Goal: Information Seeking & Learning: Learn about a topic

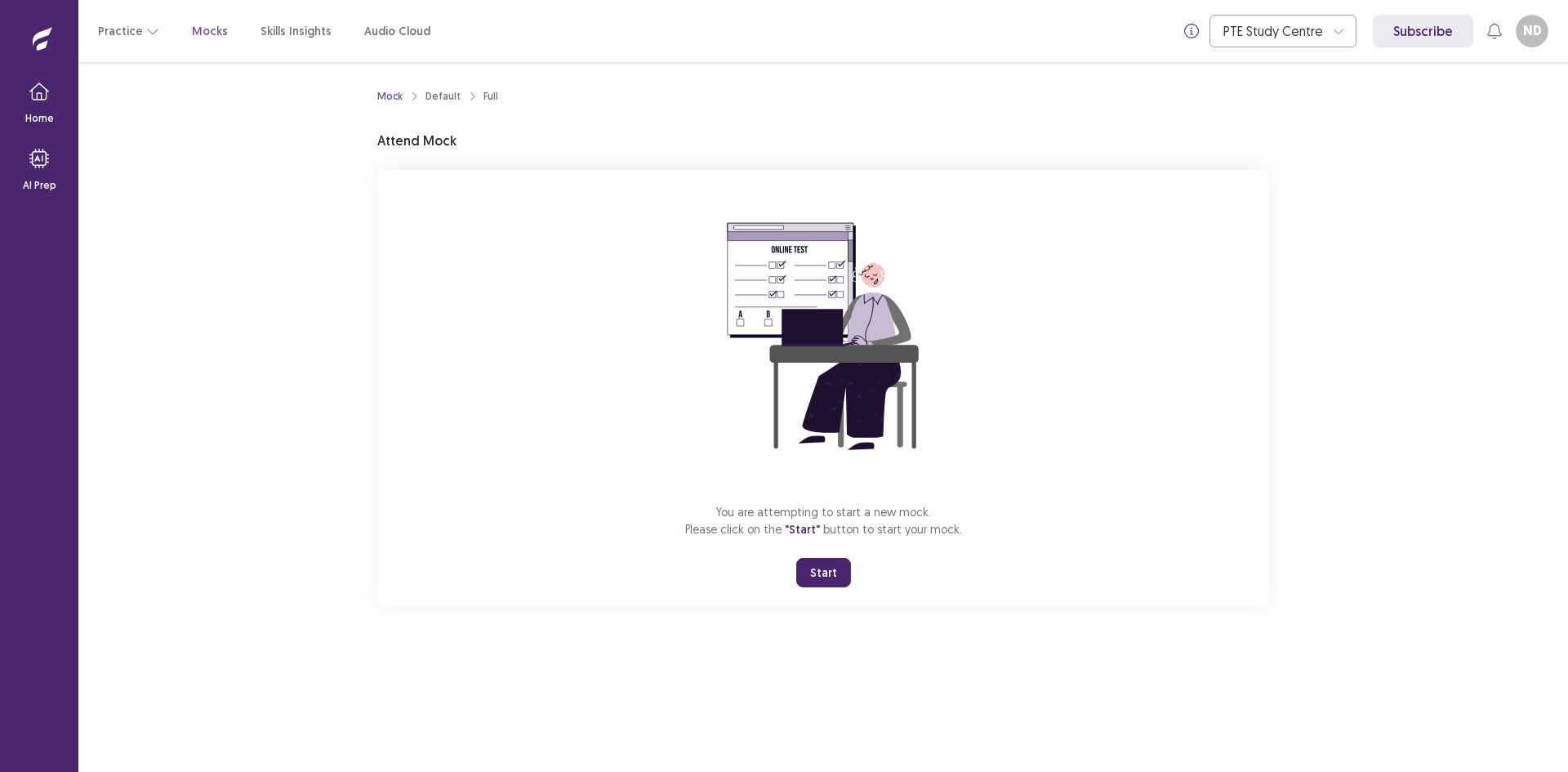
click at [821, 560] on button "Start" at bounding box center [824, 572] width 55 height 29
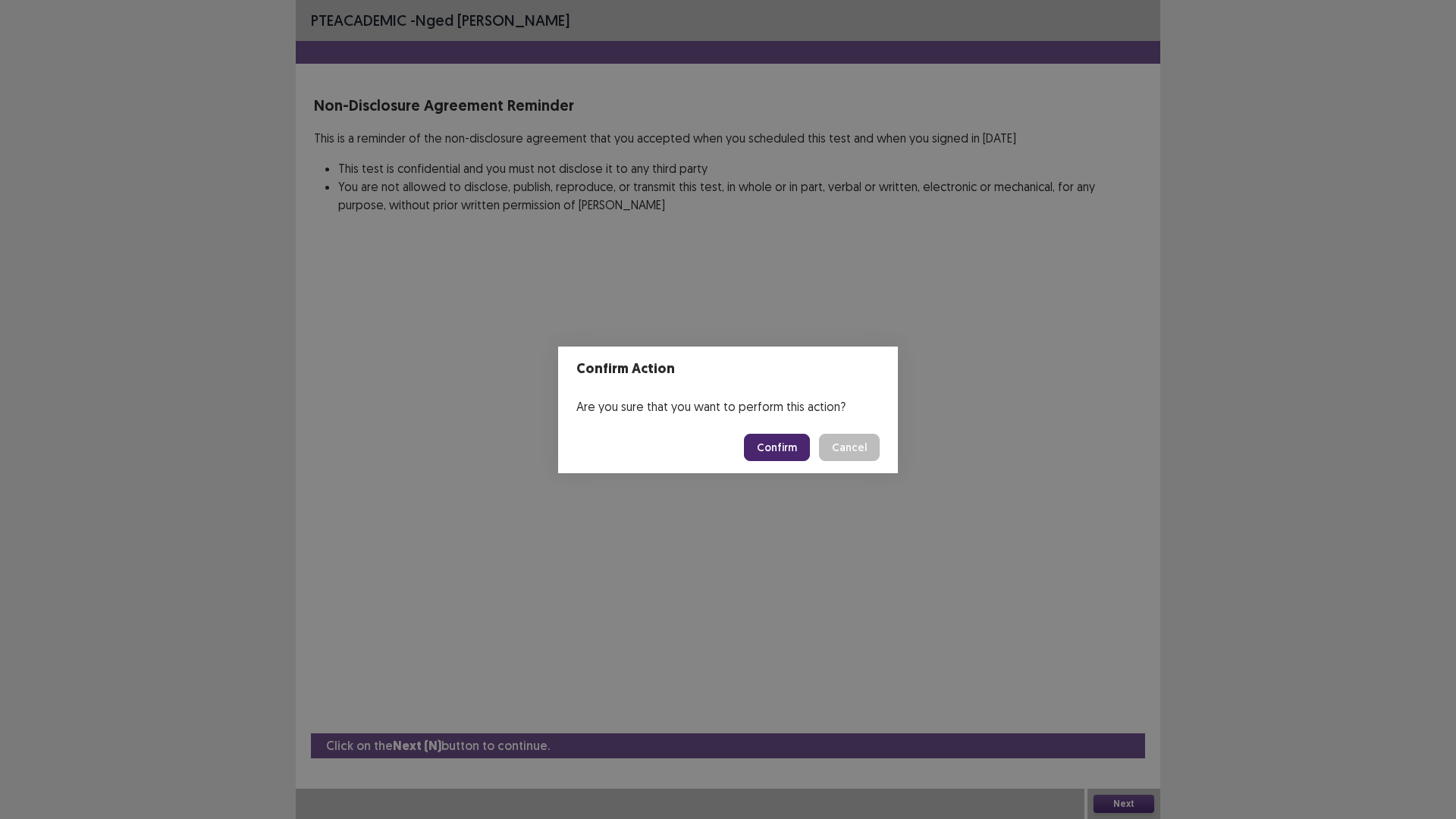
click at [759, 437] on button "Confirm" at bounding box center [776, 447] width 66 height 27
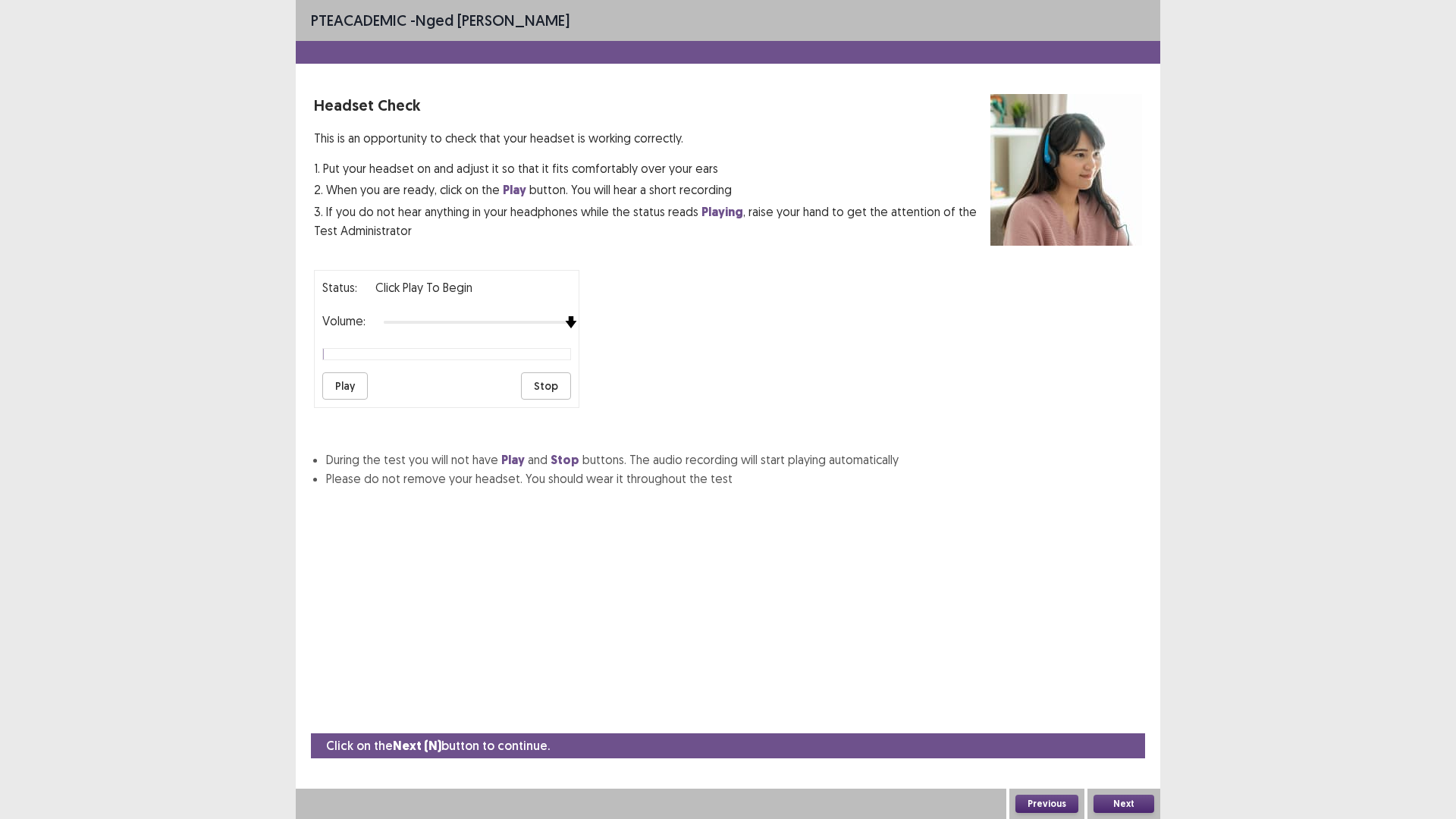
click at [698, 339] on div "Status: Click Play to Begin Volume: Play Stop" at bounding box center [728, 333] width 828 height 150
click at [342, 384] on button "Play" at bounding box center [344, 386] width 46 height 27
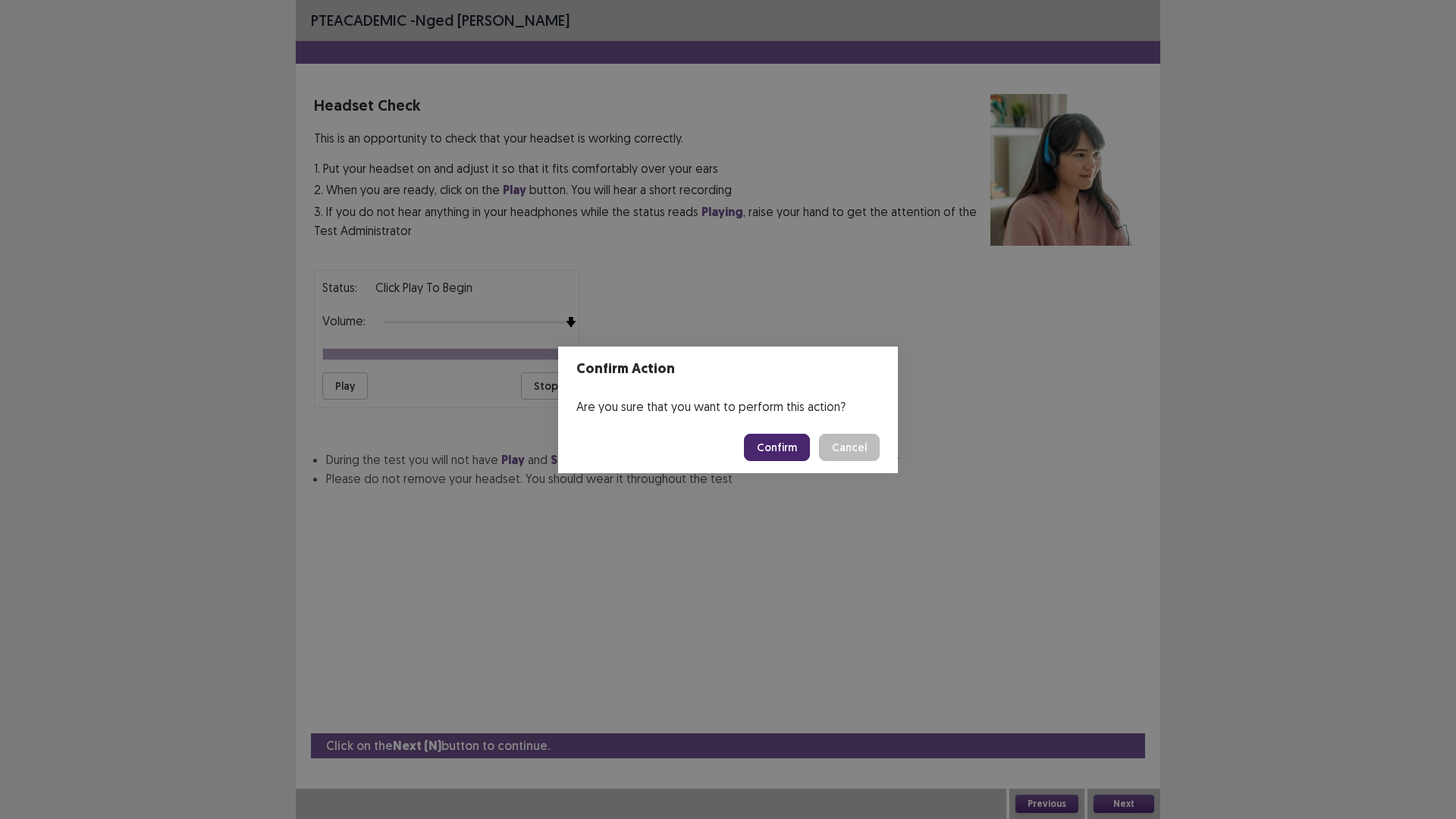
click at [780, 451] on button "Confirm" at bounding box center [776, 447] width 66 height 27
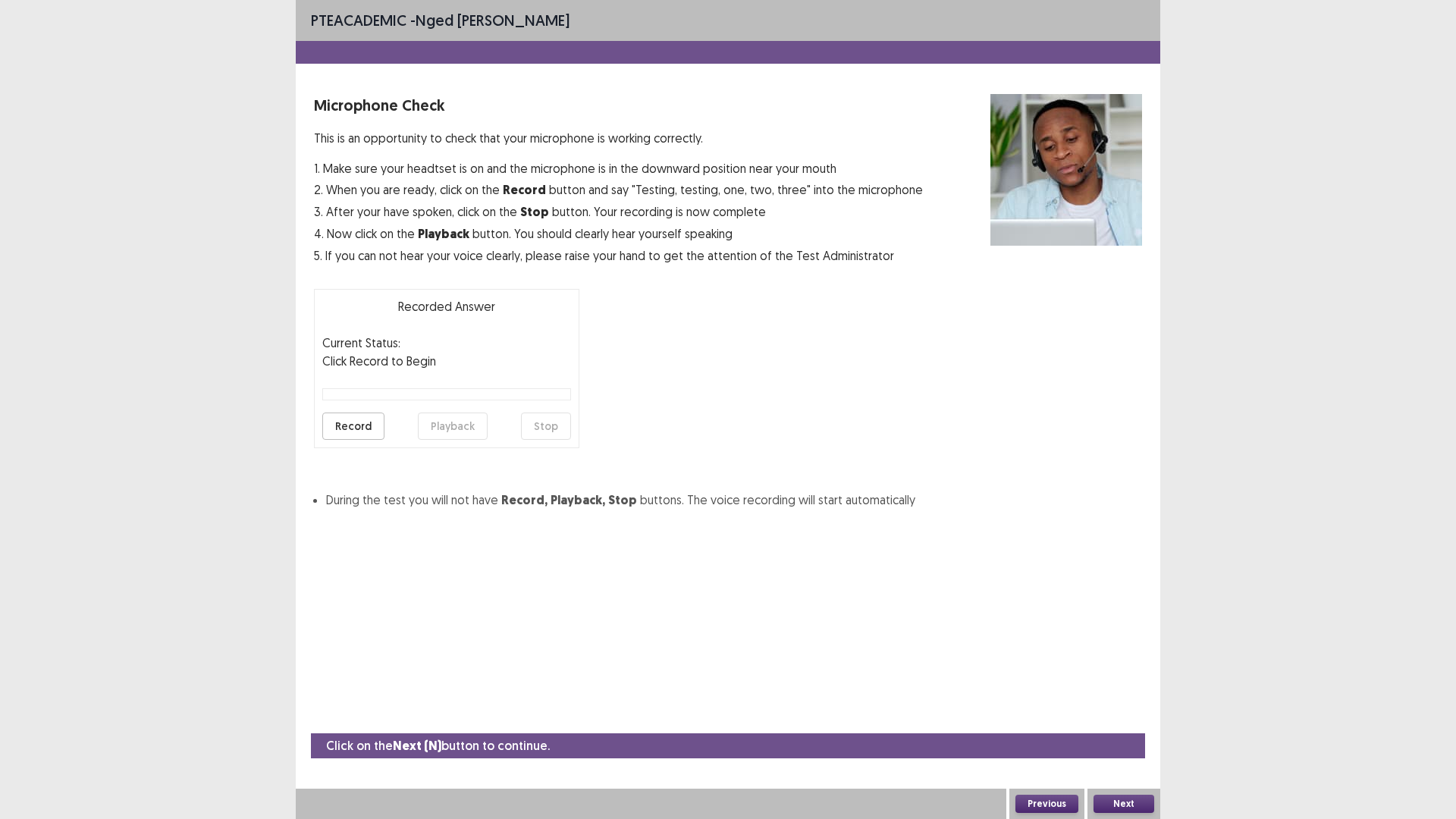
click at [358, 425] on button "Record" at bounding box center [353, 426] width 62 height 27
click at [546, 423] on button "Stop" at bounding box center [546, 426] width 50 height 27
click at [457, 421] on button "Playback" at bounding box center [453, 426] width 70 height 27
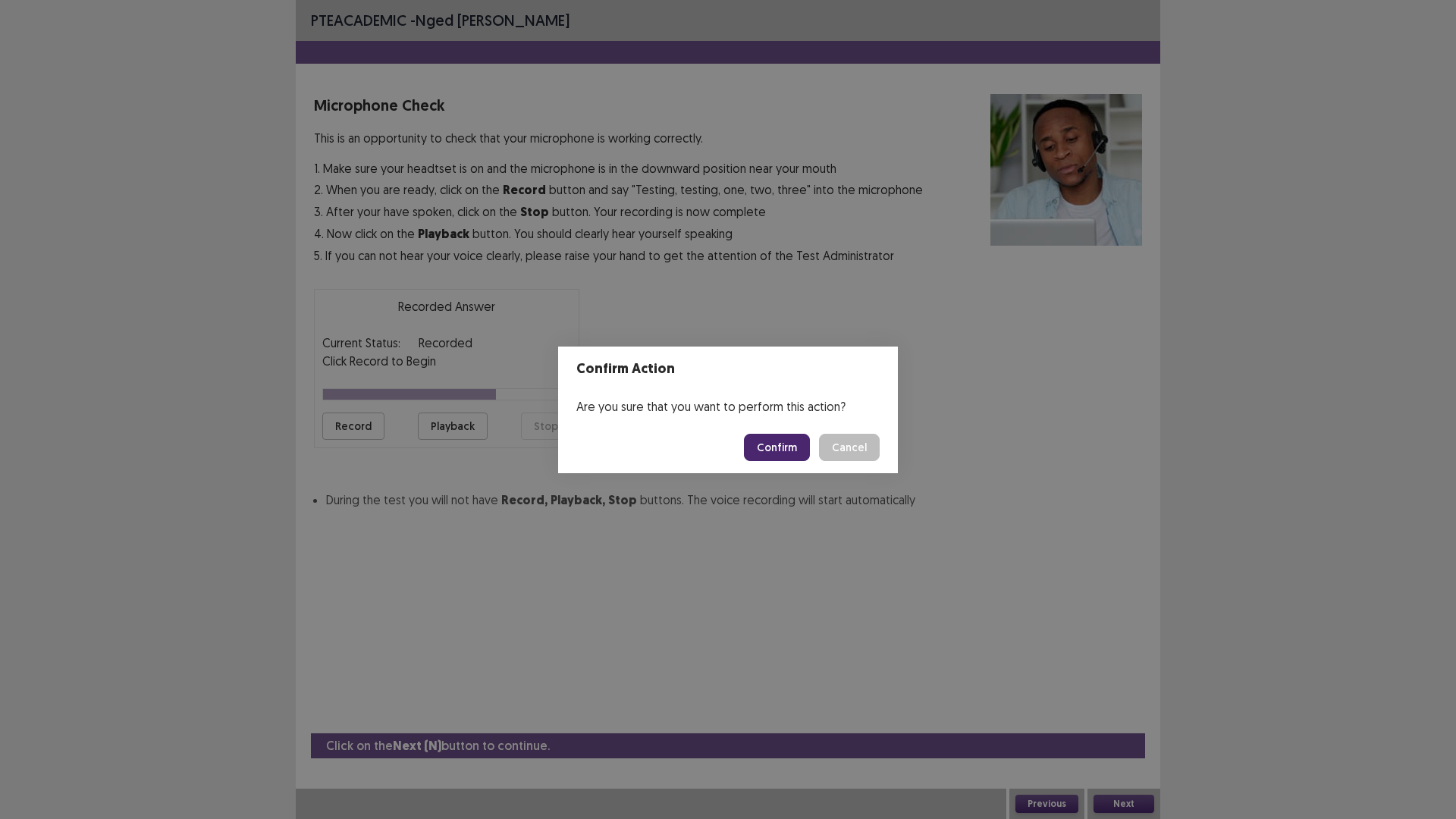
click at [796, 448] on button "Confirm" at bounding box center [776, 447] width 66 height 27
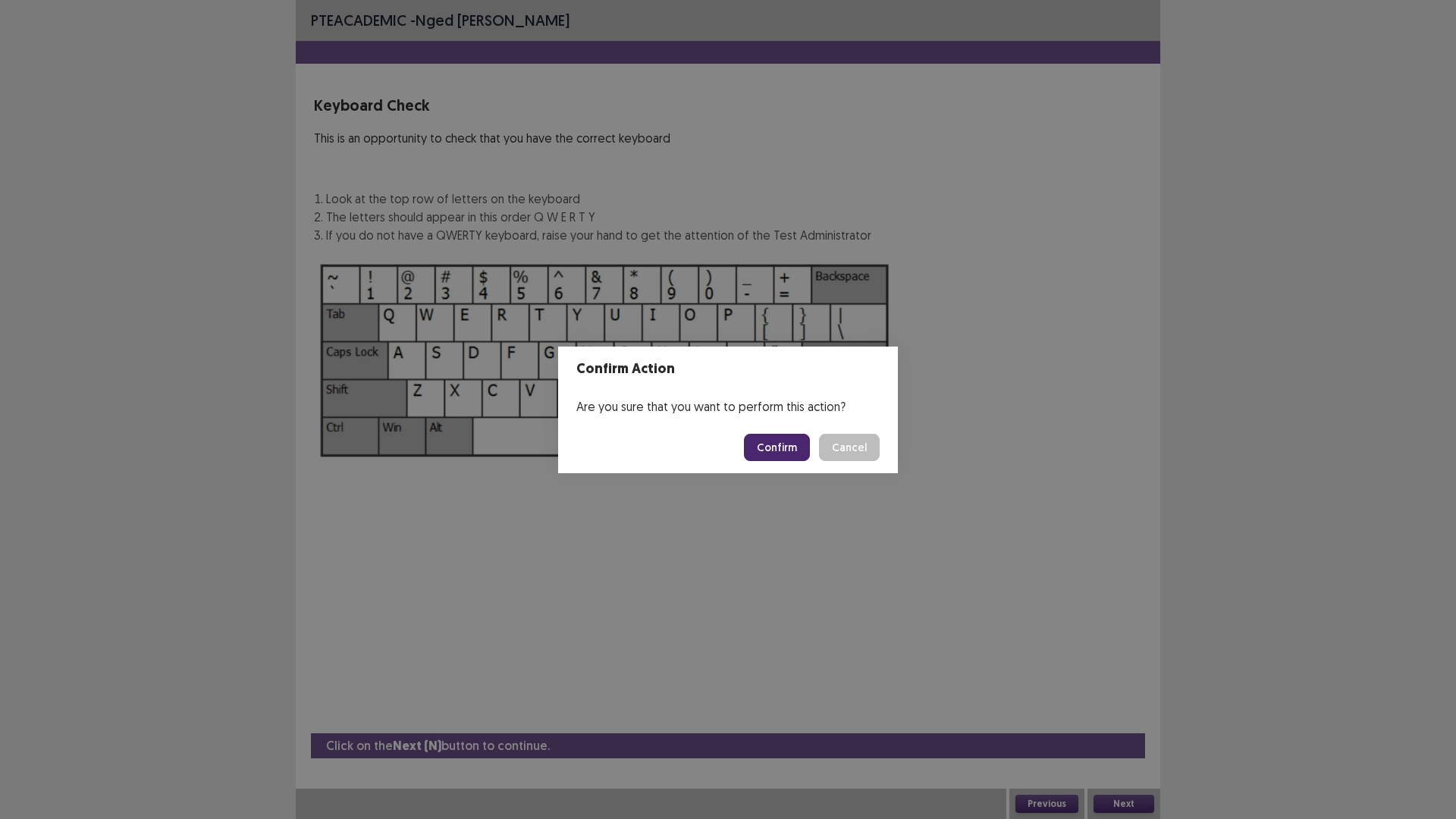
click at [779, 437] on button "Confirm" at bounding box center [776, 447] width 66 height 27
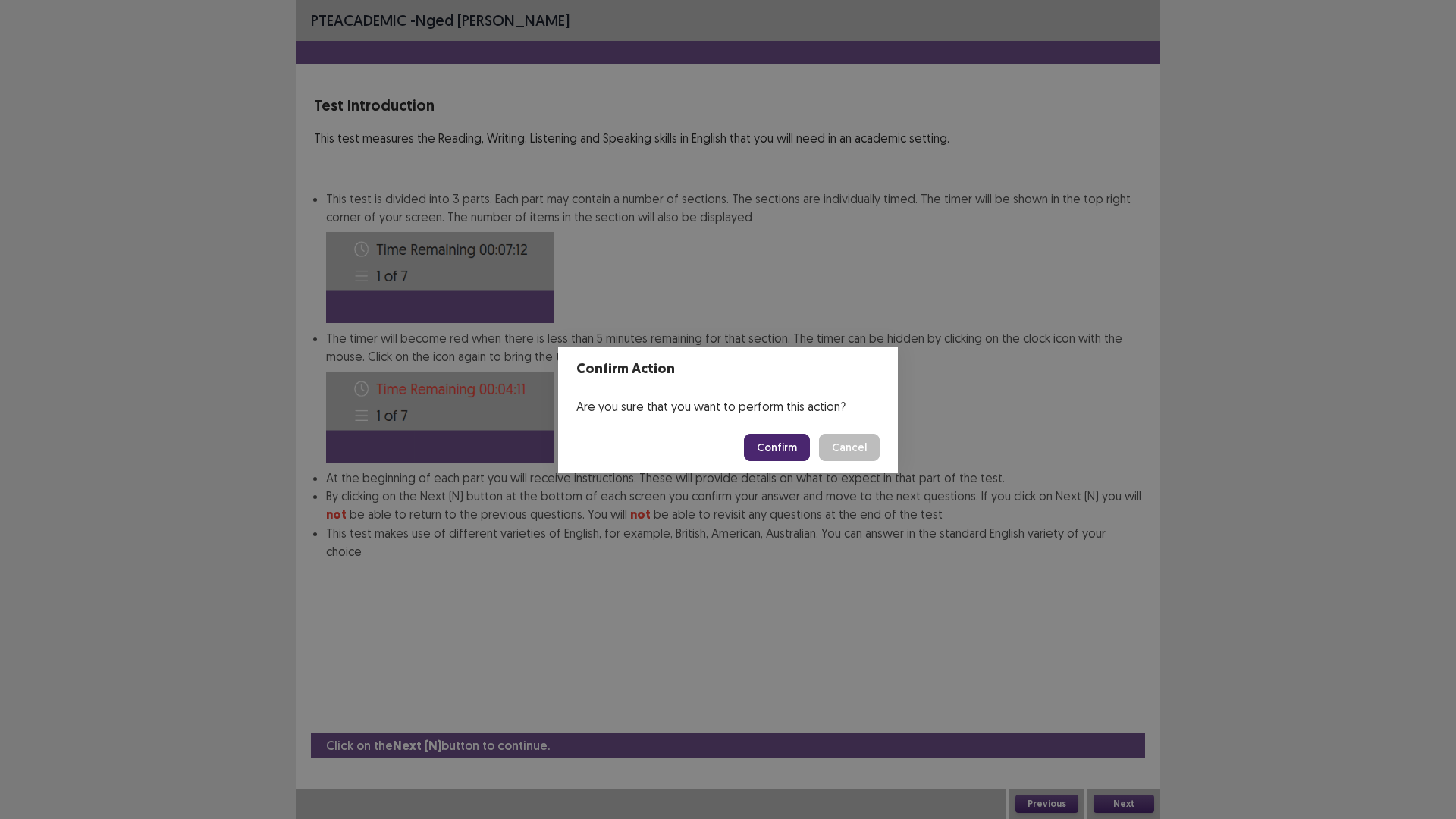
click at [794, 451] on button "Confirm" at bounding box center [776, 447] width 66 height 27
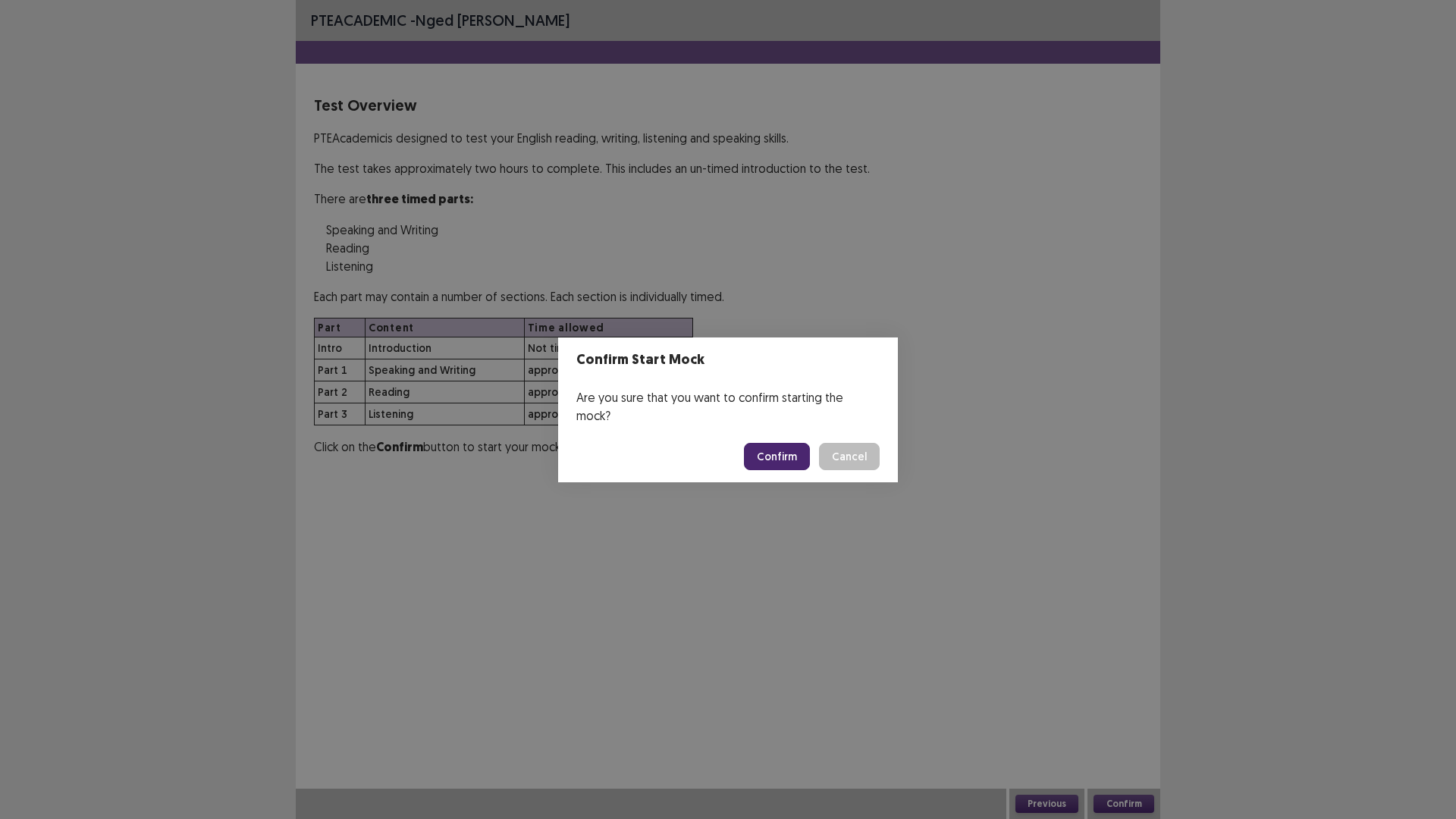
click at [762, 449] on button "Confirm" at bounding box center [776, 456] width 66 height 27
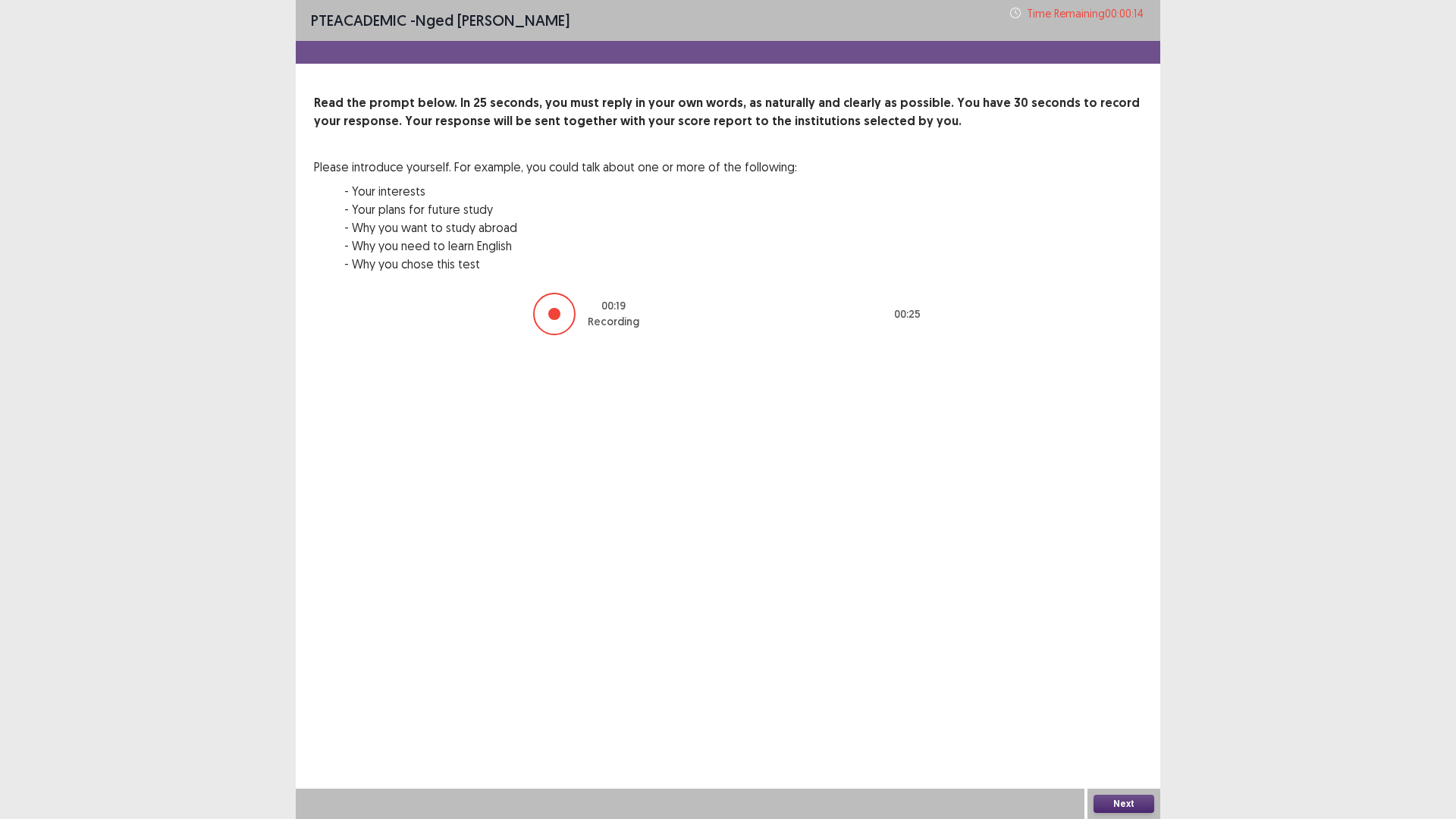
click at [1132, 716] on button "Next" at bounding box center [1123, 804] width 60 height 19
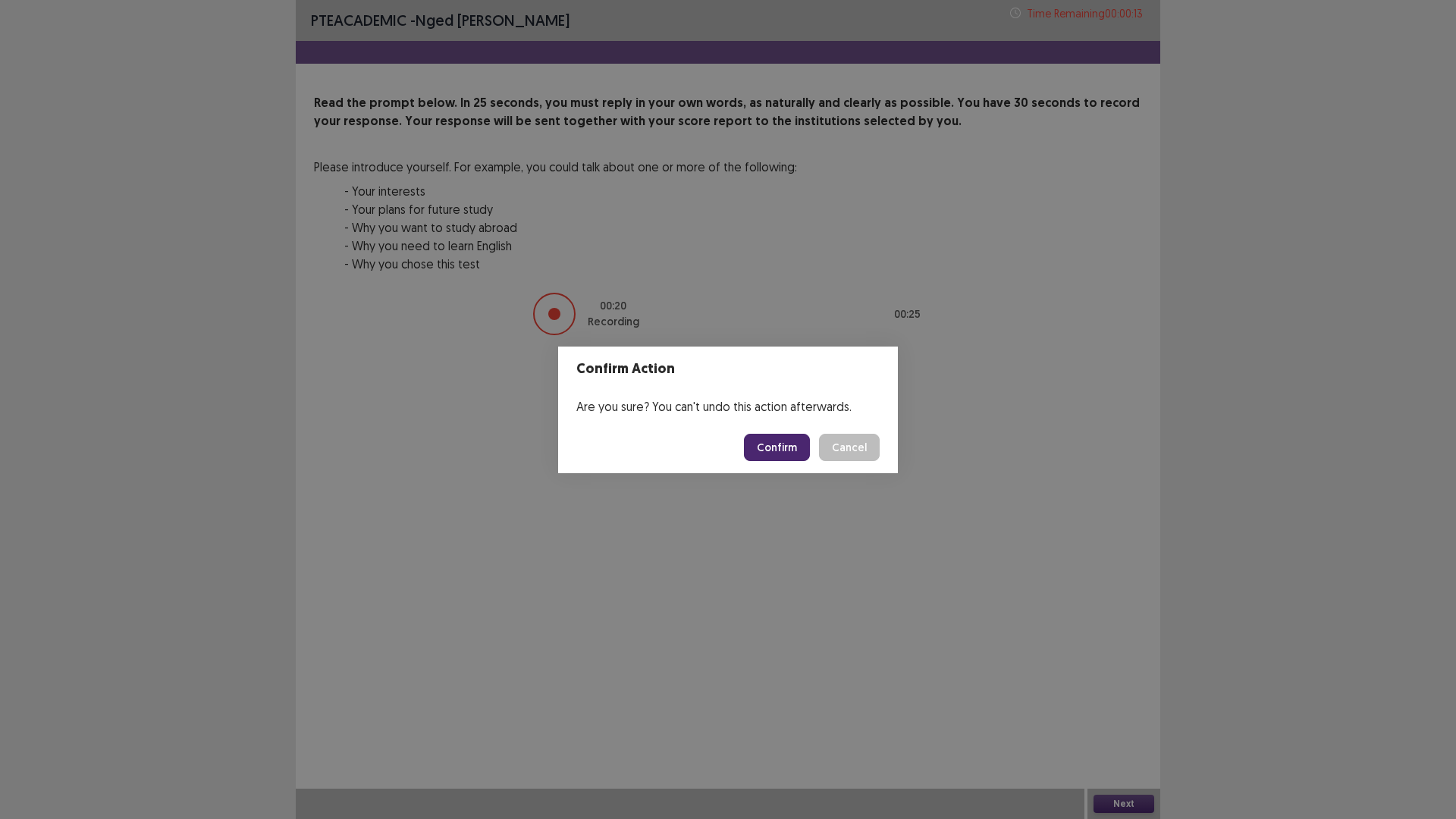
click at [777, 449] on button "Confirm" at bounding box center [776, 447] width 66 height 27
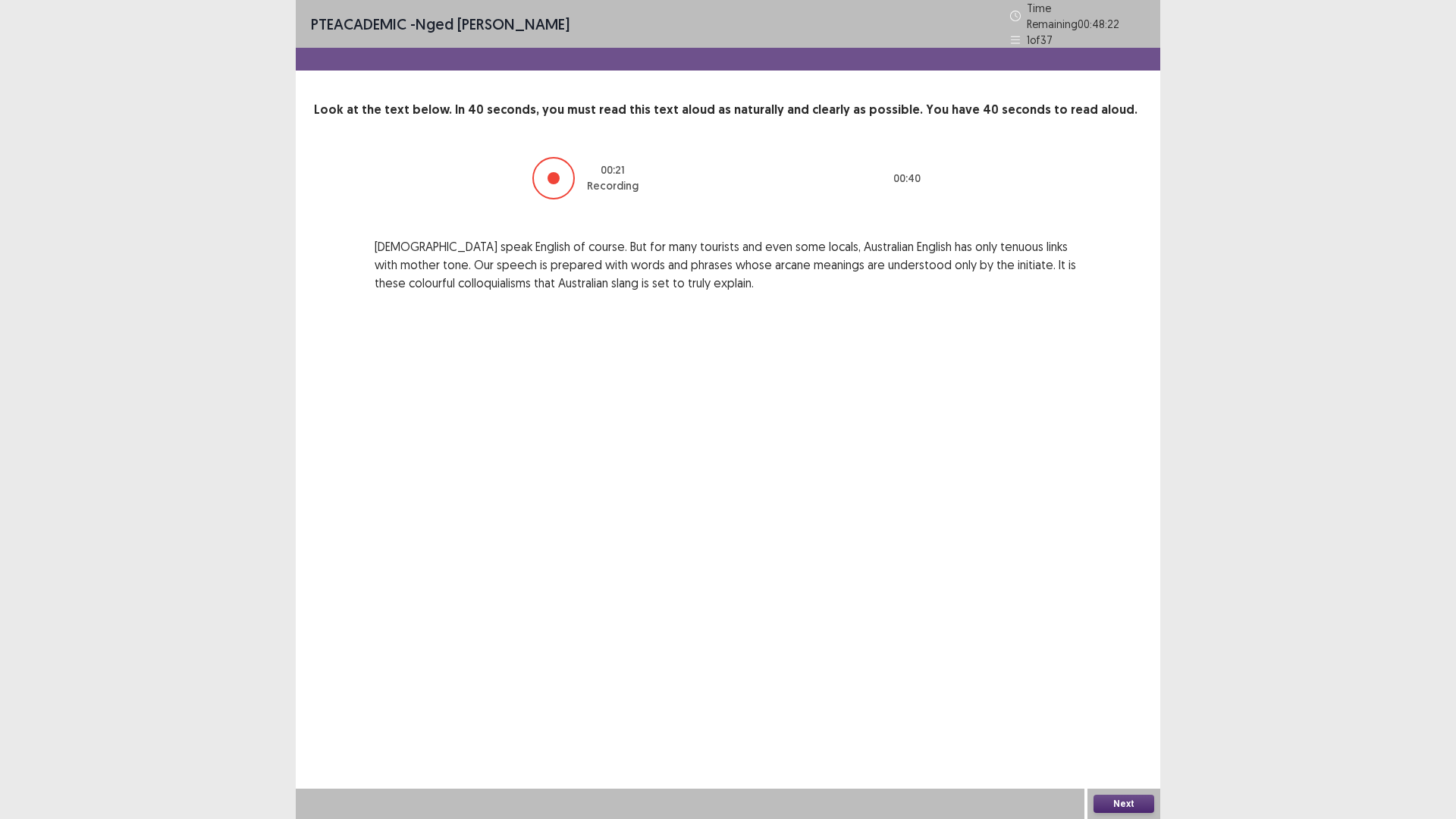
click at [1122, 716] on button "Next" at bounding box center [1123, 804] width 60 height 19
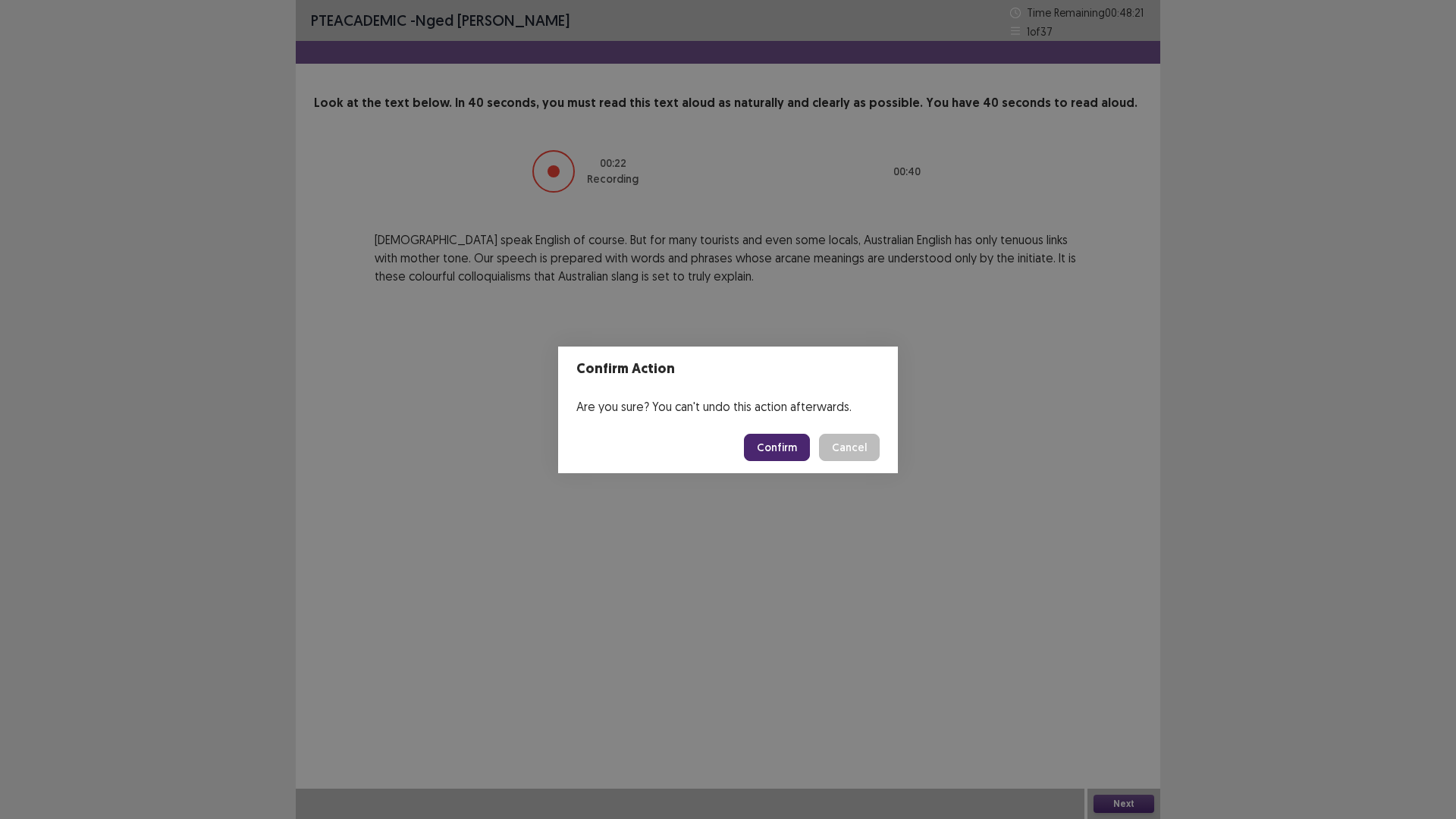
click at [775, 447] on button "Confirm" at bounding box center [776, 447] width 66 height 27
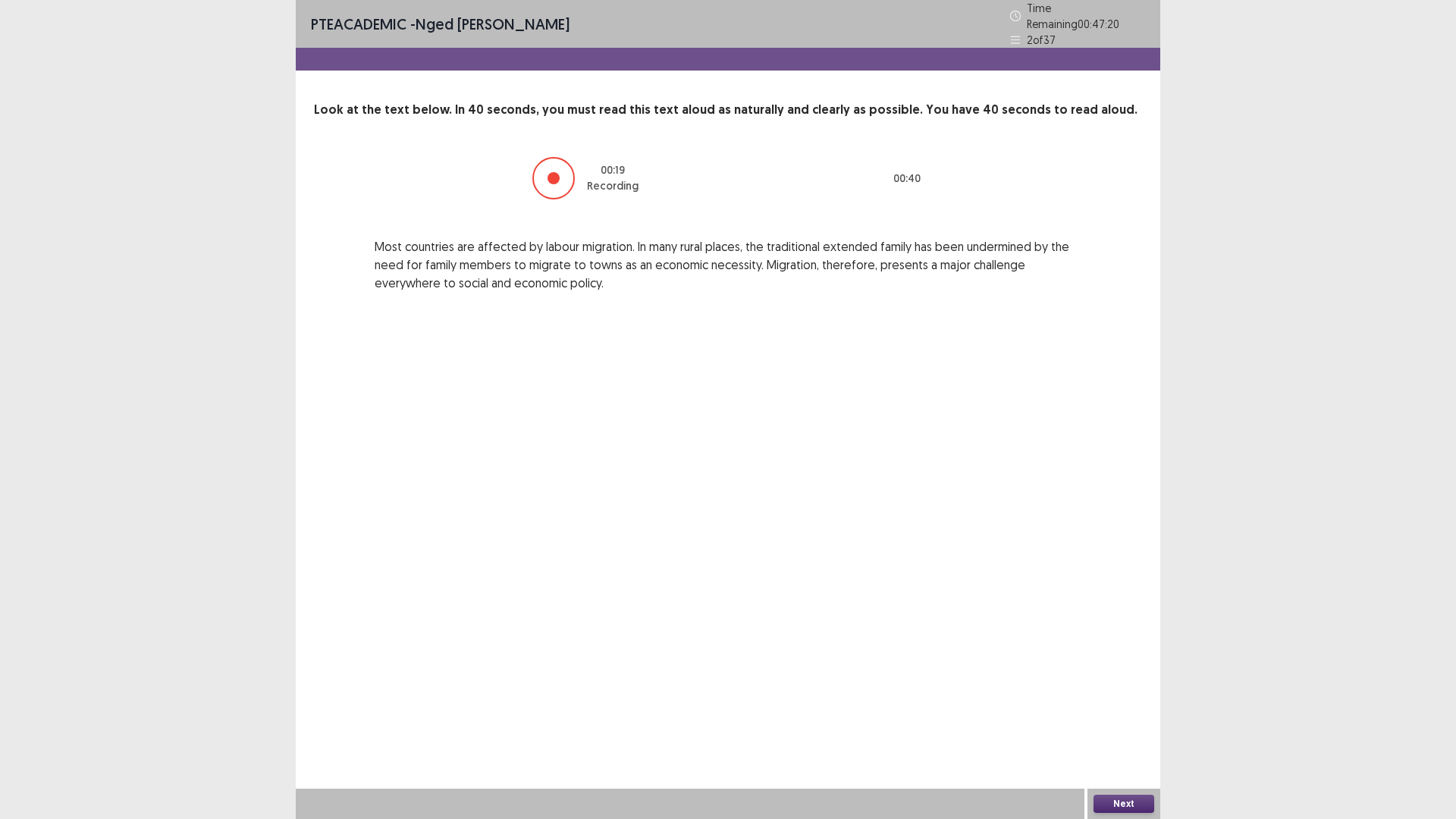
click at [1129, 716] on button "Next" at bounding box center [1123, 804] width 60 height 19
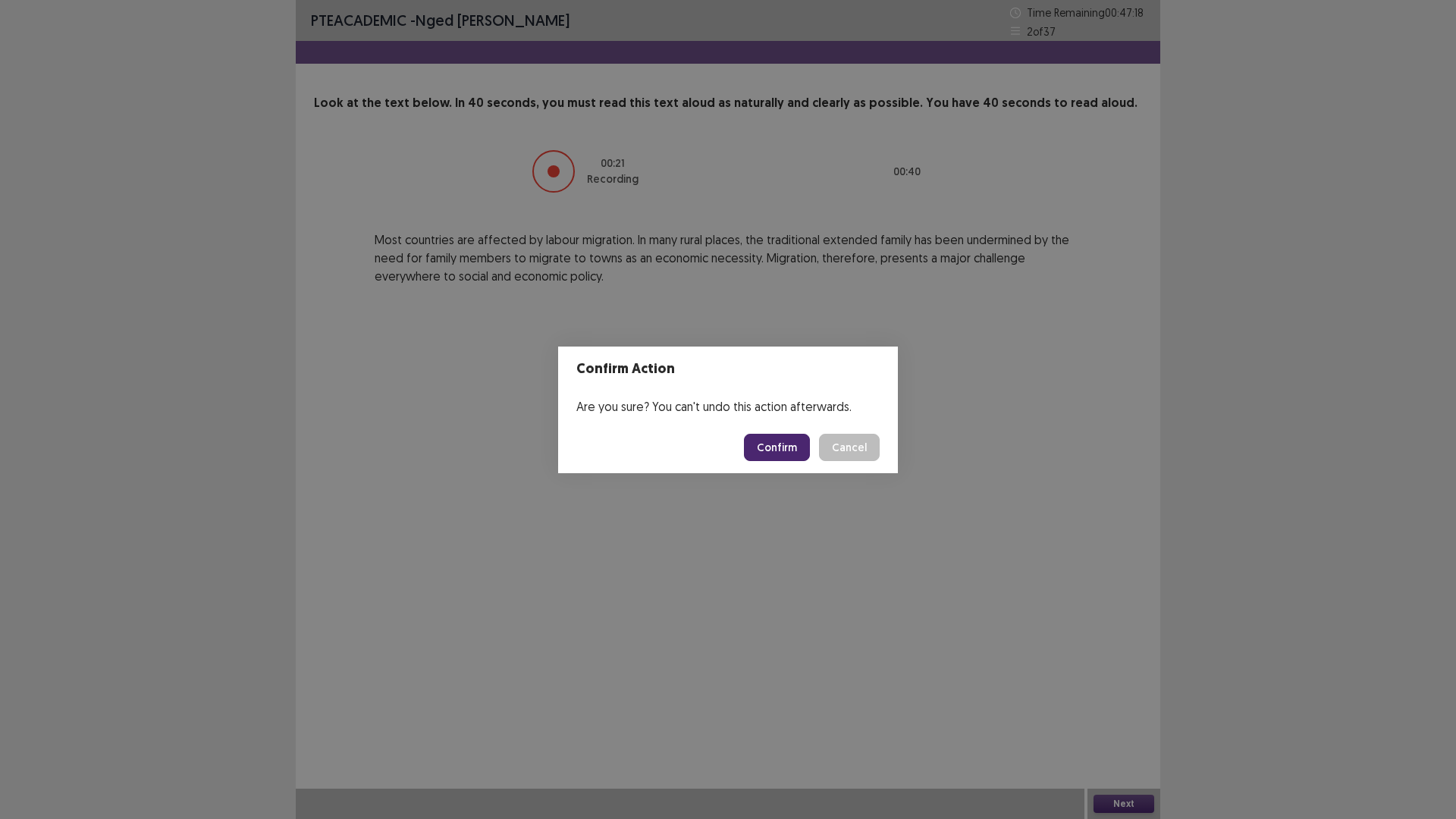
click at [766, 448] on button "Confirm" at bounding box center [776, 447] width 66 height 27
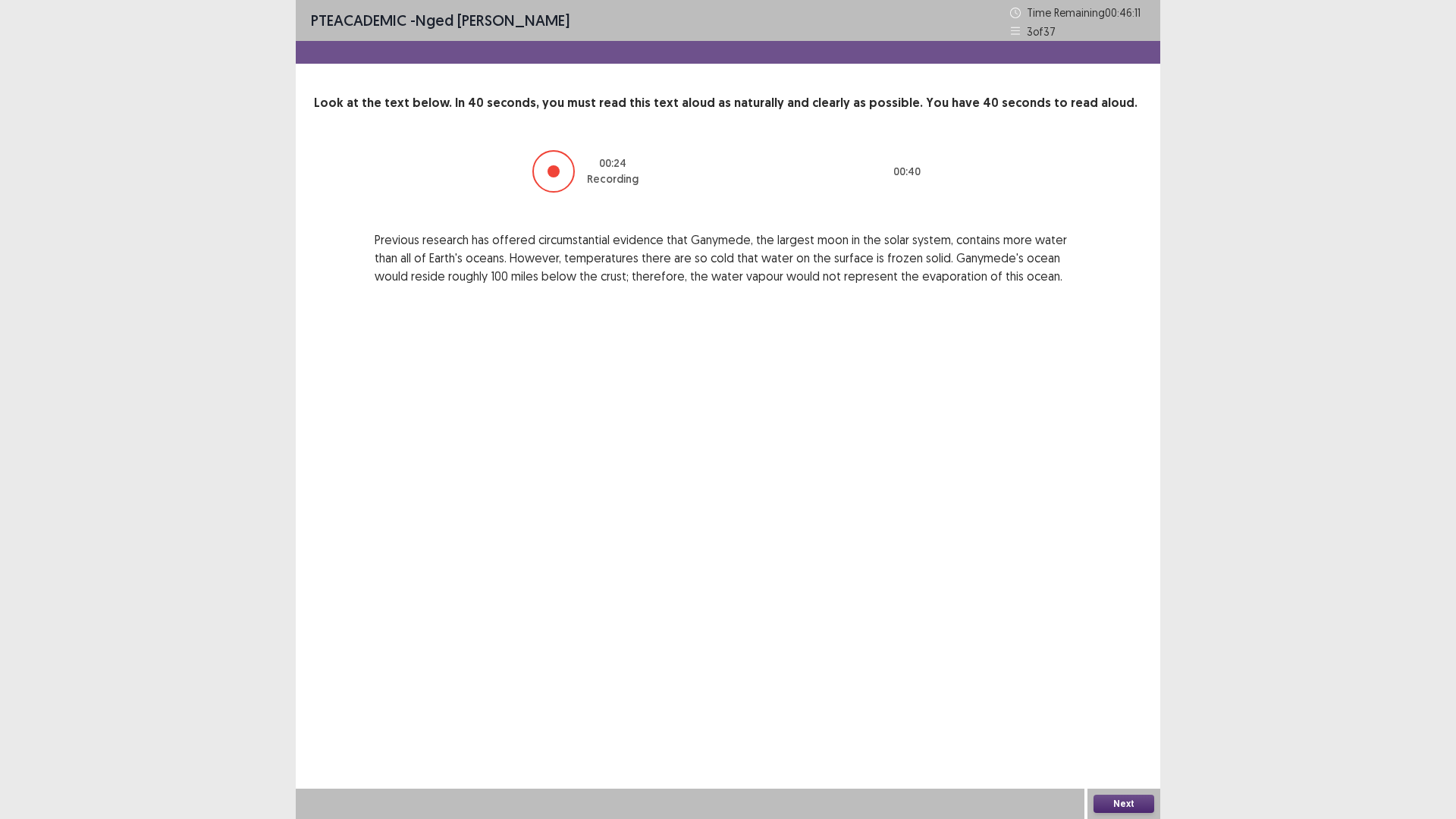
click at [1132, 716] on button "Next" at bounding box center [1123, 804] width 60 height 19
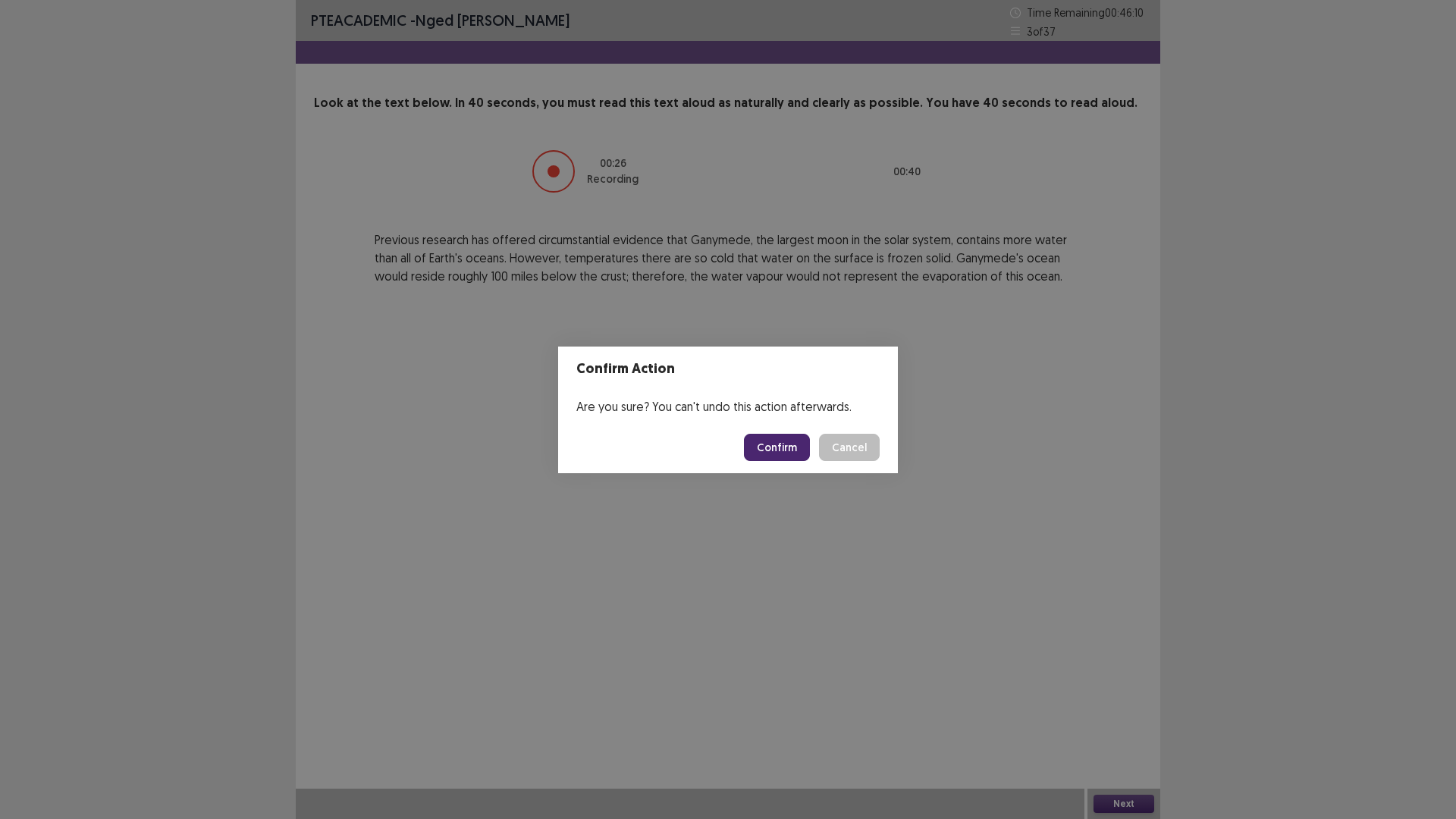
click at [779, 445] on button "Confirm" at bounding box center [776, 447] width 66 height 27
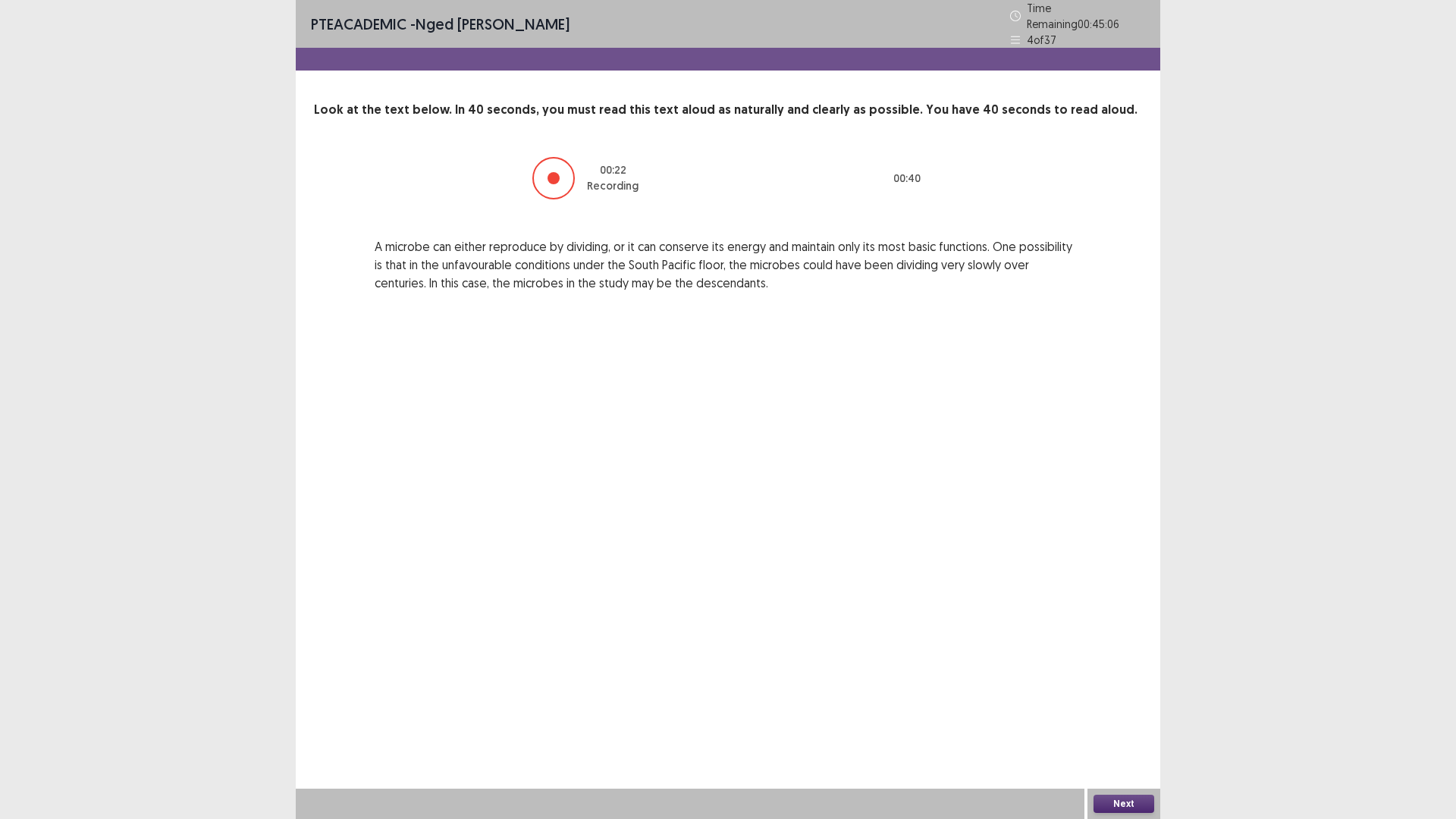
click at [1125, 716] on button "Next" at bounding box center [1123, 804] width 60 height 19
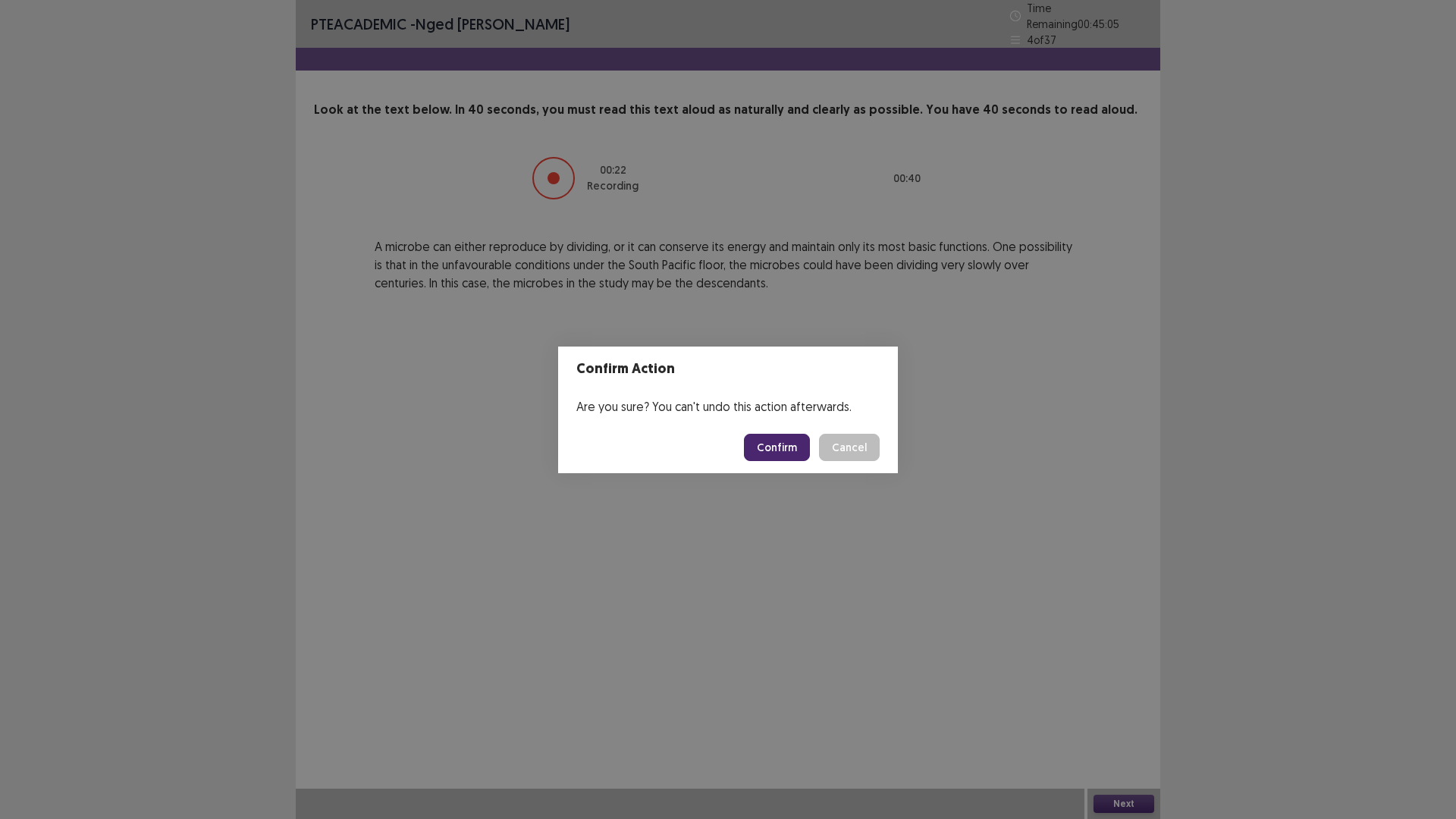
click at [788, 451] on button "Confirm" at bounding box center [776, 447] width 66 height 27
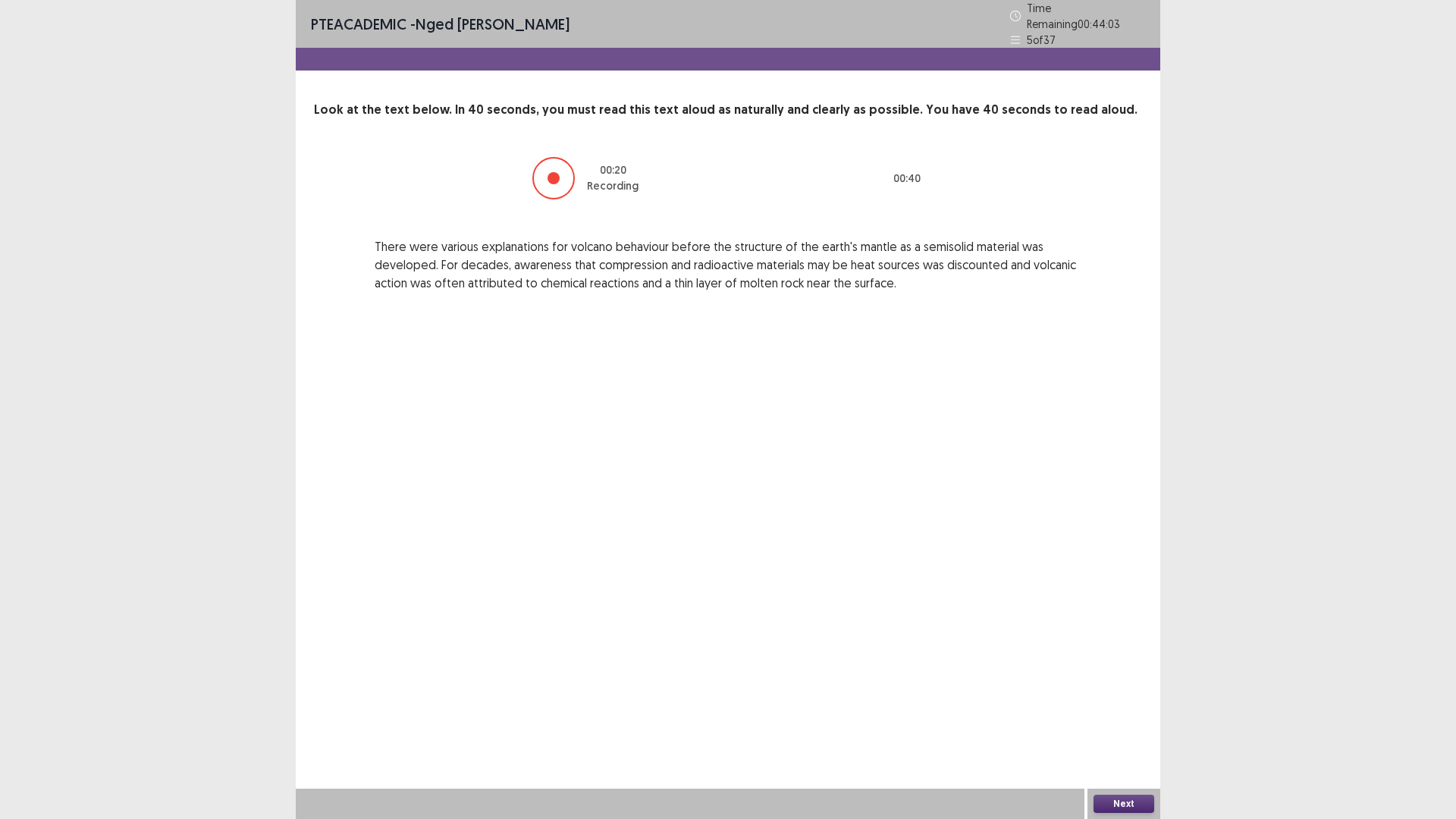
click at [1129, 716] on button "Next" at bounding box center [1123, 804] width 60 height 19
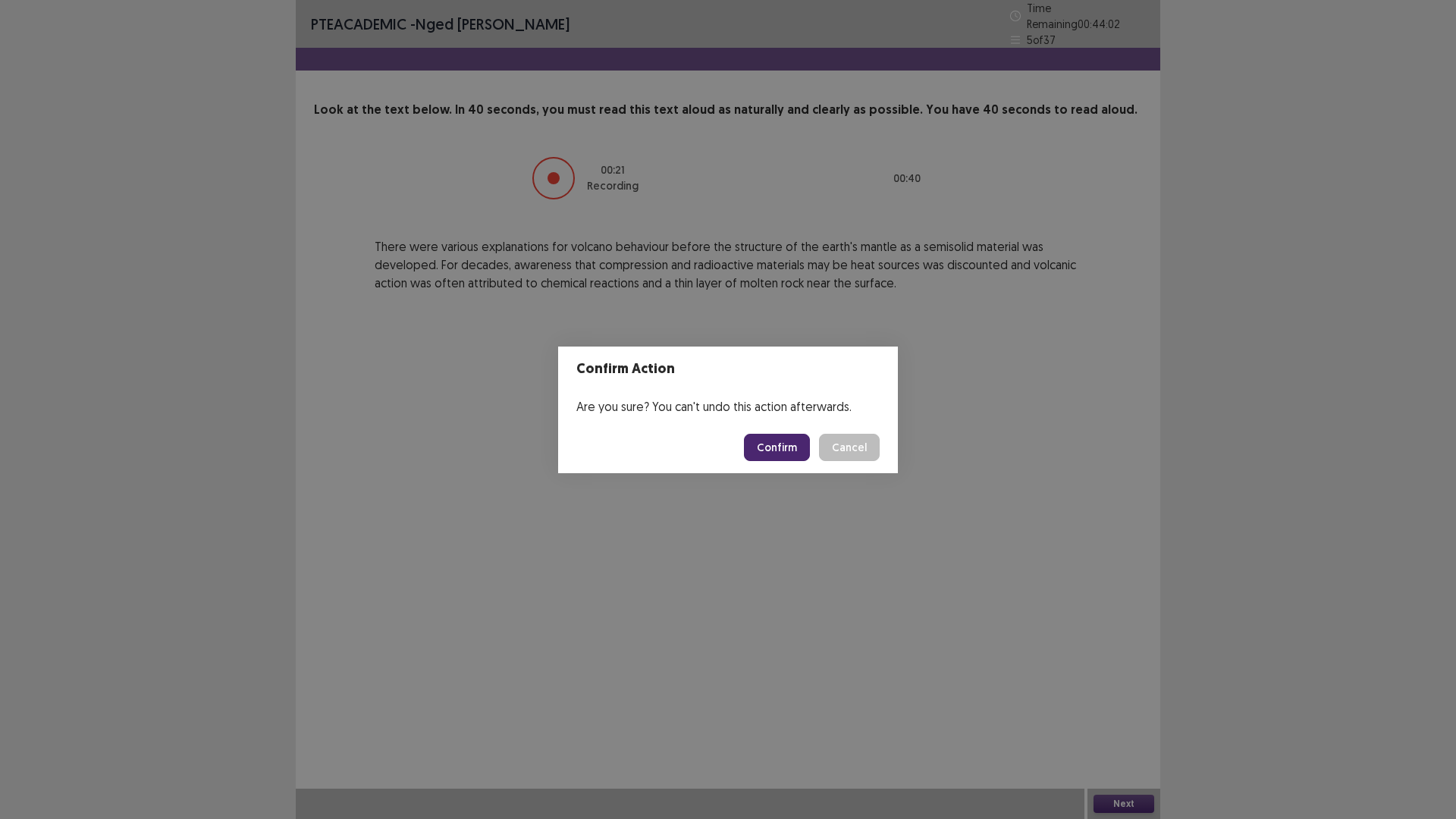
click at [759, 435] on button "Confirm" at bounding box center [776, 447] width 66 height 27
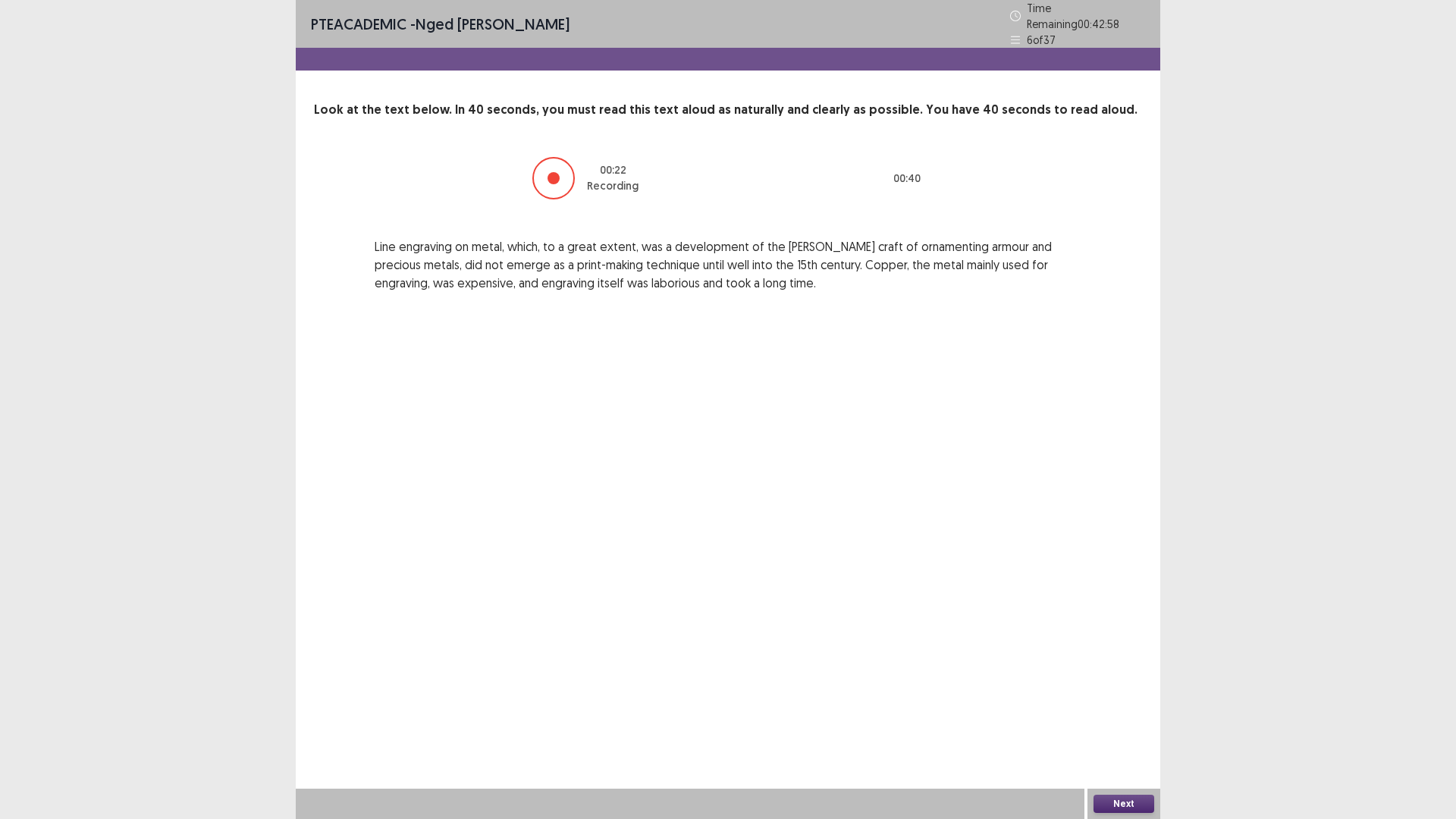
click at [1126, 716] on button "Next" at bounding box center [1123, 804] width 60 height 19
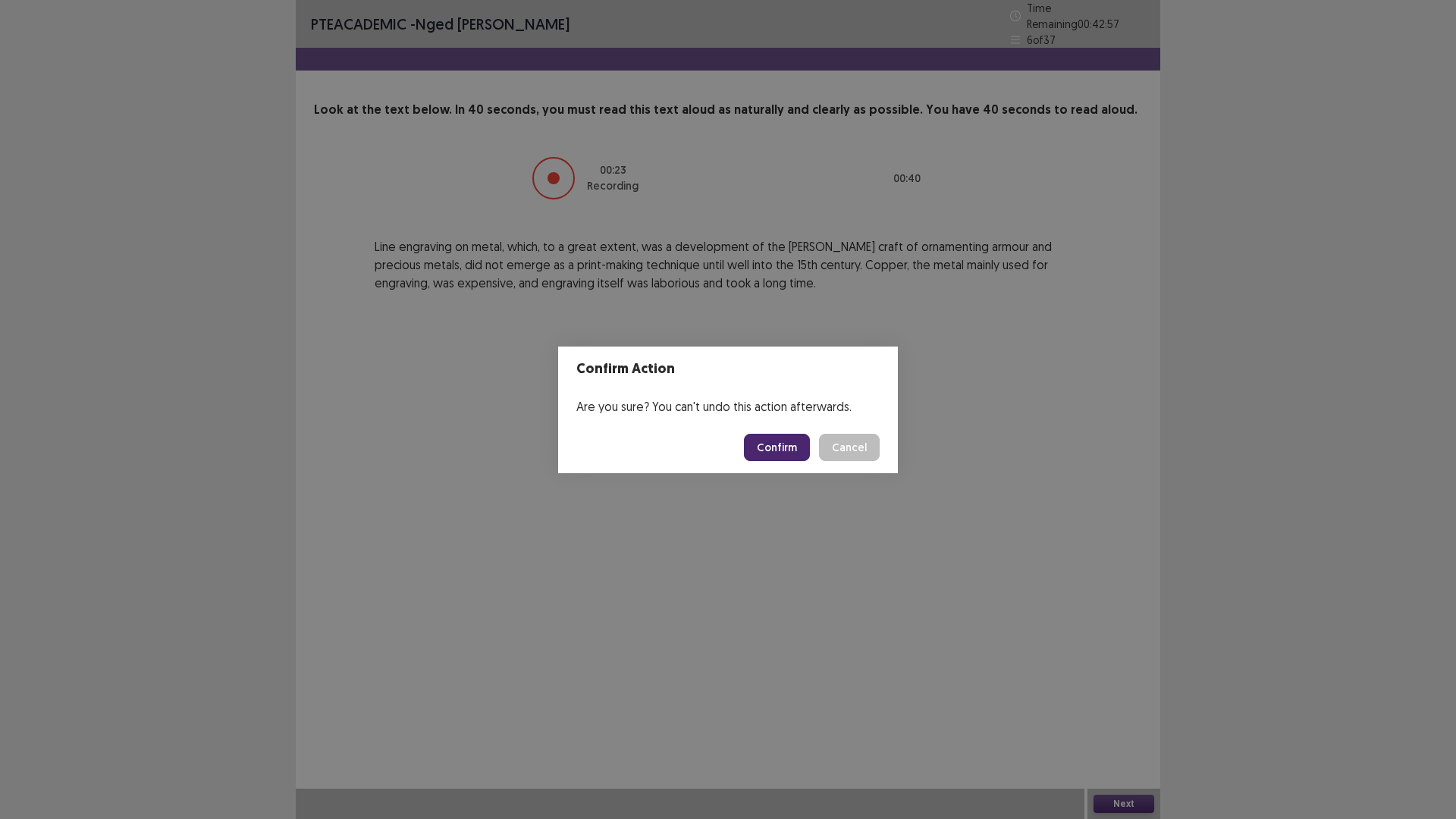
click at [783, 456] on button "Confirm" at bounding box center [776, 447] width 66 height 27
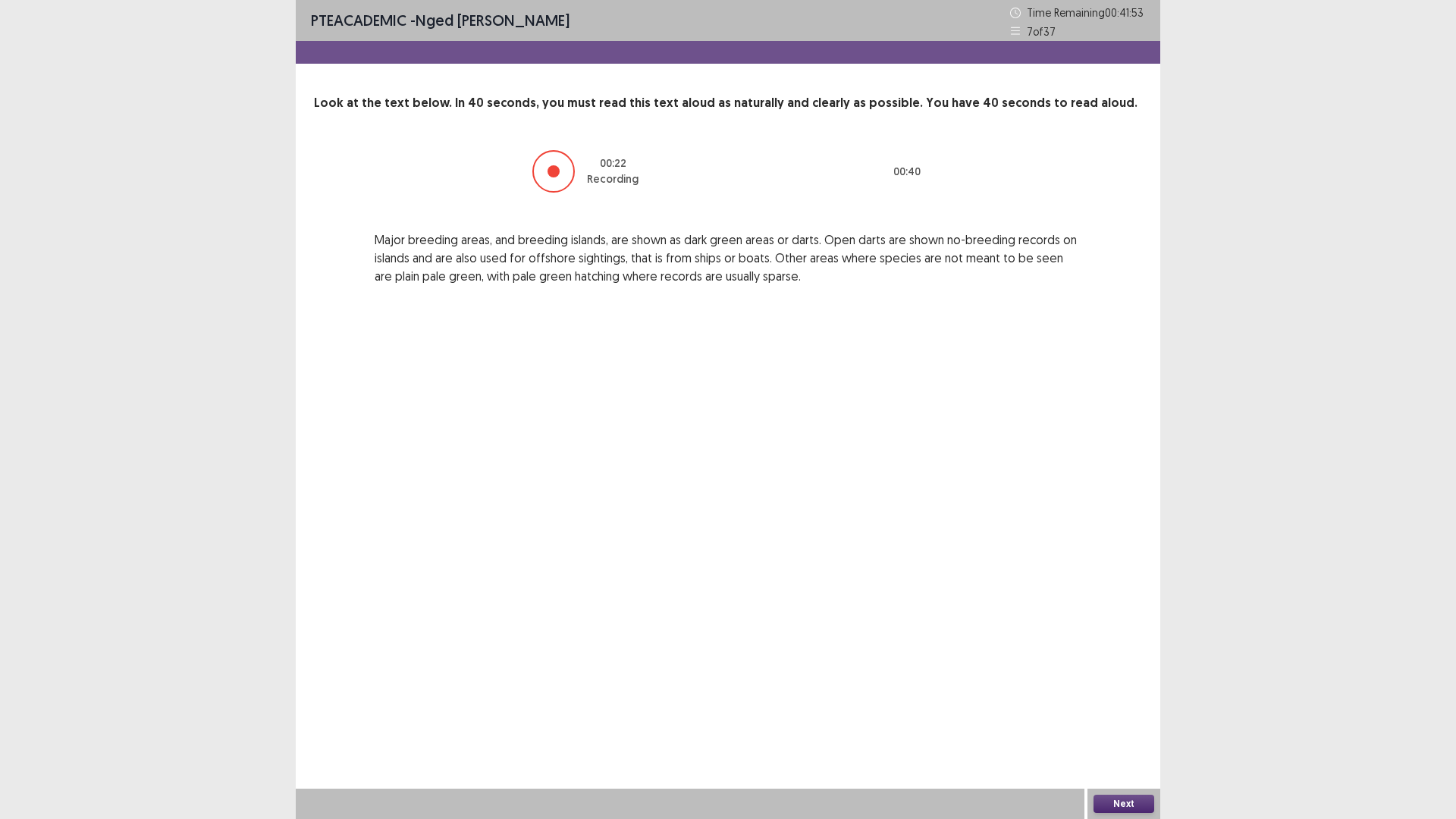
click at [1124, 716] on button "Next" at bounding box center [1123, 804] width 60 height 19
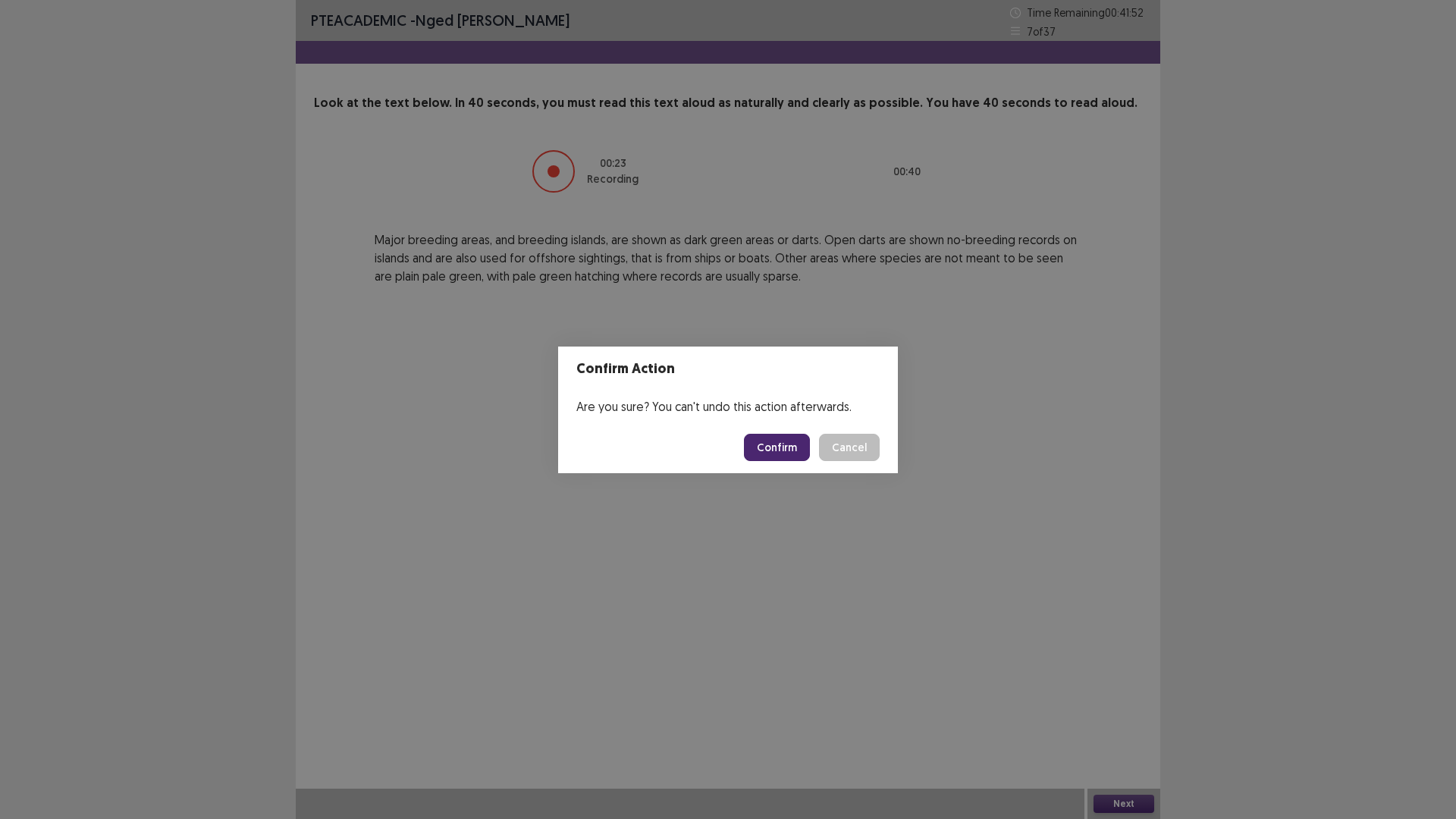
click at [781, 447] on button "Confirm" at bounding box center [776, 447] width 66 height 27
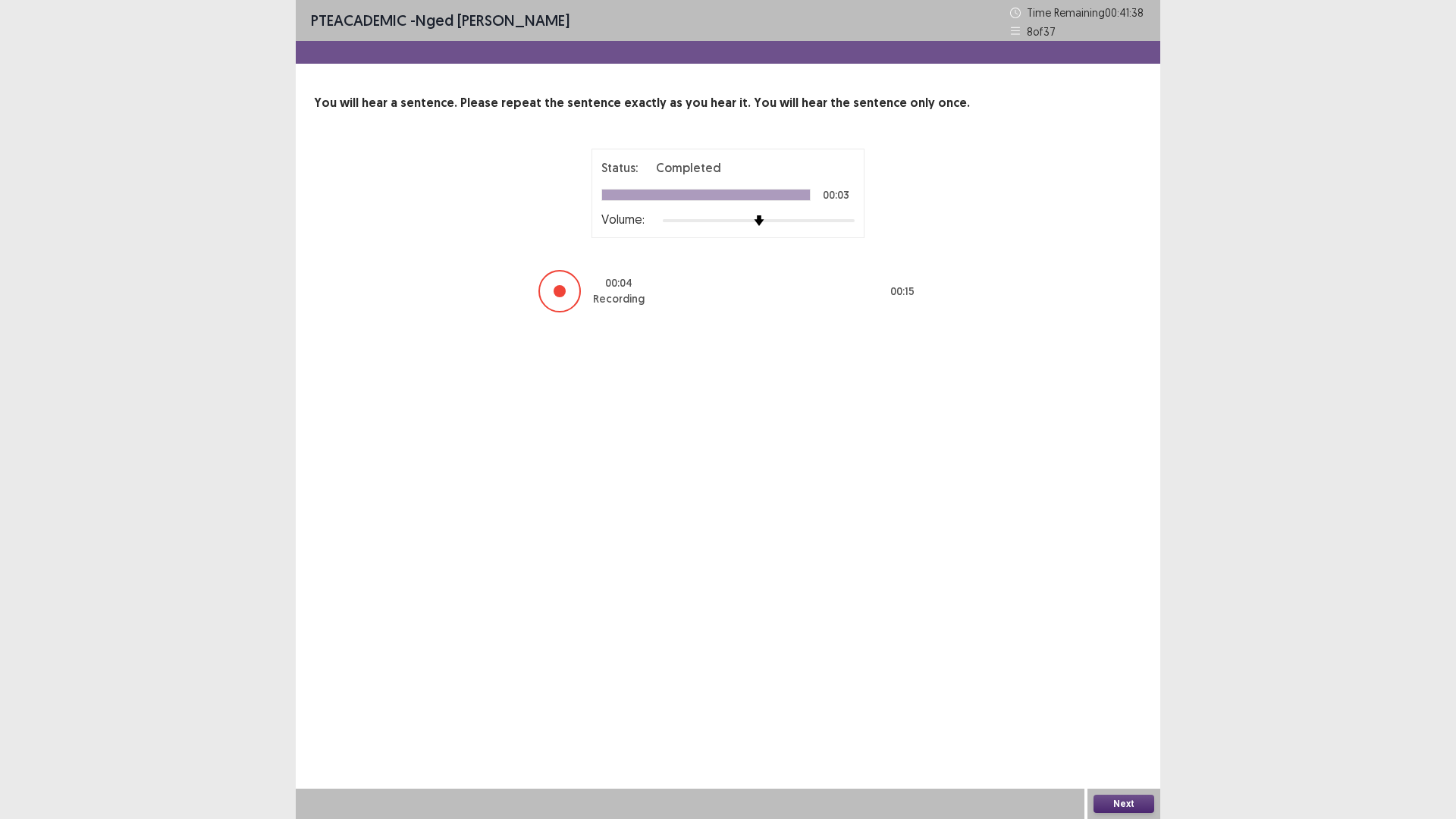
click at [1130, 716] on button "Next" at bounding box center [1123, 804] width 60 height 19
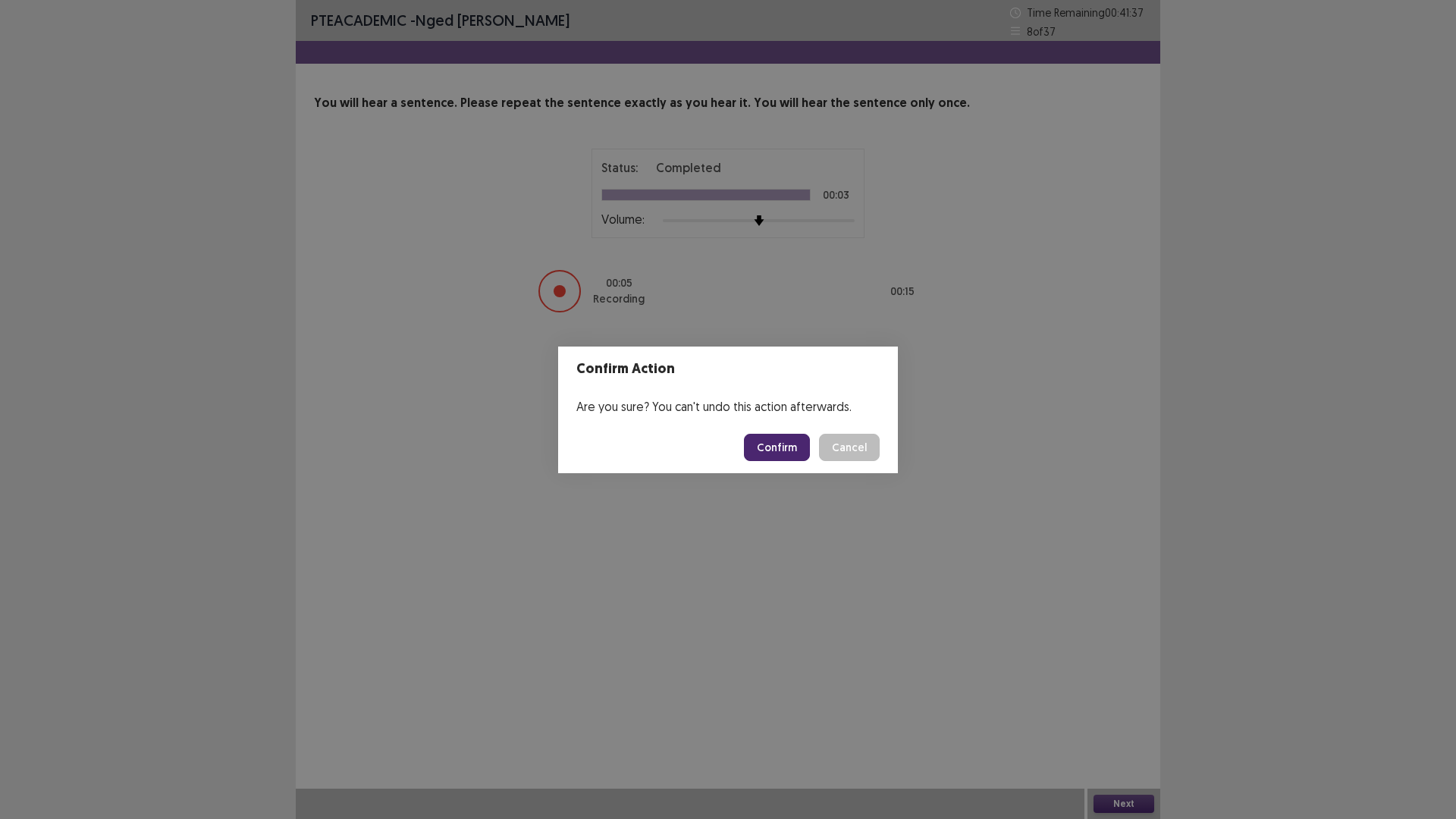
click at [784, 447] on button "Confirm" at bounding box center [776, 447] width 66 height 27
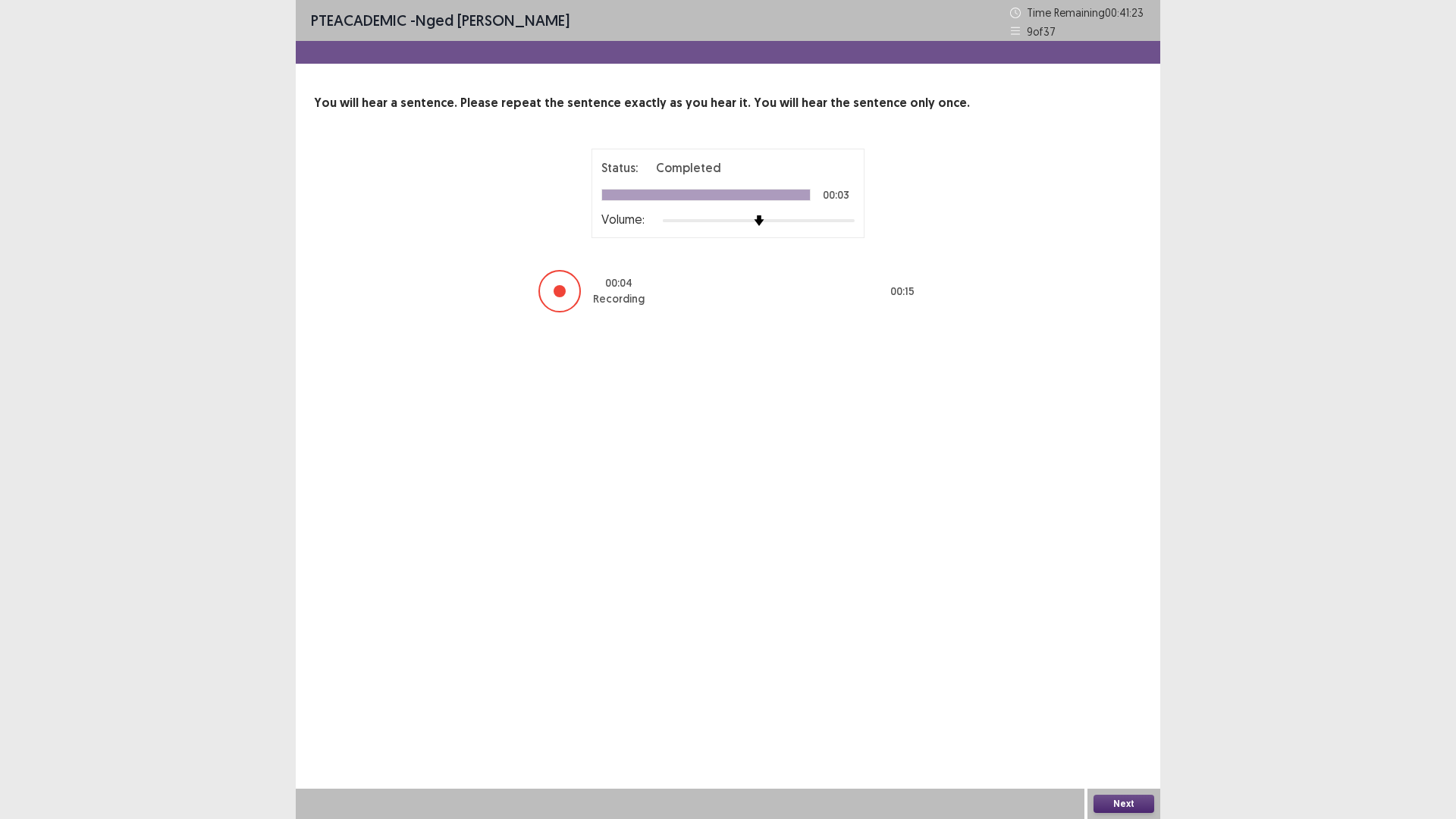
click at [1129, 716] on button "Next" at bounding box center [1123, 804] width 60 height 19
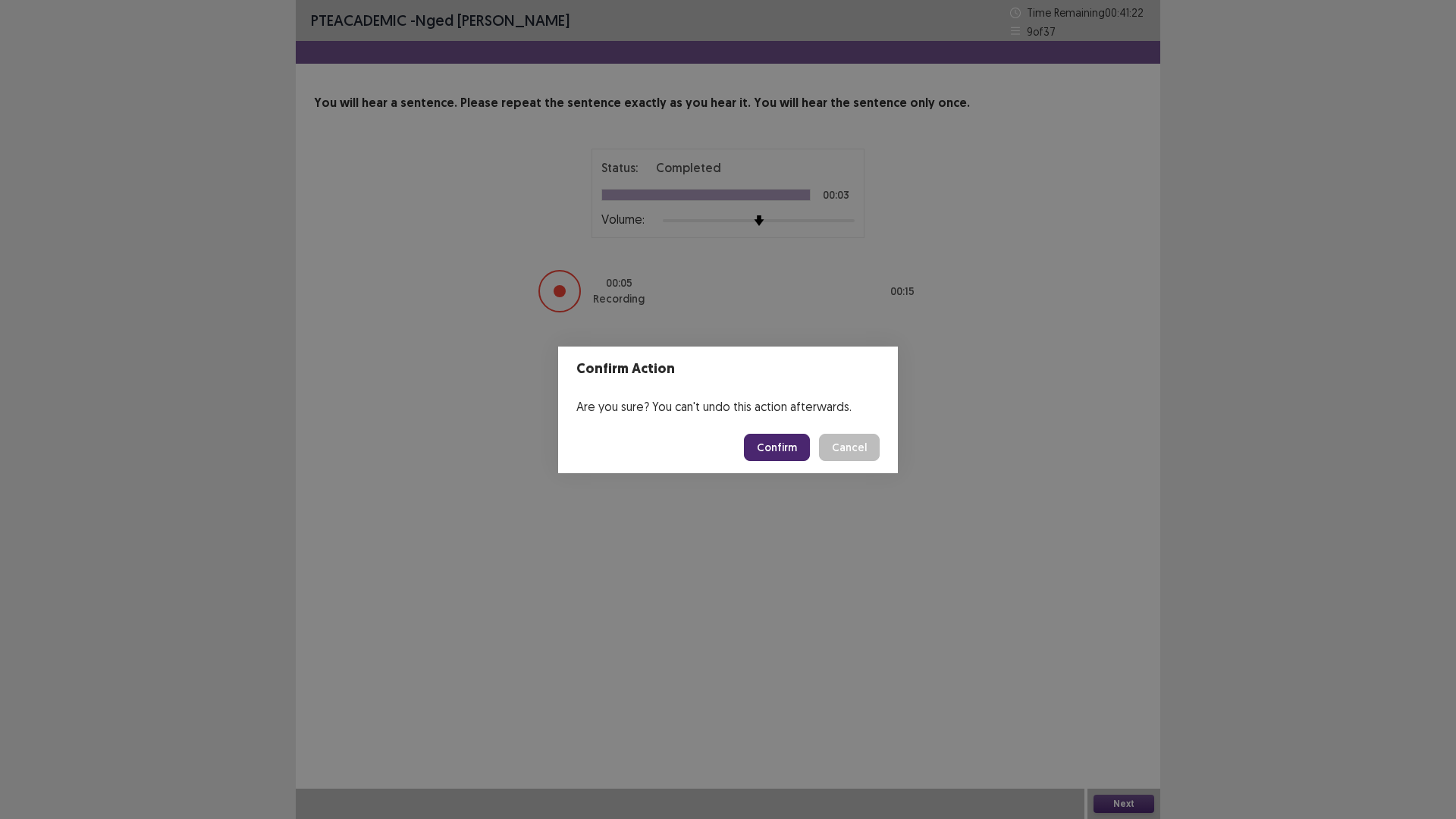
click at [768, 440] on button "Confirm" at bounding box center [776, 447] width 66 height 27
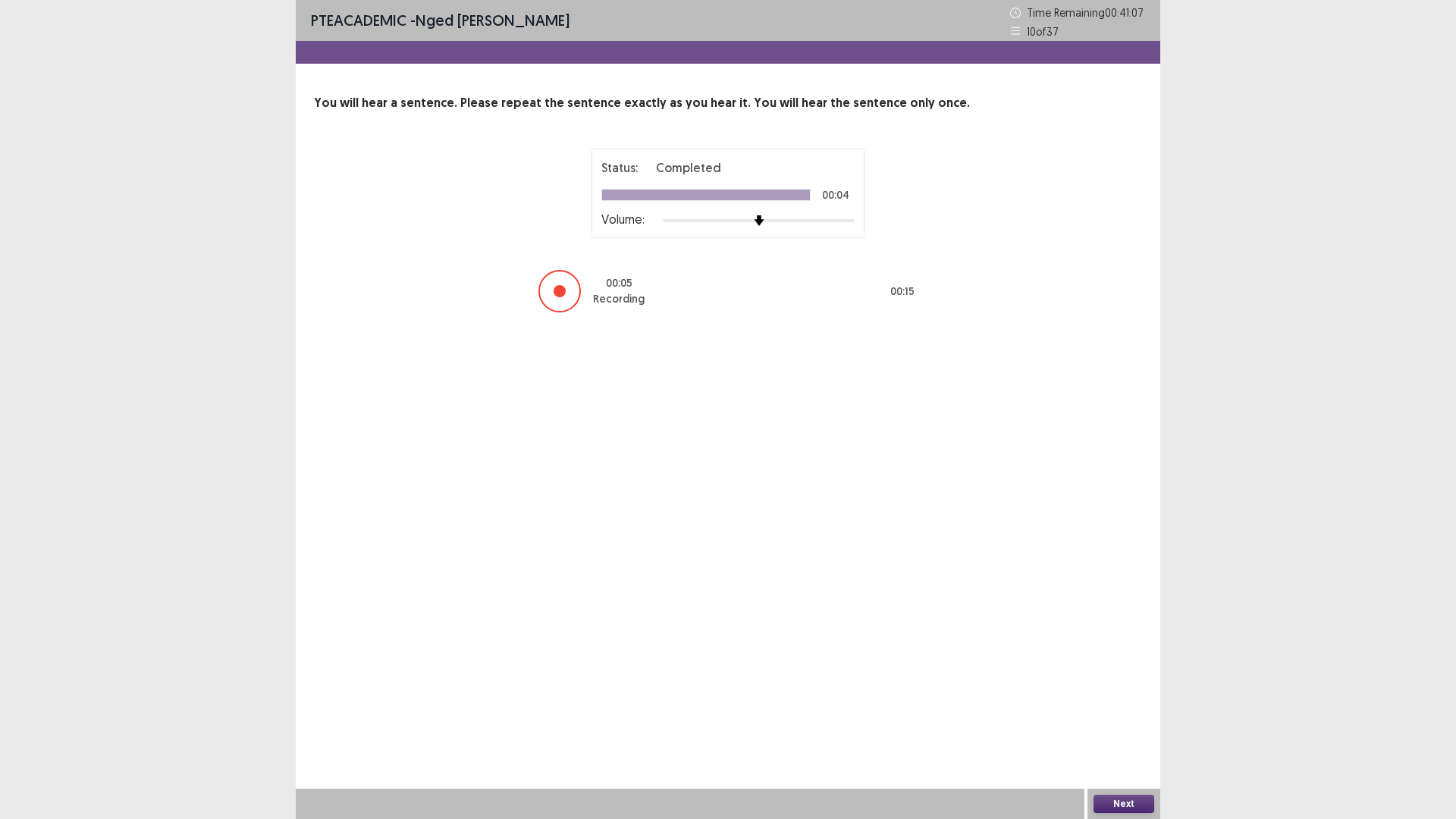
click at [1108, 716] on button "Next" at bounding box center [1123, 804] width 60 height 19
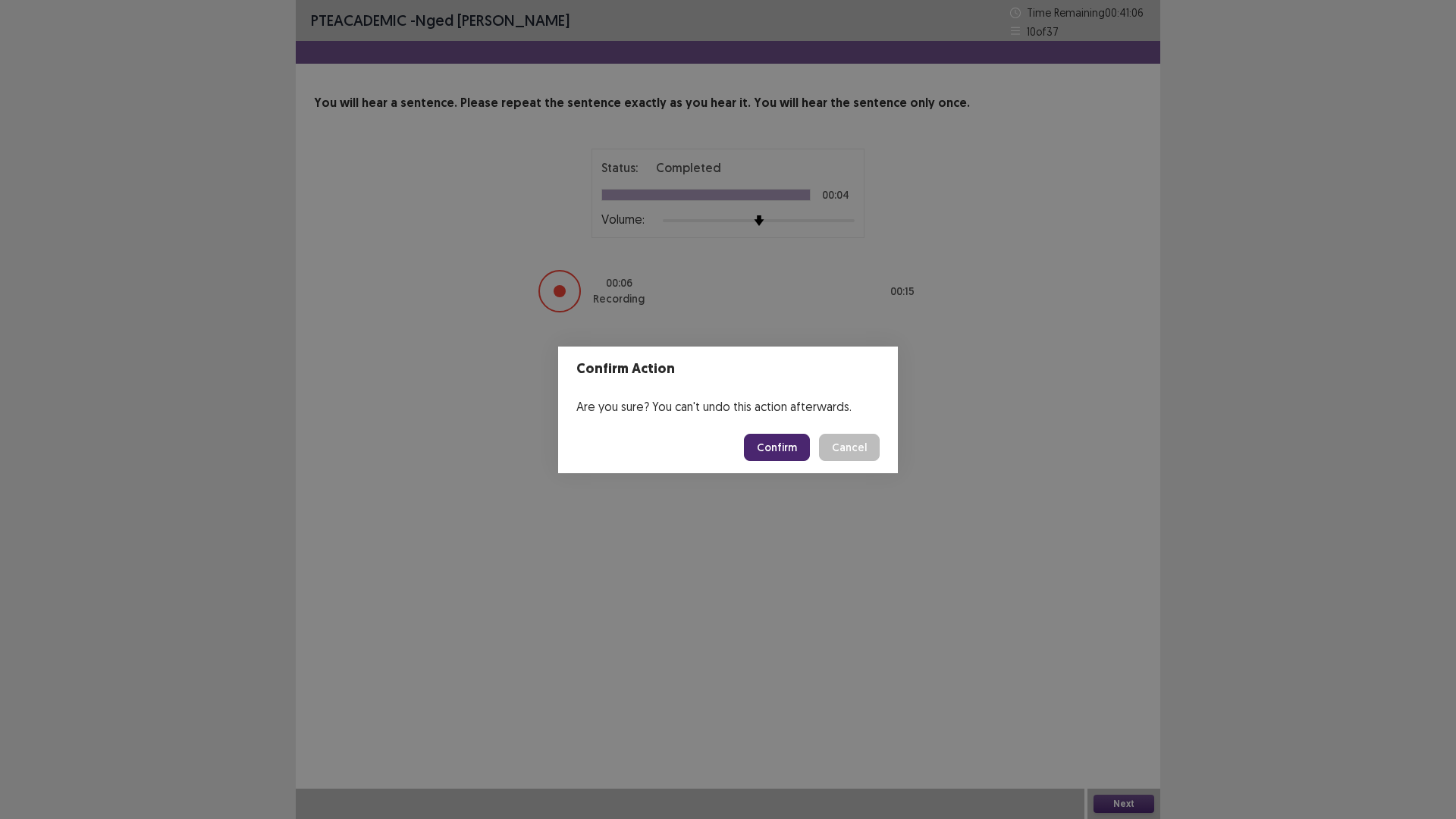
click at [781, 442] on button "Confirm" at bounding box center [776, 447] width 66 height 27
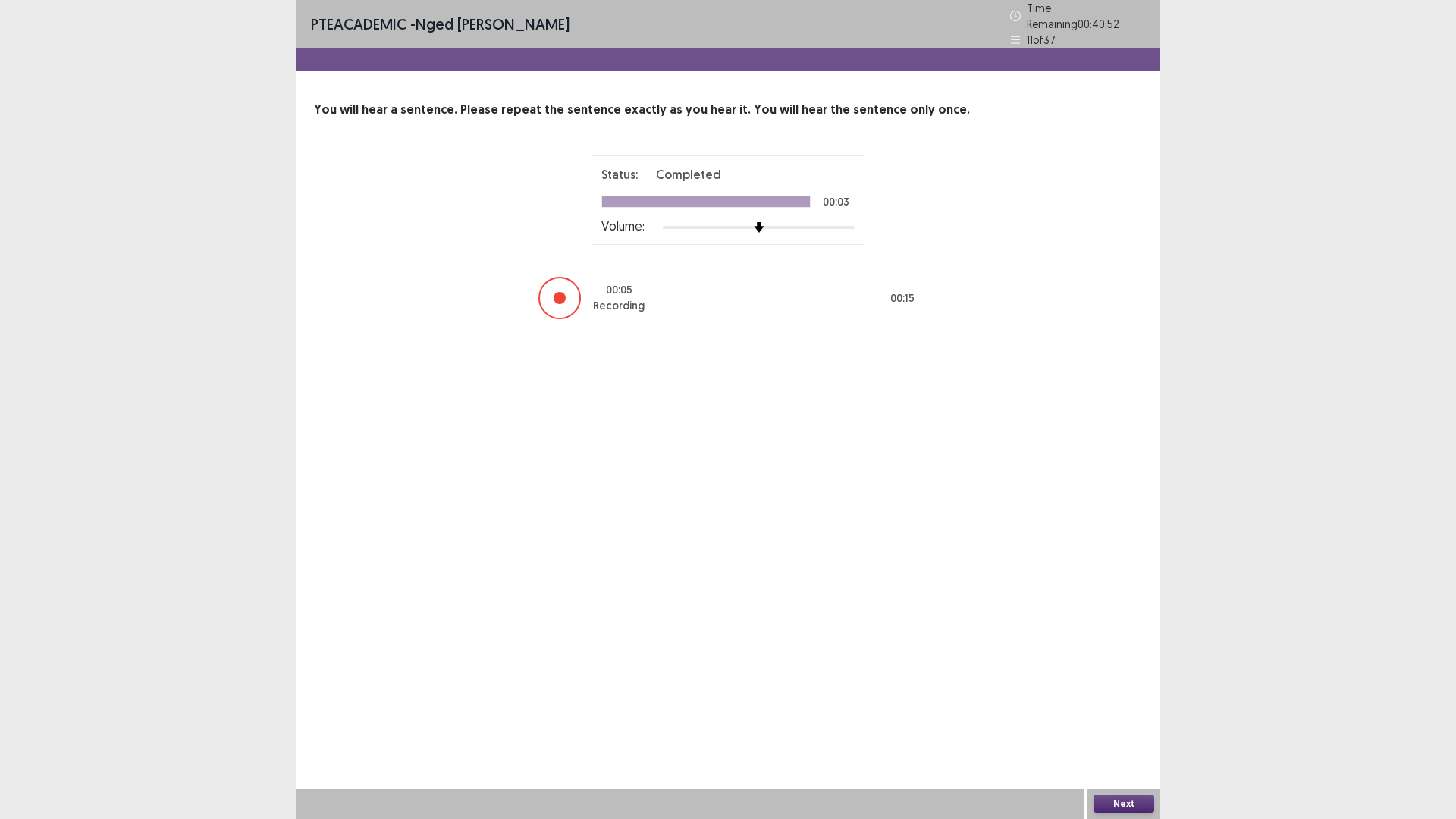
click at [1126, 716] on button "Next" at bounding box center [1123, 804] width 60 height 19
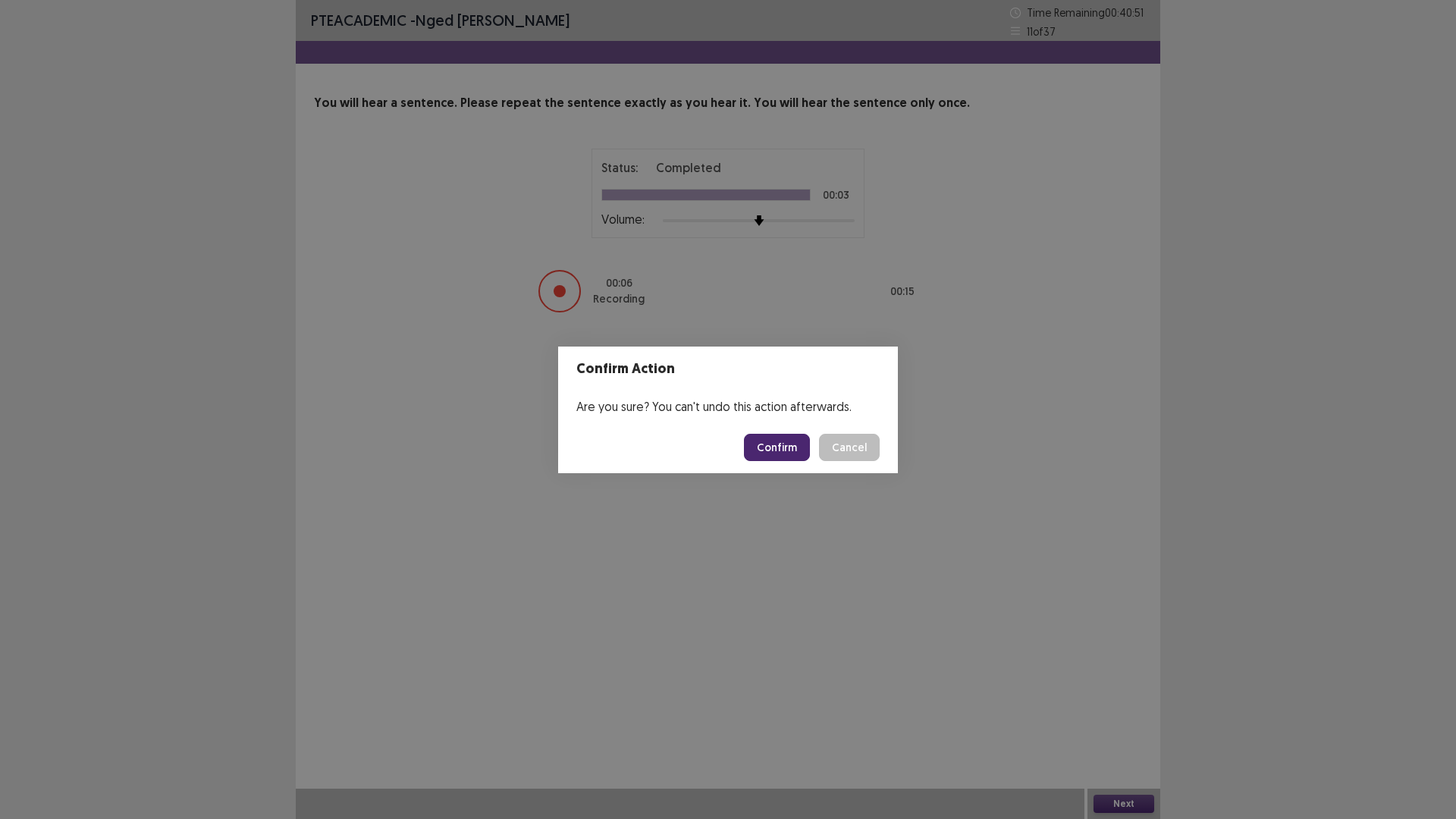
click at [782, 443] on button "Confirm" at bounding box center [776, 447] width 66 height 27
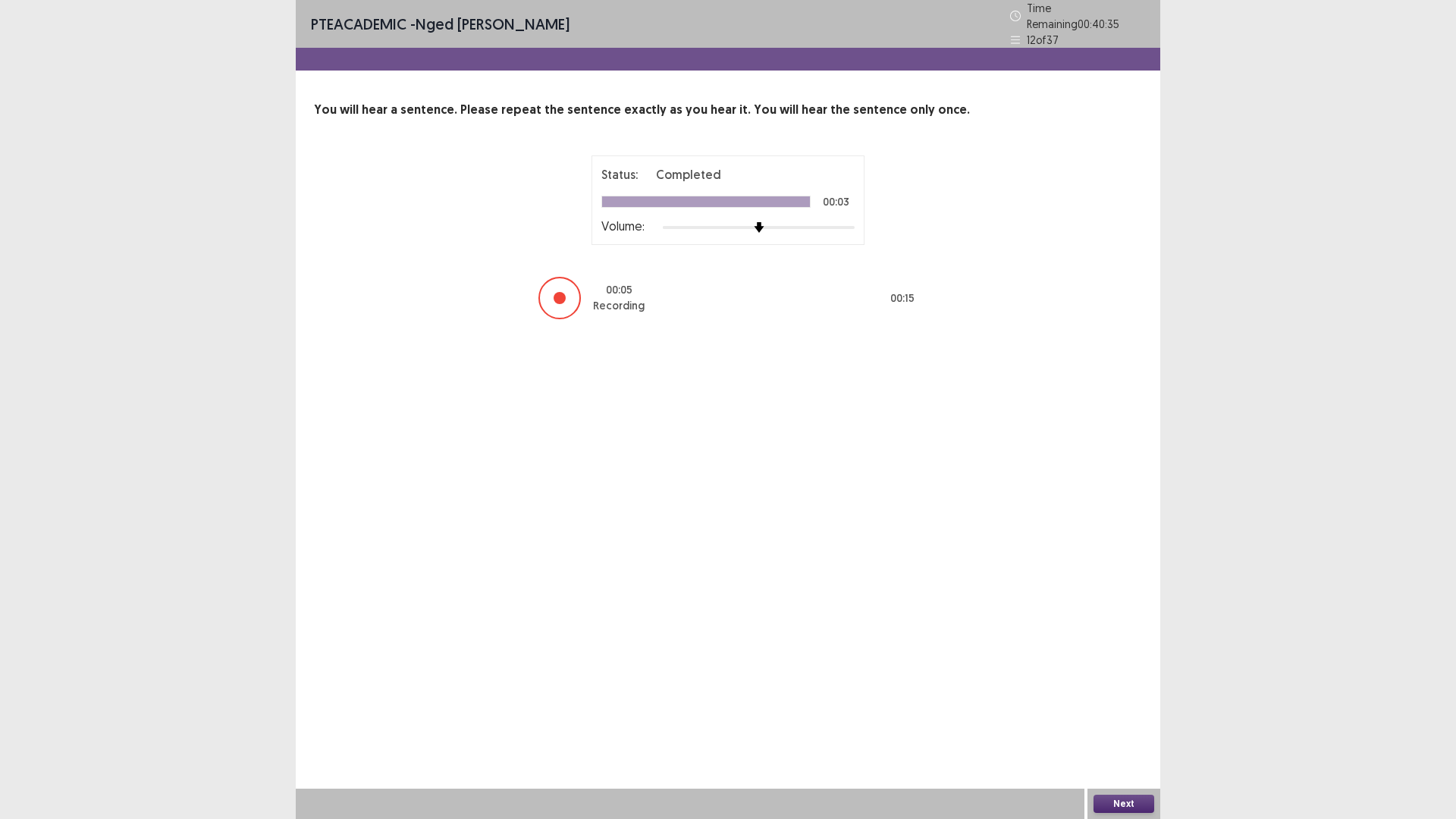
click at [1129, 716] on button "Next" at bounding box center [1123, 804] width 60 height 19
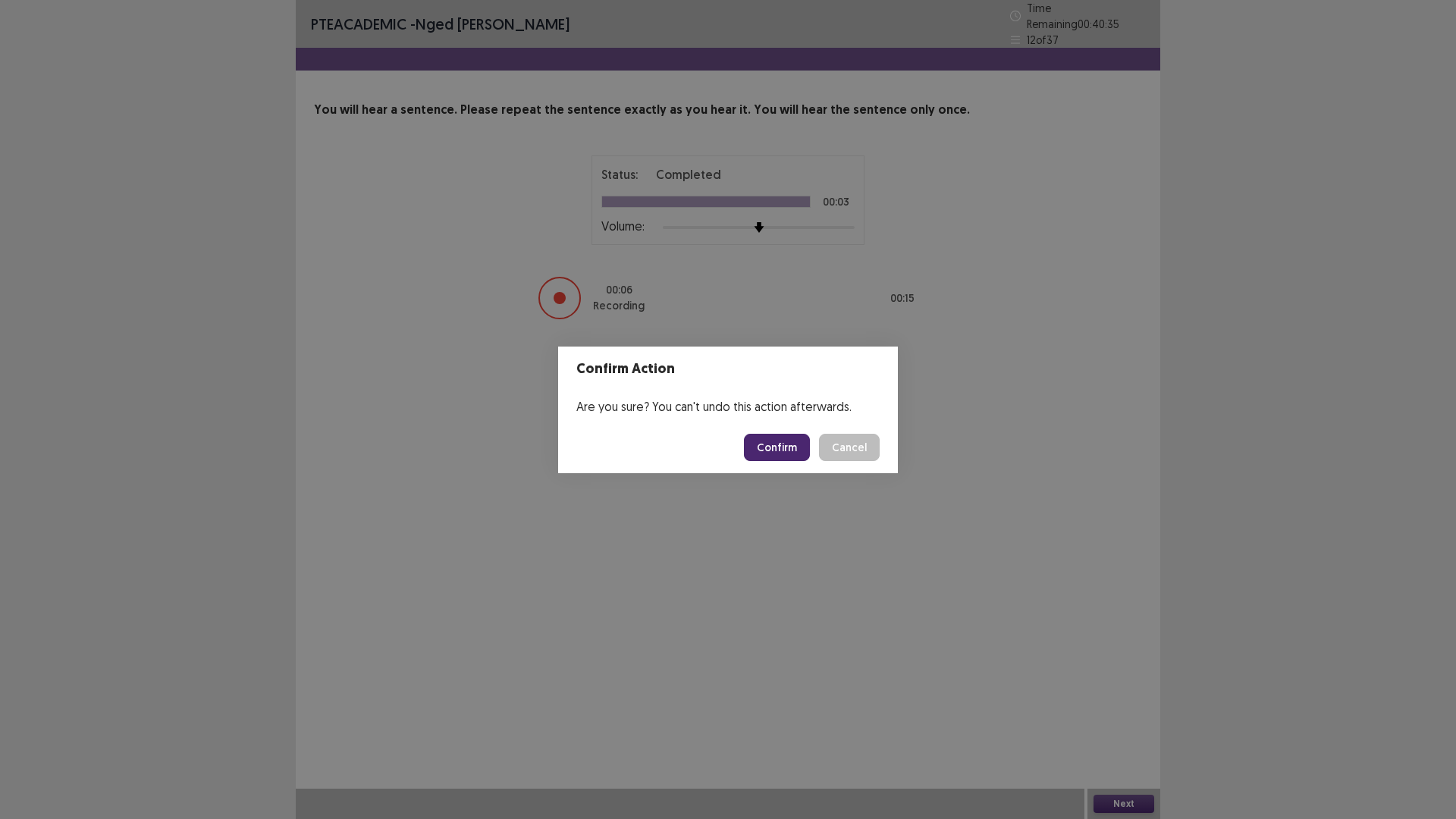
click at [771, 440] on button "Confirm" at bounding box center [776, 447] width 66 height 27
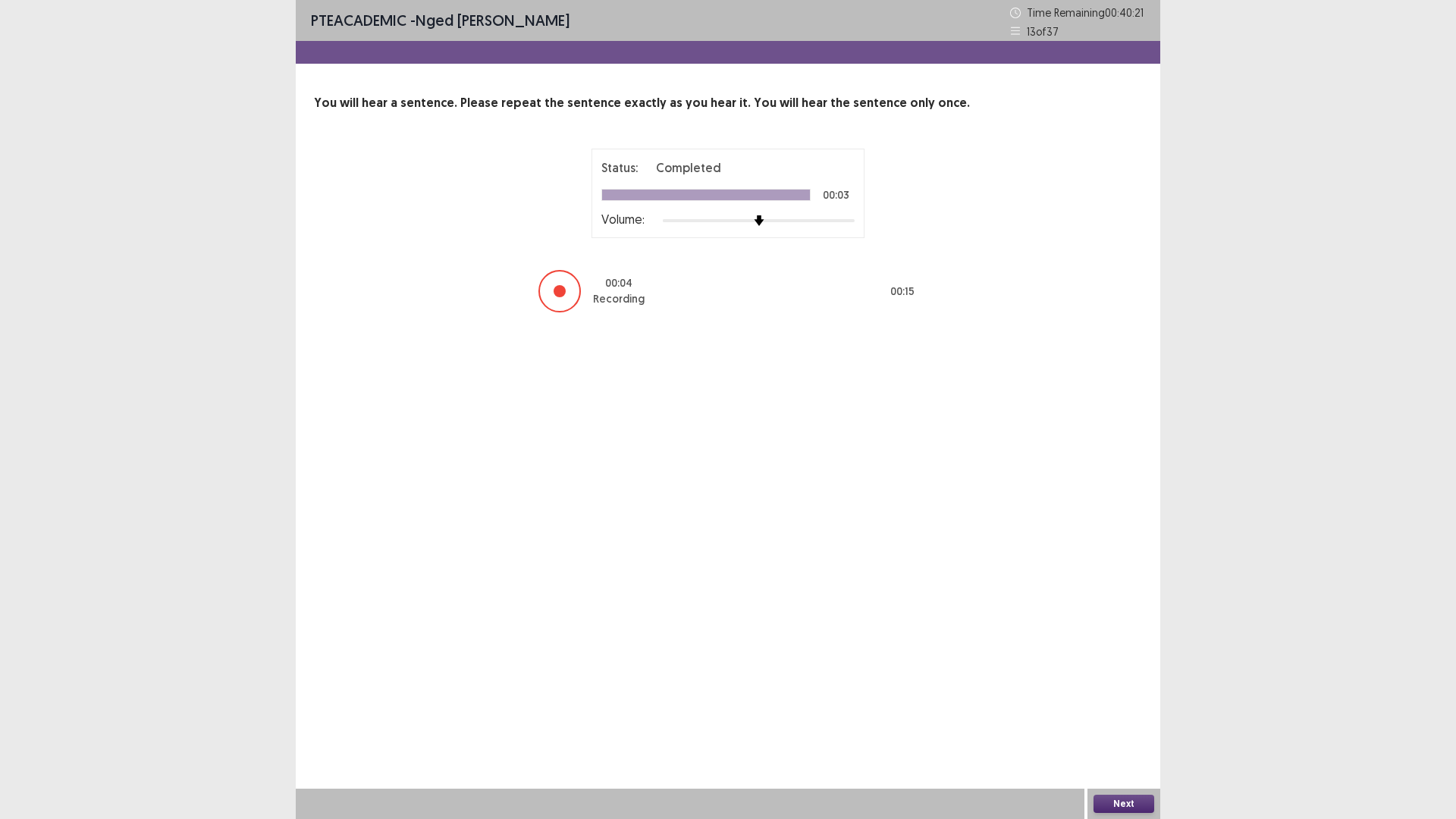
click at [1130, 716] on button "Next" at bounding box center [1123, 804] width 60 height 19
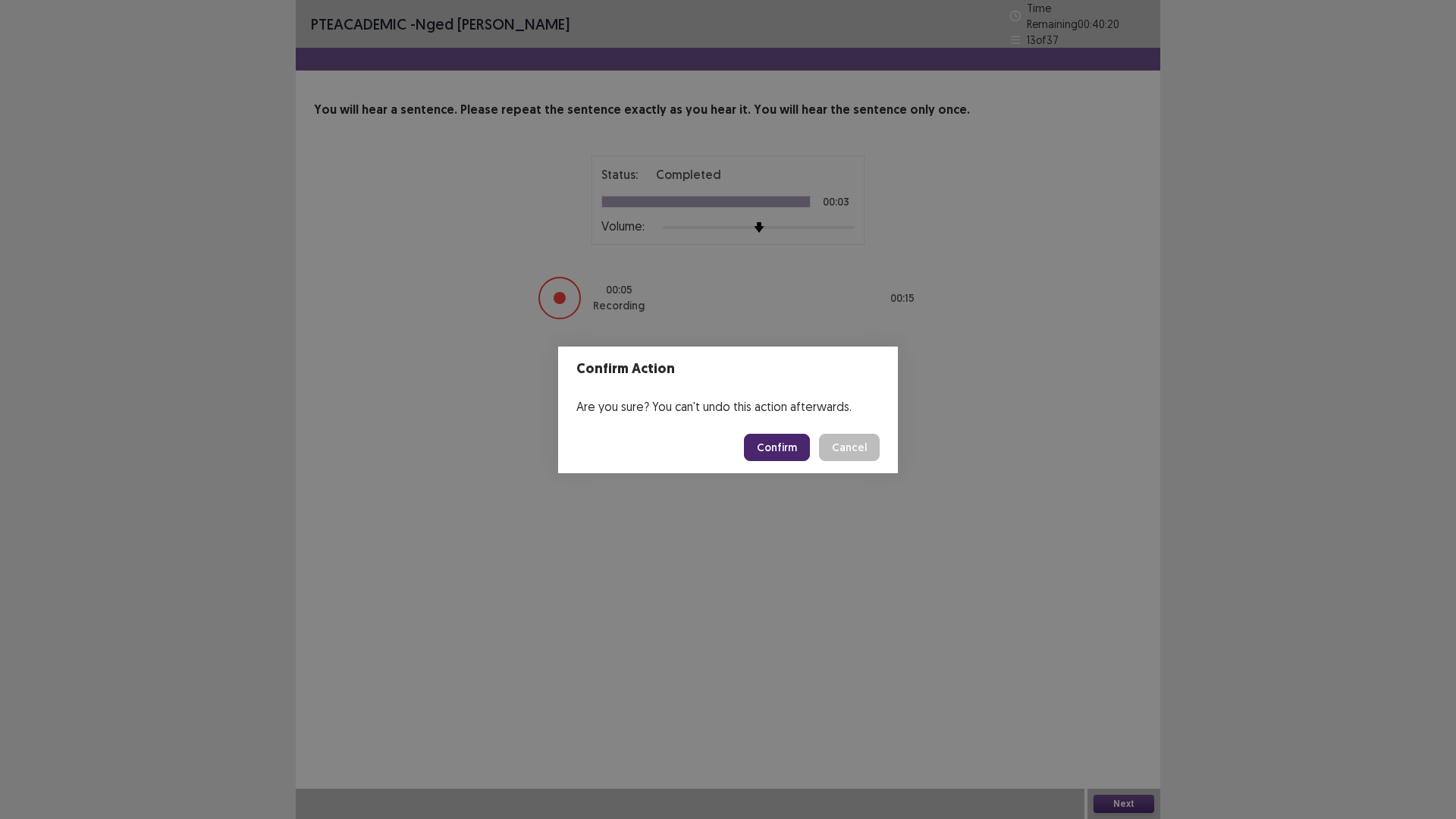
click at [771, 437] on button "Confirm" at bounding box center [776, 447] width 66 height 27
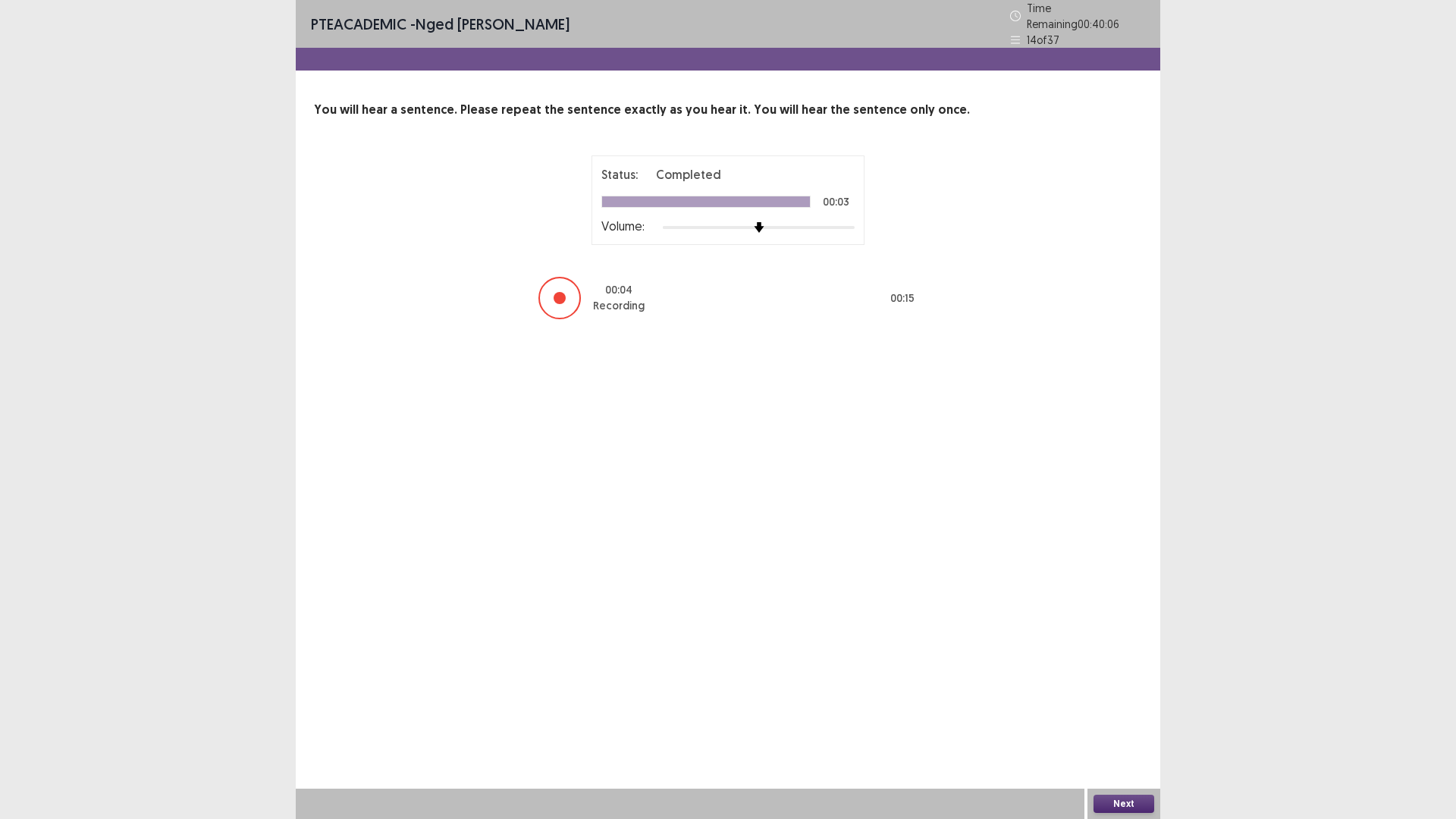
click at [1122, 716] on button "Next" at bounding box center [1123, 804] width 60 height 19
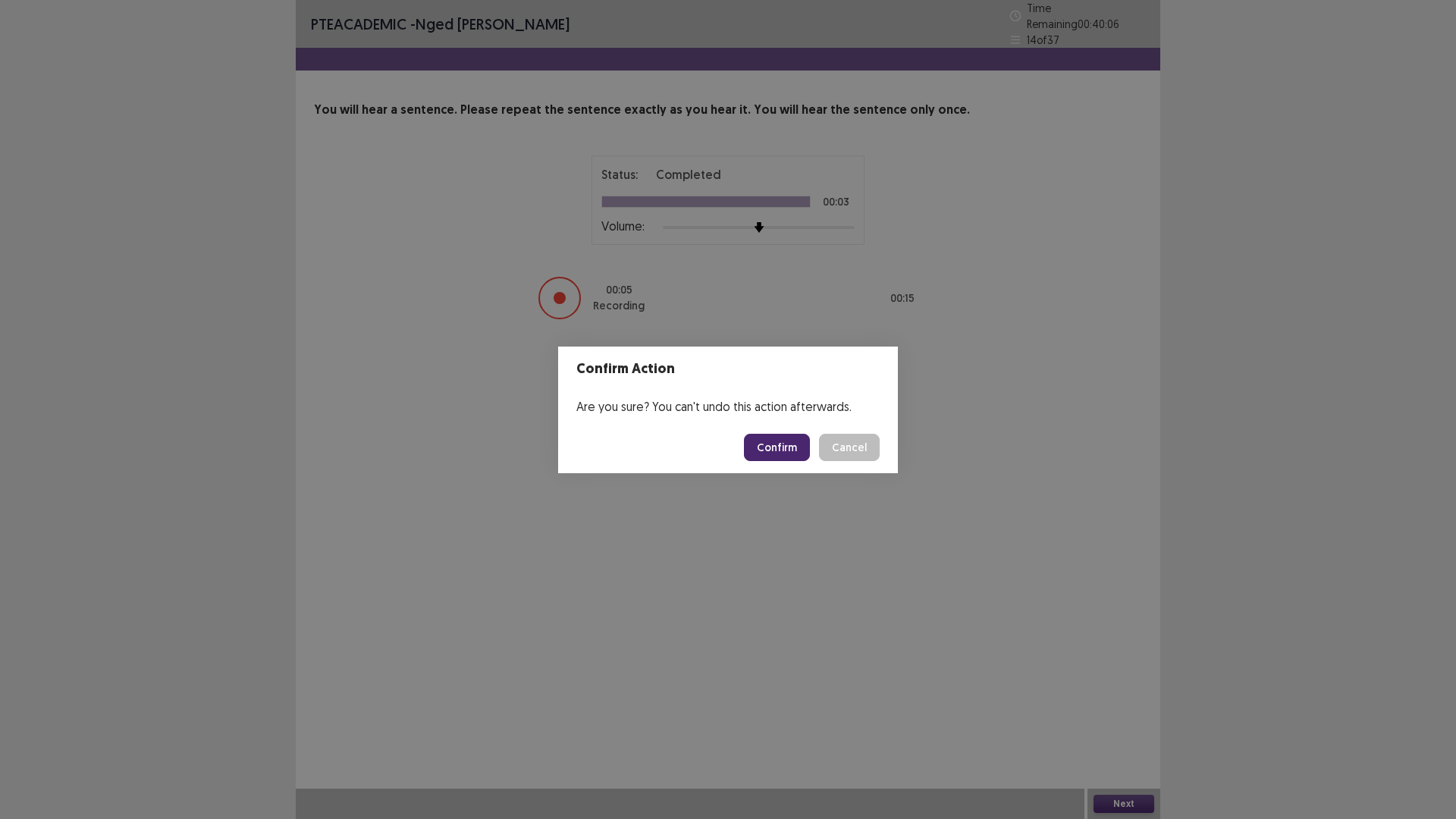
click at [781, 440] on button "Confirm" at bounding box center [776, 447] width 66 height 27
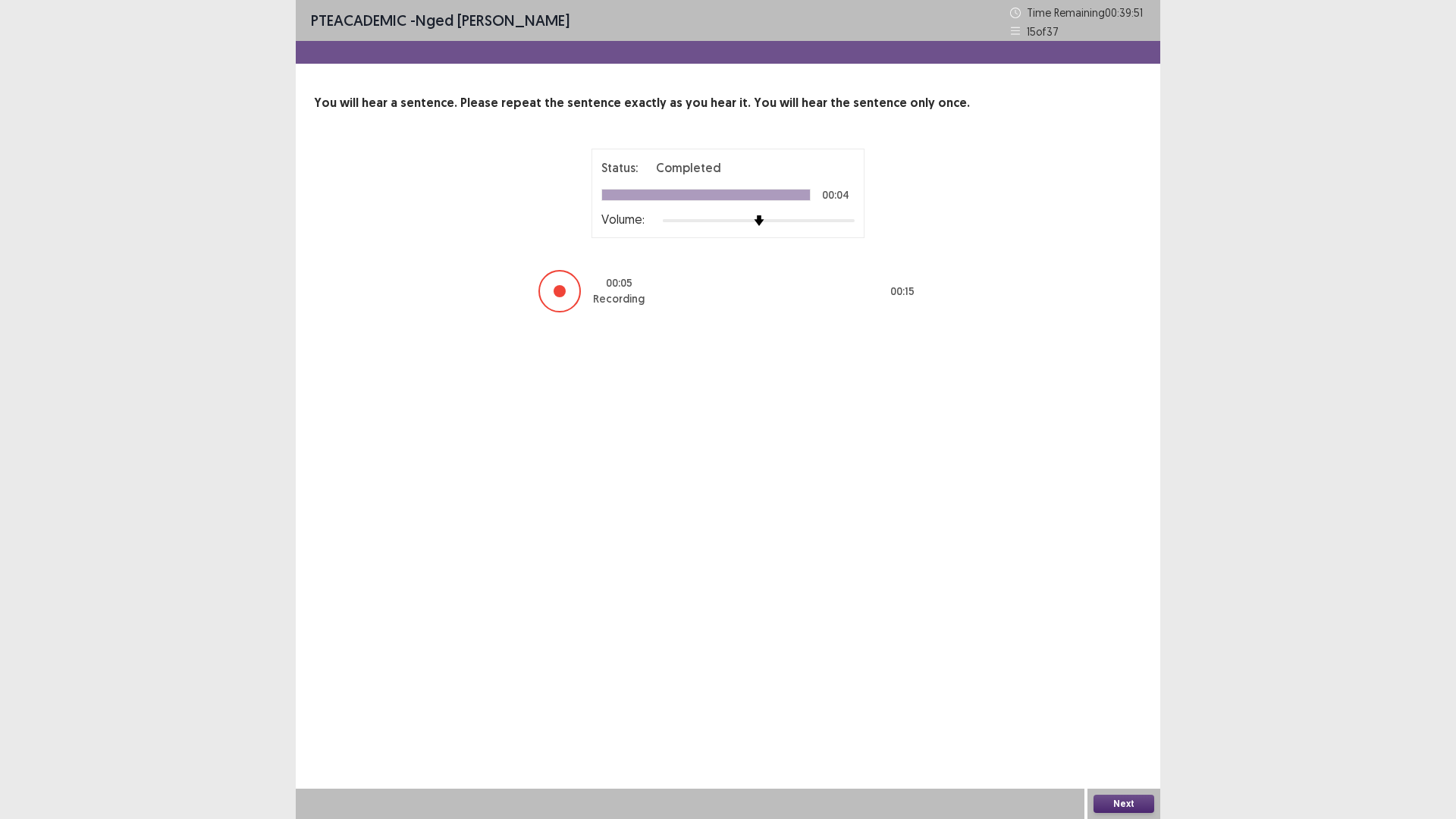
click at [1126, 716] on button "Next" at bounding box center [1123, 804] width 60 height 19
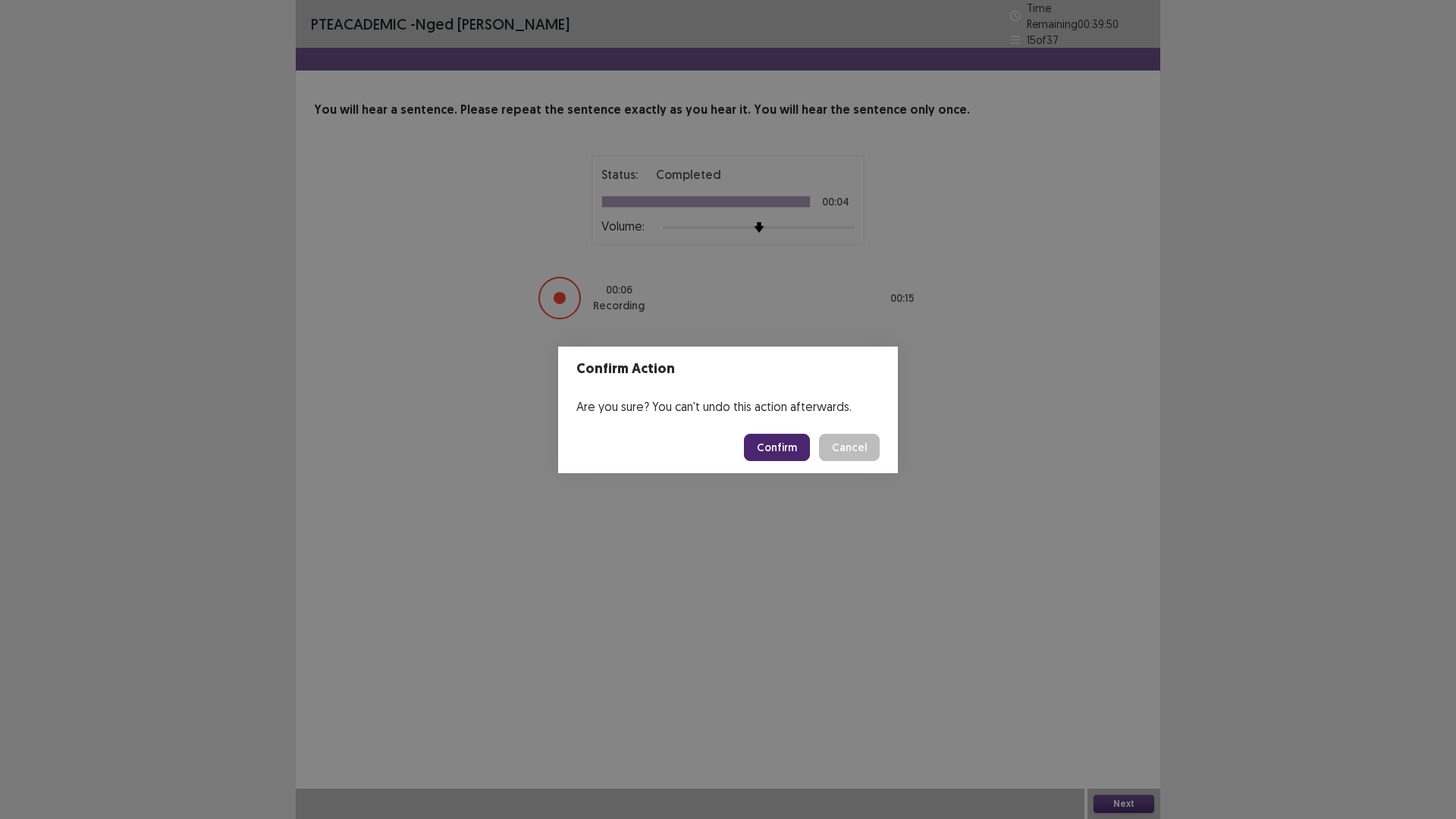
click at [776, 448] on button "Confirm" at bounding box center [776, 447] width 66 height 27
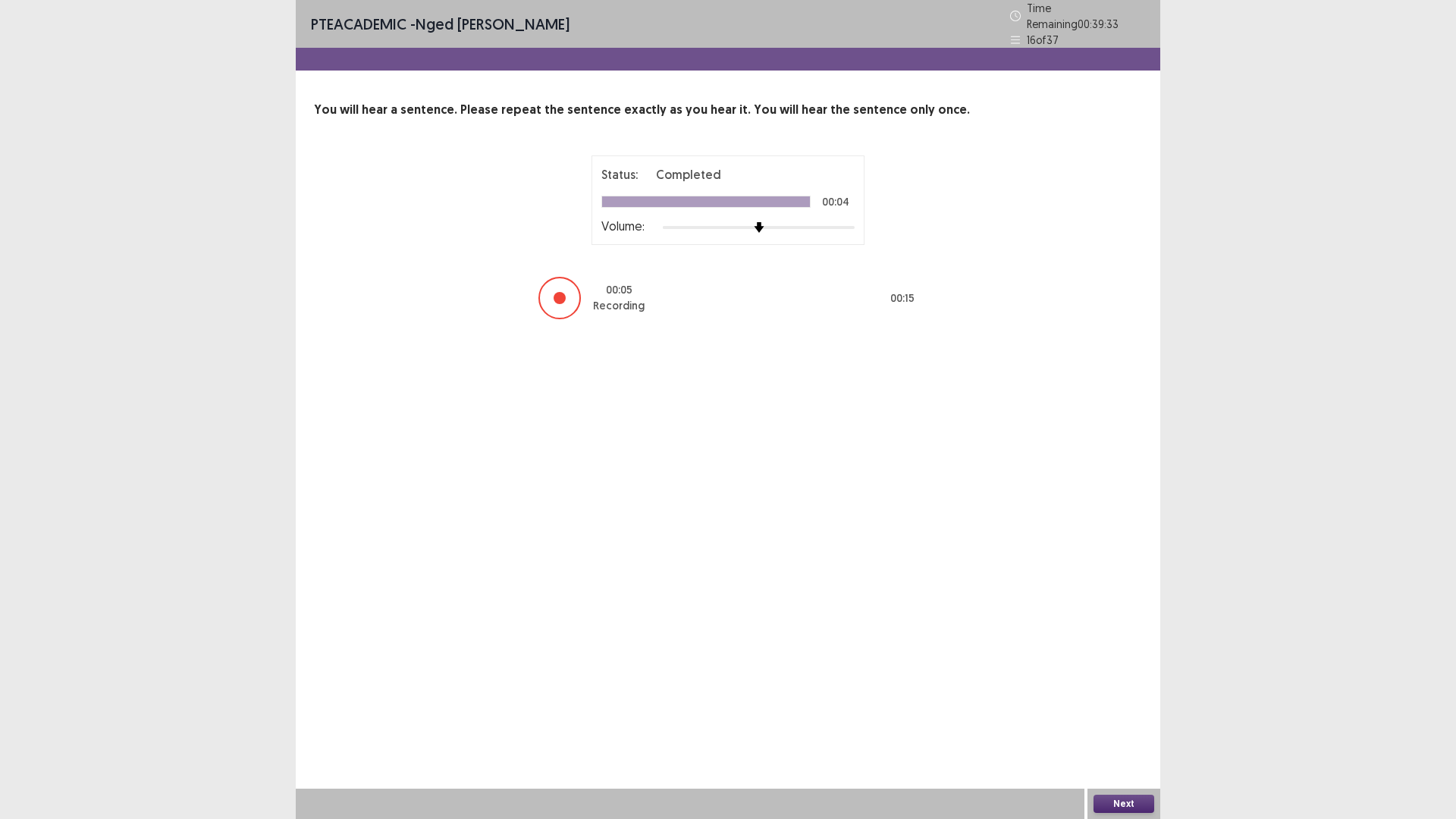
click at [1137, 716] on button "Next" at bounding box center [1123, 804] width 60 height 19
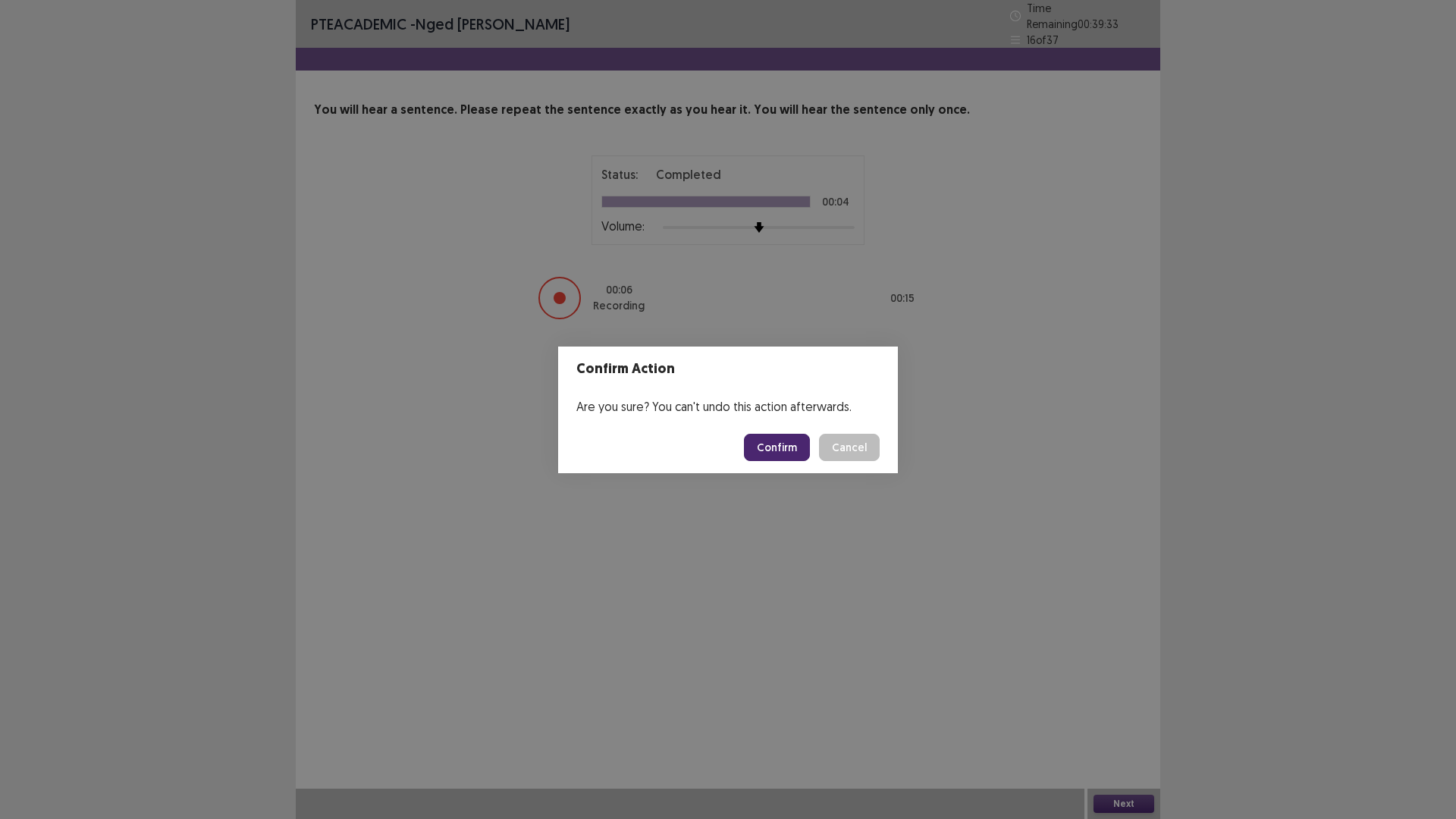
click at [772, 446] on button "Confirm" at bounding box center [776, 447] width 66 height 27
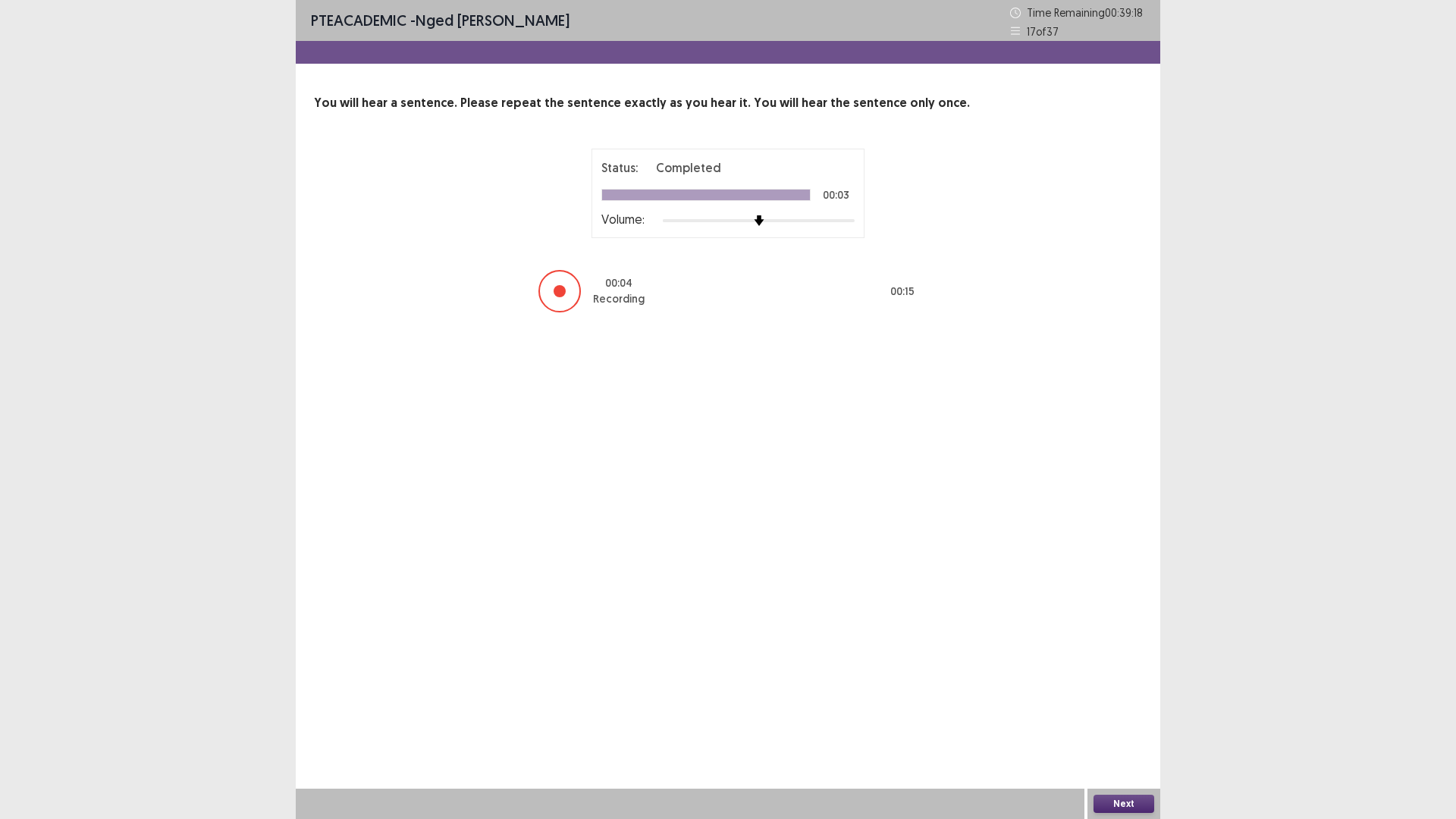
click at [1107, 716] on button "Next" at bounding box center [1123, 804] width 60 height 19
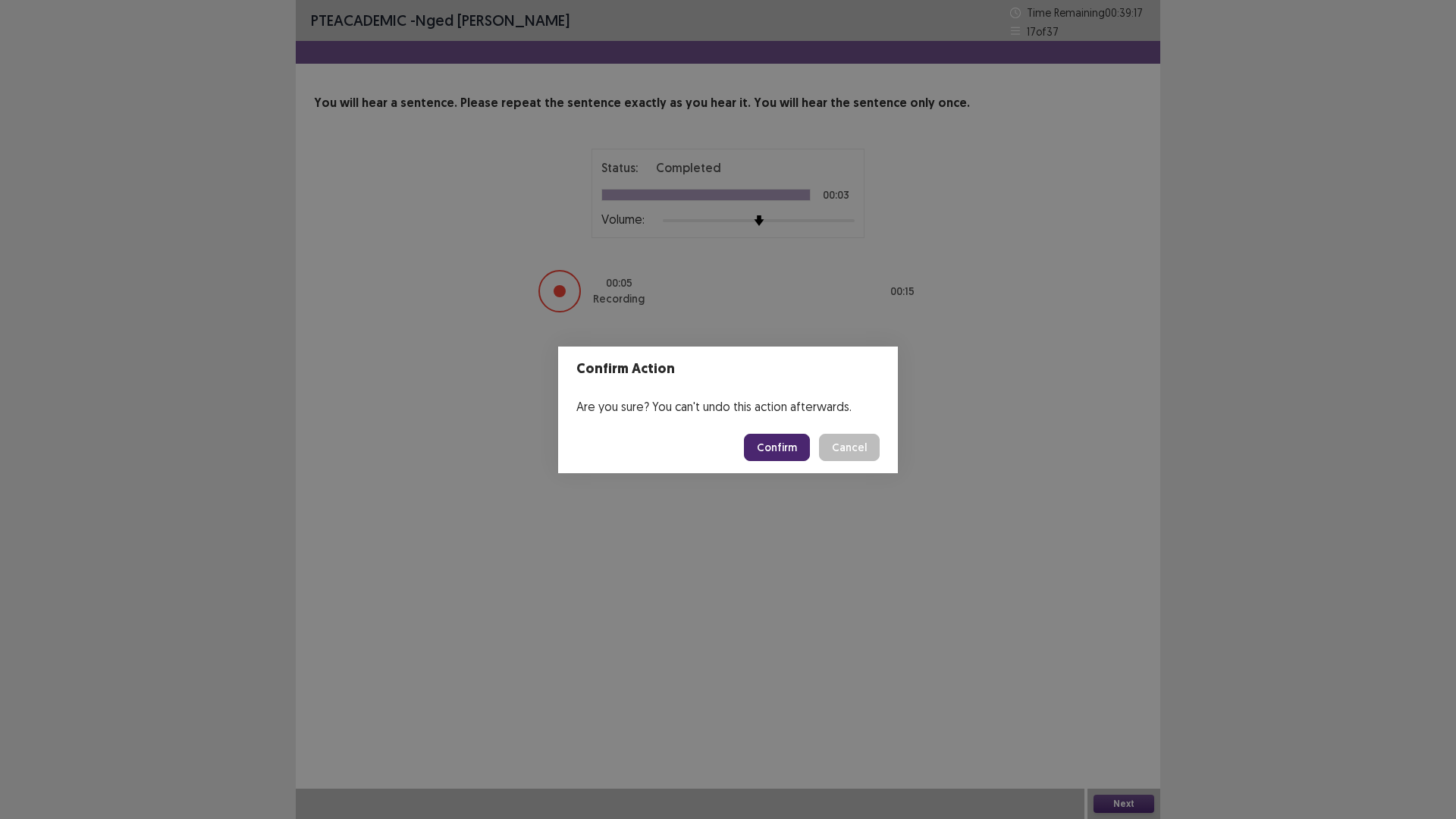
click at [778, 448] on button "Confirm" at bounding box center [776, 447] width 66 height 27
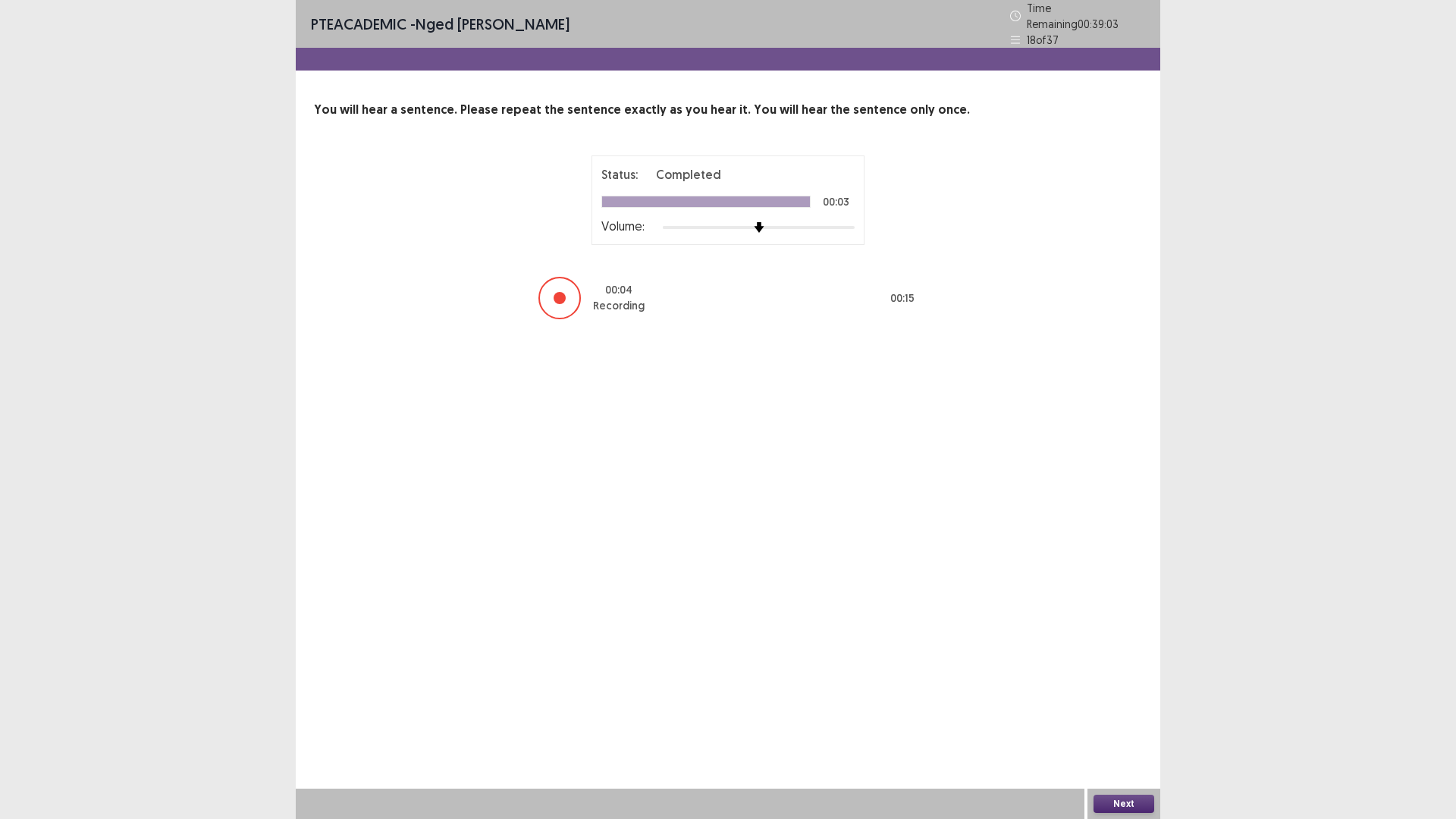
click at [1119, 716] on button "Next" at bounding box center [1123, 804] width 60 height 19
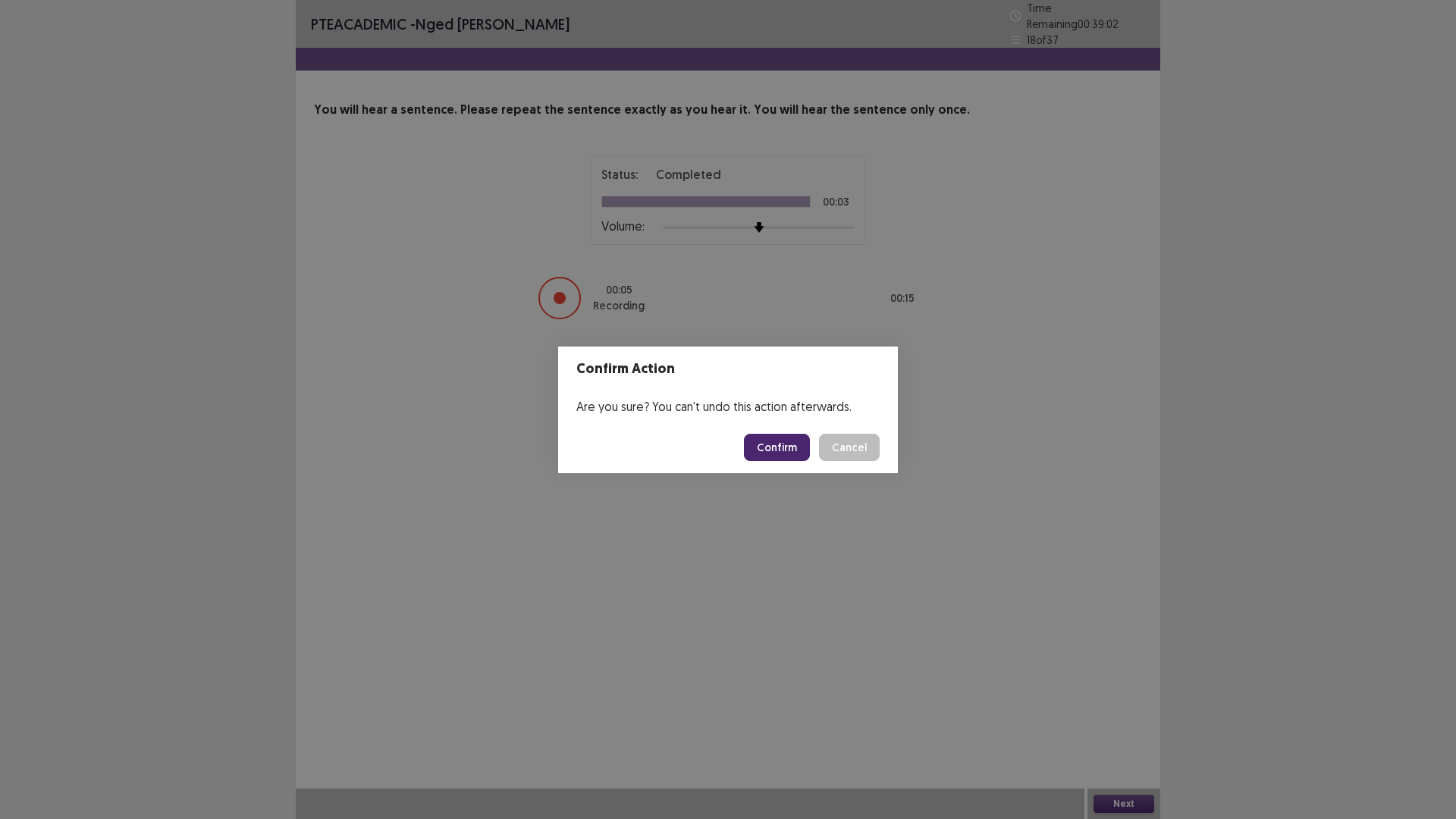
click at [779, 445] on button "Confirm" at bounding box center [776, 447] width 66 height 27
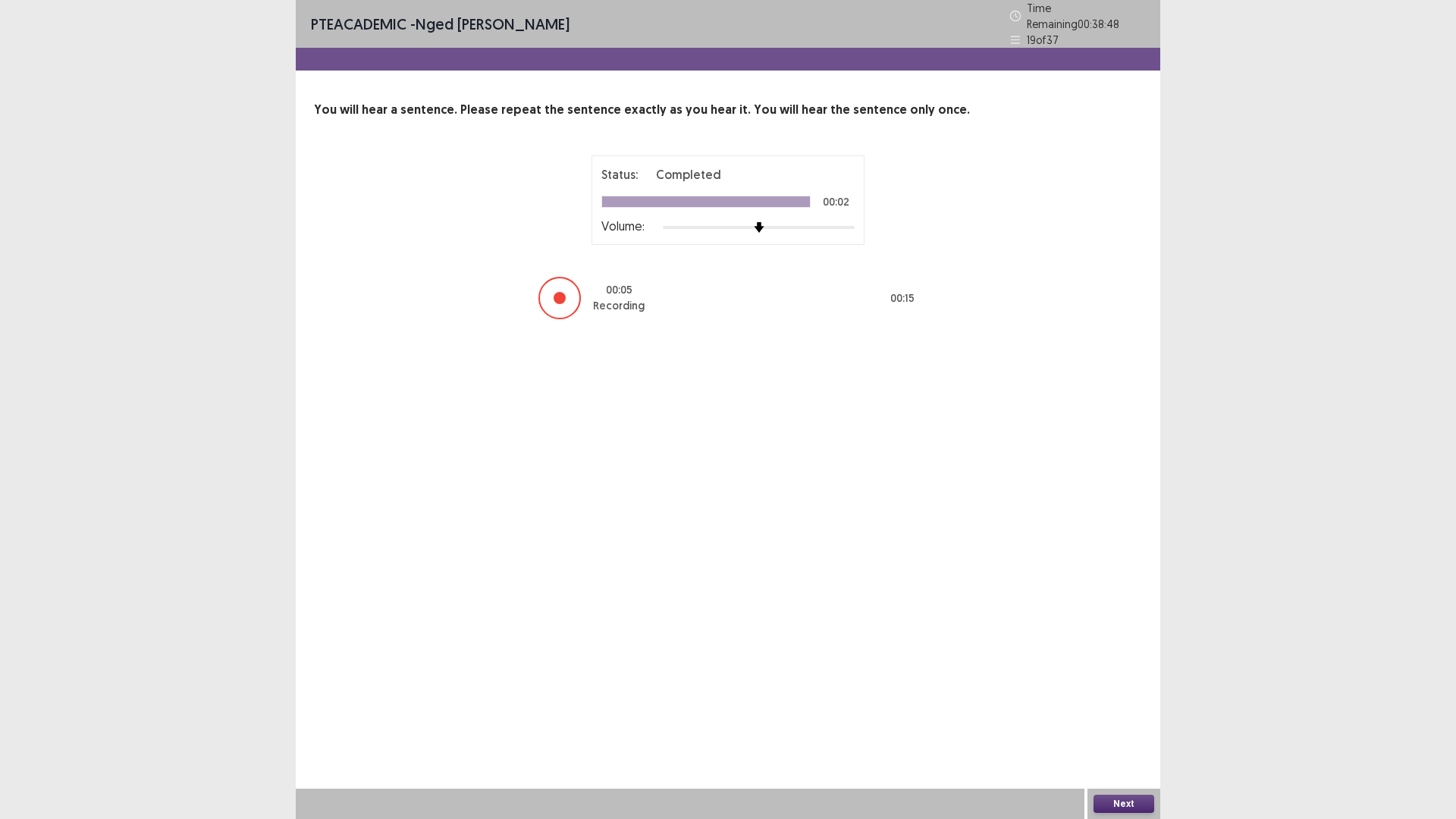
click at [1119, 716] on button "Next" at bounding box center [1123, 804] width 60 height 19
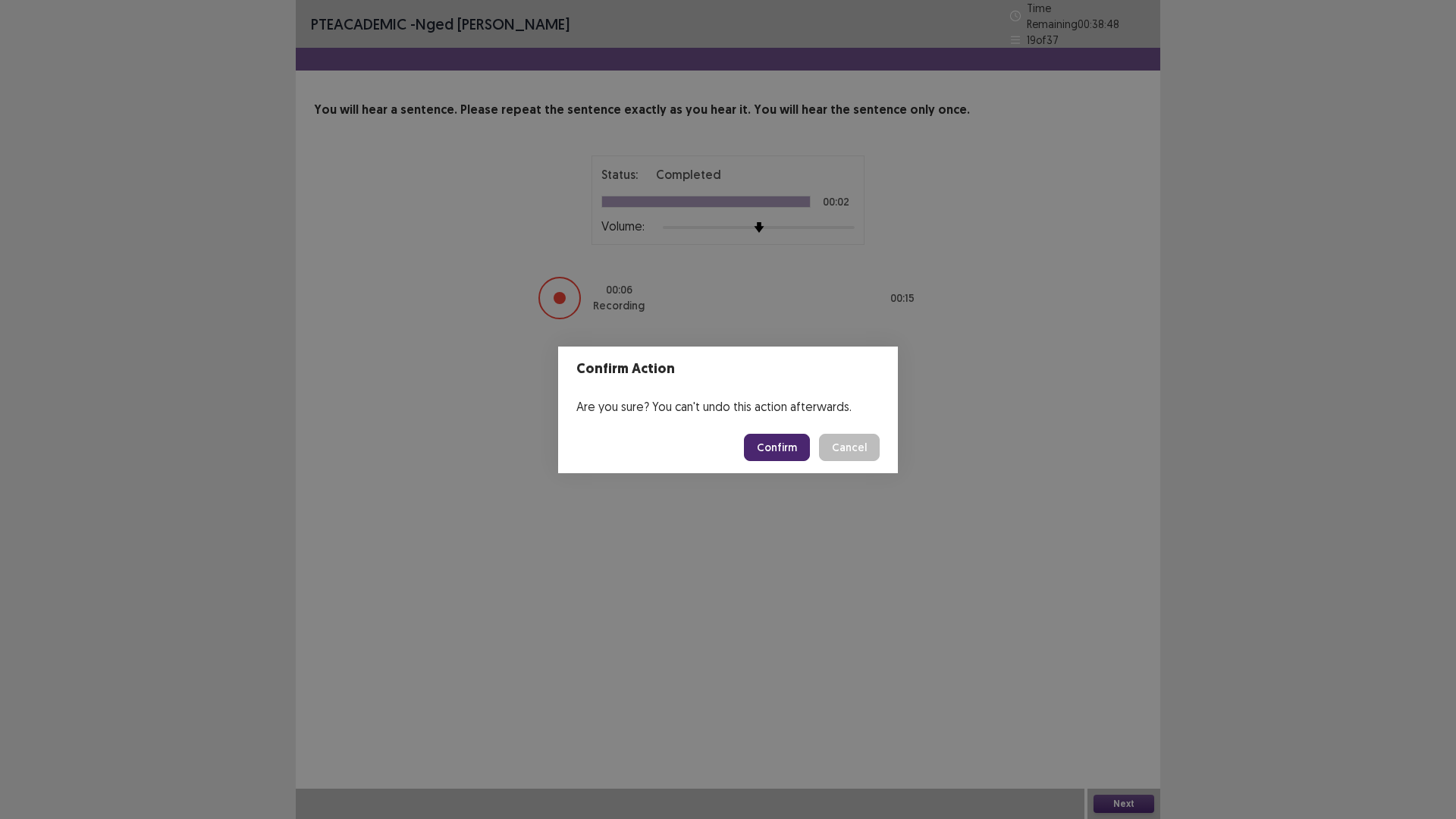
click at [785, 428] on footer "Confirm Cancel" at bounding box center [728, 447] width 340 height 52
click at [782, 444] on button "Confirm" at bounding box center [776, 447] width 66 height 27
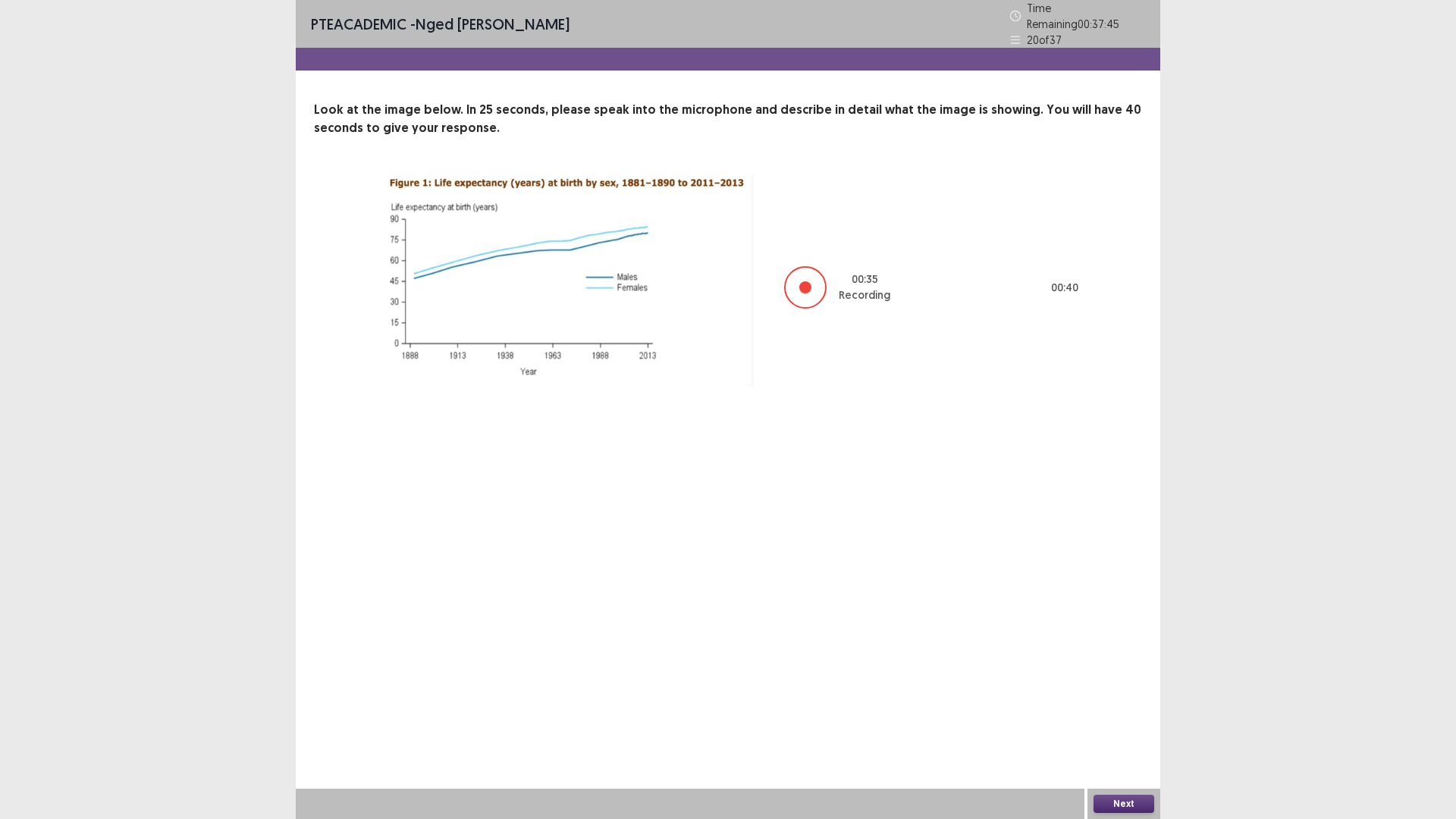
click at [1143, 716] on button "Next" at bounding box center [1123, 804] width 60 height 19
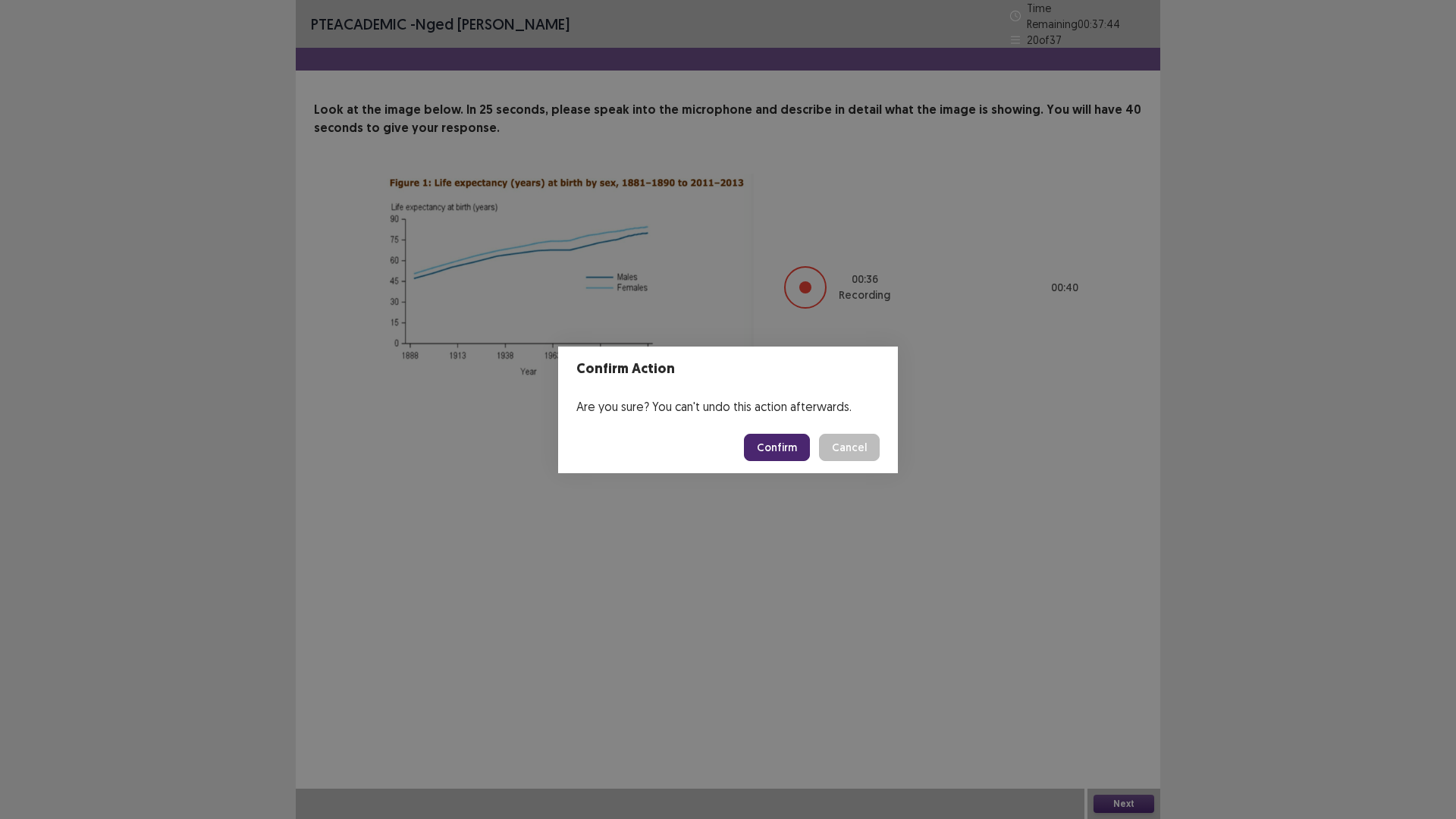
click at [784, 445] on button "Confirm" at bounding box center [776, 447] width 66 height 27
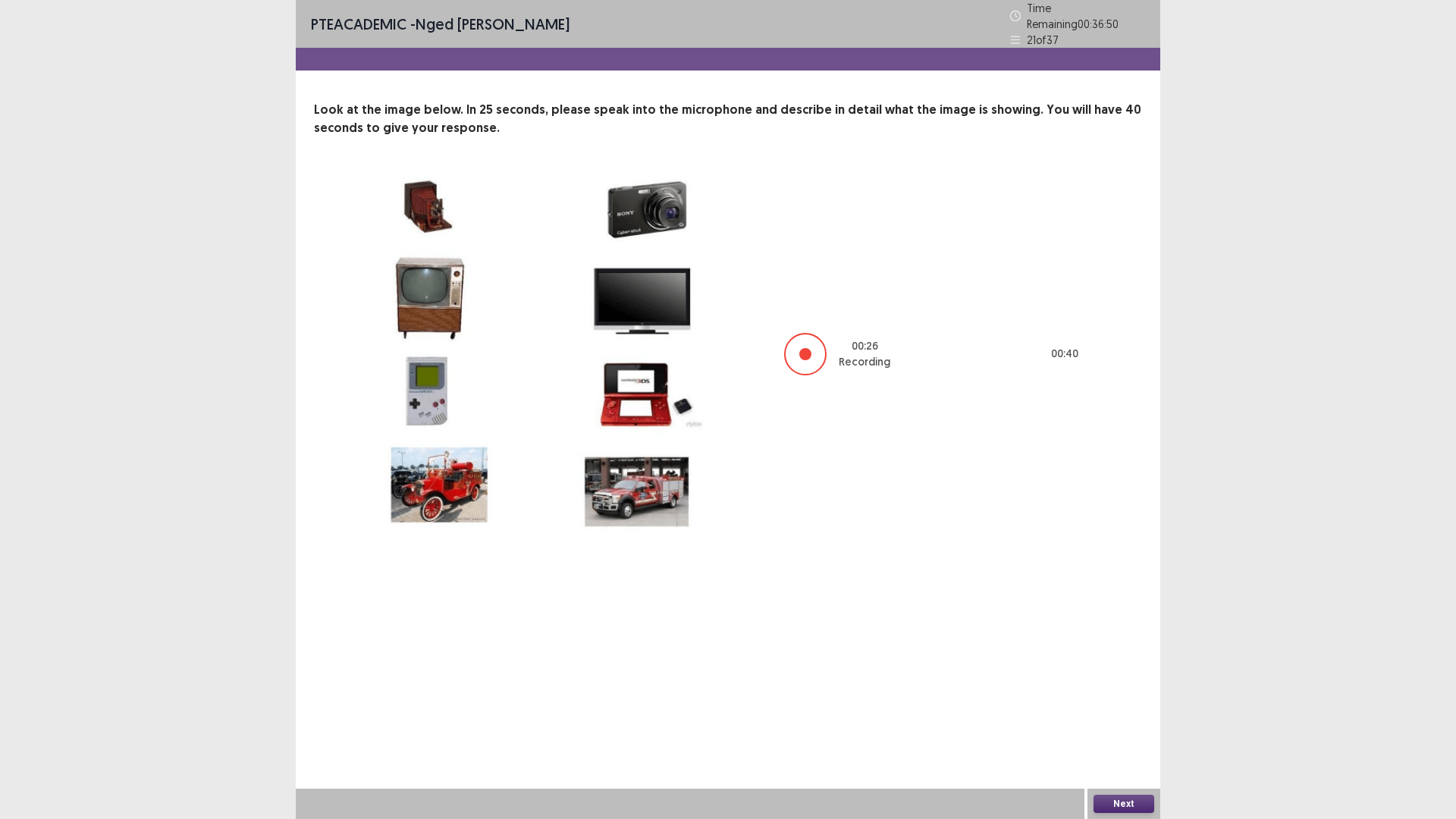
click at [1118, 716] on button "Next" at bounding box center [1123, 804] width 60 height 19
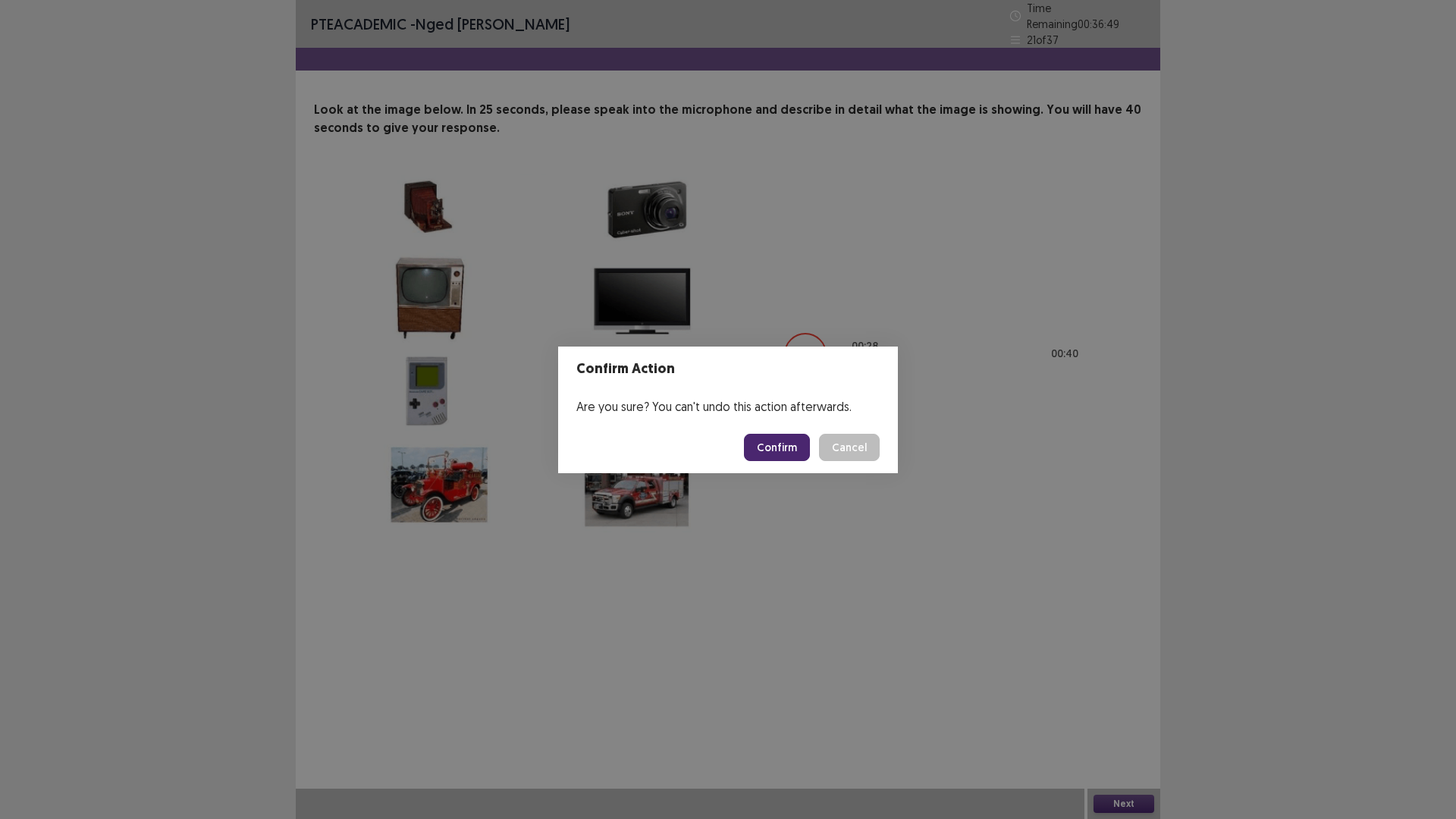
click at [778, 444] on button "Confirm" at bounding box center [776, 447] width 66 height 27
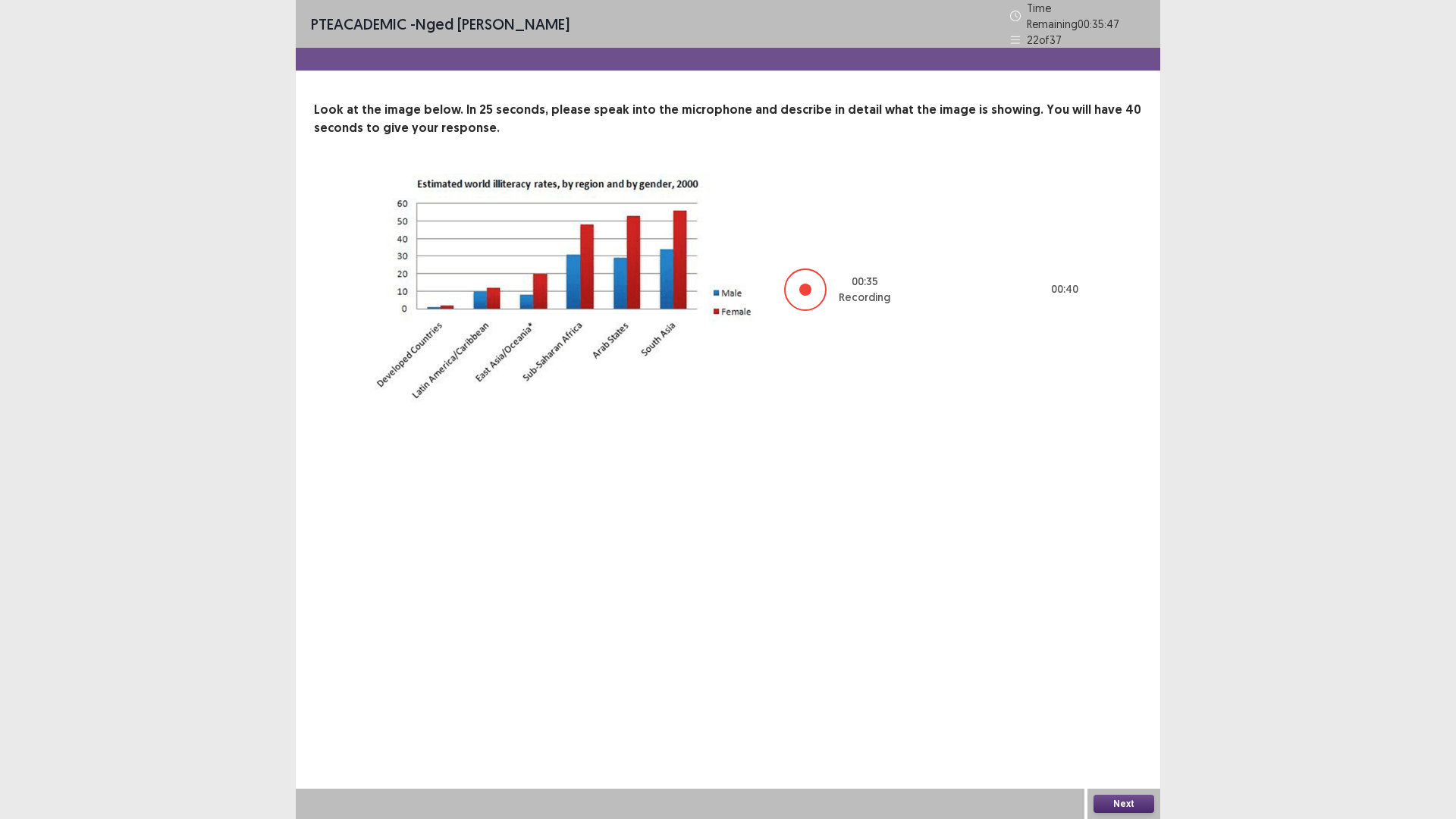
click at [1124, 716] on button "Next" at bounding box center [1123, 804] width 60 height 19
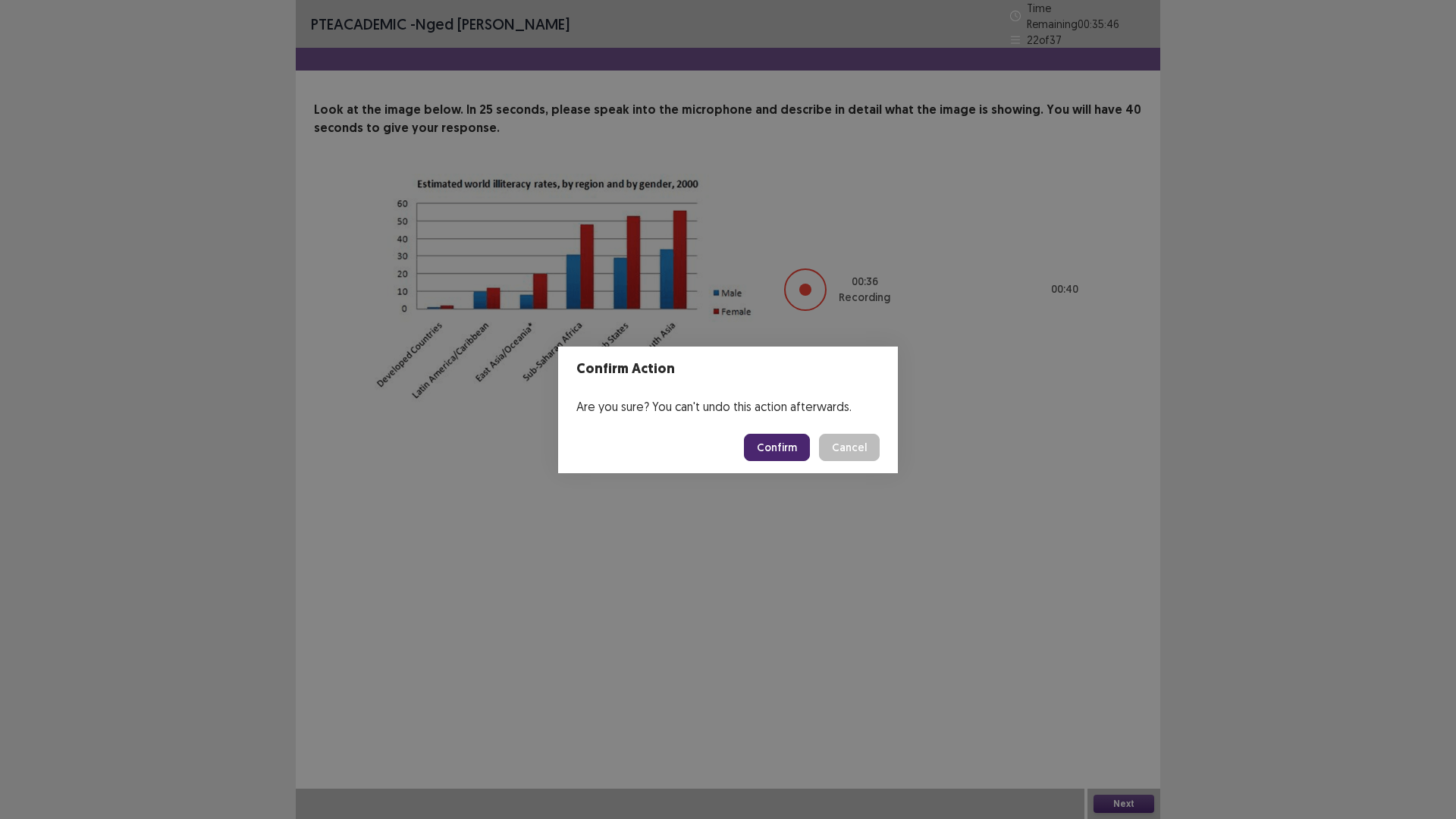
click at [776, 438] on button "Confirm" at bounding box center [776, 447] width 66 height 27
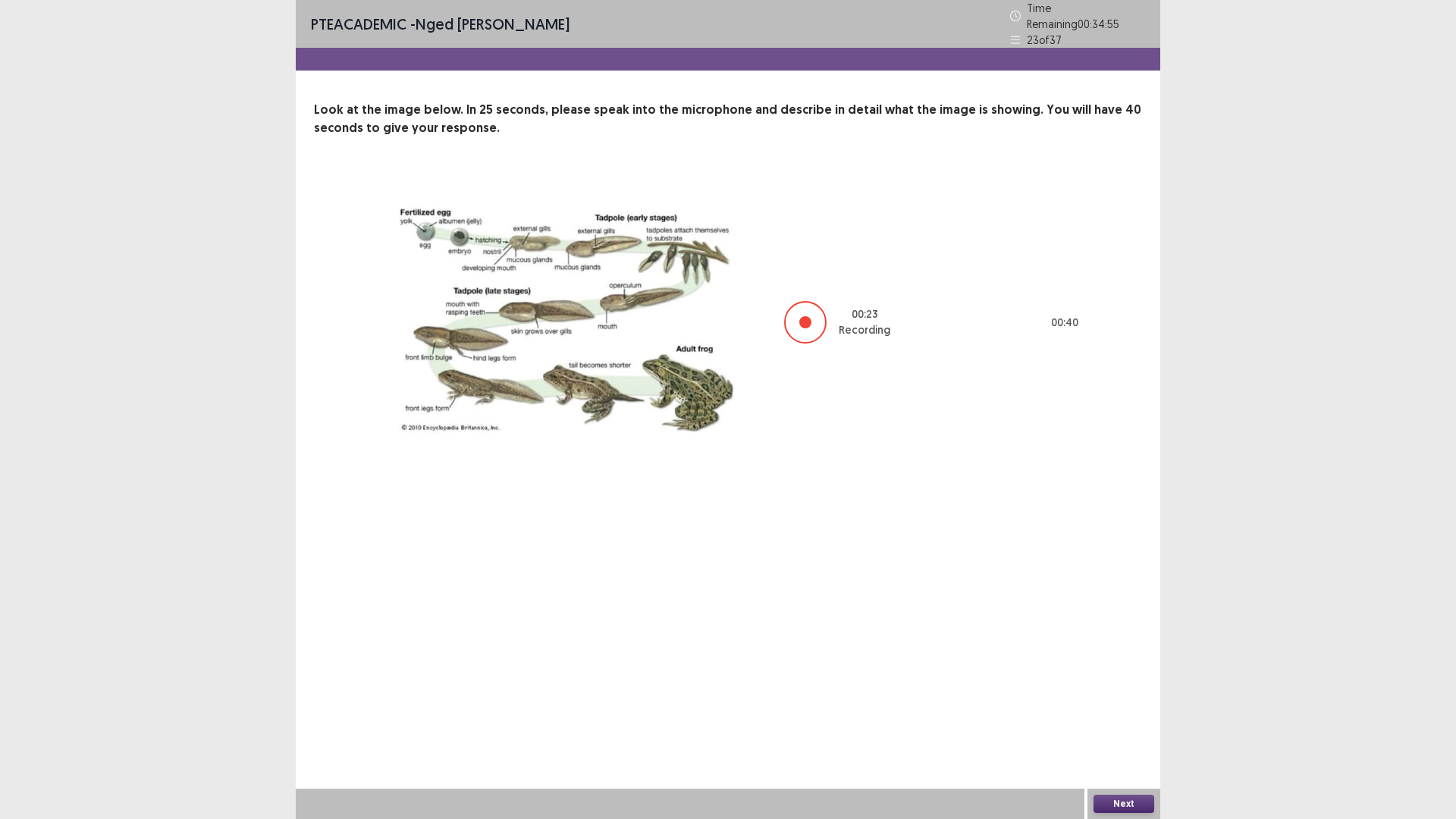
click at [1122, 716] on button "Next" at bounding box center [1123, 804] width 60 height 19
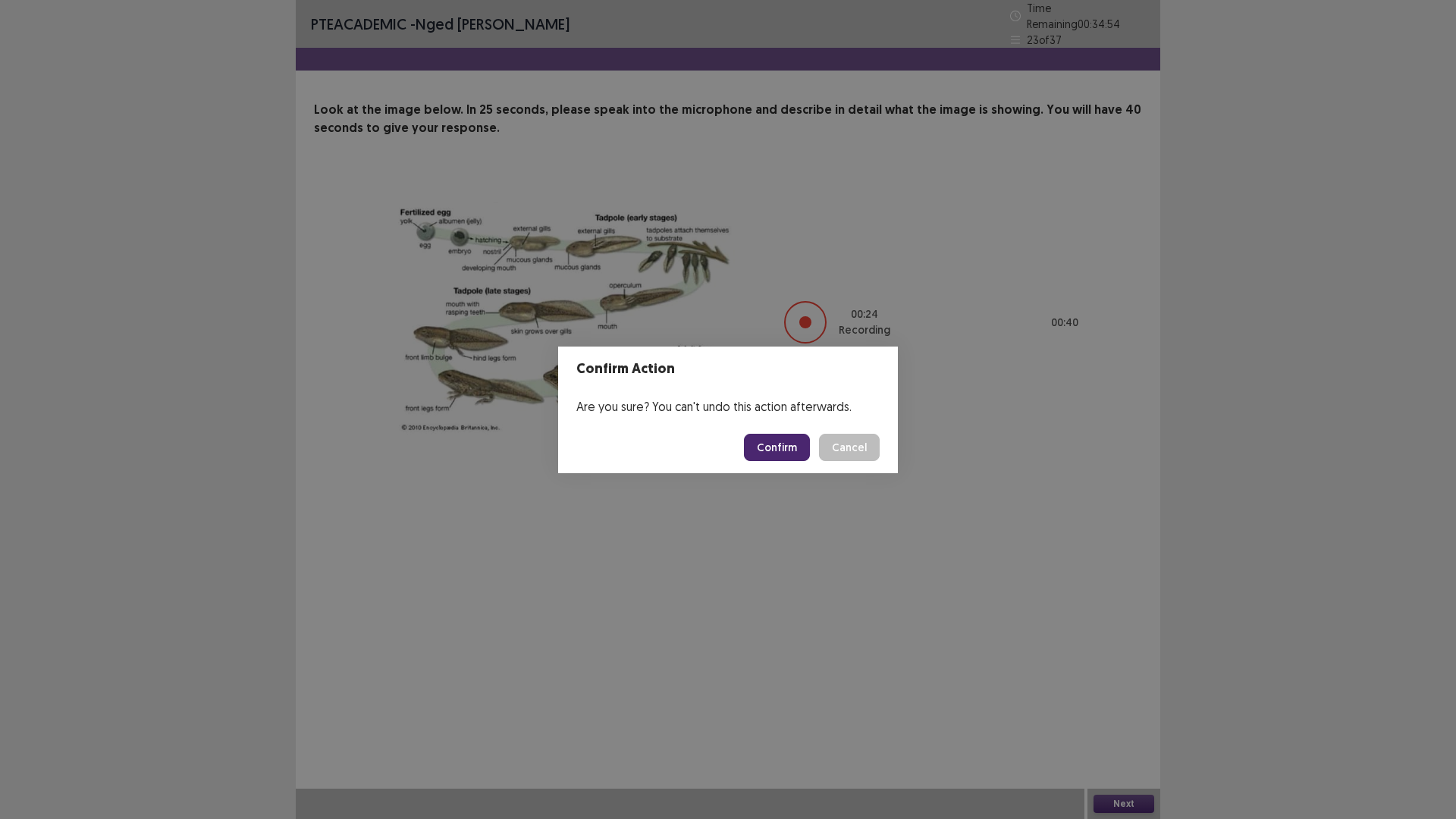
click at [766, 448] on button "Confirm" at bounding box center [776, 447] width 66 height 27
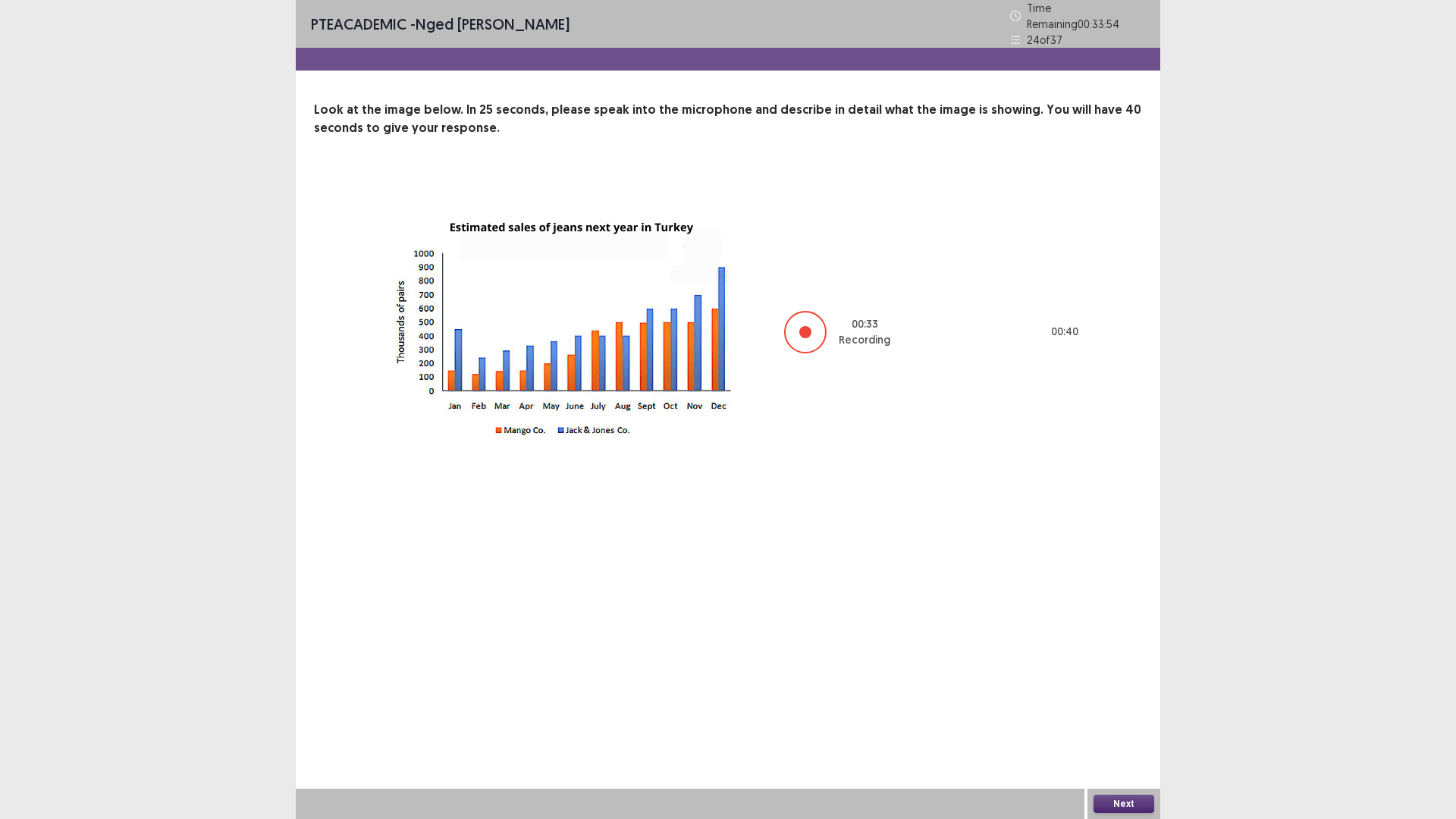
click at [1125, 716] on button "Next" at bounding box center [1123, 804] width 60 height 19
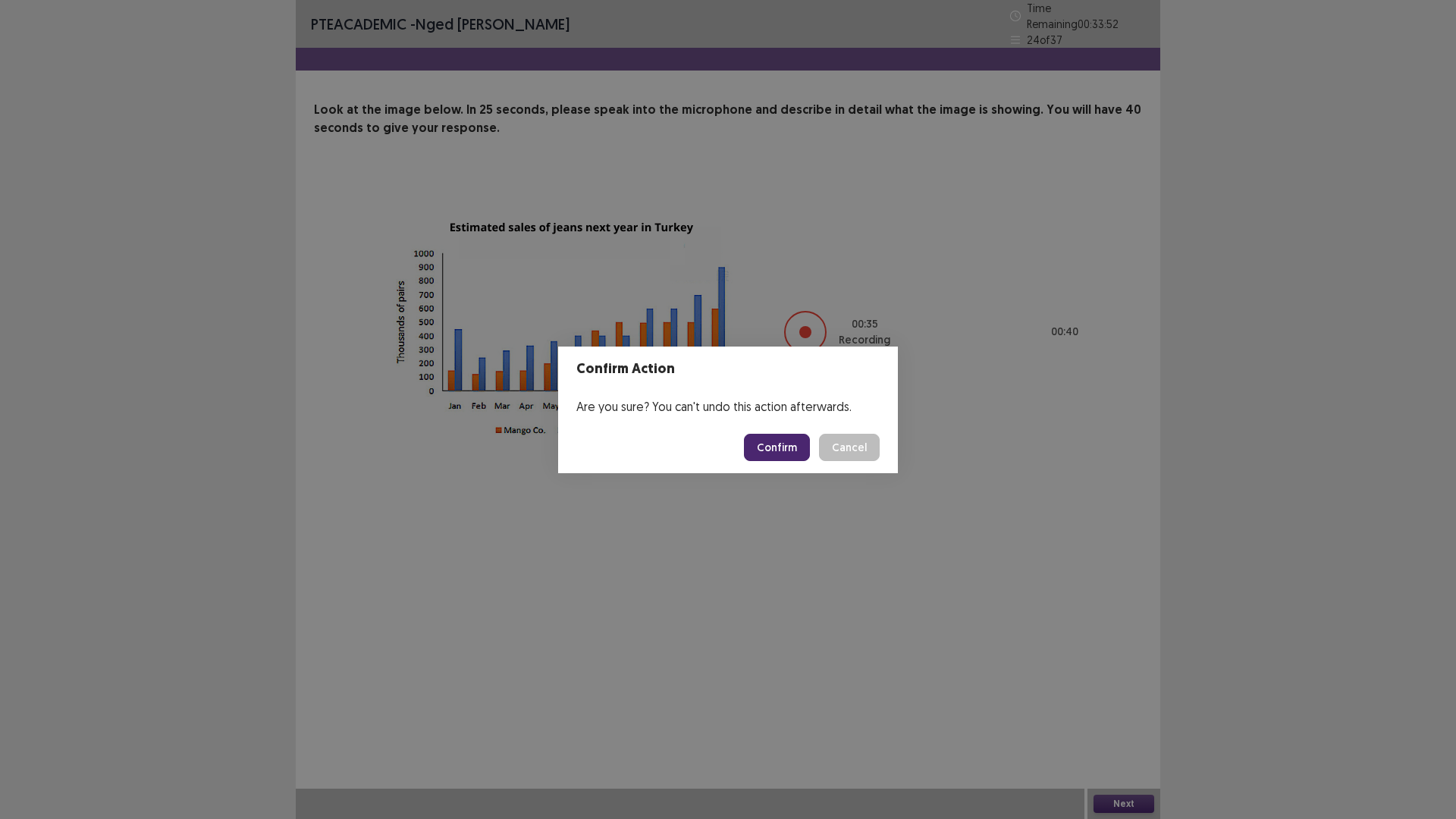
click at [773, 441] on button "Confirm" at bounding box center [776, 447] width 66 height 27
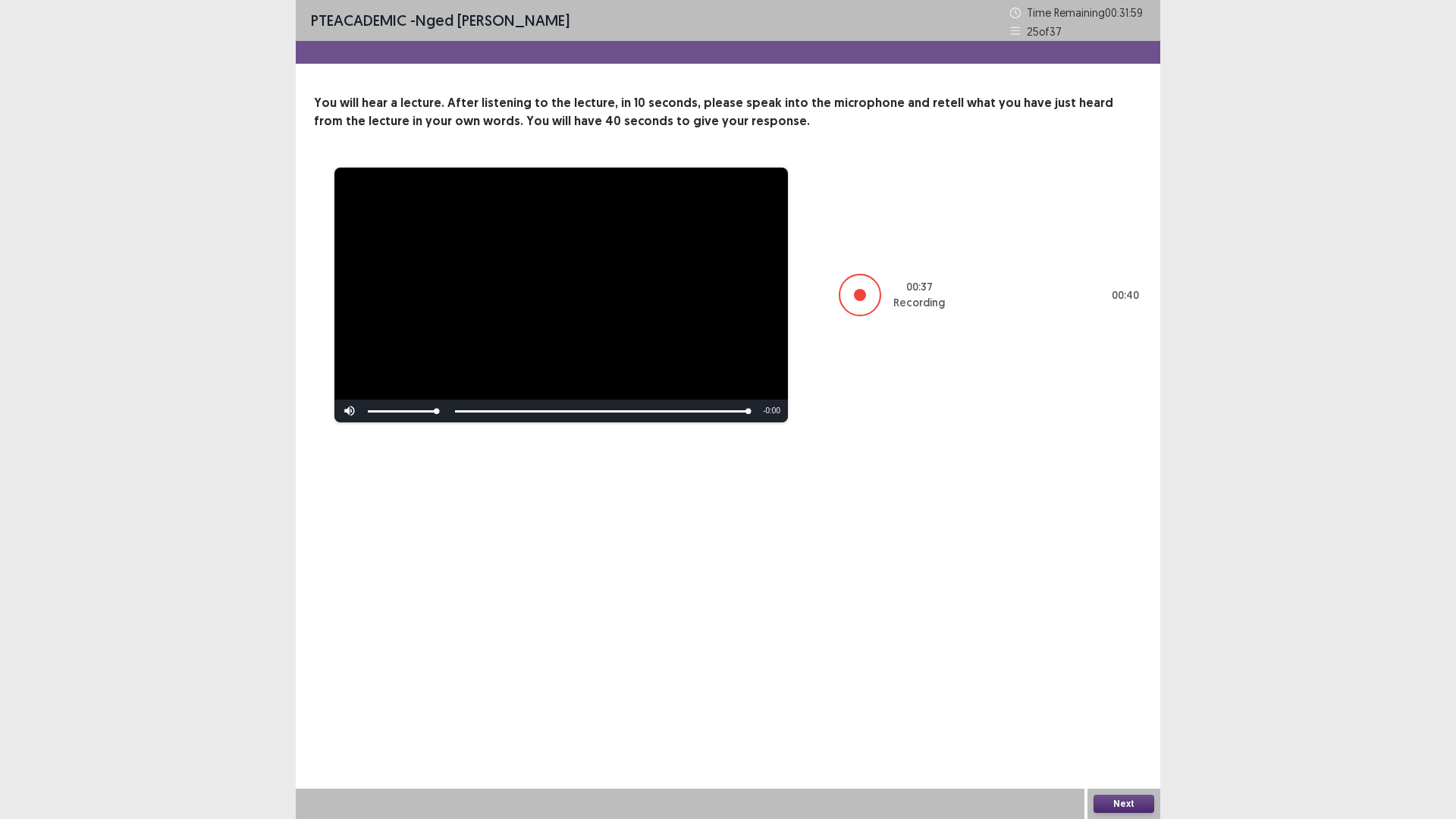
click at [1118, 716] on button "Next" at bounding box center [1123, 804] width 60 height 19
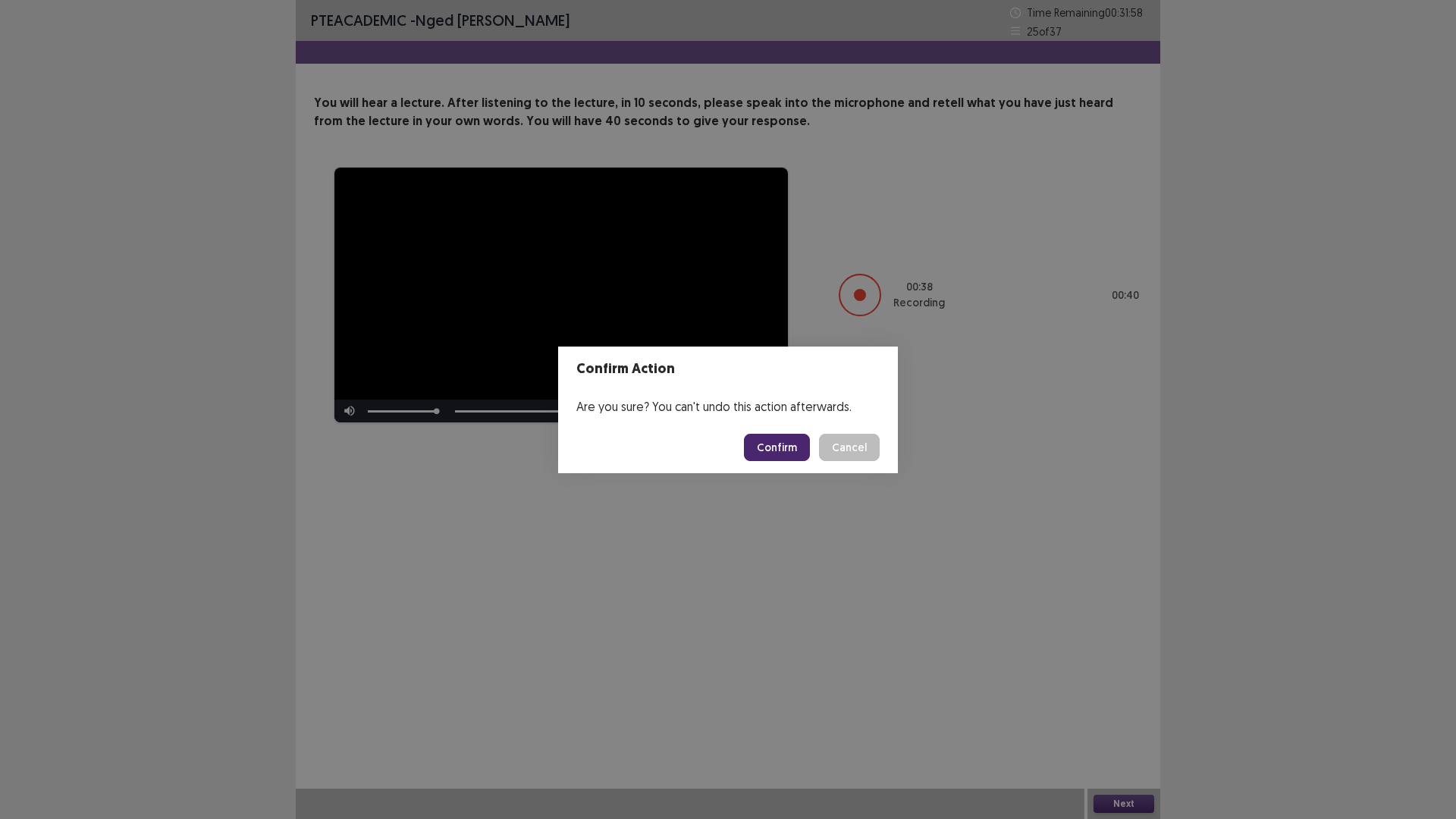
click at [787, 441] on button "Confirm" at bounding box center [776, 447] width 66 height 27
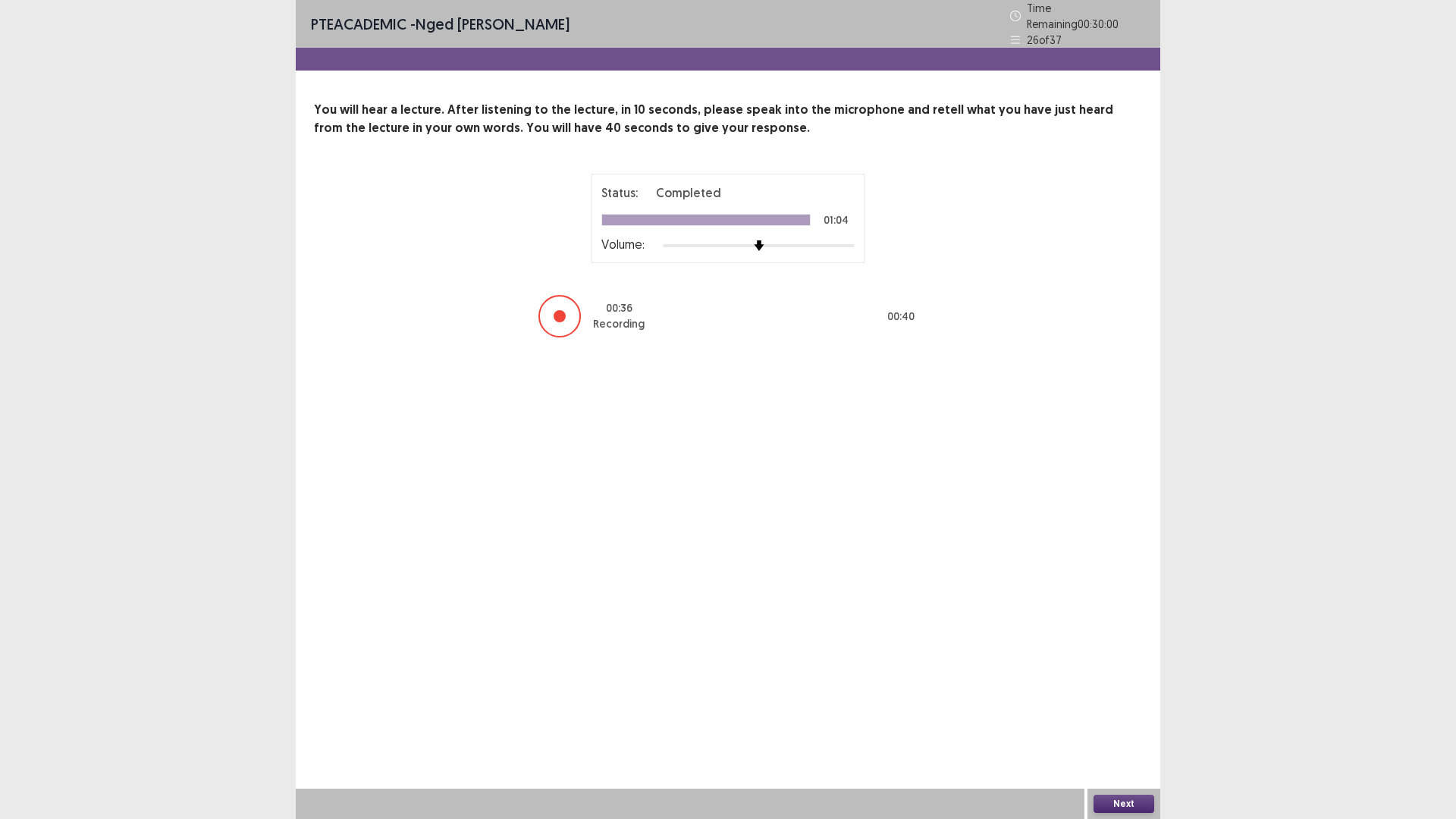
click at [1129, 716] on button "Next" at bounding box center [1123, 804] width 60 height 19
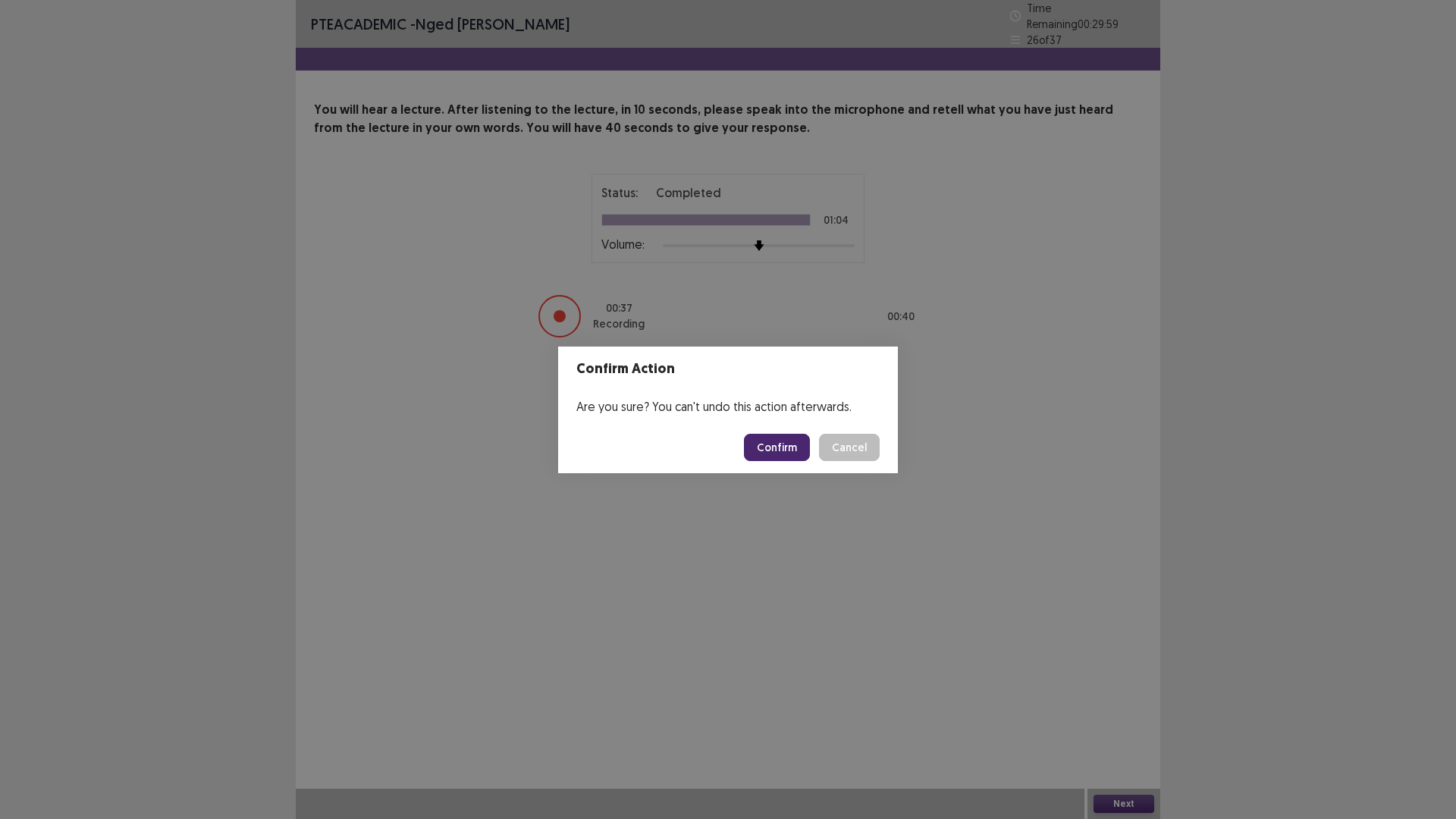
click at [776, 444] on button "Confirm" at bounding box center [776, 447] width 66 height 27
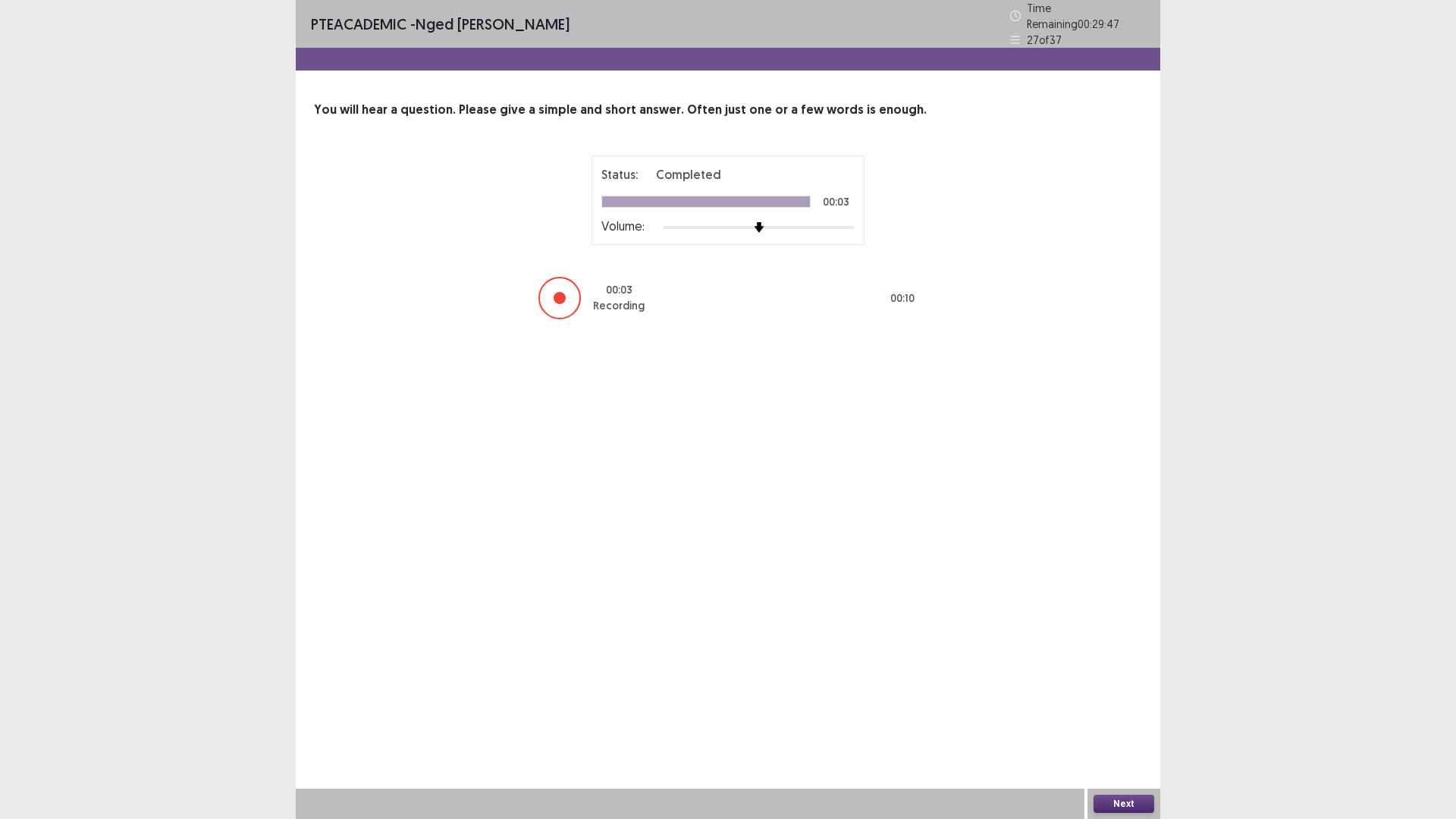
click at [1129, 716] on button "Next" at bounding box center [1123, 804] width 60 height 19
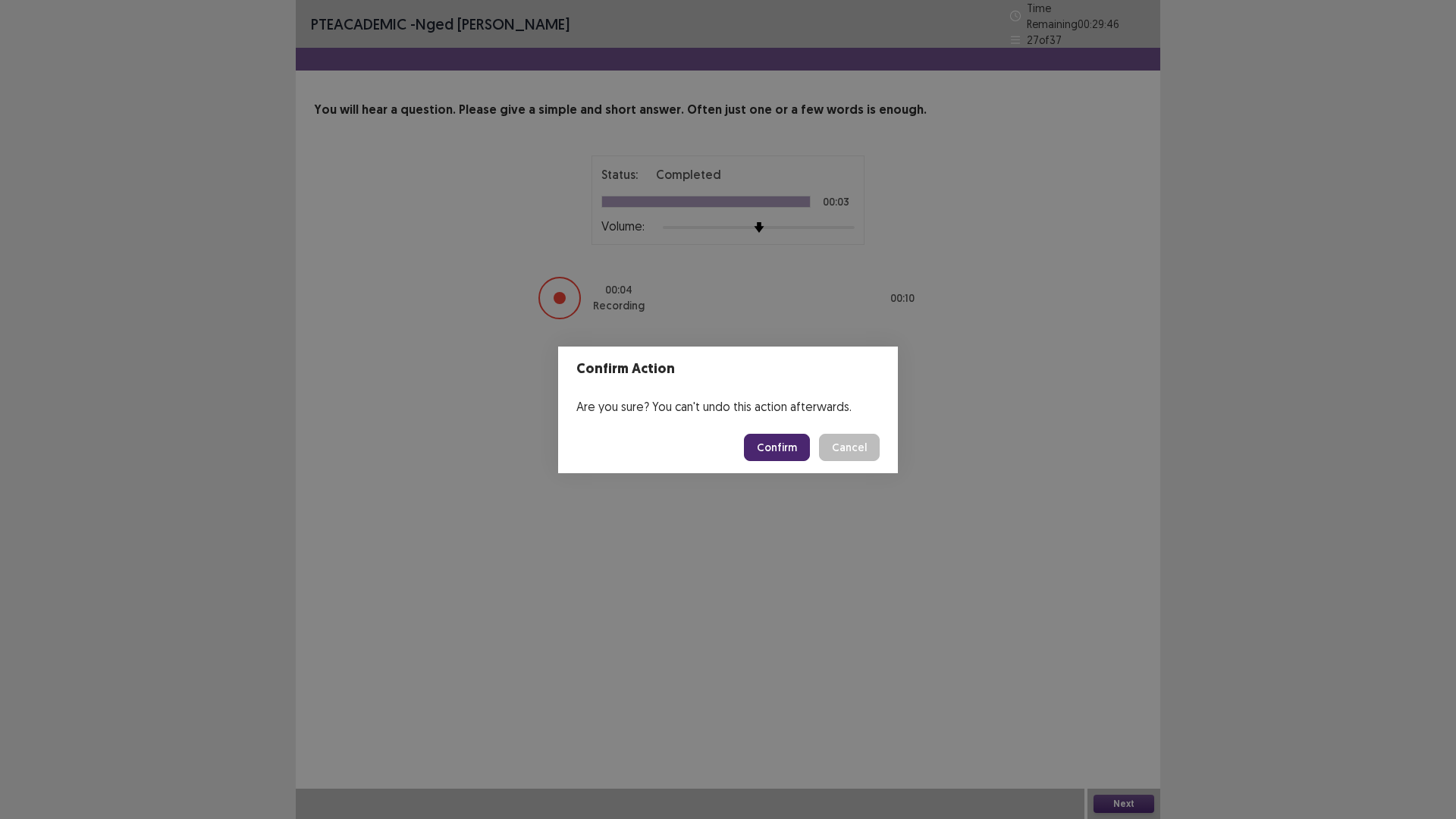
click at [781, 442] on button "Confirm" at bounding box center [776, 447] width 66 height 27
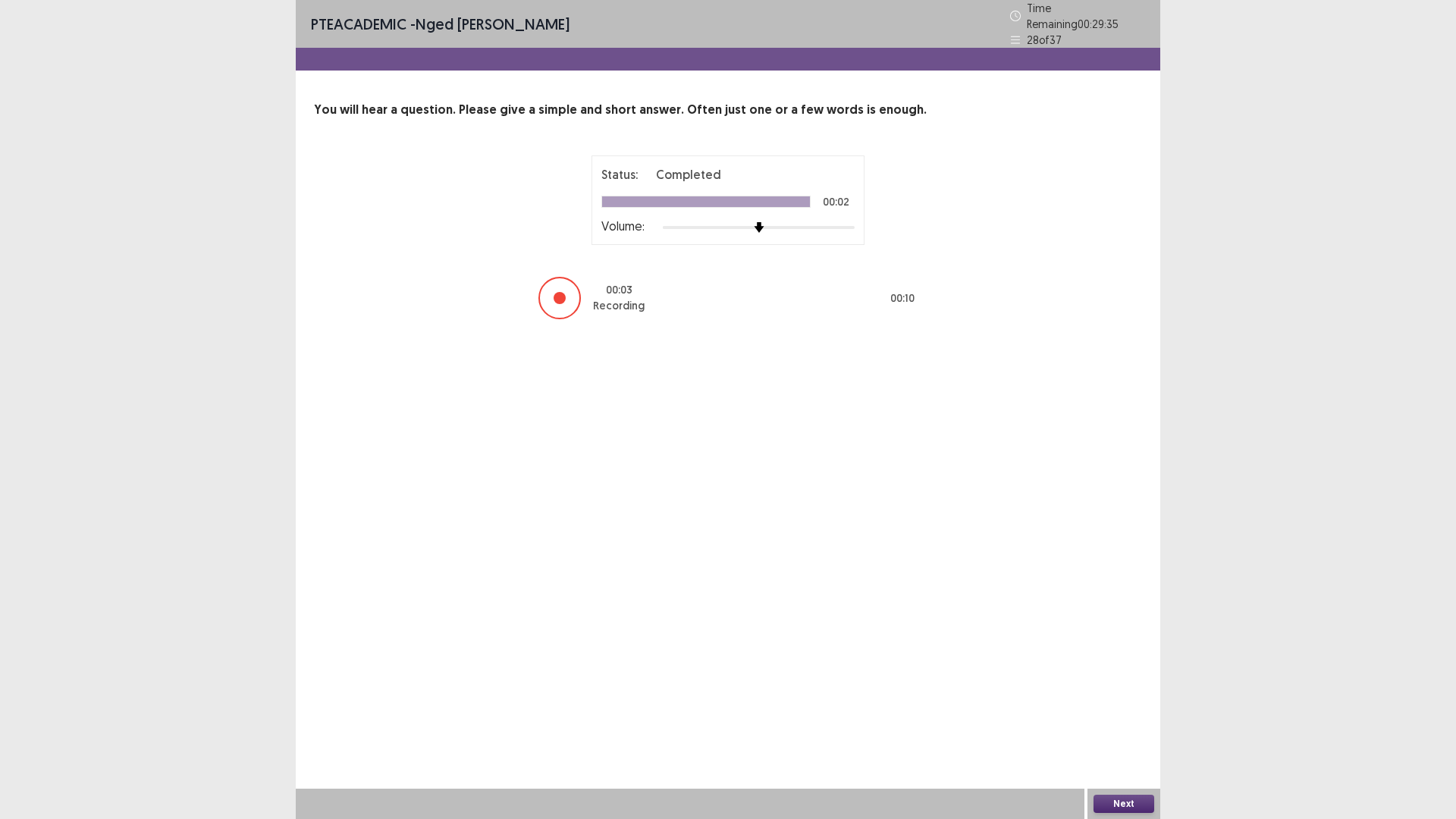
click at [1127, 716] on button "Next" at bounding box center [1123, 804] width 60 height 19
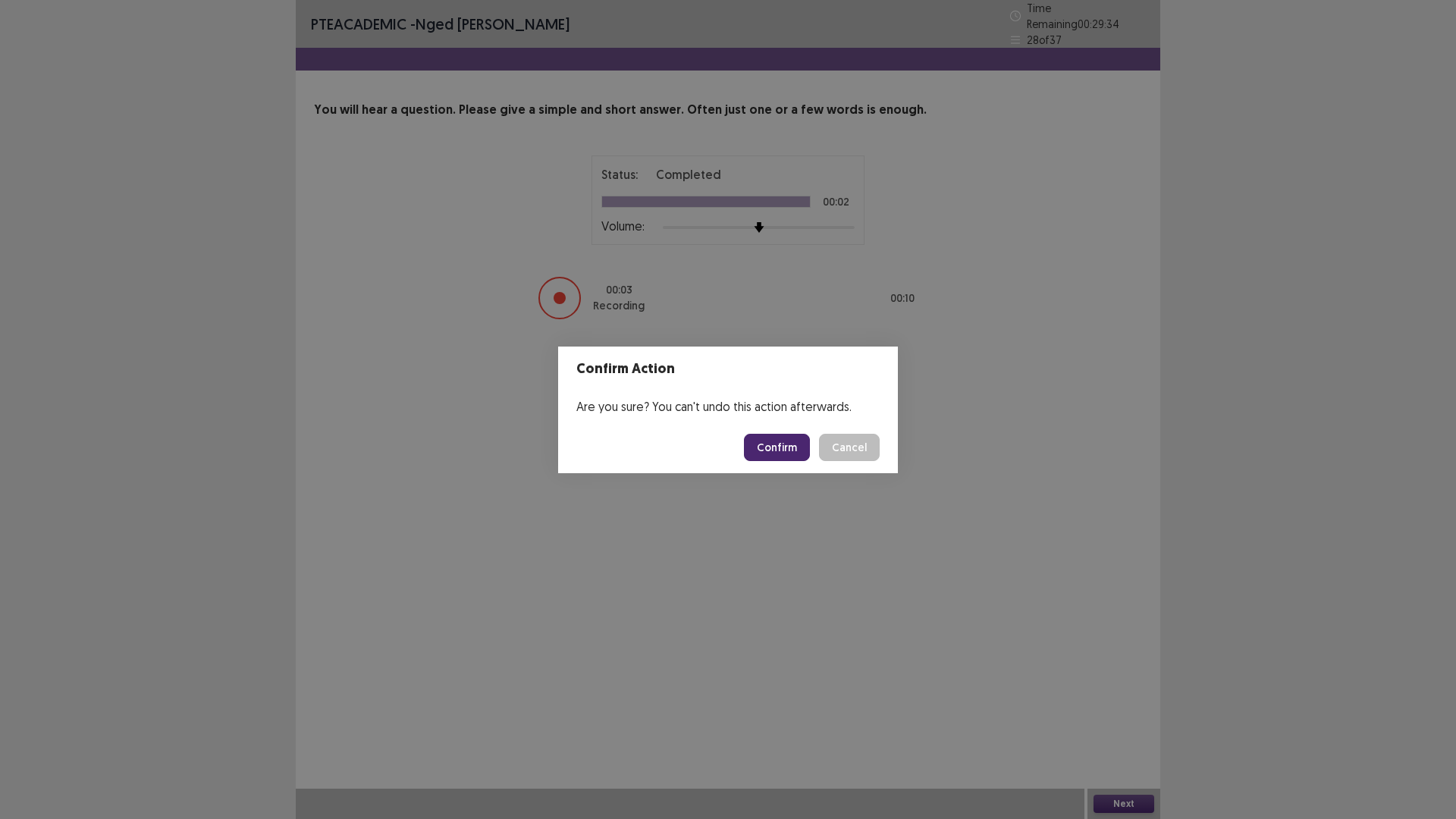
click at [775, 450] on button "Confirm" at bounding box center [776, 447] width 66 height 27
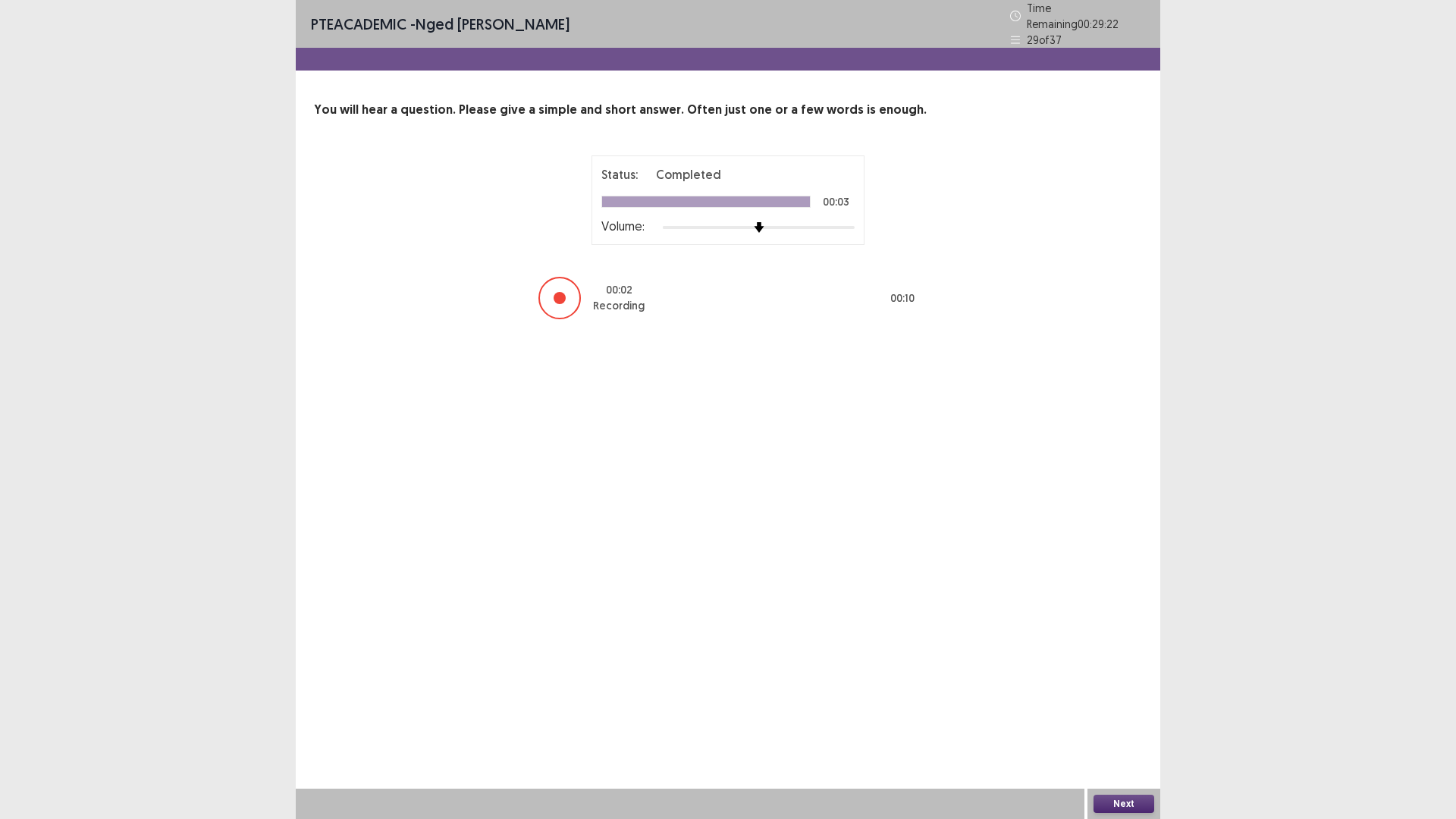
click at [1115, 716] on button "Next" at bounding box center [1123, 804] width 60 height 19
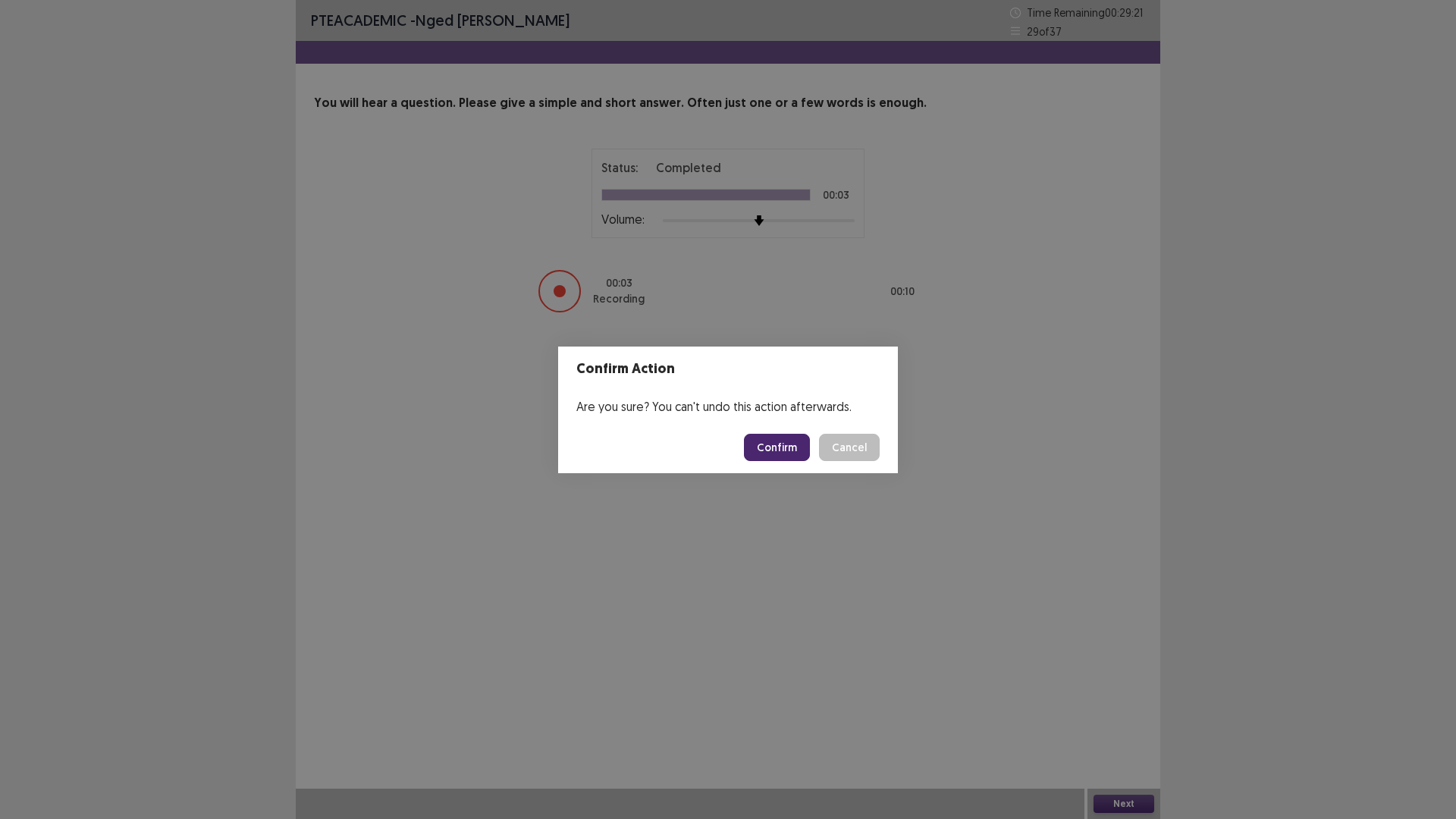
click at [791, 441] on button "Confirm" at bounding box center [776, 447] width 66 height 27
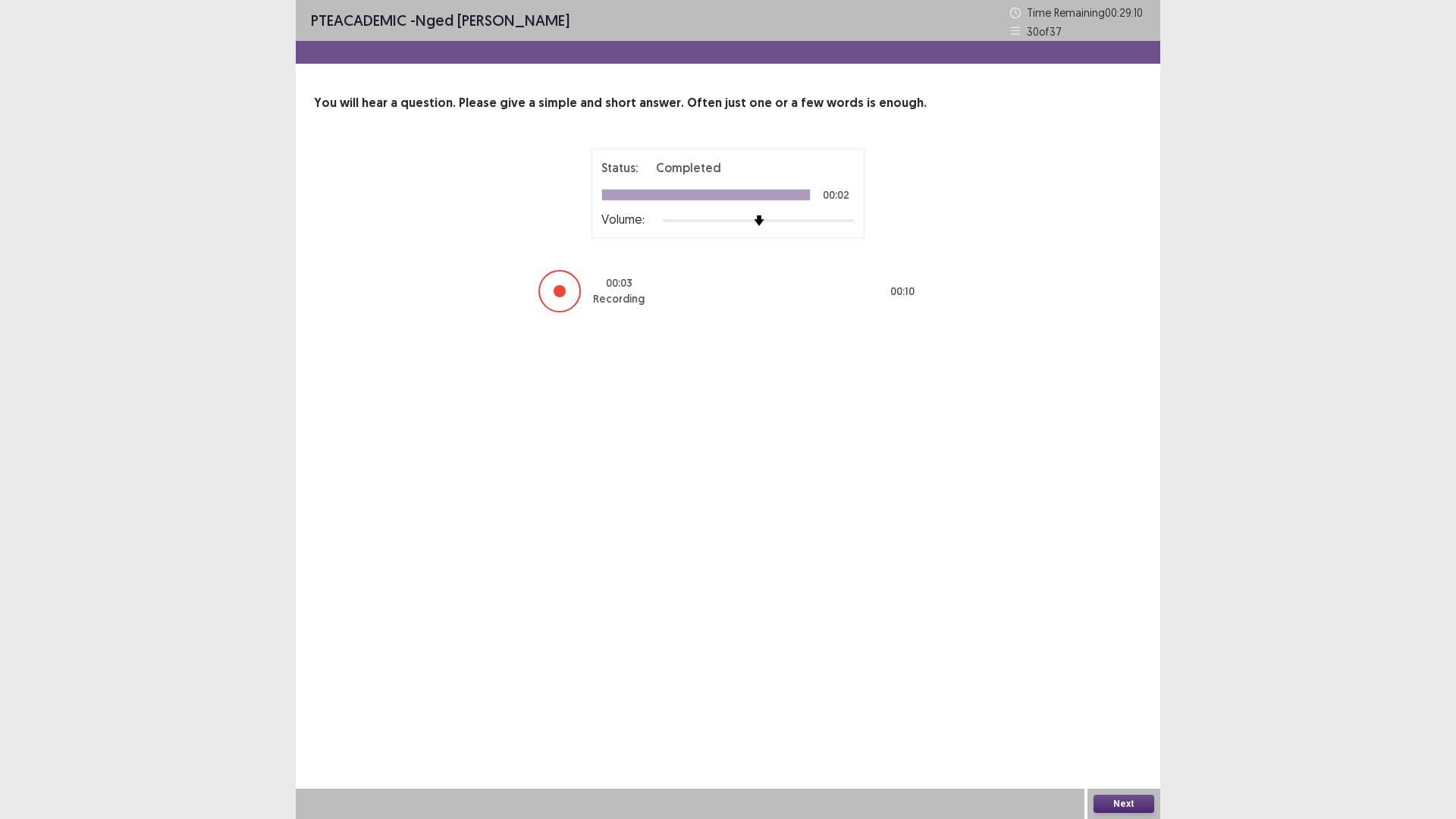
click at [1122, 716] on button "Next" at bounding box center [1123, 804] width 60 height 19
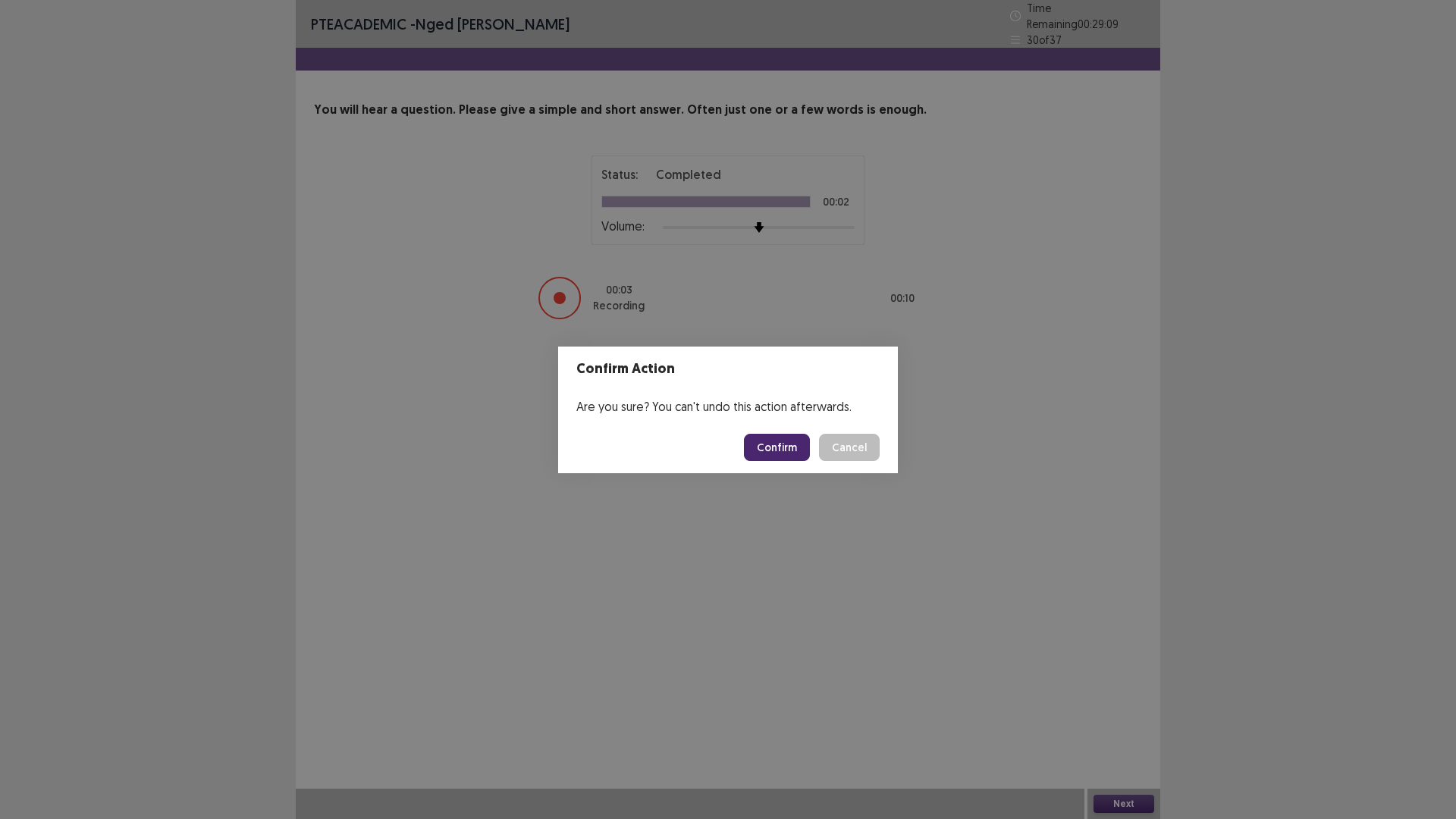
click at [793, 450] on button "Confirm" at bounding box center [776, 447] width 66 height 27
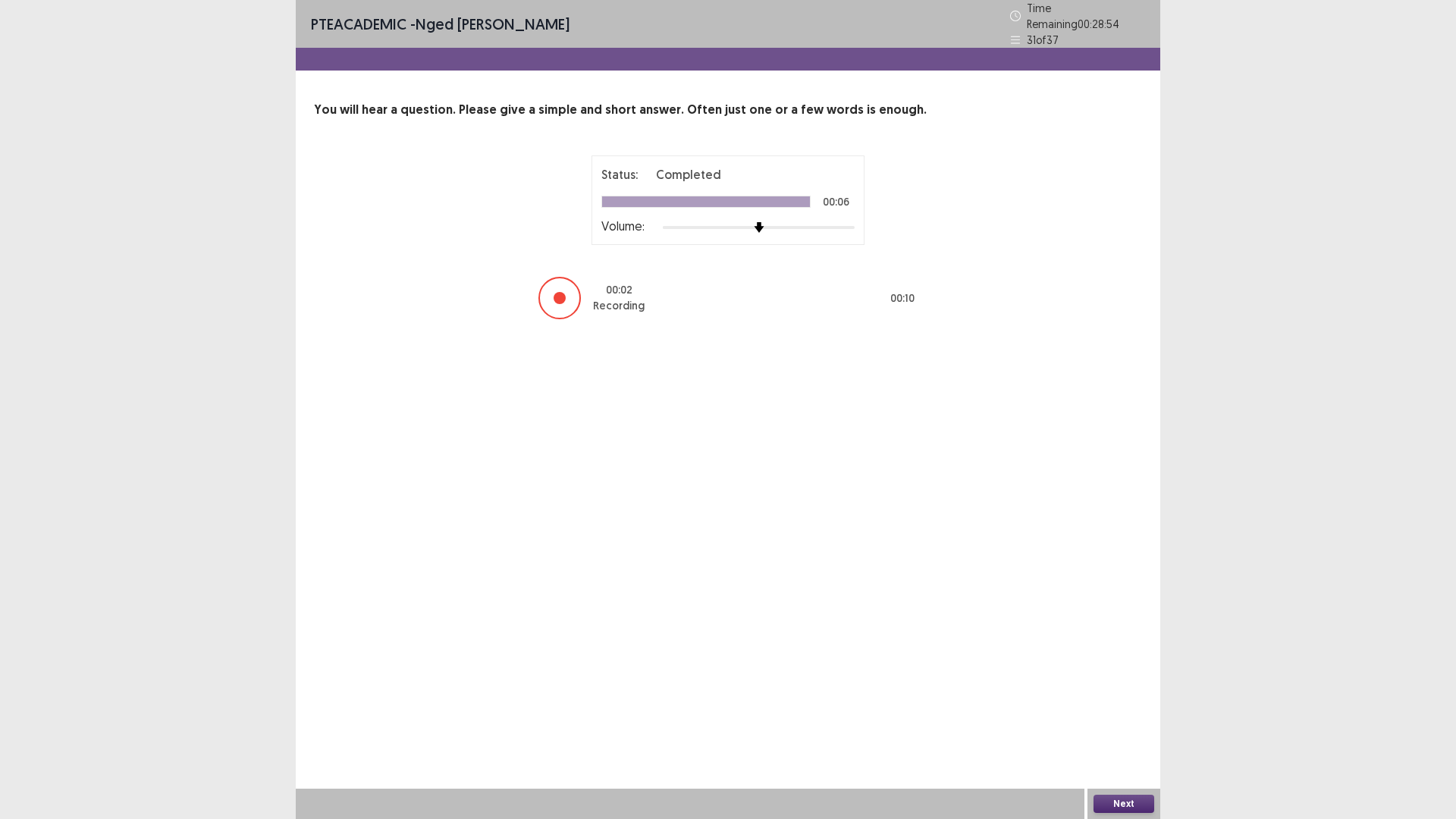
click at [1131, 716] on button "Next" at bounding box center [1123, 804] width 60 height 19
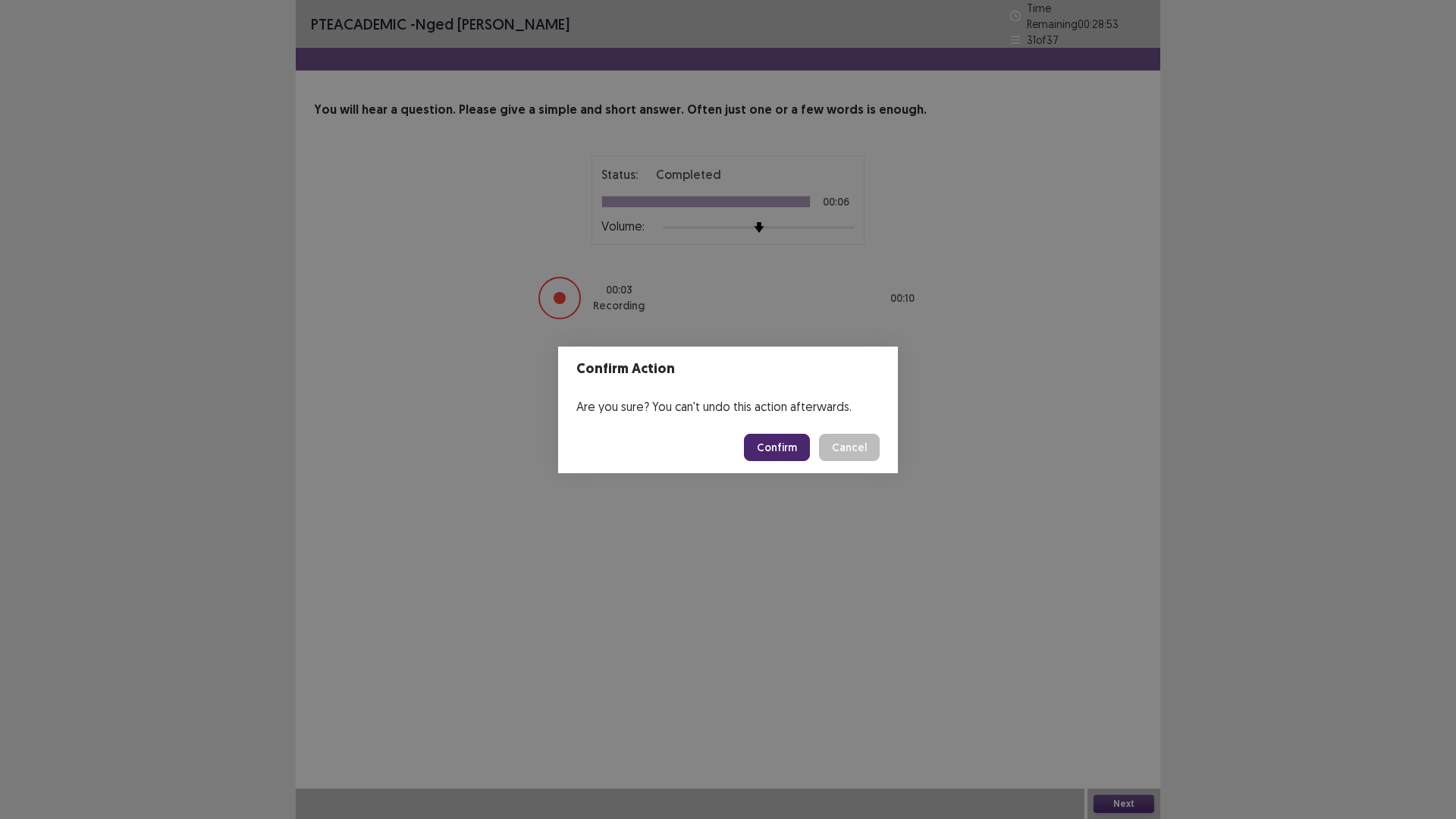
click at [782, 451] on button "Confirm" at bounding box center [776, 447] width 66 height 27
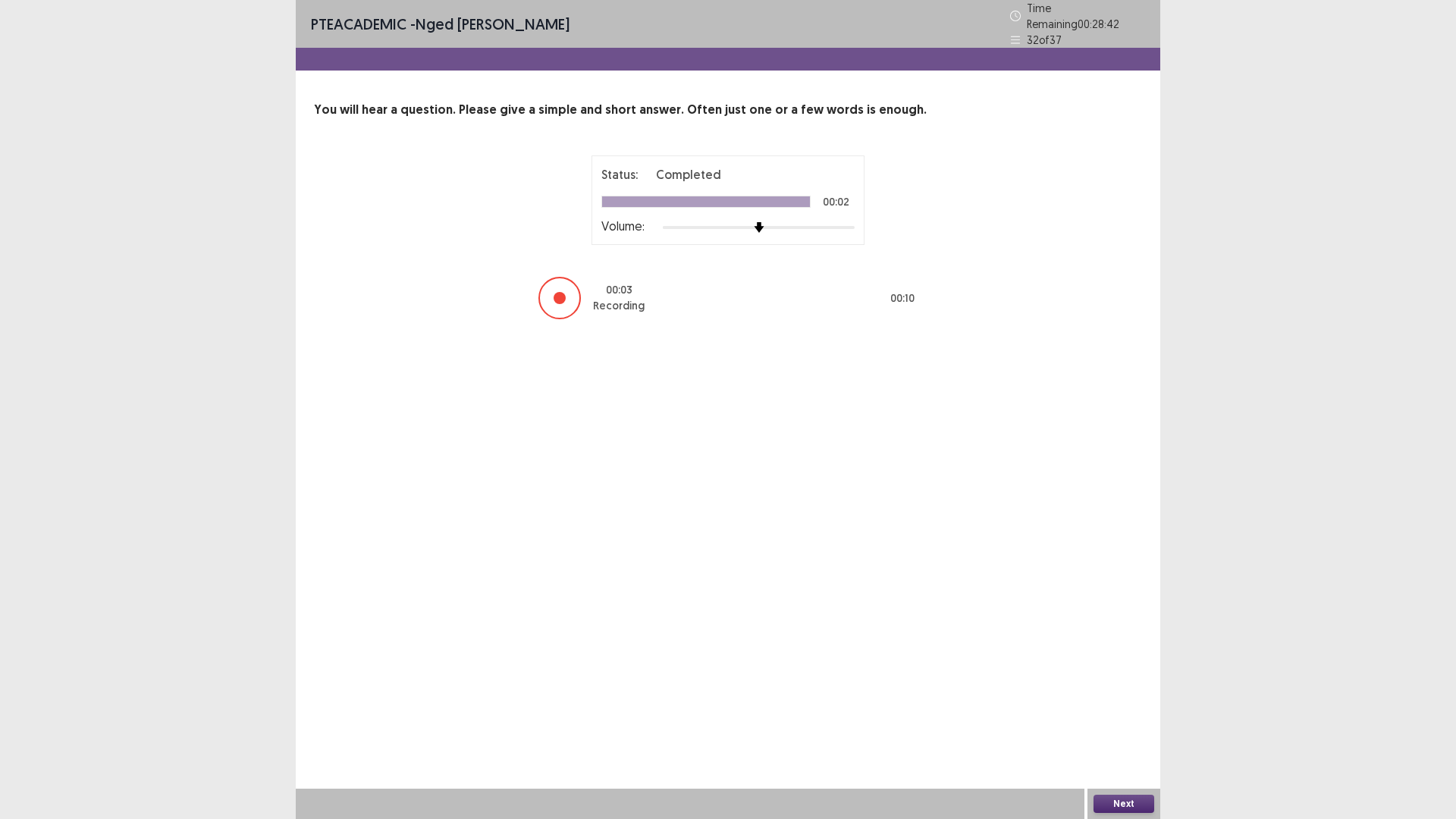
click at [1128, 716] on button "Next" at bounding box center [1123, 804] width 60 height 19
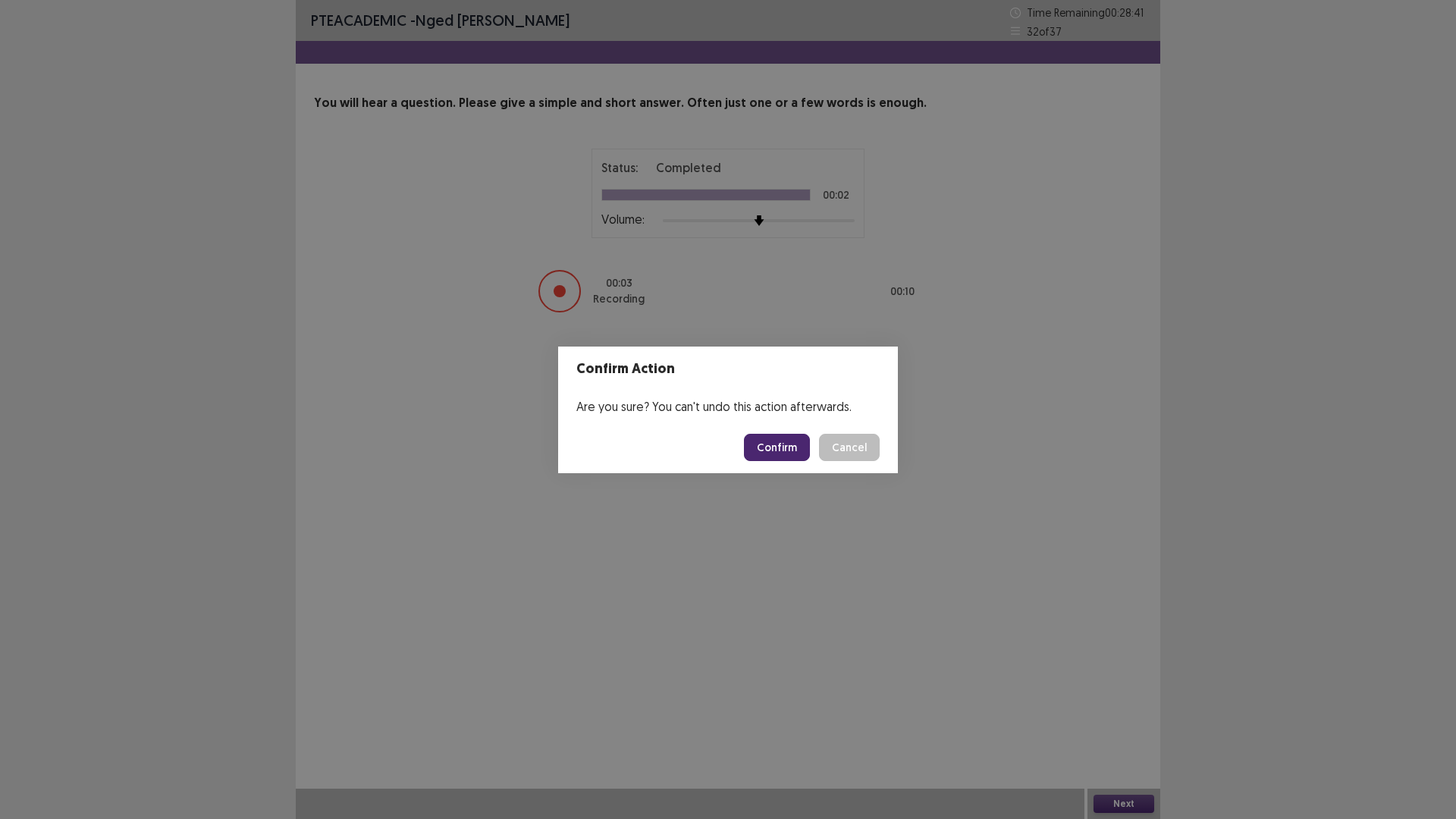
click at [763, 435] on button "Confirm" at bounding box center [776, 447] width 66 height 27
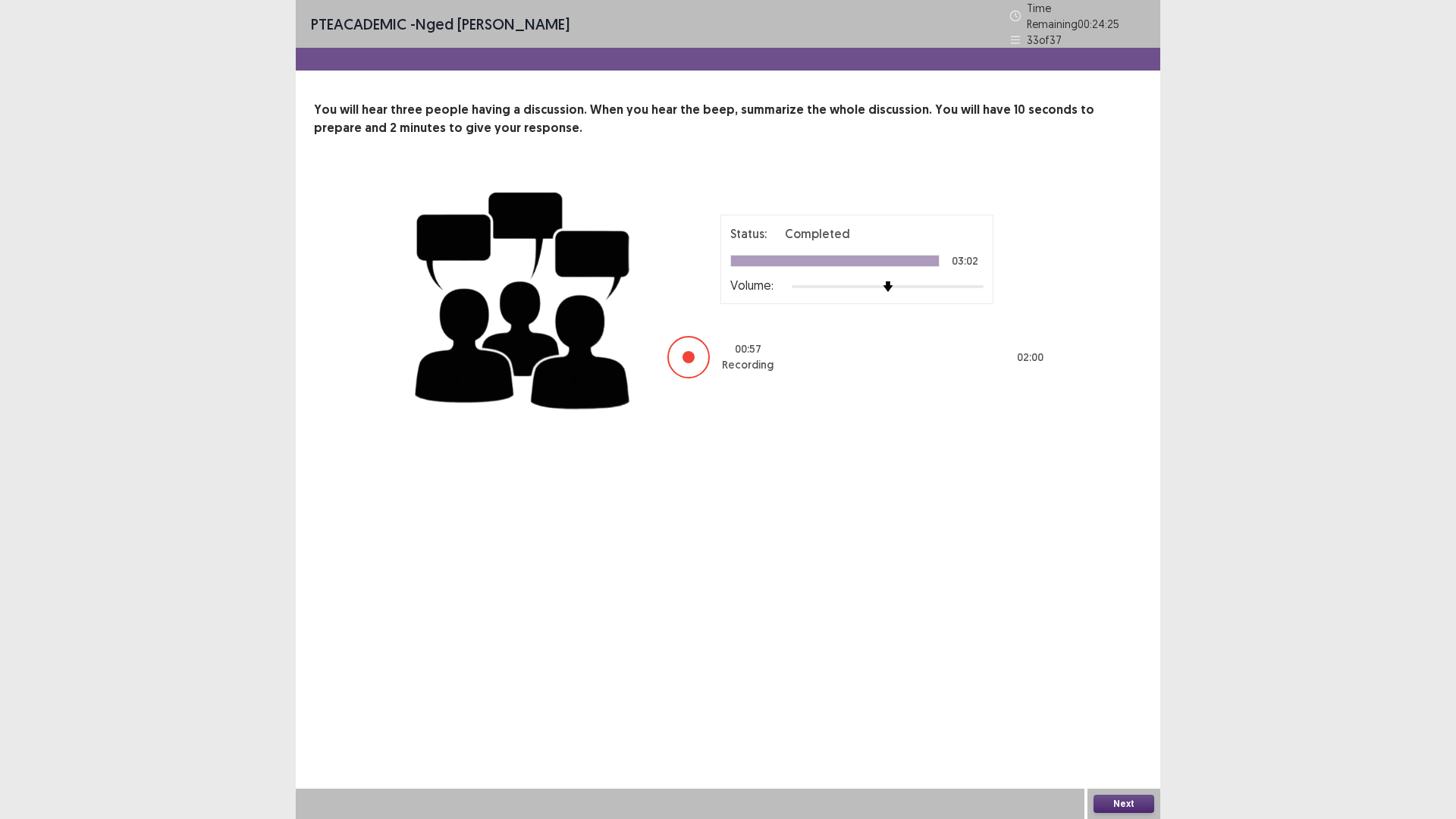
click at [1130, 716] on button "Next" at bounding box center [1123, 804] width 60 height 19
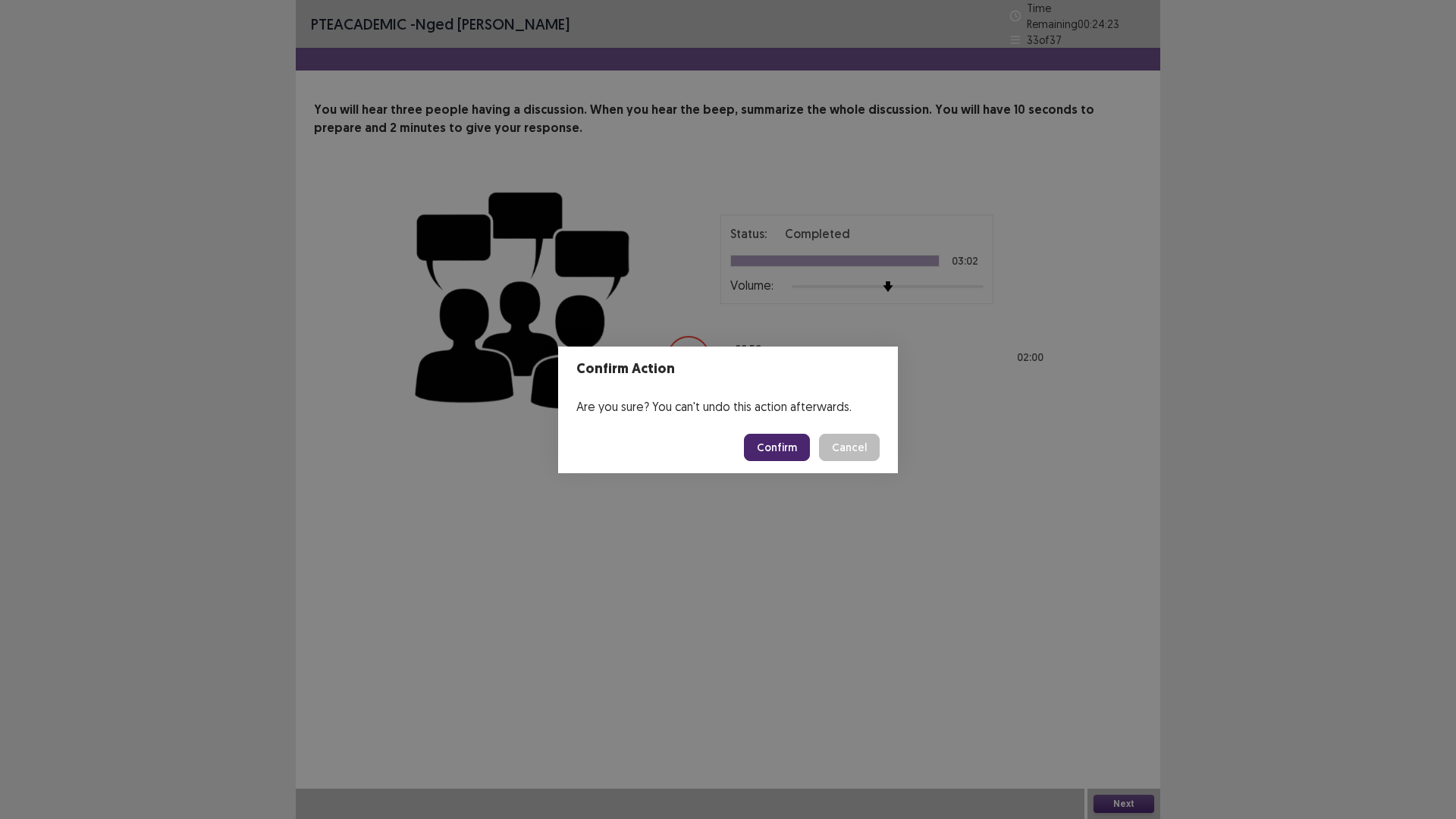
click at [781, 453] on button "Confirm" at bounding box center [776, 447] width 66 height 27
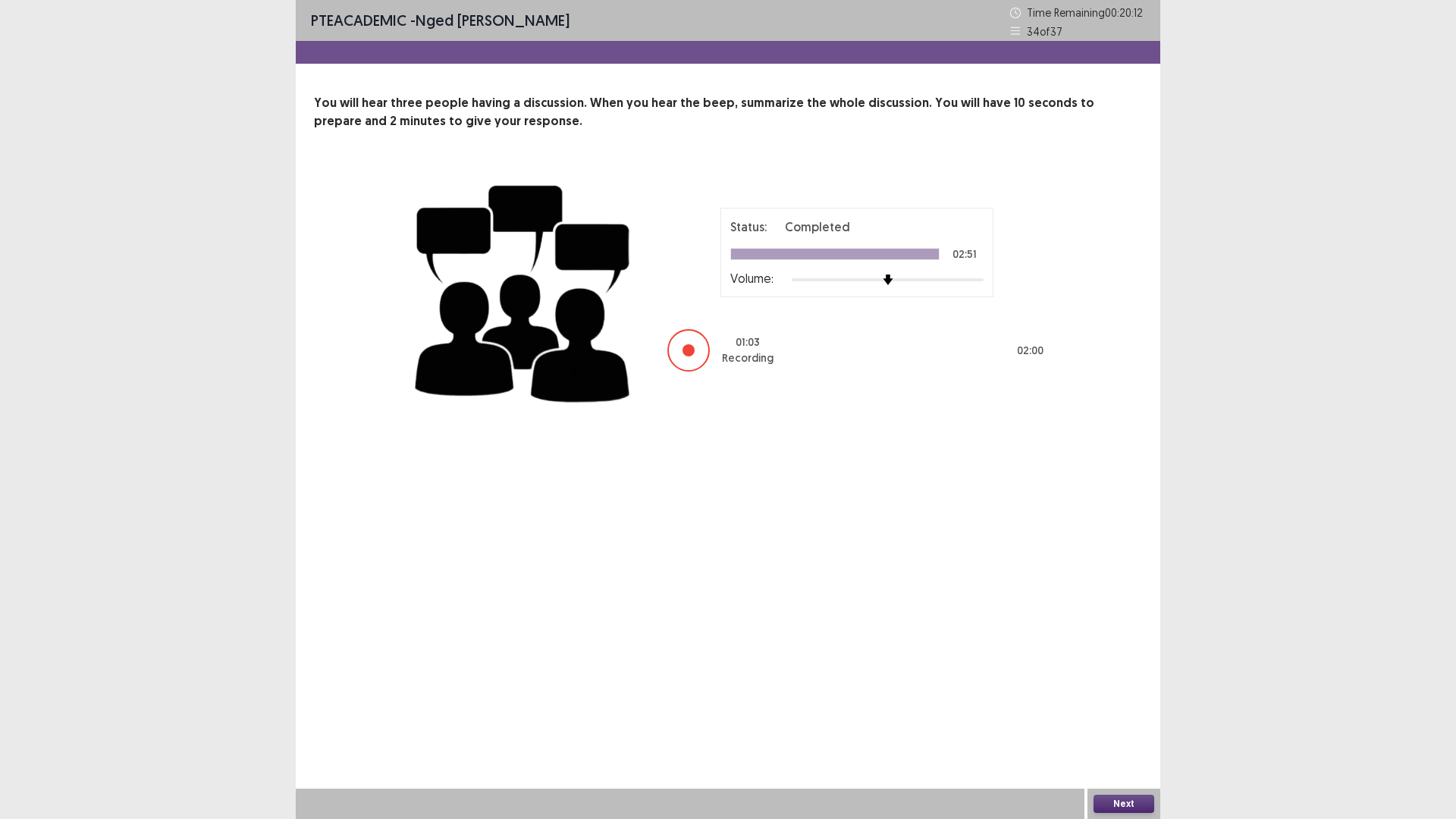
click at [1122, 716] on button "Next" at bounding box center [1123, 804] width 60 height 19
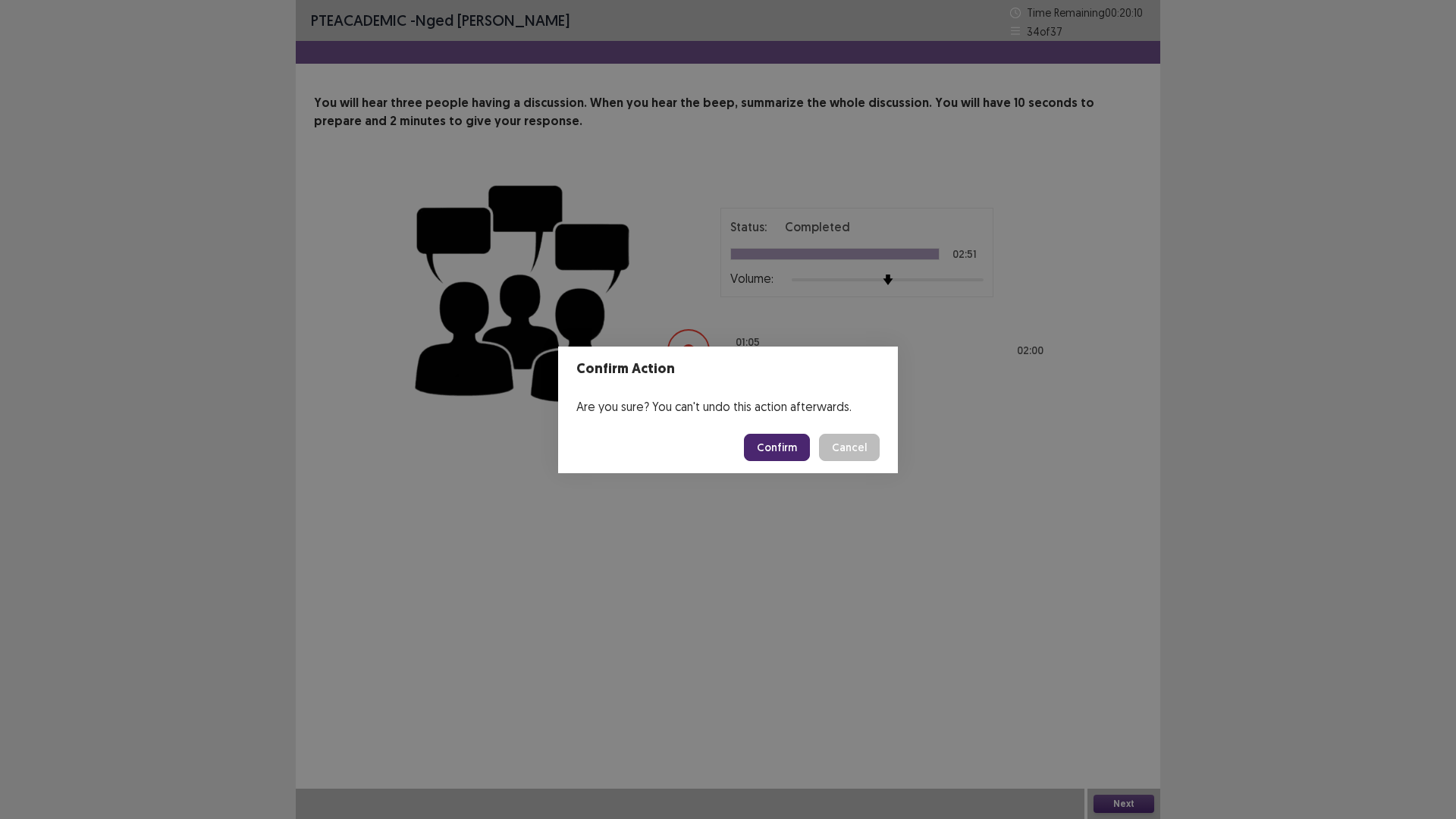
click at [786, 445] on button "Confirm" at bounding box center [776, 447] width 66 height 27
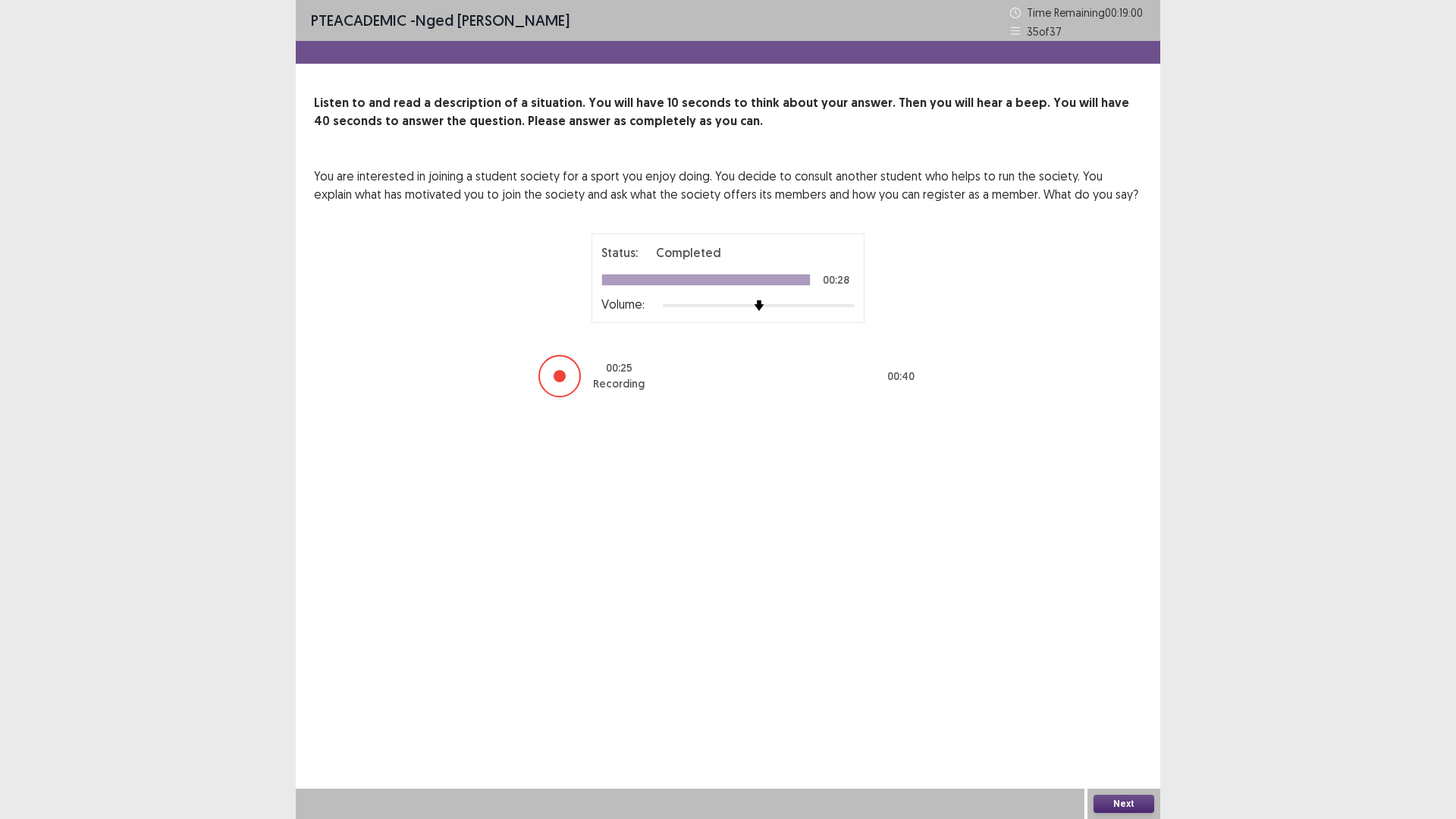
click at [1123, 716] on button "Next" at bounding box center [1123, 804] width 60 height 19
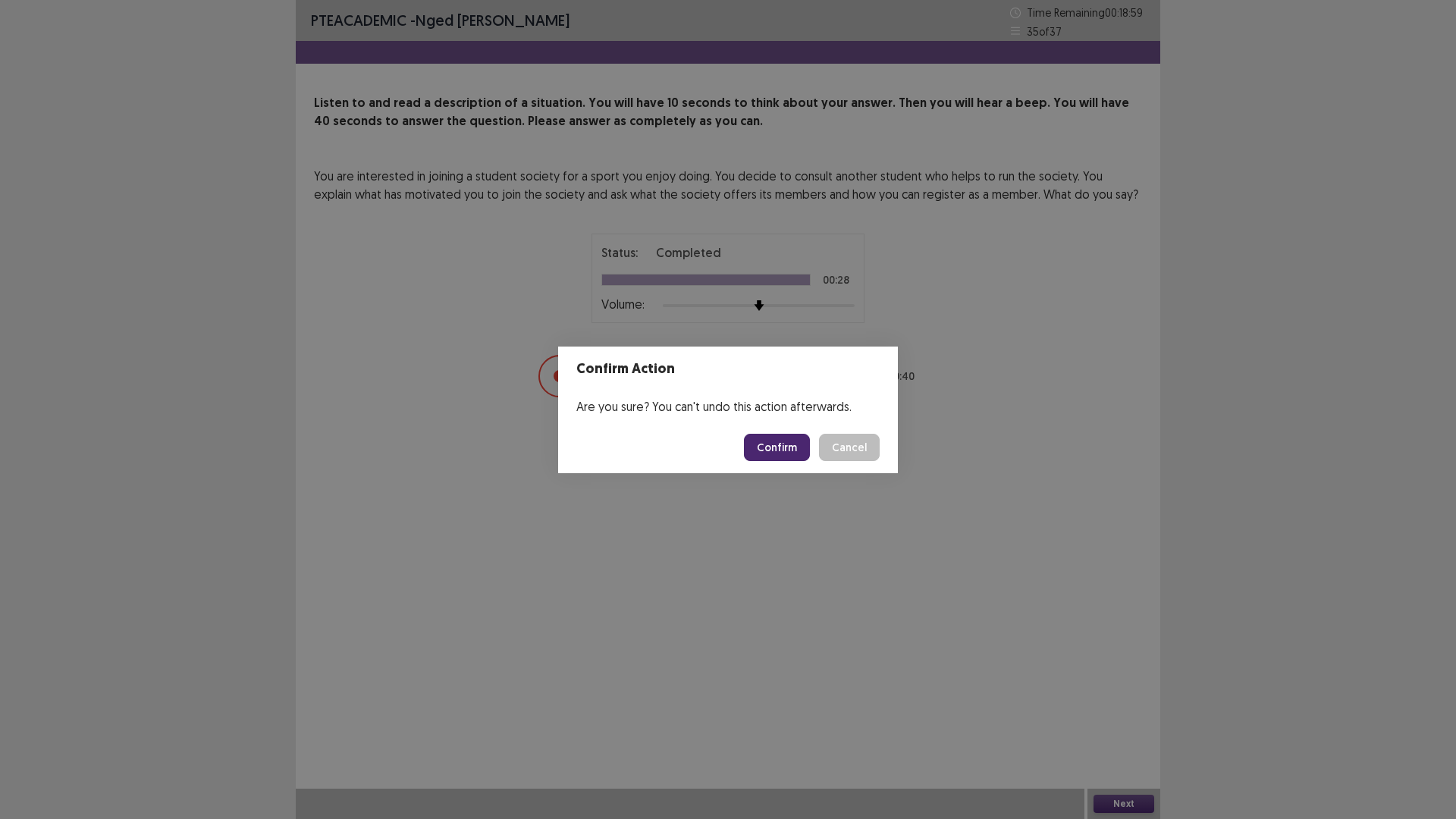
click at [772, 444] on button "Confirm" at bounding box center [776, 447] width 66 height 27
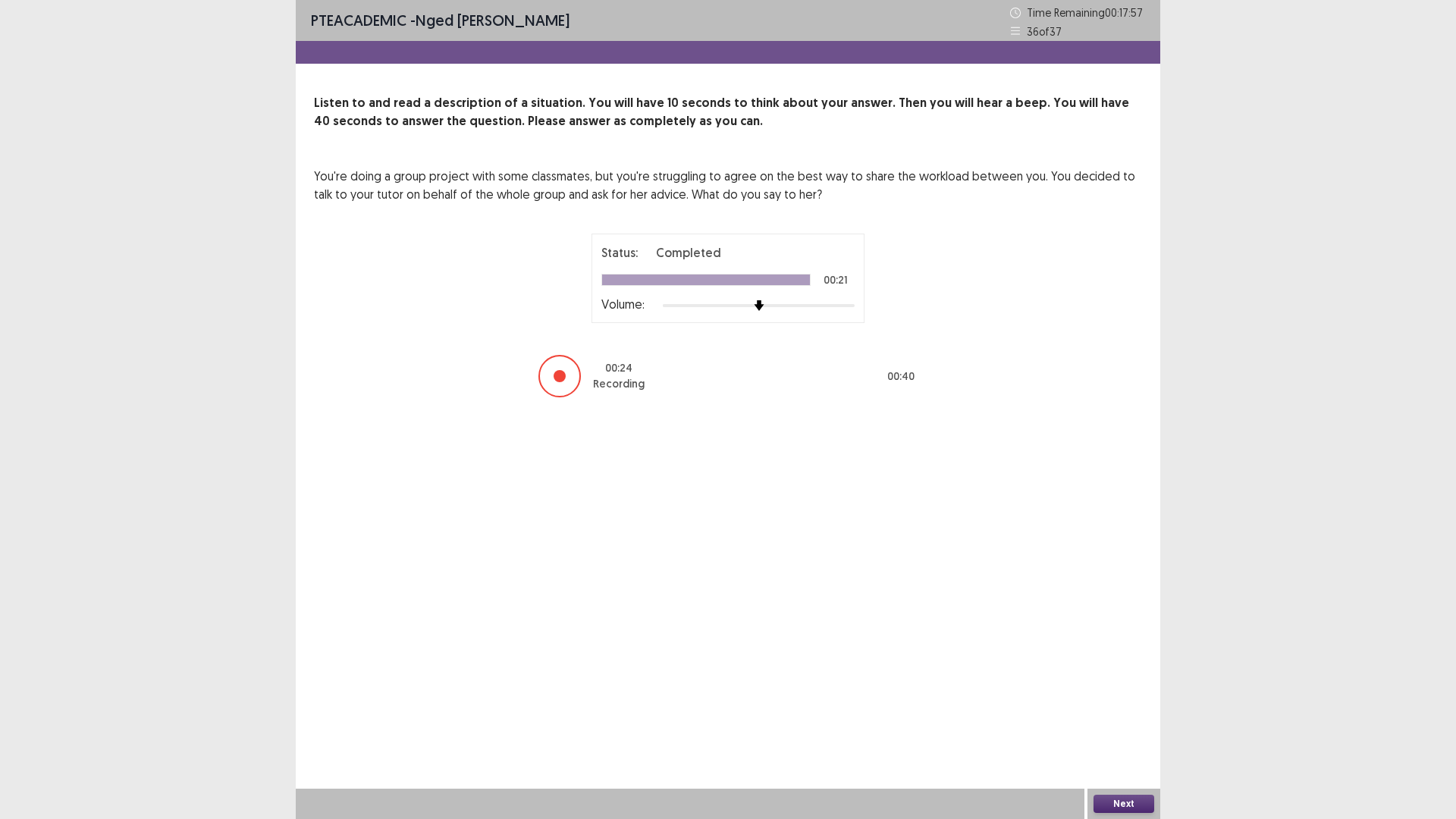
click at [1126, 716] on button "Next" at bounding box center [1123, 804] width 60 height 19
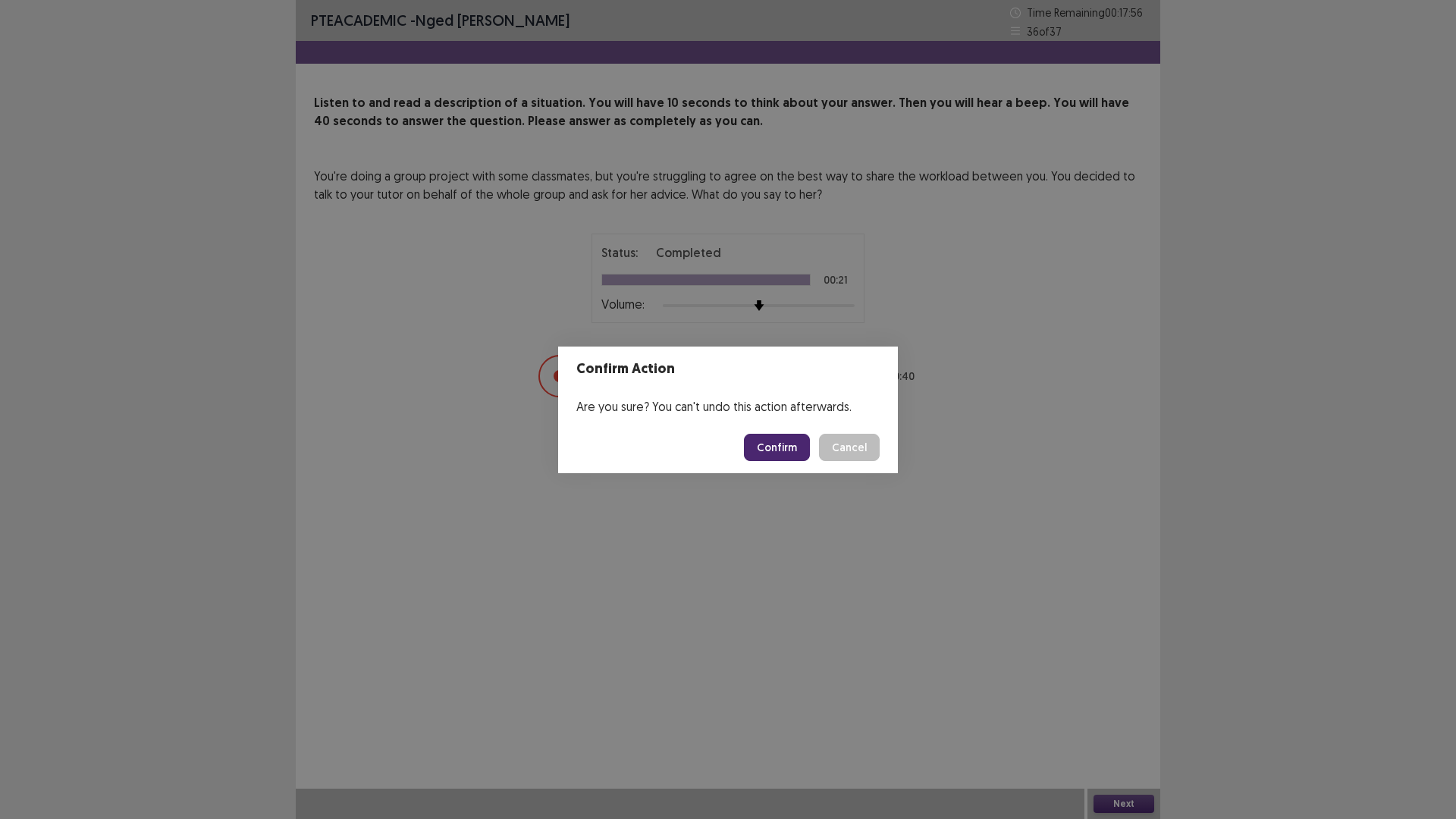
click at [764, 452] on button "Confirm" at bounding box center [776, 447] width 66 height 27
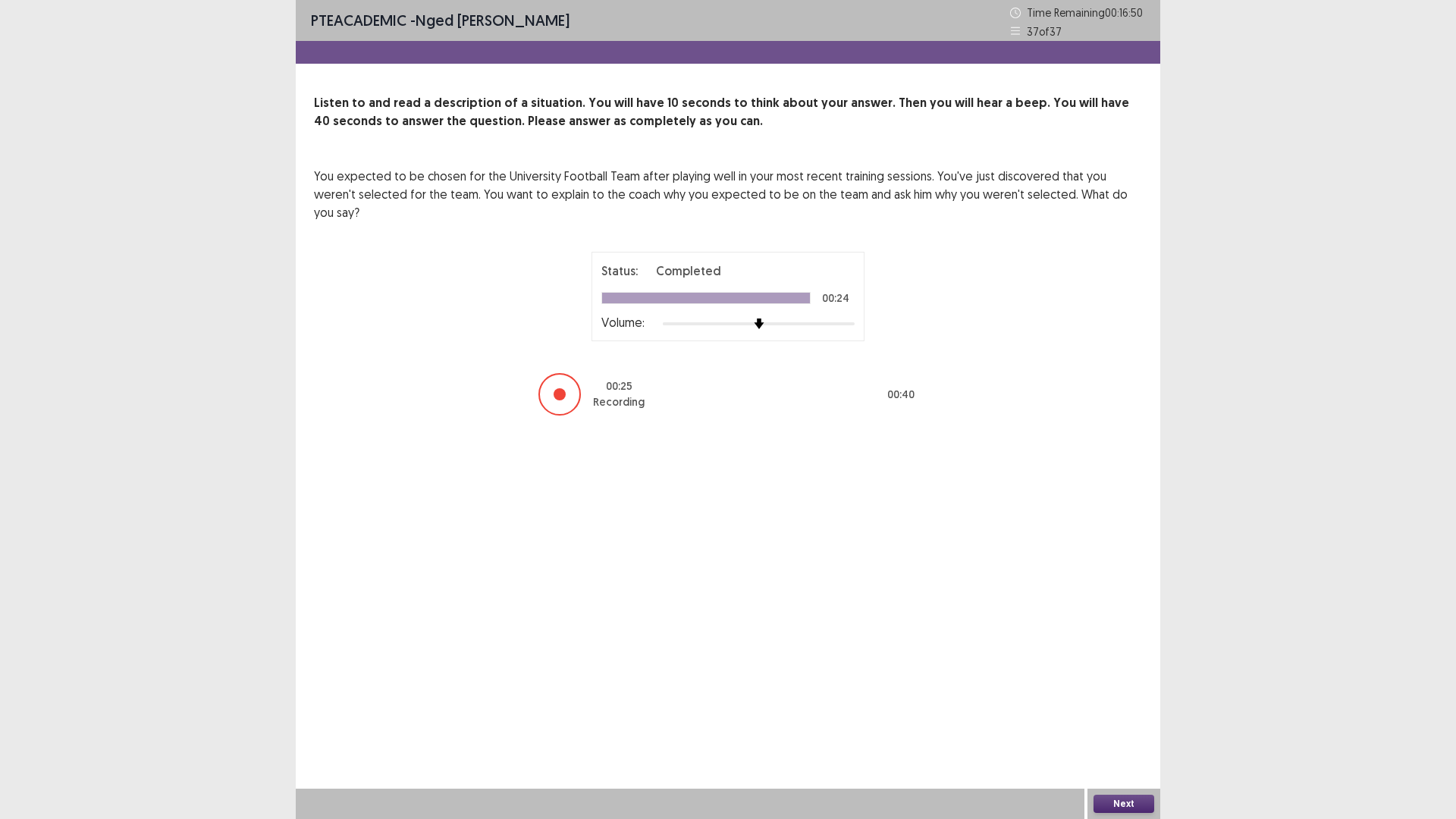
click at [1122, 716] on button "Next" at bounding box center [1123, 804] width 60 height 19
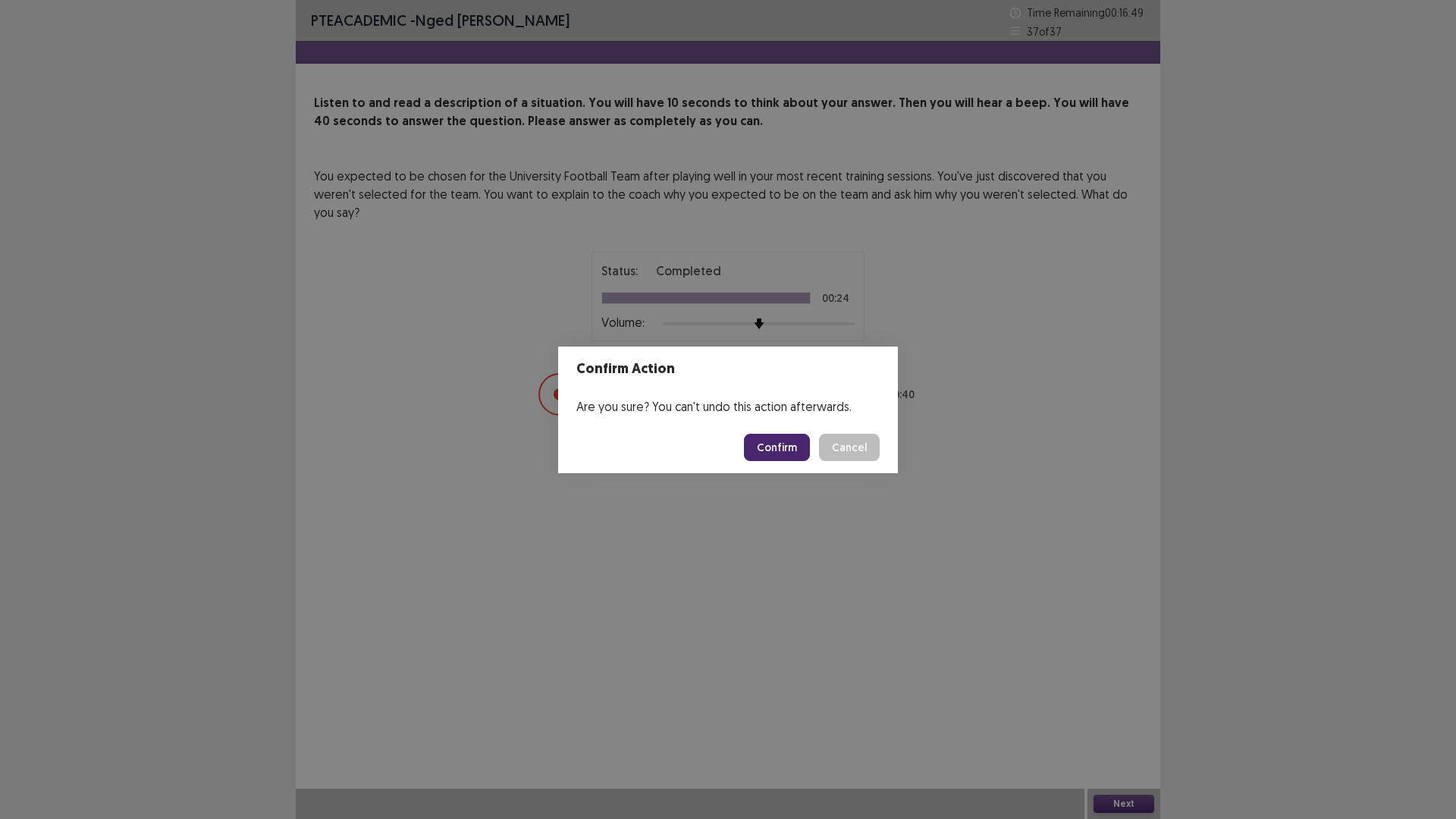
click at [779, 451] on button "Confirm" at bounding box center [776, 447] width 66 height 27
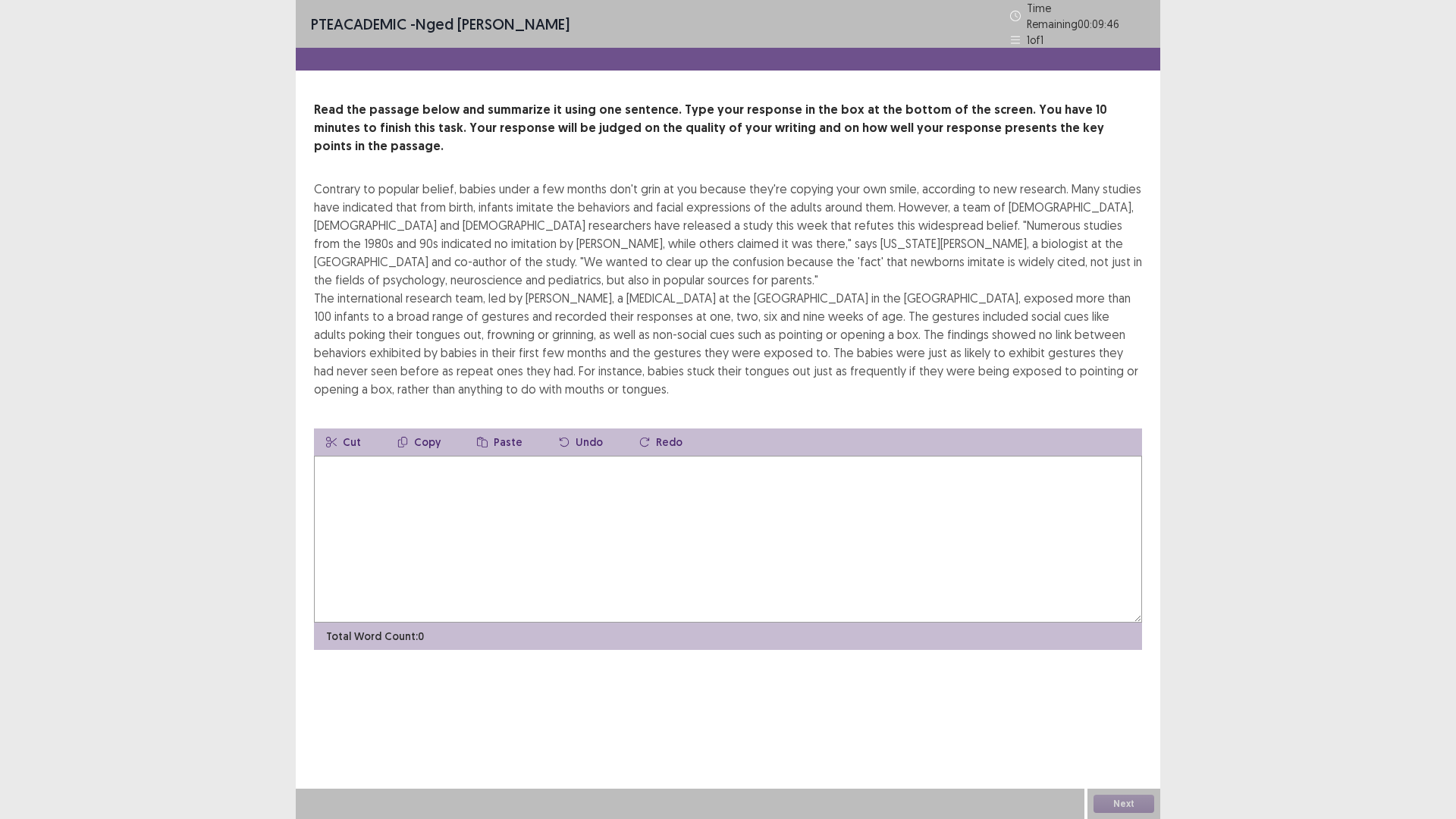
click at [779, 456] on textarea at bounding box center [728, 539] width 828 height 166
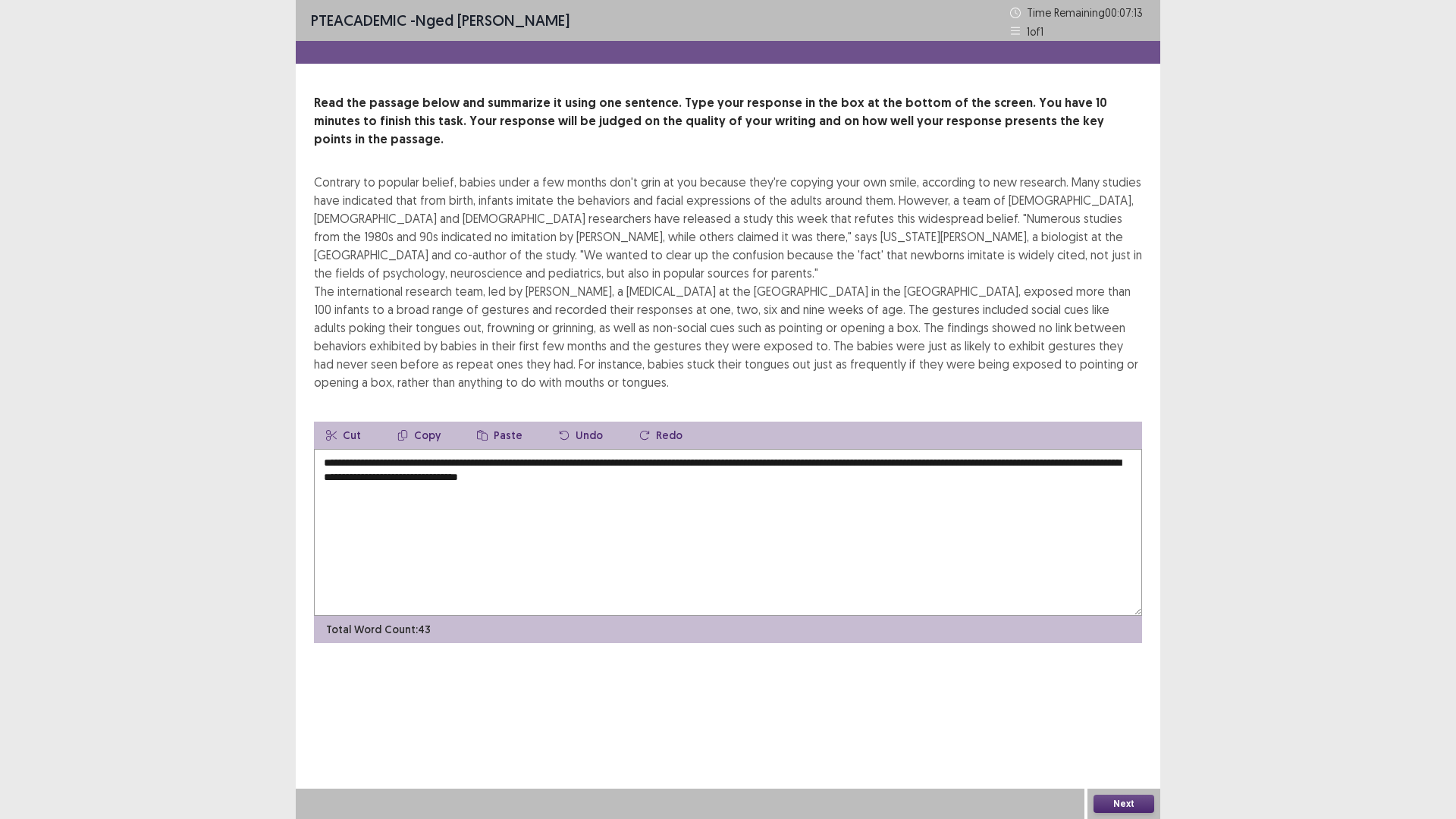
type textarea "**********"
click at [1138, 716] on button "Next" at bounding box center [1123, 804] width 60 height 19
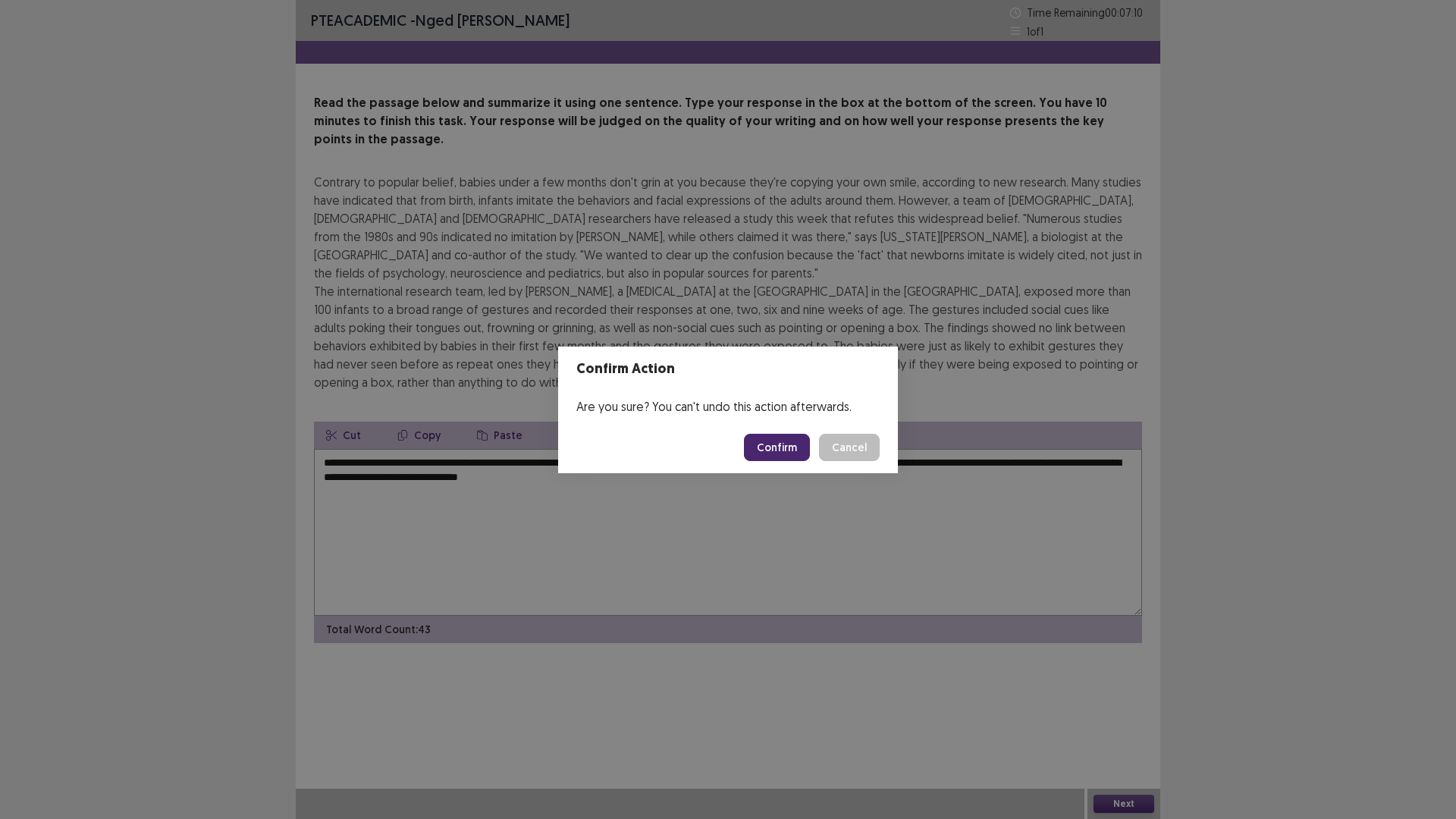
click at [774, 444] on button "Confirm" at bounding box center [776, 447] width 66 height 27
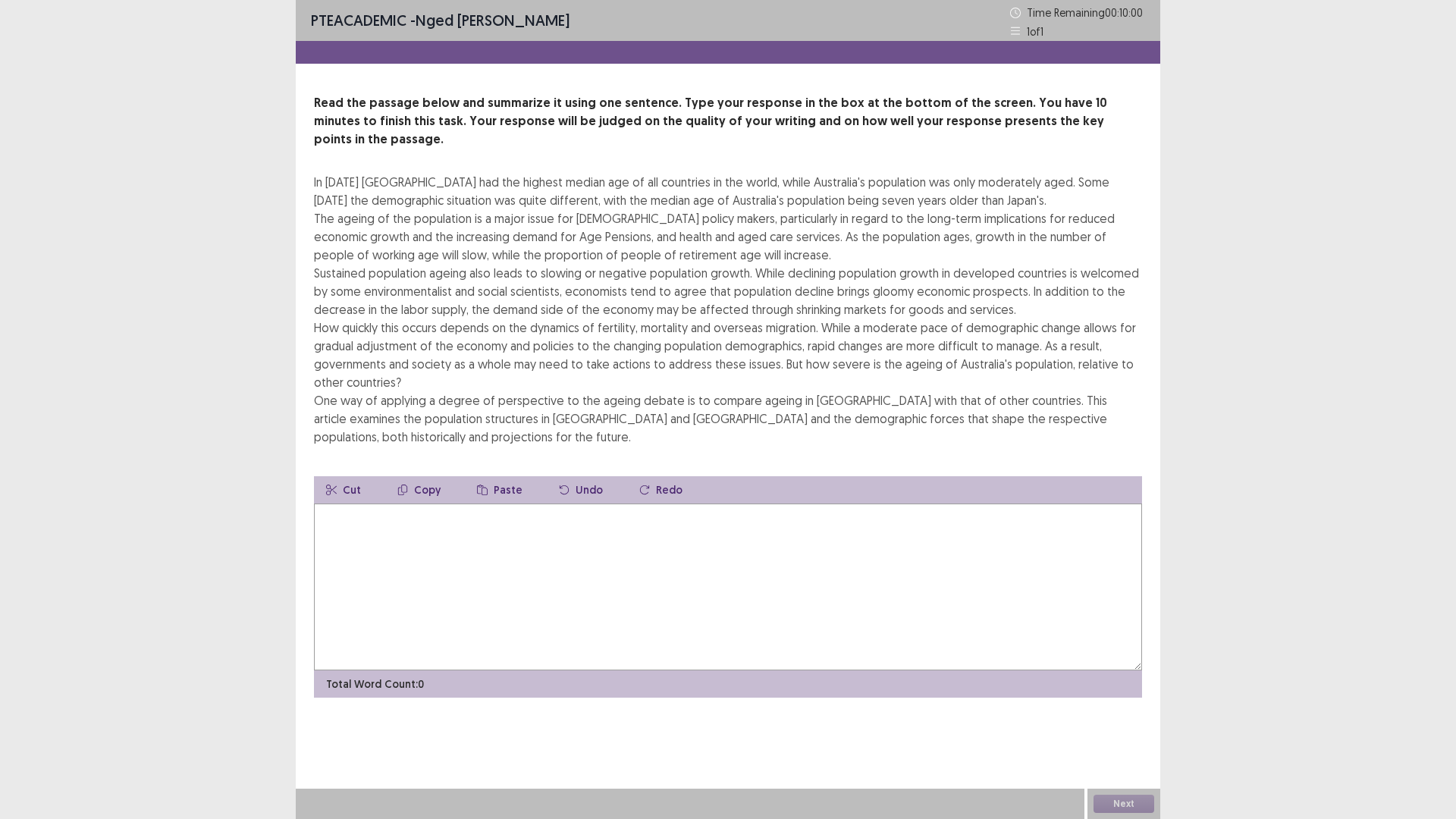
click at [403, 526] on textarea at bounding box center [728, 586] width 828 height 166
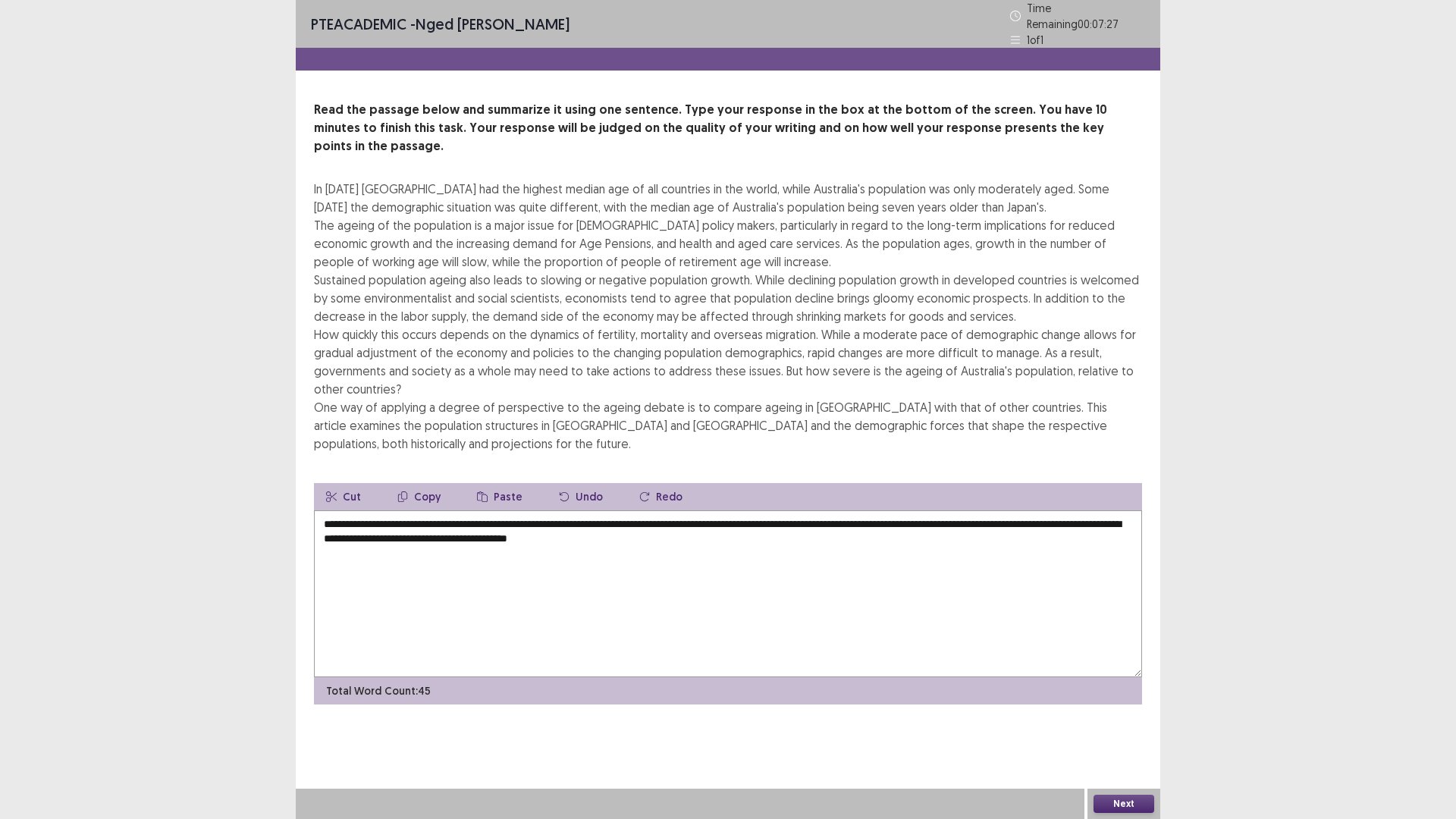
type textarea "**********"
click at [1121, 716] on button "Next" at bounding box center [1123, 804] width 60 height 19
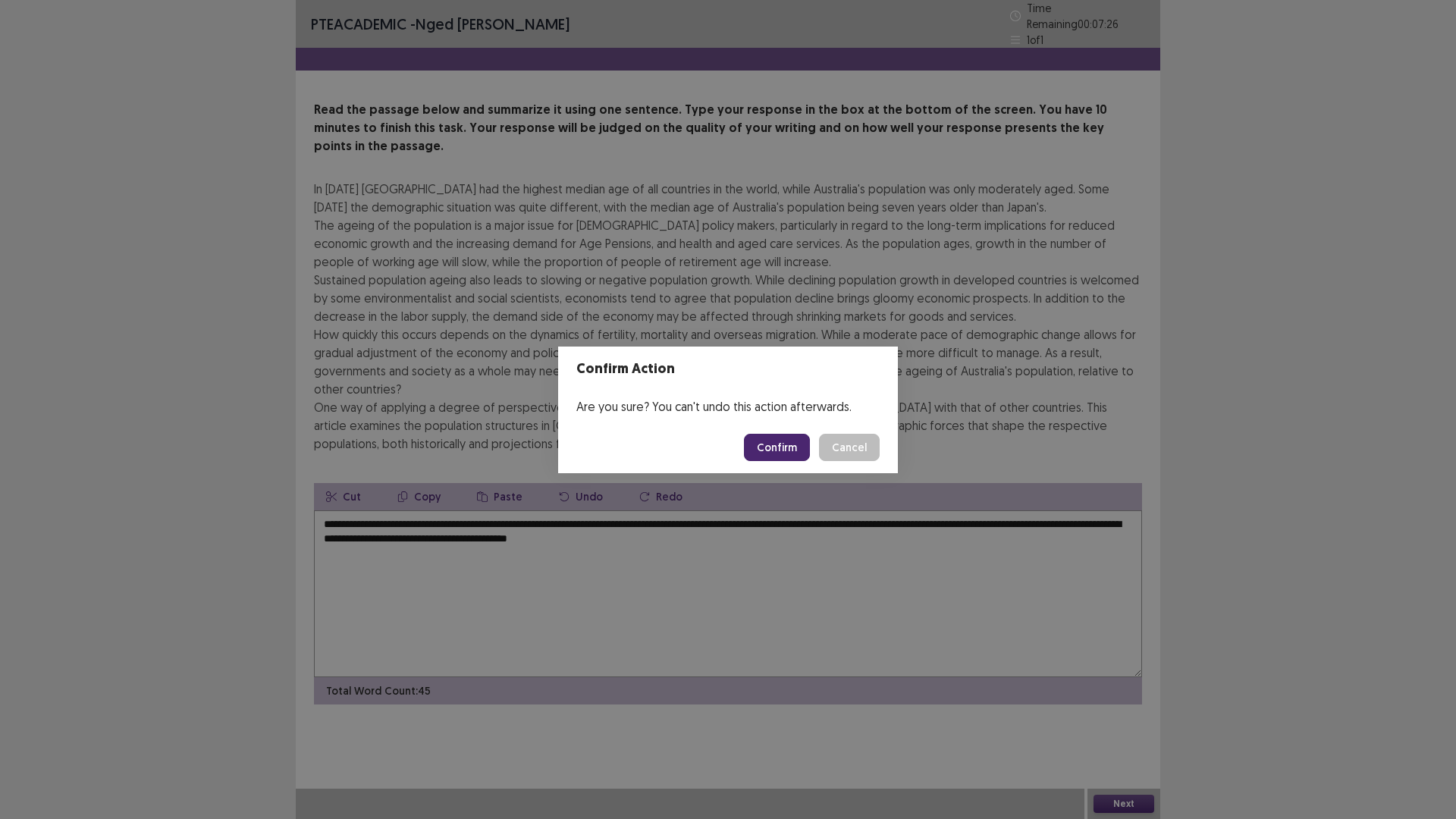
click at [776, 445] on button "Confirm" at bounding box center [776, 447] width 66 height 27
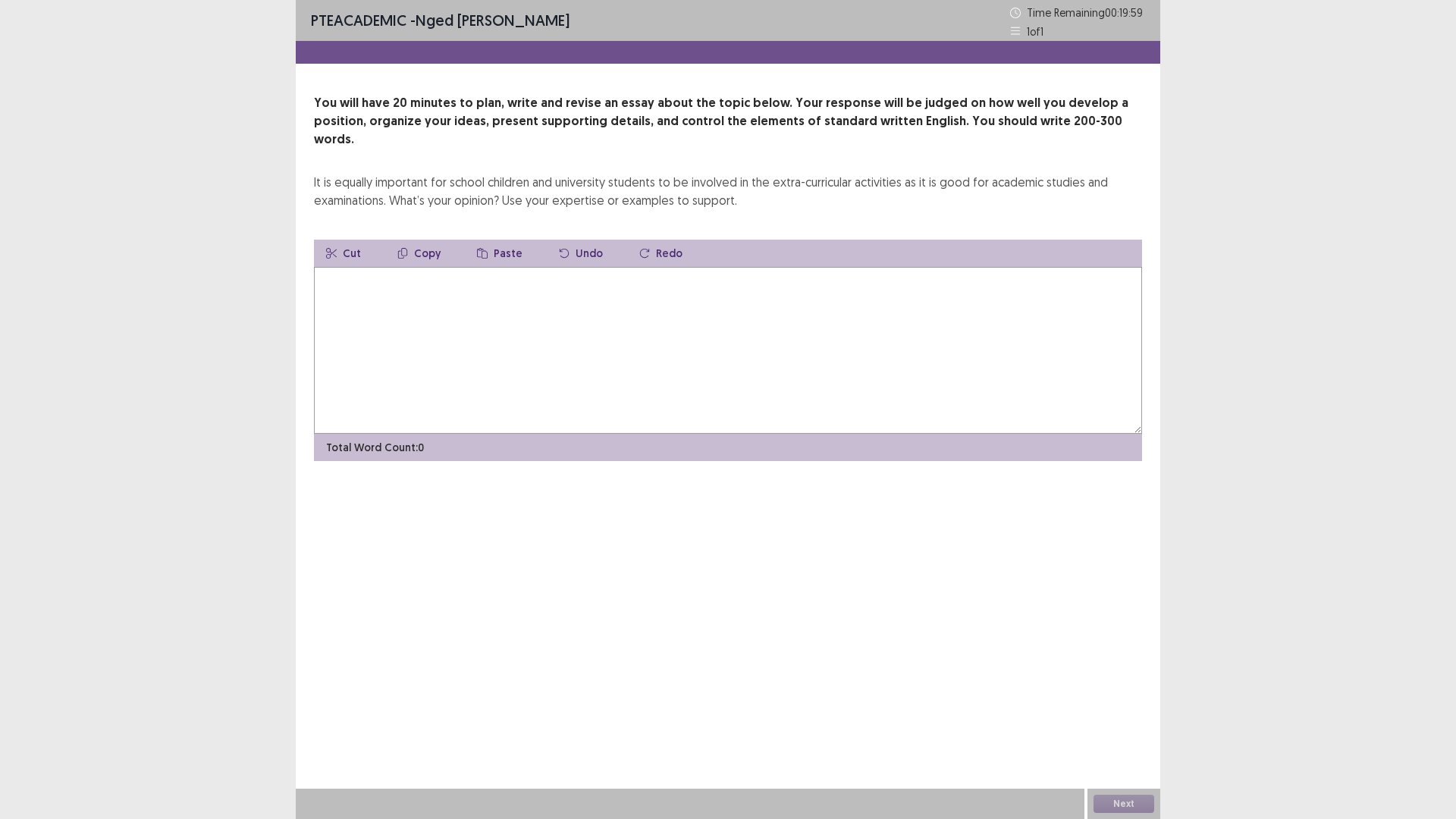
click at [461, 298] on textarea at bounding box center [728, 350] width 828 height 166
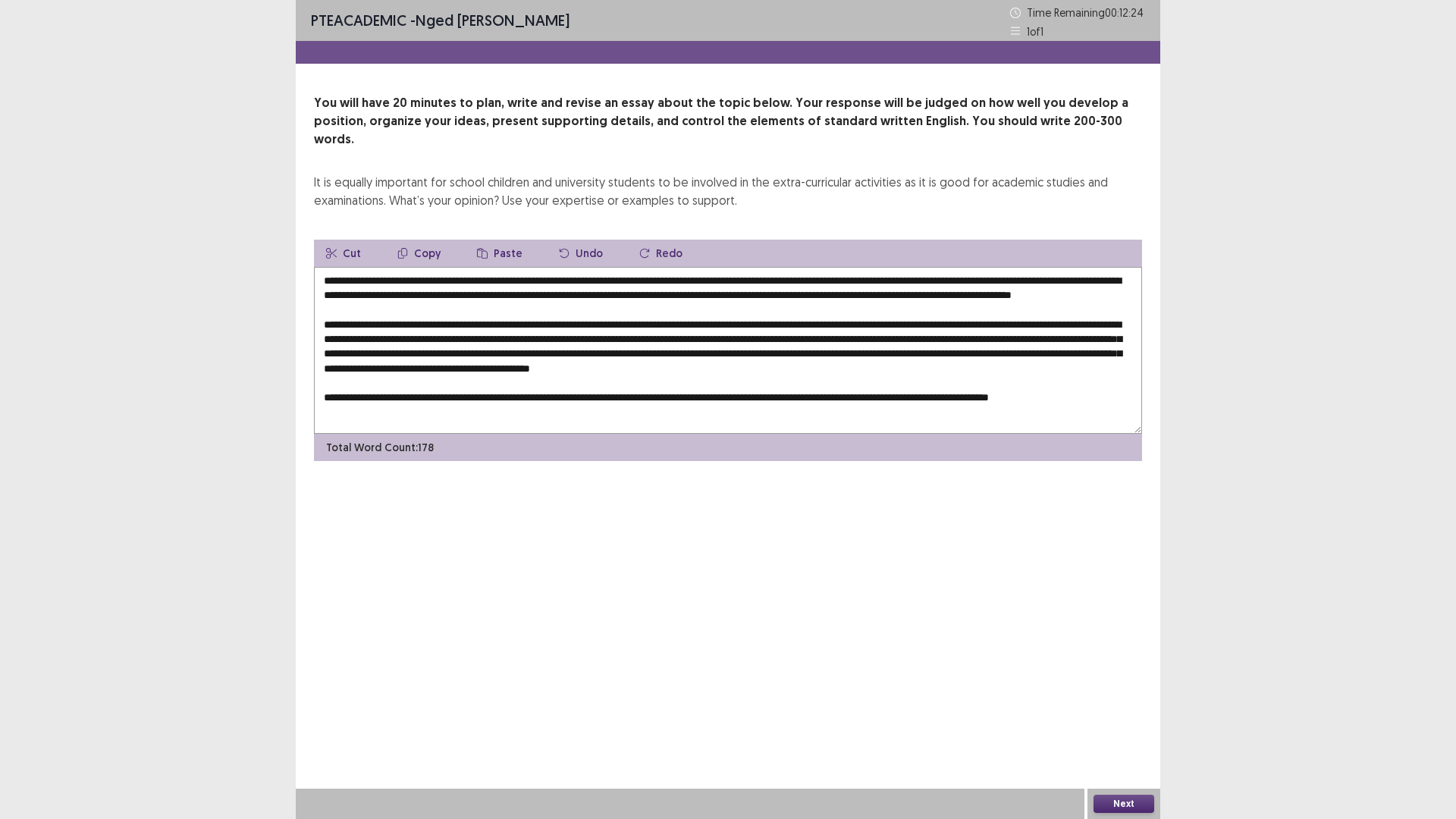
scroll to position [1, 0]
click at [391, 411] on textarea at bounding box center [728, 350] width 828 height 166
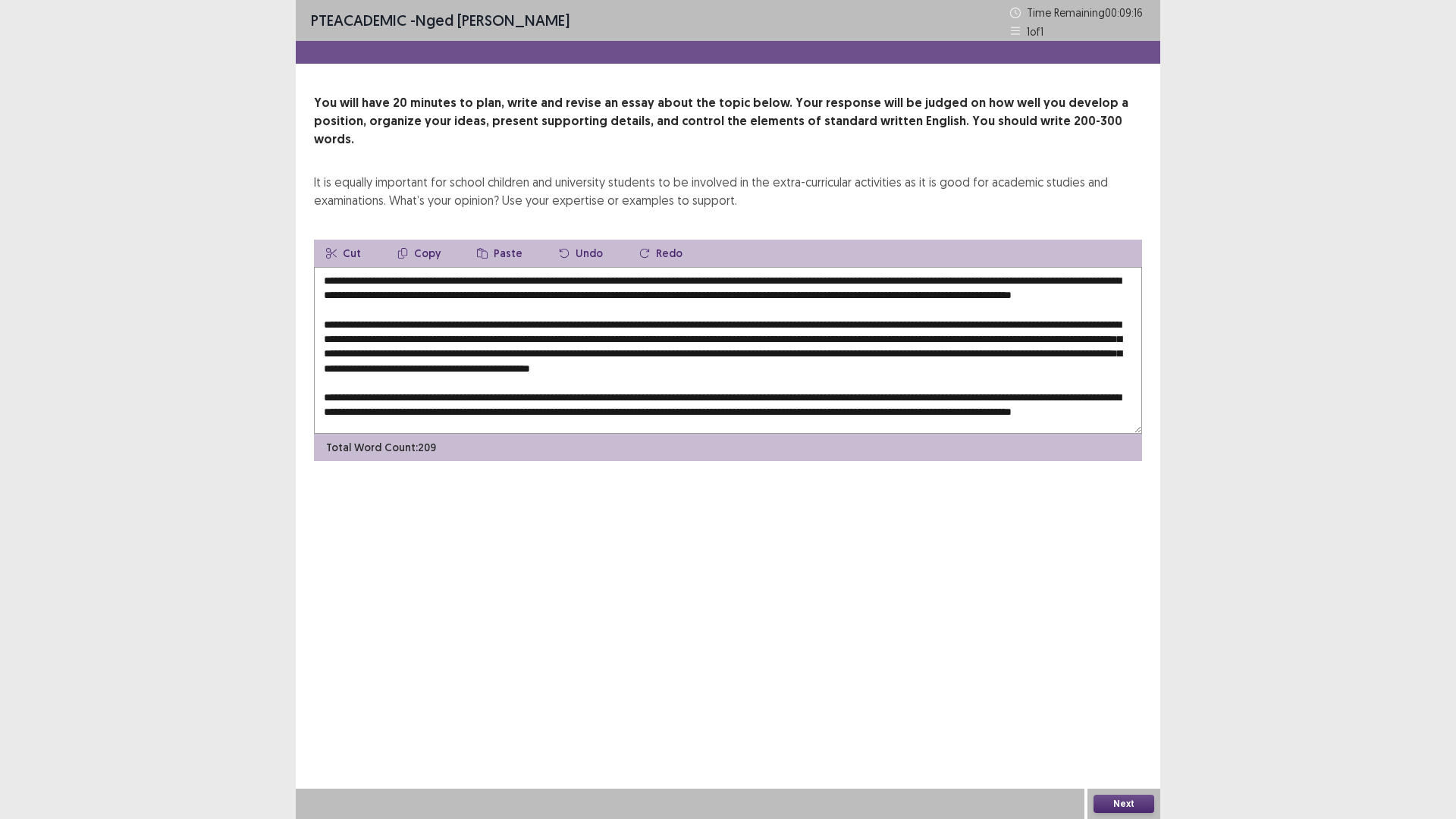
scroll to position [22, 0]
click at [477, 374] on textarea at bounding box center [728, 350] width 828 height 166
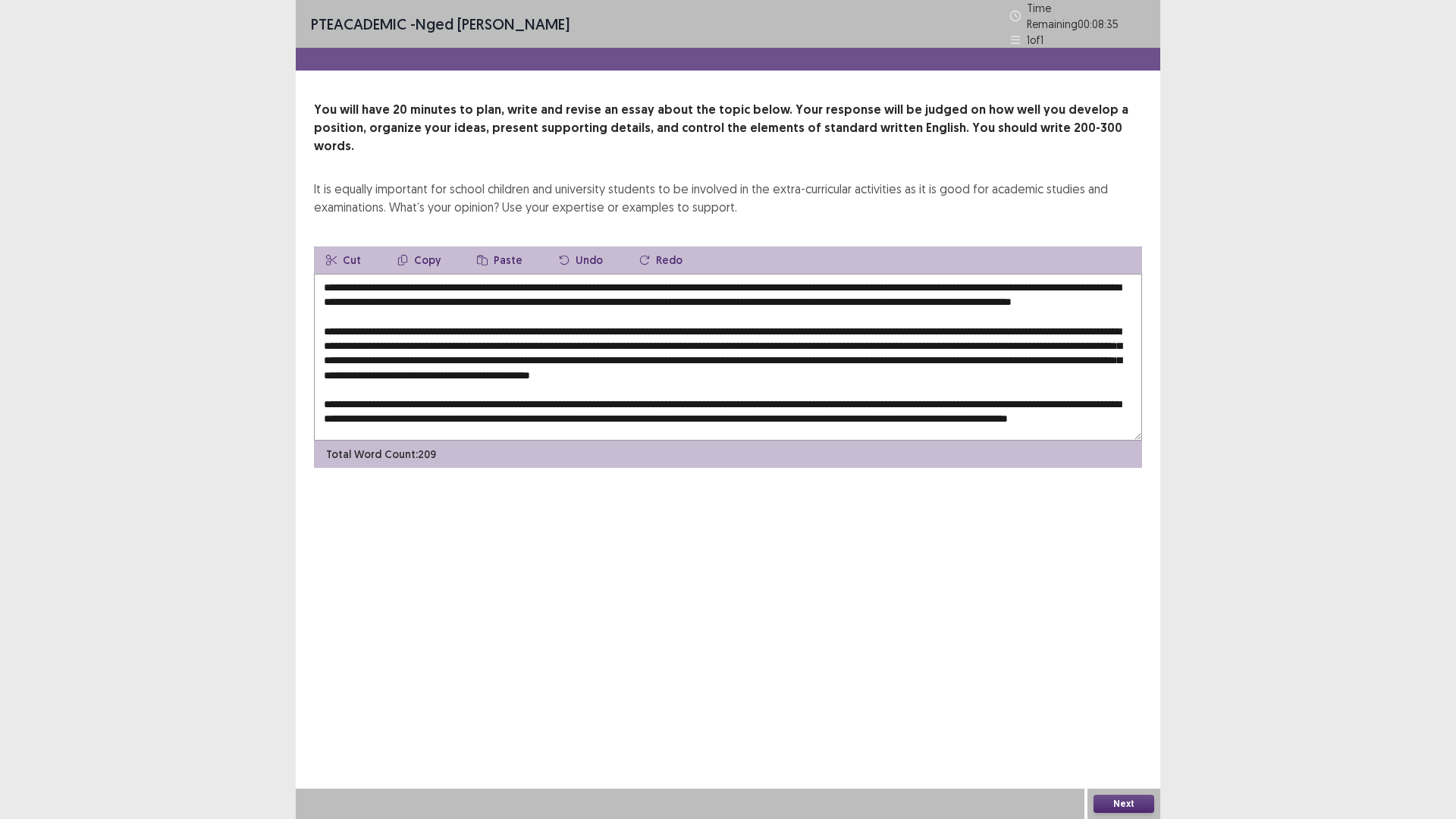
scroll to position [0, 0]
type textarea "**********"
click at [1123, 716] on button "Next" at bounding box center [1123, 804] width 60 height 19
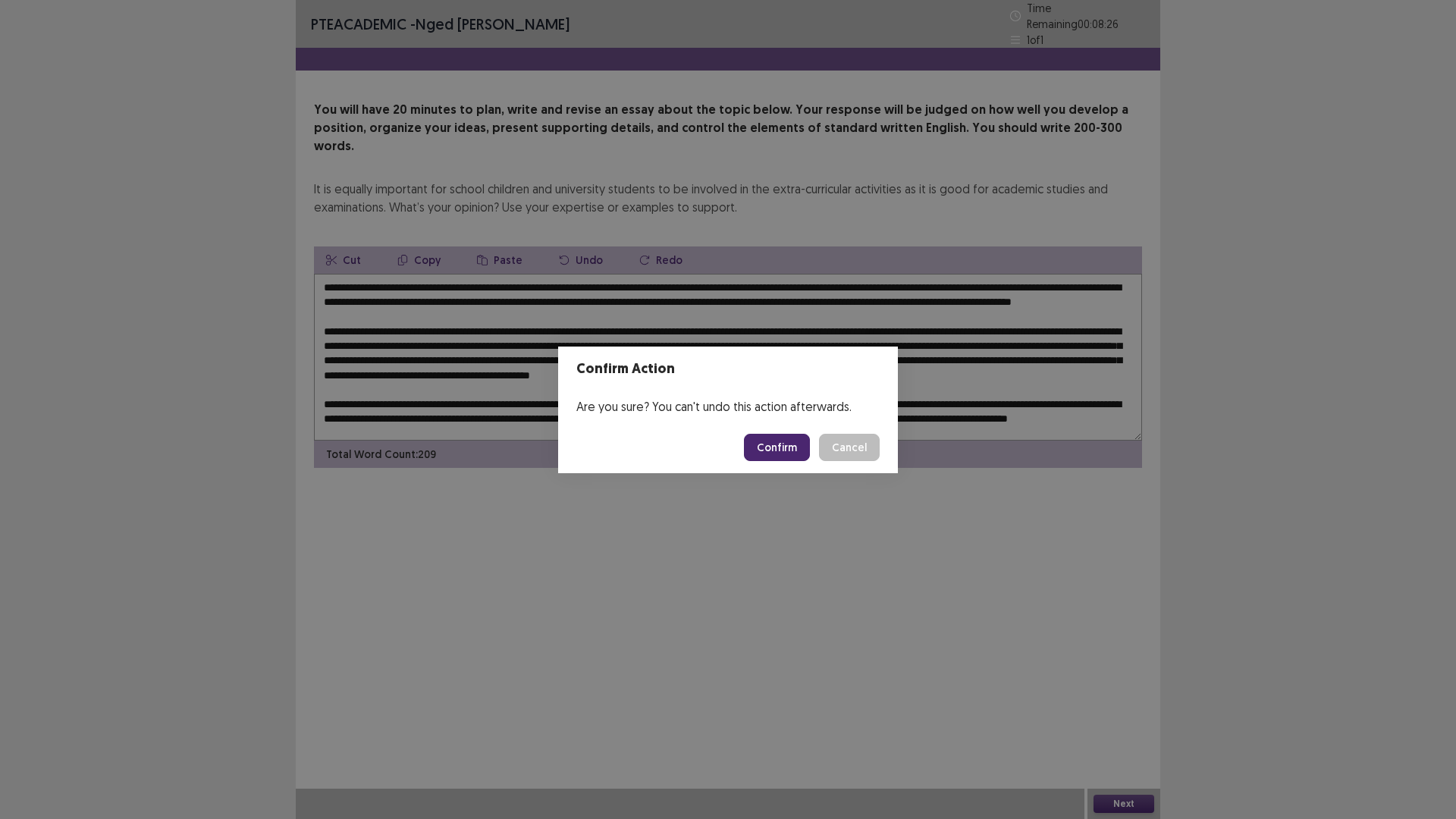
click at [777, 444] on button "Confirm" at bounding box center [776, 447] width 66 height 27
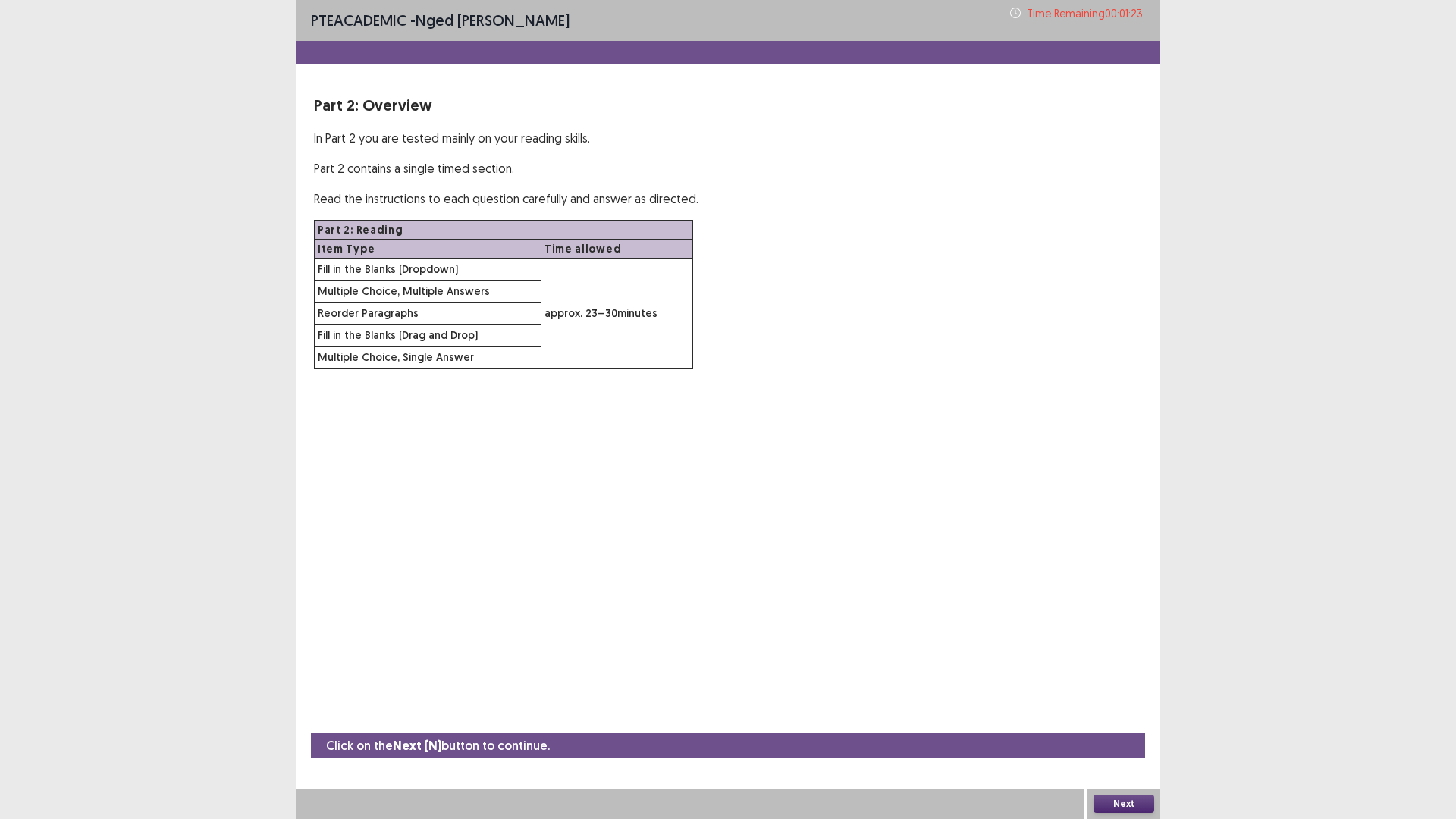
click at [1119, 716] on button "Next" at bounding box center [1123, 804] width 60 height 19
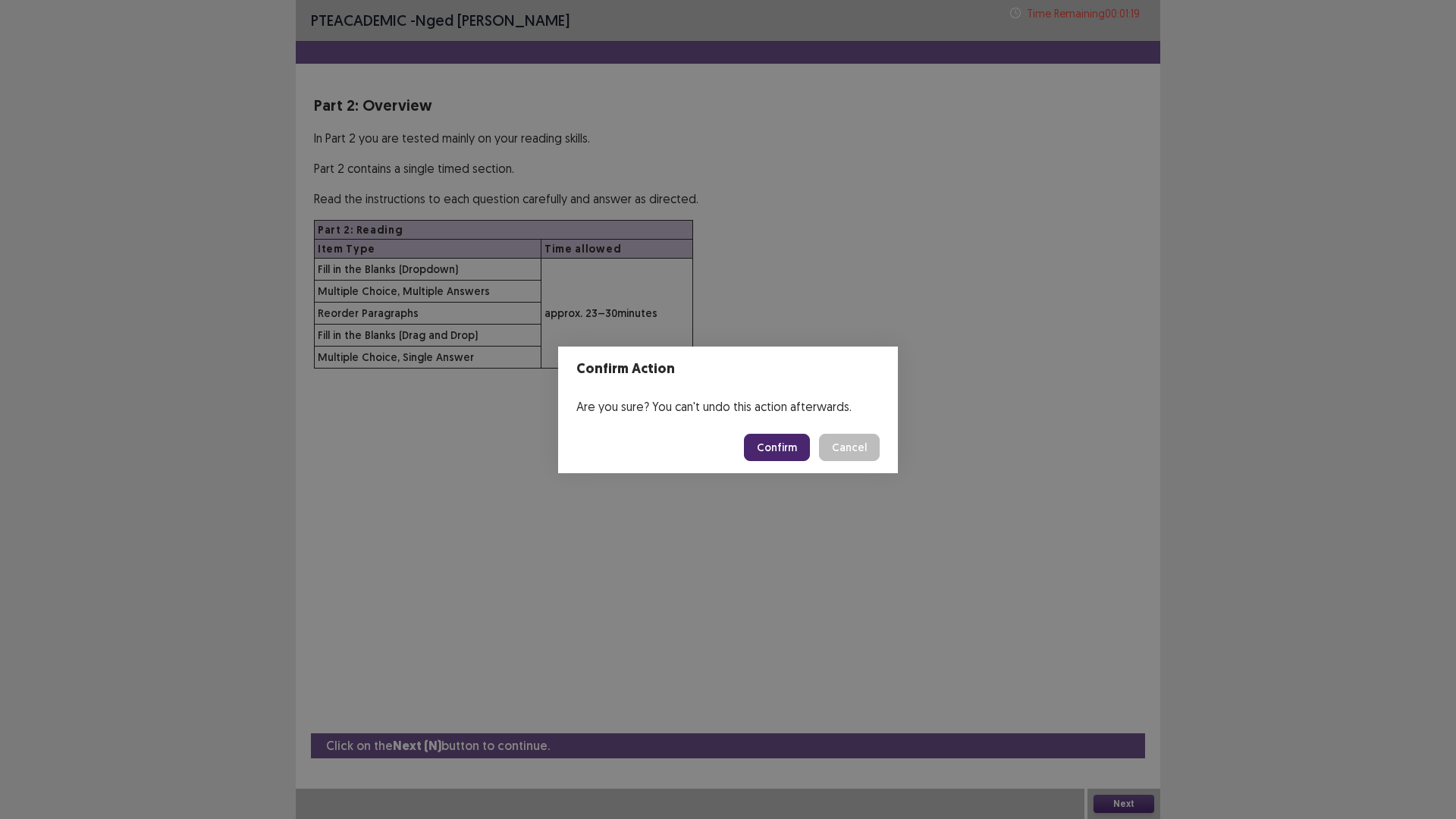
click at [776, 453] on button "Confirm" at bounding box center [776, 447] width 66 height 27
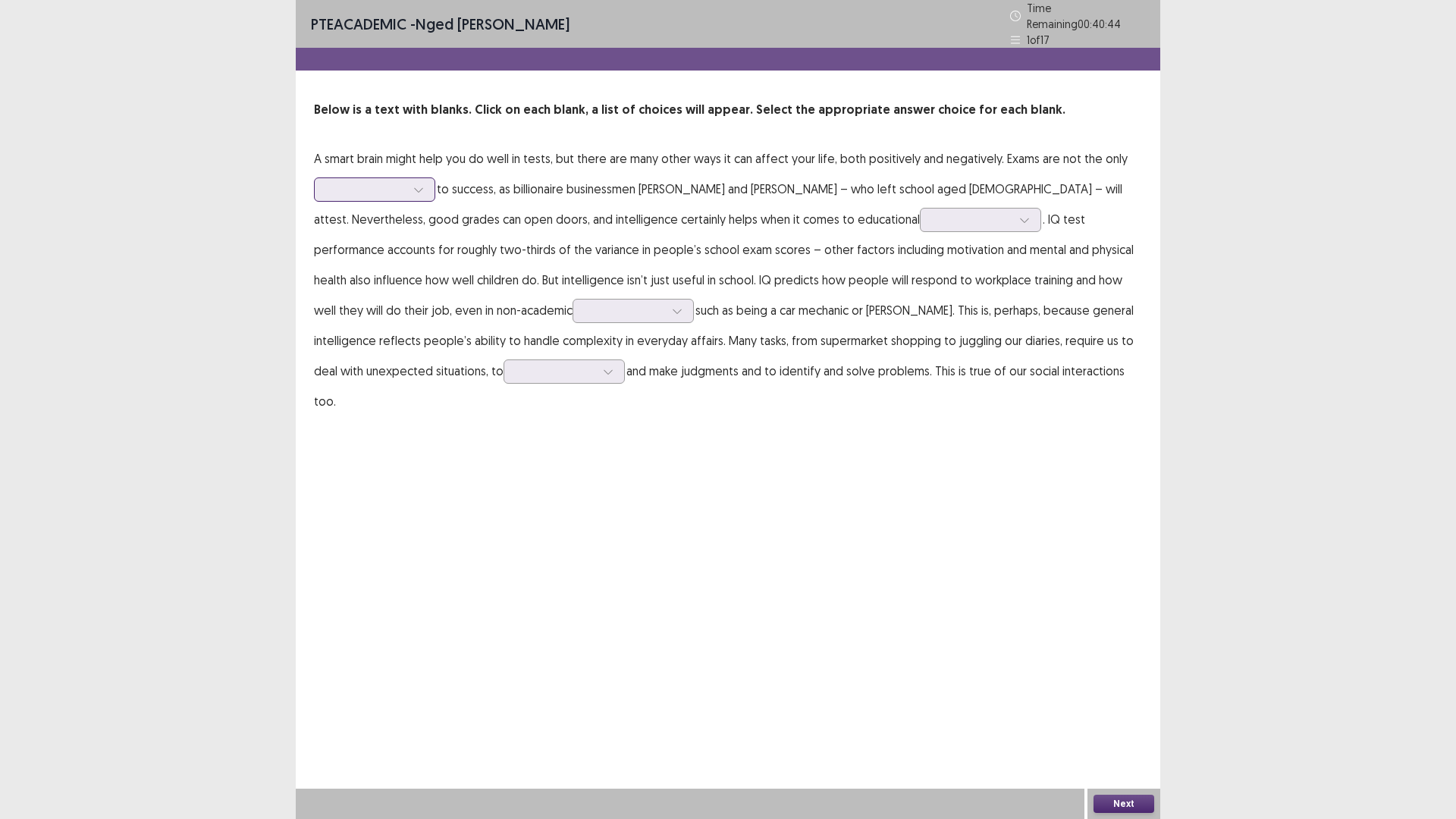
click at [387, 190] on div at bounding box center [366, 189] width 79 height 15
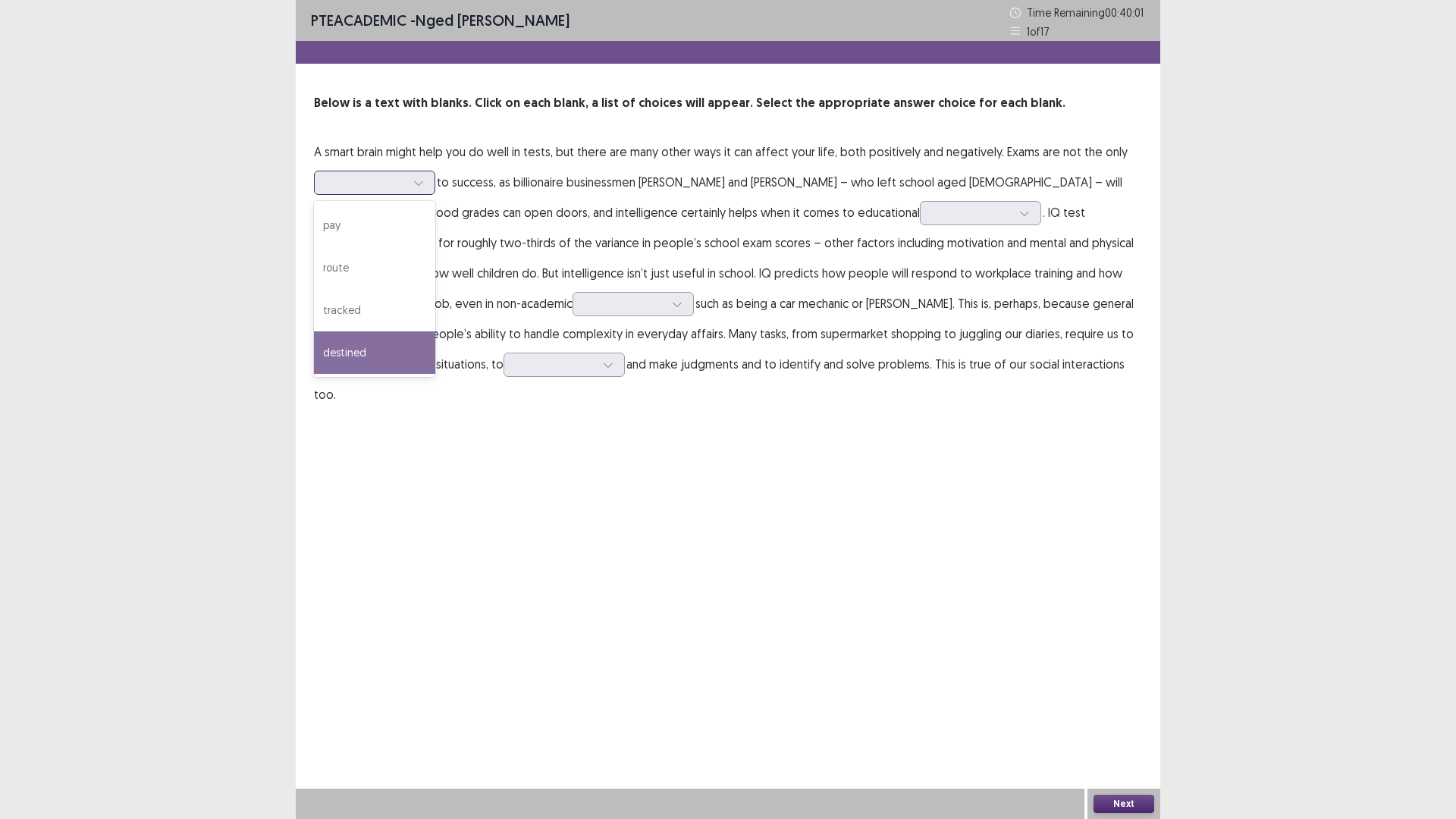
click at [372, 344] on div "destined" at bounding box center [374, 352] width 122 height 43
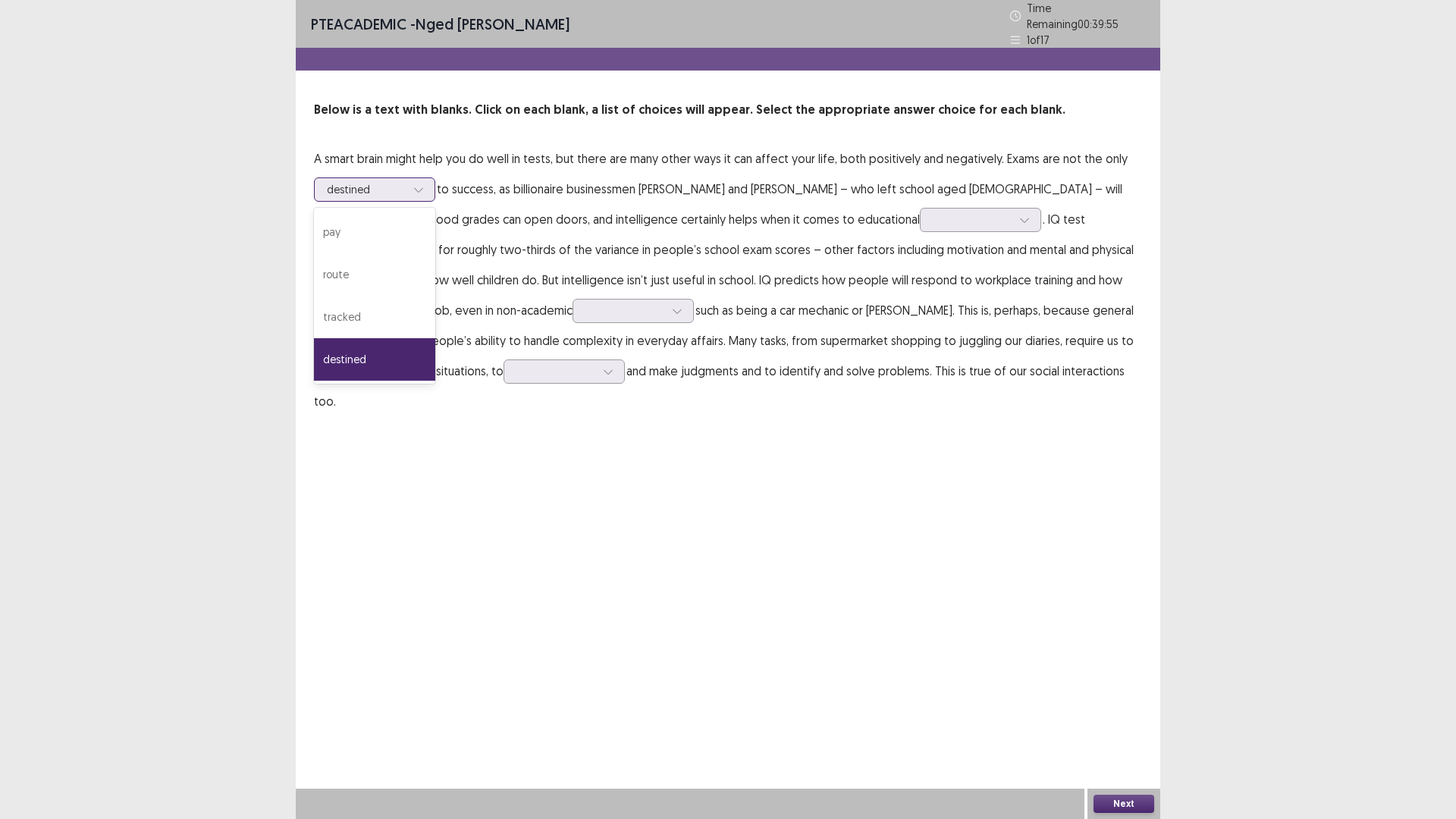
click at [400, 187] on div at bounding box center [366, 189] width 79 height 15
click at [509, 423] on div "PTE academic - [PERSON_NAME] Time Remaining 00 : 39 : 50 1 of 17 Below is a tex…" at bounding box center [728, 410] width 865 height 819
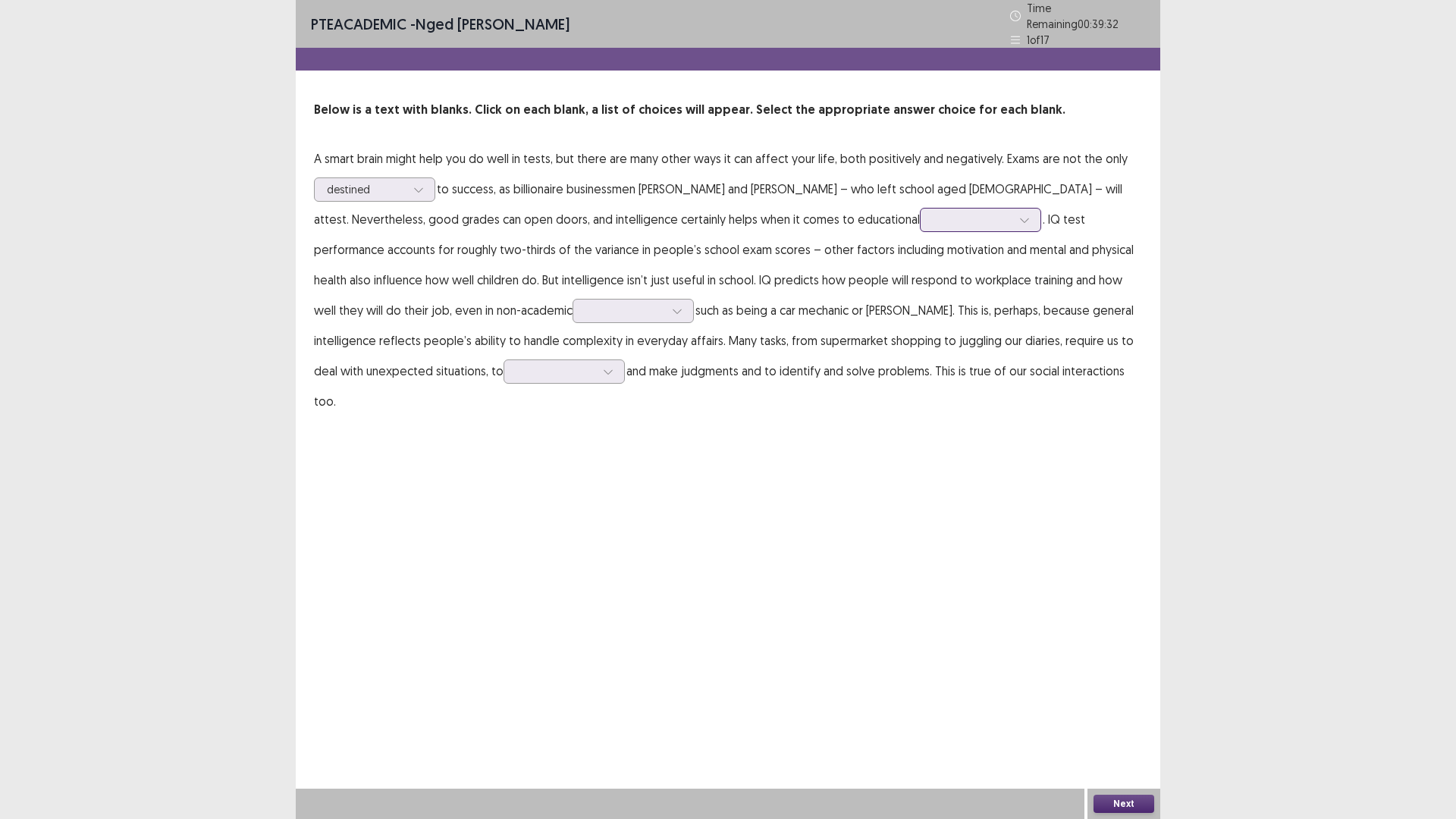
click at [933, 218] on div at bounding box center [972, 219] width 79 height 15
click at [920, 351] on div "attainment" at bounding box center [980, 347] width 122 height 43
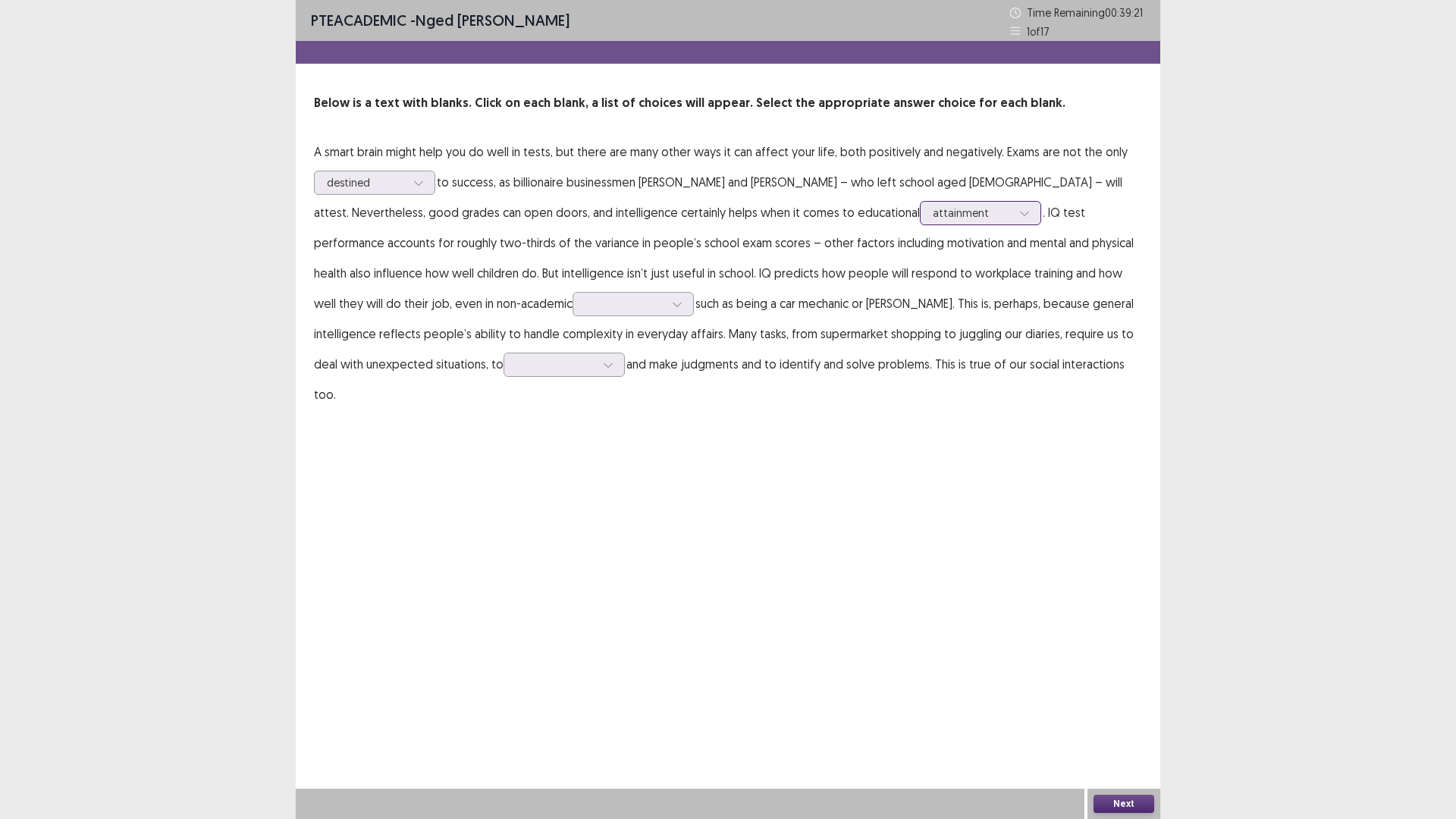
click at [933, 218] on div at bounding box center [972, 212] width 79 height 15
click at [920, 341] on div "attainment" at bounding box center [980, 340] width 122 height 43
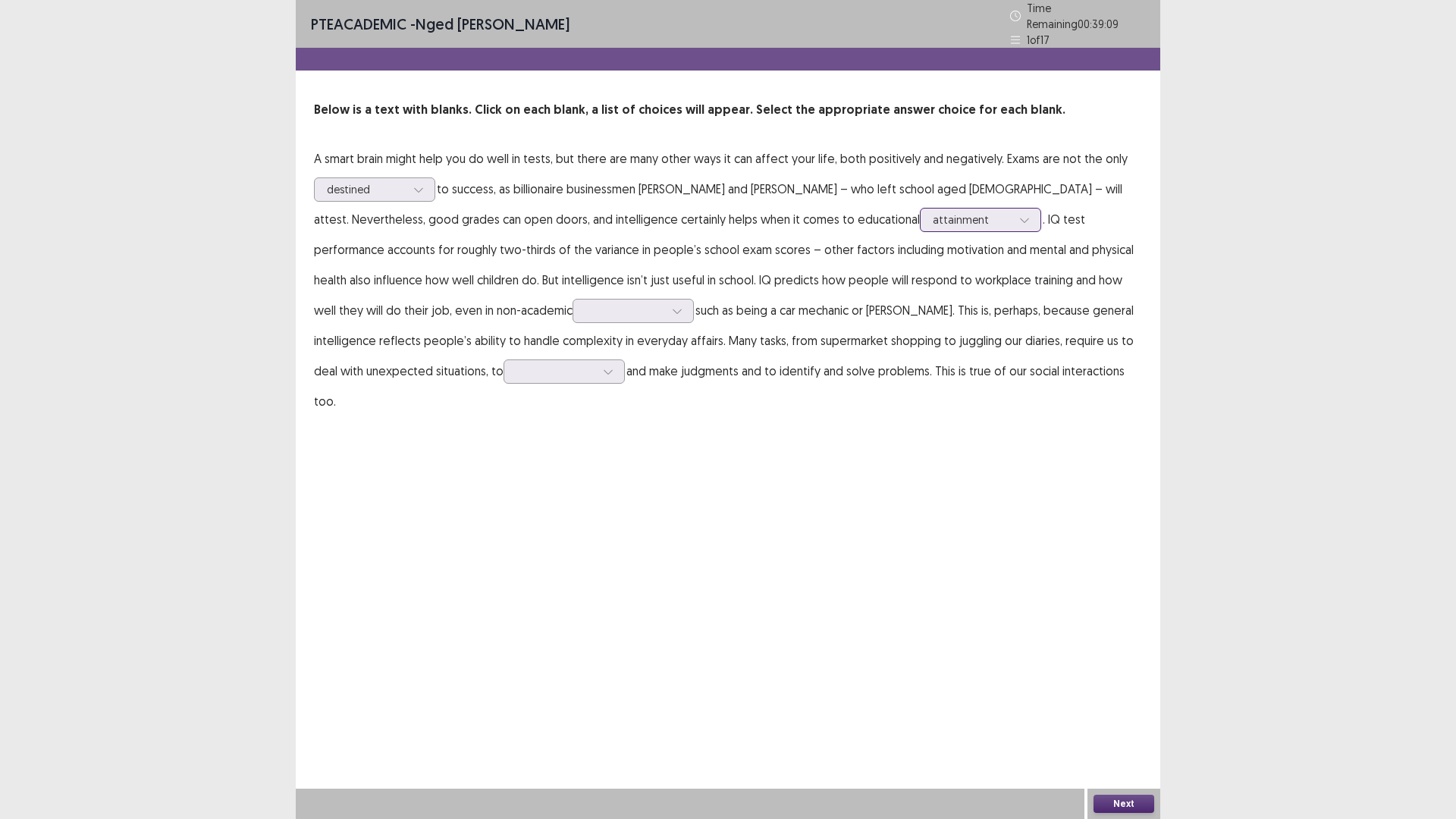
click at [933, 217] on div at bounding box center [972, 219] width 79 height 15
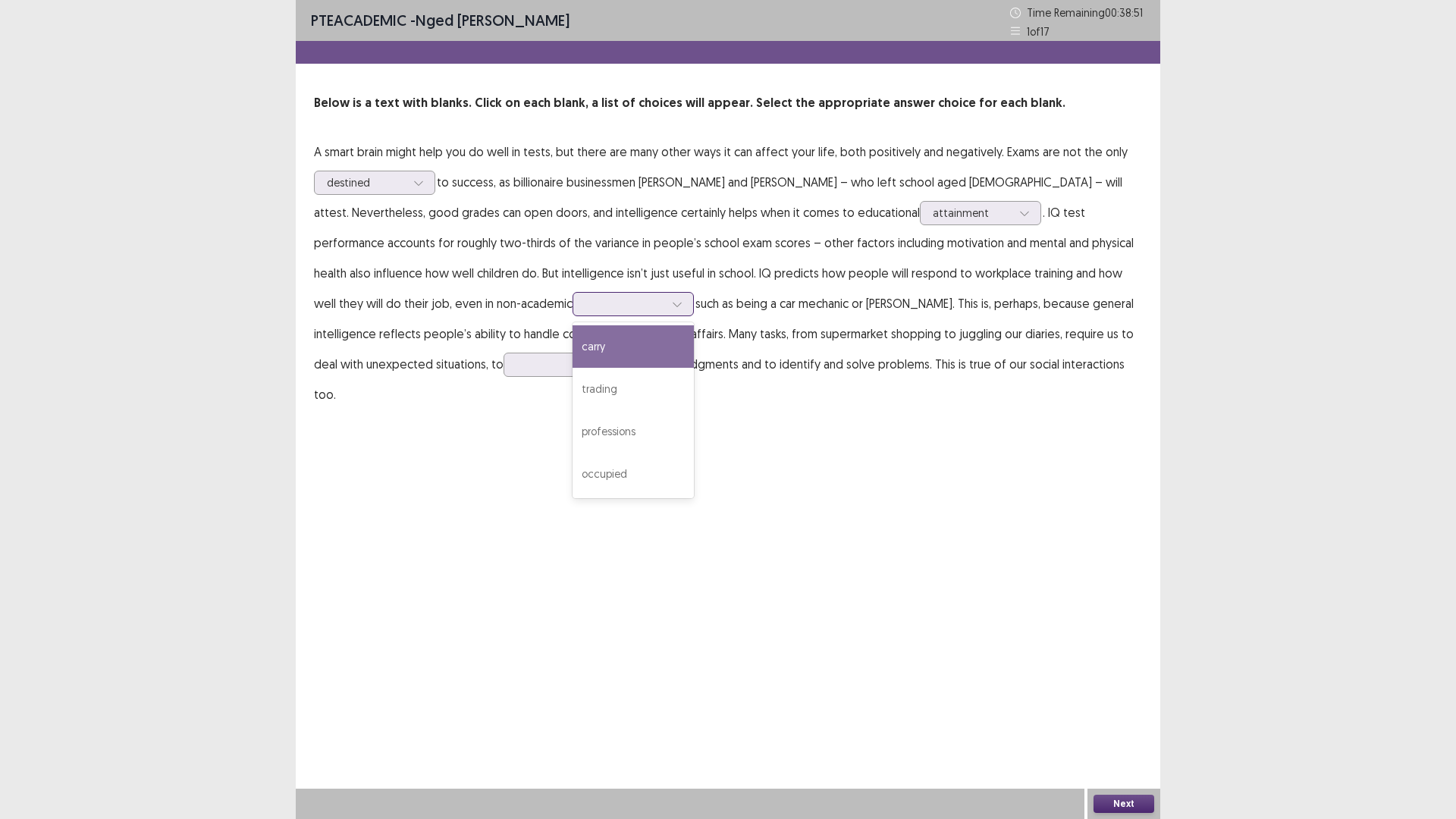
click at [585, 305] on div at bounding box center [625, 303] width 79 height 15
click at [572, 346] on div "carry" at bounding box center [632, 346] width 122 height 43
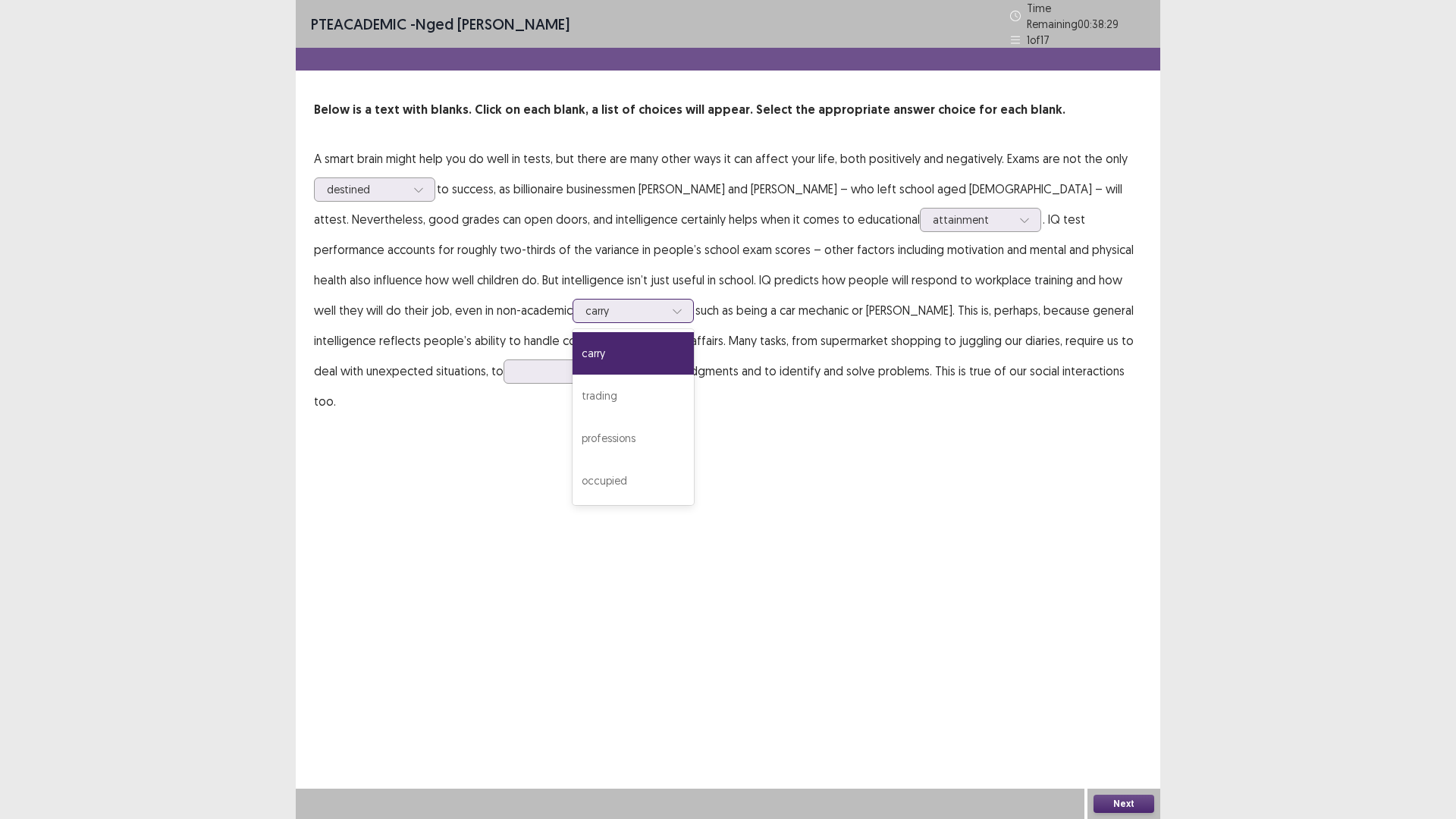
click at [585, 303] on div at bounding box center [625, 310] width 79 height 15
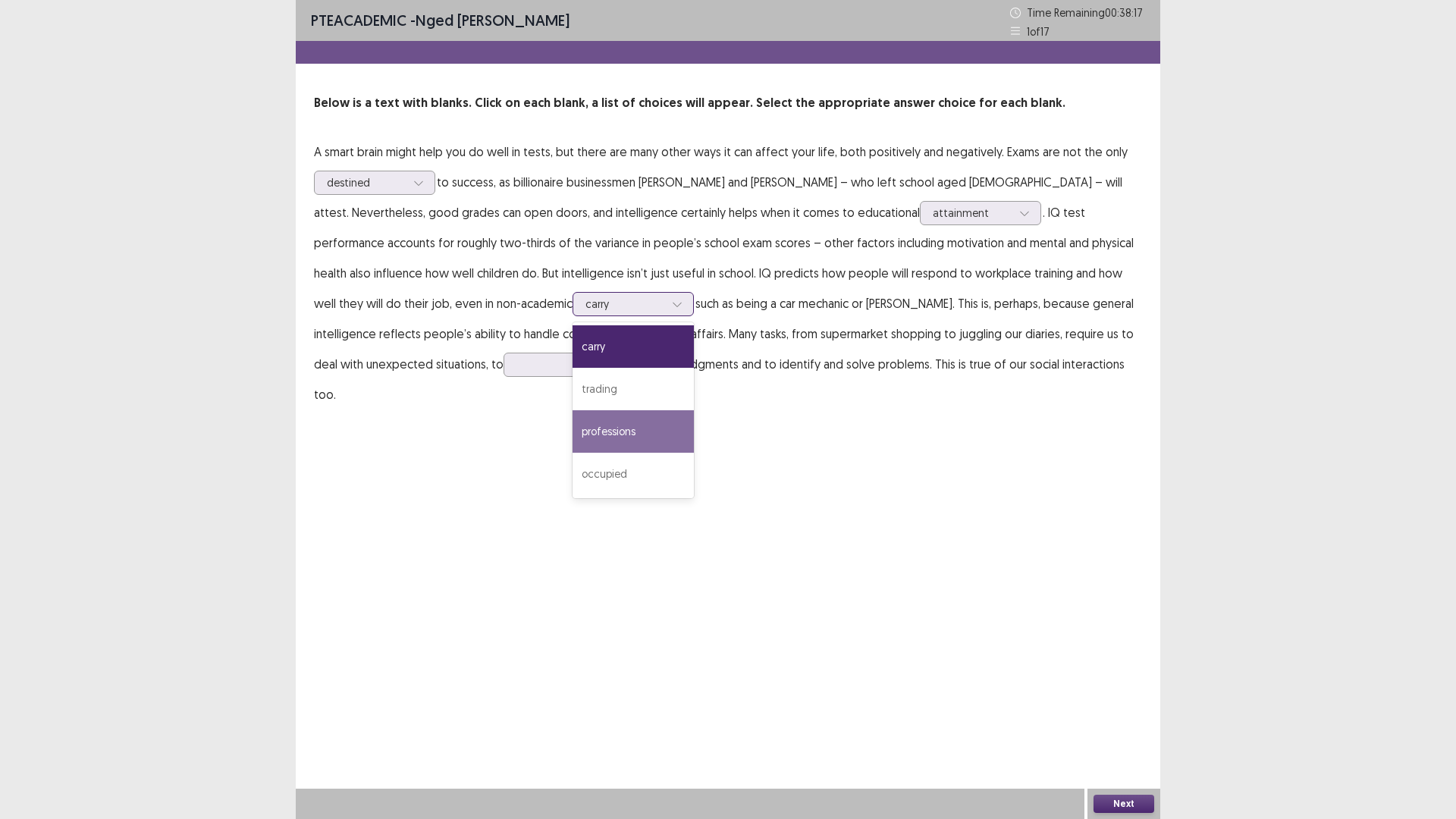
click at [572, 423] on div "professions" at bounding box center [632, 431] width 122 height 43
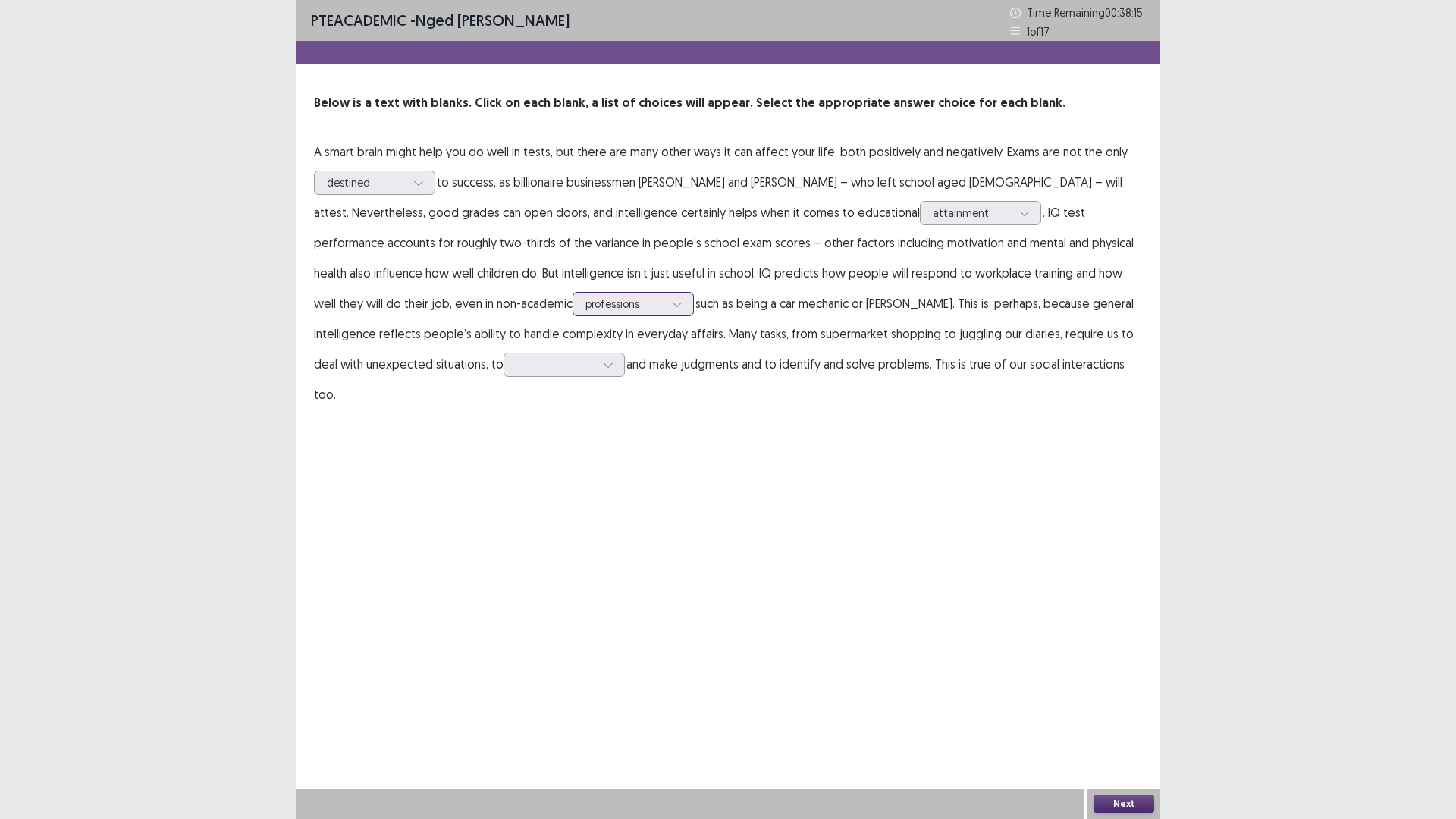
click at [585, 308] on div at bounding box center [625, 303] width 79 height 15
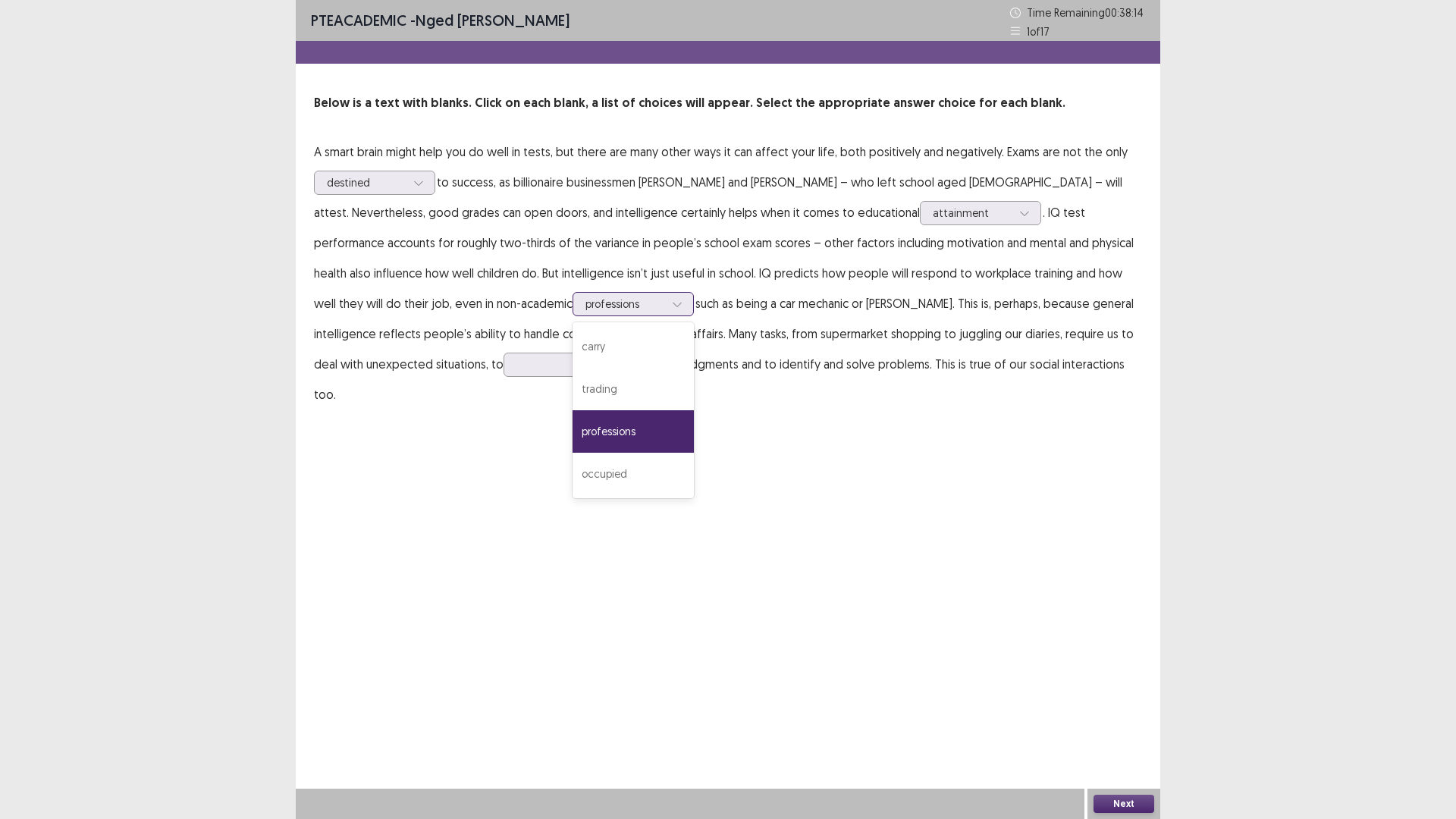
click at [585, 307] on div at bounding box center [625, 303] width 79 height 15
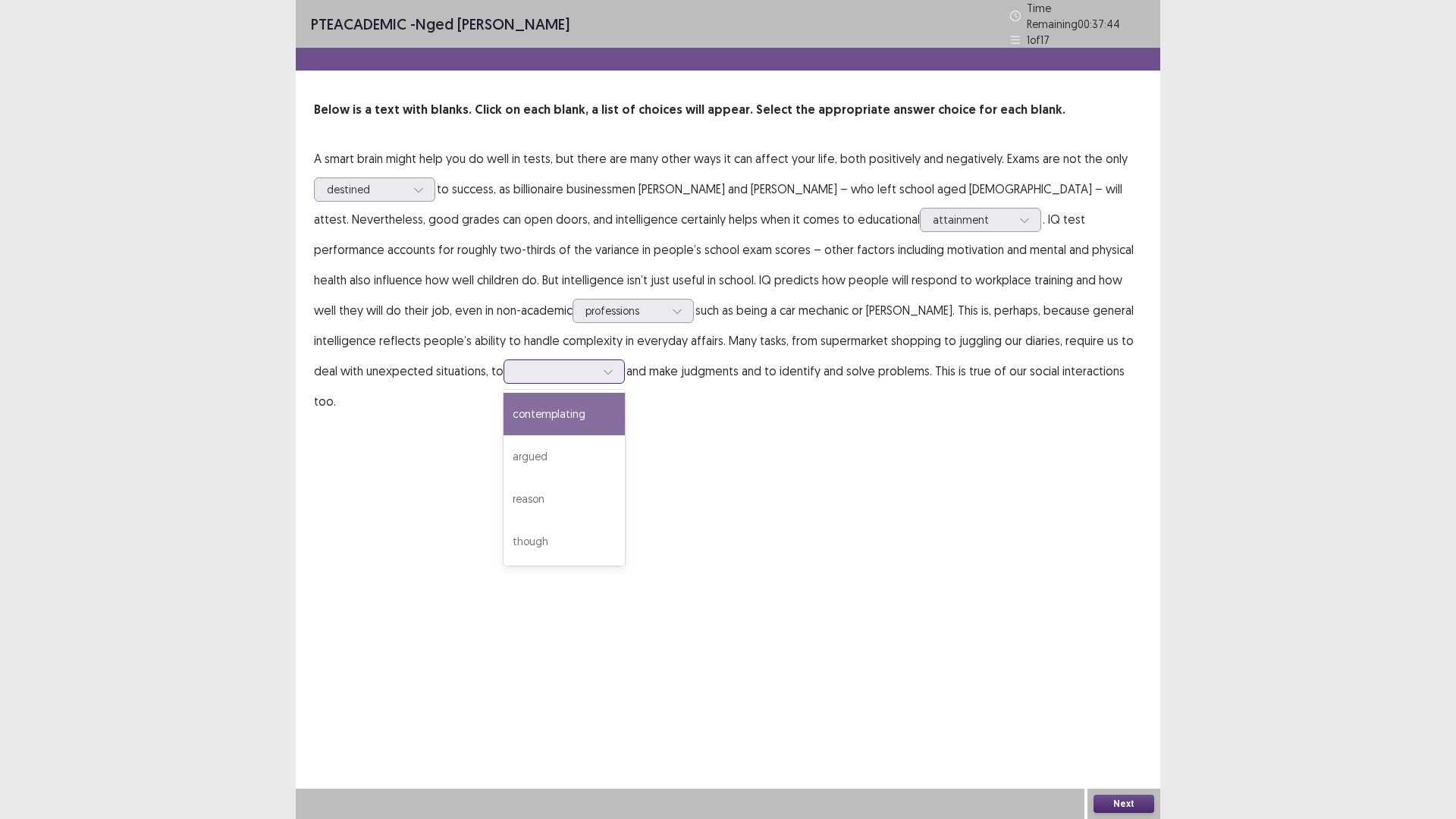
click at [516, 370] on div at bounding box center [556, 371] width 79 height 15
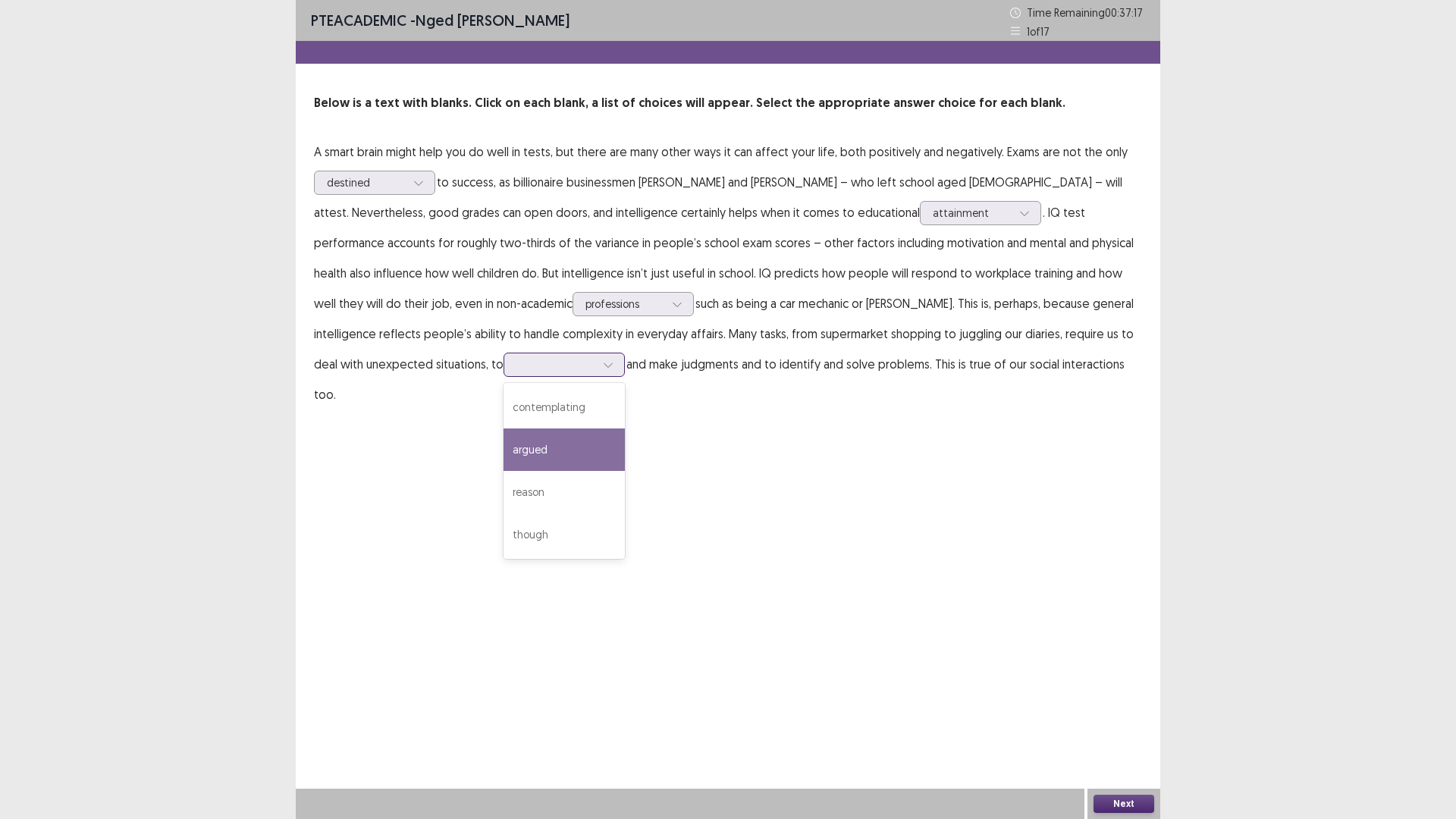
click at [503, 449] on div "argued" at bounding box center [564, 449] width 122 height 43
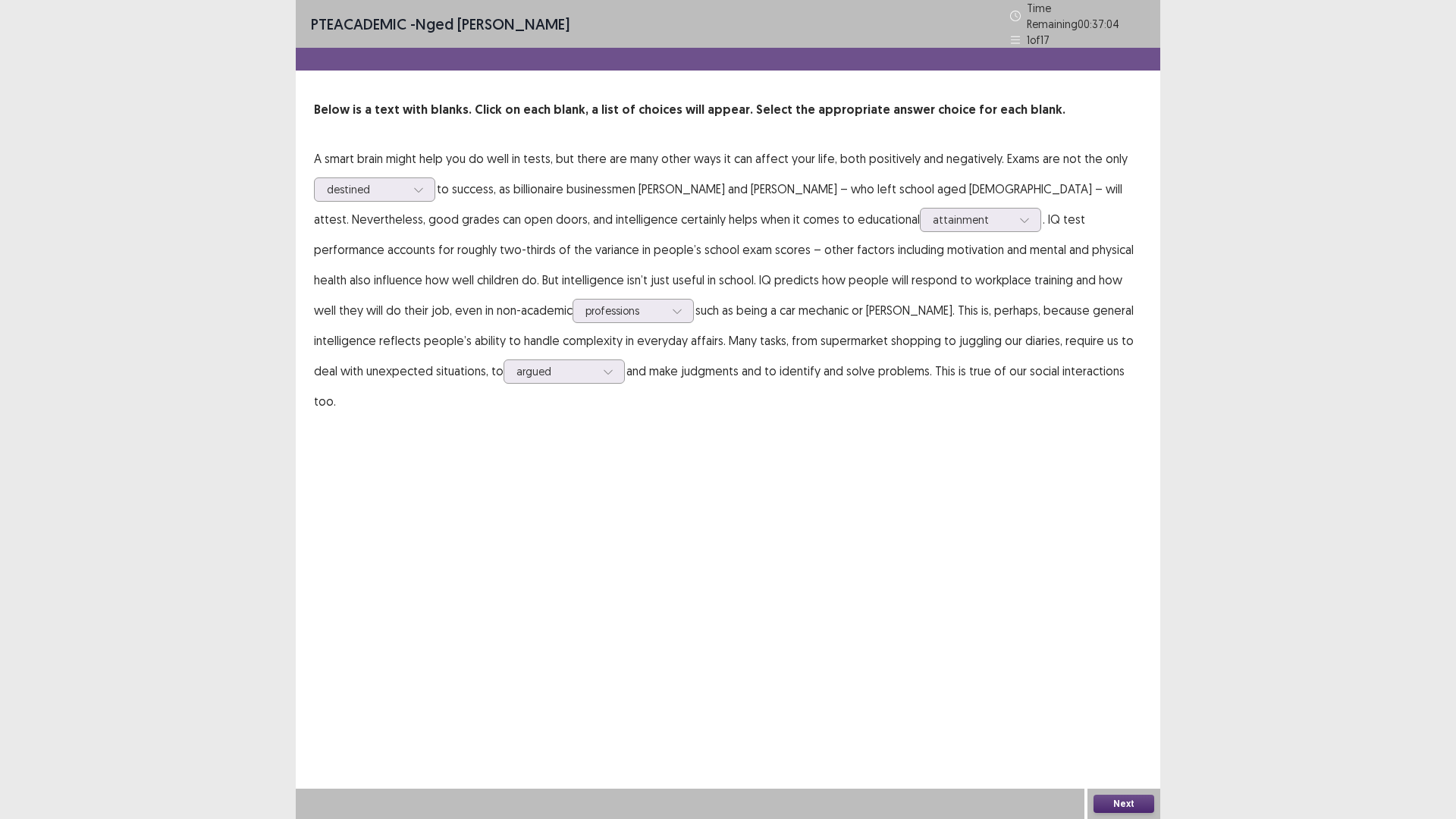
click at [1129, 716] on button "Next" at bounding box center [1123, 804] width 60 height 19
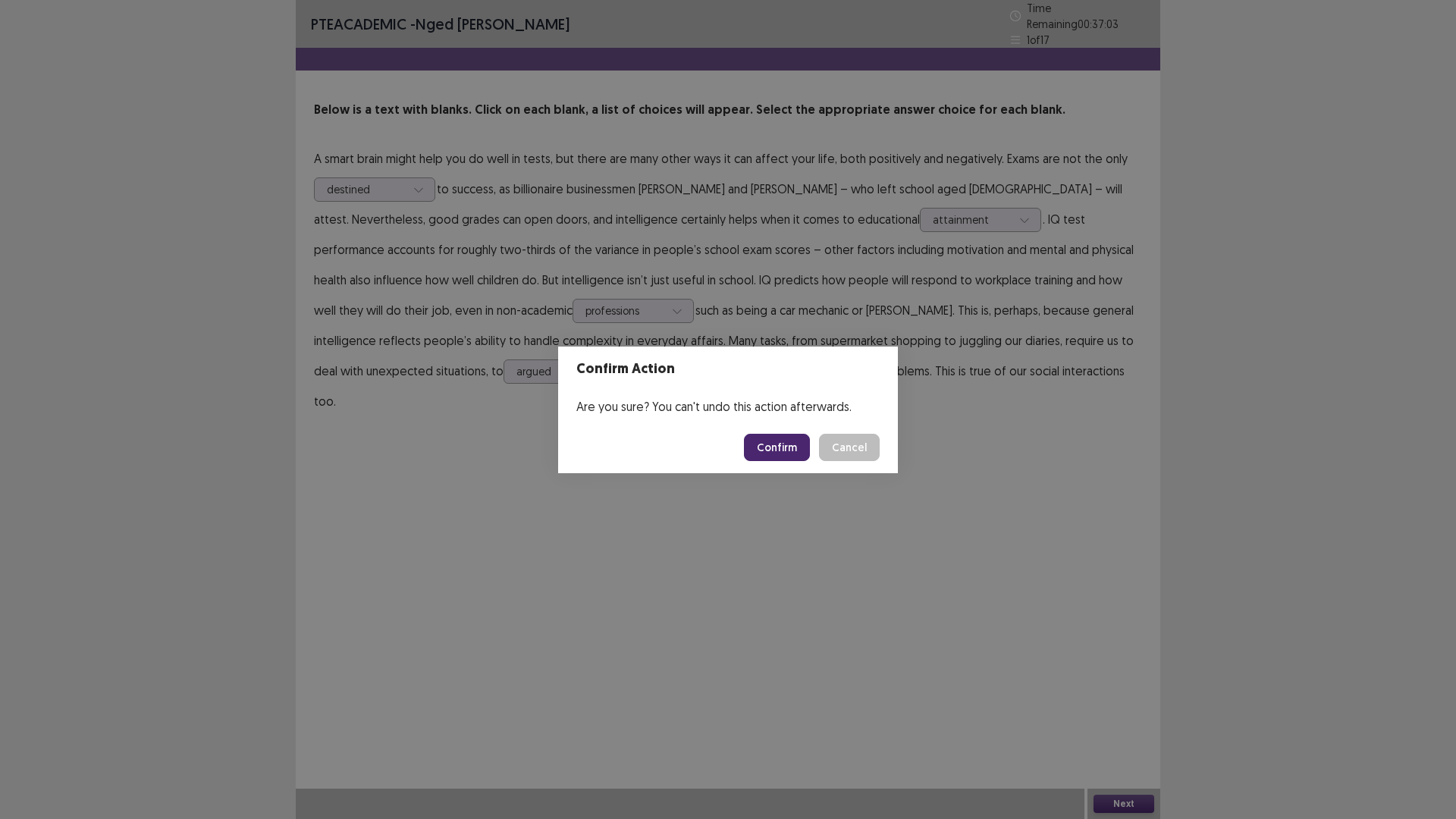
click at [784, 447] on button "Confirm" at bounding box center [776, 447] width 66 height 27
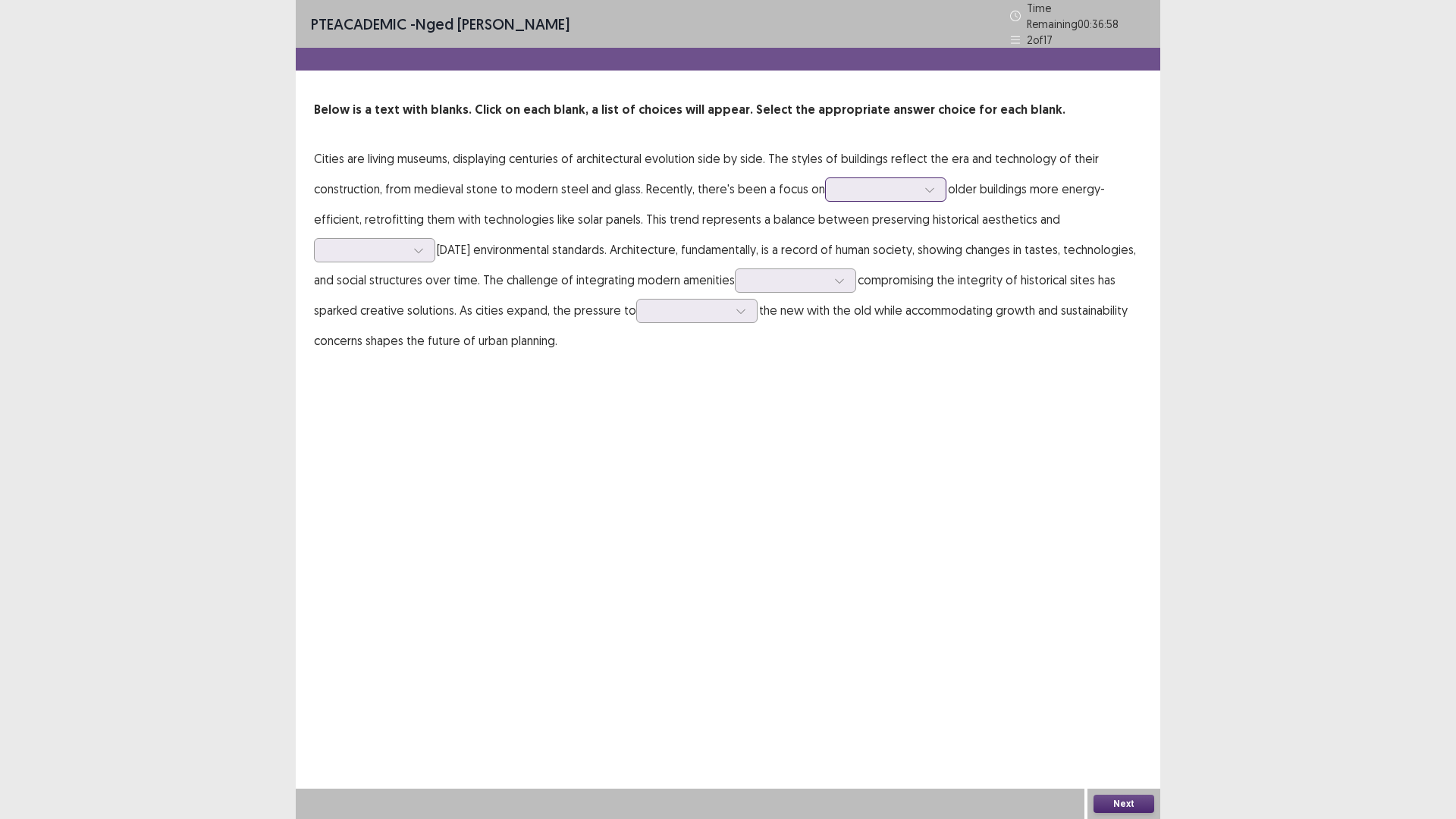
click at [858, 185] on div at bounding box center [877, 189] width 79 height 15
click at [1015, 190] on p "Cities are living museums, displaying centuries of architectural evolution side…" at bounding box center [728, 249] width 828 height 212
click at [872, 183] on div at bounding box center [877, 189] width 79 height 15
click at [862, 314] on div "making" at bounding box center [886, 317] width 122 height 43
click at [882, 185] on div at bounding box center [877, 189] width 79 height 15
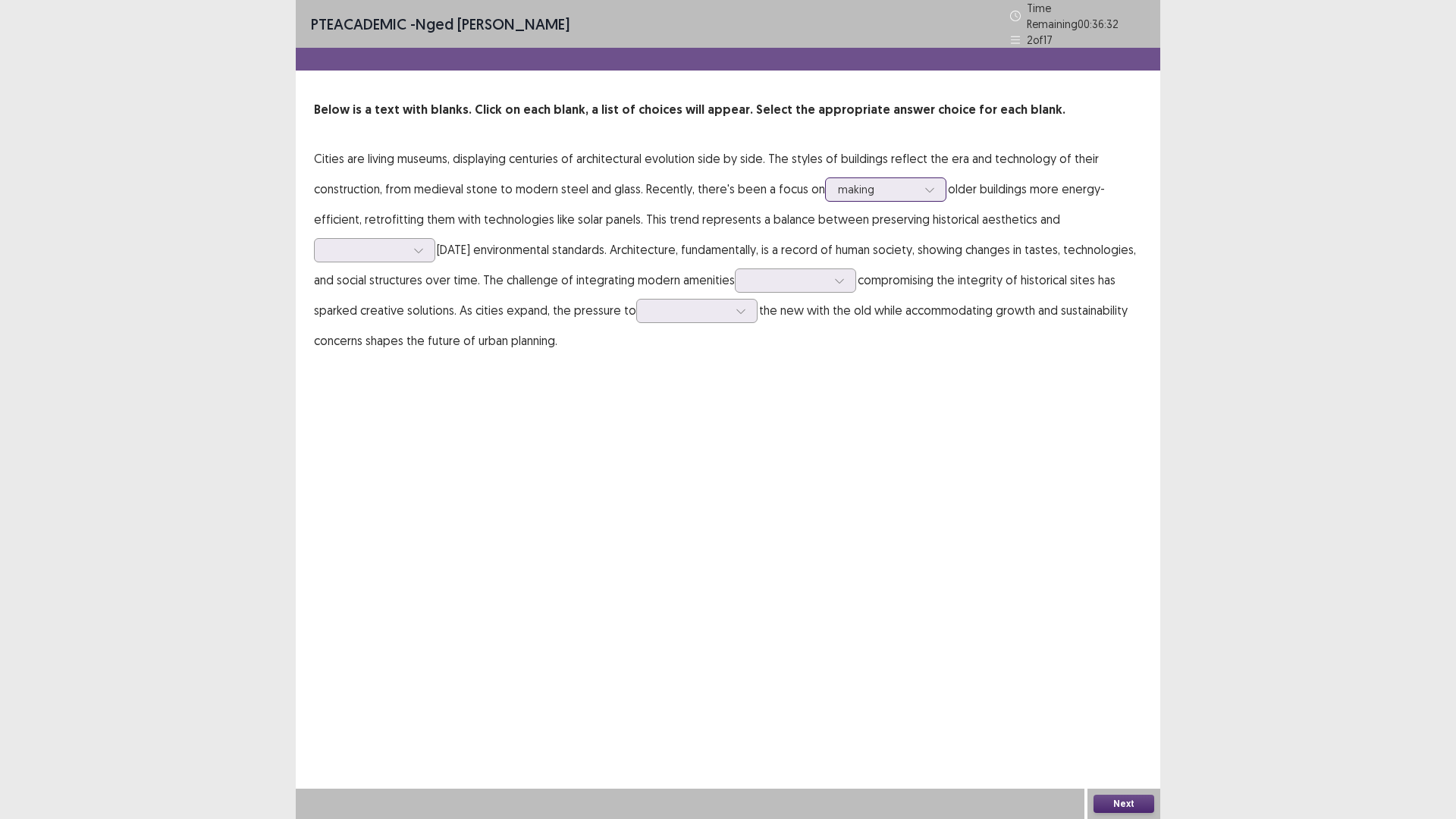
click at [882, 185] on div at bounding box center [877, 189] width 79 height 15
click at [903, 186] on div at bounding box center [877, 189] width 79 height 15
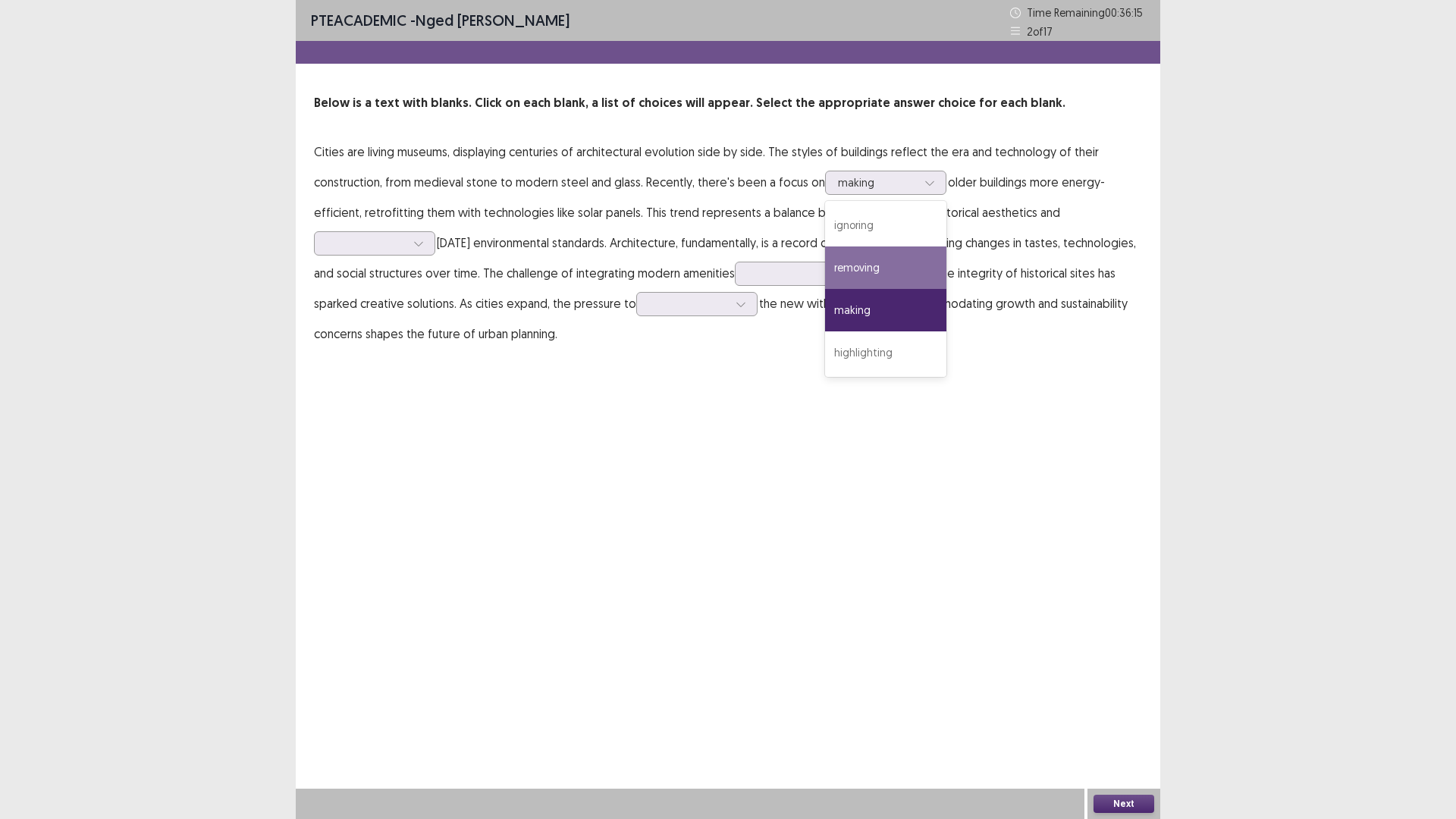
click at [1089, 216] on p "Cities are living museums, displaying centuries of architectural evolution side…" at bounding box center [728, 242] width 828 height 212
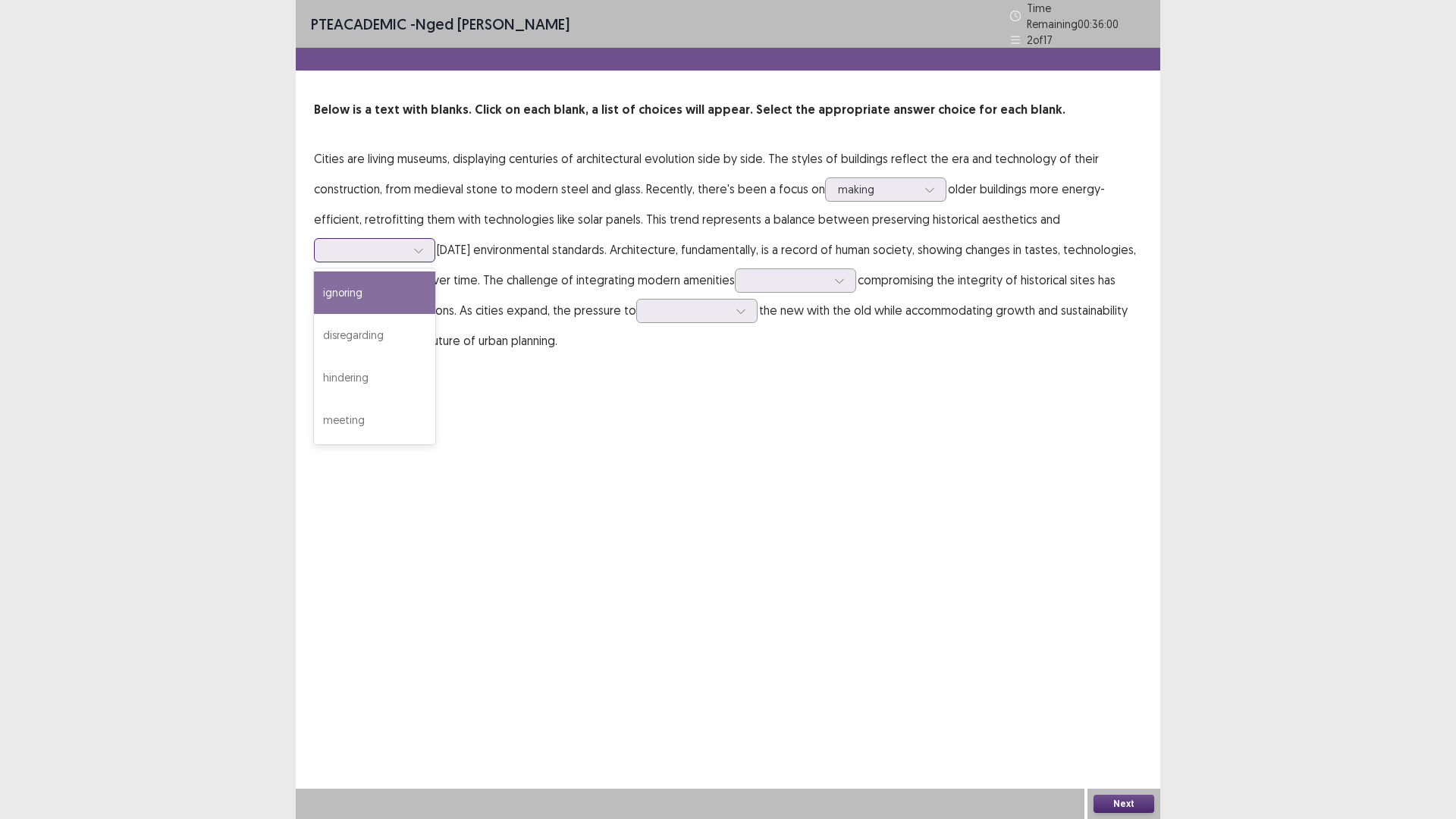
click at [375, 248] on div at bounding box center [366, 249] width 79 height 15
click at [371, 366] on div "hindering" at bounding box center [374, 377] width 122 height 43
click at [400, 244] on div at bounding box center [366, 249] width 79 height 15
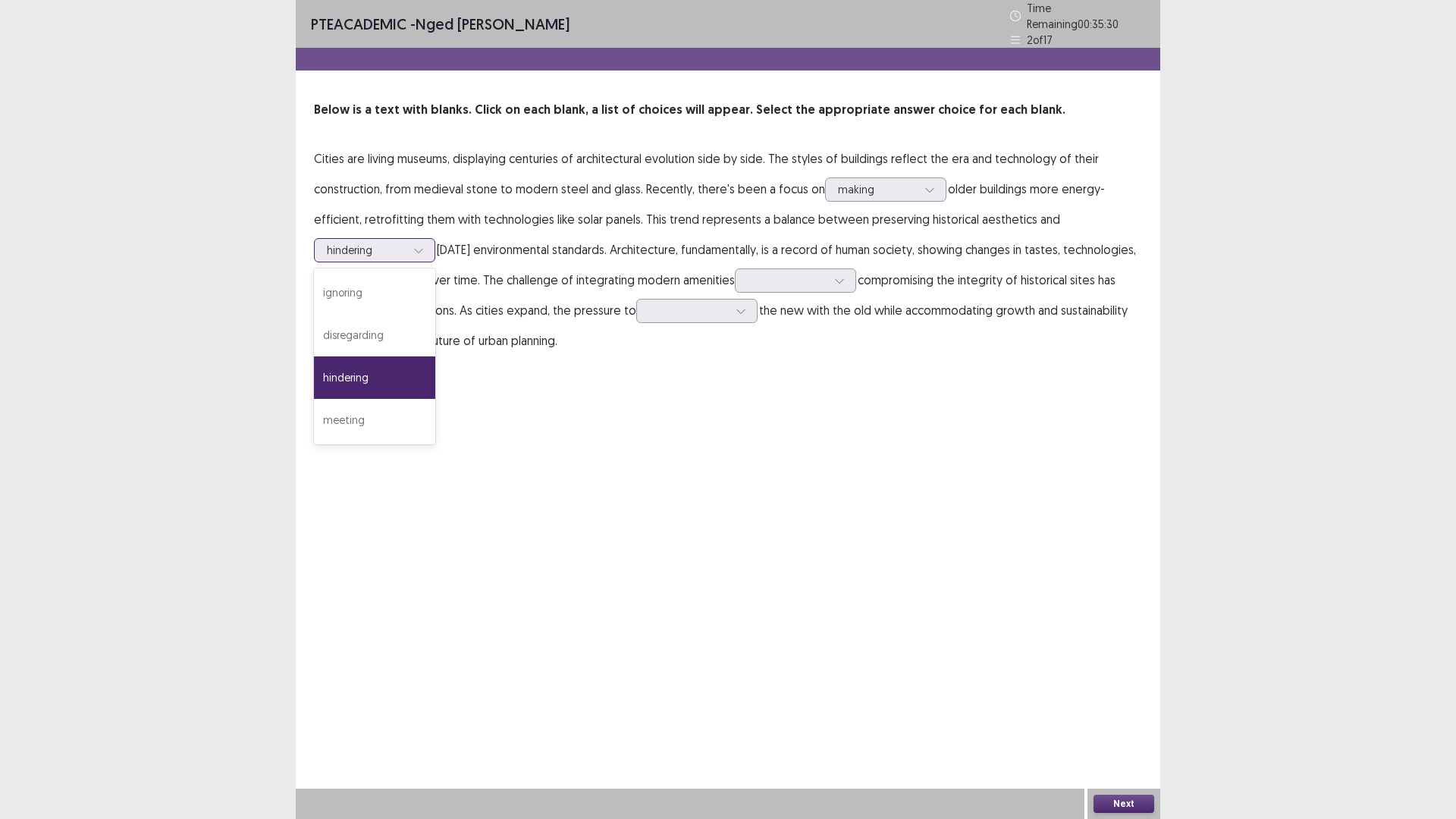
click at [379, 360] on div "hindering" at bounding box center [374, 377] width 122 height 43
click at [803, 273] on div at bounding box center [787, 280] width 79 height 15
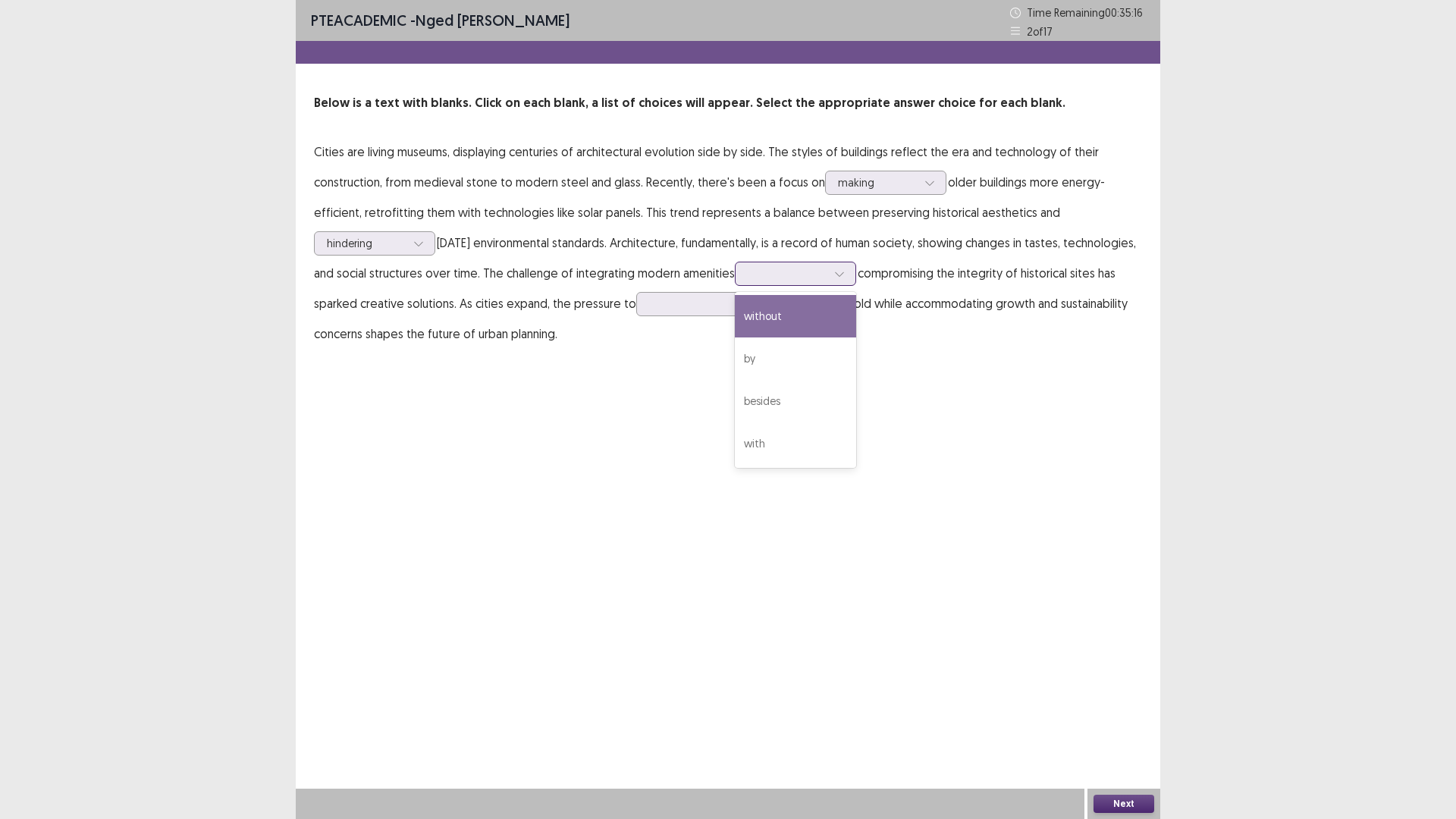
click at [788, 311] on div "without" at bounding box center [795, 316] width 122 height 43
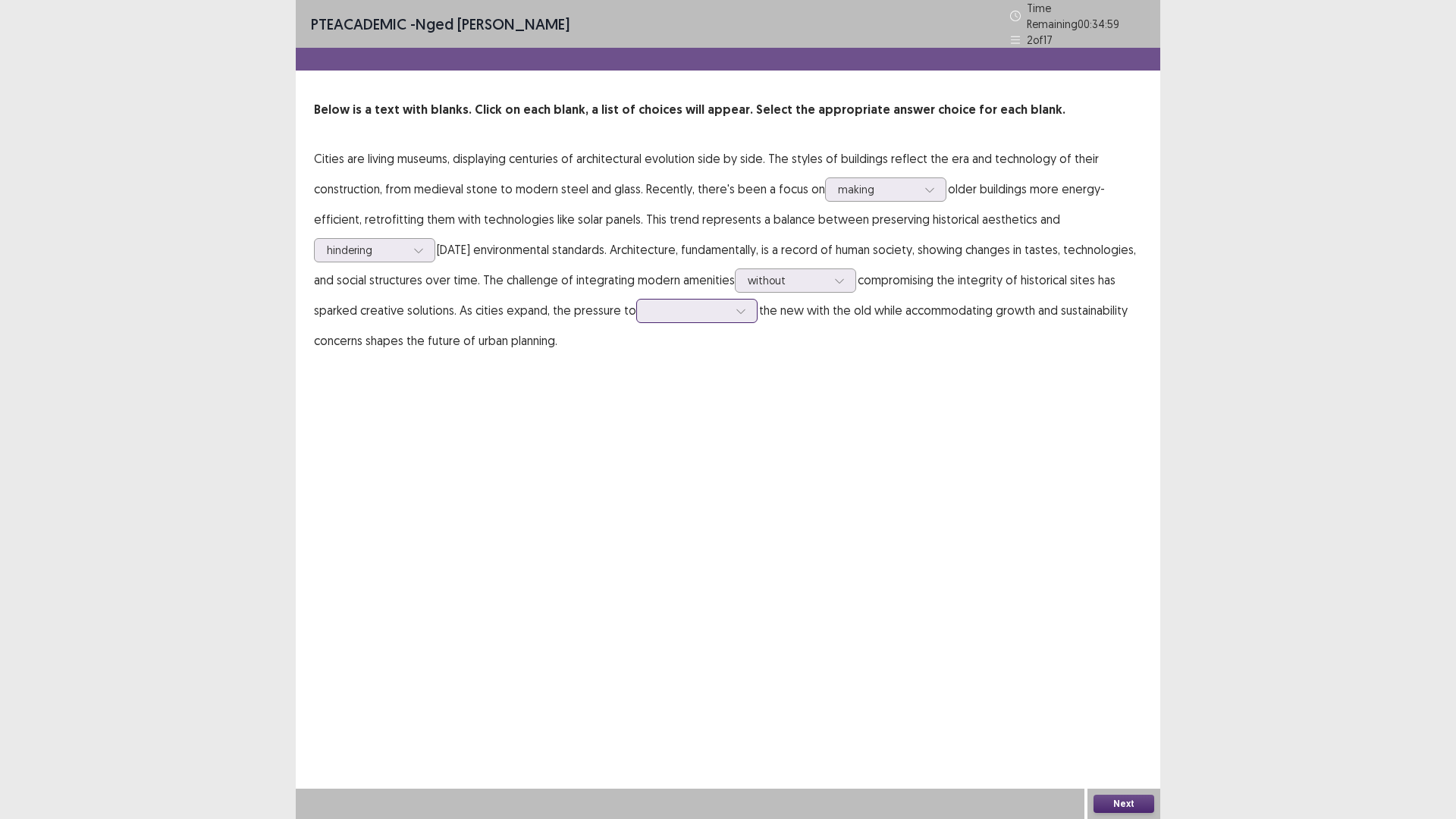
click at [674, 303] on div at bounding box center [688, 310] width 79 height 15
click at [670, 388] on div "blend" at bounding box center [697, 396] width 122 height 43
click at [1123, 716] on button "Next" at bounding box center [1123, 804] width 60 height 19
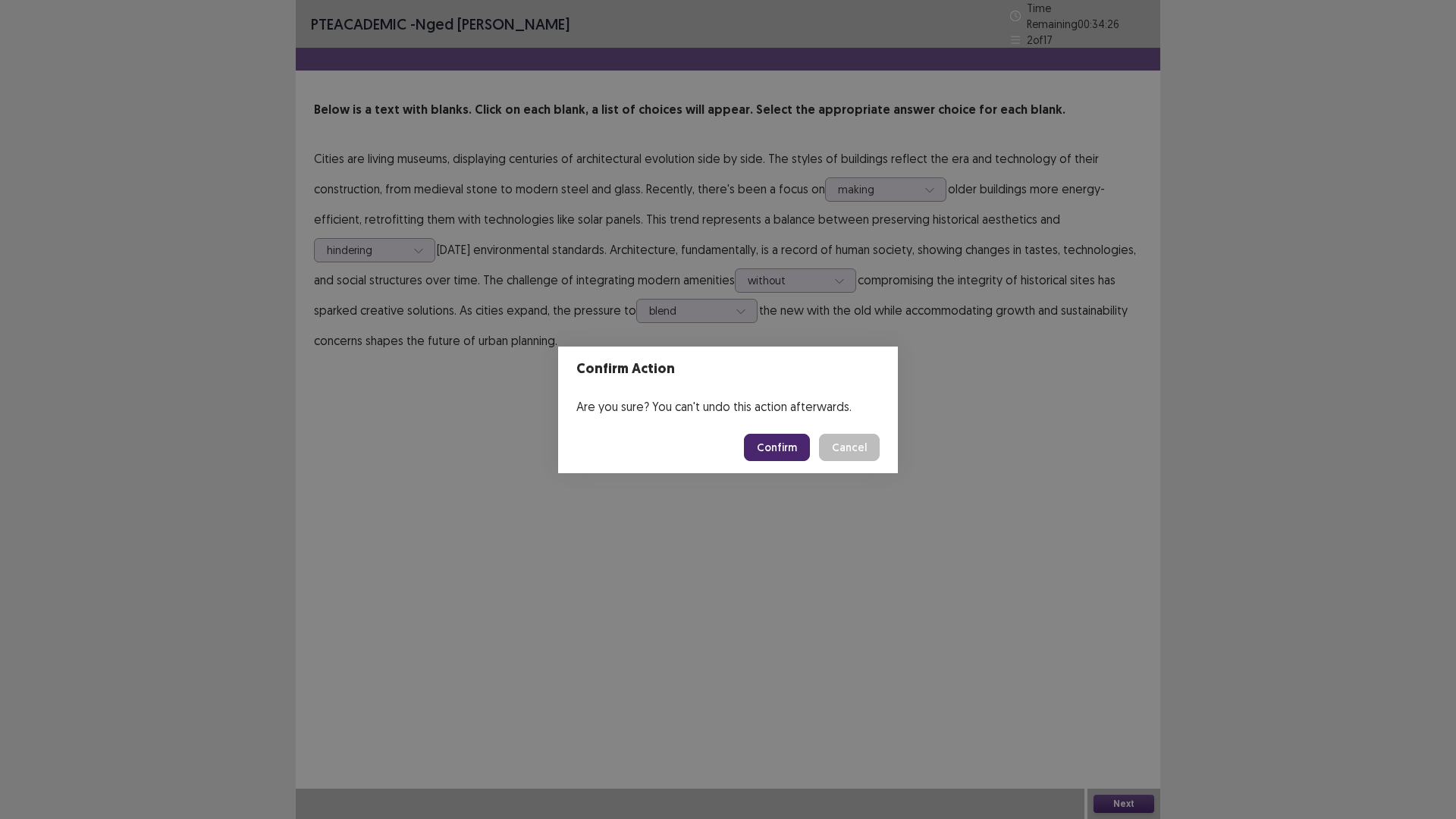
click at [764, 444] on button "Confirm" at bounding box center [776, 447] width 66 height 27
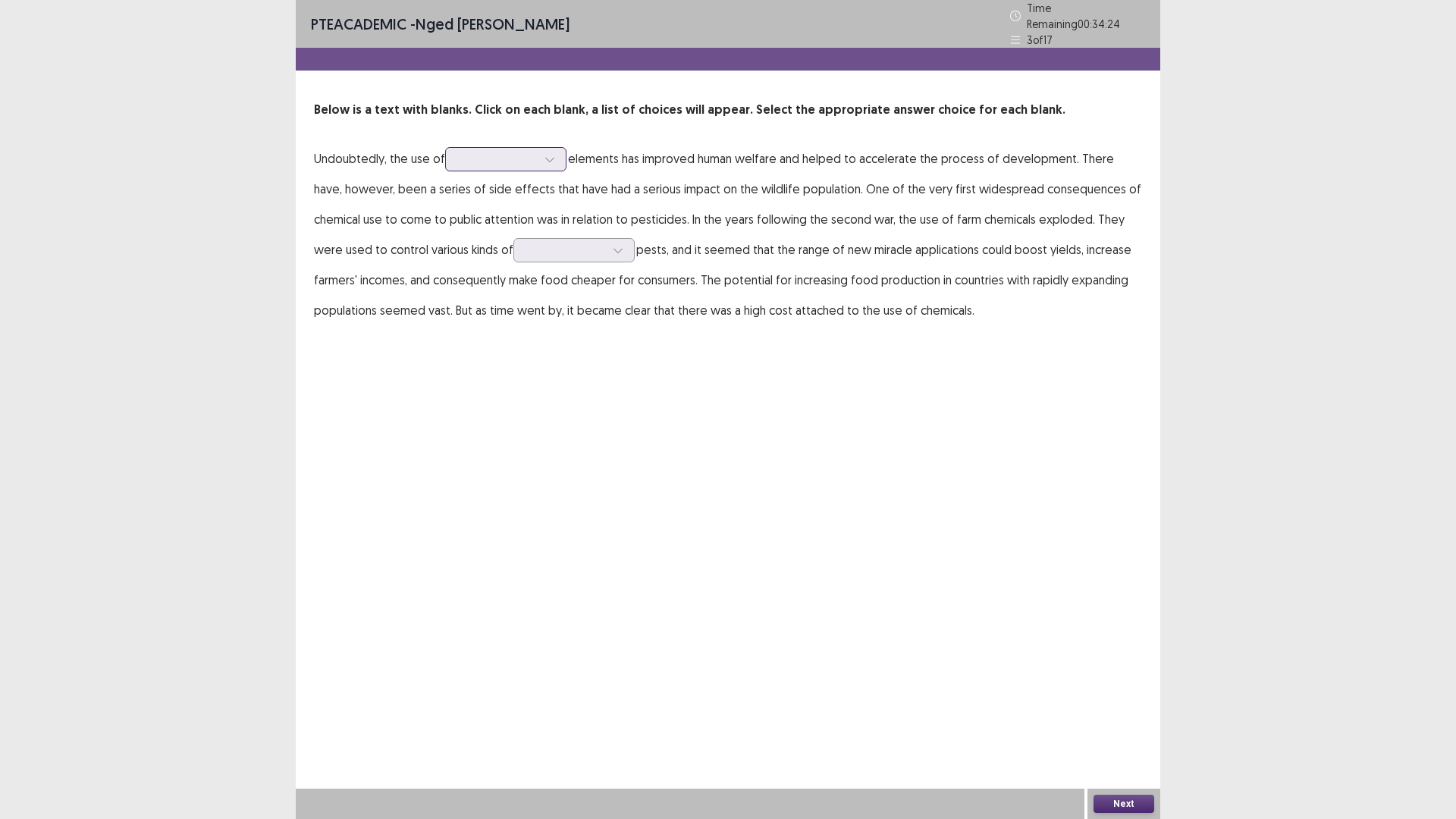
click at [481, 156] on div at bounding box center [498, 159] width 79 height 15
click at [350, 194] on p "Undoubtedly, the use of elements has improved human welfare and helped to accel…" at bounding box center [728, 234] width 828 height 182
click at [512, 152] on div at bounding box center [498, 159] width 79 height 15
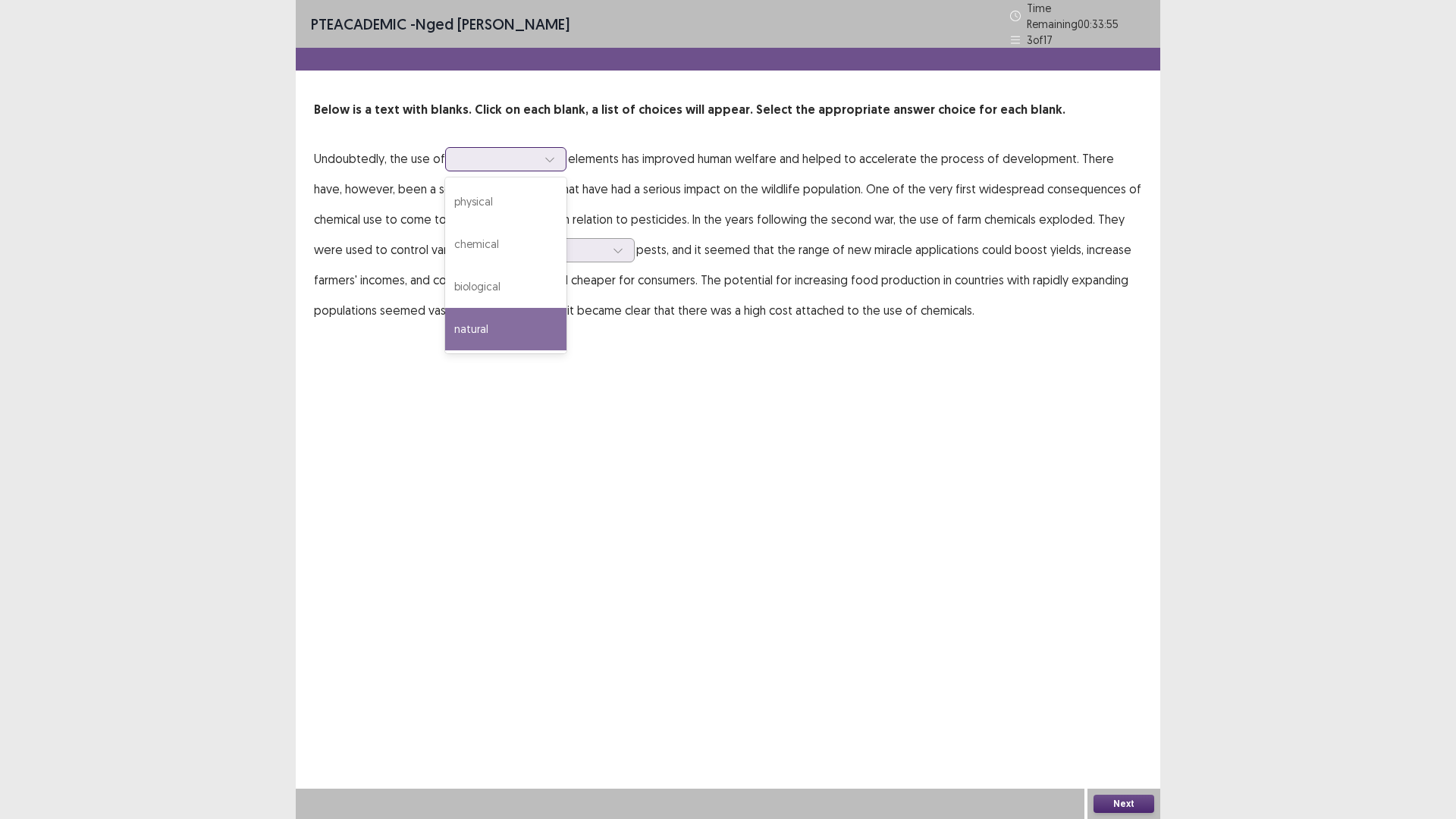
click at [494, 325] on div "natural" at bounding box center [505, 329] width 122 height 43
click at [549, 155] on icon at bounding box center [550, 159] width 11 height 11
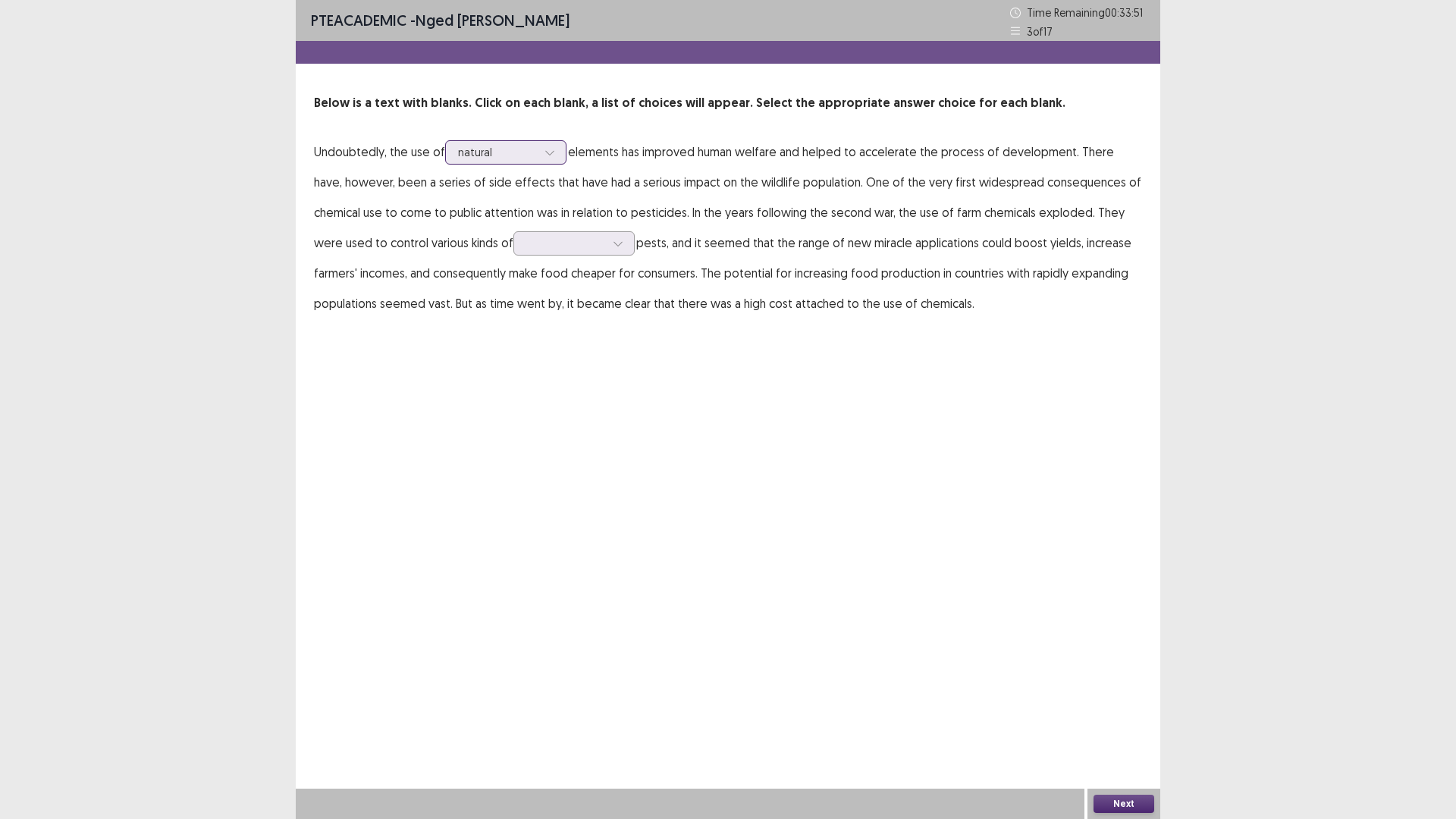
click at [549, 155] on icon at bounding box center [550, 152] width 11 height 11
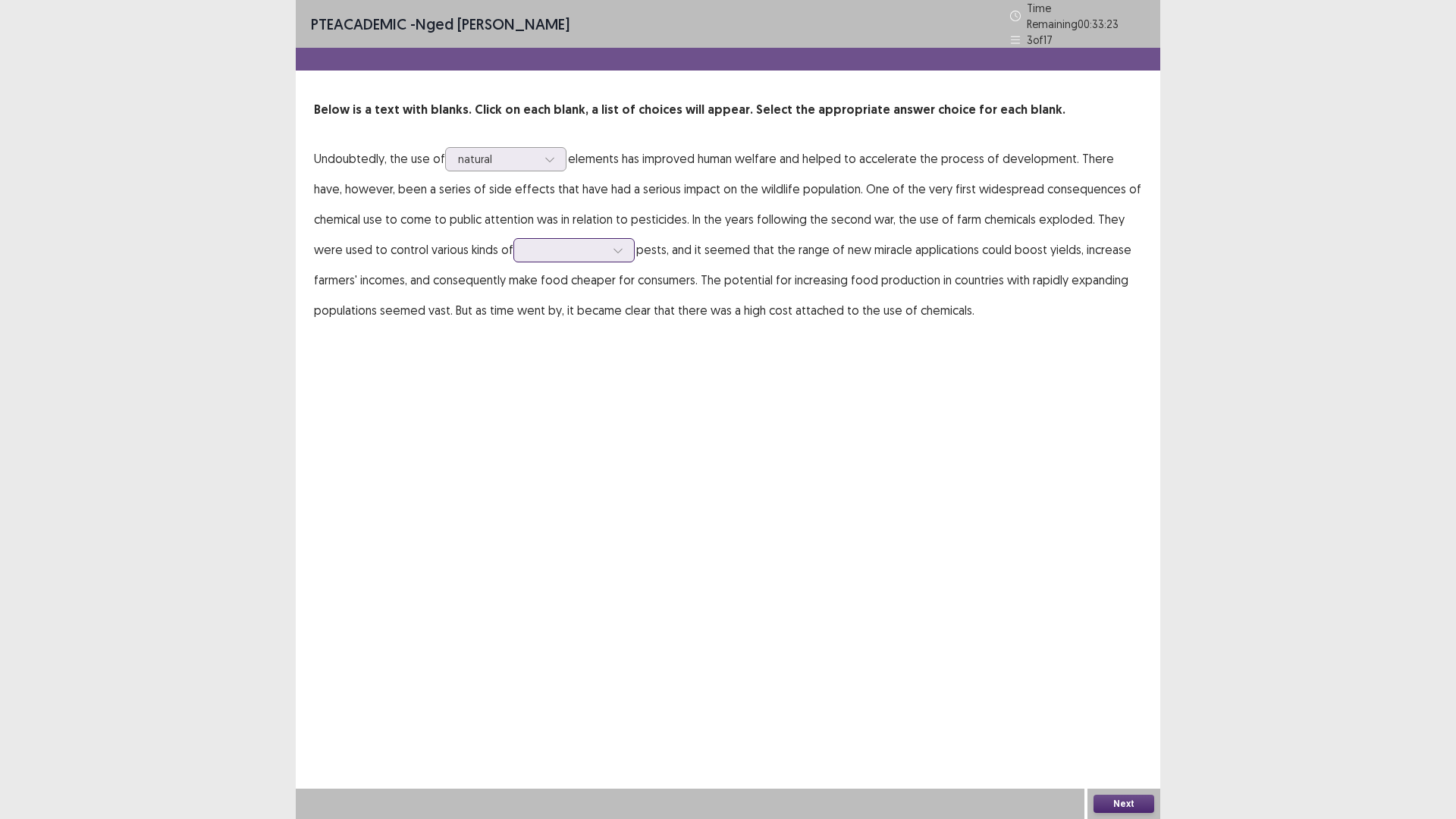
click at [581, 242] on div at bounding box center [566, 249] width 79 height 15
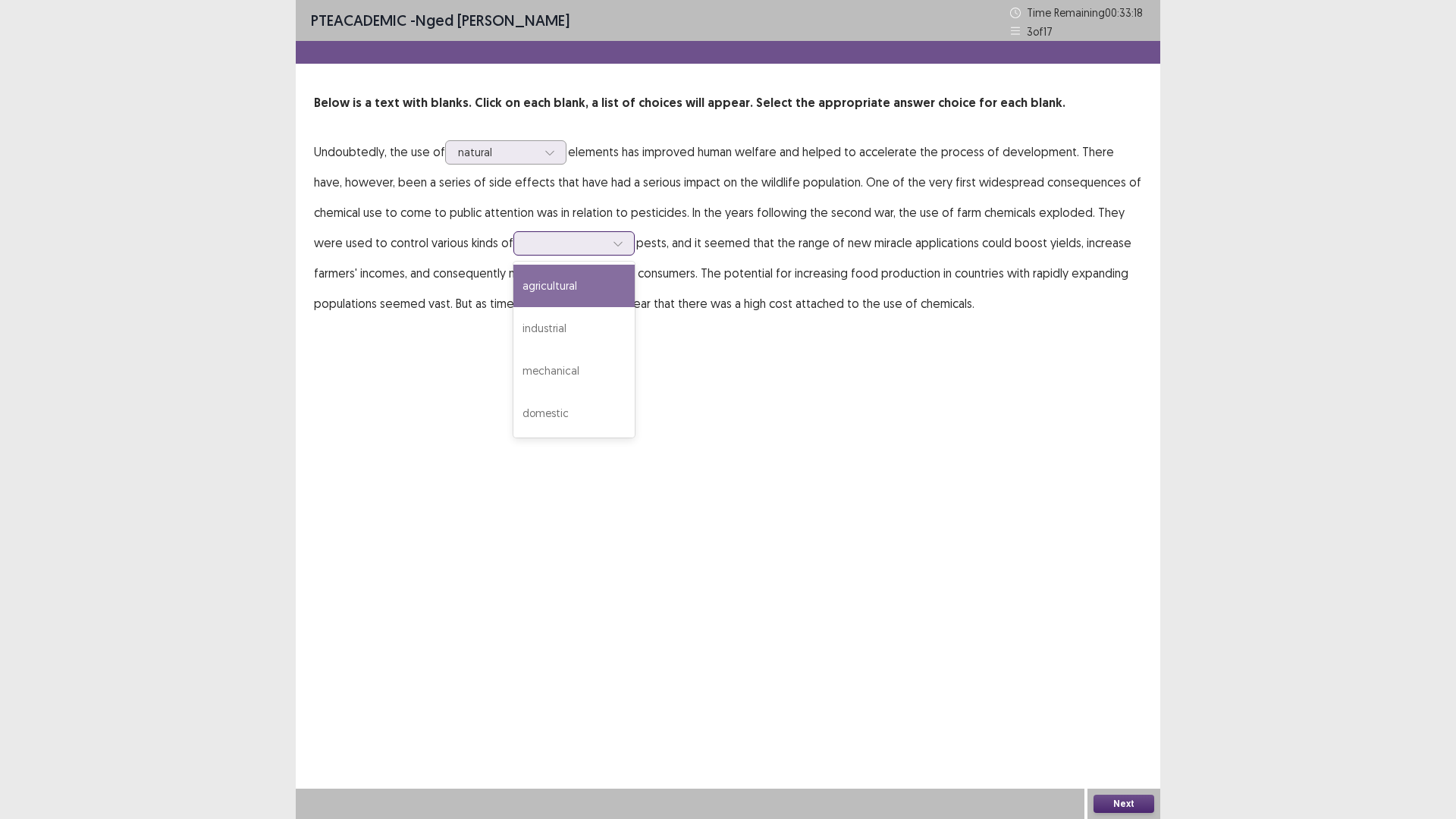
click at [573, 297] on div "agricultural" at bounding box center [574, 286] width 122 height 43
click at [570, 235] on div "agricultural" at bounding box center [566, 243] width 79 height 22
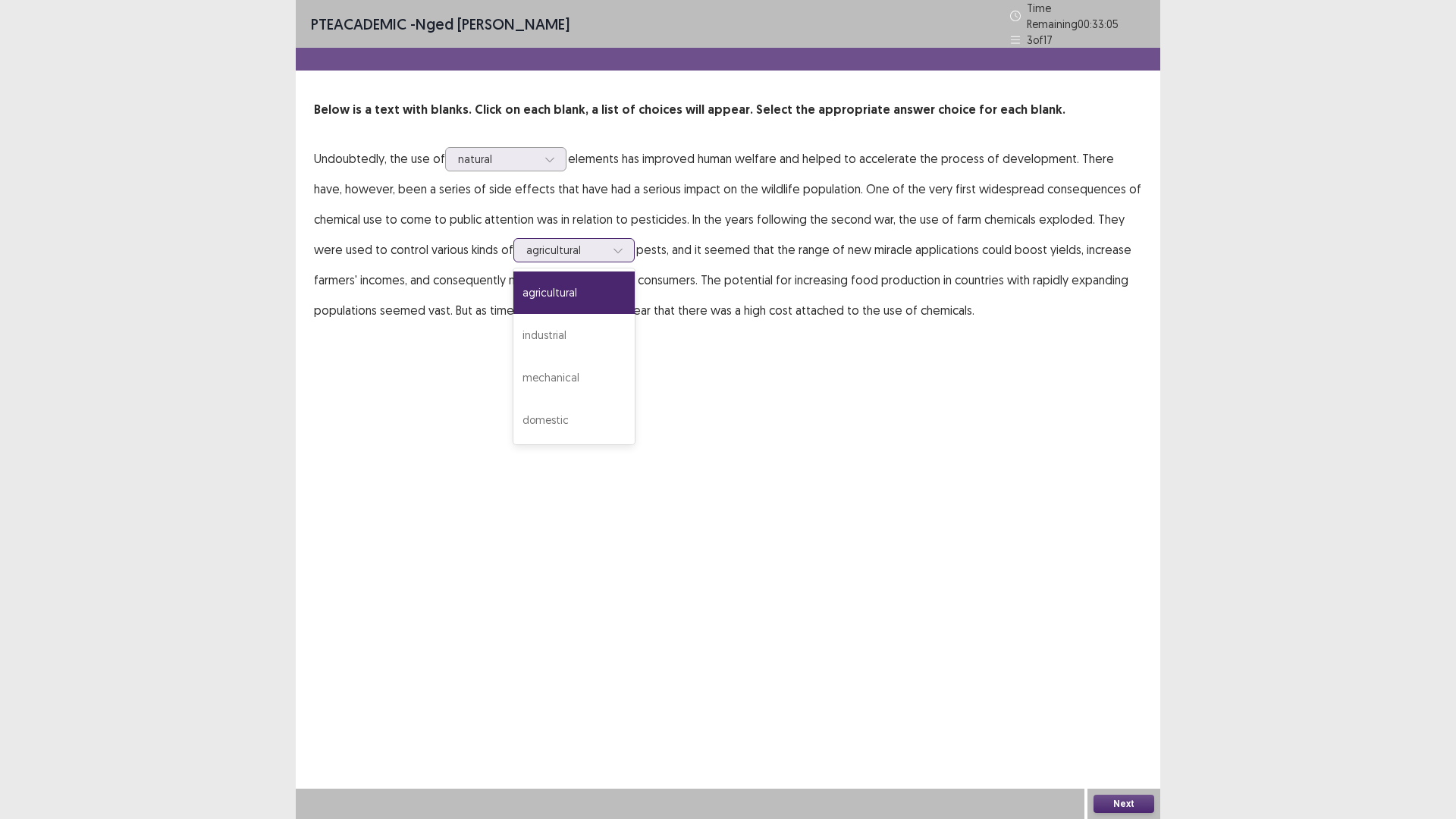
click at [576, 285] on div "agricultural" at bounding box center [574, 293] width 122 height 43
click at [609, 239] on div at bounding box center [618, 250] width 22 height 22
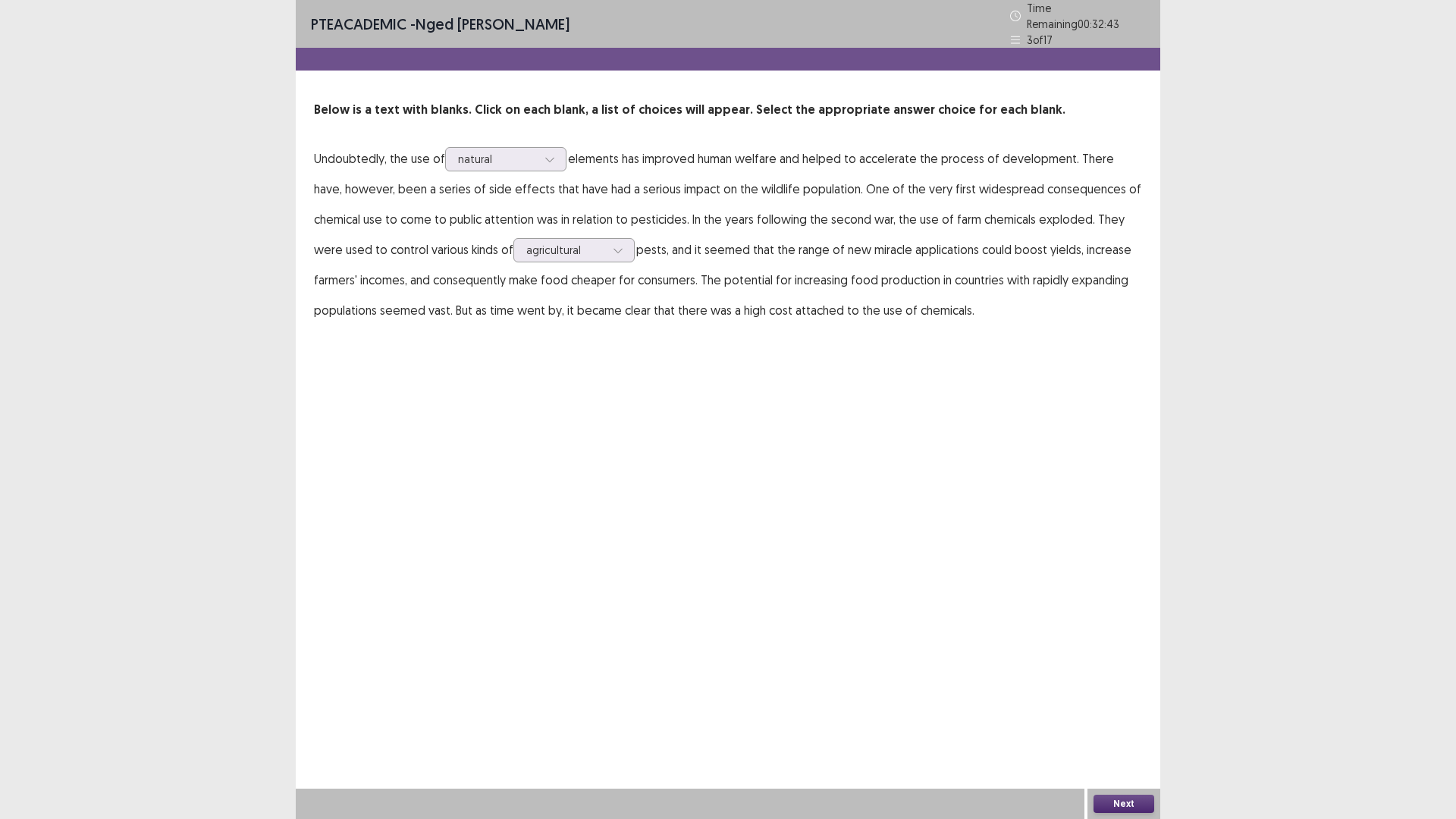
click at [1119, 716] on button "Next" at bounding box center [1123, 804] width 60 height 19
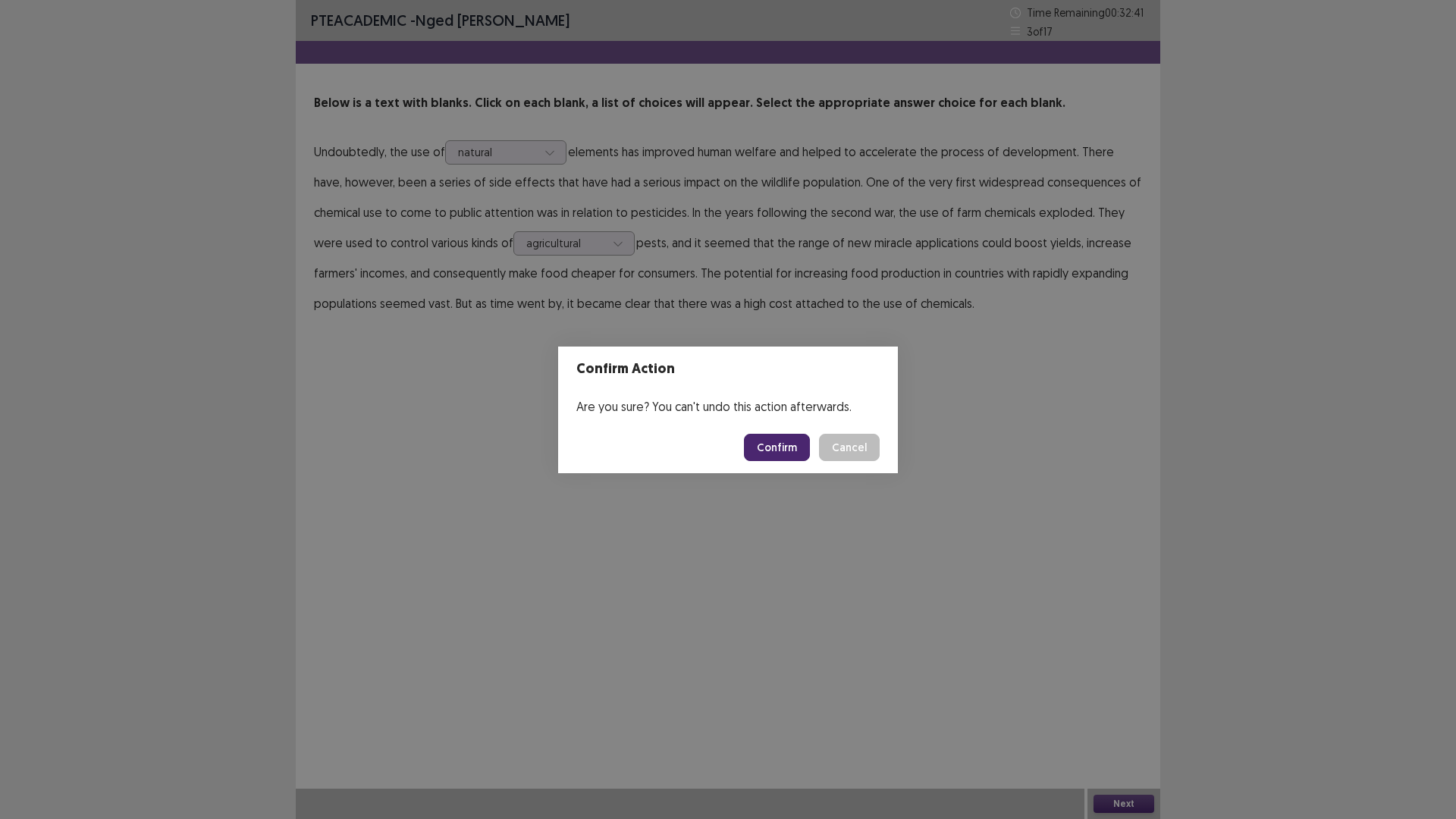
click at [775, 444] on button "Confirm" at bounding box center [776, 447] width 66 height 27
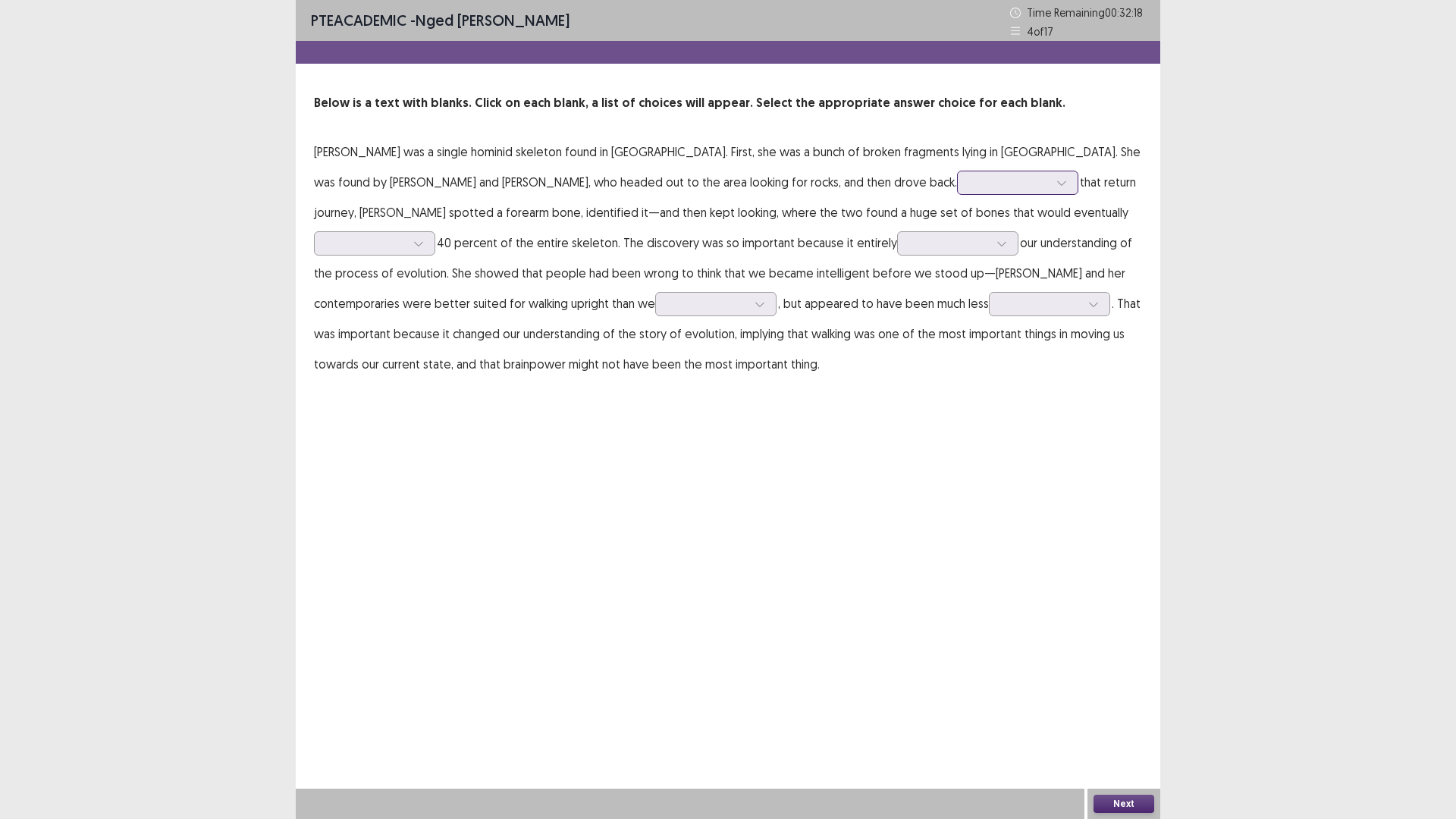
click at [970, 185] on div at bounding box center [1009, 182] width 79 height 15
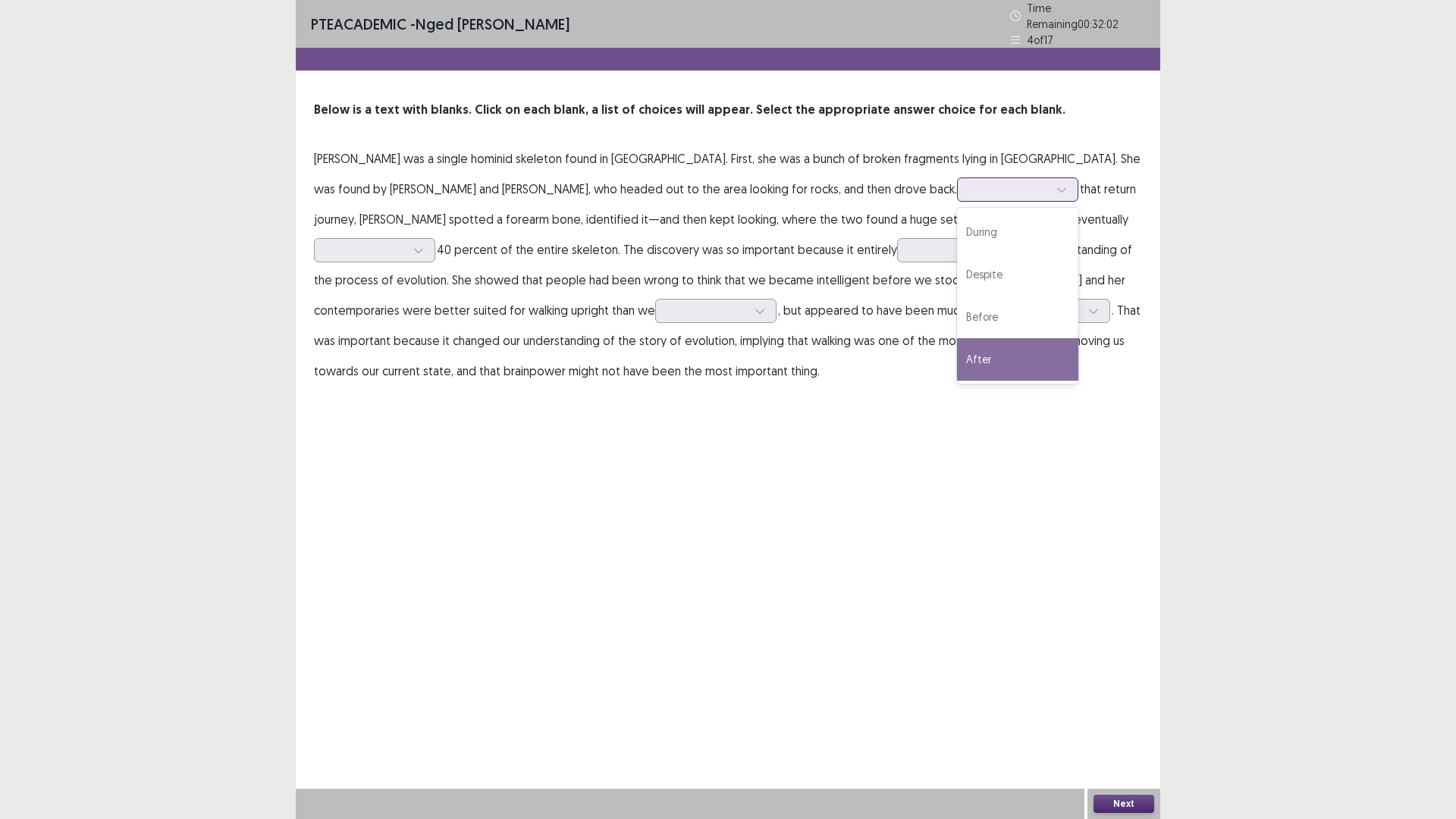
click at [957, 346] on div "After" at bounding box center [1017, 359] width 122 height 43
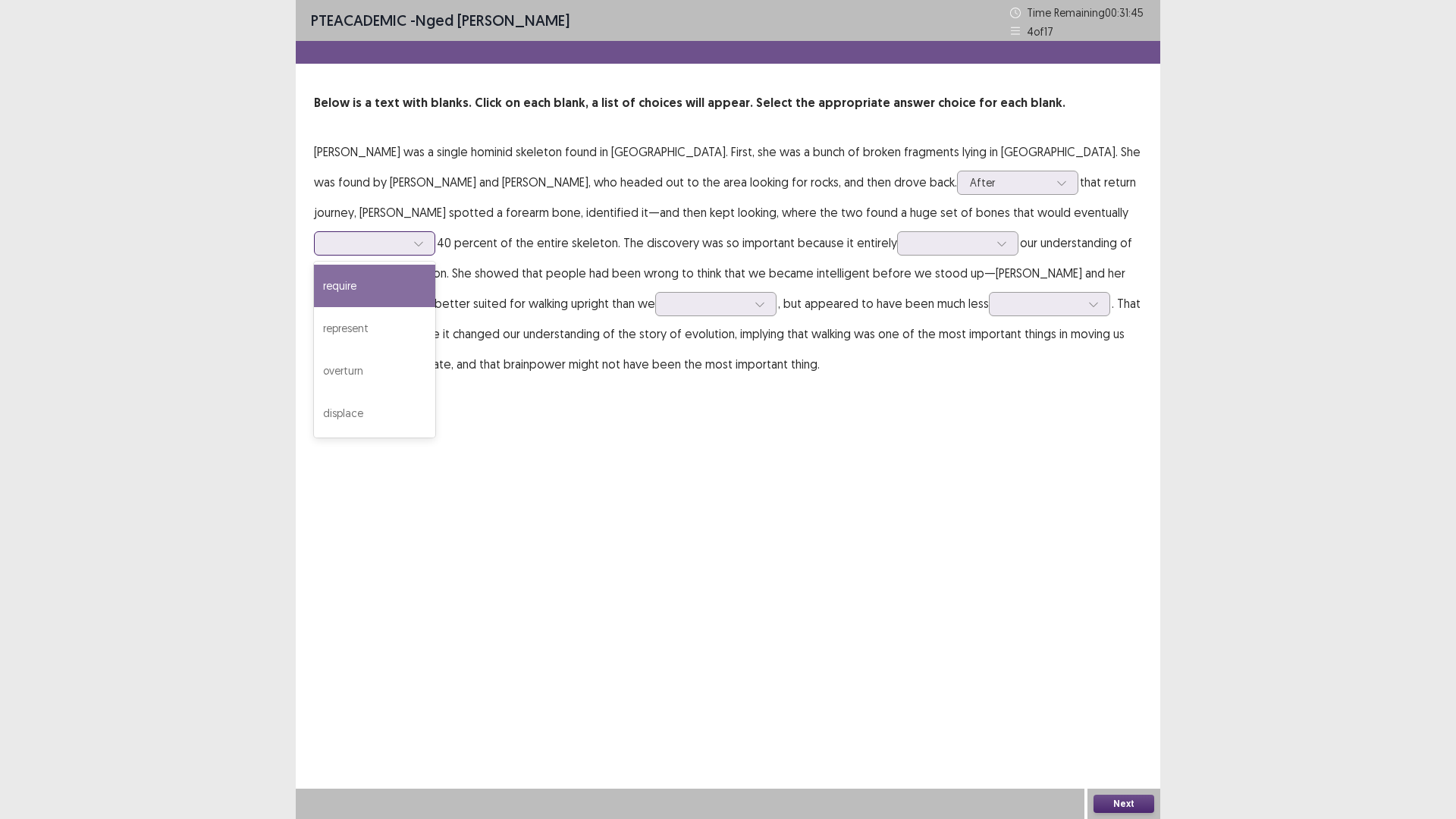
click at [406, 236] on div at bounding box center [366, 243] width 79 height 15
click at [435, 307] on div "represent" at bounding box center [374, 328] width 122 height 43
click at [406, 236] on div at bounding box center [366, 243] width 79 height 15
click at [693, 469] on div "PTE academic - [PERSON_NAME] Time Remaining 00 : 31 : 11 4 of 17 Below is a tex…" at bounding box center [728, 410] width 865 height 819
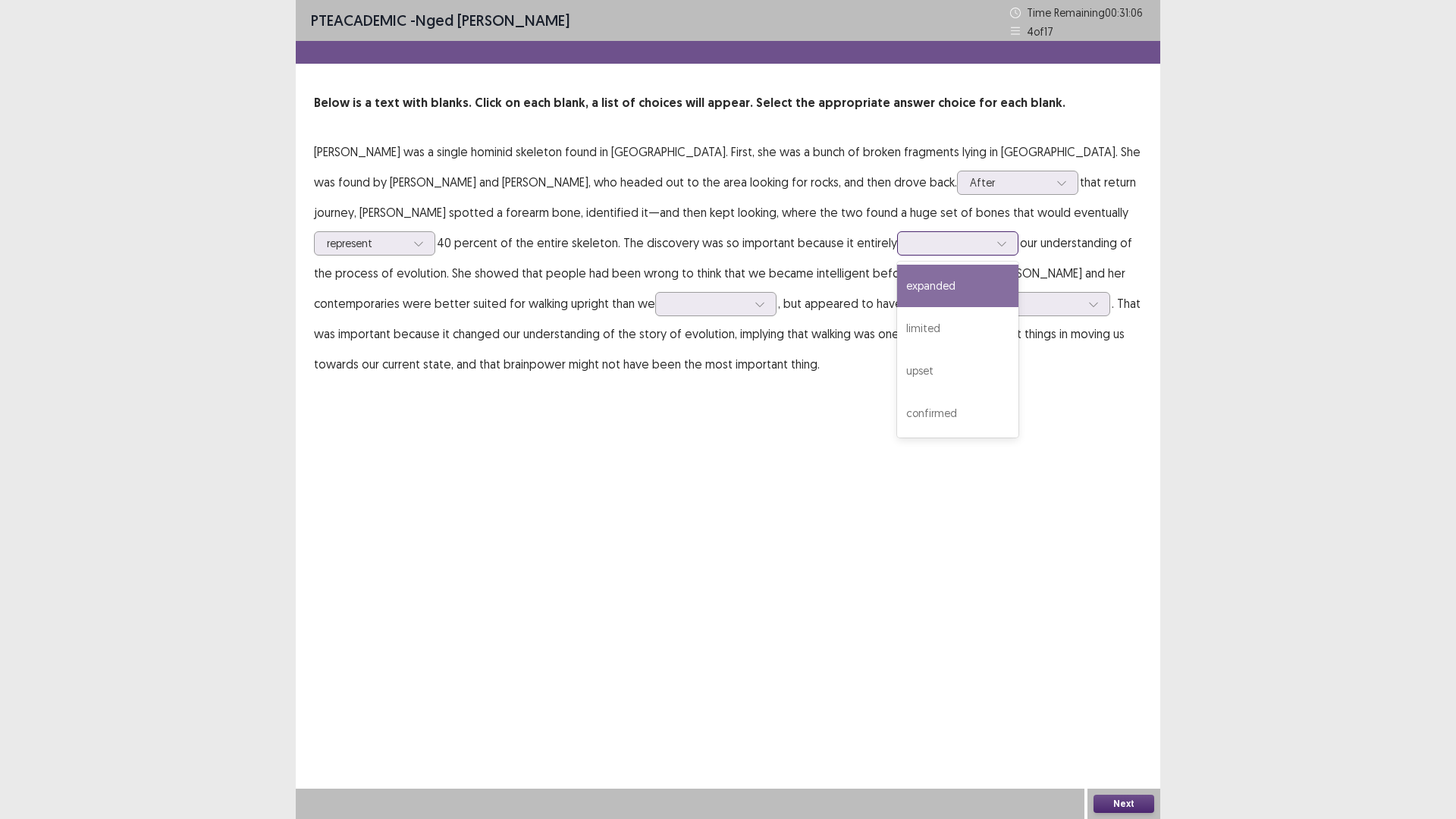
click at [910, 247] on div at bounding box center [949, 243] width 79 height 15
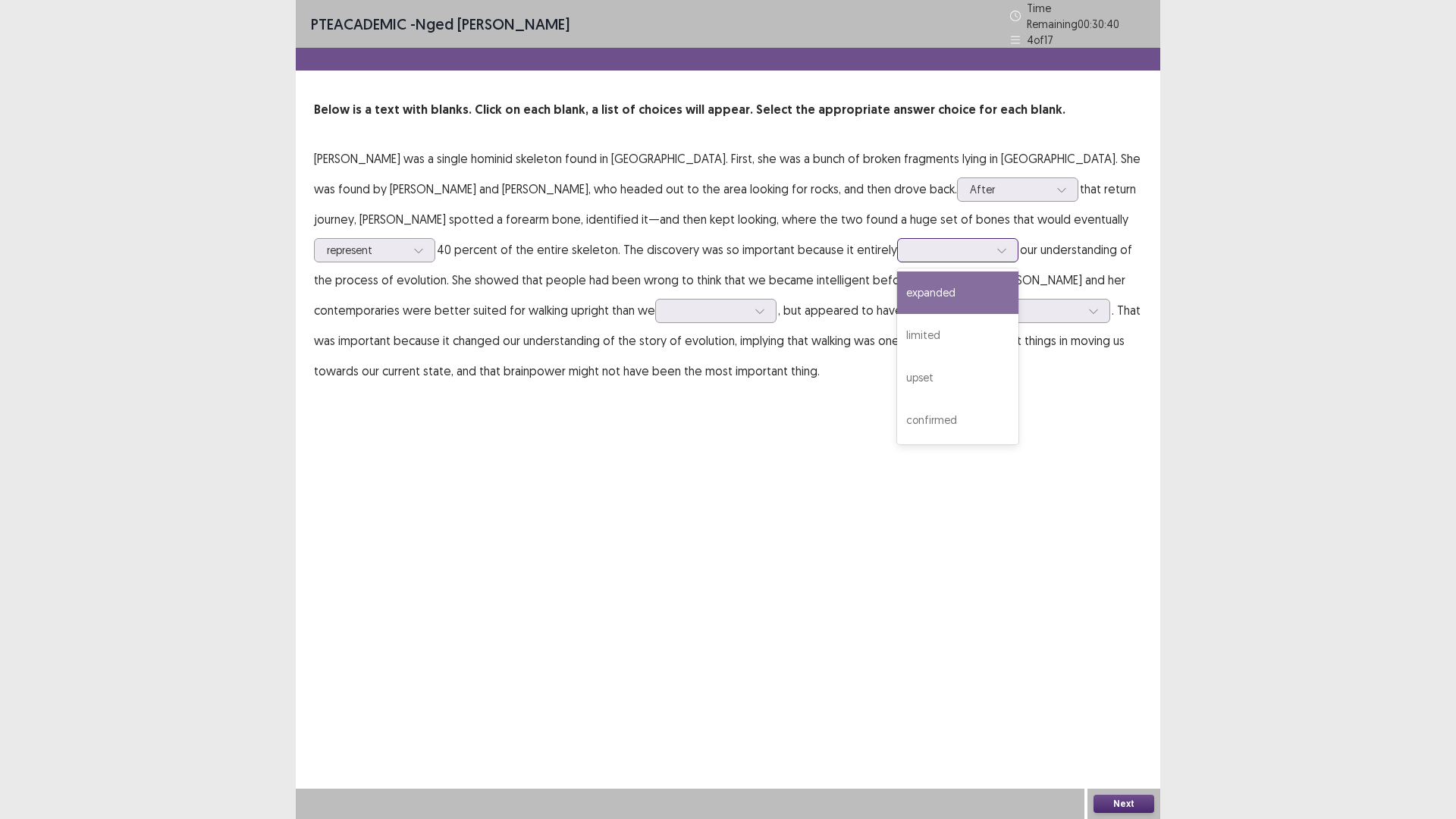
click at [897, 290] on div "expanded" at bounding box center [958, 293] width 122 height 43
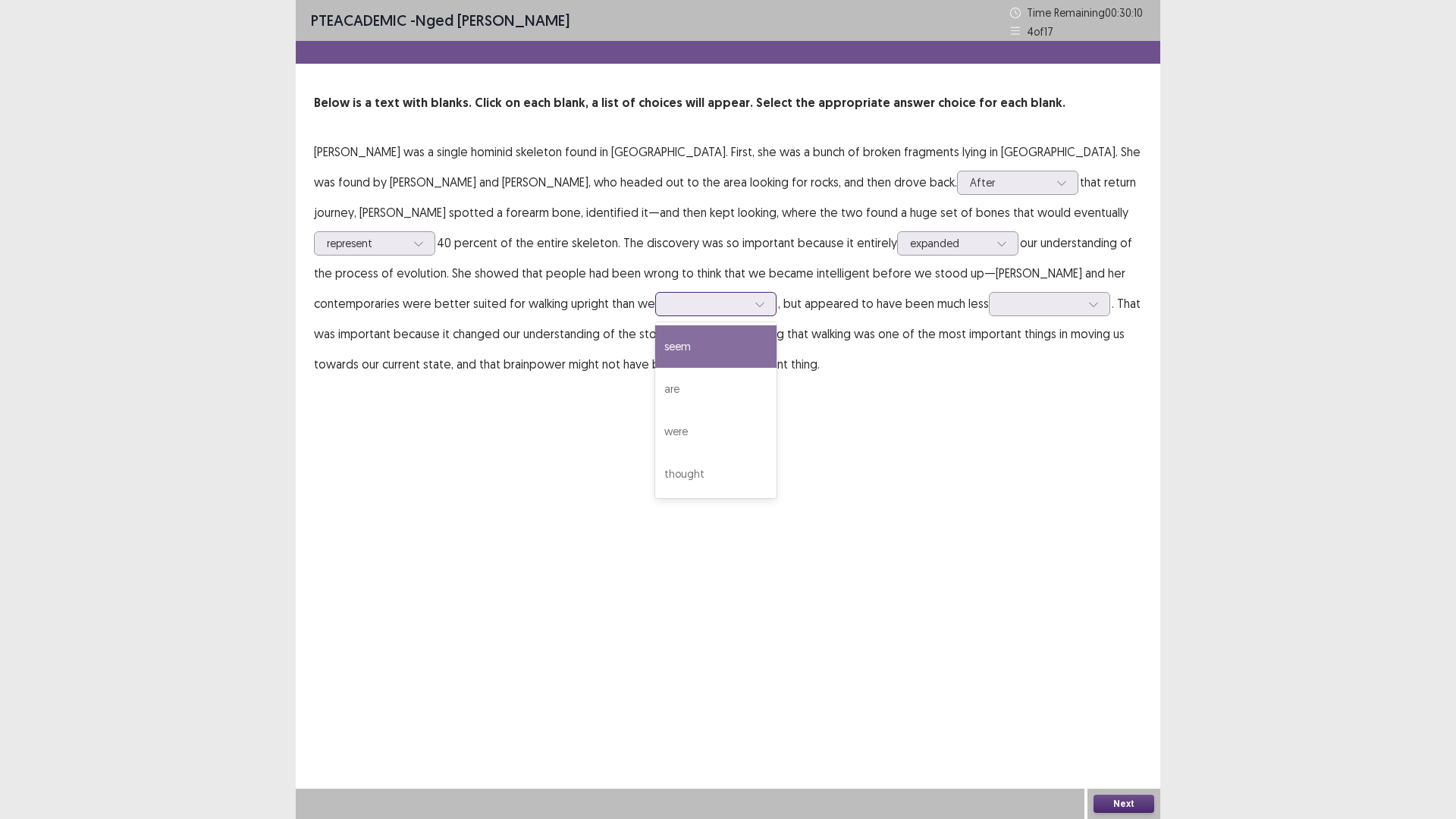
click at [668, 310] on div at bounding box center [707, 303] width 79 height 15
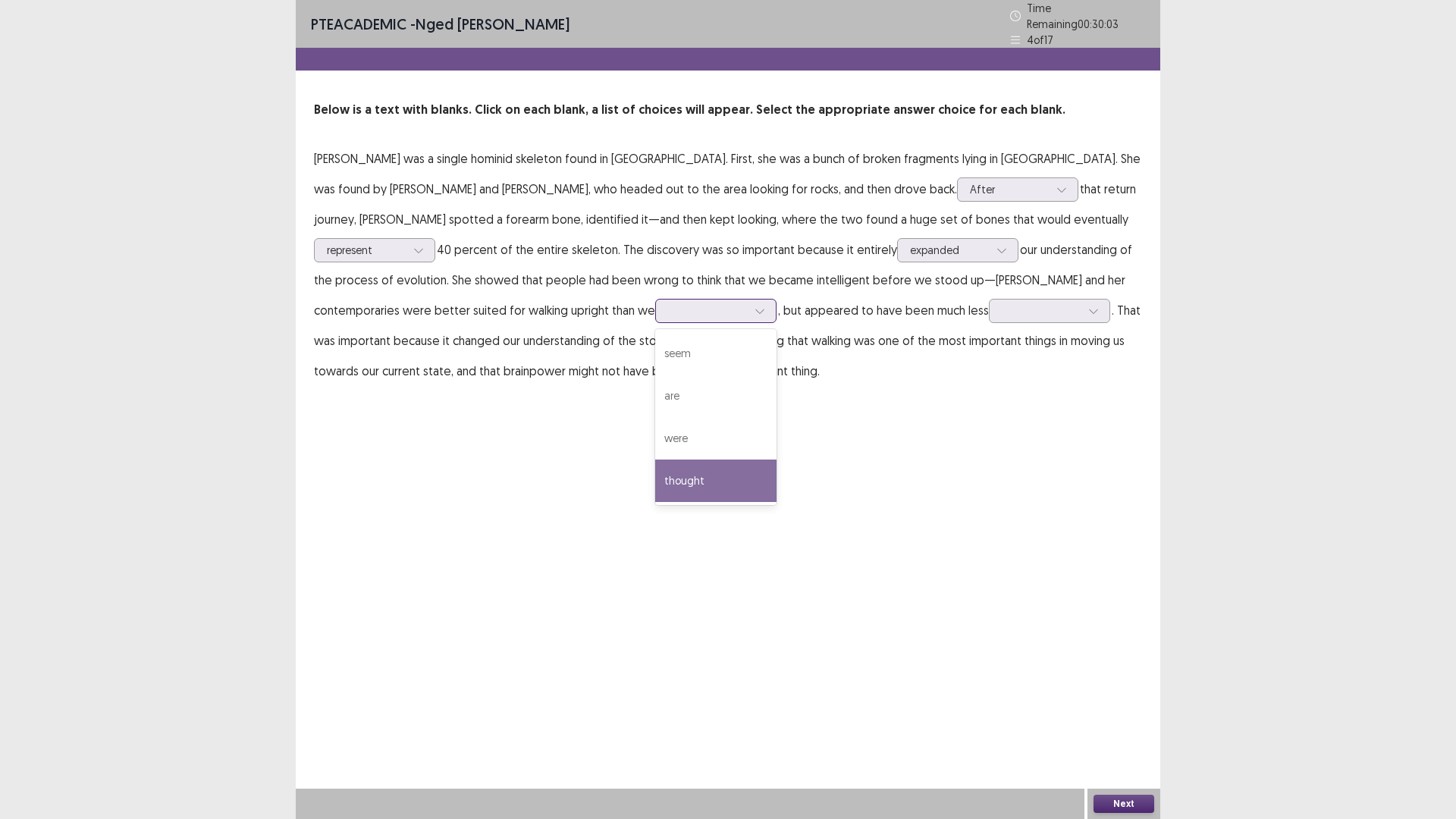
click at [655, 461] on div "thought" at bounding box center [715, 481] width 122 height 43
click at [1002, 307] on div at bounding box center [1041, 310] width 79 height 15
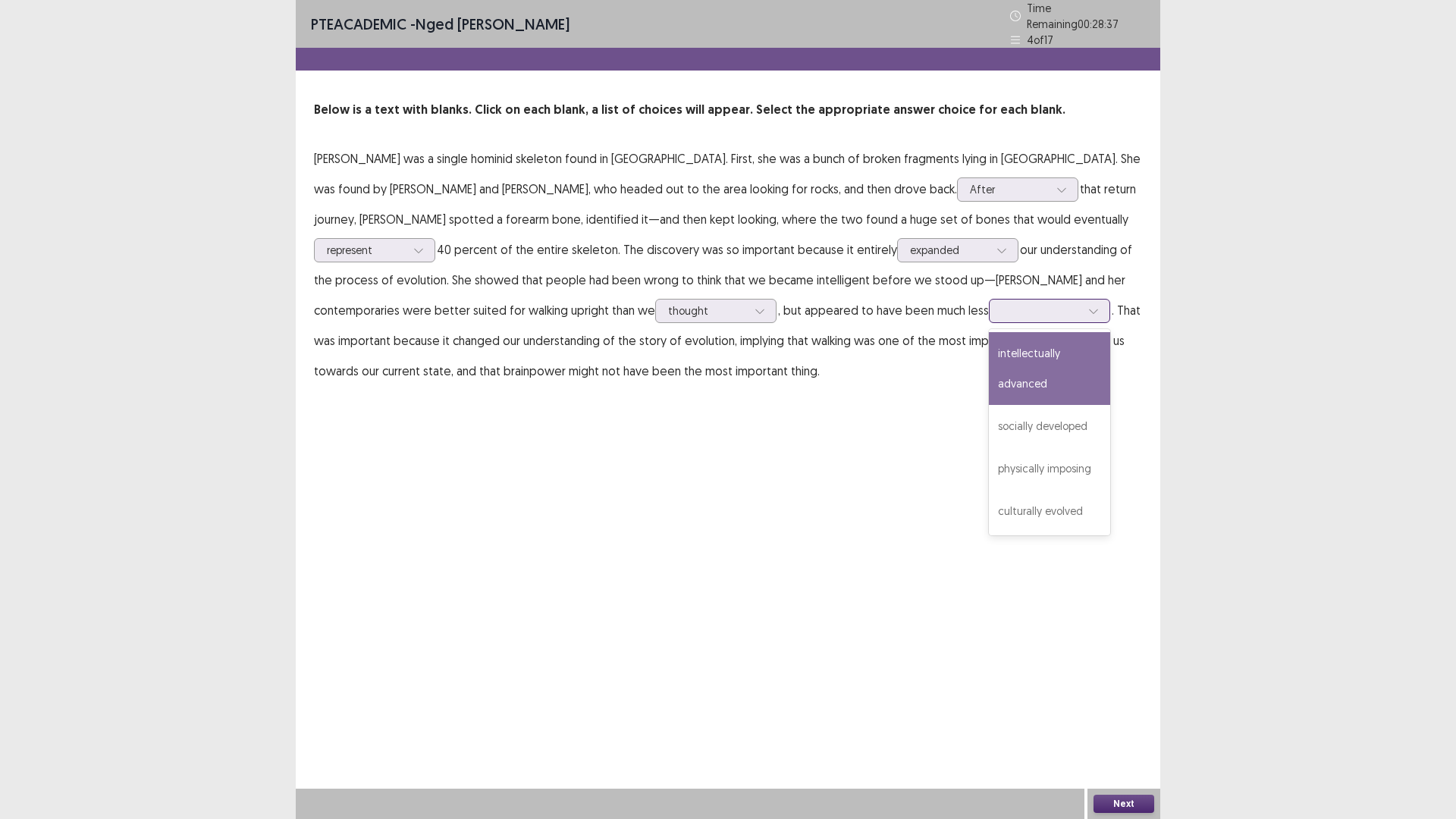
click at [988, 363] on div "intellectually advanced" at bounding box center [1049, 368] width 122 height 73
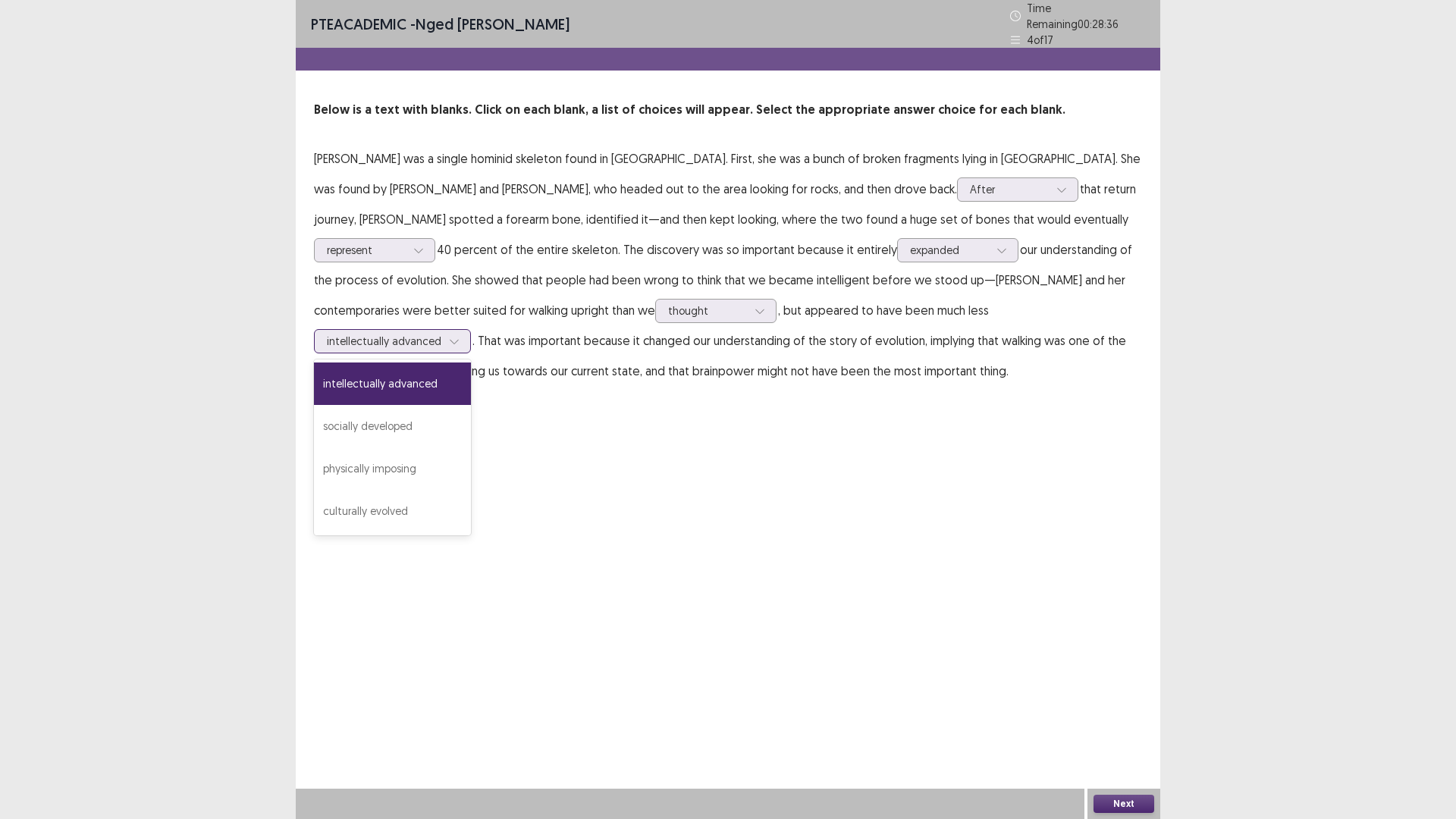
click at [441, 334] on div at bounding box center [384, 341] width 115 height 15
click at [900, 418] on div "PTE academic - [PERSON_NAME] Time Remaining 00 : 28 : 27 4 of 17 Below is a tex…" at bounding box center [728, 410] width 865 height 819
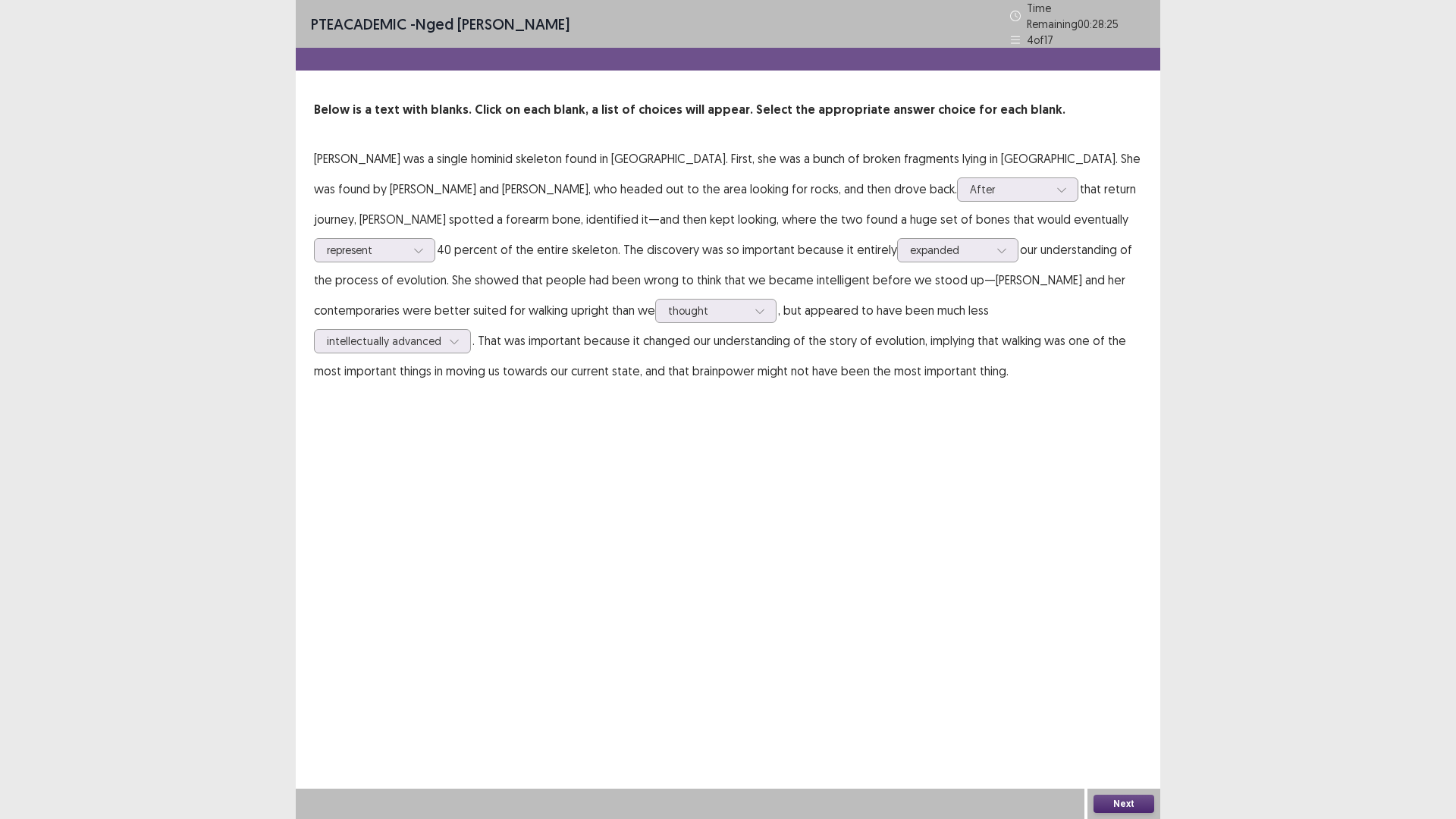
click at [1109, 716] on button "Next" at bounding box center [1123, 804] width 60 height 19
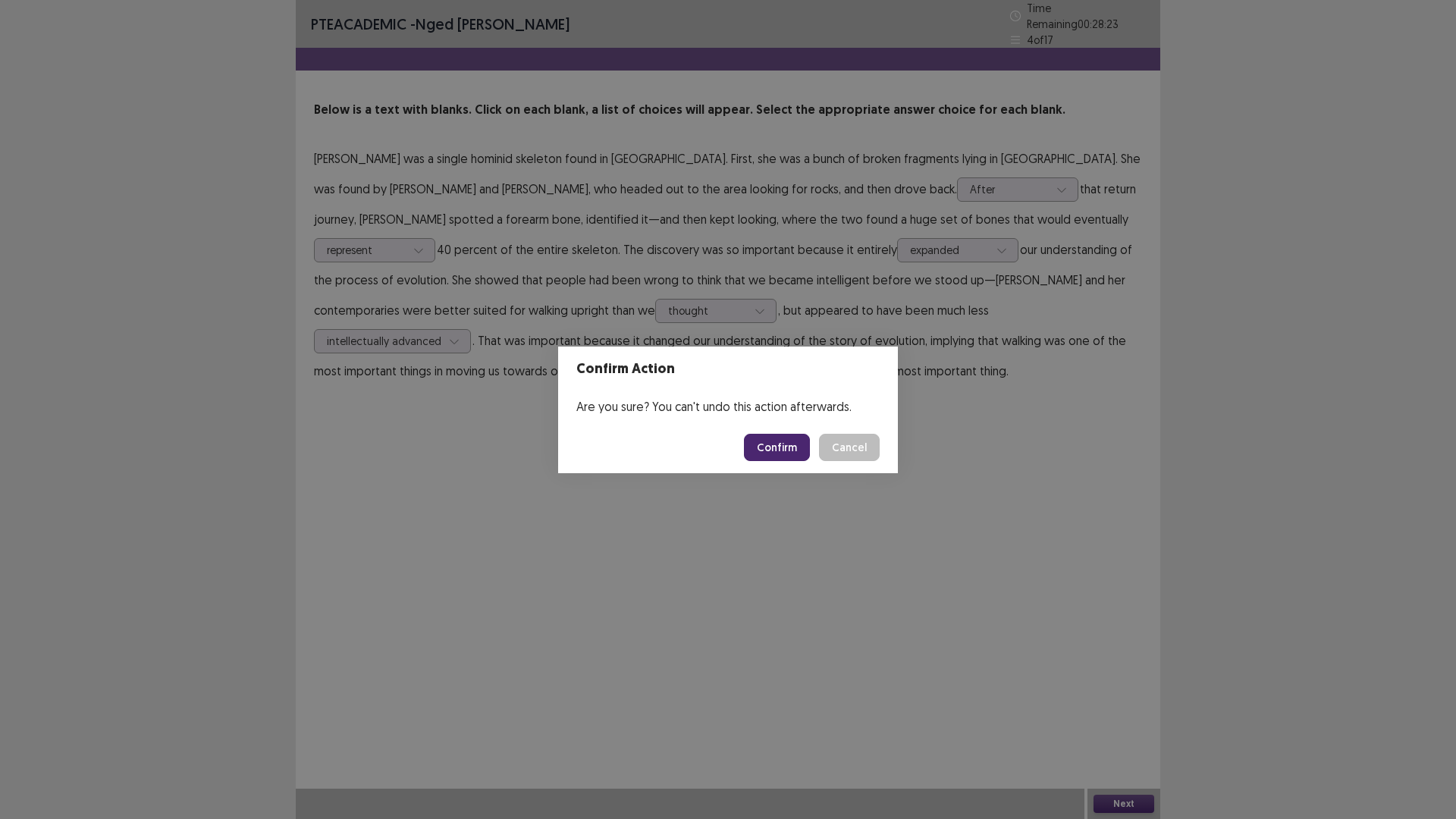
click at [779, 442] on button "Confirm" at bounding box center [776, 447] width 66 height 27
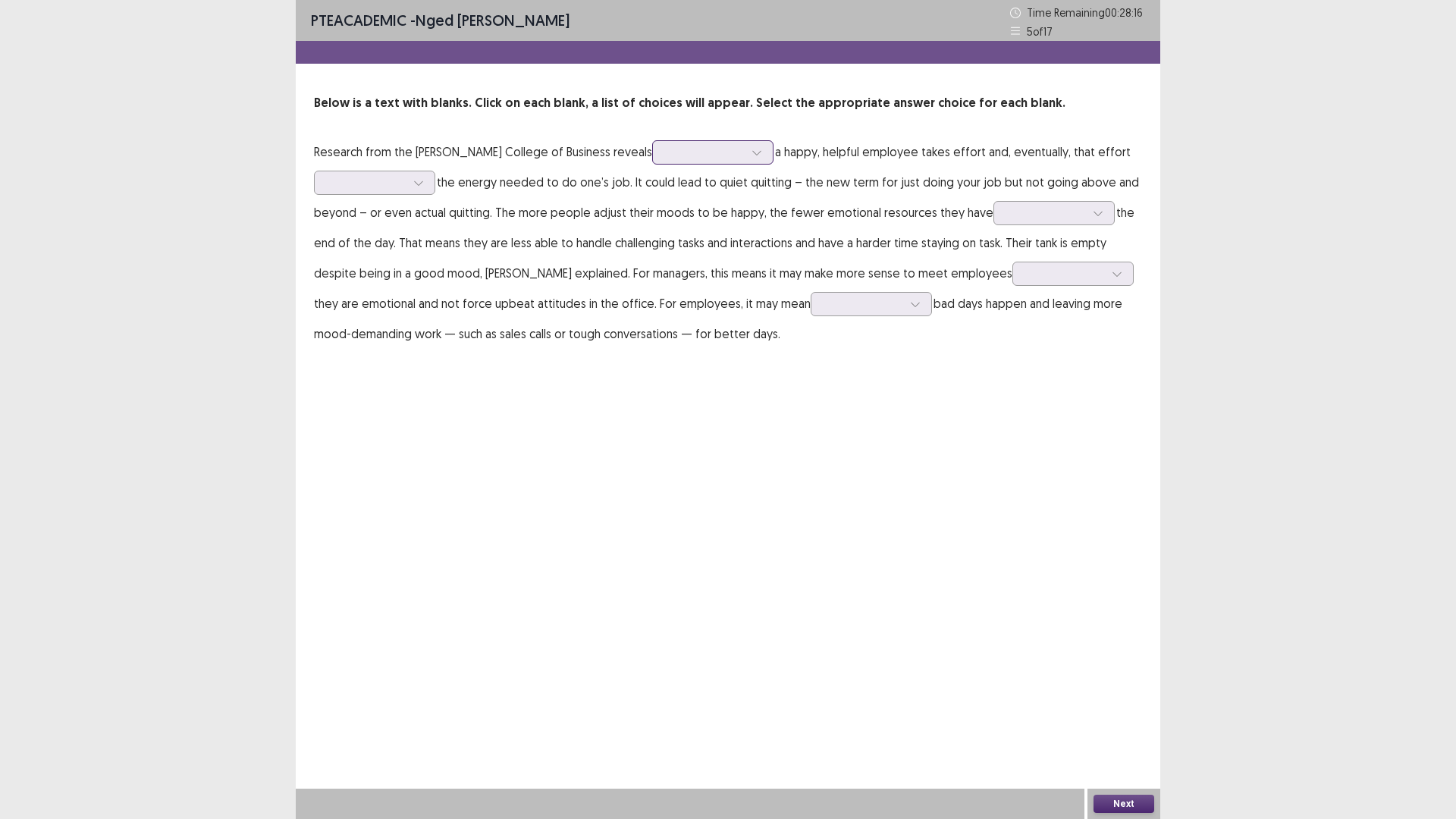
click at [665, 155] on div at bounding box center [704, 152] width 79 height 15
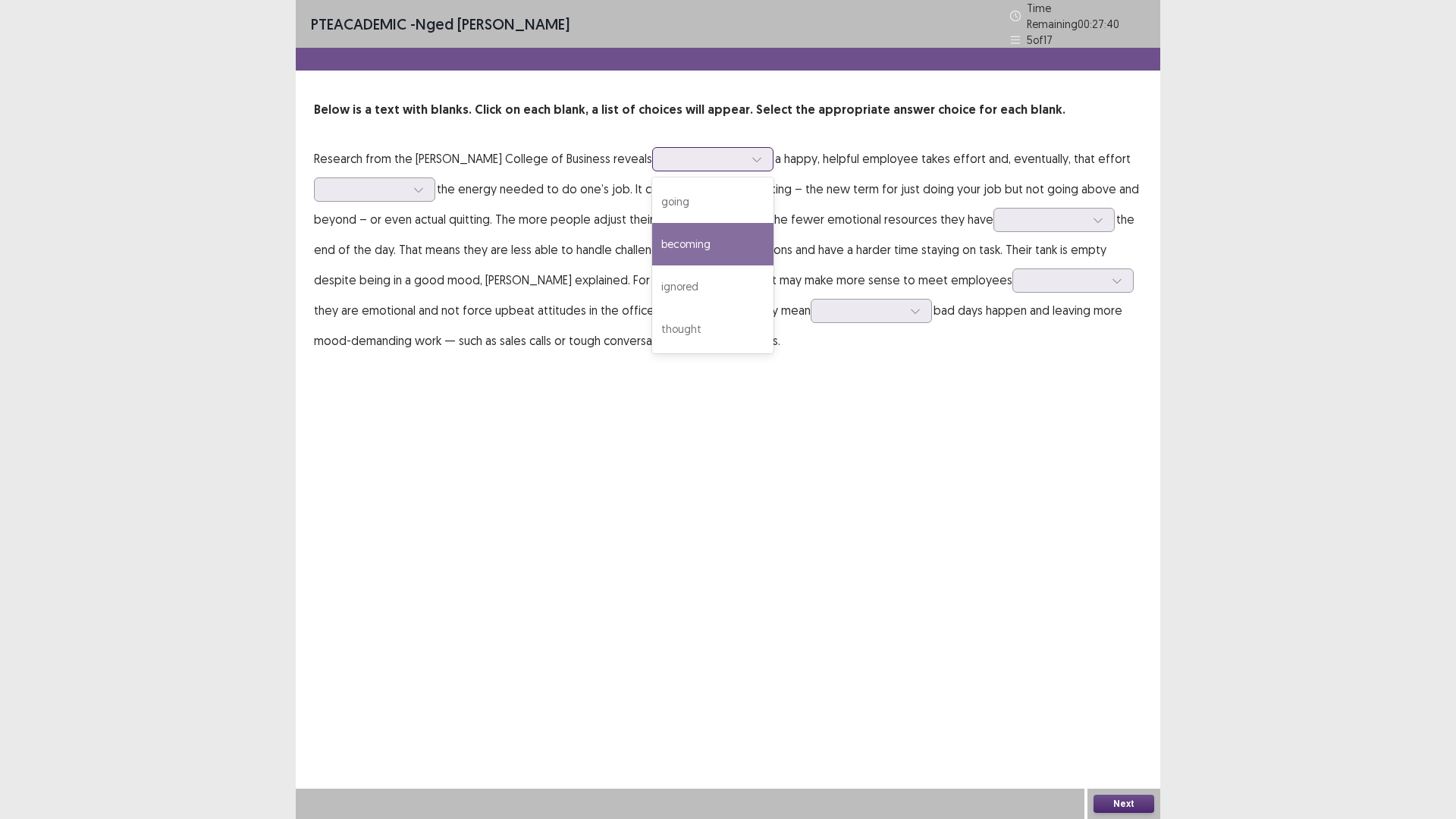
click at [652, 232] on div "becoming" at bounding box center [712, 244] width 122 height 43
click at [376, 182] on div at bounding box center [366, 189] width 79 height 15
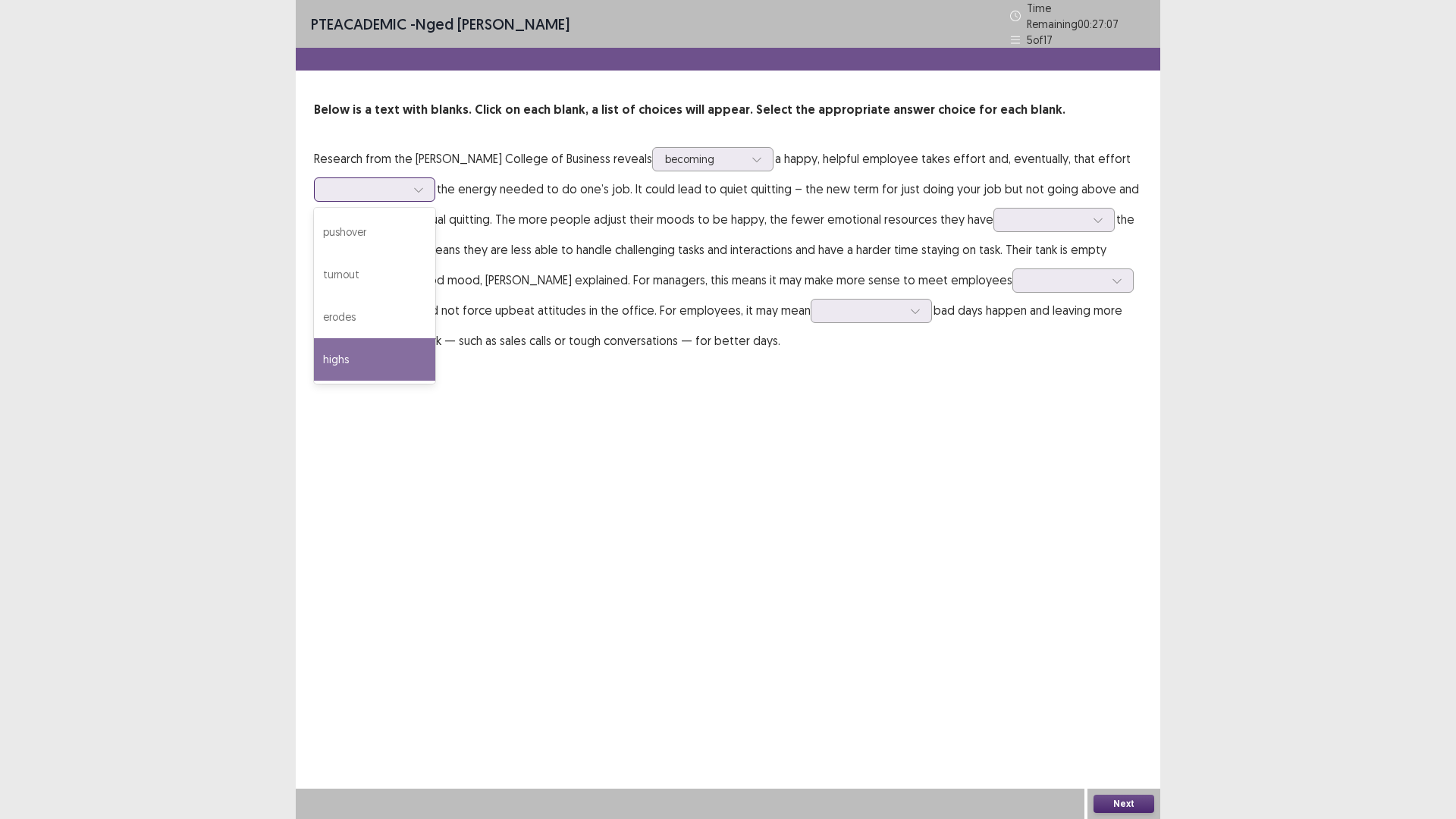
click at [345, 351] on div "highs" at bounding box center [374, 359] width 122 height 43
click at [360, 182] on div at bounding box center [366, 189] width 79 height 15
click at [763, 525] on div "PTE academic - [PERSON_NAME] Time Remaining 00 : 27 : 03 5 of 17 Below is a tex…" at bounding box center [728, 410] width 865 height 819
click at [1021, 212] on div at bounding box center [1046, 219] width 79 height 15
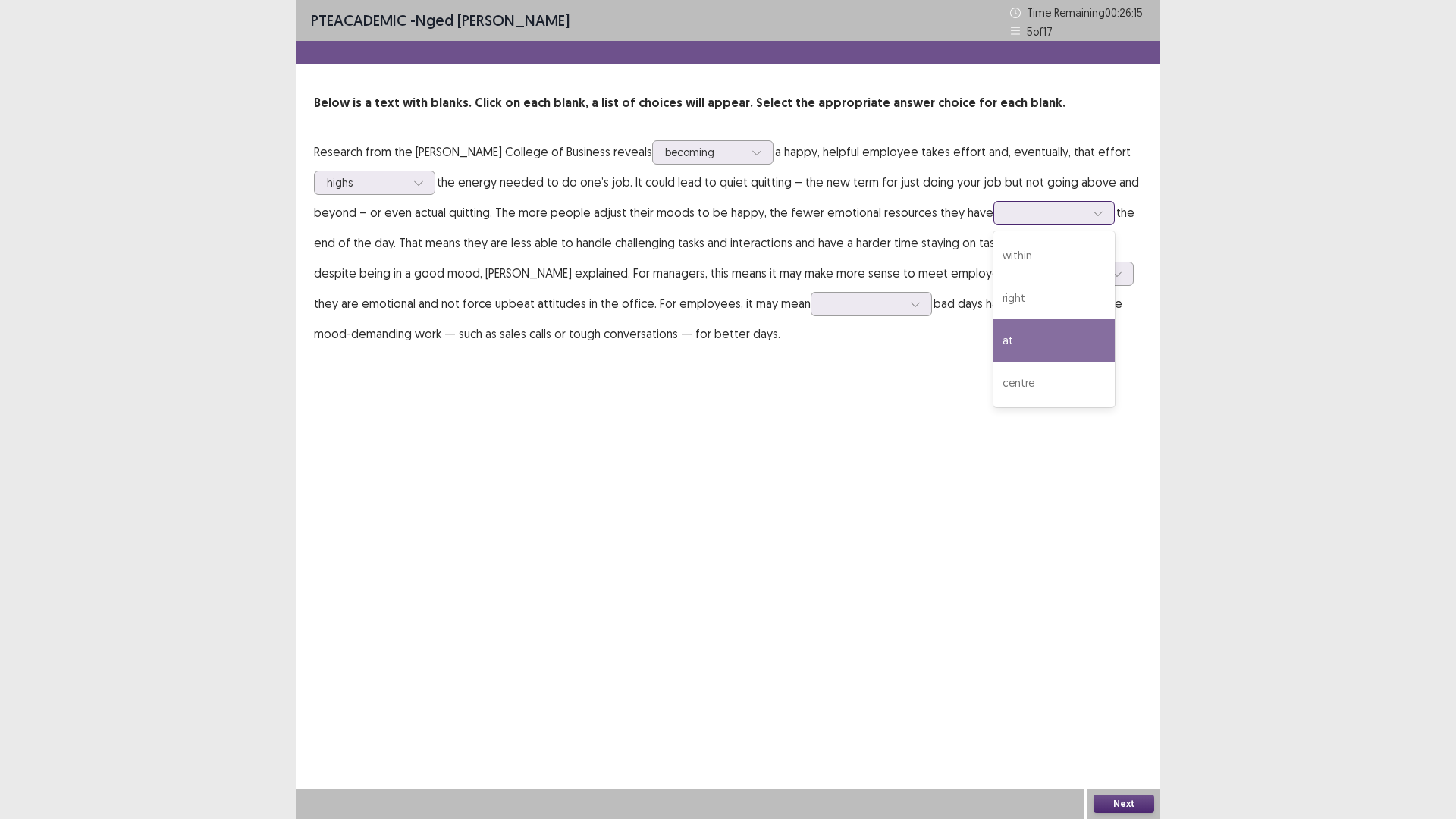
click at [995, 345] on div "at" at bounding box center [1053, 340] width 122 height 43
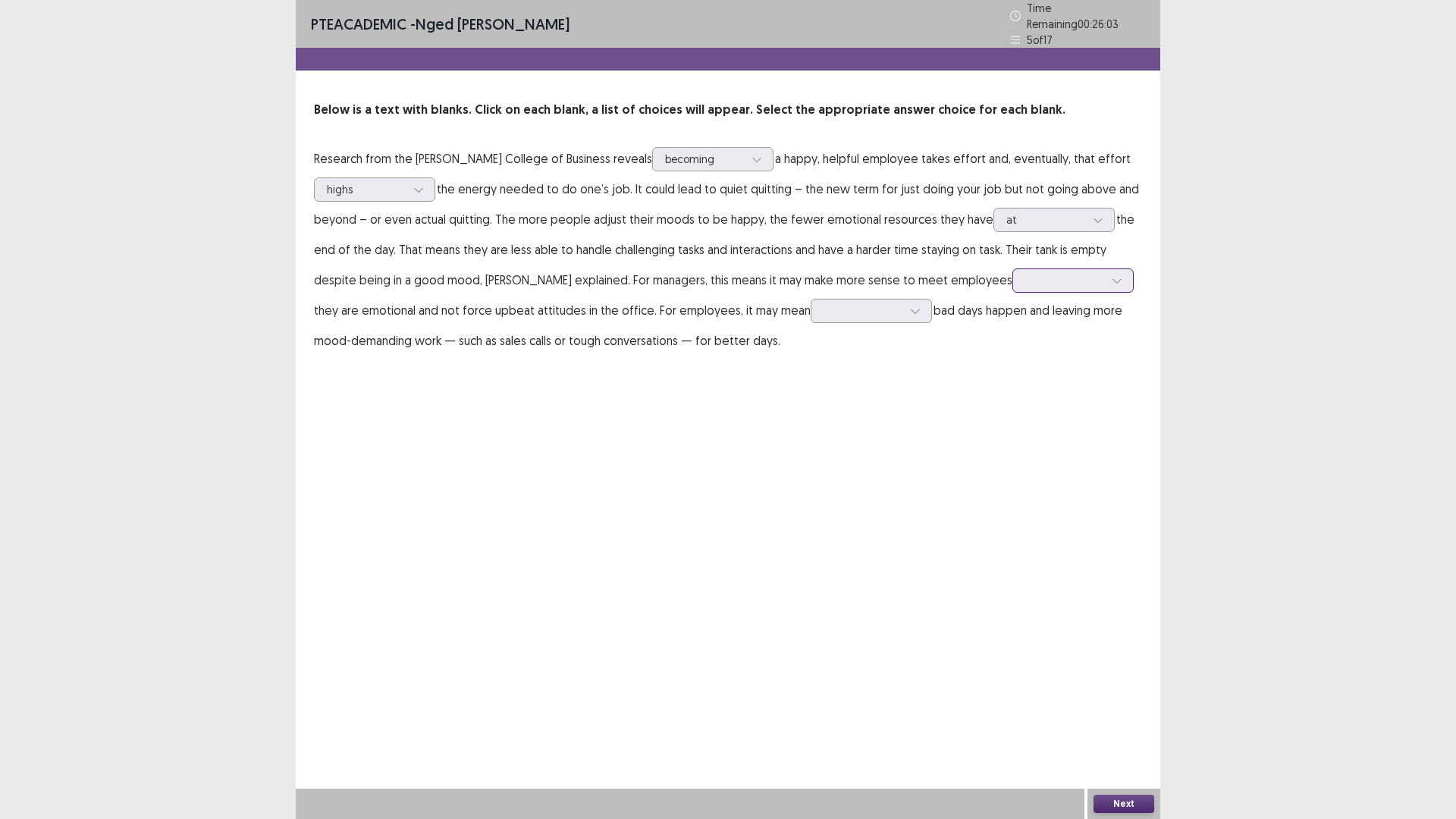
click at [1025, 273] on div at bounding box center [1064, 280] width 79 height 15
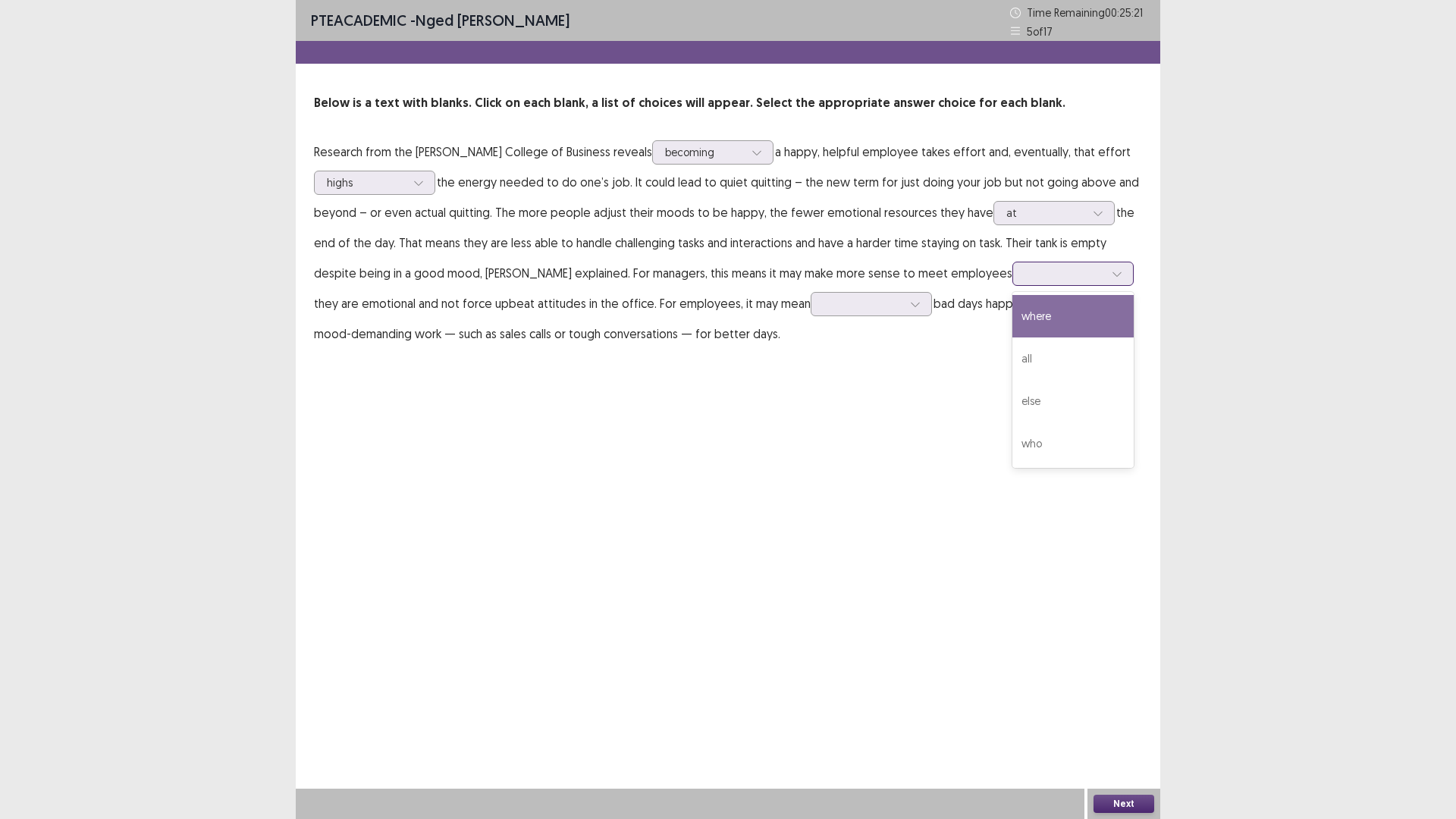
click at [1012, 319] on div "where" at bounding box center [1073, 316] width 122 height 43
click at [824, 309] on div at bounding box center [863, 303] width 79 height 15
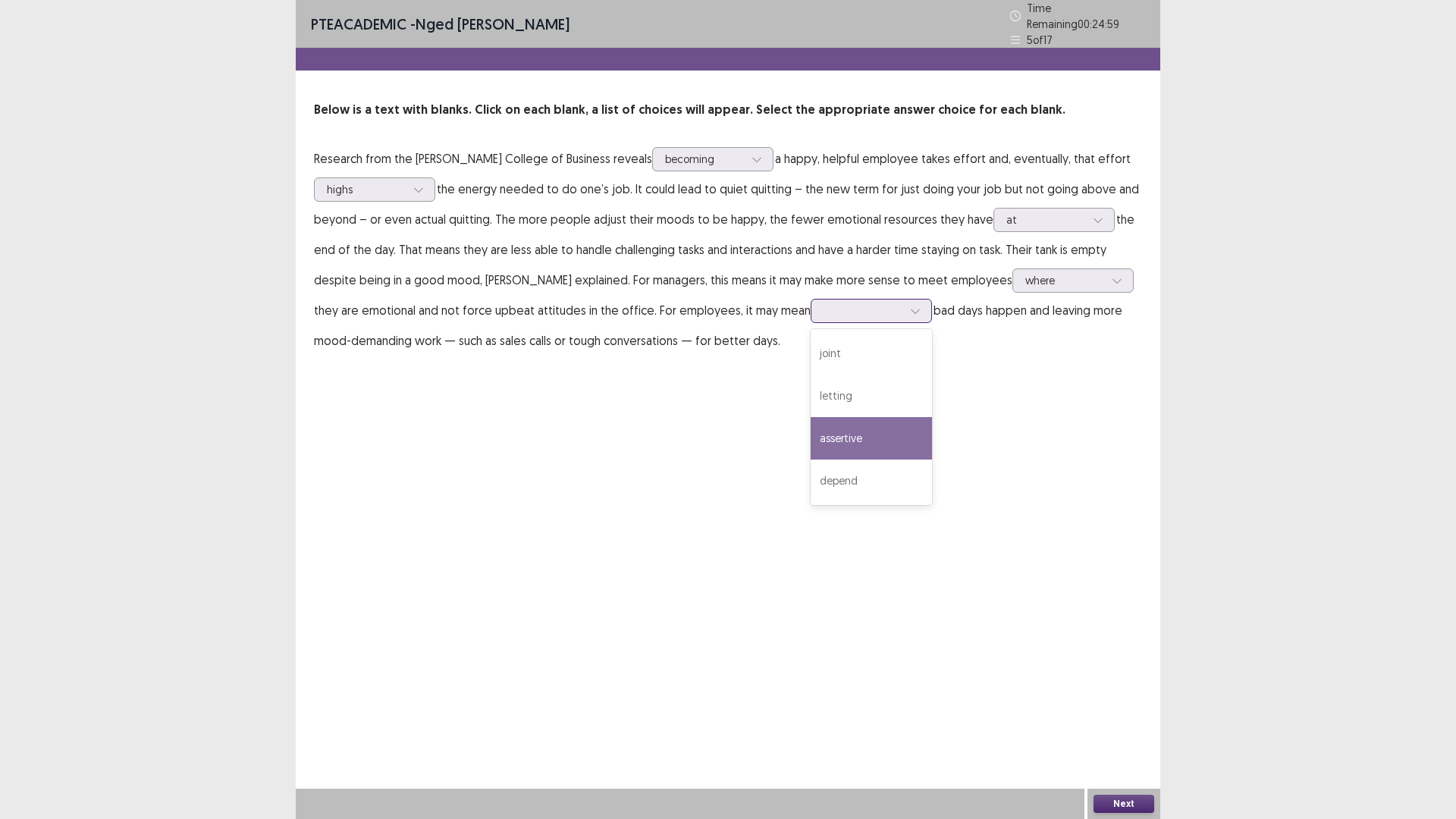
click at [810, 431] on div "assertive" at bounding box center [871, 438] width 122 height 43
click at [1131, 716] on button "Next" at bounding box center [1123, 804] width 60 height 19
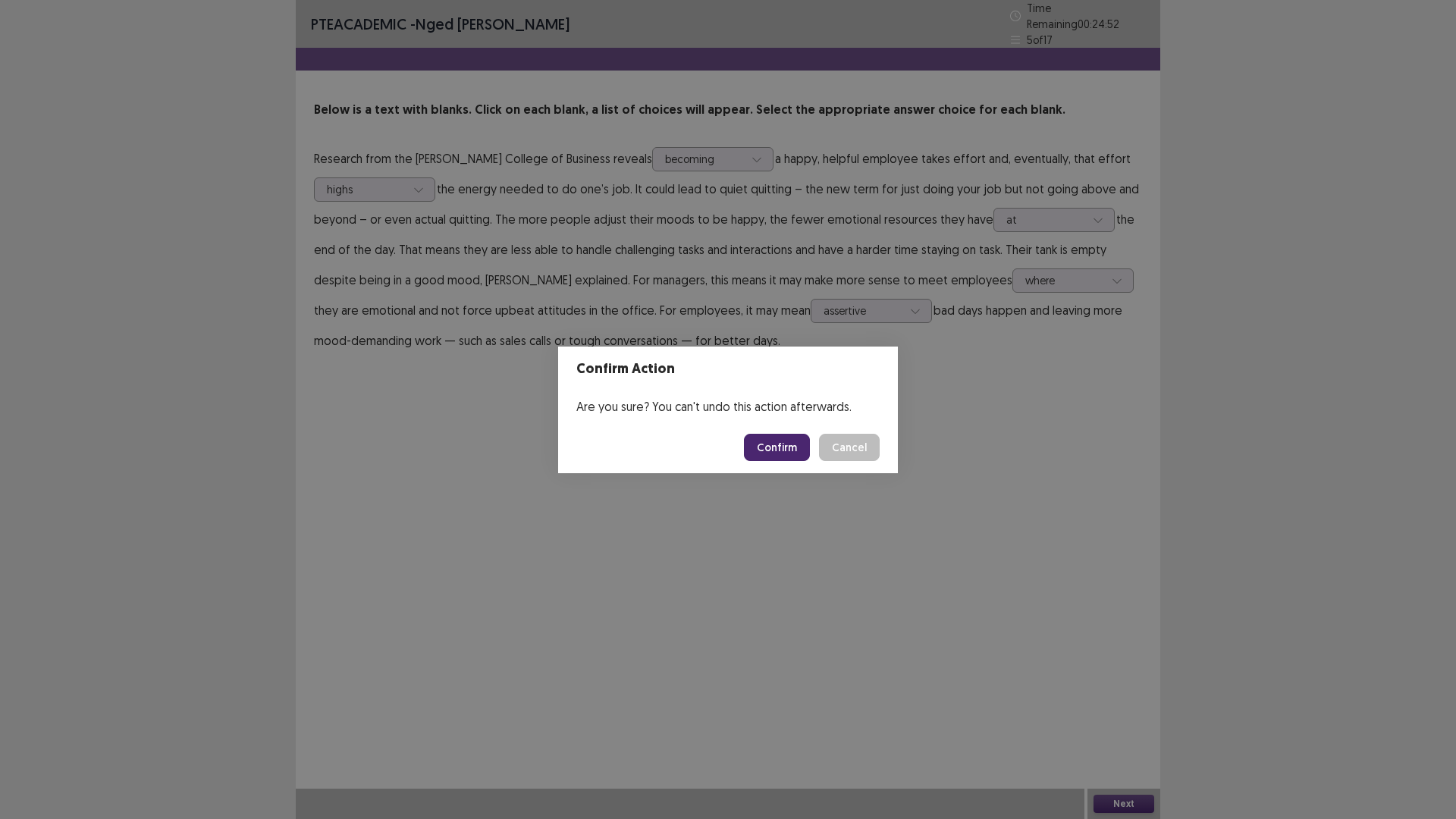
click at [782, 437] on button "Confirm" at bounding box center [776, 447] width 66 height 27
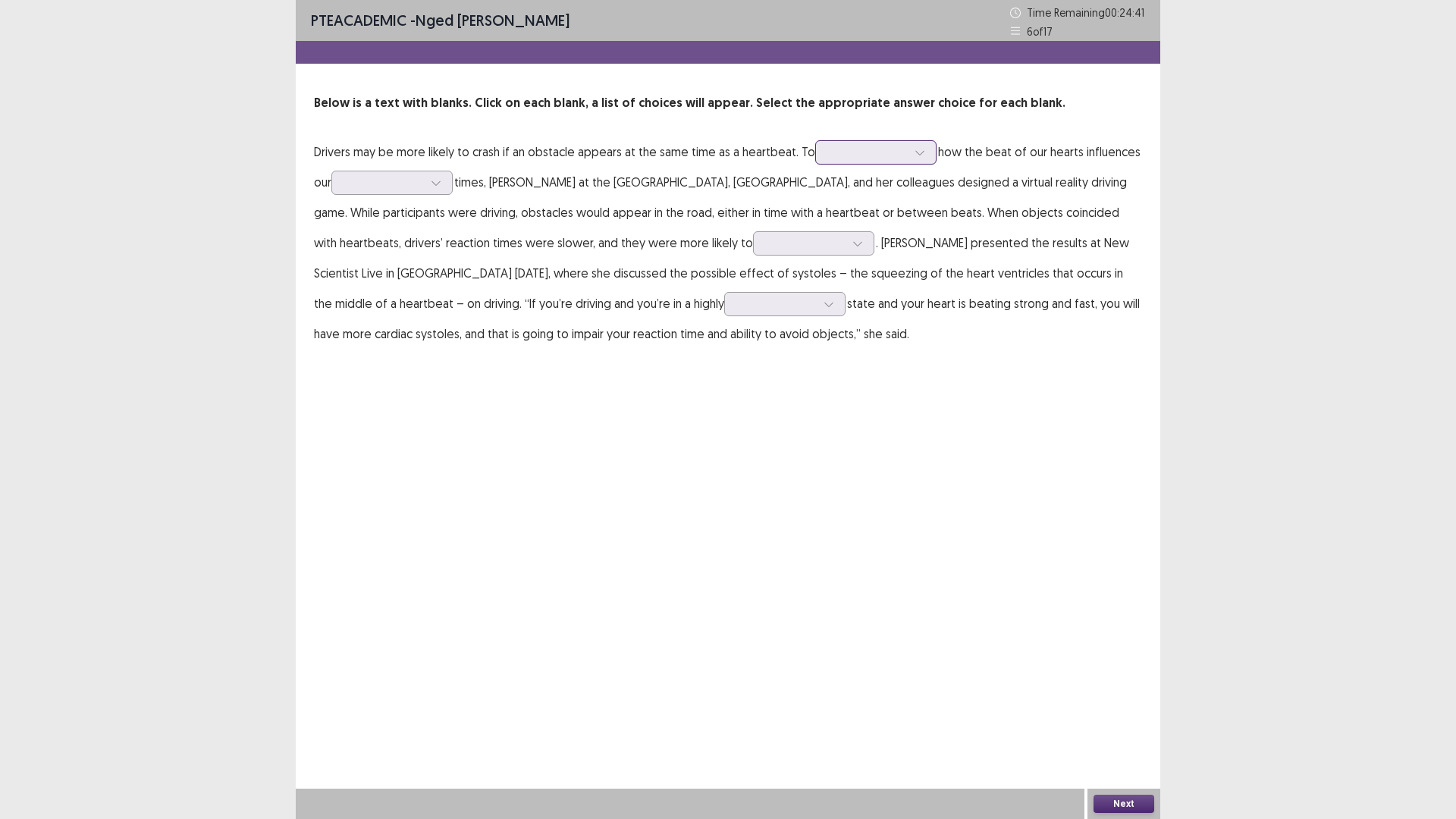
click at [884, 149] on div at bounding box center [868, 152] width 79 height 15
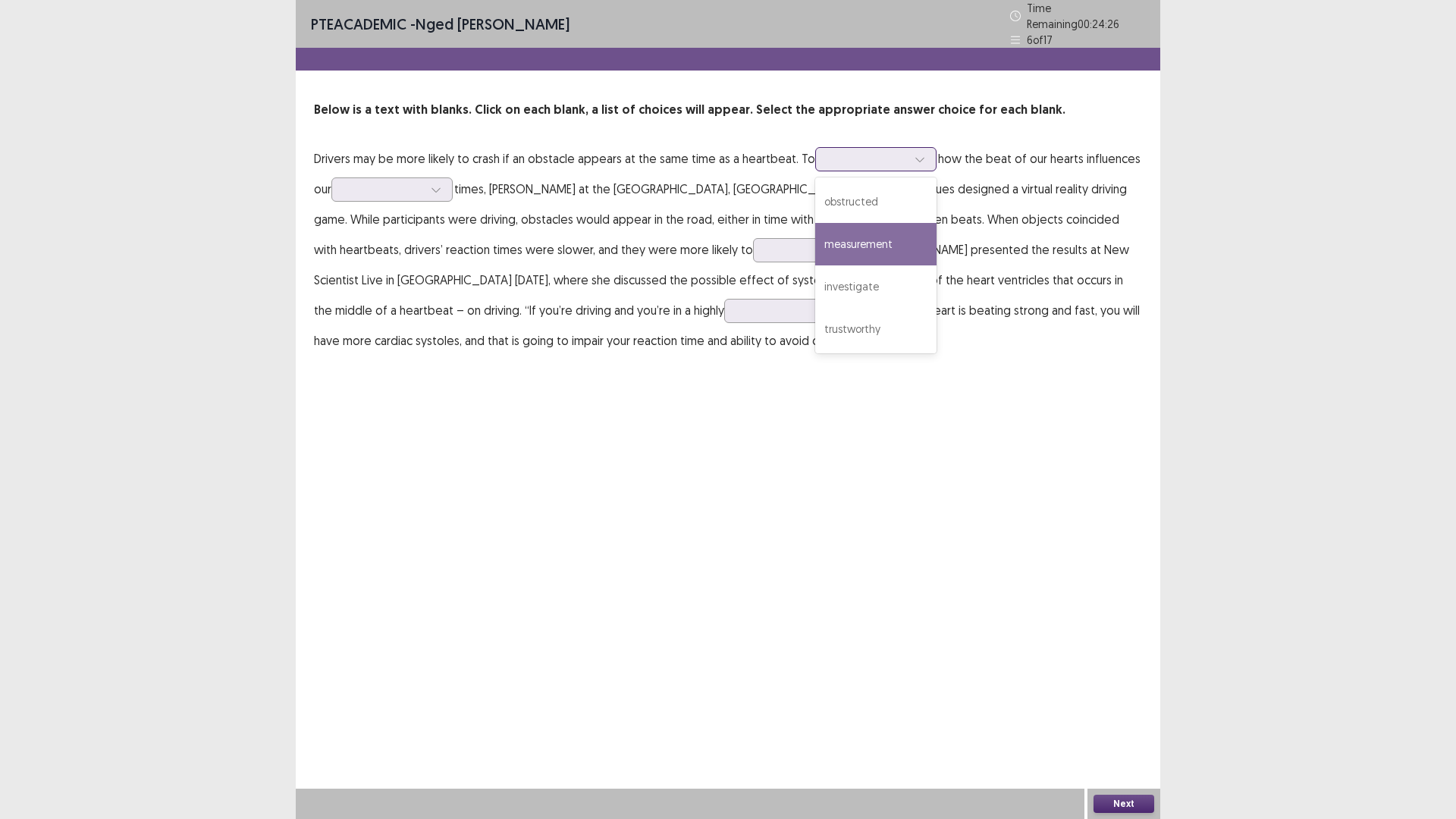
click at [862, 245] on div "measurement" at bounding box center [875, 244] width 122 height 43
click at [888, 155] on div at bounding box center [868, 159] width 79 height 15
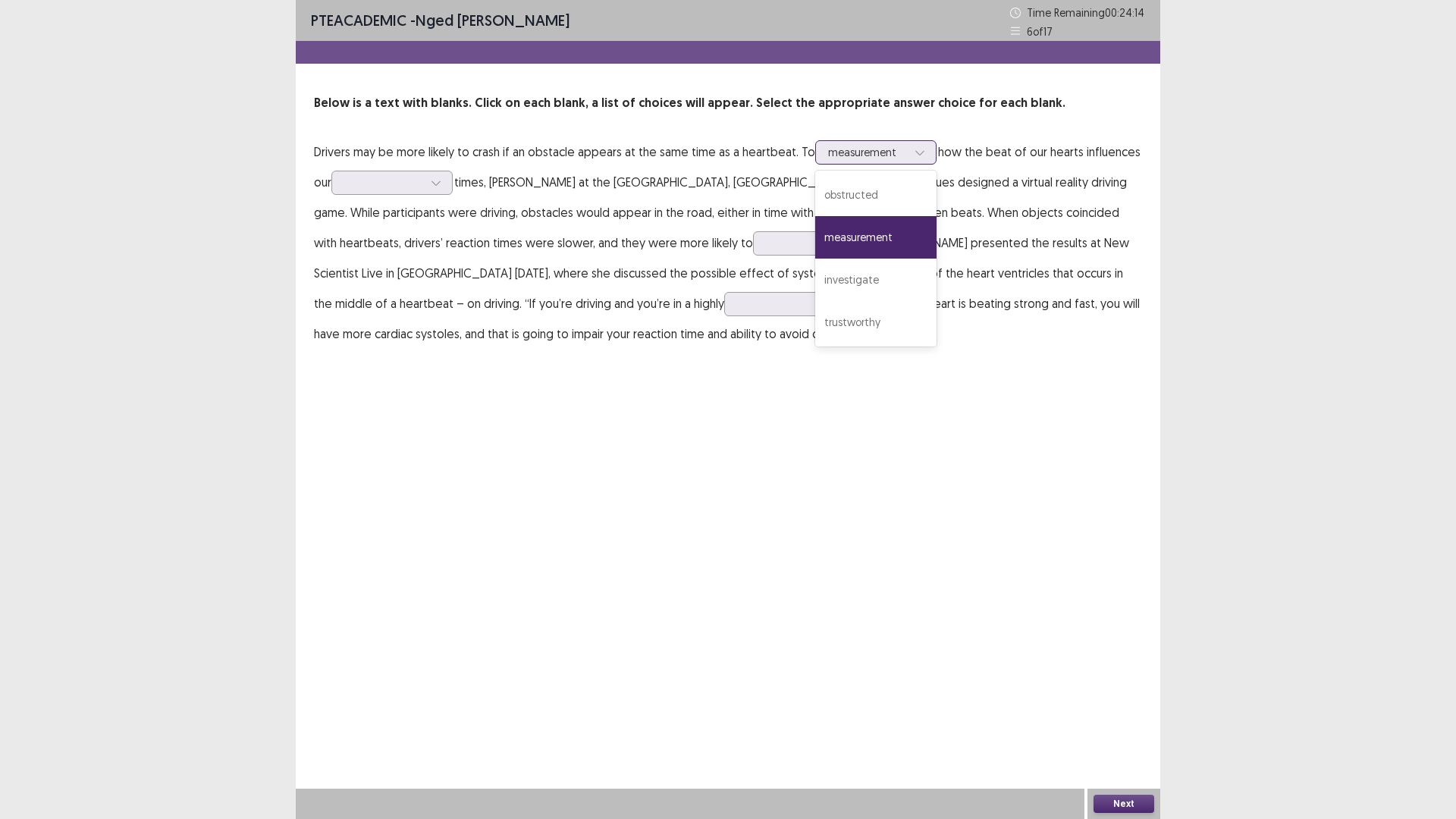
click at [868, 229] on div "measurement" at bounding box center [875, 237] width 122 height 43
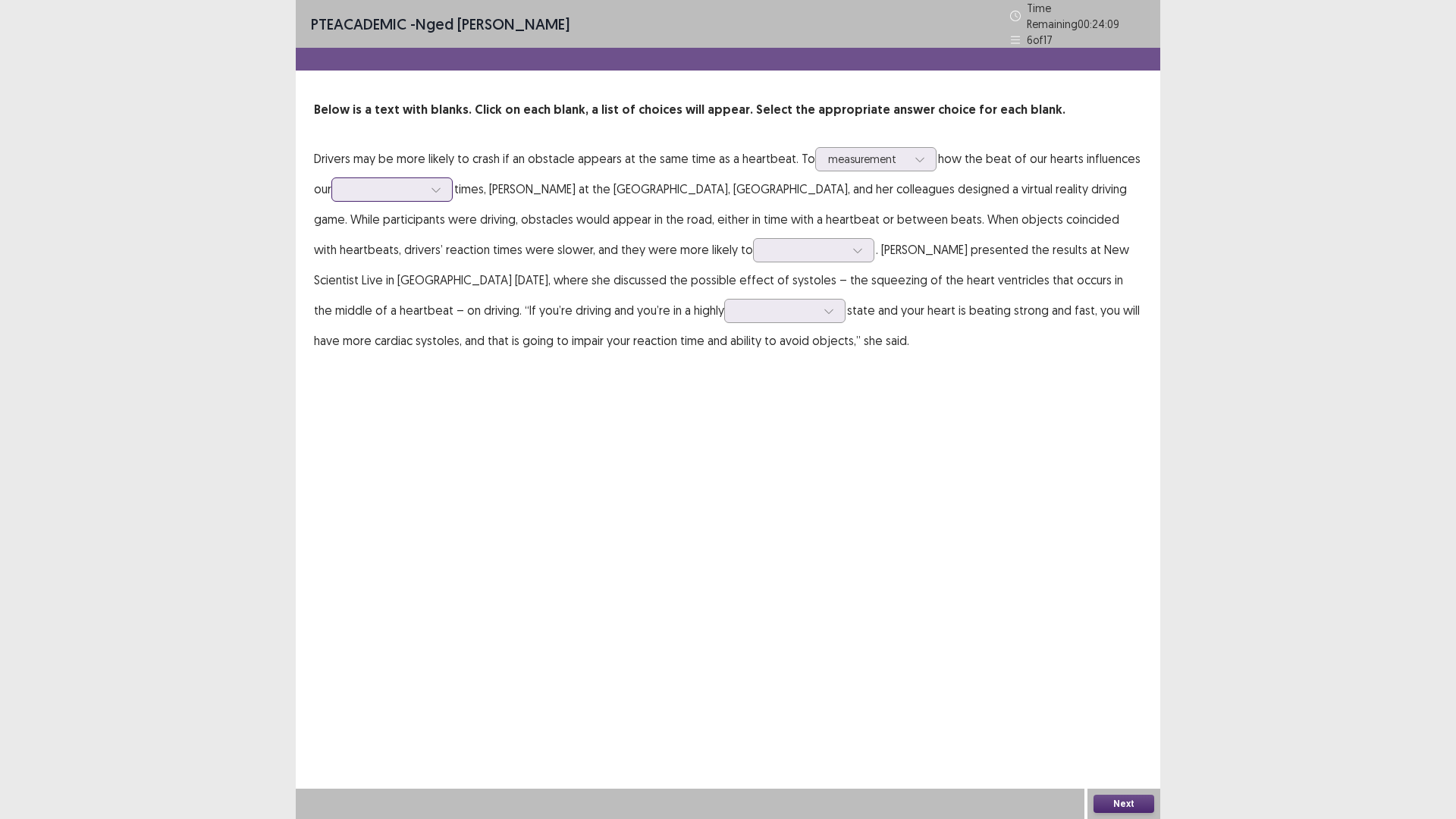
click at [358, 182] on div at bounding box center [384, 189] width 79 height 15
click at [883, 155] on div at bounding box center [868, 159] width 79 height 15
click at [365, 182] on div at bounding box center [384, 189] width 79 height 15
click at [379, 269] on div "reaction" at bounding box center [392, 274] width 122 height 43
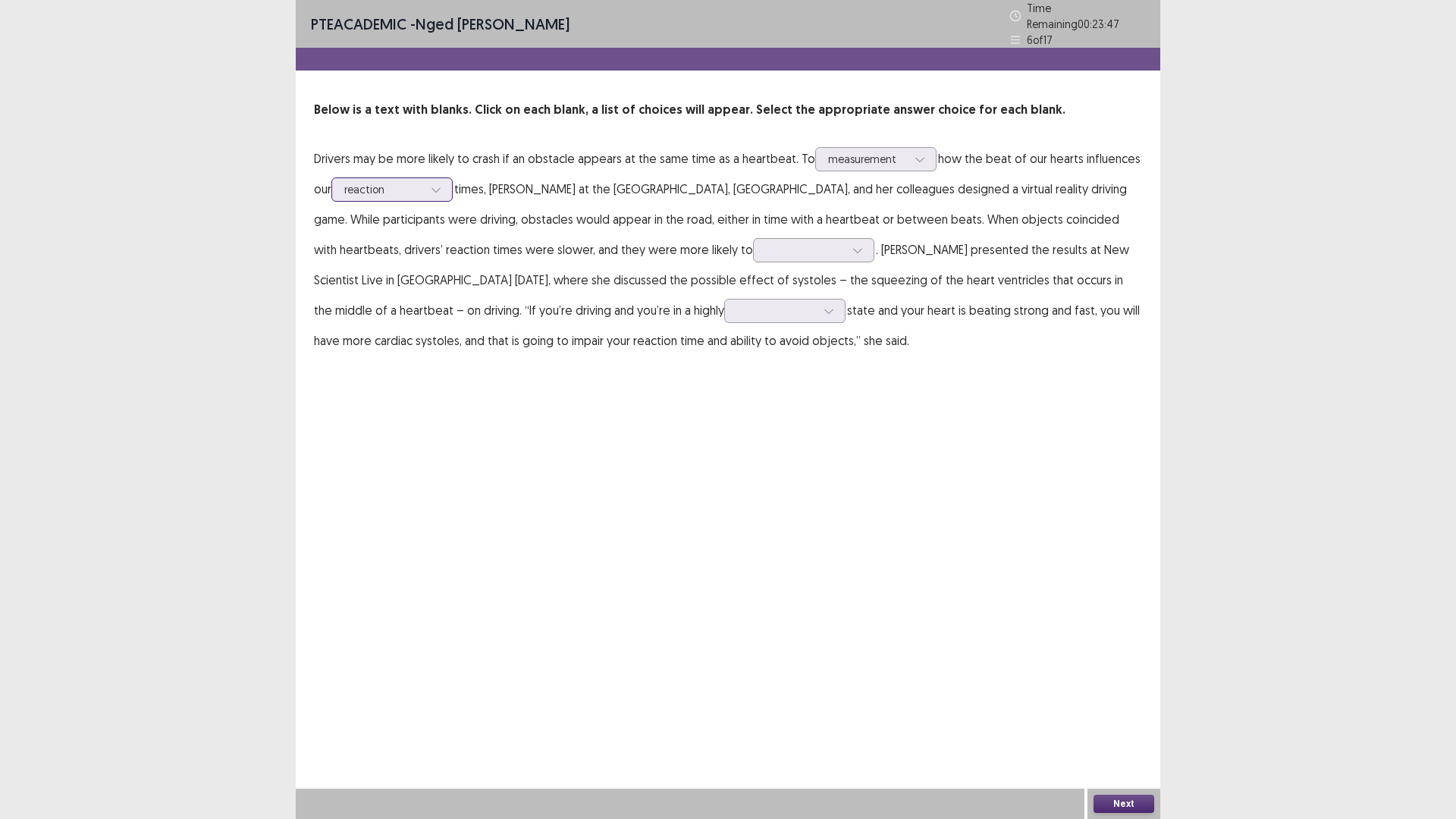
click at [404, 182] on div at bounding box center [384, 189] width 79 height 15
click at [849, 401] on div "PTE academic - [PERSON_NAME] Time Remaining 00 : 23 : 25 6 of 17 Below is a tex…" at bounding box center [728, 410] width 865 height 819
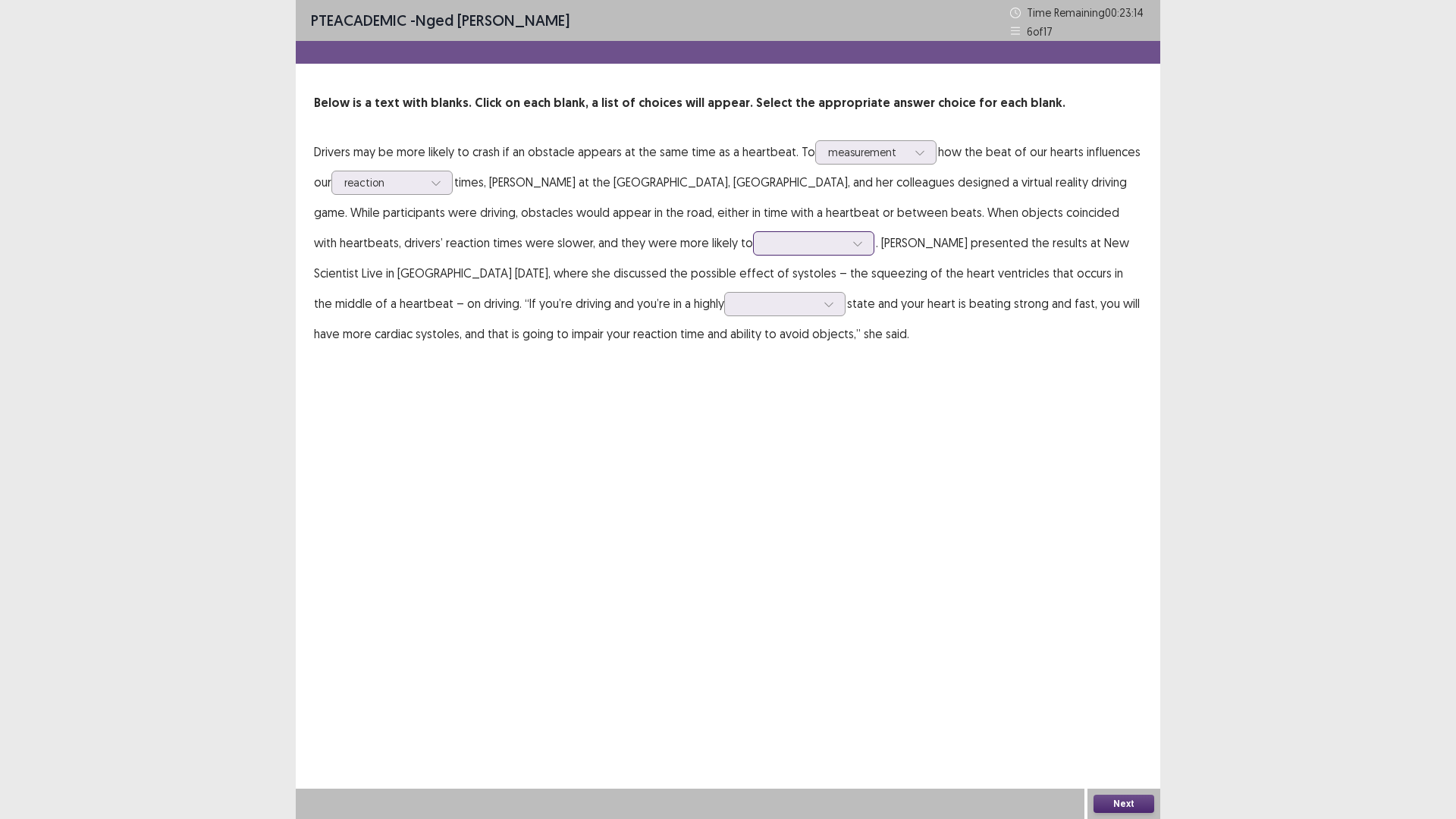
click at [766, 250] on div at bounding box center [805, 243] width 79 height 15
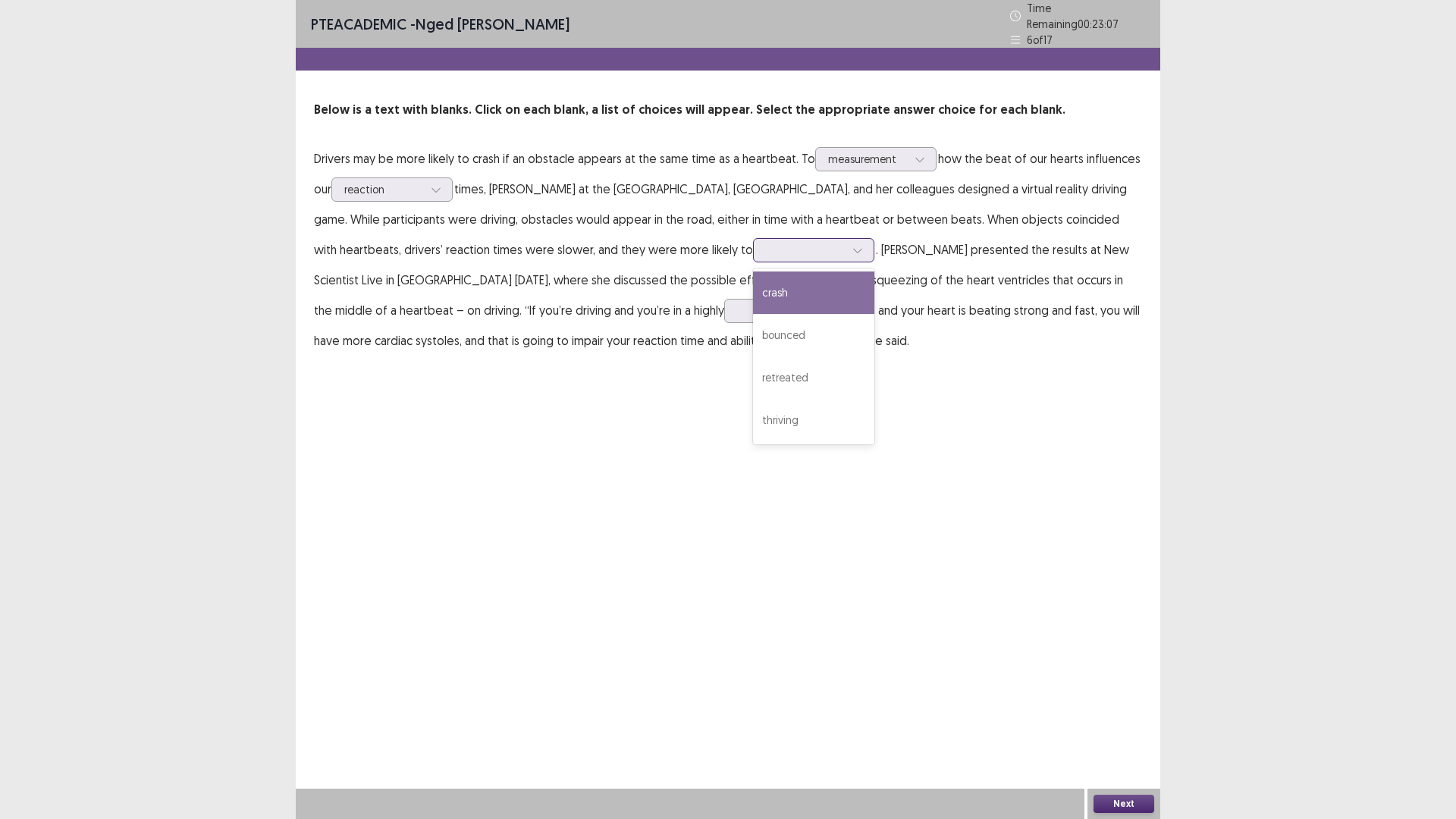
click at [753, 296] on div "crash" at bounding box center [814, 293] width 122 height 43
click at [766, 248] on div at bounding box center [805, 249] width 79 height 15
click at [890, 392] on div "PTE academic - [PERSON_NAME] Time Remaining 00 : 22 : 48 6 of 17 Below is a tex…" at bounding box center [728, 410] width 865 height 819
click at [737, 307] on div at bounding box center [776, 310] width 79 height 15
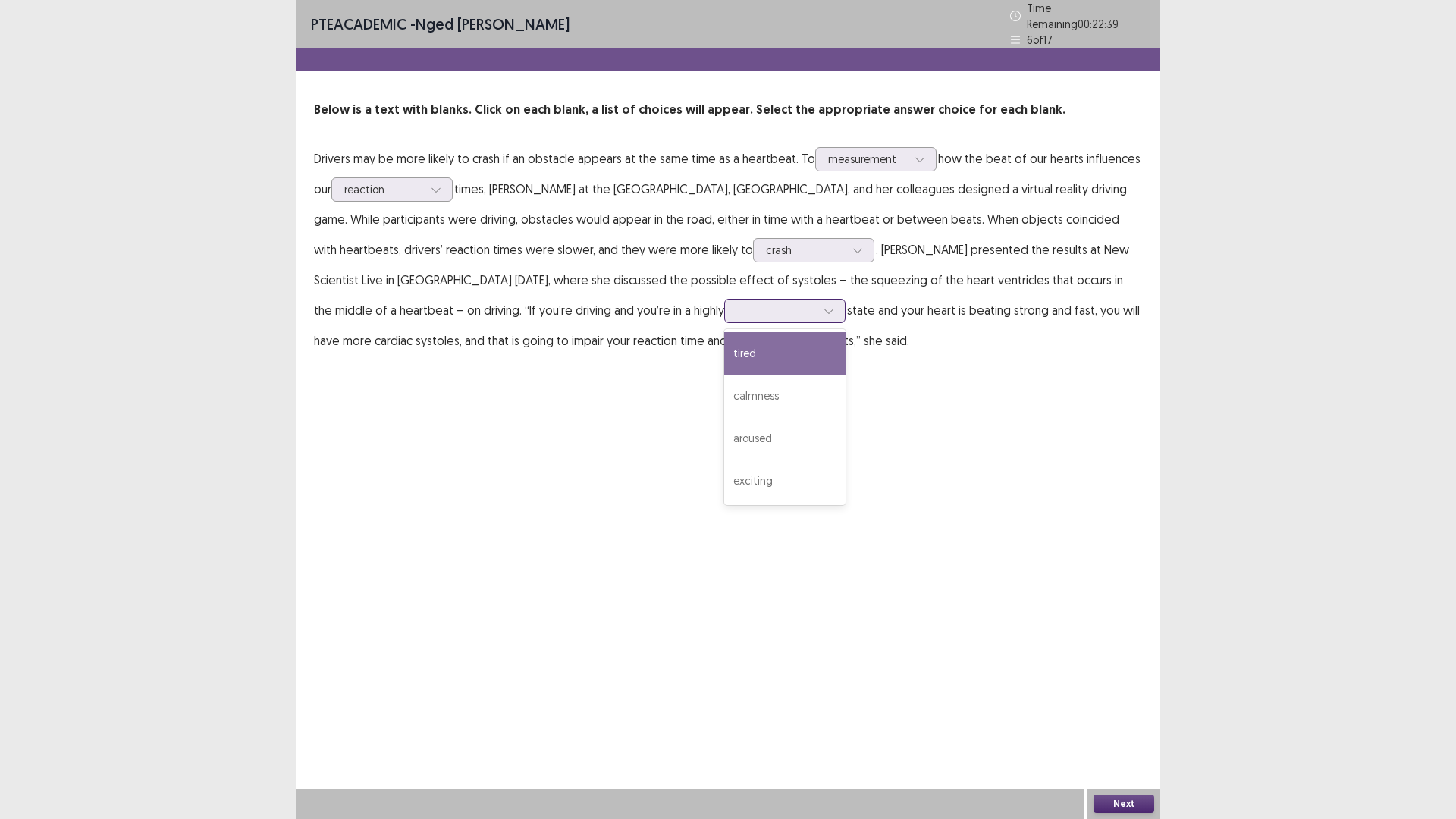
click at [724, 350] on div "tired" at bounding box center [784, 353] width 122 height 43
click at [737, 303] on div at bounding box center [776, 310] width 79 height 15
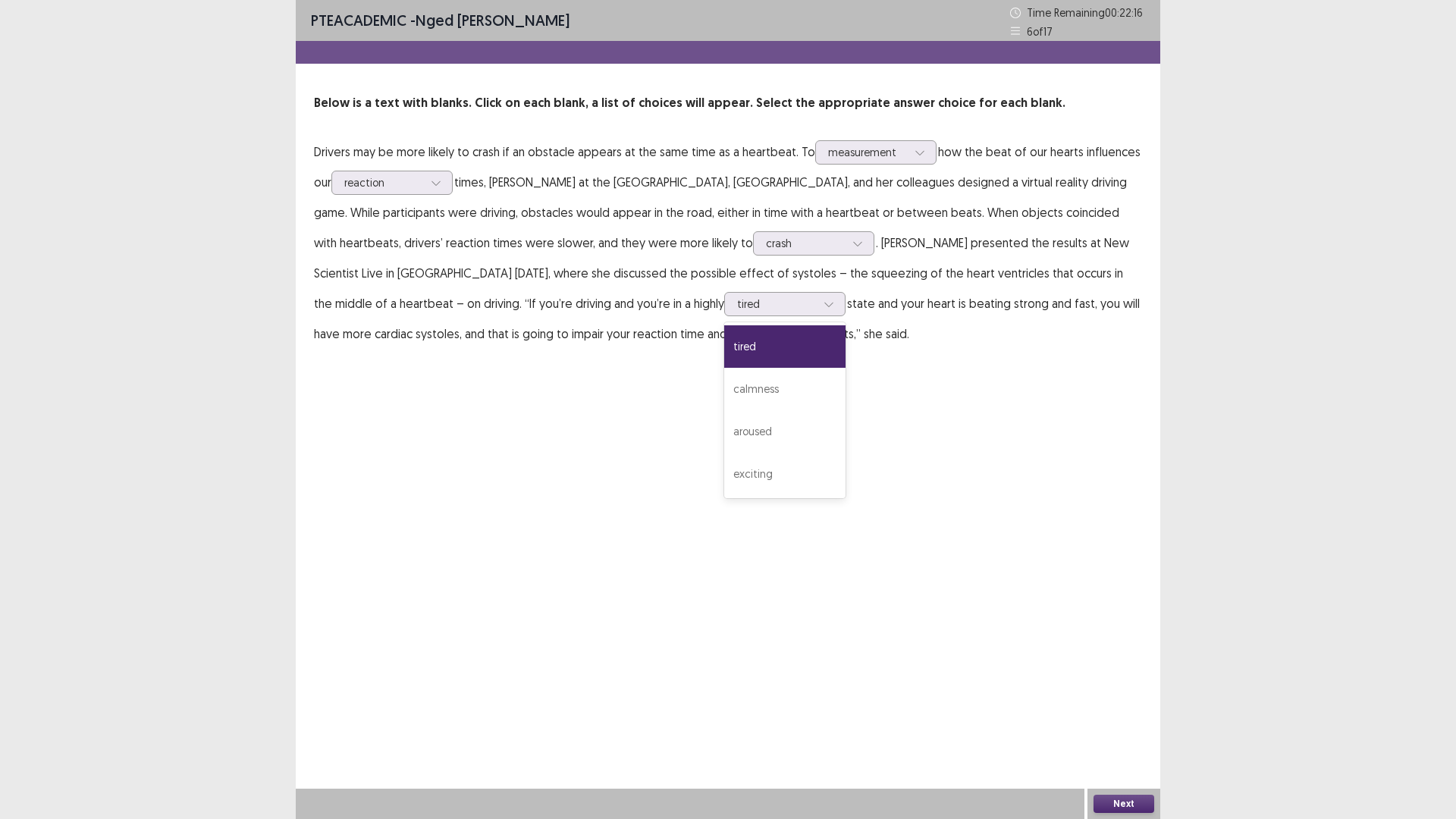
click at [807, 387] on div "PTE academic - Nged [PERSON_NAME] Time Remaining 00 : 22 : 16 6 of 17 Below is …" at bounding box center [728, 410] width 865 height 819
click at [737, 305] on div at bounding box center [776, 303] width 79 height 15
click at [783, 427] on div "PTE academic - [PERSON_NAME] Time Remaining 00 : 21 : 43 6 of 17 Below is a tex…" at bounding box center [728, 410] width 865 height 819
click at [737, 310] on div at bounding box center [776, 303] width 79 height 15
click at [828, 396] on div "PTE academic - [PERSON_NAME] Time Remaining 00 : 21 : 27 6 of 17 Below is a tex…" at bounding box center [728, 410] width 865 height 819
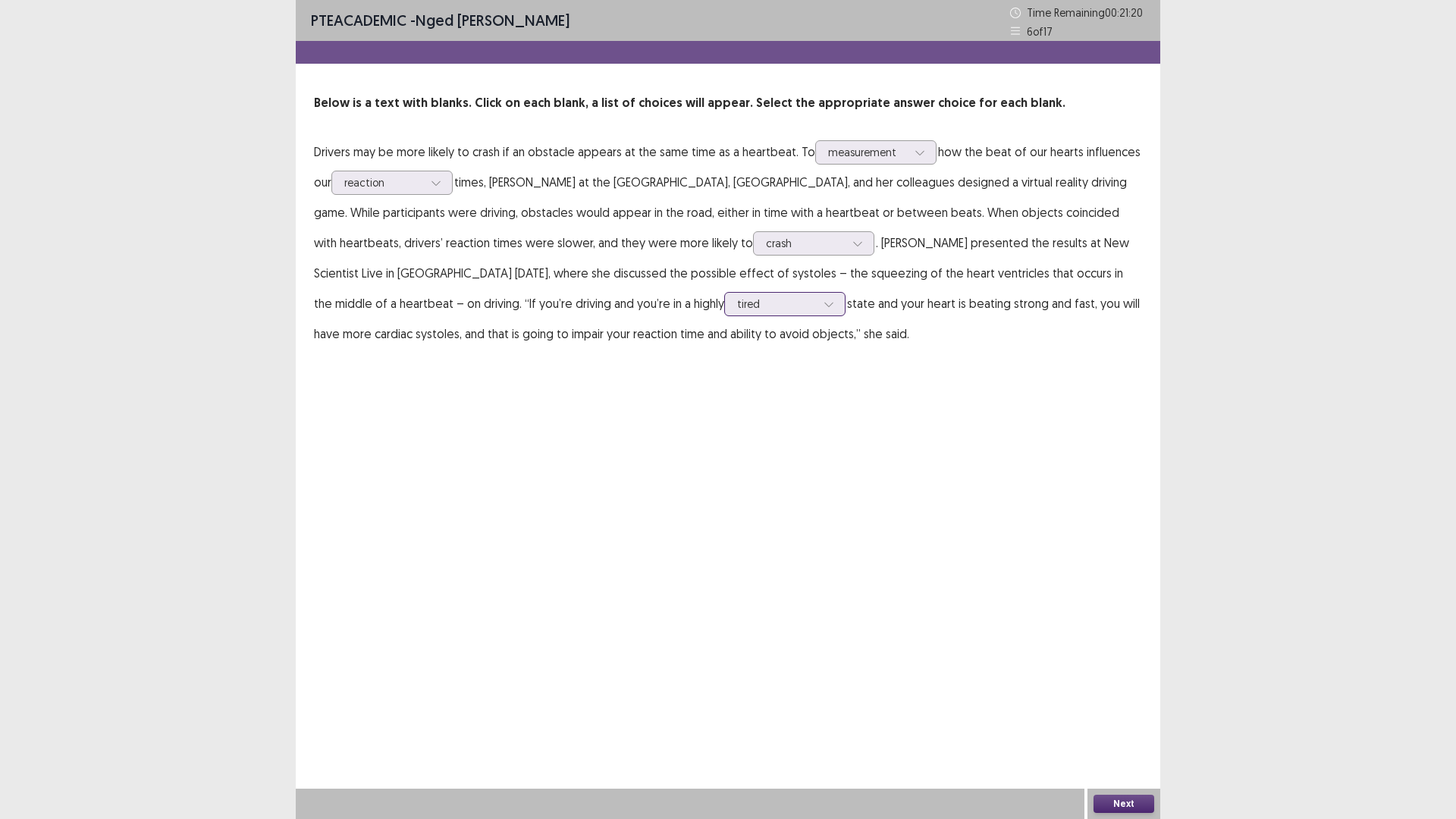
click at [817, 303] on div at bounding box center [828, 303] width 22 height 22
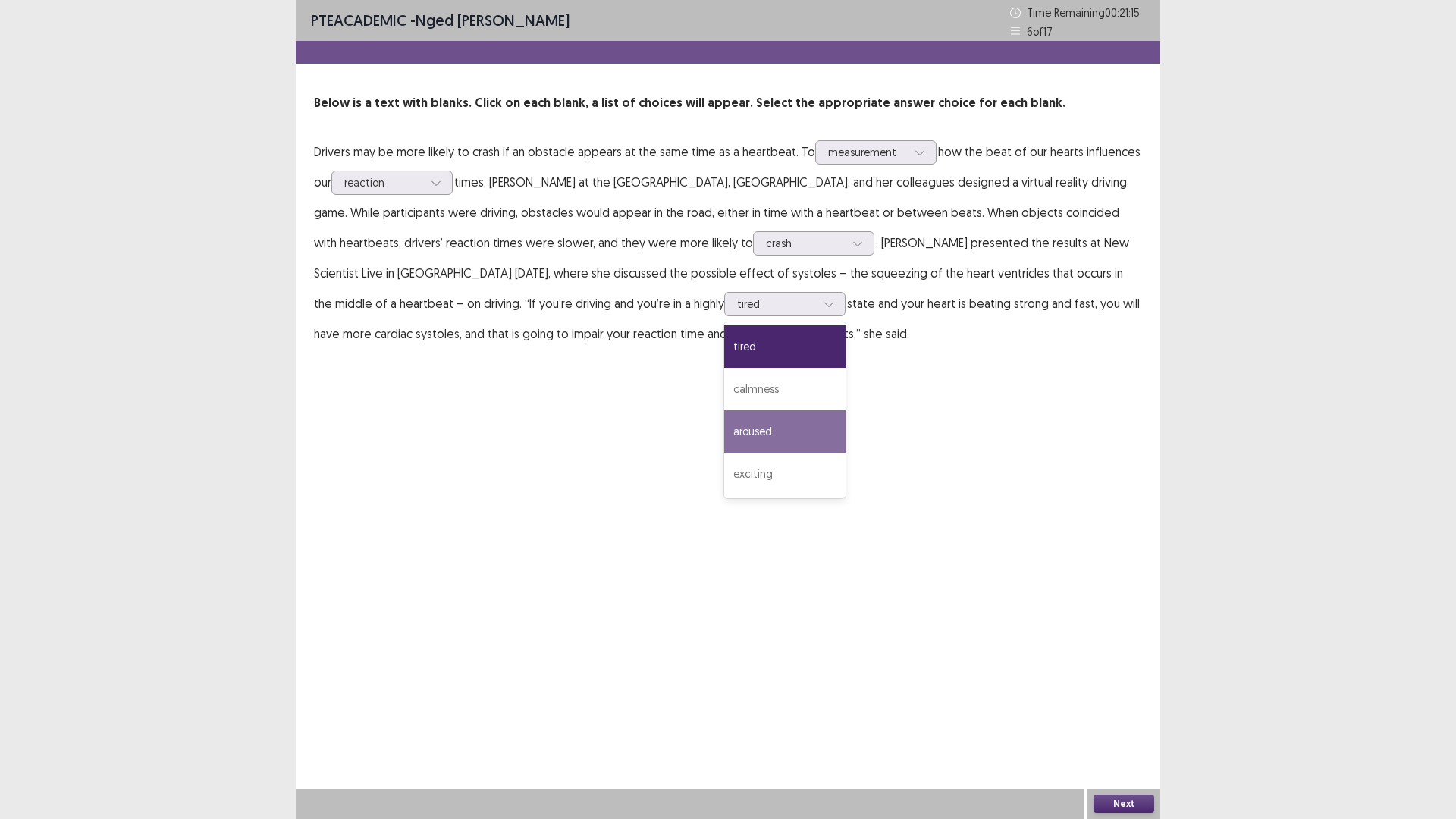
click at [725, 440] on div "PTE academic - [PERSON_NAME] Time Remaining 00 : 21 : 15 6 of 17 Below is a tex…" at bounding box center [728, 410] width 865 height 819
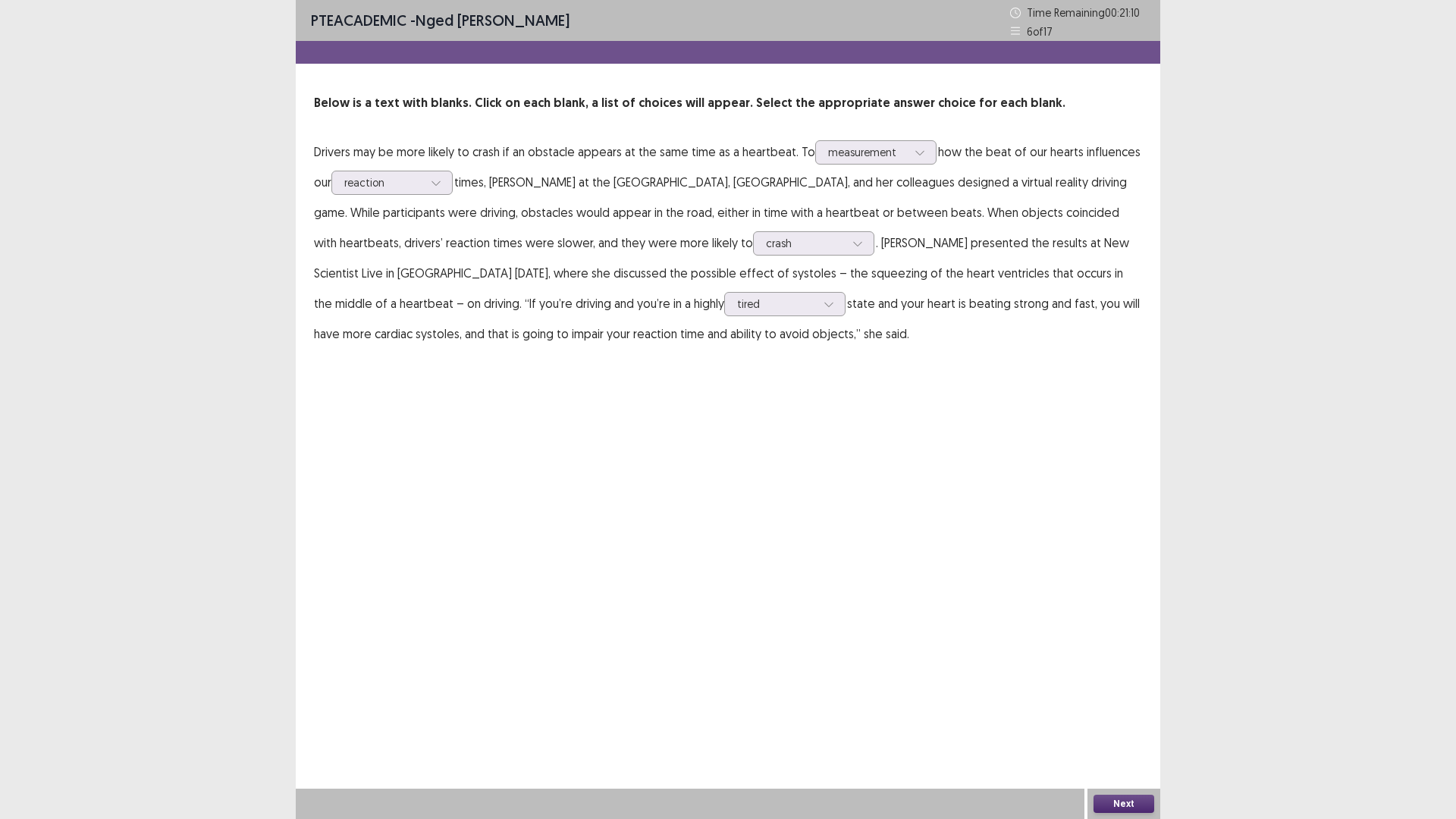
click at [1117, 716] on button "Next" at bounding box center [1123, 804] width 60 height 19
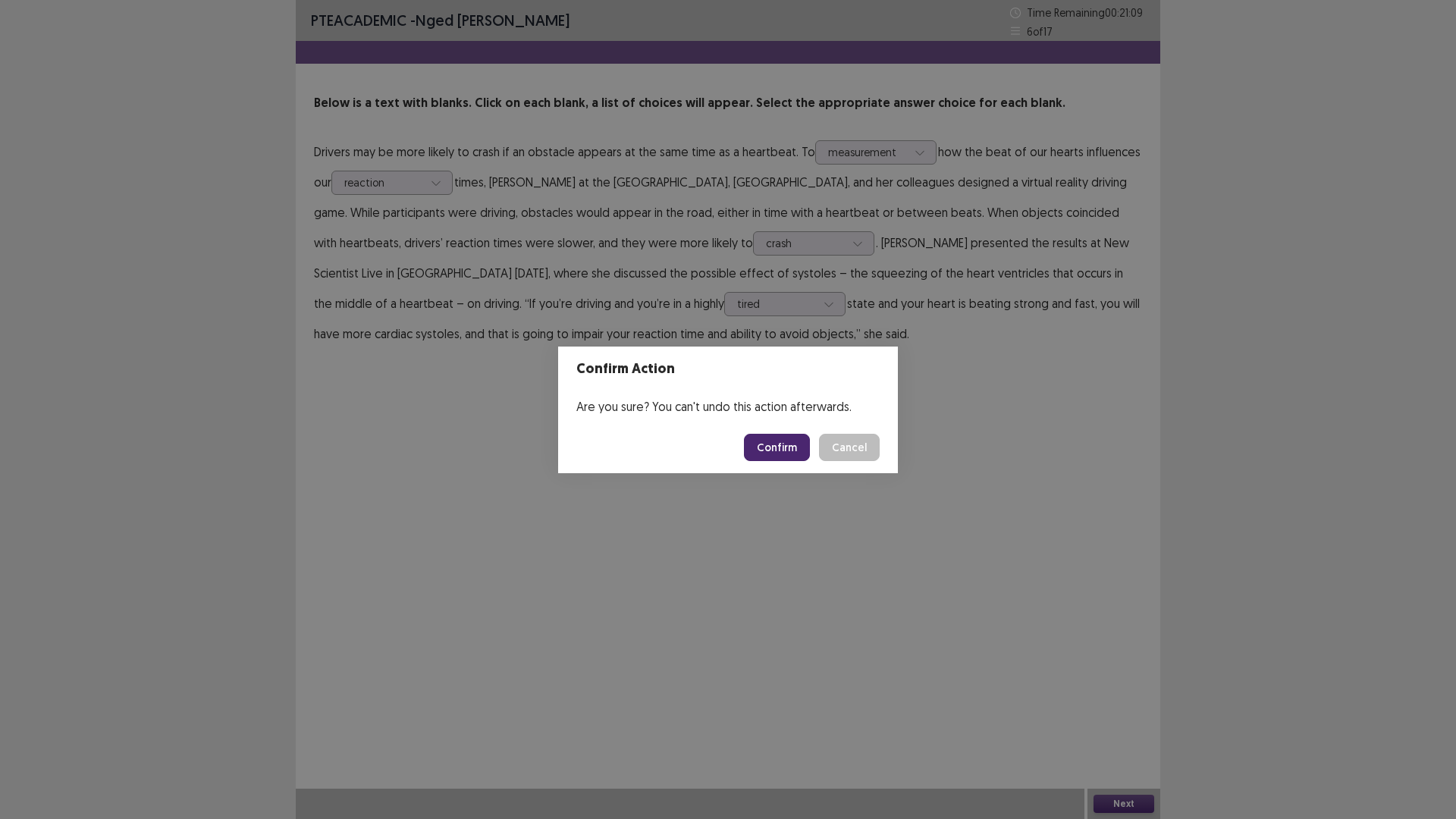
click at [784, 440] on button "Confirm" at bounding box center [776, 447] width 66 height 27
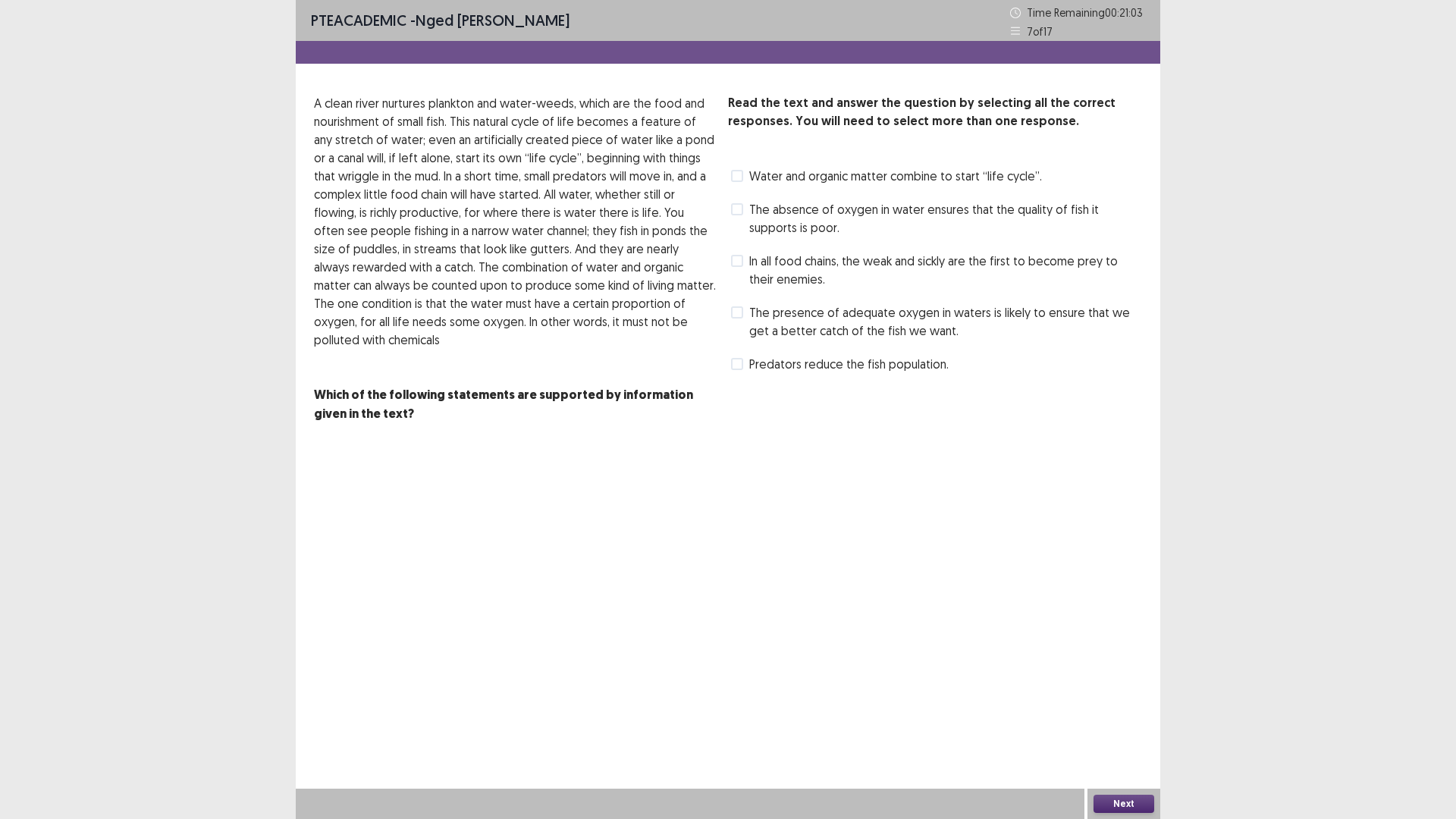
click at [741, 310] on span at bounding box center [737, 313] width 12 height 12
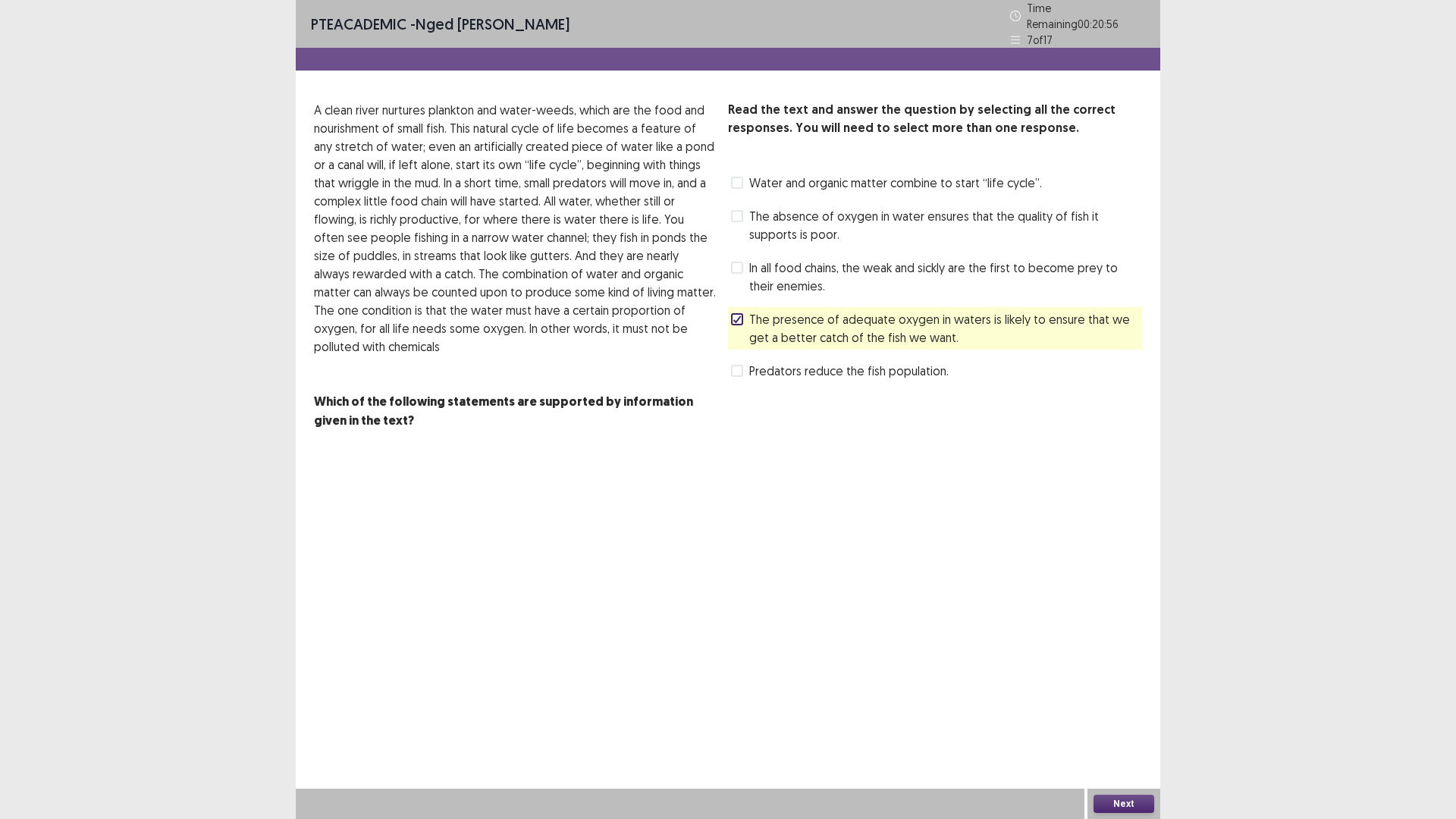
click at [736, 210] on span at bounding box center [737, 216] width 12 height 12
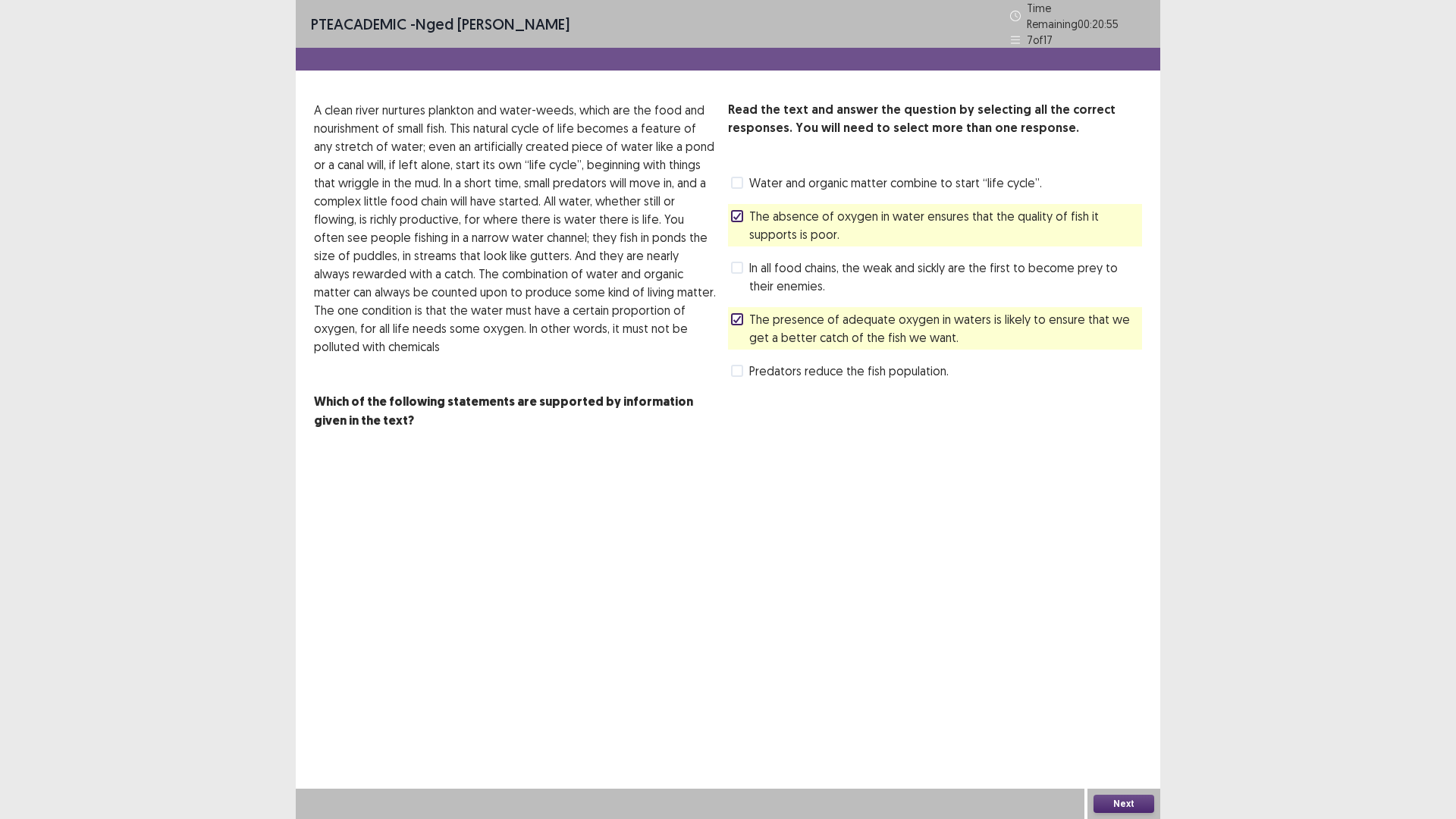
click at [1138, 716] on button "Next" at bounding box center [1123, 804] width 60 height 19
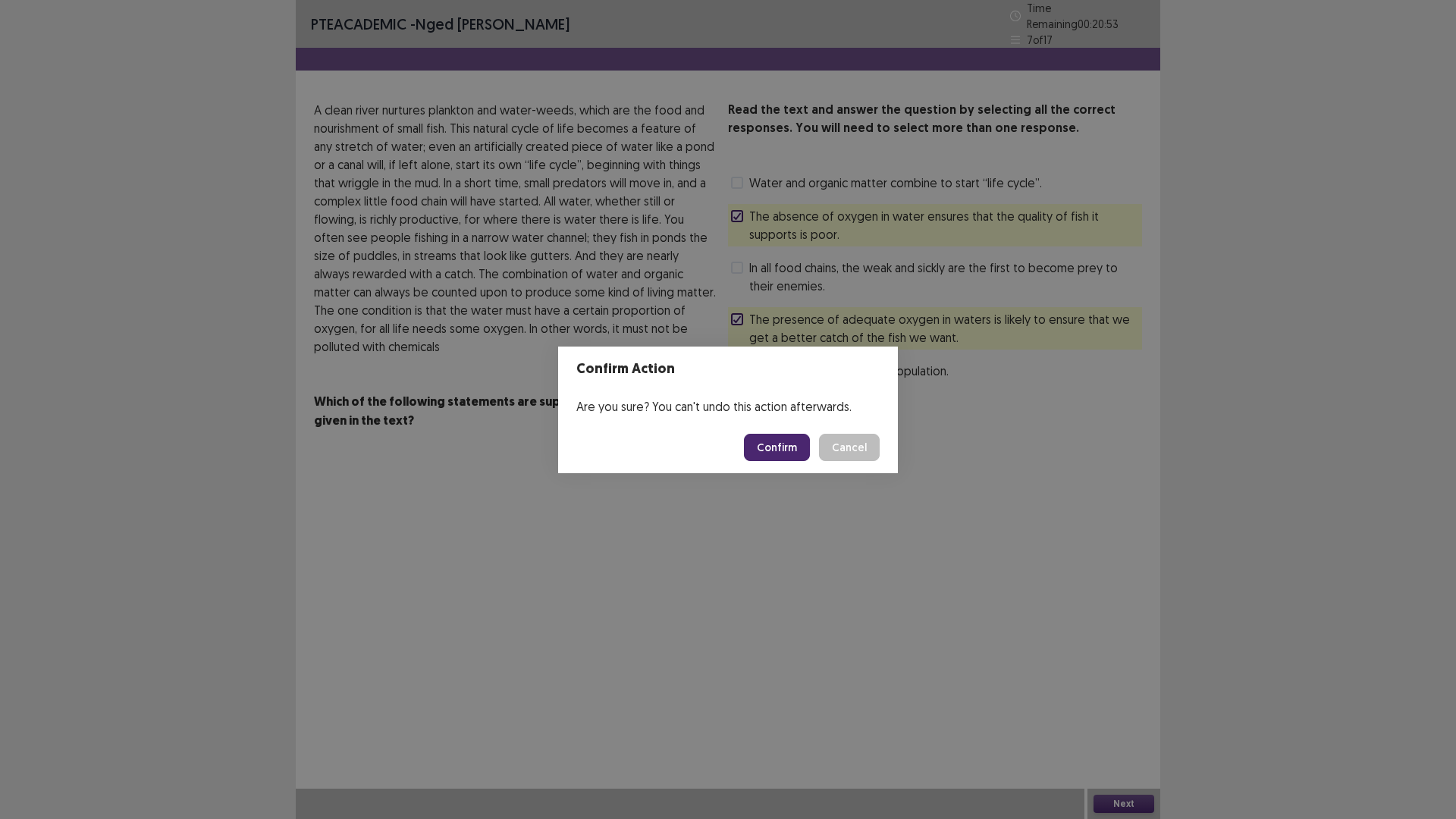
click at [783, 448] on button "Confirm" at bounding box center [776, 447] width 66 height 27
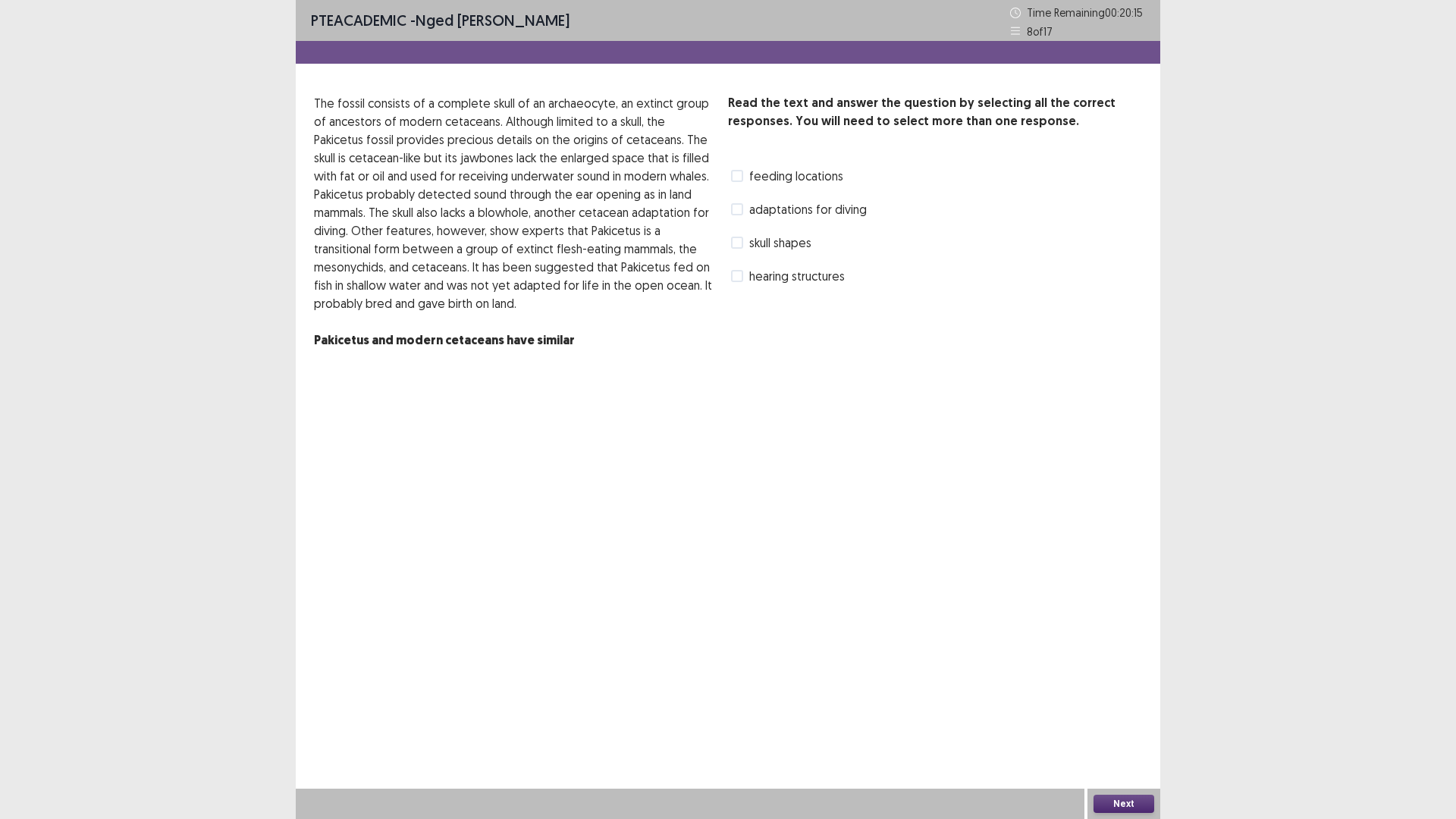
click at [738, 239] on span at bounding box center [737, 243] width 12 height 12
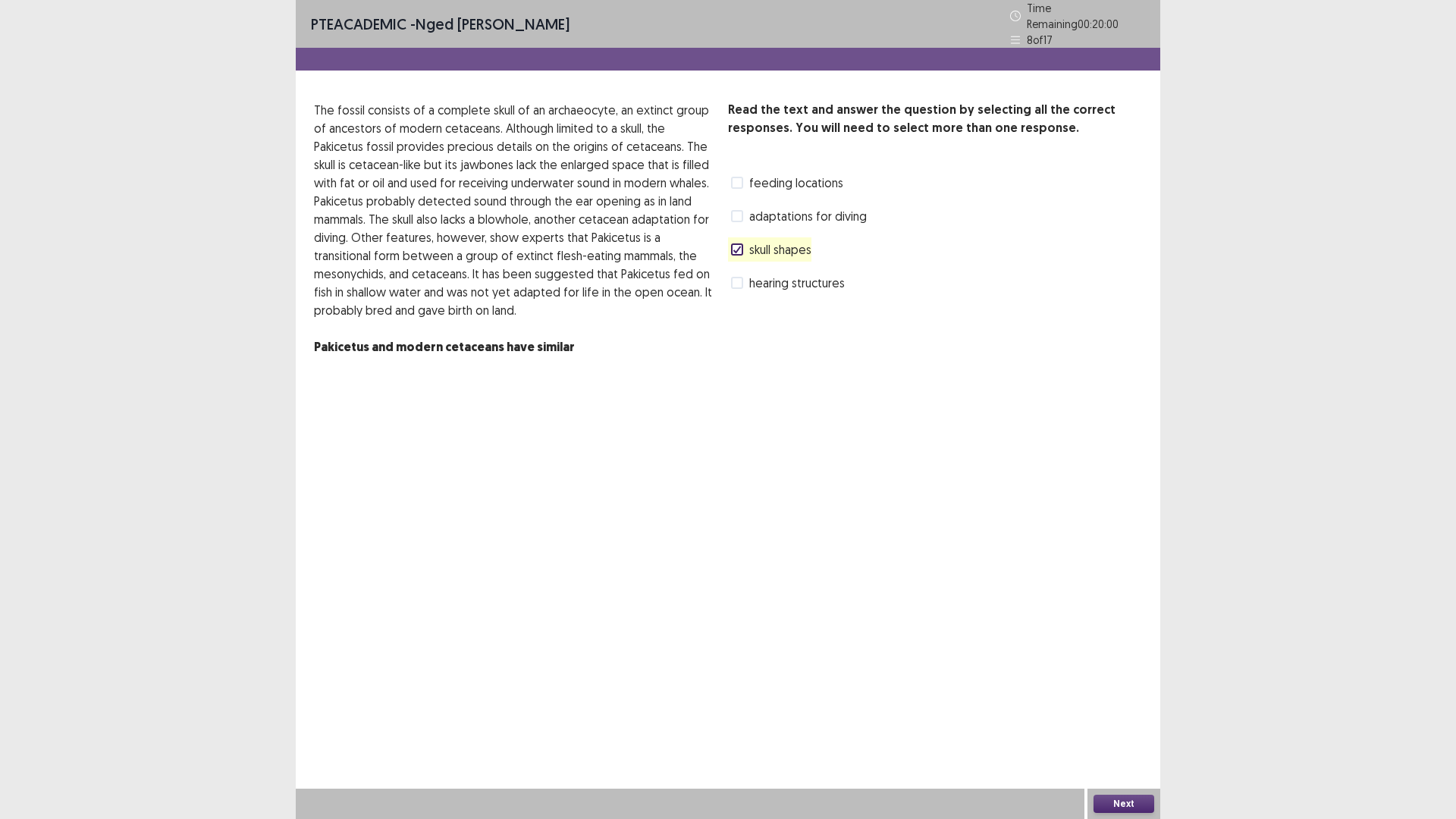
click at [738, 210] on span at bounding box center [737, 216] width 12 height 12
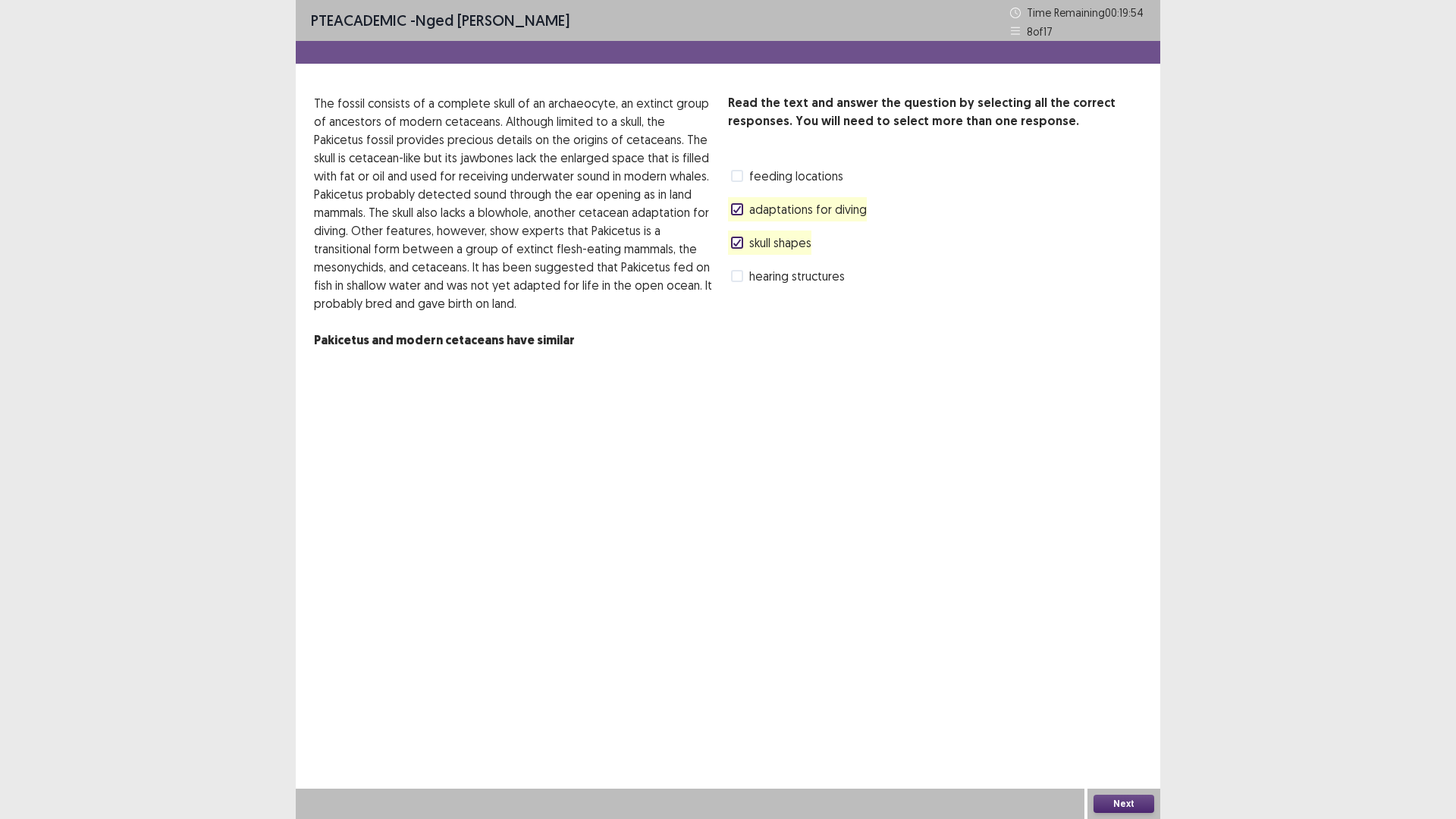
click at [738, 279] on span at bounding box center [737, 276] width 12 height 12
click at [734, 242] on icon at bounding box center [737, 243] width 9 height 8
click at [1123, 716] on button "Next" at bounding box center [1123, 804] width 60 height 19
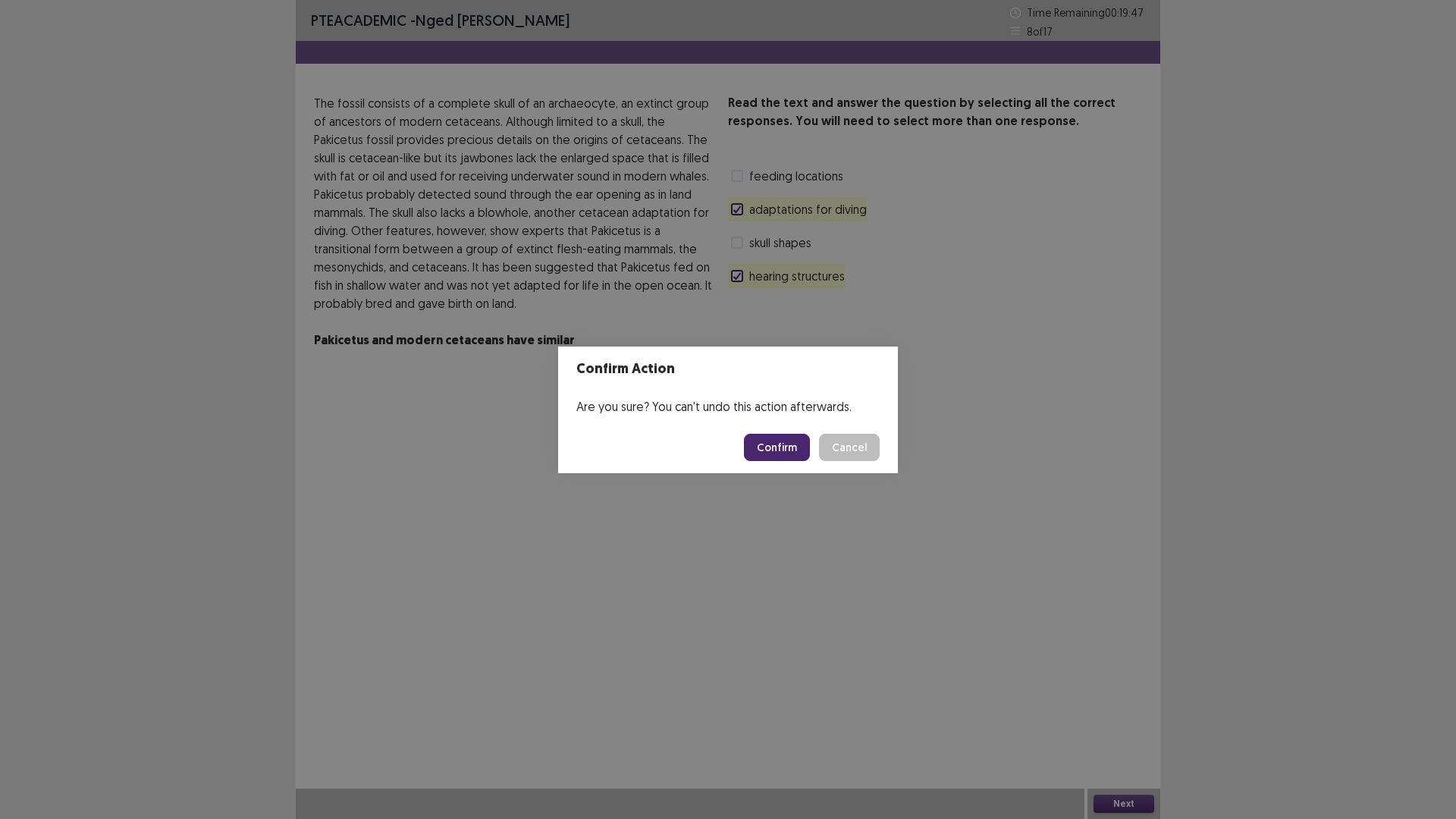
click at [786, 440] on button "Confirm" at bounding box center [776, 447] width 66 height 27
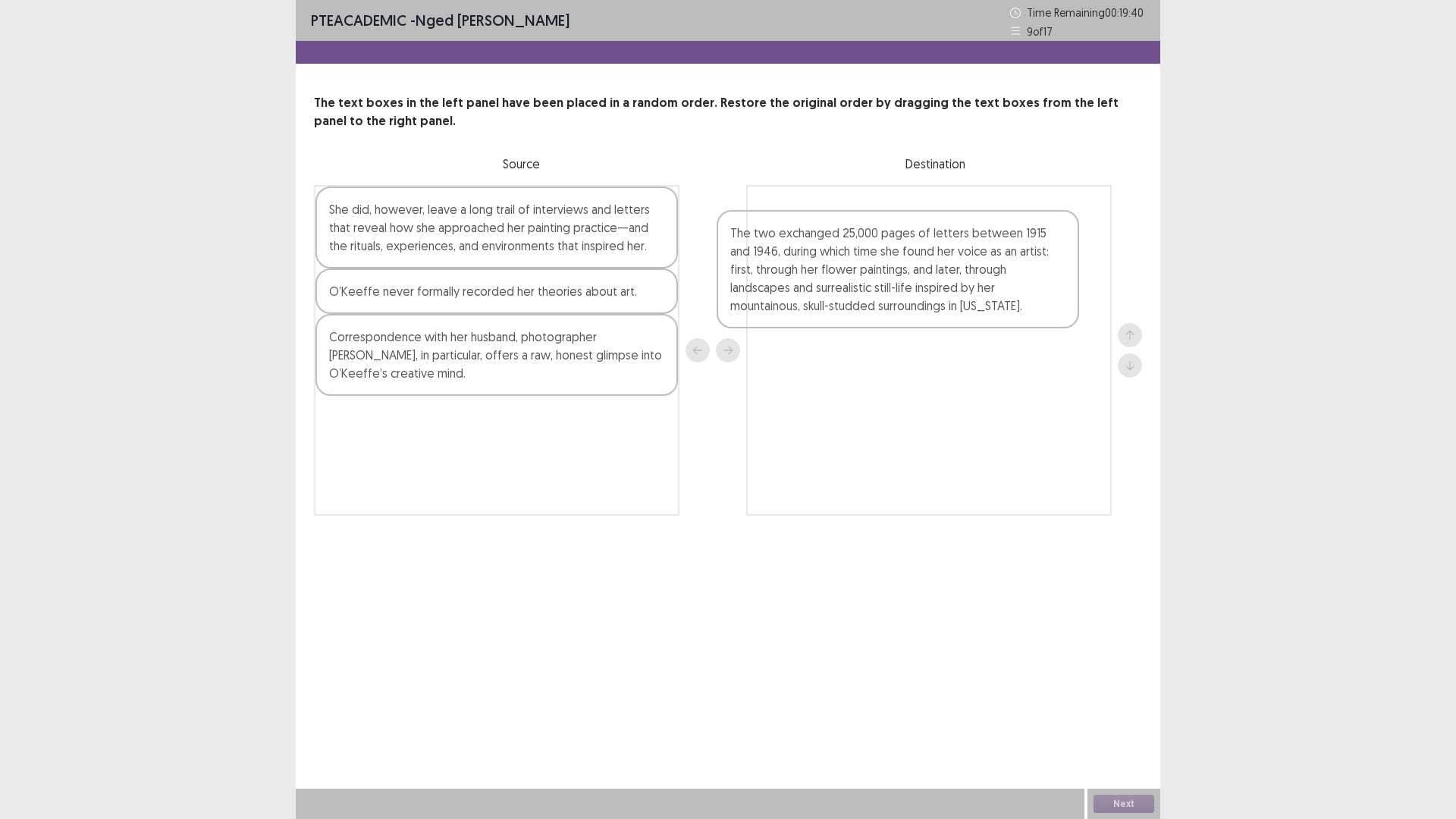
drag, startPoint x: 530, startPoint y: 454, endPoint x: 938, endPoint y: 266, distance: 449.2
click at [938, 266] on div "She did, however, leave a long trail of interviews and letters that reveal how …" at bounding box center [728, 350] width 828 height 331
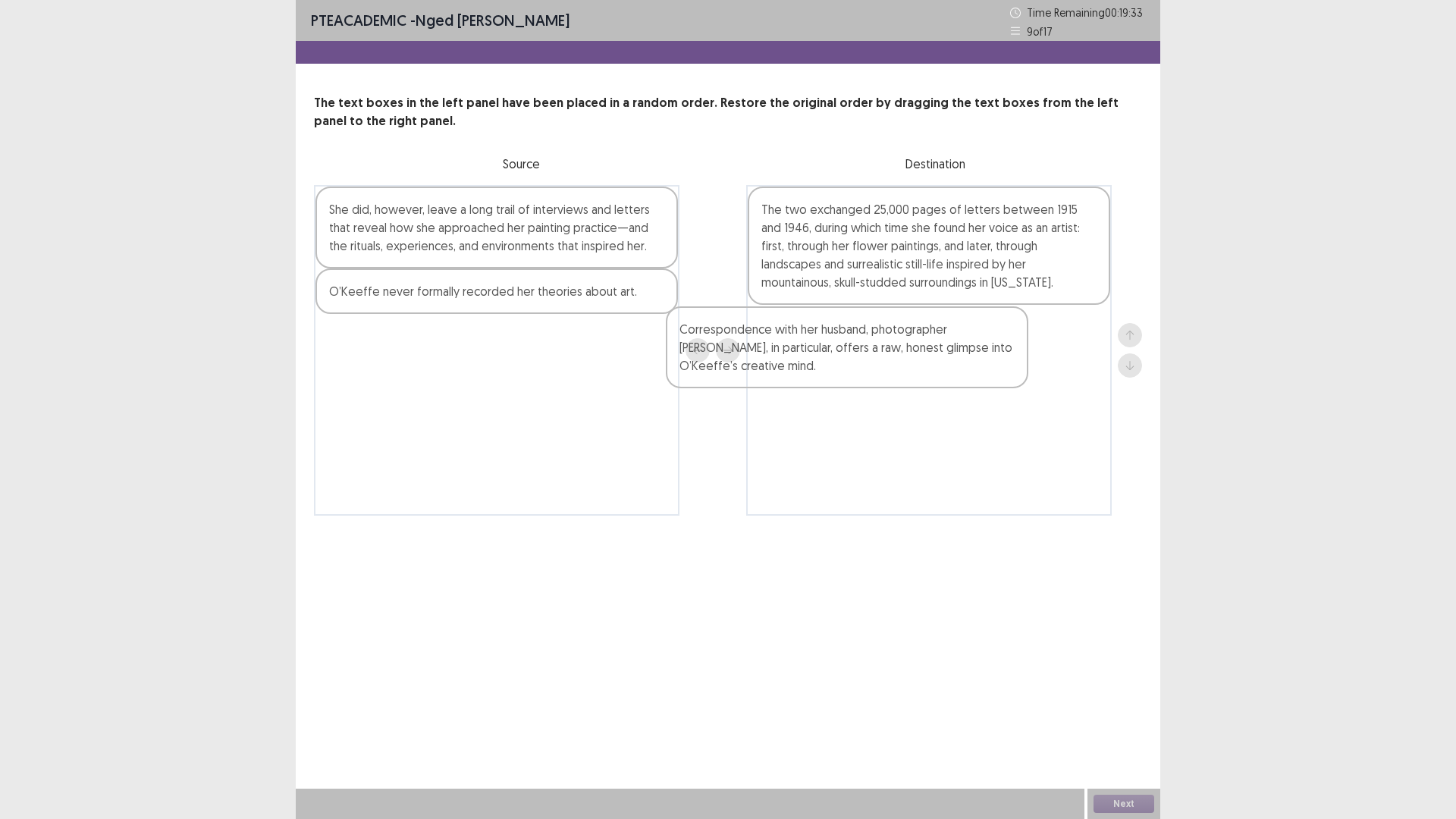
drag, startPoint x: 509, startPoint y: 365, endPoint x: 868, endPoint y: 352, distance: 359.2
click at [868, 352] on div "She did, however, leave a long trail of interviews and letters that reveal how …" at bounding box center [728, 350] width 828 height 331
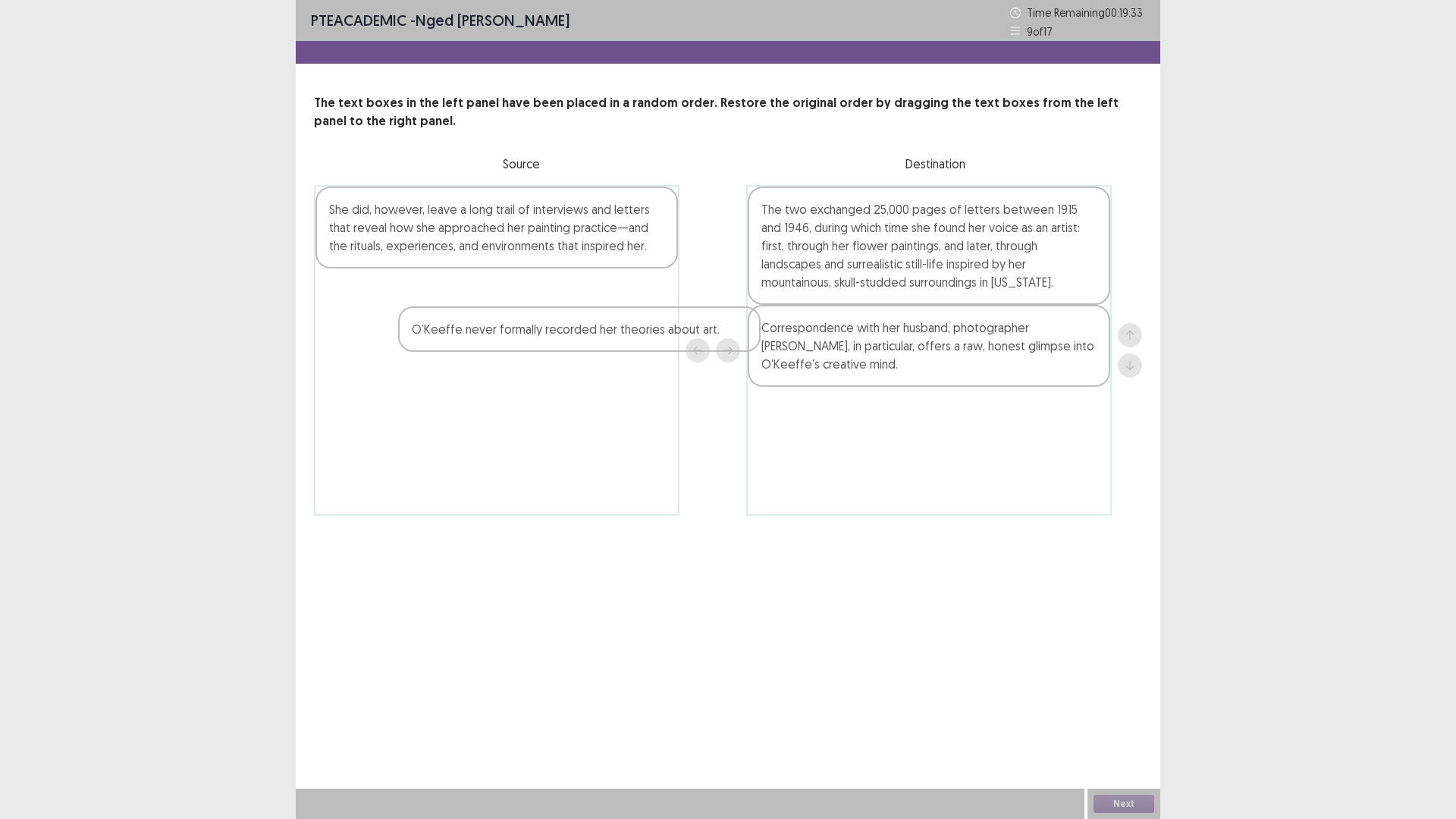
drag, startPoint x: 512, startPoint y: 290, endPoint x: 931, endPoint y: 446, distance: 447.1
click at [931, 446] on div "She did, however, leave a long trail of interviews and letters that reveal how …" at bounding box center [728, 350] width 828 height 331
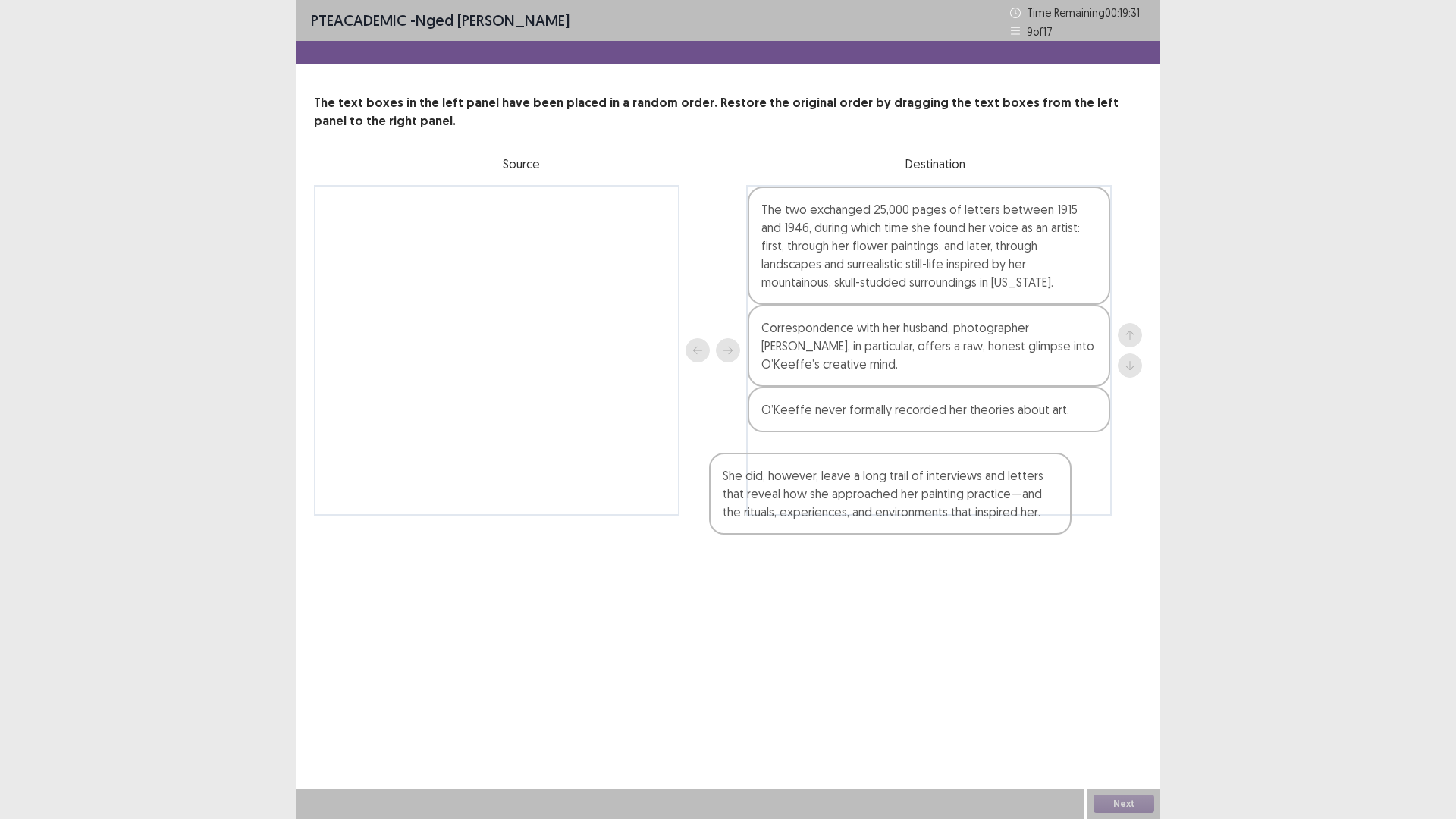
drag, startPoint x: 560, startPoint y: 231, endPoint x: 960, endPoint y: 505, distance: 484.8
click at [960, 505] on div "She did, however, leave a long trail of interviews and letters that reveal how …" at bounding box center [728, 350] width 828 height 331
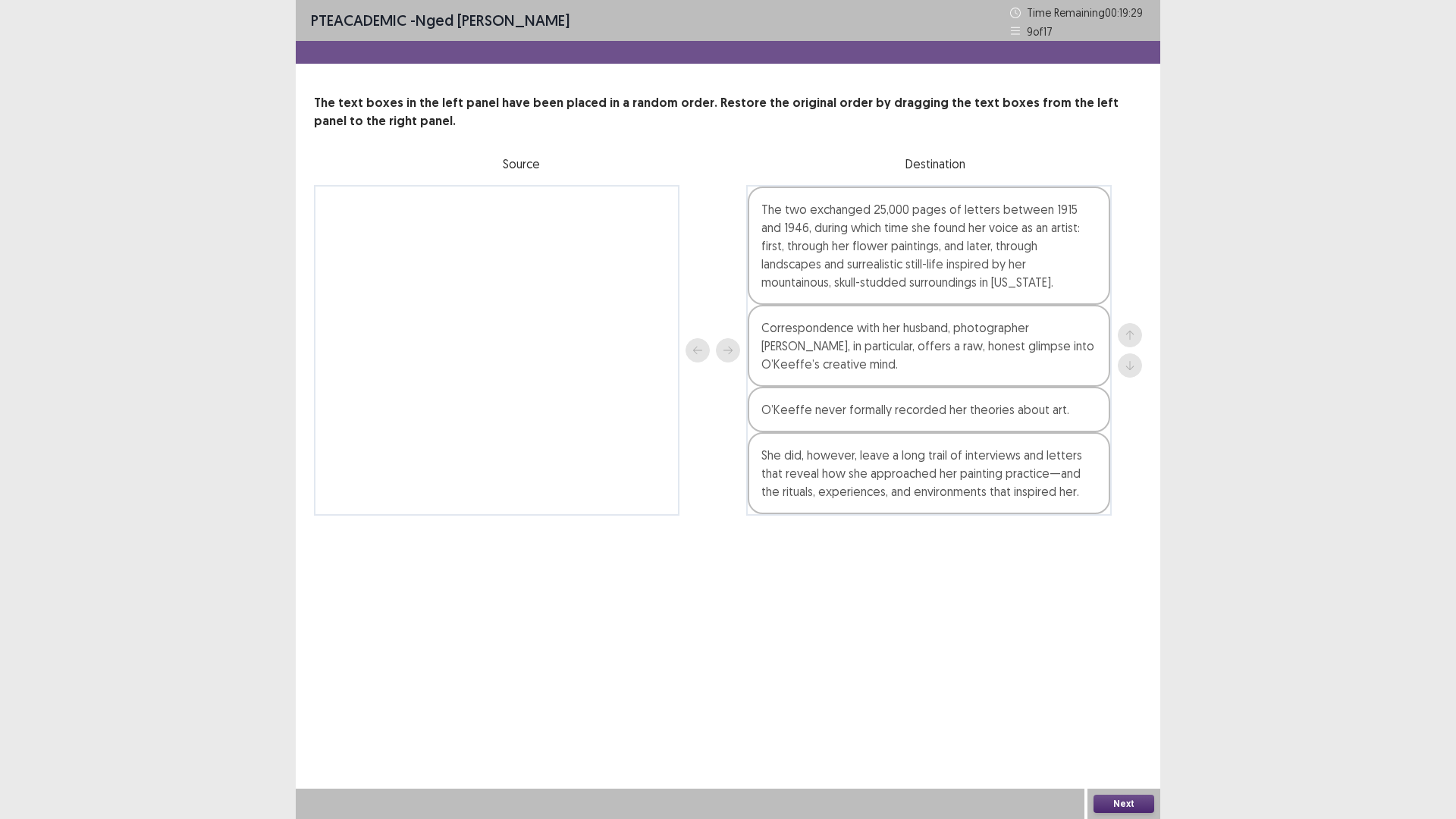
click at [1103, 716] on div "Next" at bounding box center [1124, 804] width 73 height 30
click at [1108, 716] on button "Next" at bounding box center [1123, 804] width 60 height 19
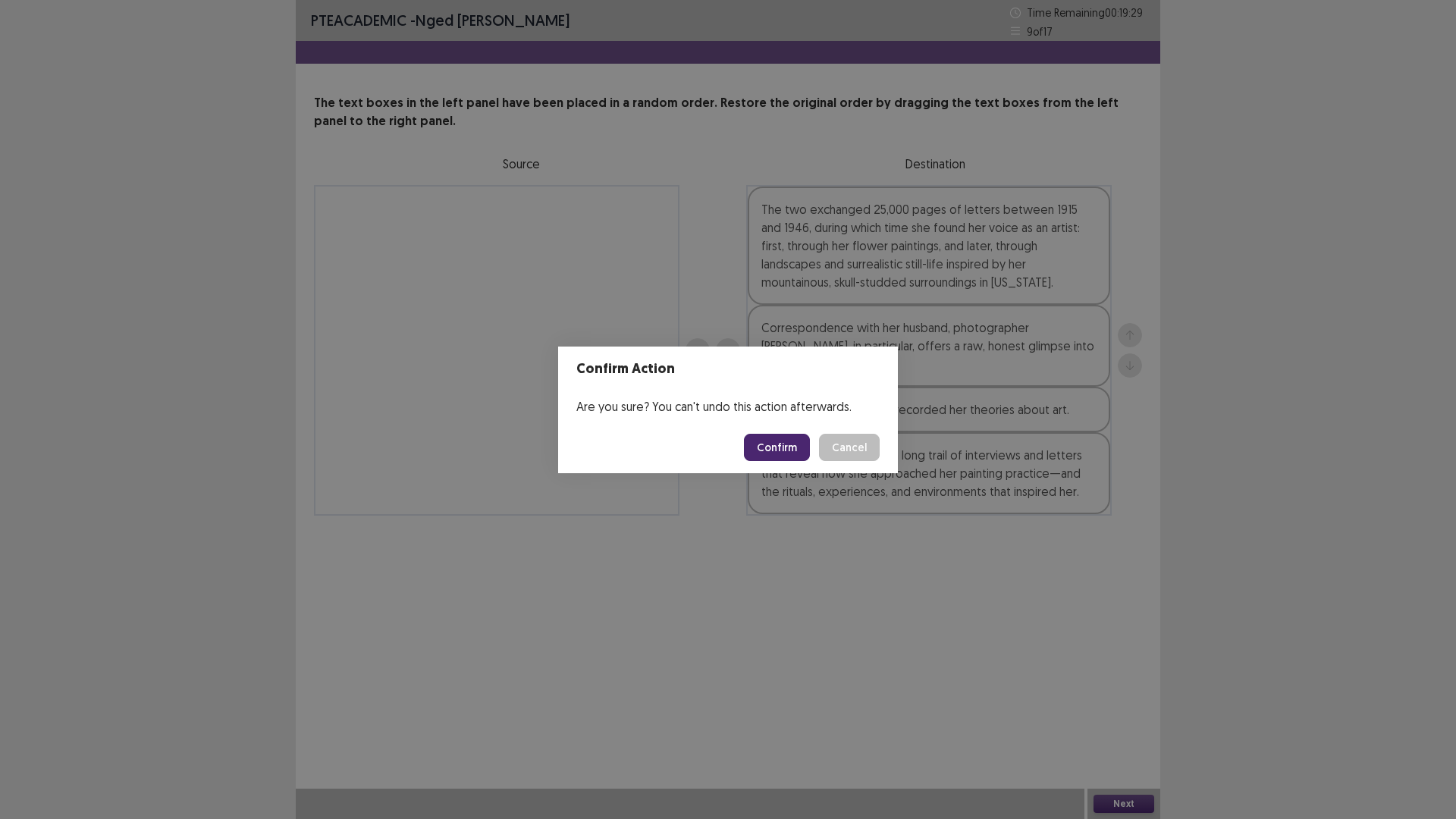
click at [773, 440] on button "Confirm" at bounding box center [776, 447] width 66 height 27
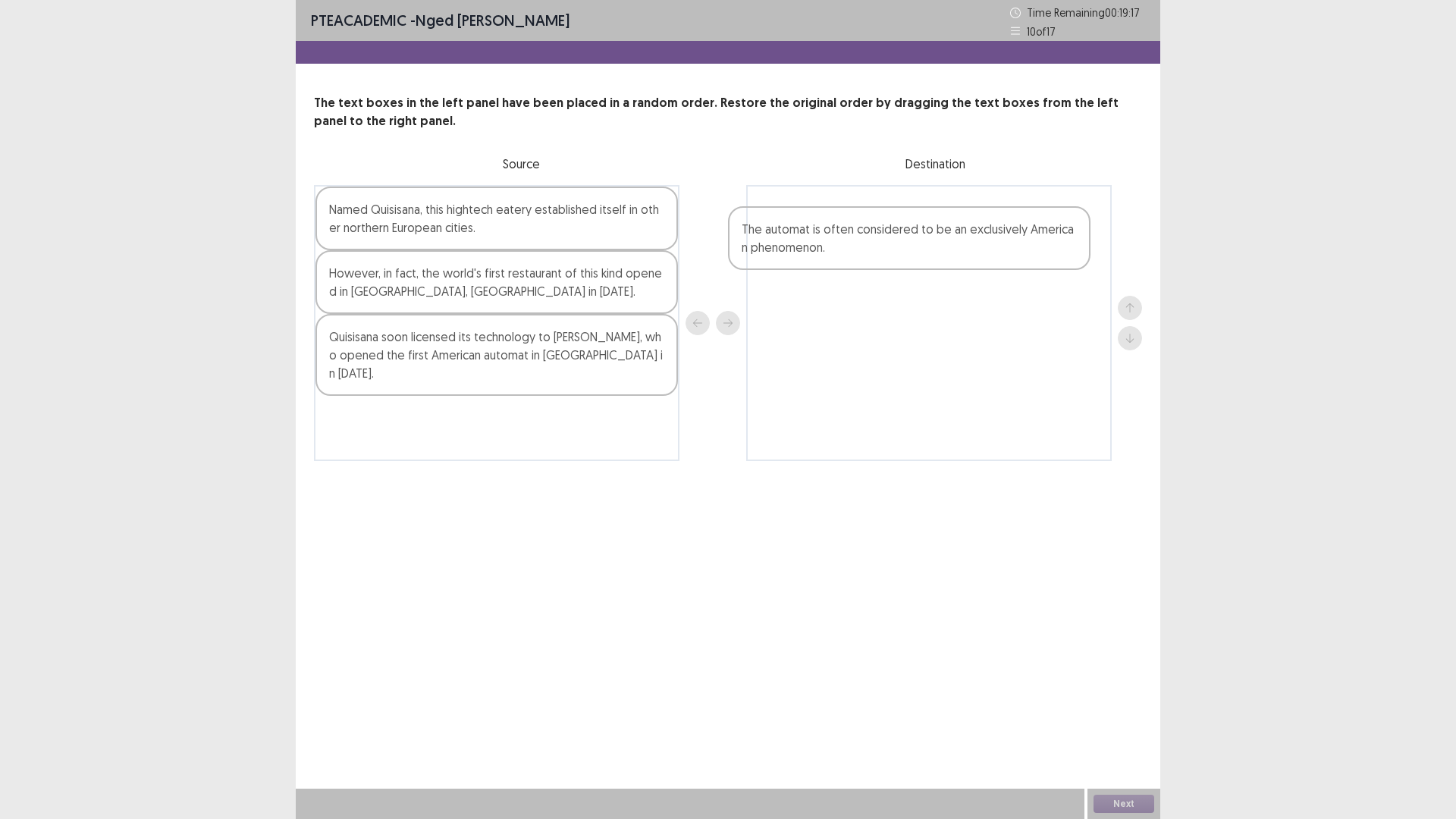
drag, startPoint x: 476, startPoint y: 422, endPoint x: 906, endPoint y: 238, distance: 467.7
click at [906, 238] on div "Named Quisisana, this hightech eatery established itself in other northern Euro…" at bounding box center [728, 323] width 828 height 276
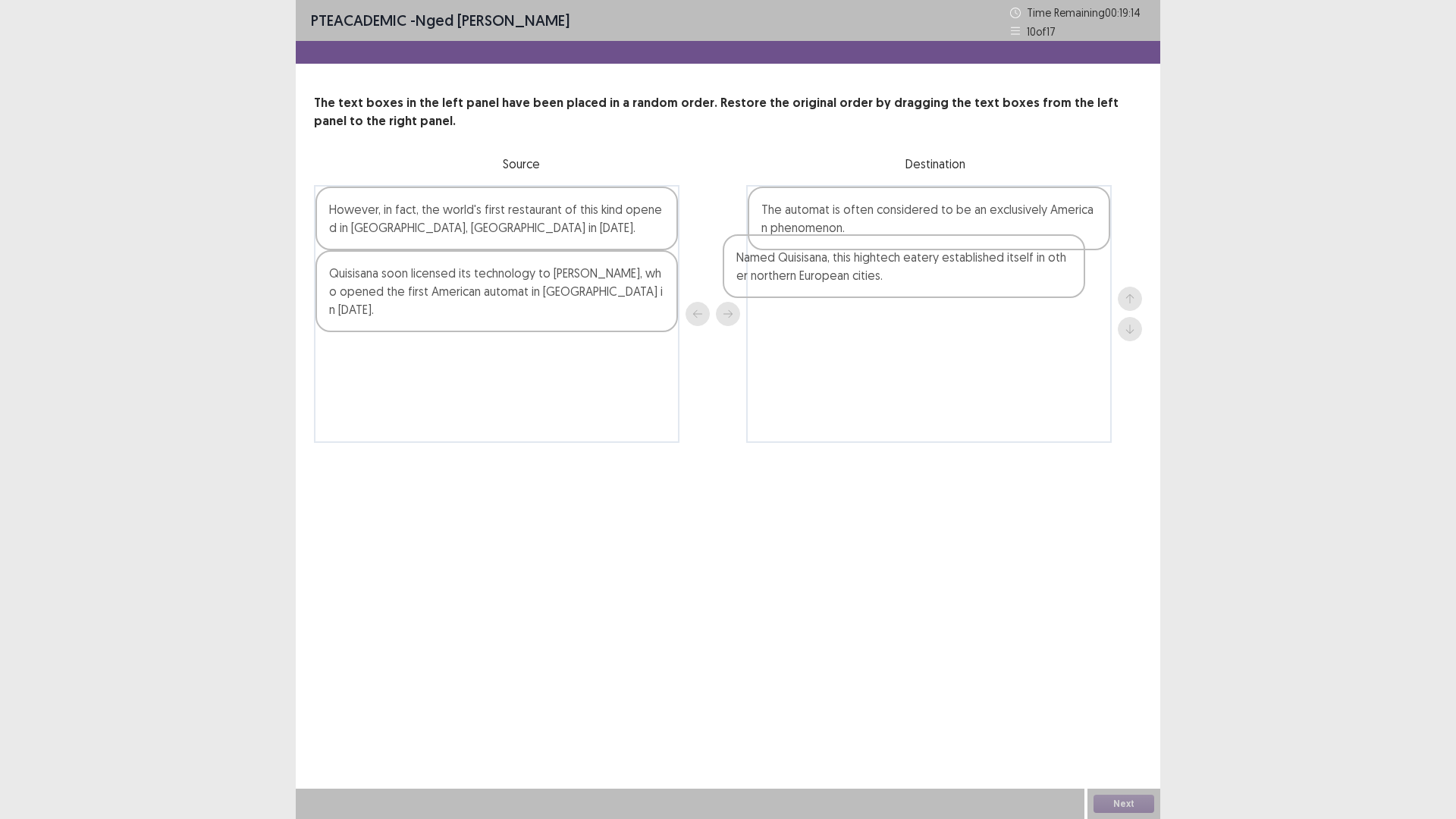
drag, startPoint x: 505, startPoint y: 237, endPoint x: 931, endPoint y: 283, distance: 428.5
click at [931, 283] on div "Named Quisisana, this hightech eatery established itself in other northern Euro…" at bounding box center [728, 314] width 828 height 258
click at [953, 315] on div "The automat is often considered to be an exclusively American phenomenon." at bounding box center [929, 314] width 365 height 258
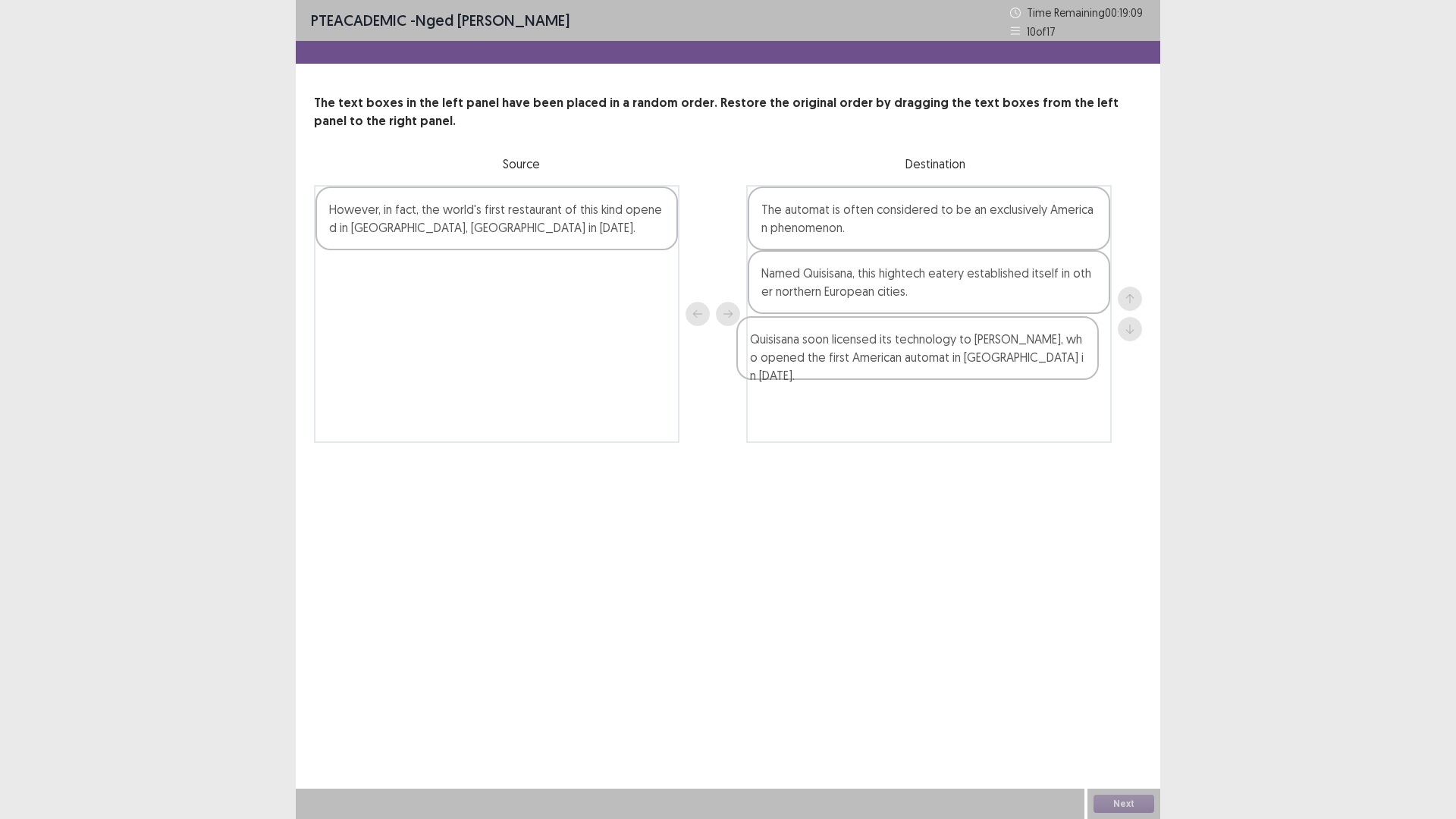
drag, startPoint x: 555, startPoint y: 297, endPoint x: 1003, endPoint y: 363, distance: 452.8
click at [1003, 363] on div "However, in fact, the world's first restaurant of this kind opened in [GEOGRAPH…" at bounding box center [728, 314] width 828 height 258
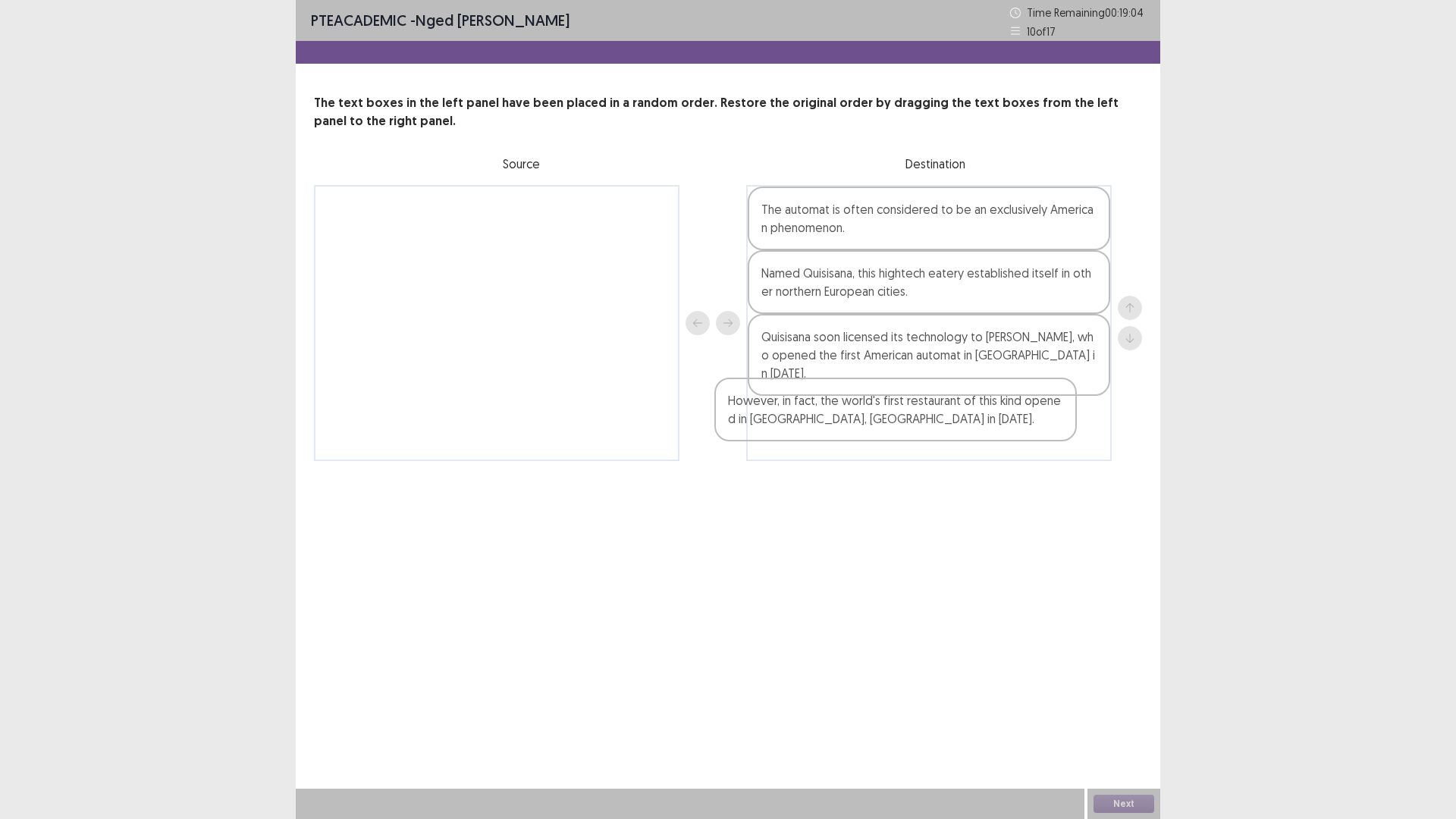
drag, startPoint x: 540, startPoint y: 238, endPoint x: 961, endPoint y: 437, distance: 465.7
click at [961, 437] on div "However, in fact, the world's first restaurant of this kind opened in [GEOGRAPH…" at bounding box center [728, 323] width 828 height 276
click at [1125, 716] on button "Next" at bounding box center [1123, 804] width 60 height 19
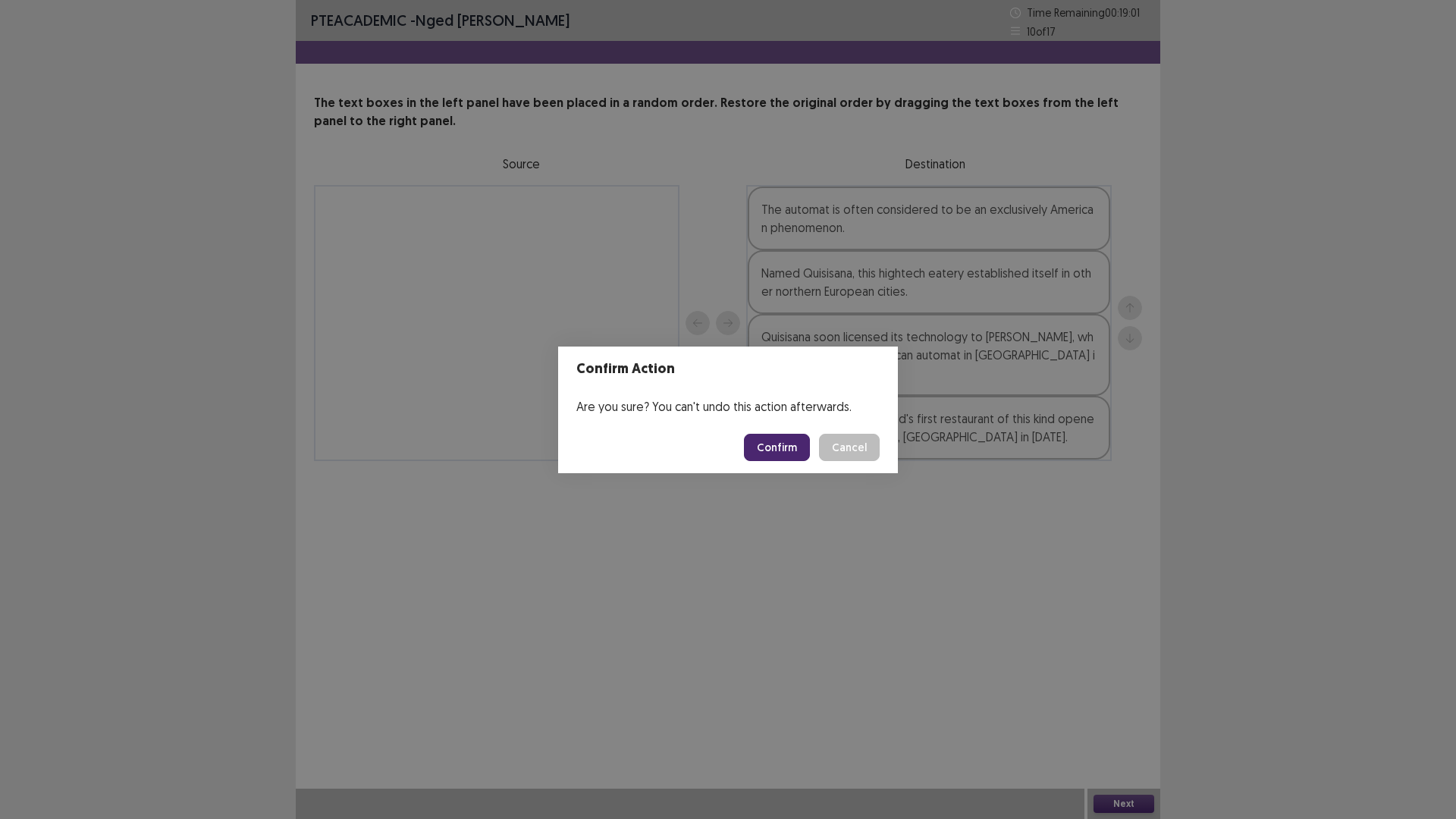
click at [782, 446] on button "Confirm" at bounding box center [776, 447] width 66 height 27
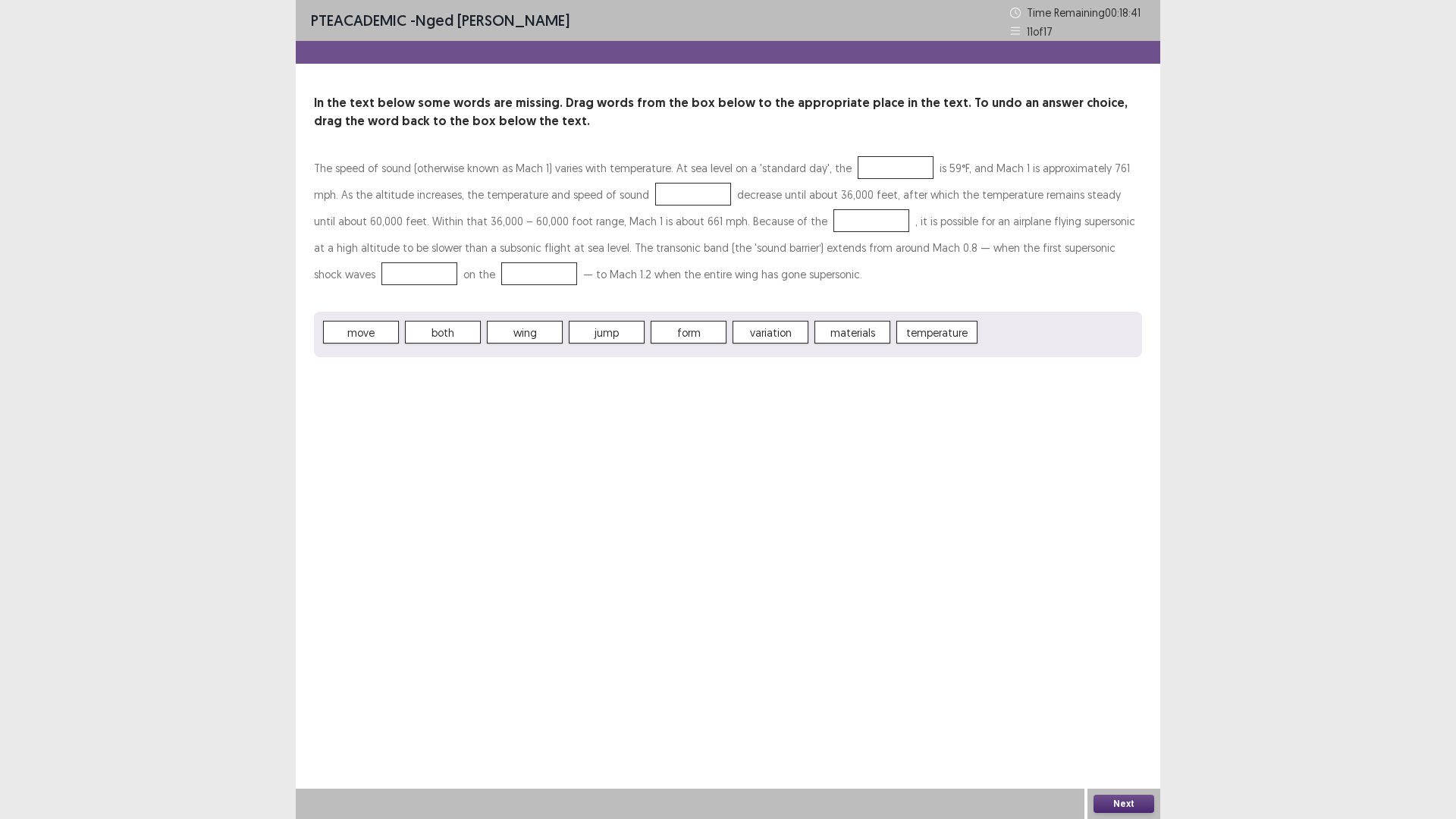
click at [886, 171] on div at bounding box center [896, 167] width 76 height 22
click at [1132, 716] on button "Next" at bounding box center [1123, 804] width 60 height 19
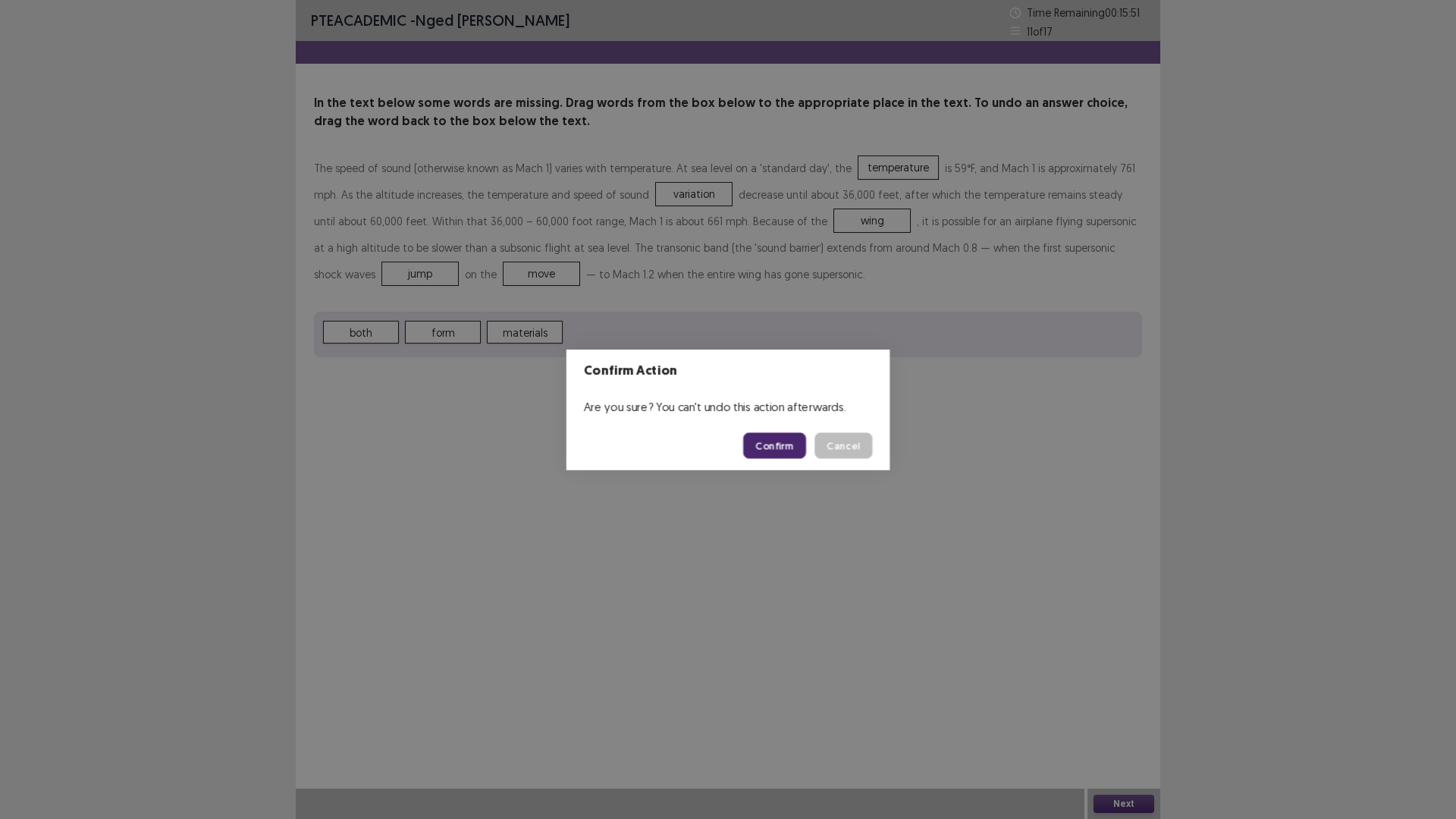
click at [1136, 716] on div "Confirm Action Are you sure? You can't undo this action afterwards. Confirm Can…" at bounding box center [728, 410] width 1456 height 819
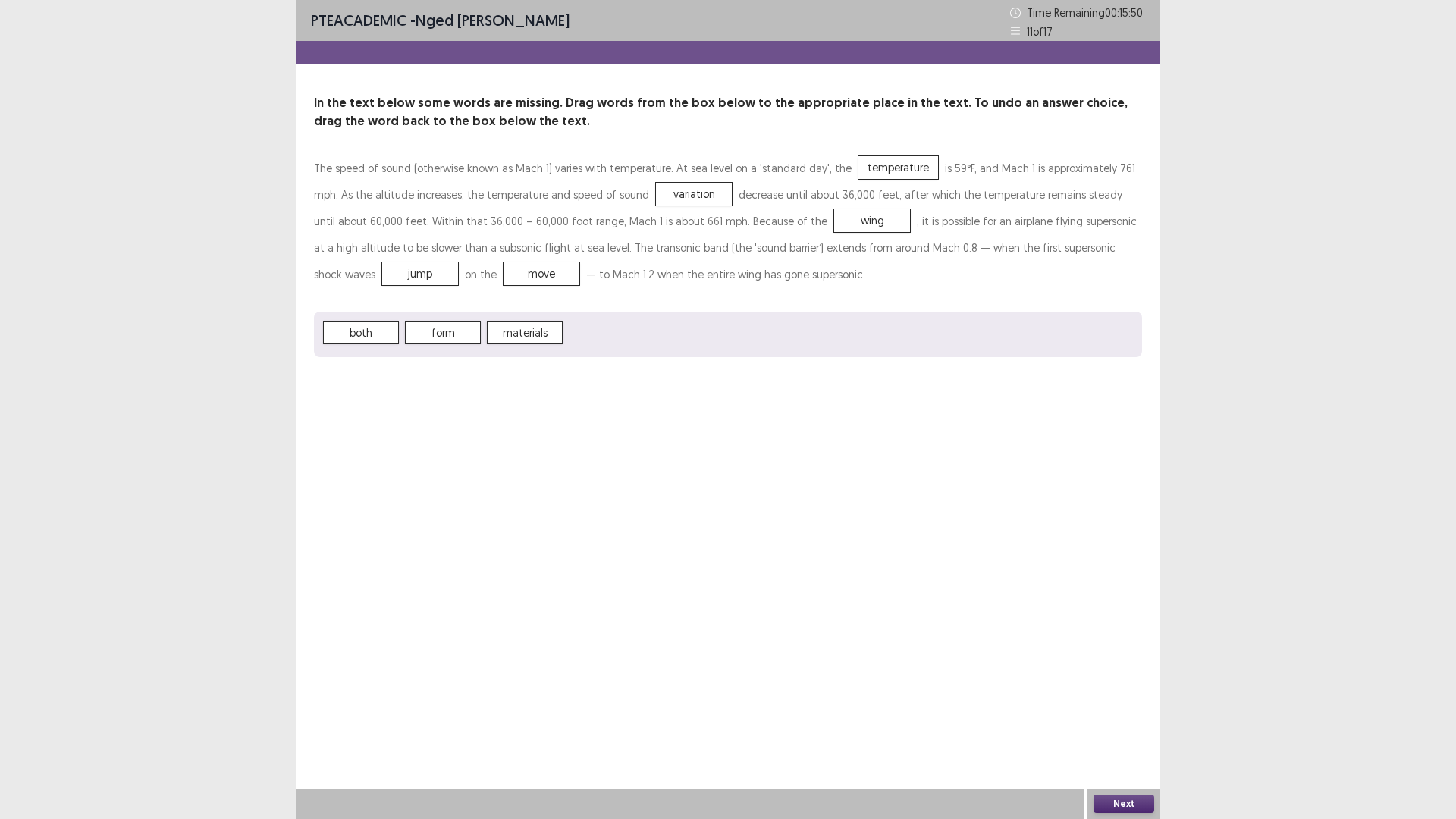
click at [1131, 716] on button "Next" at bounding box center [1123, 804] width 60 height 19
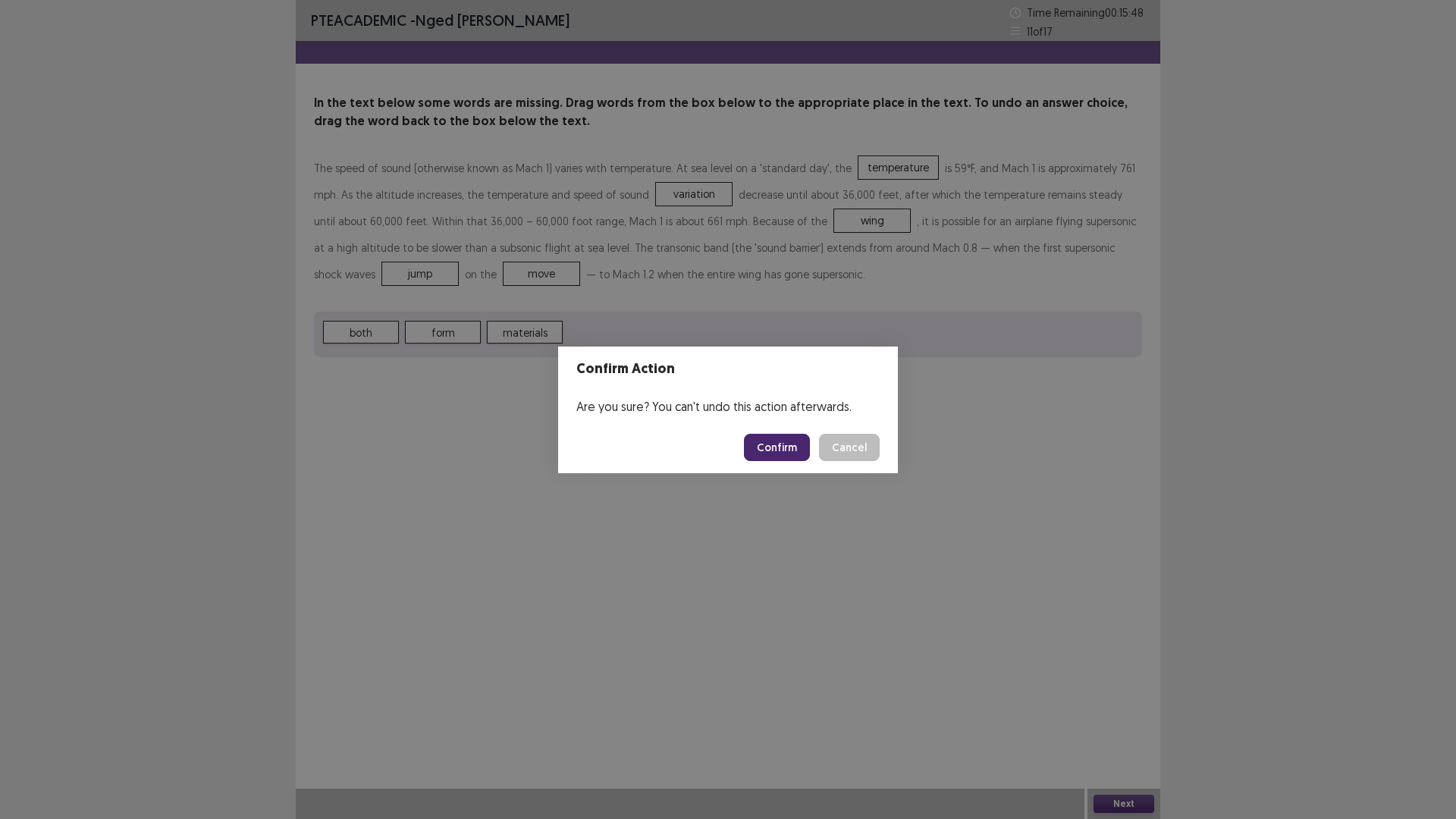
click at [784, 444] on button "Confirm" at bounding box center [776, 447] width 66 height 27
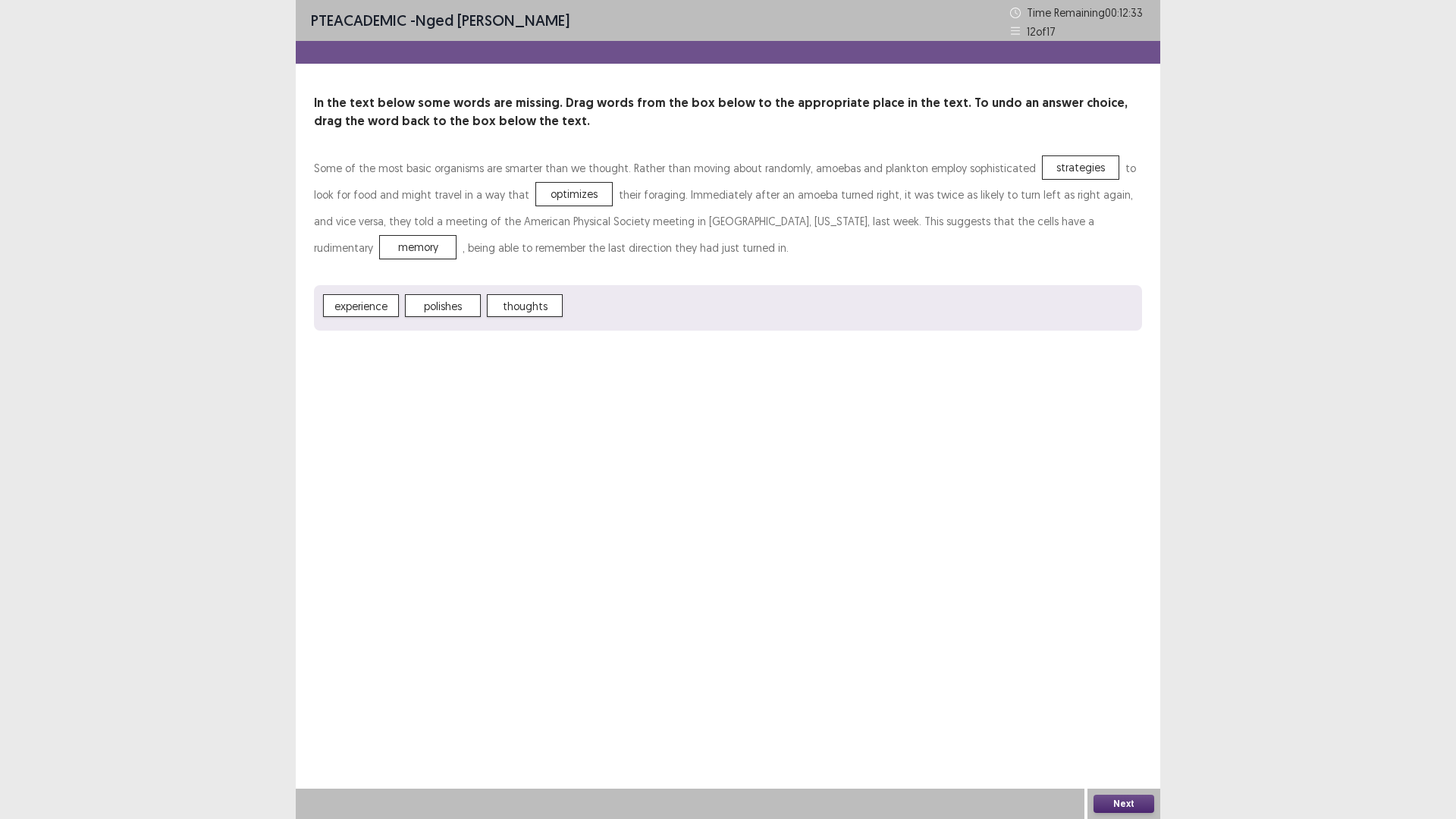
click at [1119, 716] on button "Next" at bounding box center [1123, 804] width 60 height 19
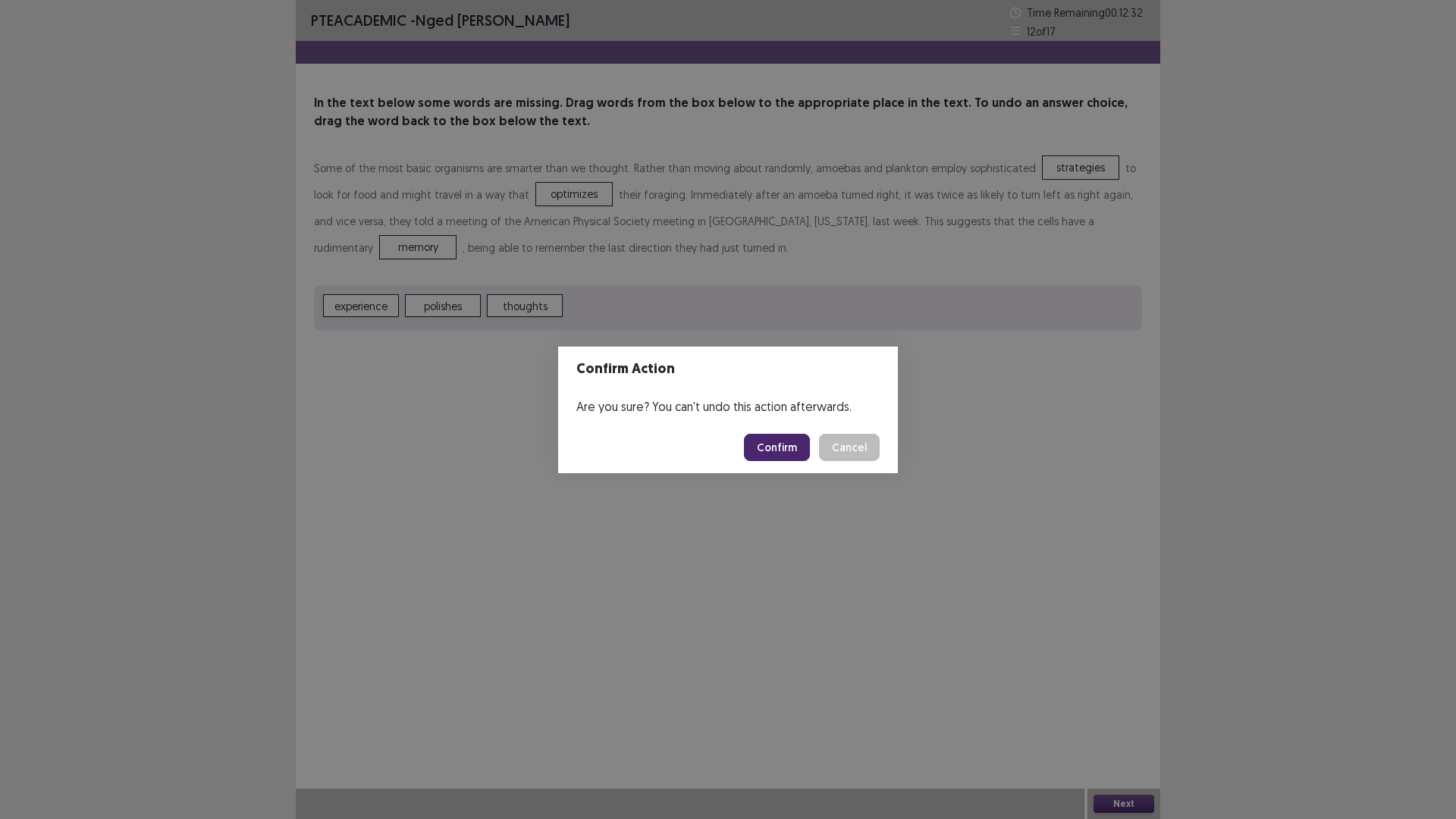
click at [783, 445] on button "Confirm" at bounding box center [776, 447] width 66 height 27
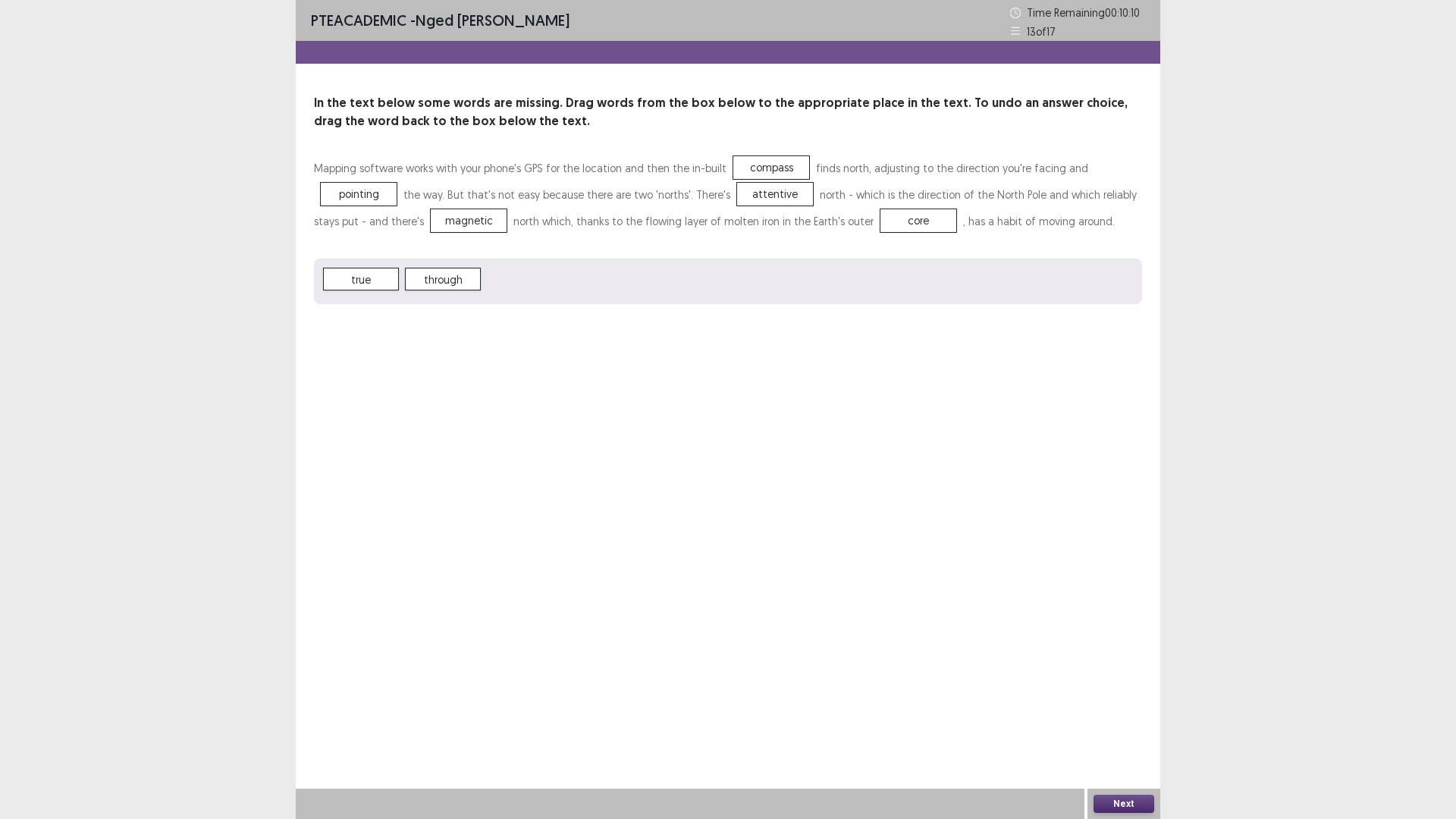
click at [1115, 716] on button "Next" at bounding box center [1123, 804] width 60 height 19
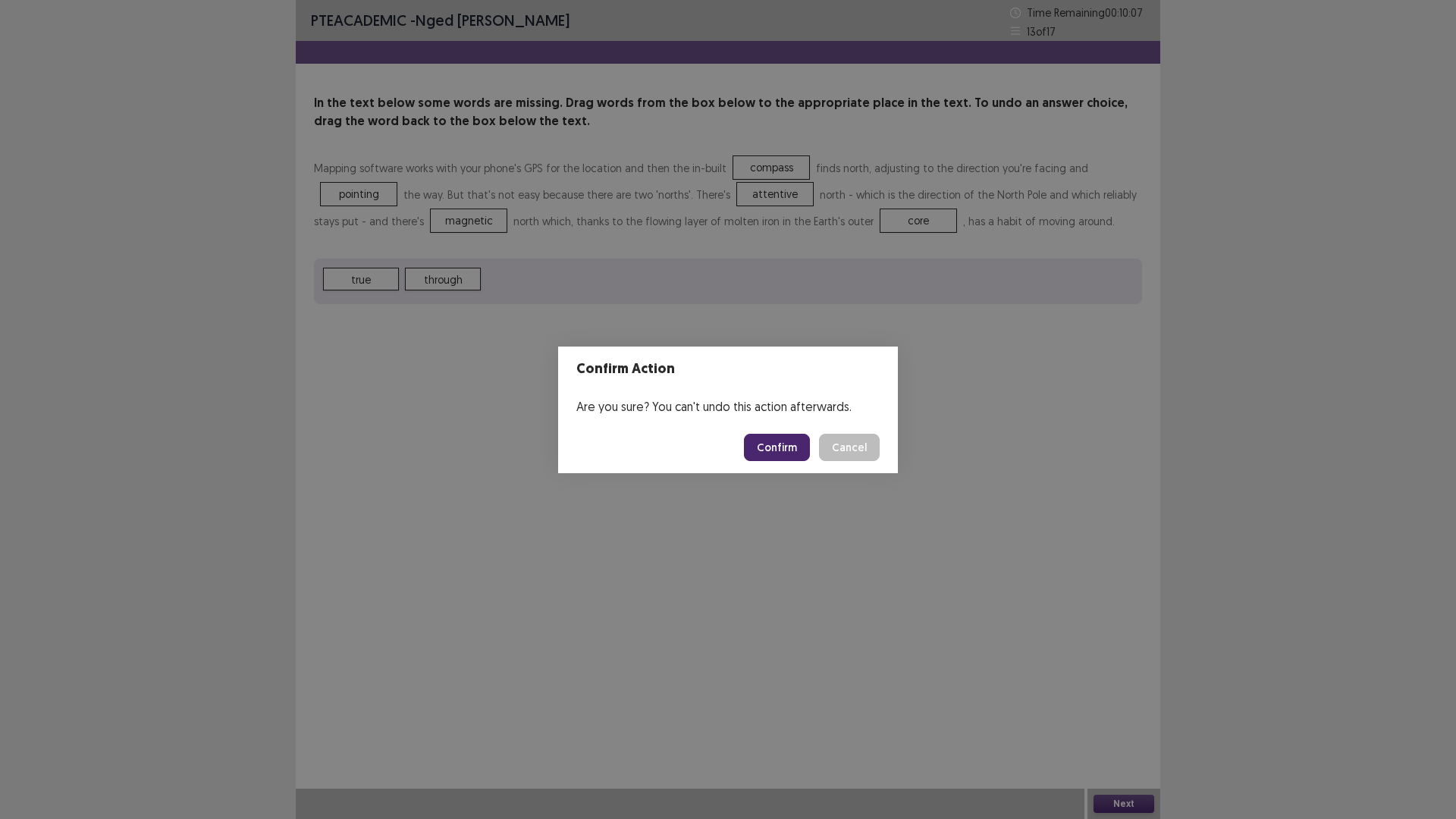
click at [783, 444] on button "Confirm" at bounding box center [776, 447] width 66 height 27
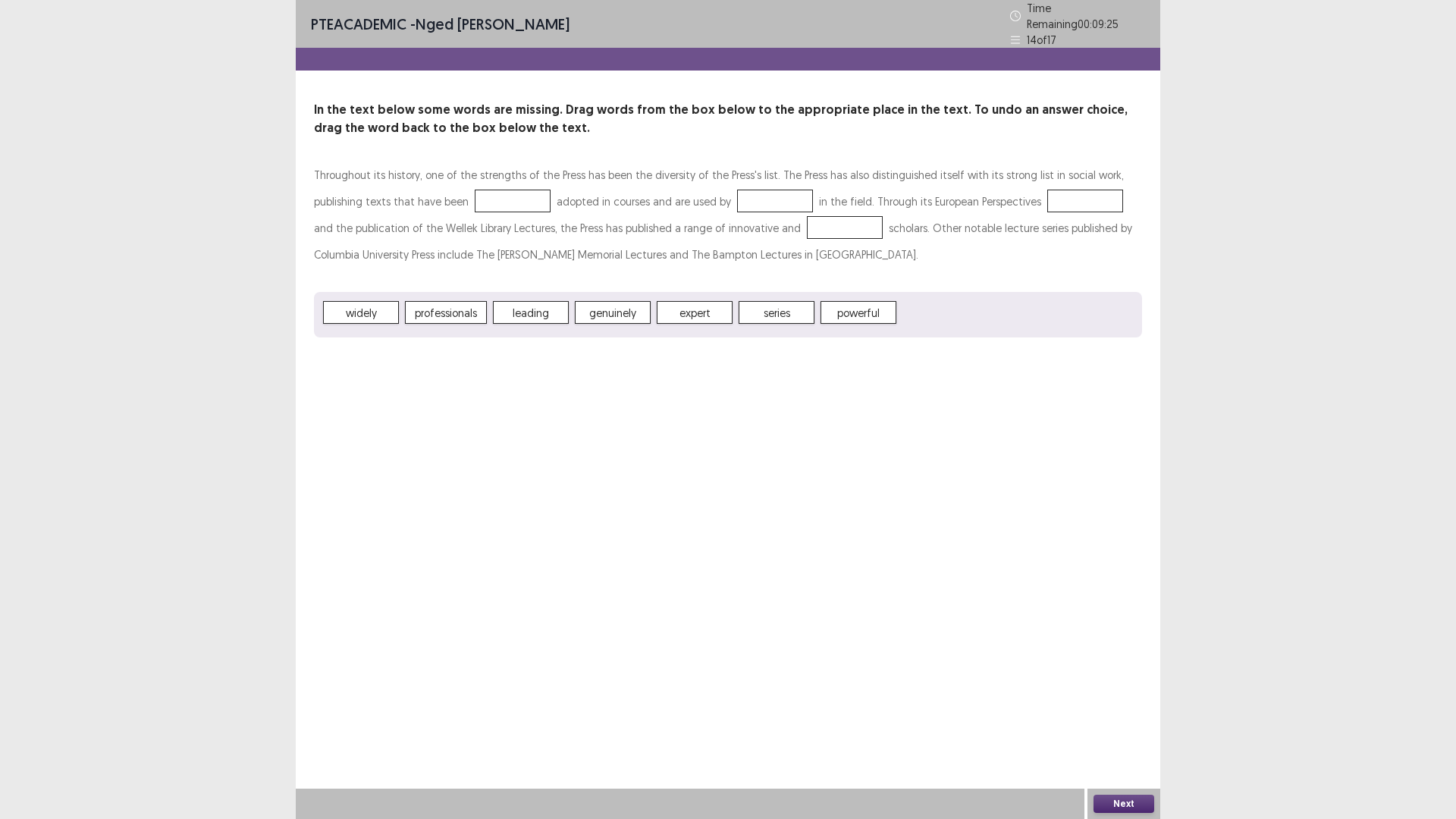
click at [477, 193] on div at bounding box center [512, 200] width 76 height 22
click at [1121, 716] on button "Next" at bounding box center [1123, 804] width 60 height 19
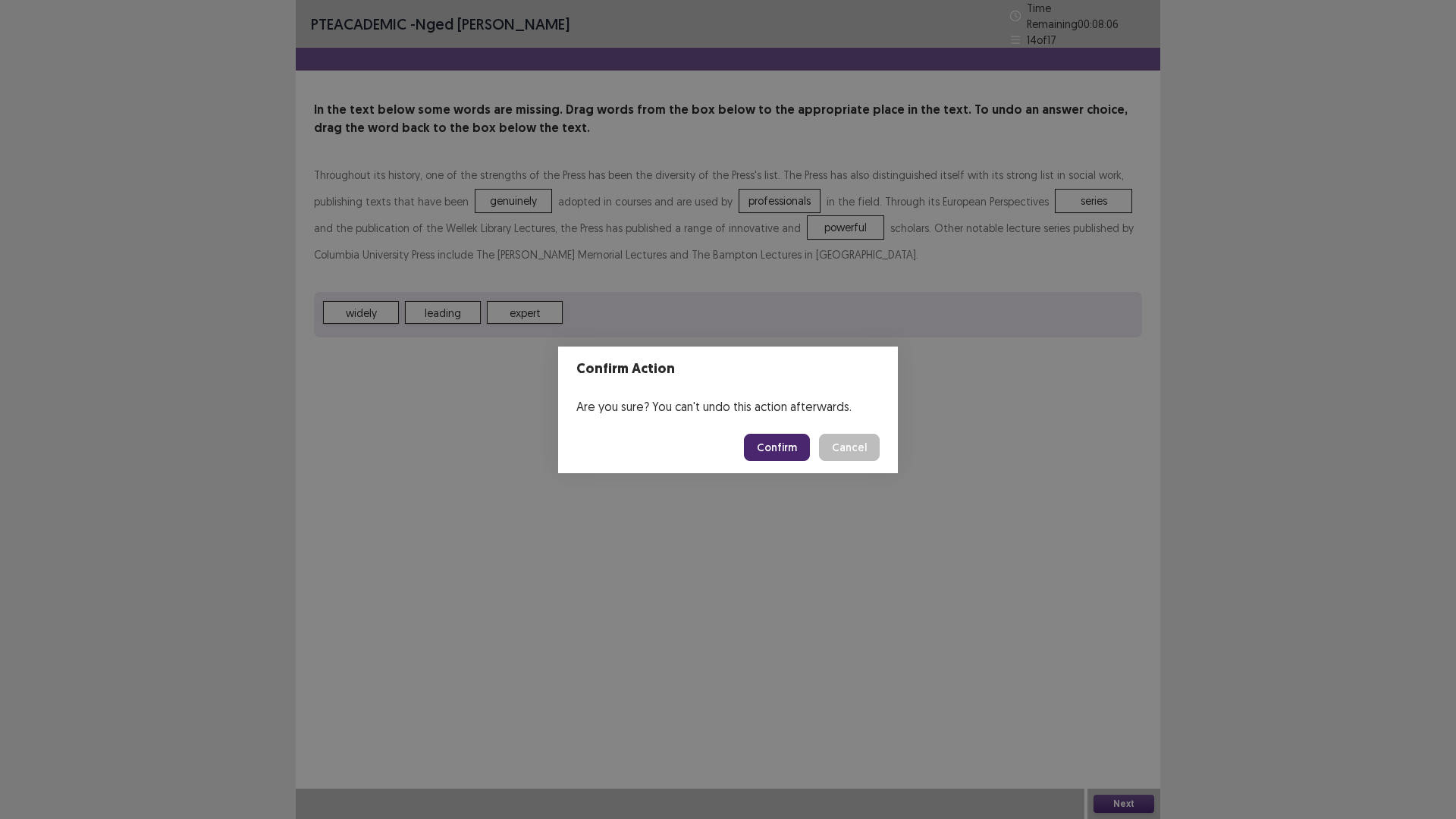
drag, startPoint x: 781, startPoint y: 453, endPoint x: 774, endPoint y: 431, distance: 23.1
click at [783, 453] on button "Confirm" at bounding box center [776, 447] width 66 height 27
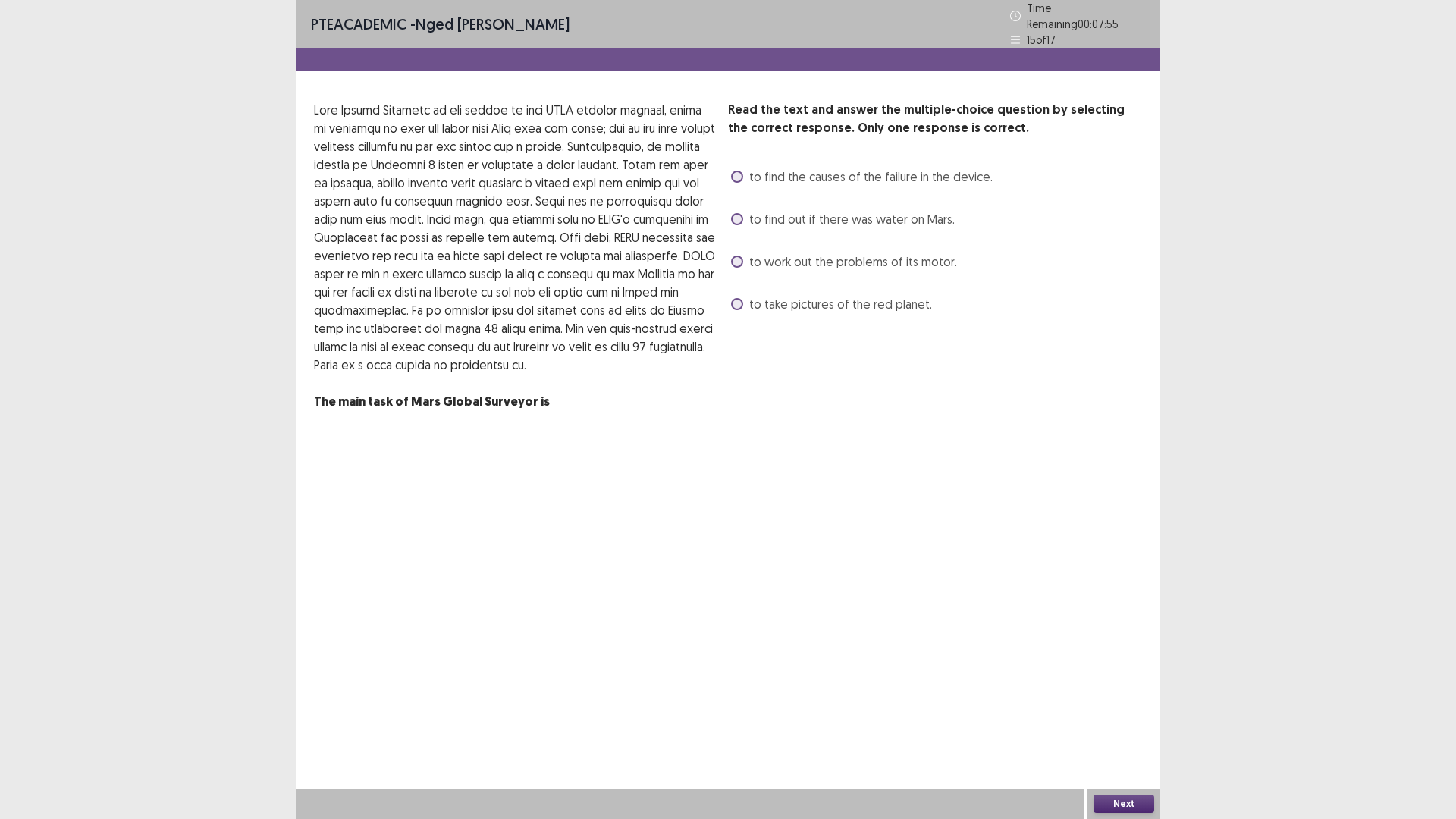
click at [737, 213] on span at bounding box center [737, 219] width 12 height 12
click at [1113, 716] on button "Next" at bounding box center [1123, 804] width 60 height 19
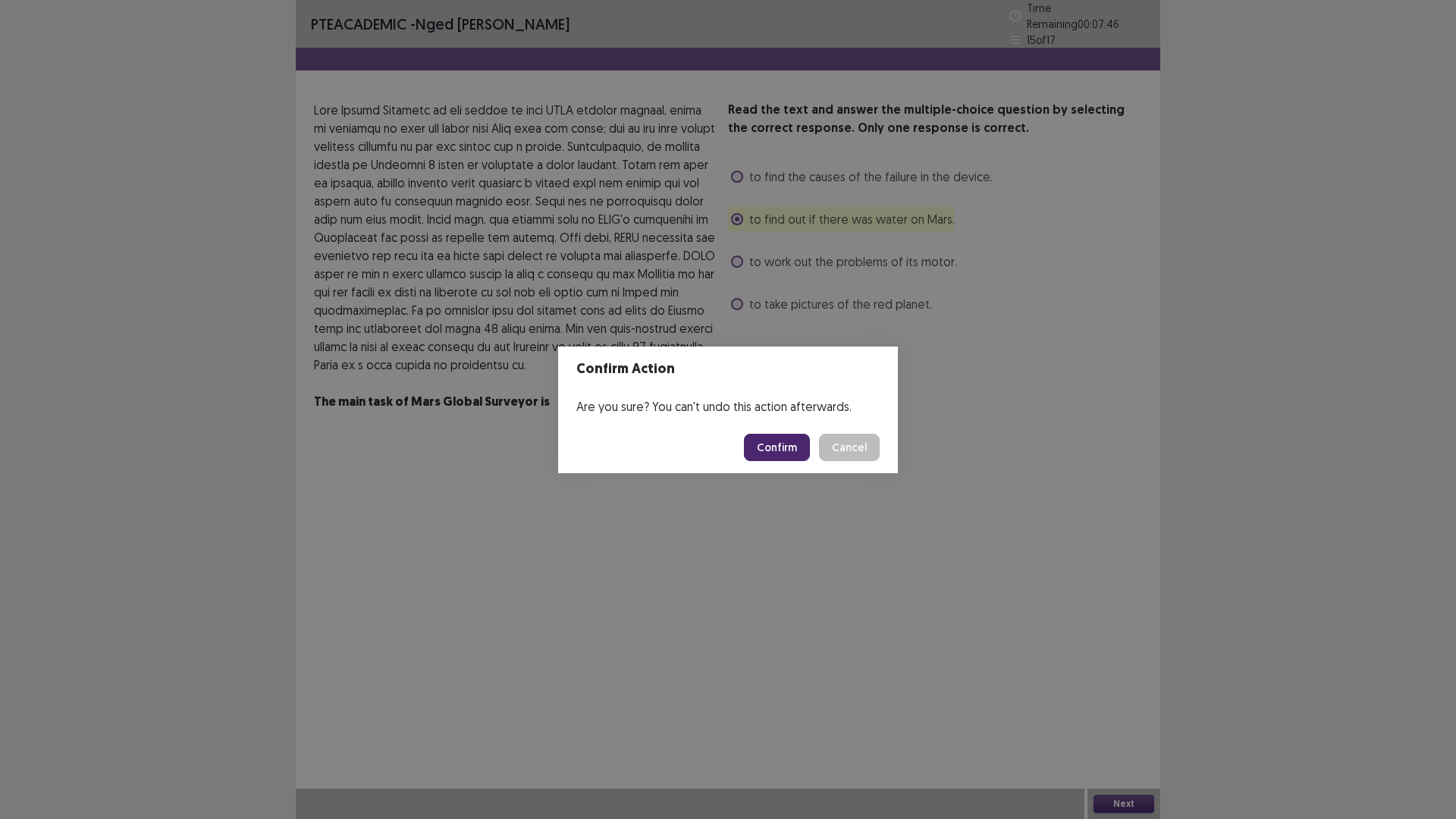
click at [774, 451] on button "Confirm" at bounding box center [776, 447] width 66 height 27
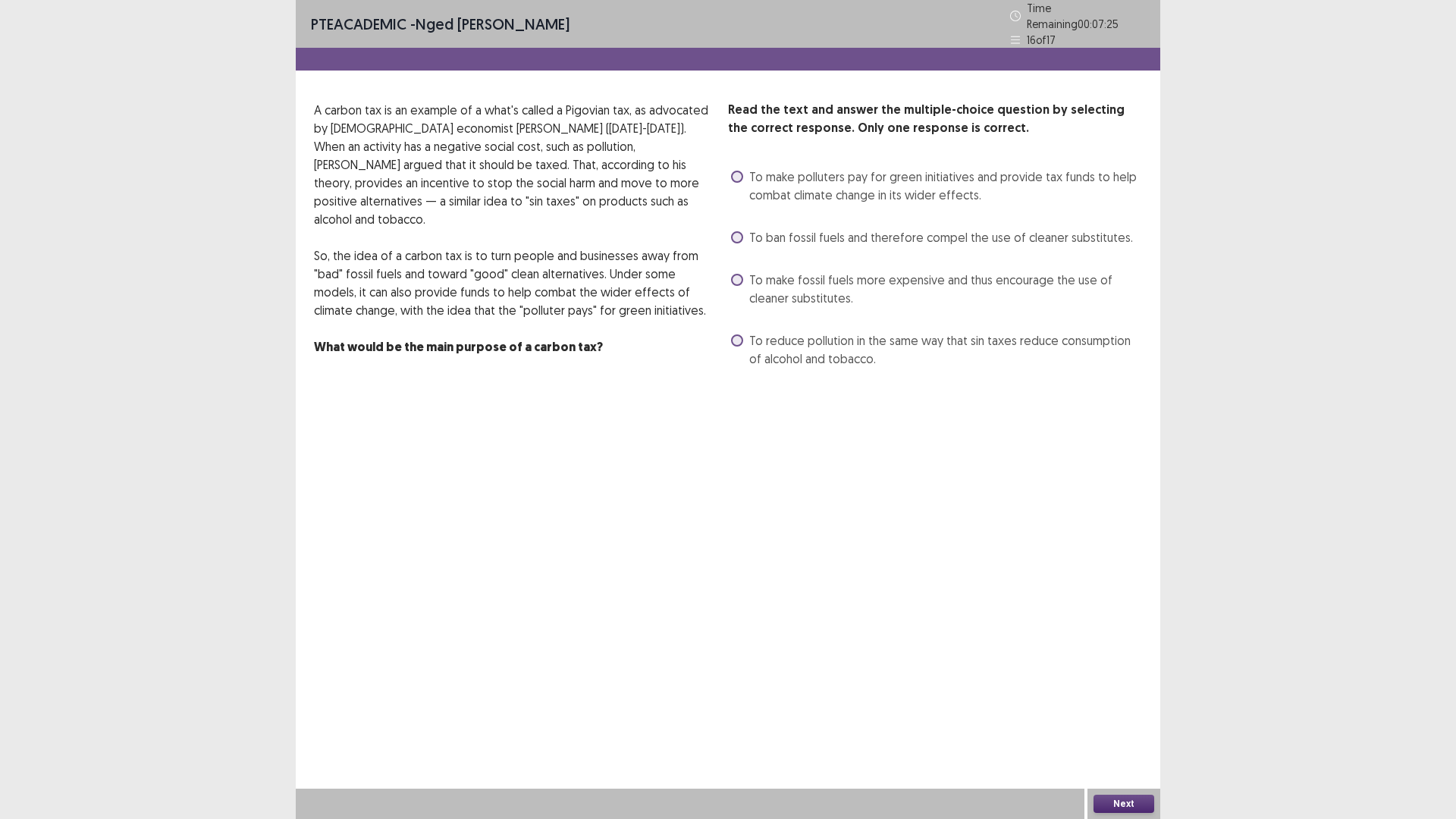
click at [736, 170] on span at bounding box center [737, 176] width 12 height 12
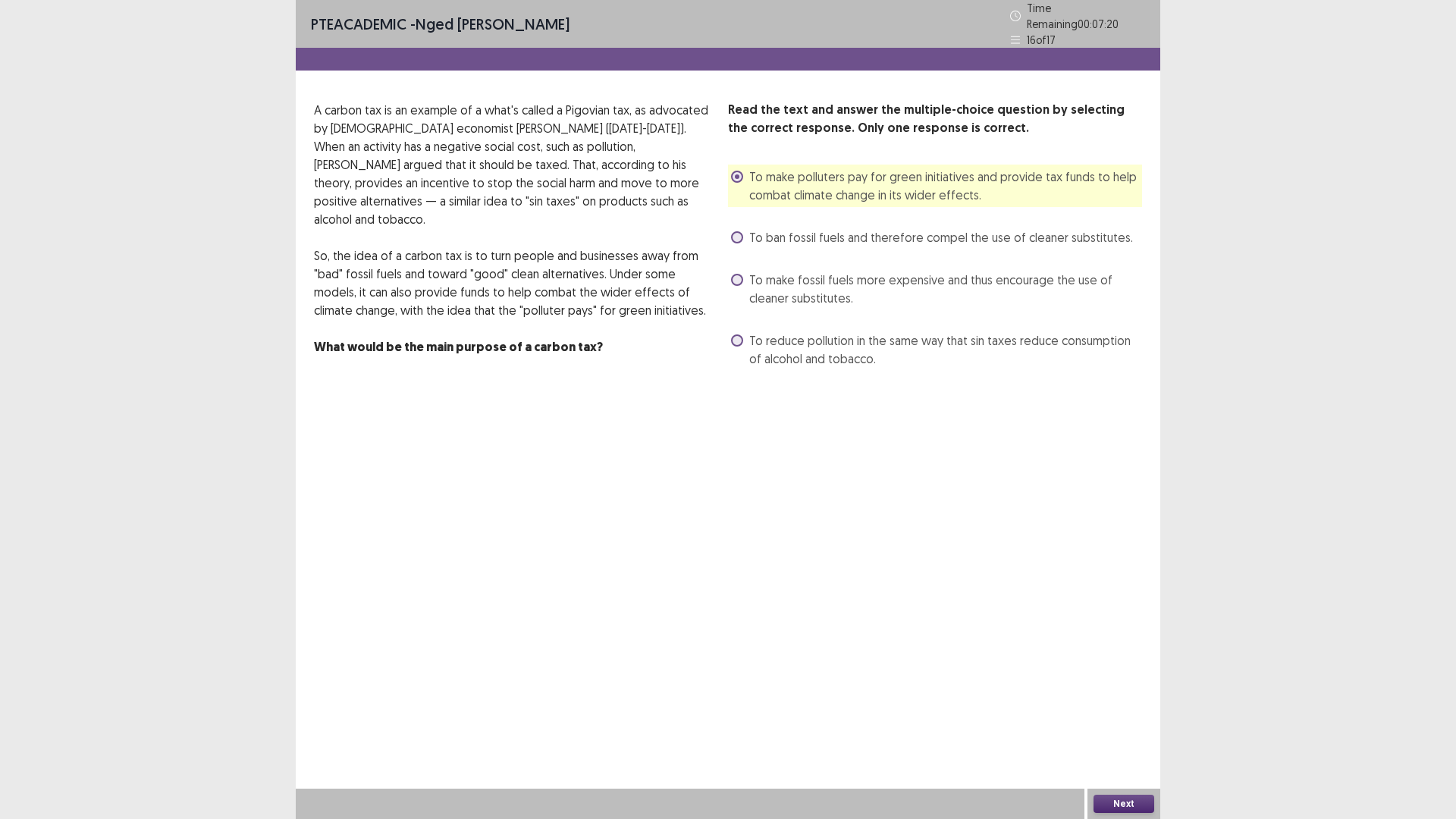
click at [1130, 716] on button "Next" at bounding box center [1123, 804] width 60 height 19
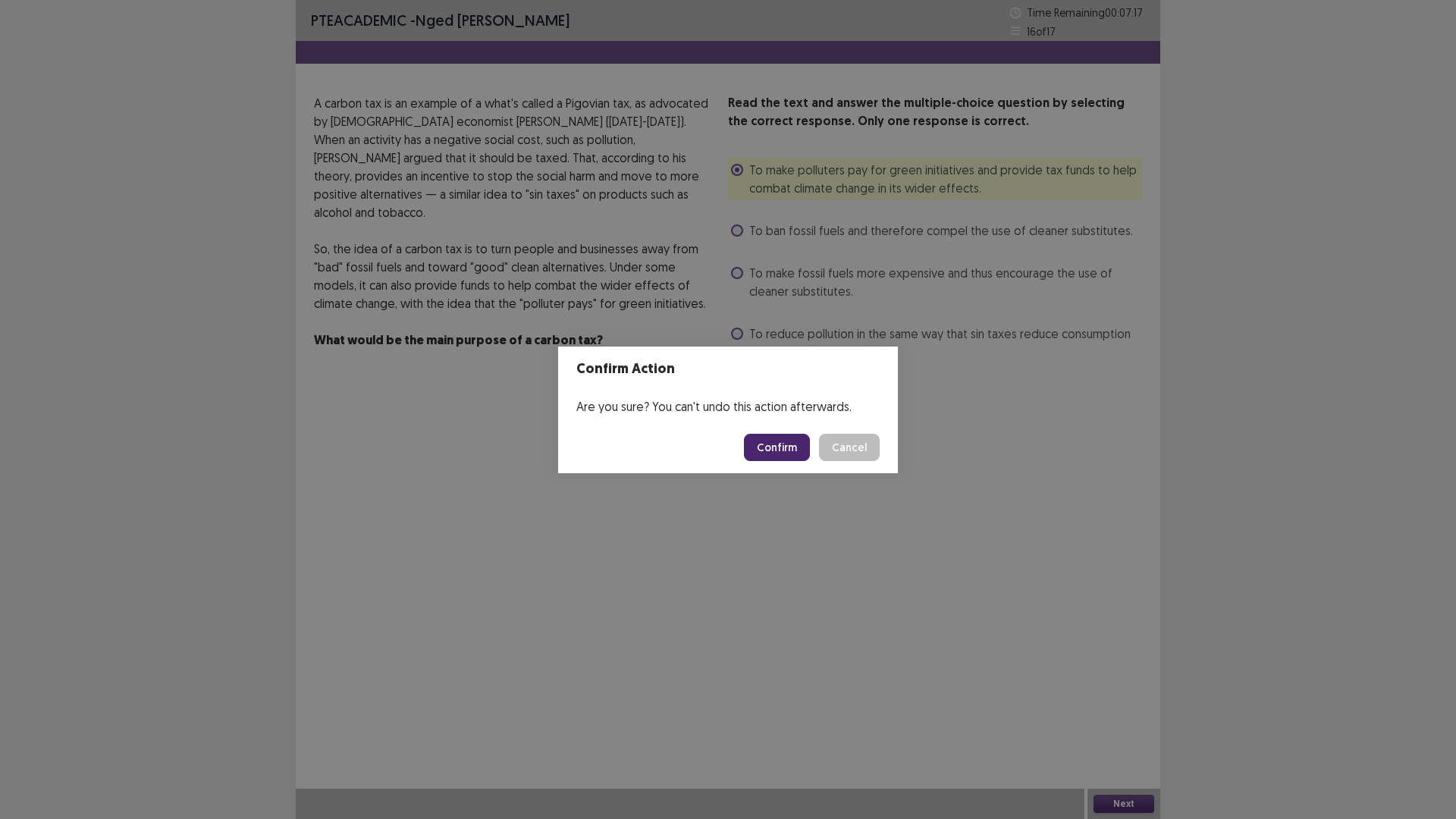
click at [779, 449] on button "Confirm" at bounding box center [776, 447] width 66 height 27
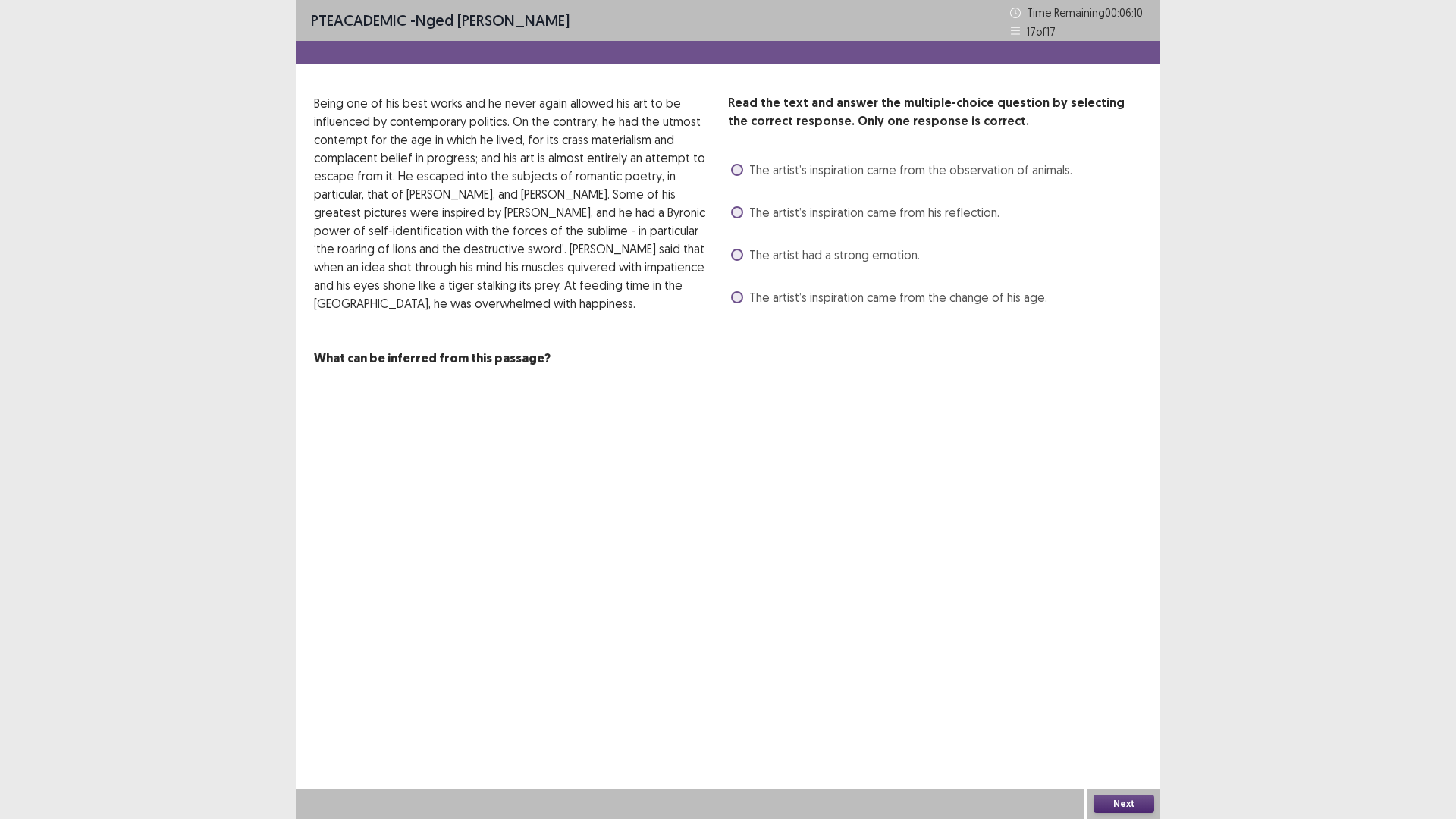
click at [733, 256] on span at bounding box center [737, 255] width 12 height 12
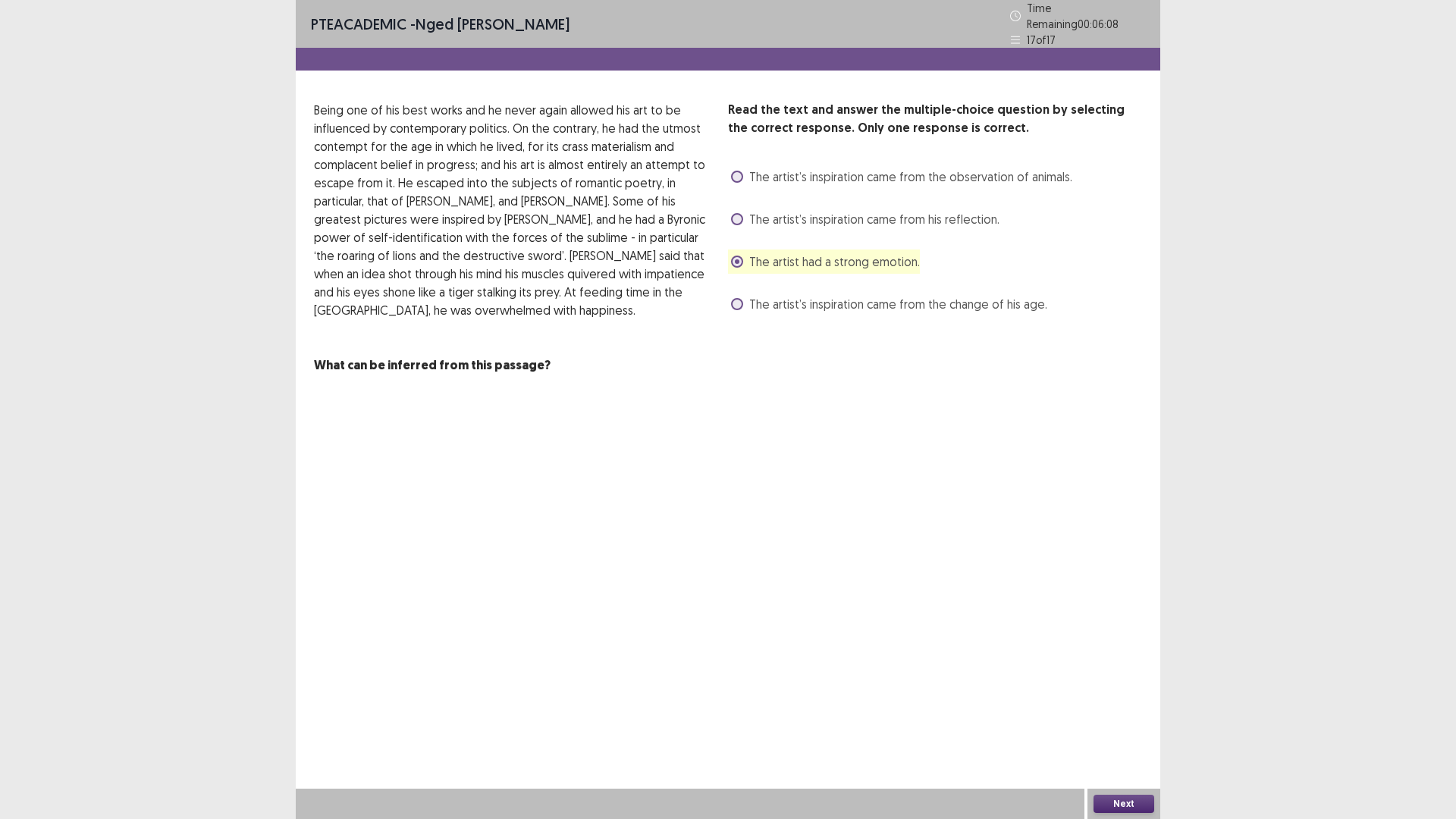
click at [1115, 716] on button "Next" at bounding box center [1123, 804] width 60 height 19
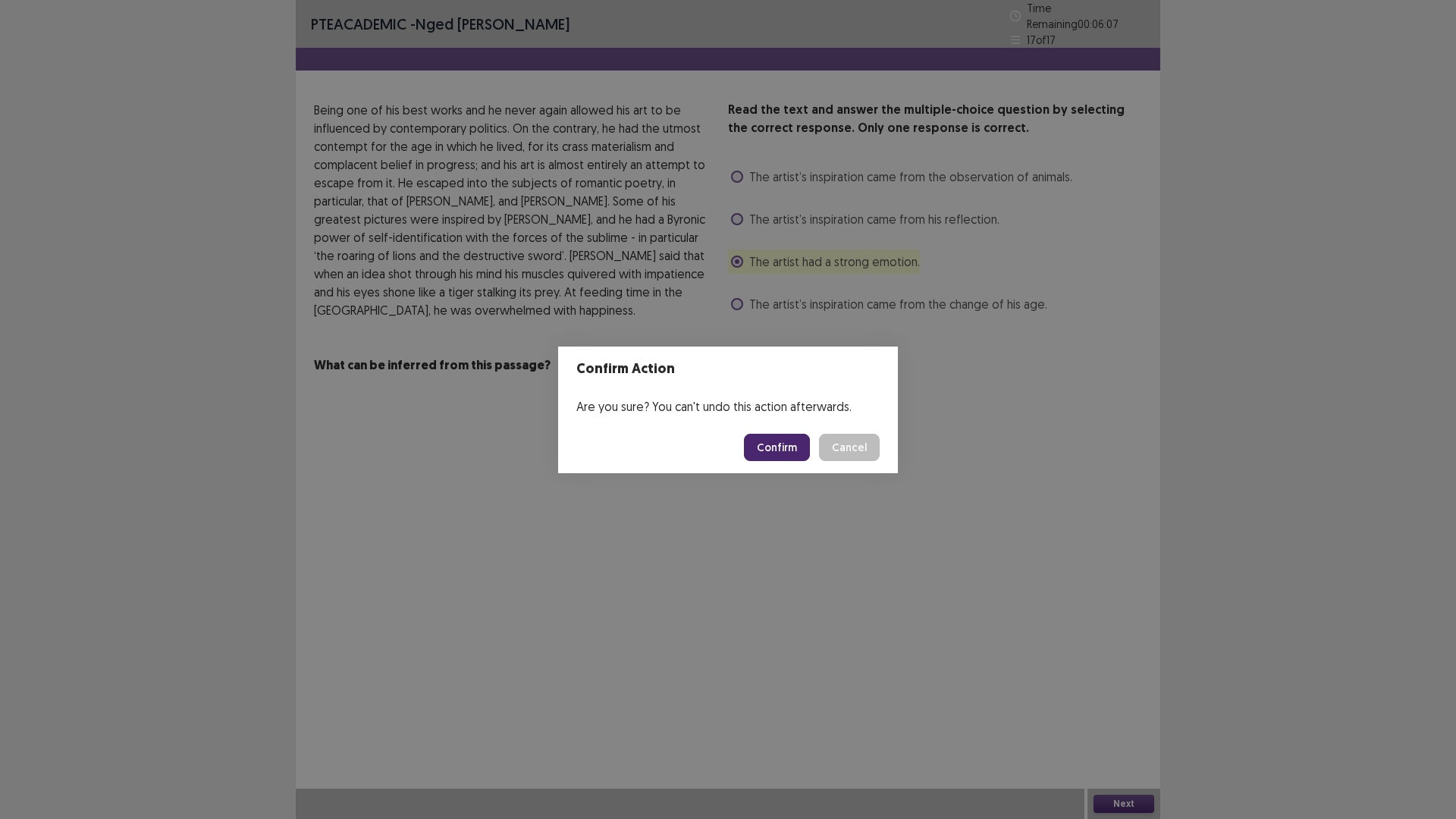
click at [769, 451] on button "Confirm" at bounding box center [776, 447] width 66 height 27
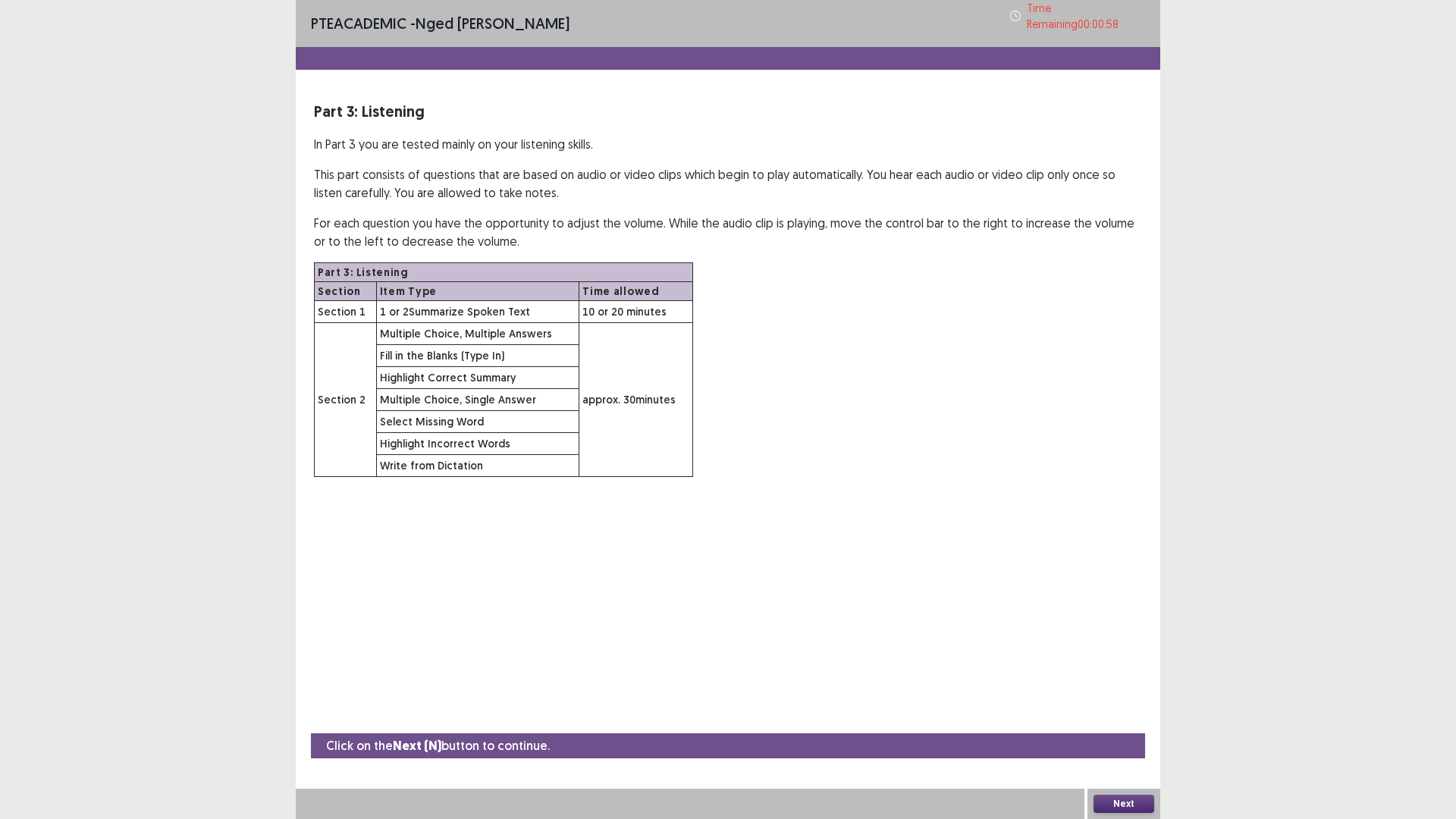
click at [1131, 716] on button "Next" at bounding box center [1123, 804] width 60 height 19
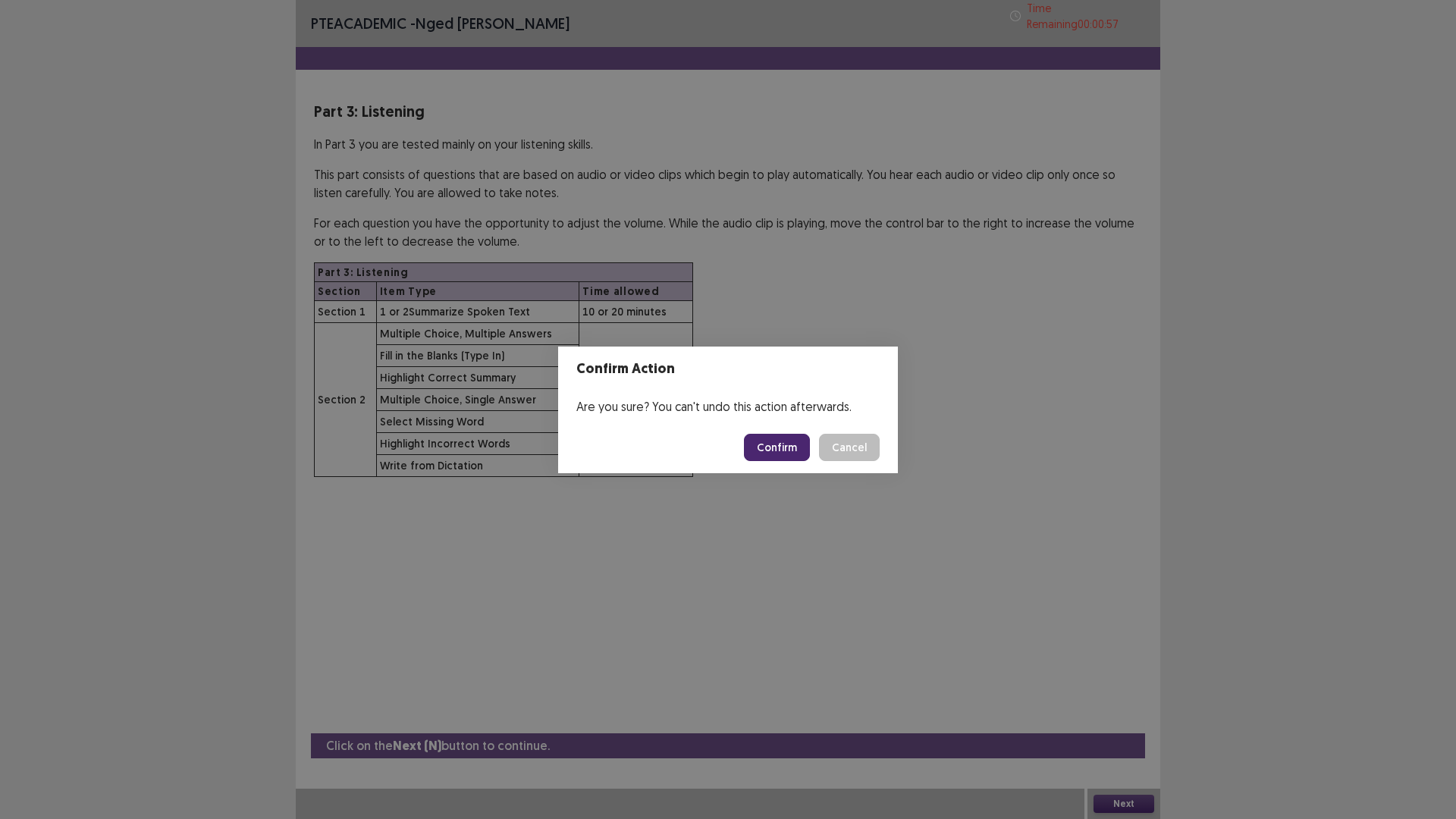
click at [791, 442] on button "Confirm" at bounding box center [776, 447] width 66 height 27
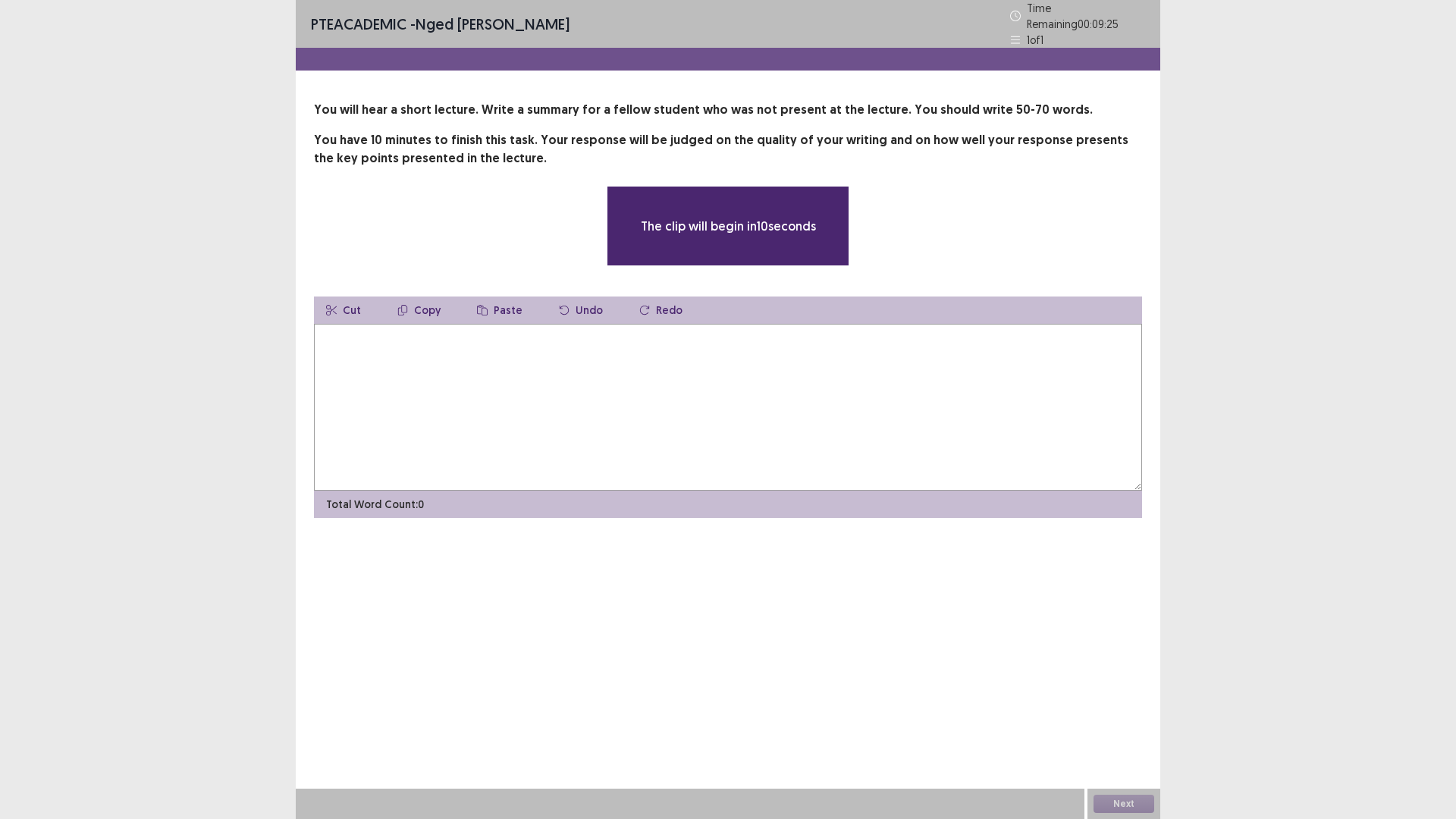
click at [560, 372] on textarea at bounding box center [728, 406] width 828 height 166
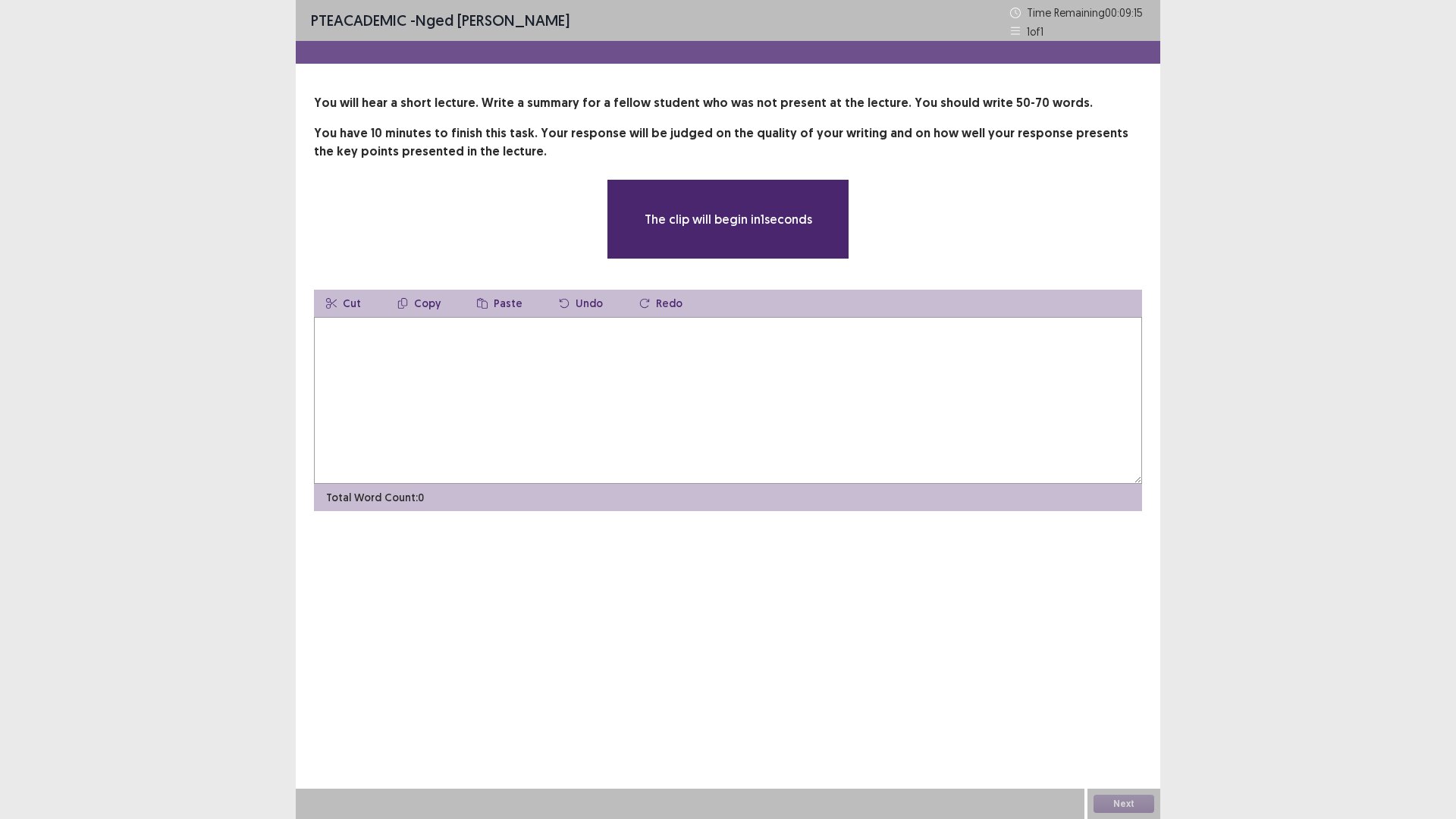
click at [560, 372] on textarea at bounding box center [728, 399] width 828 height 166
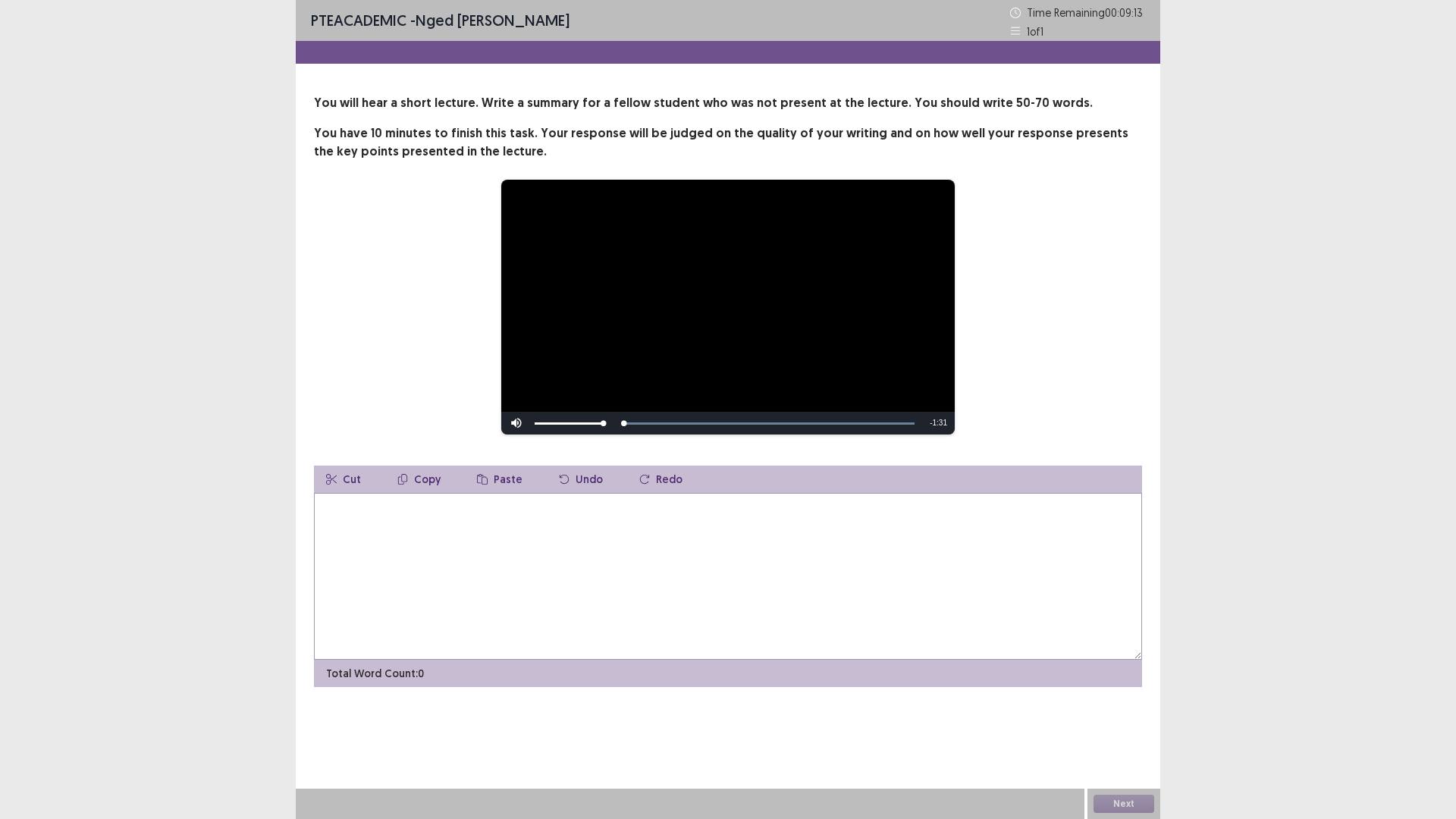
click at [472, 544] on textarea at bounding box center [728, 576] width 828 height 166
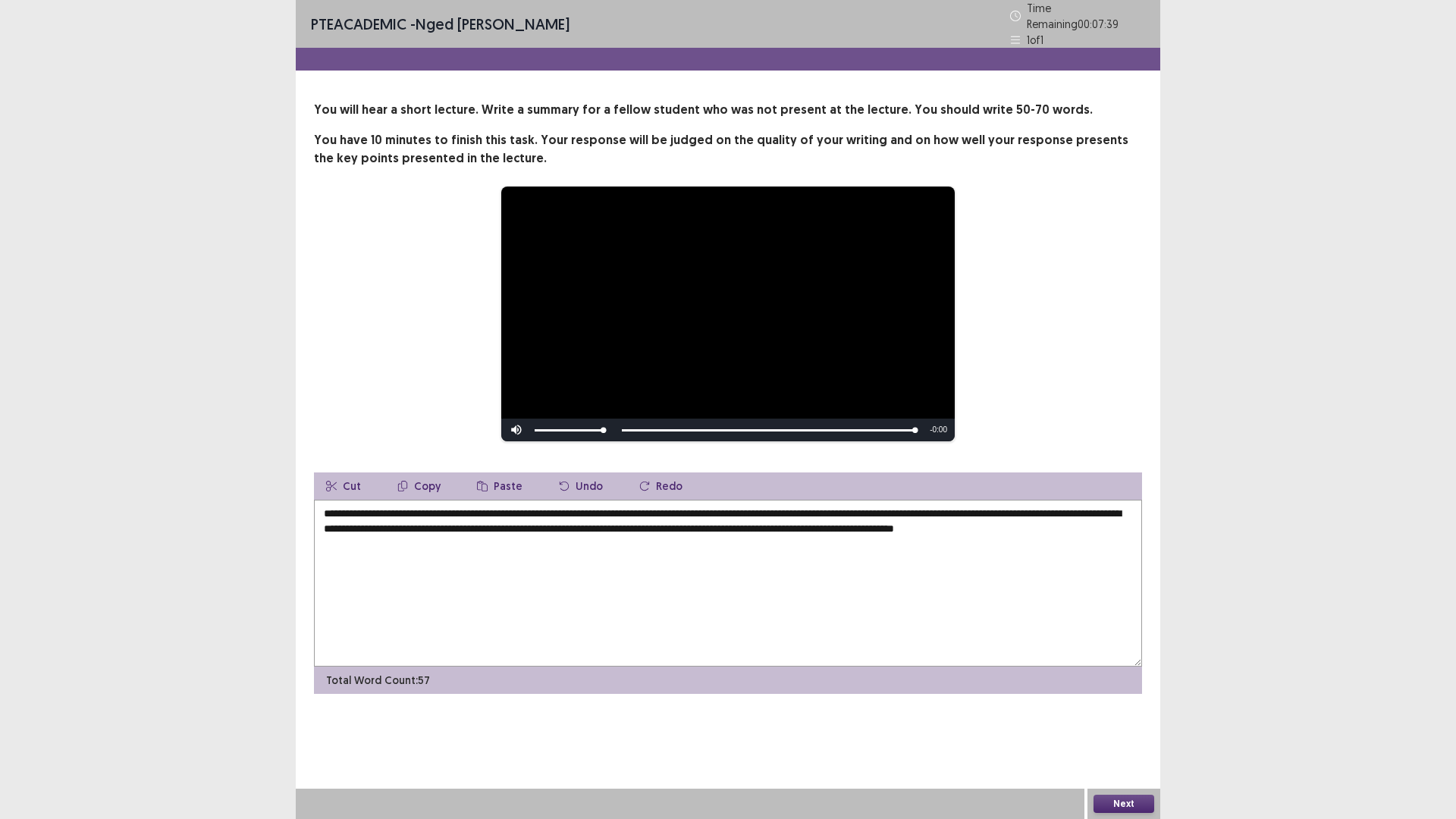
click at [320, 514] on textarea "**********" at bounding box center [728, 582] width 828 height 166
click at [1008, 509] on textarea "**********" at bounding box center [728, 582] width 828 height 166
click at [1006, 509] on textarea "**********" at bounding box center [728, 582] width 828 height 166
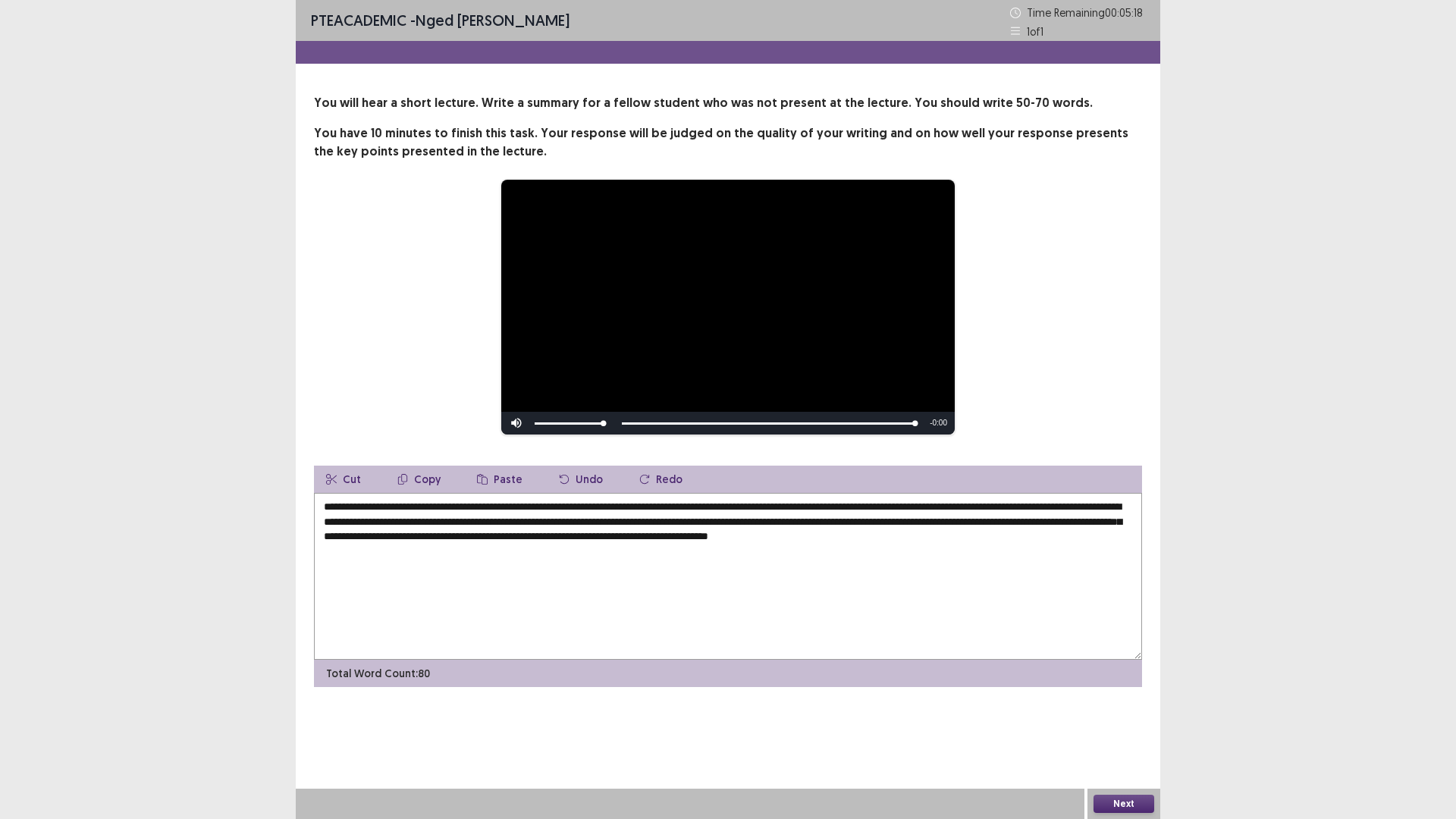
click at [1057, 523] on textarea "**********" at bounding box center [728, 576] width 828 height 166
click at [1109, 526] on textarea "**********" at bounding box center [728, 576] width 828 height 166
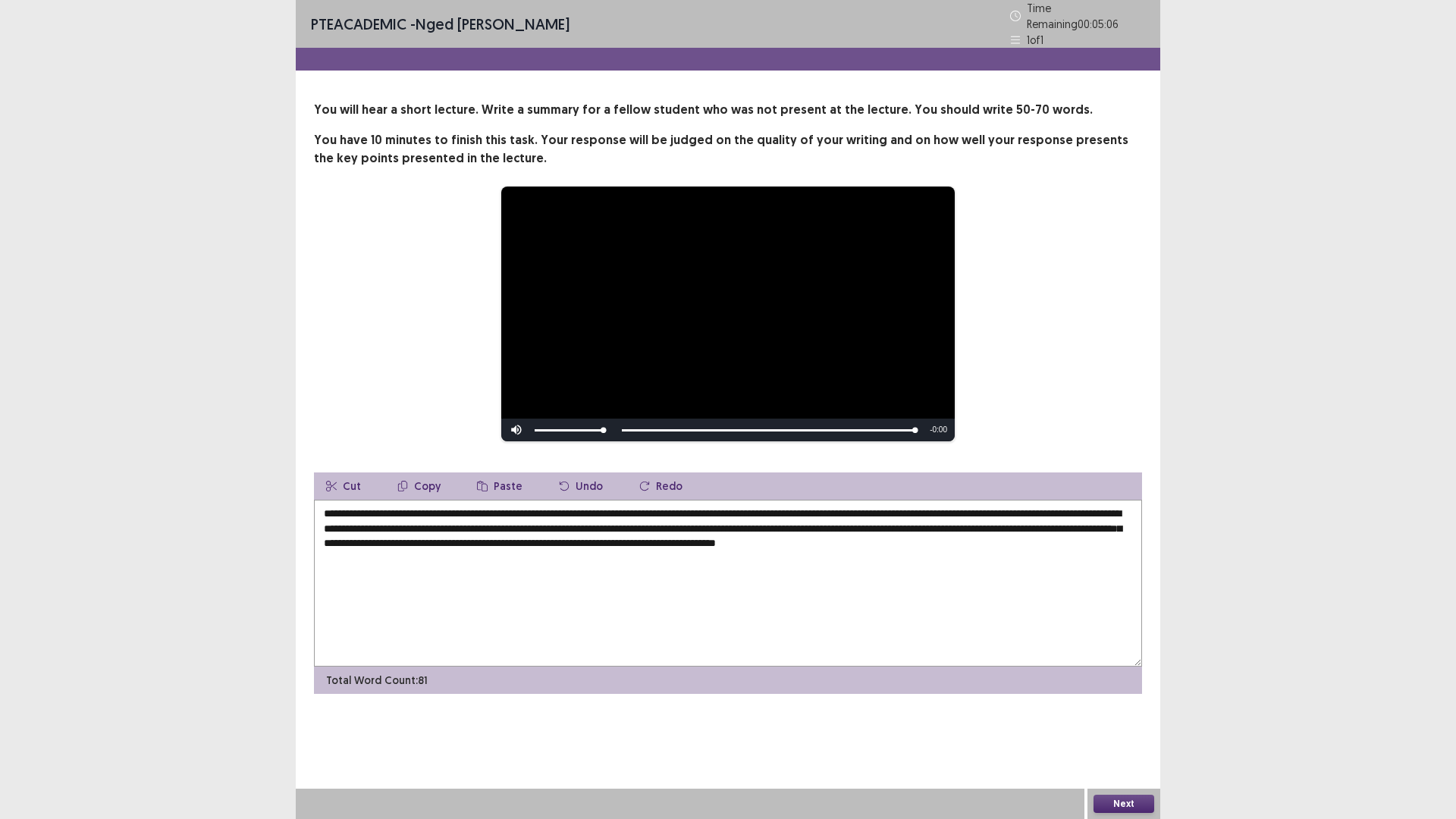
drag, startPoint x: 374, startPoint y: 535, endPoint x: 412, endPoint y: 535, distance: 38.0
click at [412, 535] on textarea "**********" at bounding box center [728, 582] width 828 height 166
click at [491, 538] on textarea "**********" at bounding box center [728, 582] width 828 height 166
drag, startPoint x: 687, startPoint y: 538, endPoint x: 729, endPoint y: 554, distance: 44.9
click at [729, 554] on textarea "**********" at bounding box center [728, 582] width 828 height 166
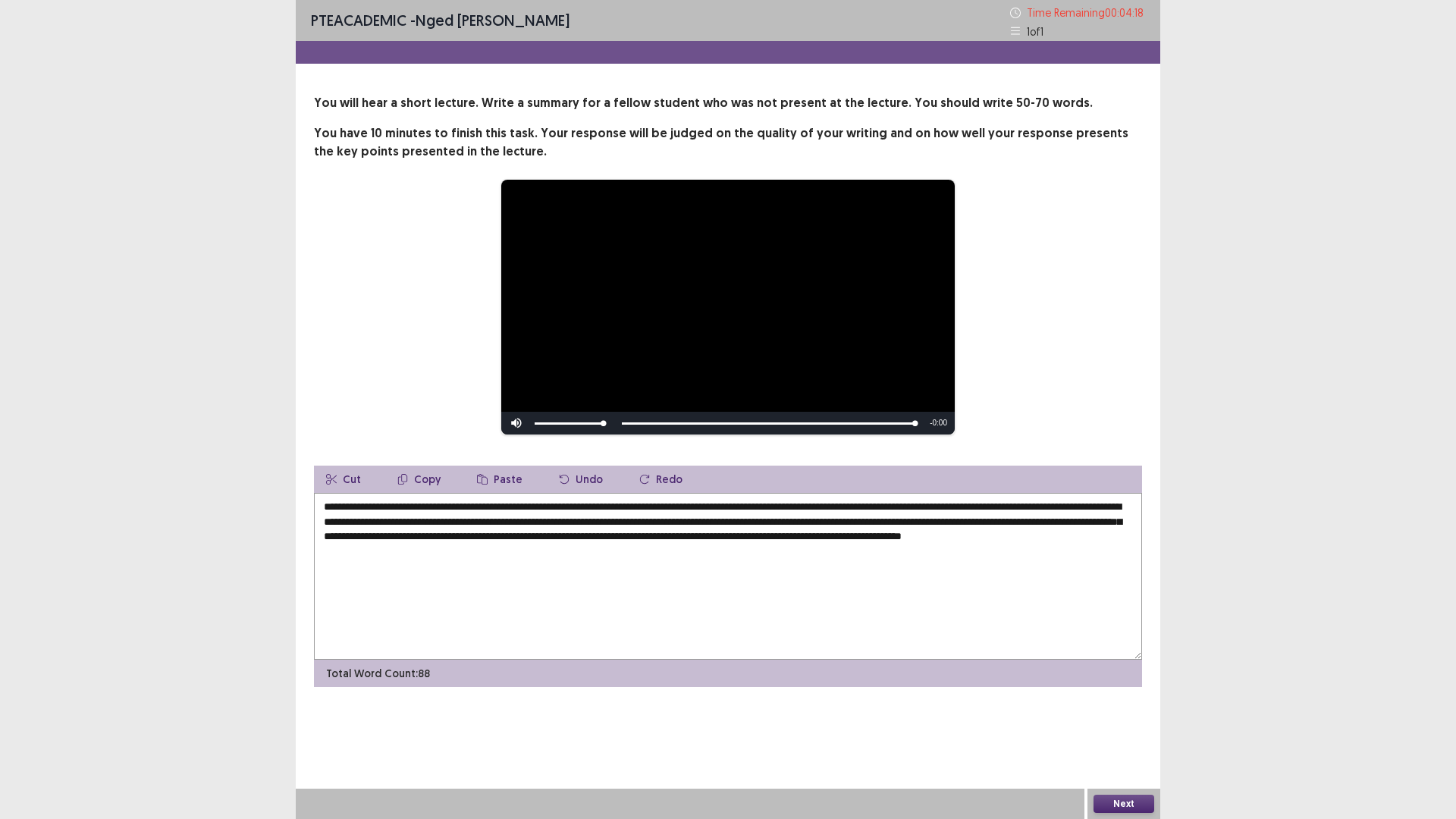
click at [785, 540] on textarea "**********" at bounding box center [728, 576] width 828 height 166
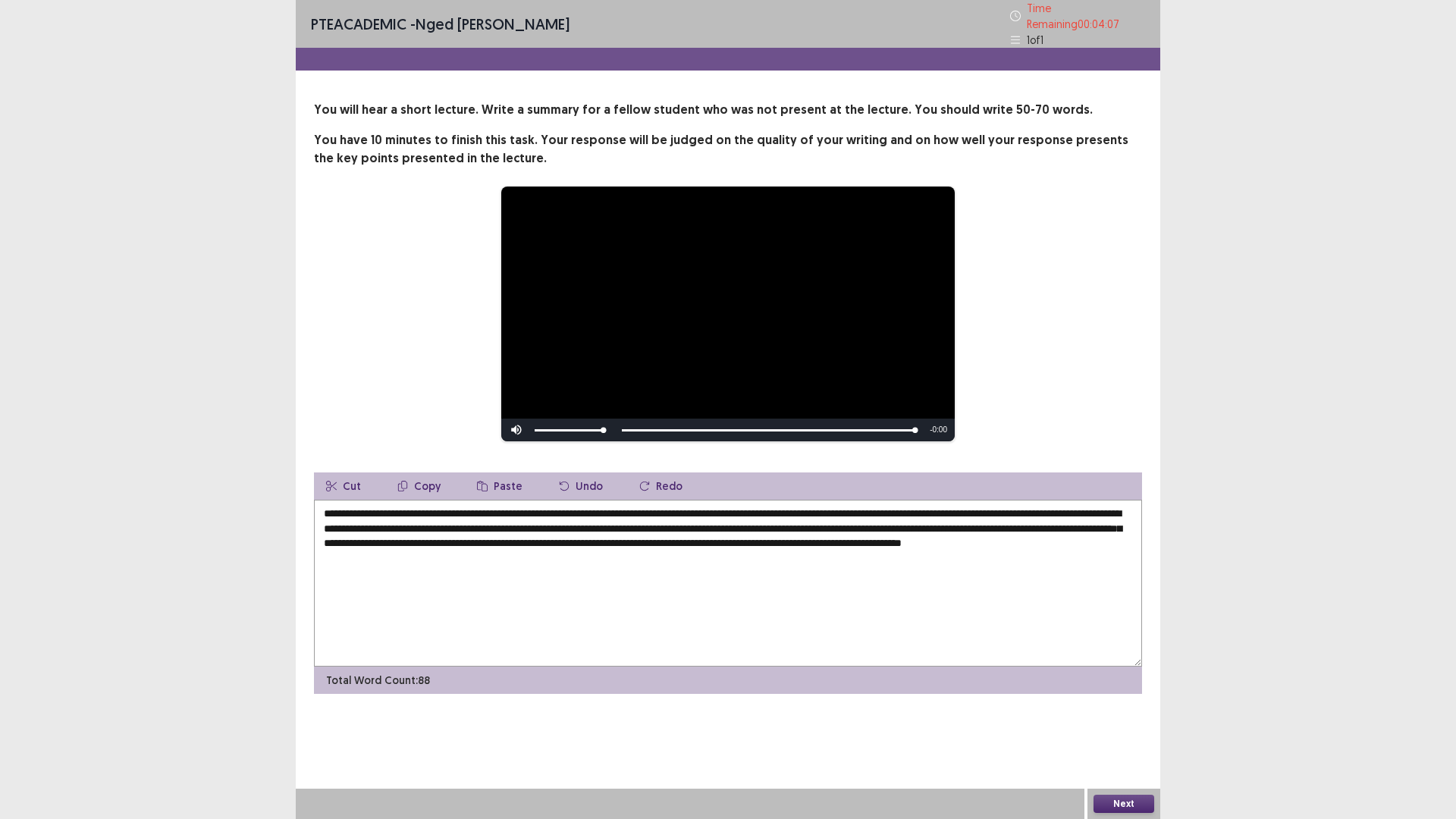
drag, startPoint x: 689, startPoint y: 536, endPoint x: 1047, endPoint y: 535, distance: 358.0
click at [1047, 535] on textarea "**********" at bounding box center [728, 582] width 828 height 166
click at [691, 535] on textarea "**********" at bounding box center [728, 582] width 828 height 166
click at [745, 536] on textarea "**********" at bounding box center [728, 582] width 828 height 166
click at [936, 536] on textarea "**********" at bounding box center [728, 582] width 828 height 166
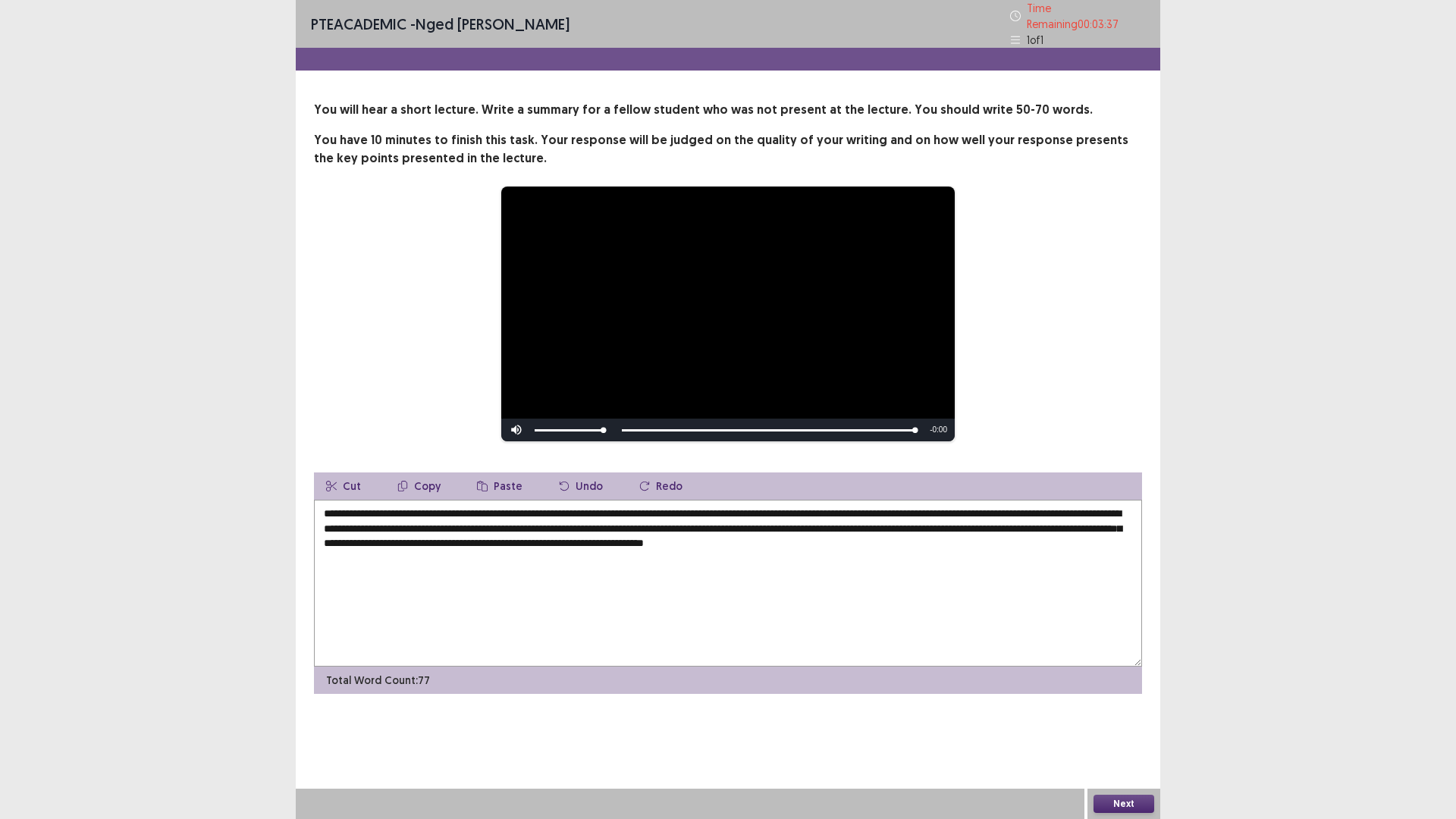
drag, startPoint x: 978, startPoint y: 538, endPoint x: 1104, endPoint y: 538, distance: 126.0
click at [1104, 538] on textarea "**********" at bounding box center [728, 582] width 828 height 166
drag, startPoint x: 872, startPoint y: 537, endPoint x: 958, endPoint y: 540, distance: 86.1
click at [958, 540] on textarea "**********" at bounding box center [728, 582] width 828 height 166
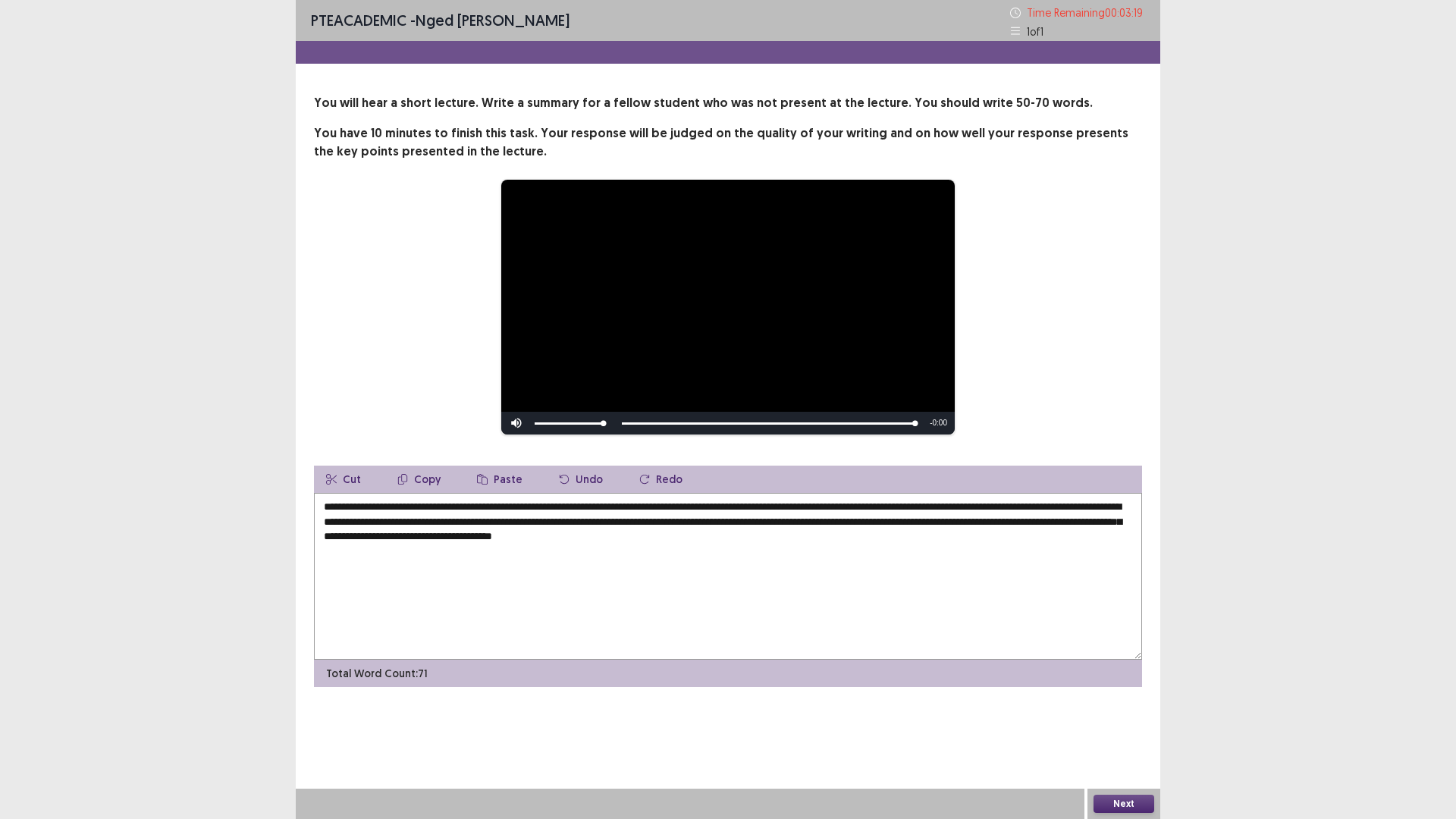
drag, startPoint x: 871, startPoint y: 536, endPoint x: 891, endPoint y: 536, distance: 20.0
click at [891, 536] on textarea "**********" at bounding box center [728, 576] width 828 height 166
click at [818, 540] on textarea "**********" at bounding box center [728, 576] width 828 height 166
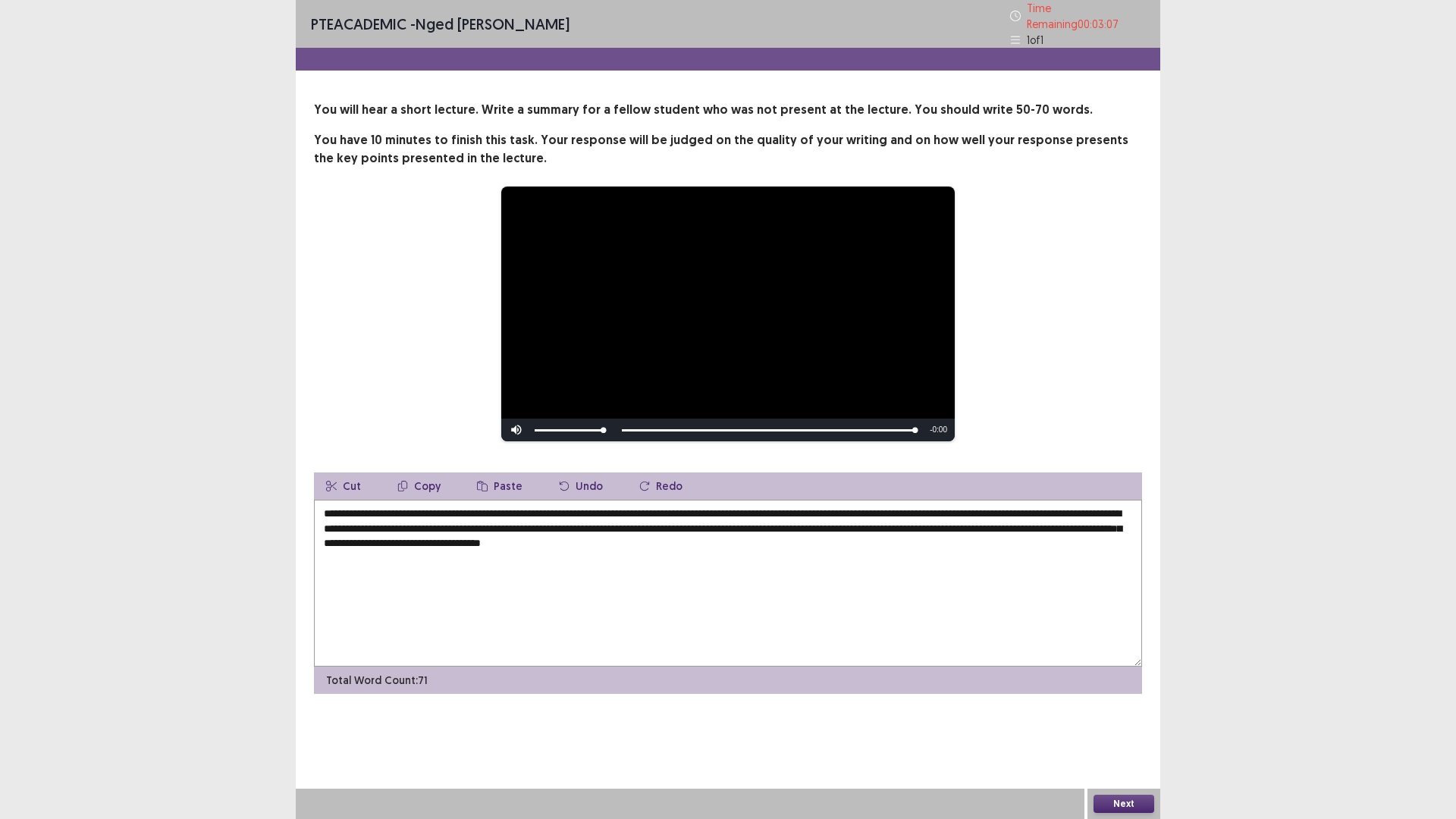
click at [887, 539] on textarea "**********" at bounding box center [728, 582] width 828 height 166
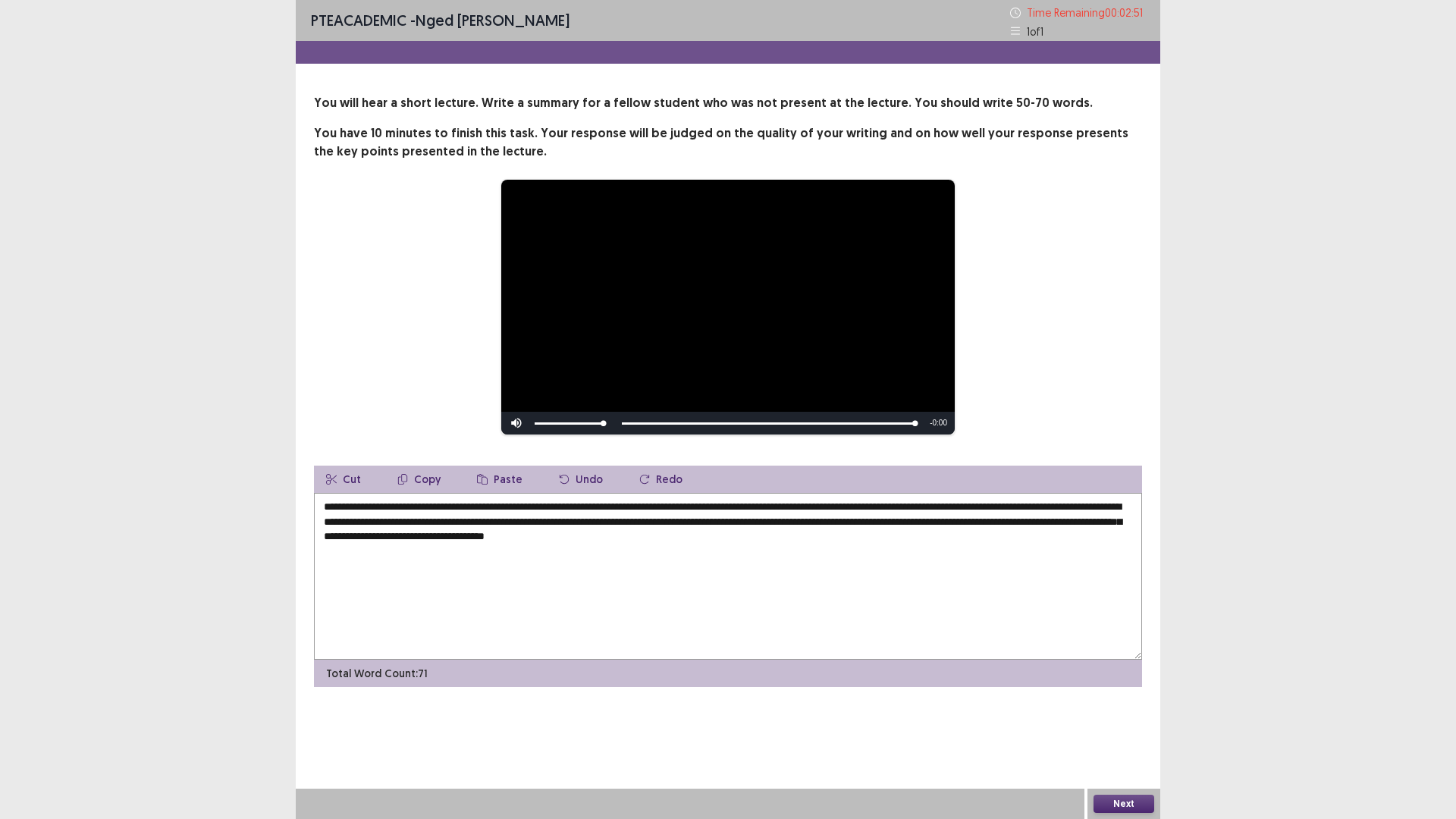
drag, startPoint x: 708, startPoint y: 506, endPoint x: 749, endPoint y: 509, distance: 41.1
click at [749, 509] on textarea "**********" at bounding box center [728, 576] width 828 height 166
click at [932, 508] on textarea "**********" at bounding box center [728, 576] width 828 height 166
type textarea "**********"
click at [1115, 716] on button "Next" at bounding box center [1123, 804] width 60 height 19
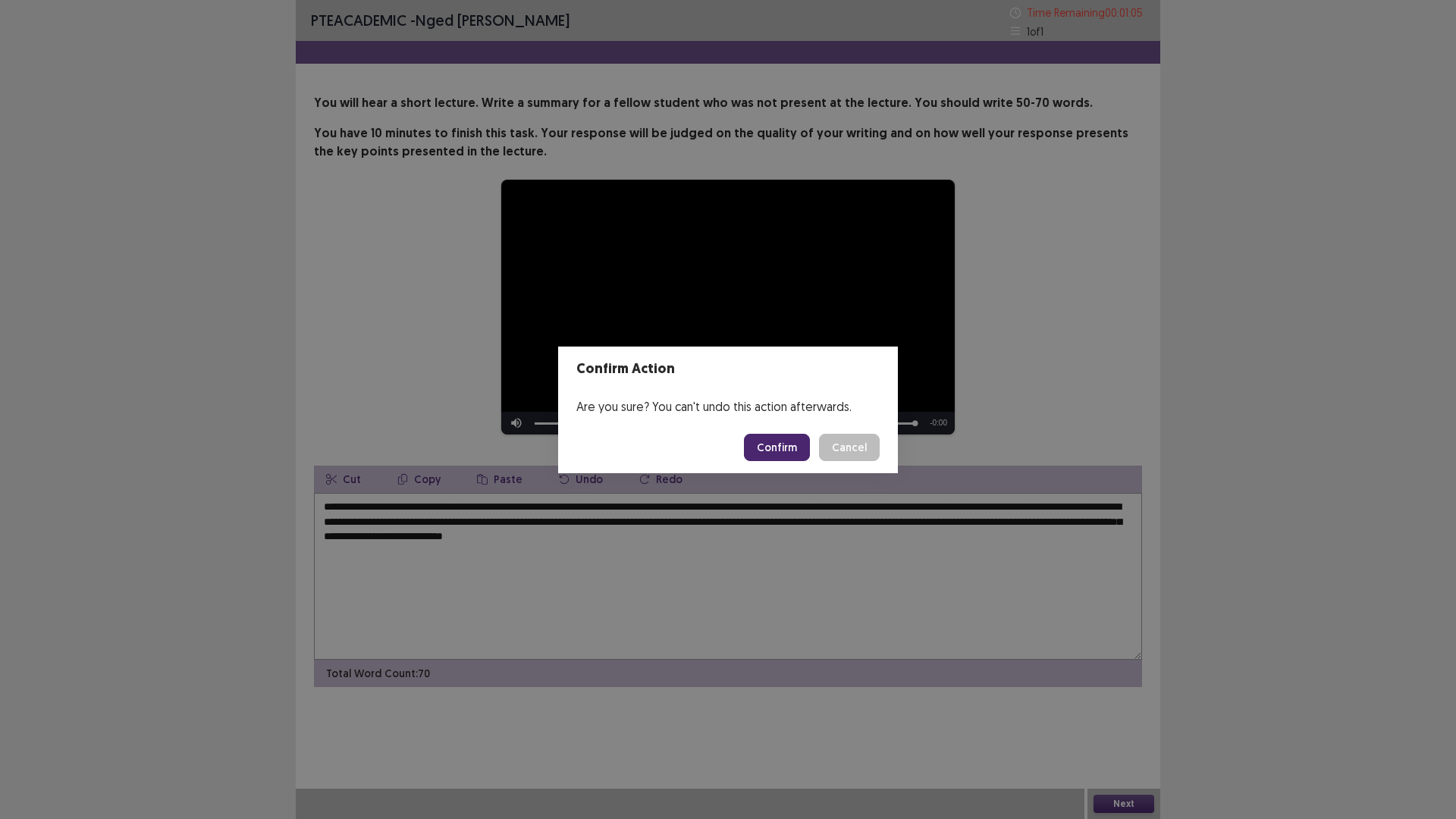
click at [784, 446] on button "Confirm" at bounding box center [776, 447] width 66 height 27
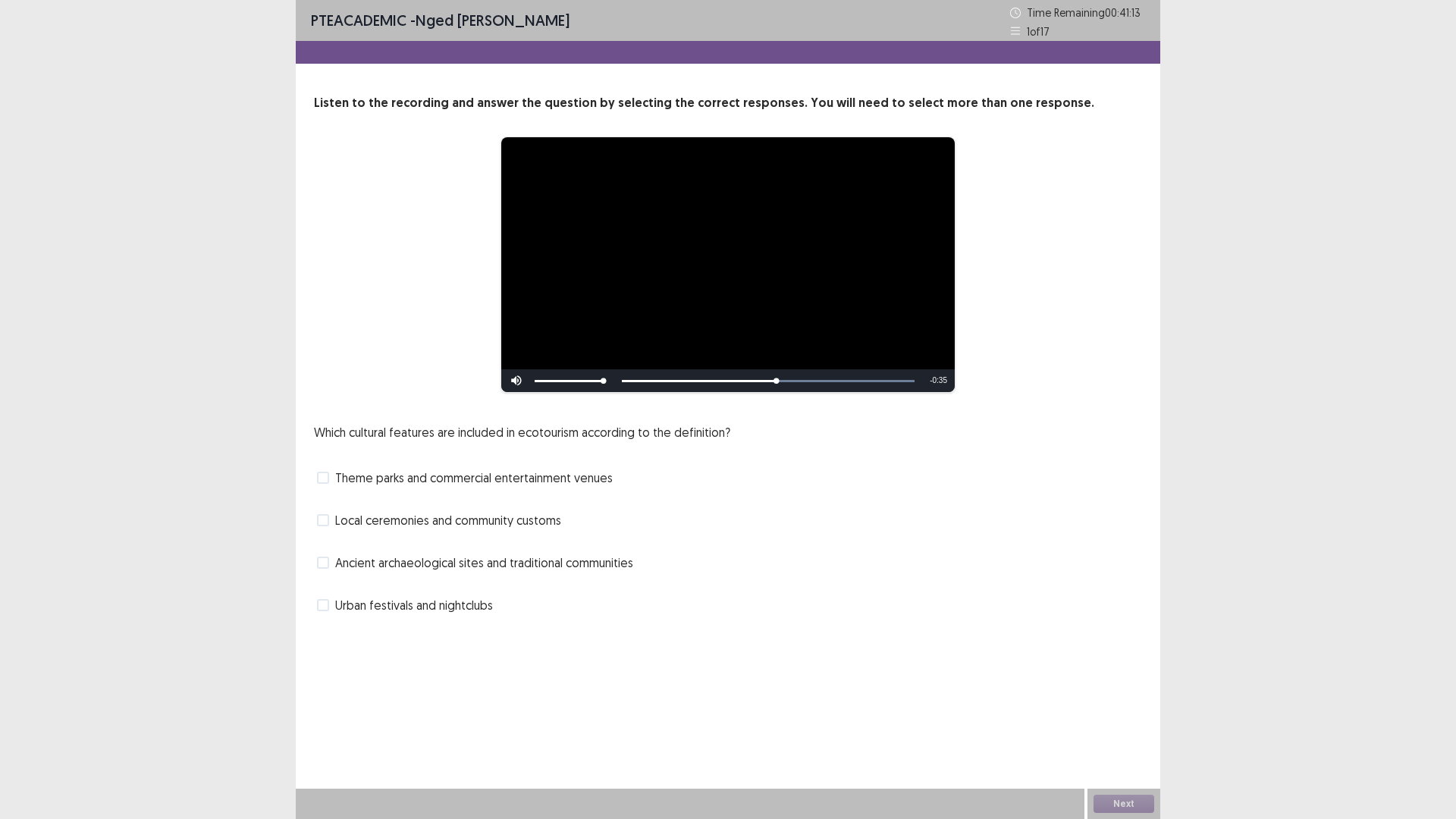
click at [327, 473] on span at bounding box center [323, 478] width 12 height 12
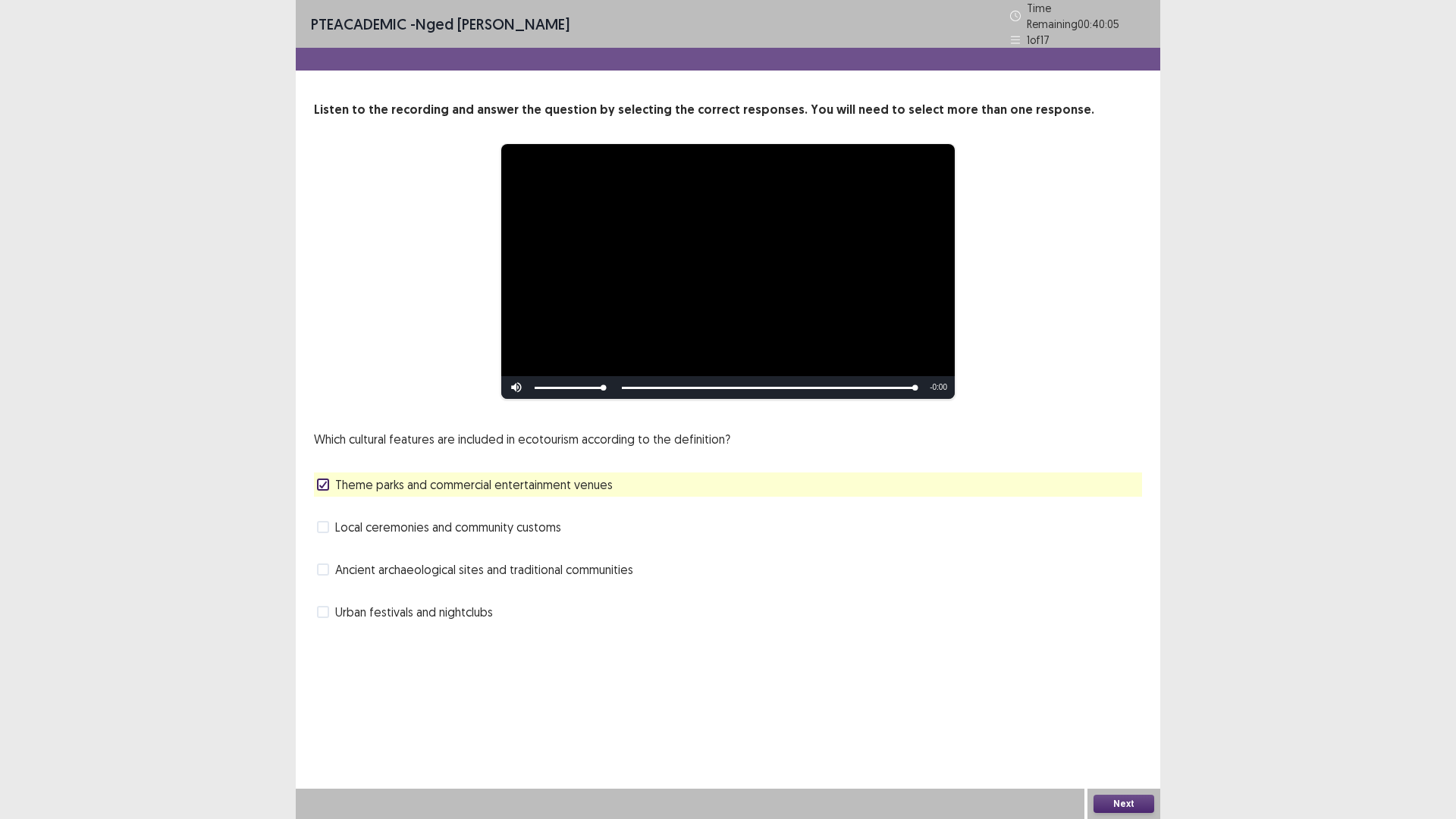
click at [330, 519] on label "Local ceremonies and community customs" at bounding box center [438, 527] width 244 height 19
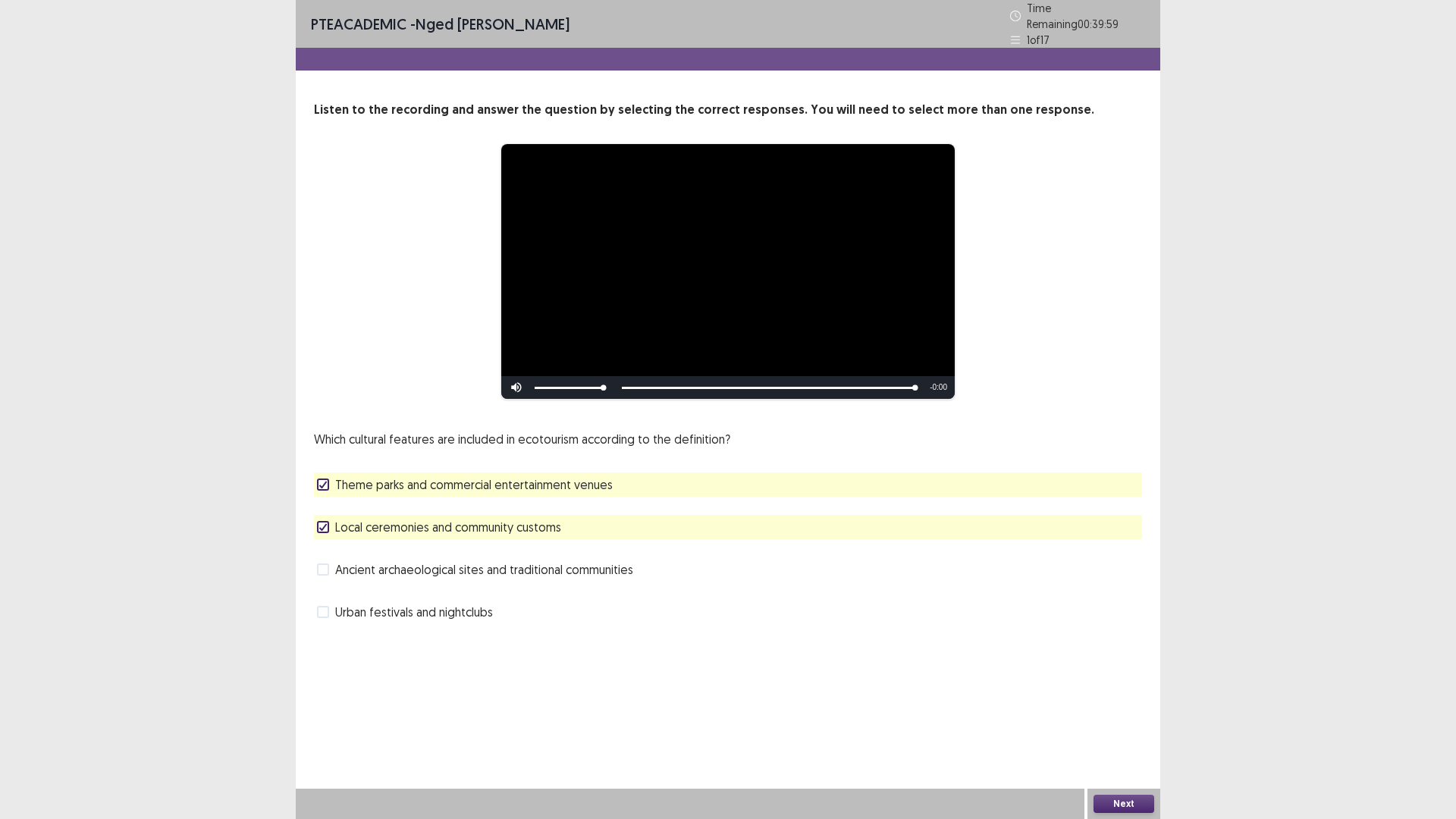
click at [1130, 716] on button "Next" at bounding box center [1123, 804] width 60 height 19
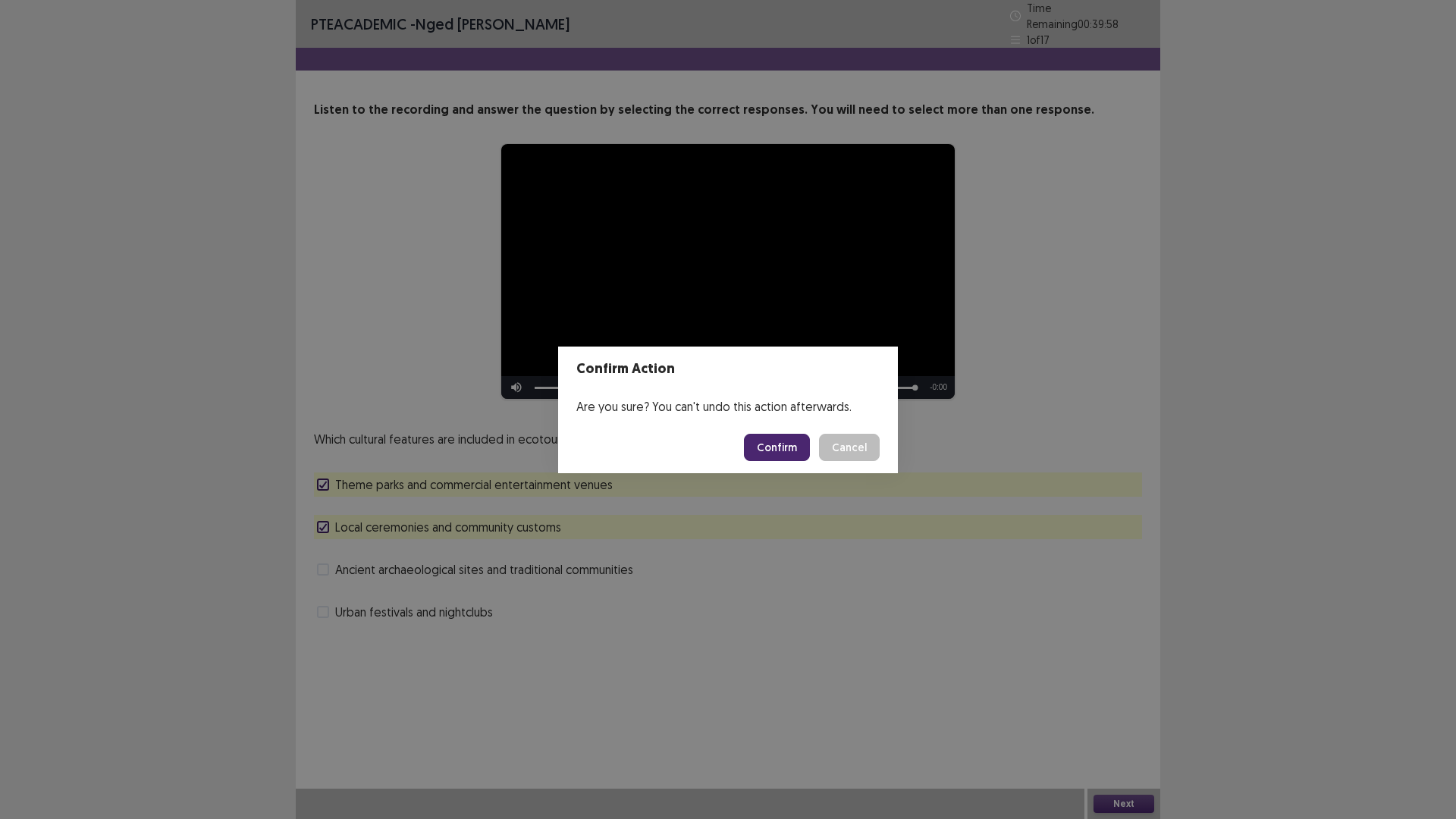
click at [772, 452] on button "Confirm" at bounding box center [776, 447] width 66 height 27
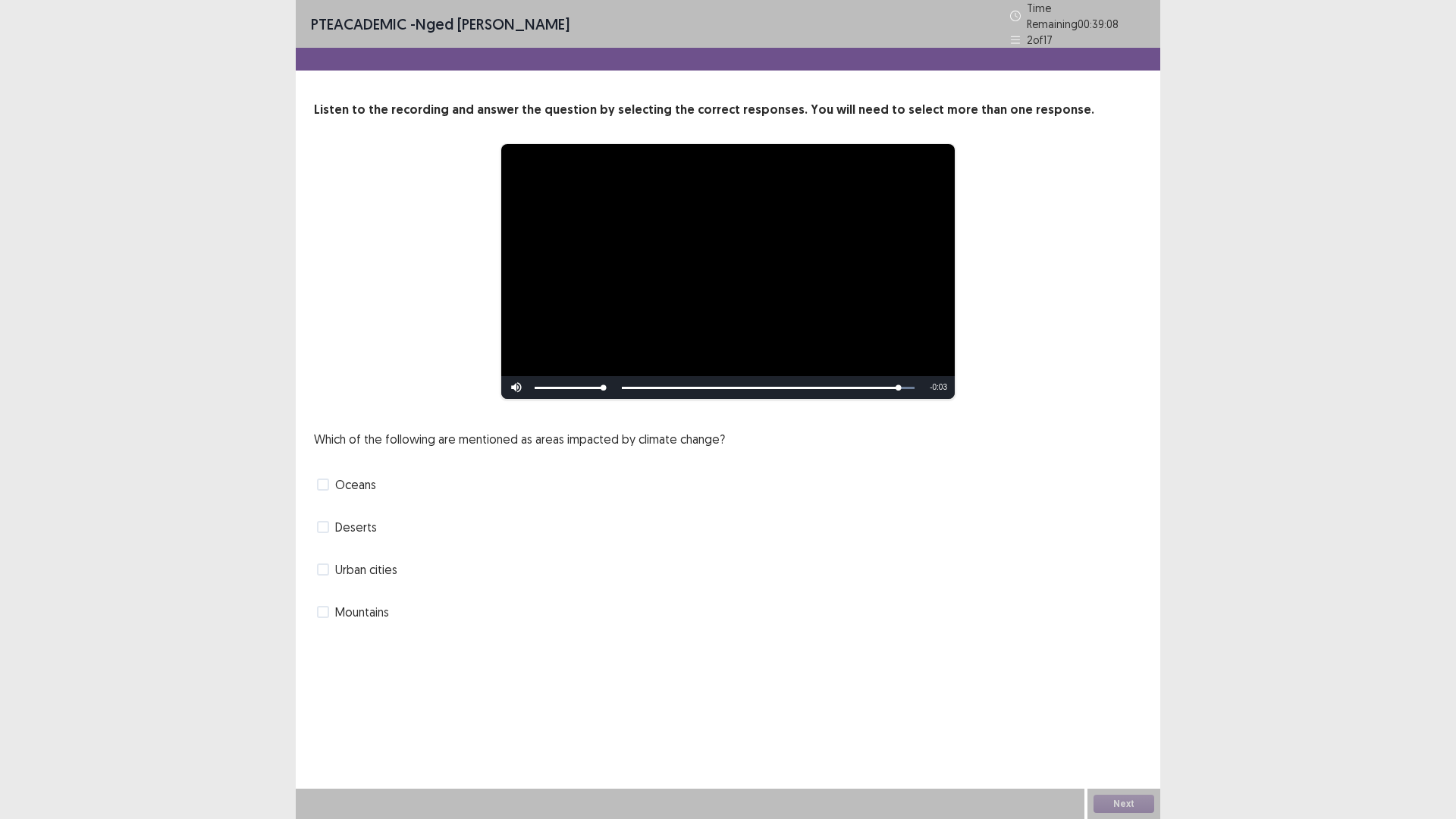
click at [325, 478] on span at bounding box center [323, 485] width 12 height 12
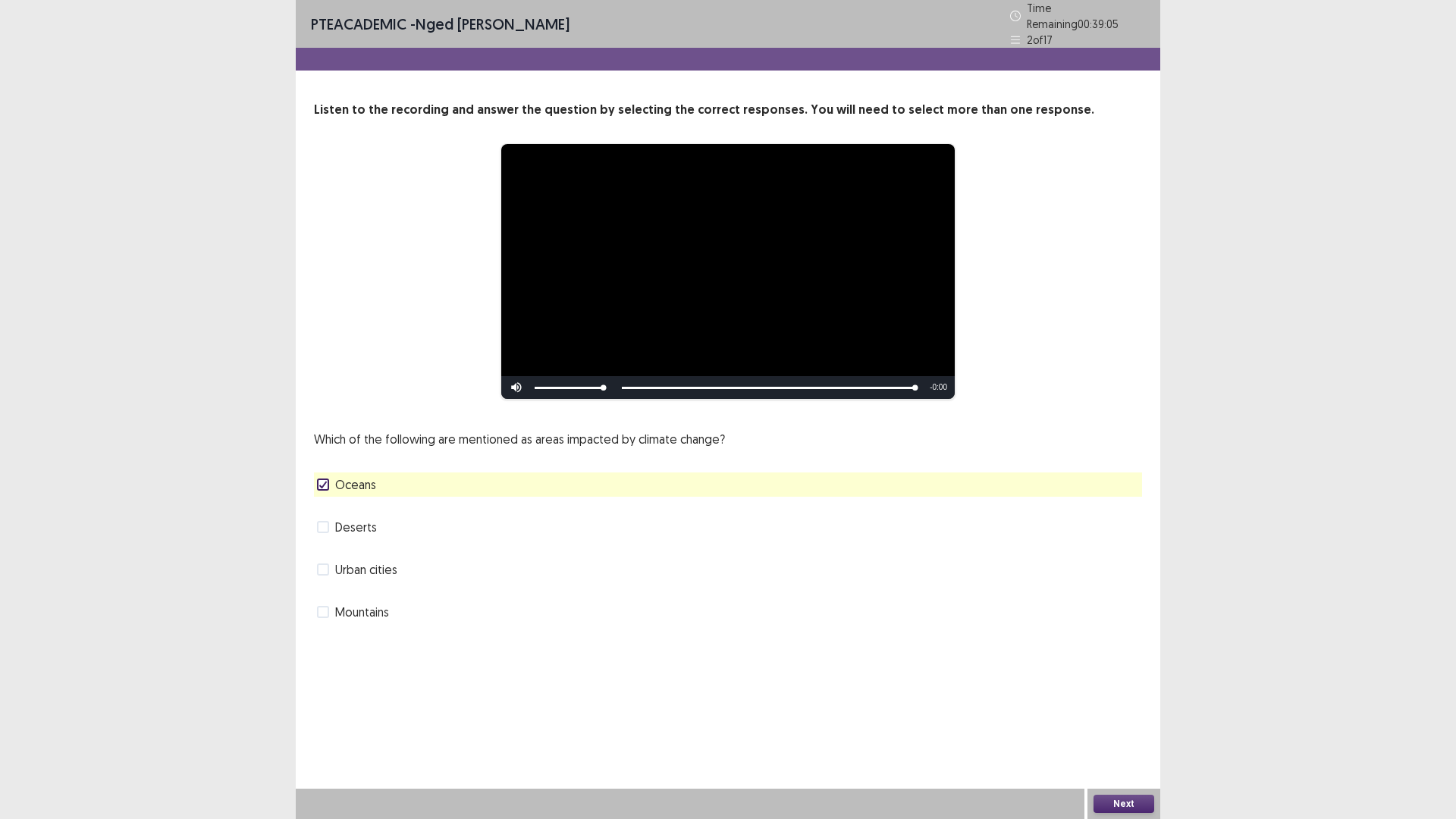
click at [327, 606] on span at bounding box center [323, 612] width 12 height 12
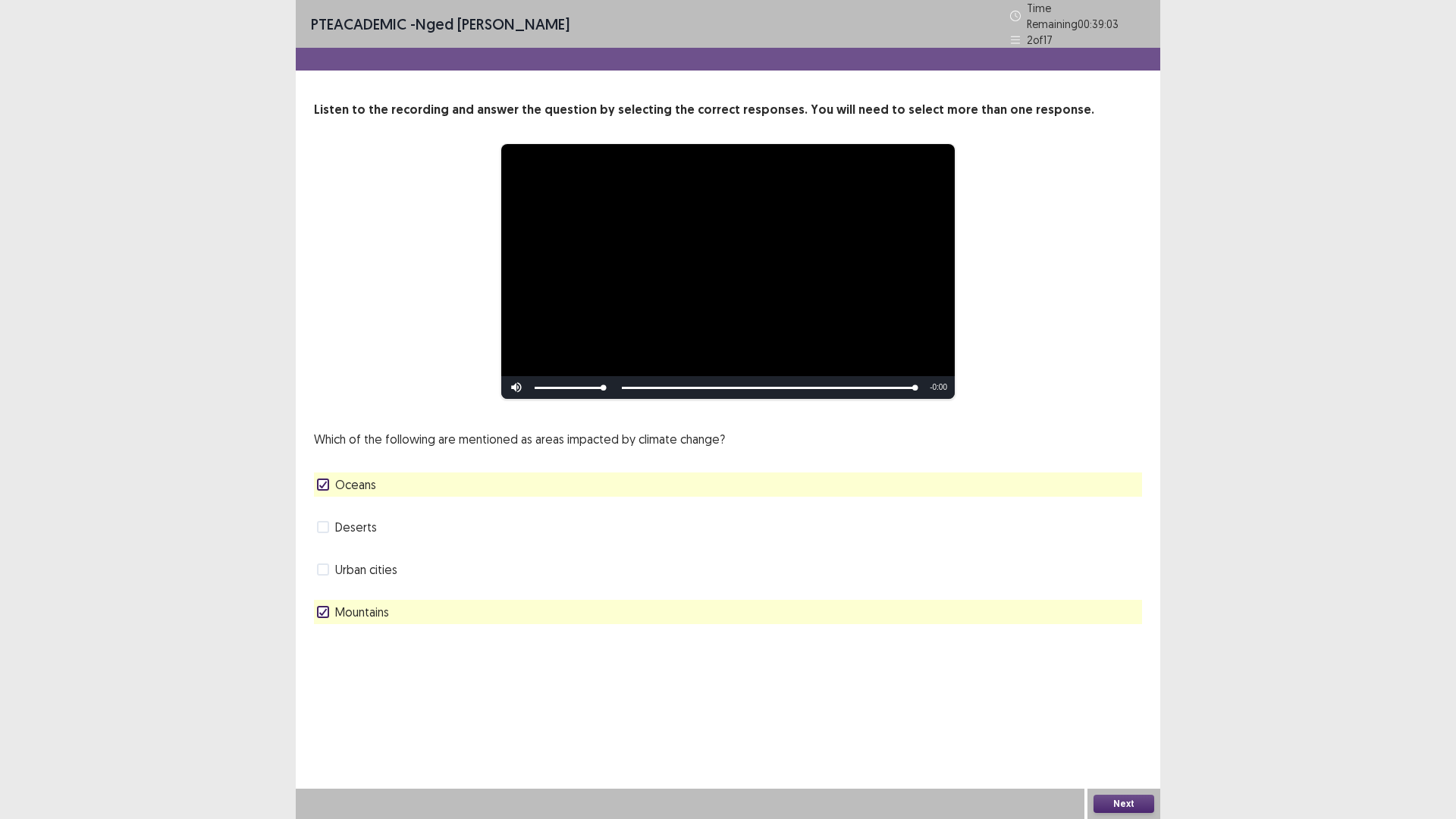
click at [1129, 716] on button "Next" at bounding box center [1123, 804] width 60 height 19
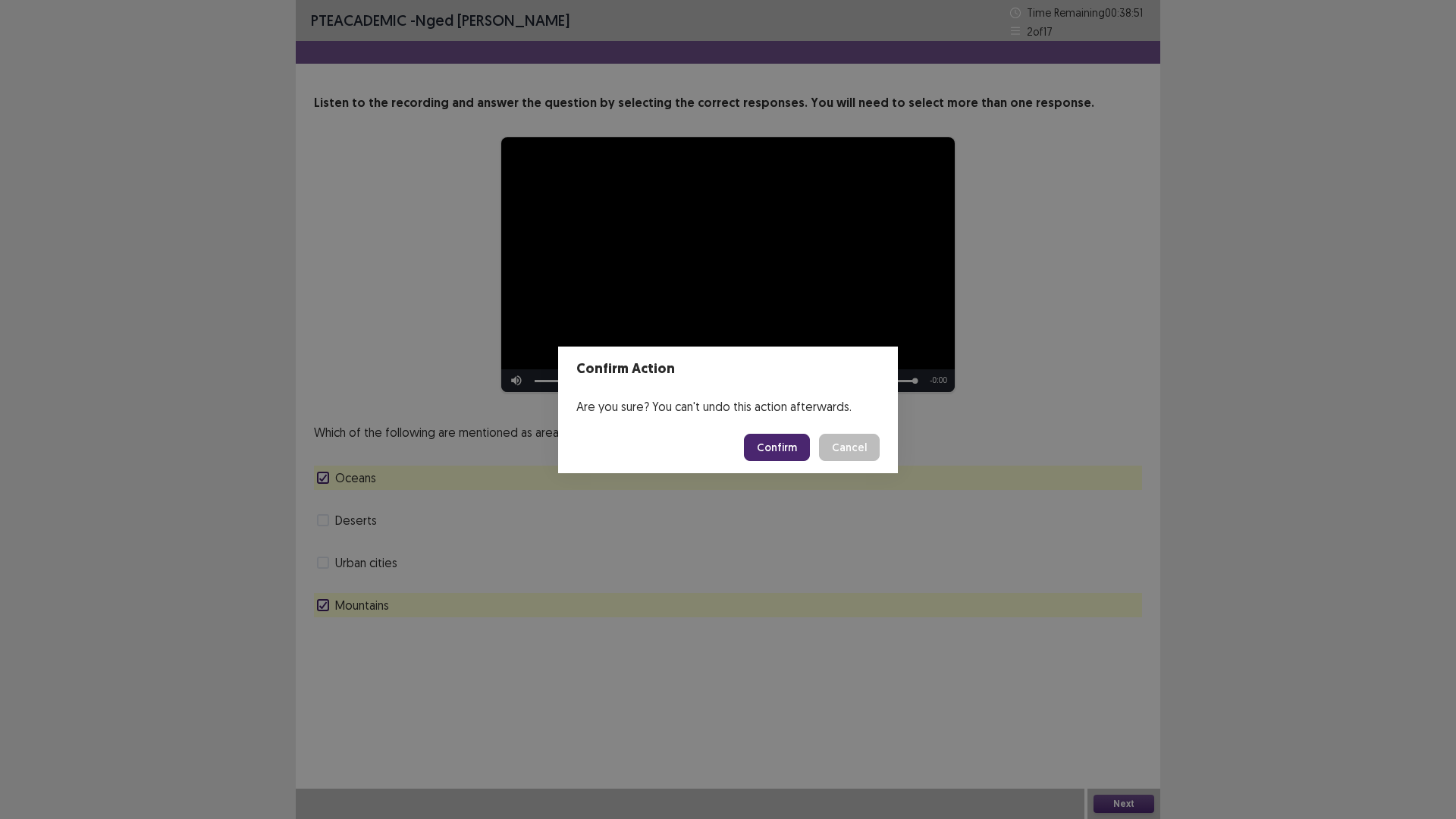
click at [770, 445] on button "Confirm" at bounding box center [776, 447] width 66 height 27
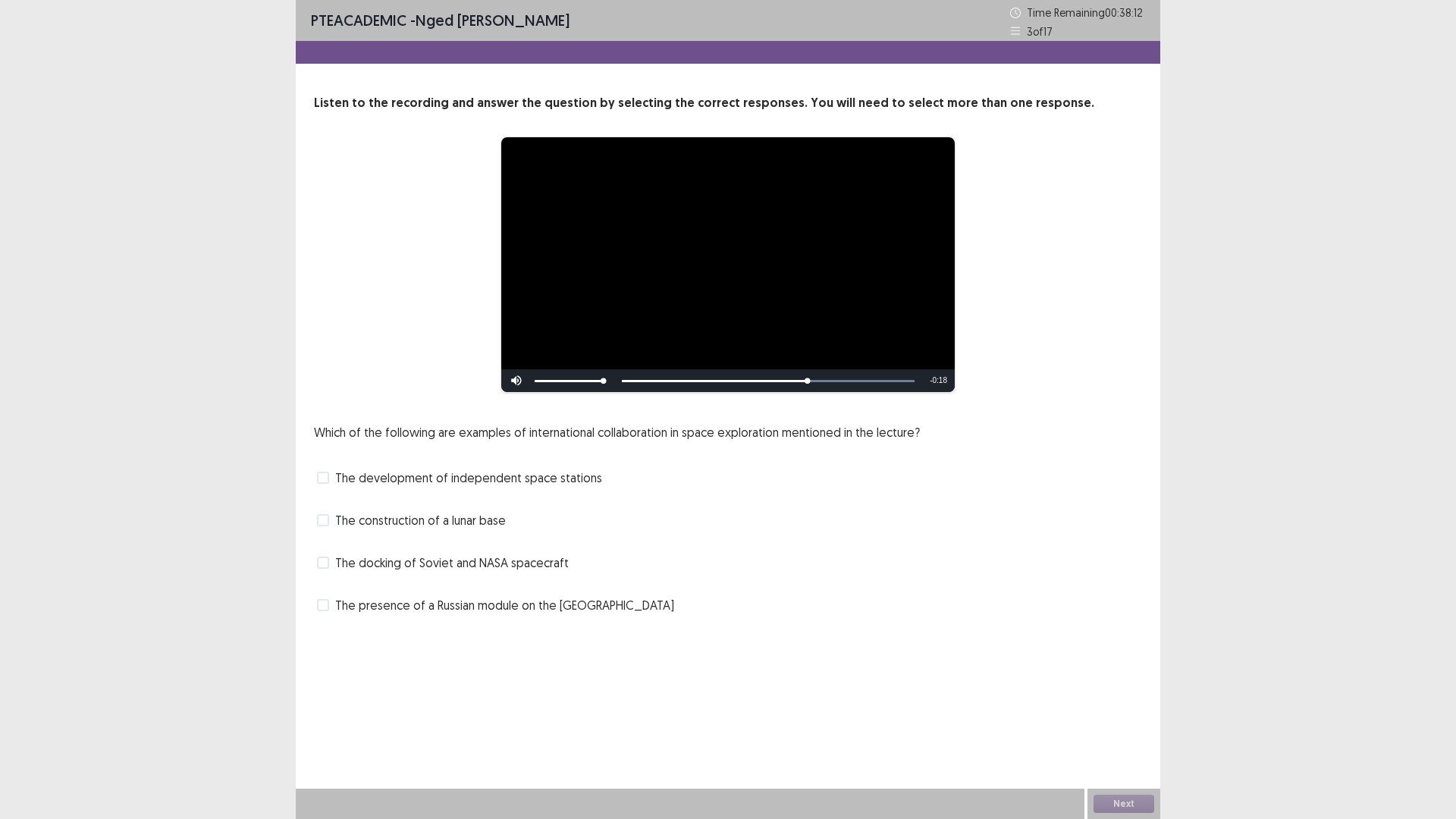
click at [327, 565] on span at bounding box center [323, 563] width 12 height 12
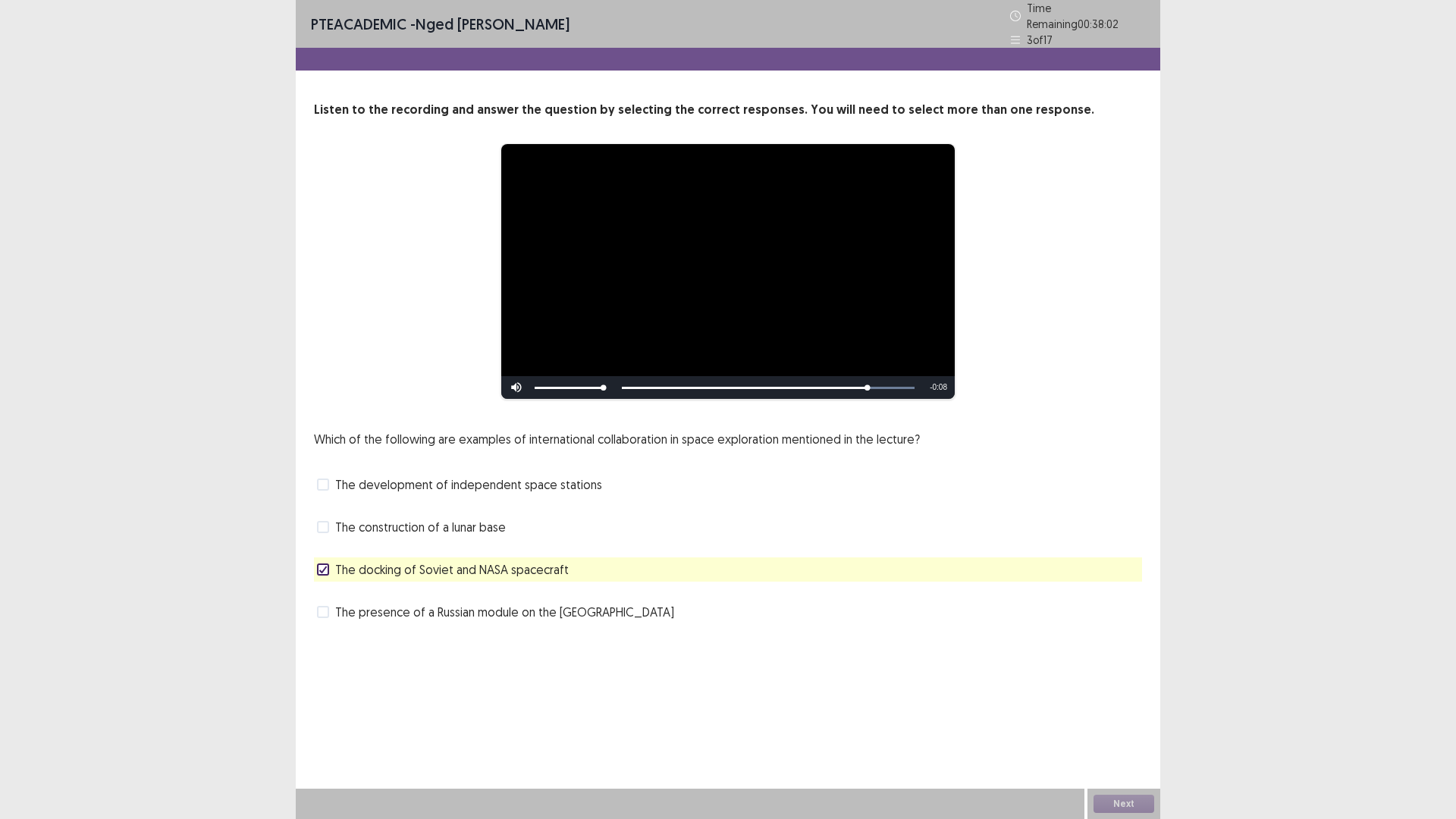
click at [320, 609] on span at bounding box center [323, 612] width 12 height 12
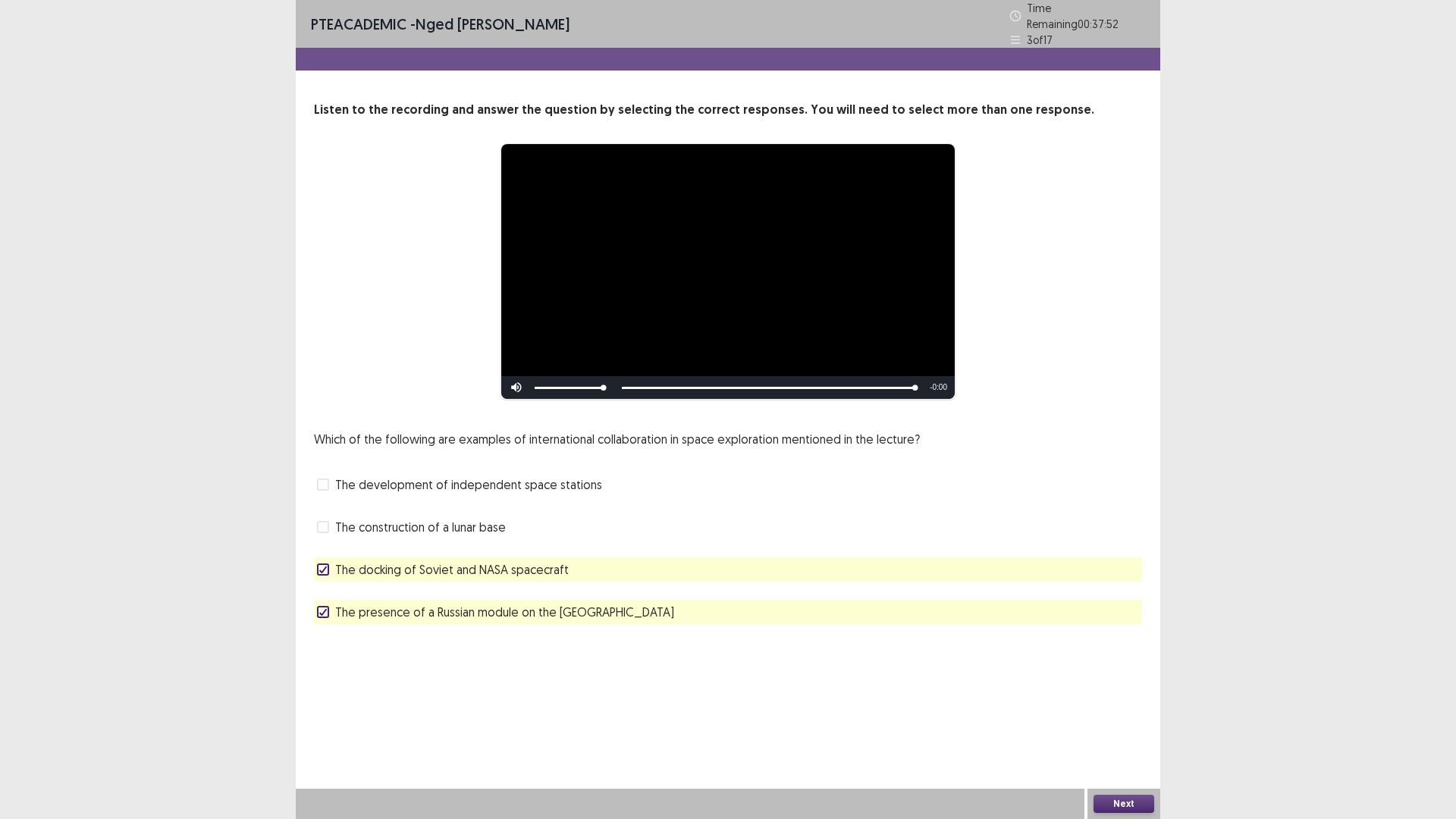
click at [1132, 716] on button "Next" at bounding box center [1123, 804] width 60 height 19
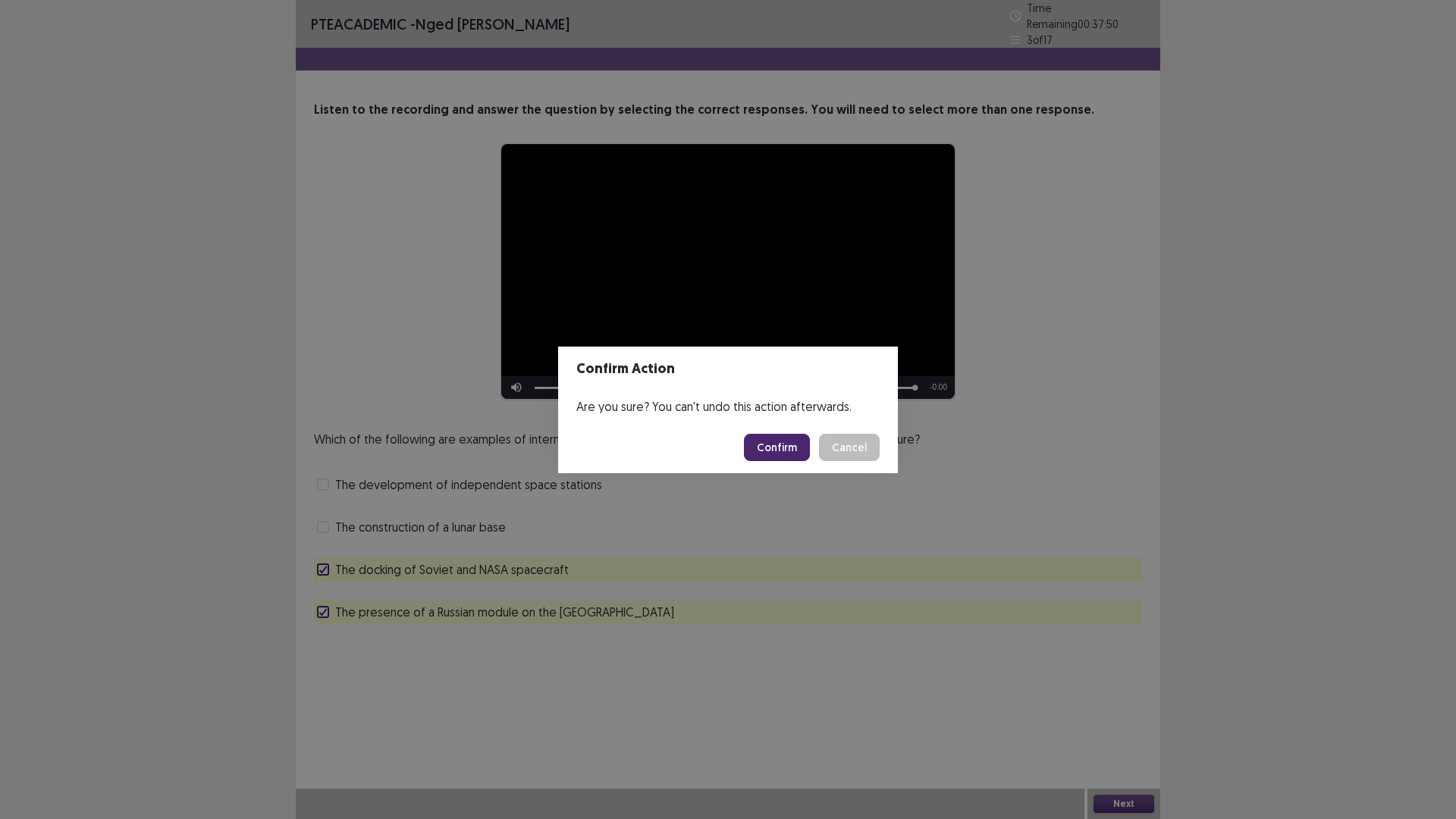
click at [770, 444] on button "Confirm" at bounding box center [776, 447] width 66 height 27
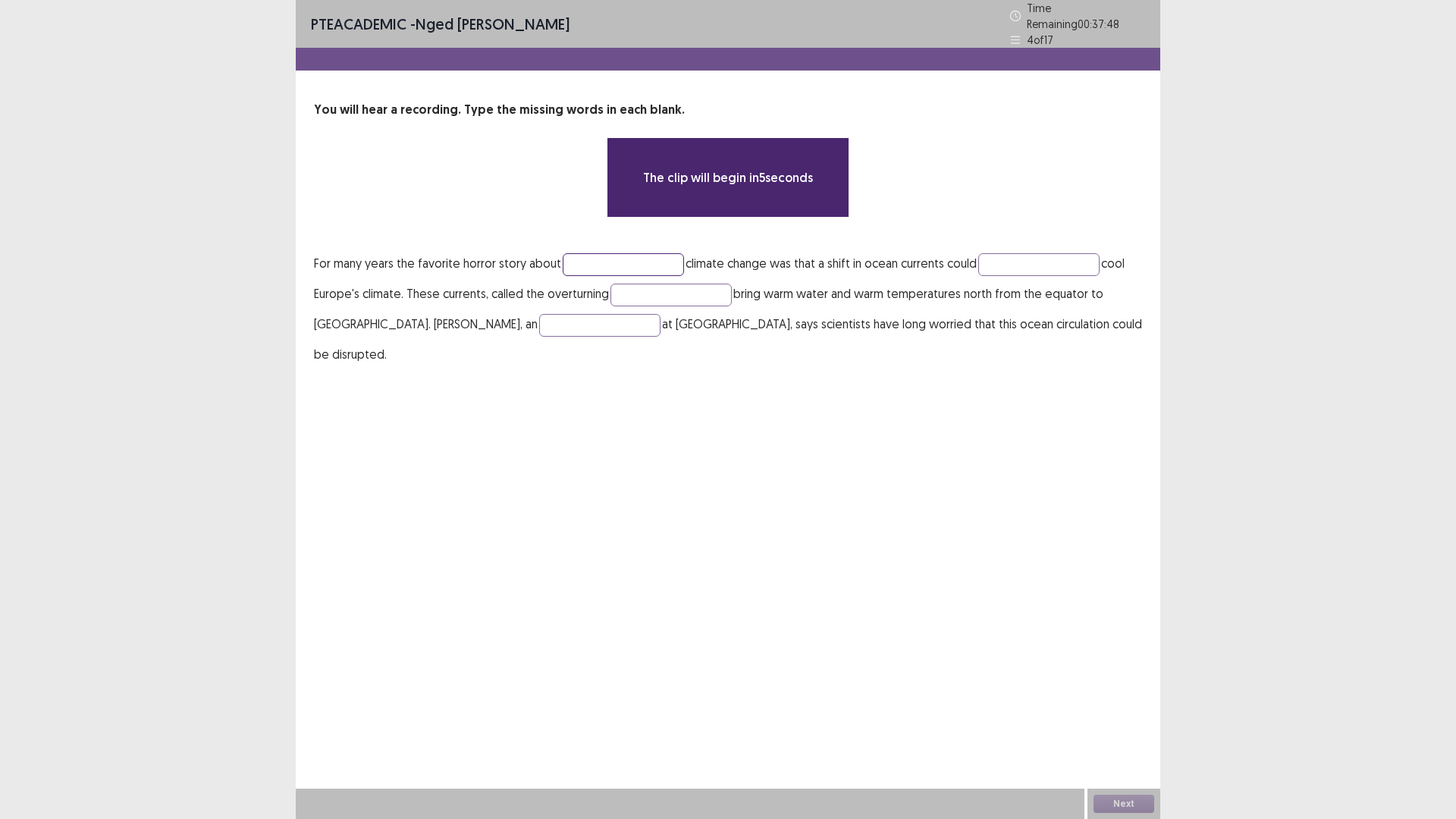
click at [615, 259] on input "text" at bounding box center [623, 264] width 122 height 22
click at [595, 258] on input "text" at bounding box center [623, 264] width 122 height 22
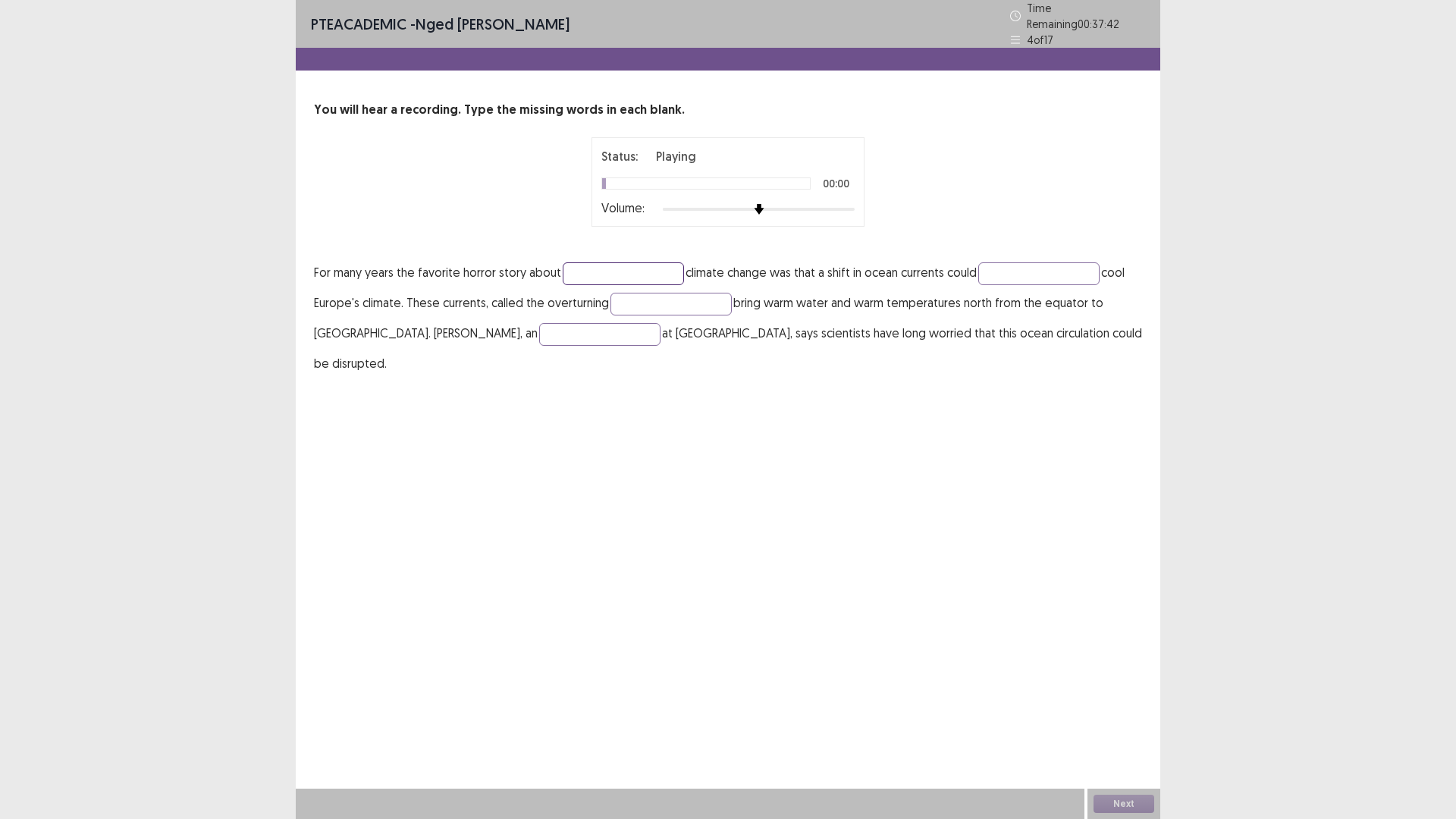
click at [594, 262] on input "text" at bounding box center [623, 273] width 122 height 22
type input "******"
click at [1003, 273] on input "text" at bounding box center [1039, 273] width 122 height 22
type input "*********"
click at [660, 297] on input "text" at bounding box center [670, 303] width 122 height 22
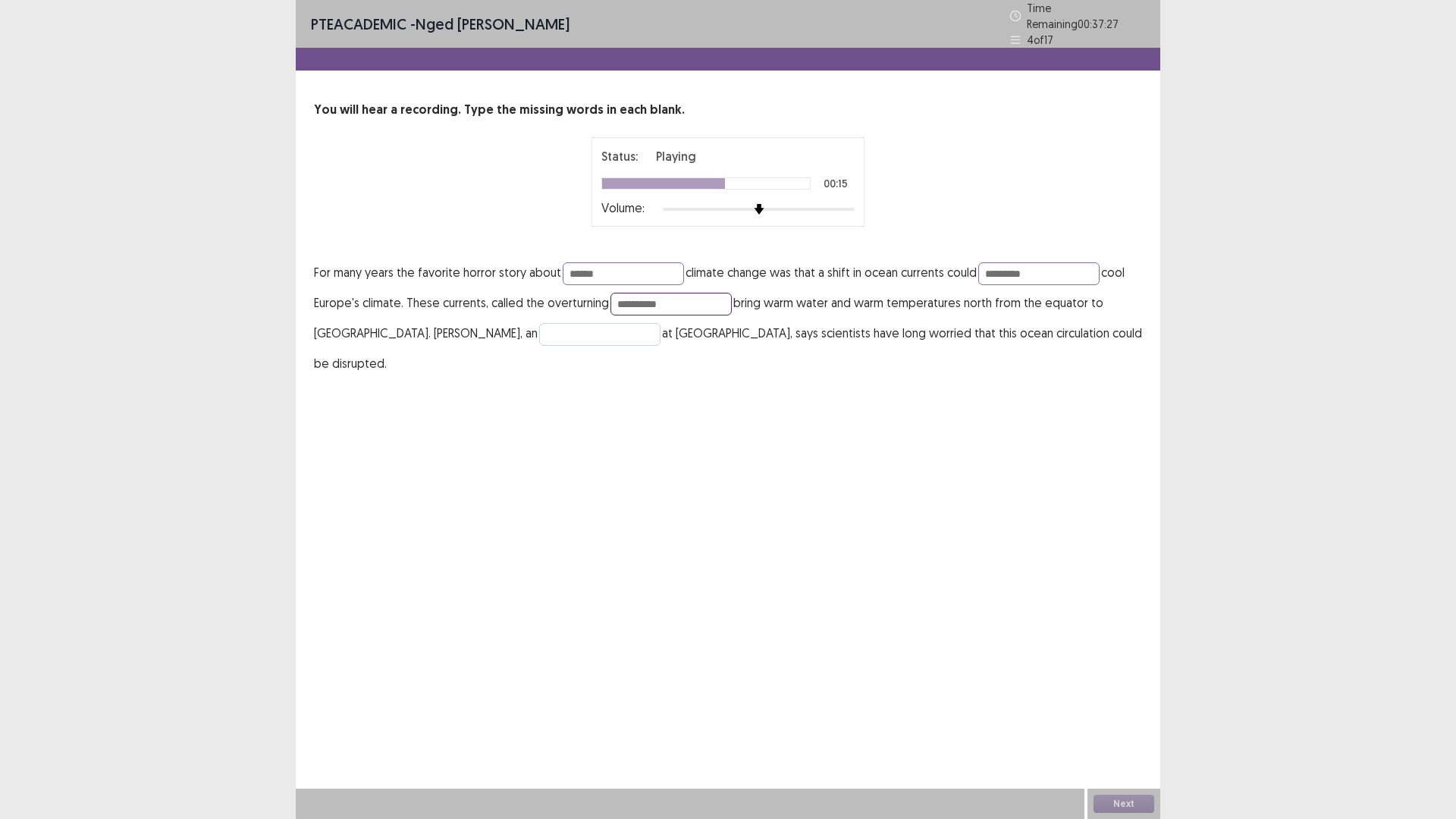
type input "**********"
click at [539, 327] on input "text" at bounding box center [599, 334] width 122 height 22
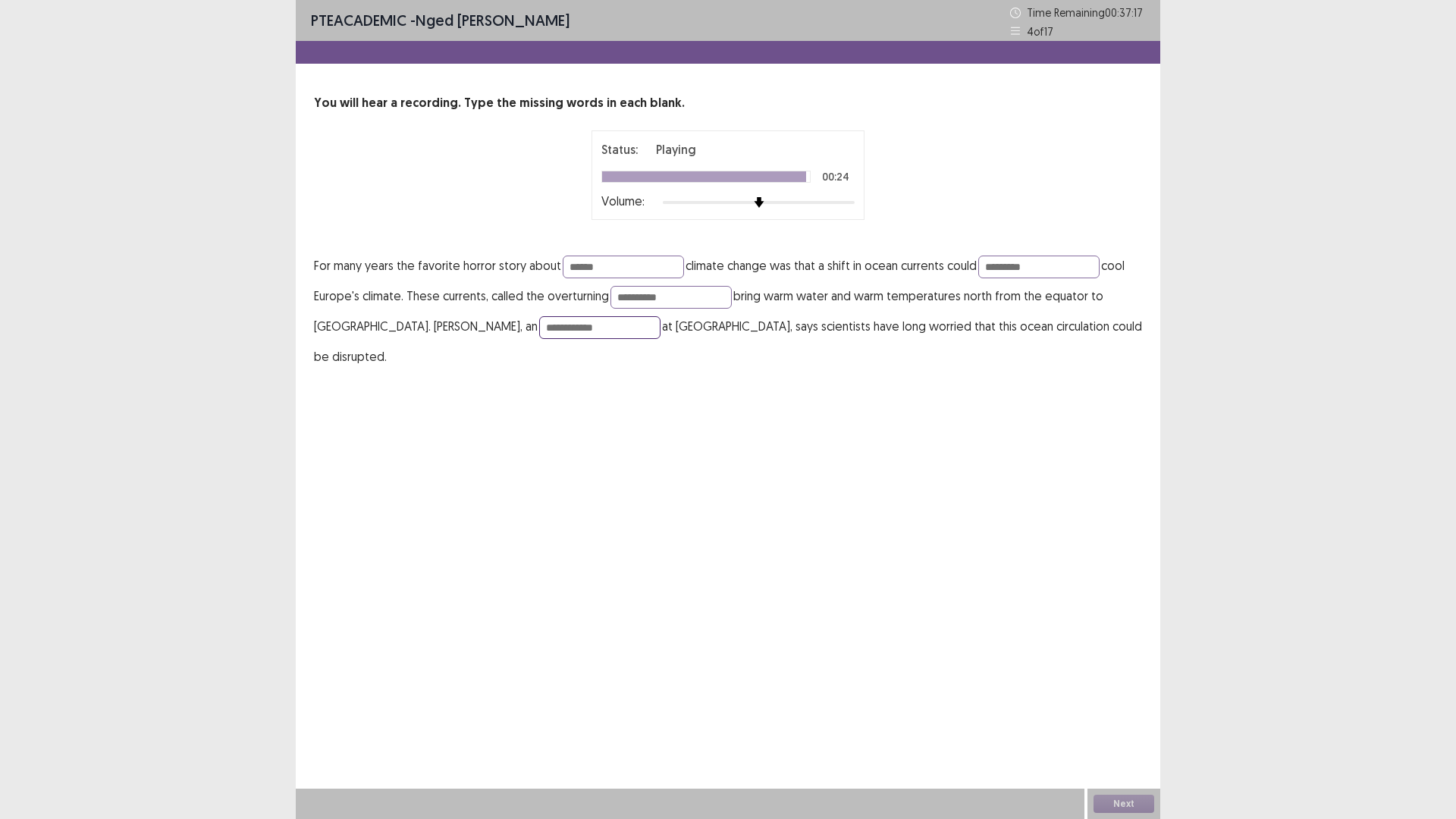
click at [539, 328] on input "**********" at bounding box center [599, 327] width 122 height 22
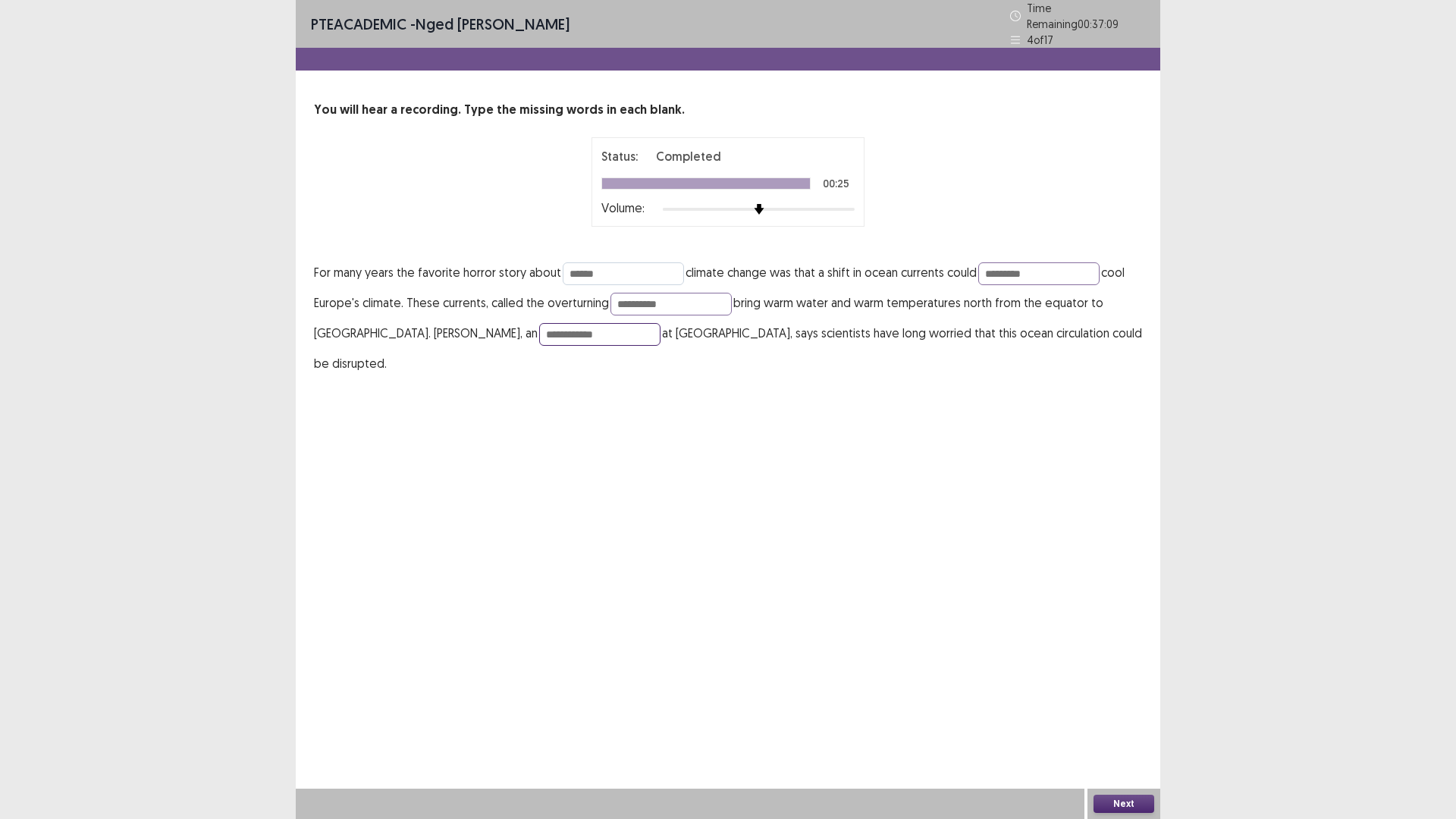
type input "**********"
click at [609, 267] on input "******" at bounding box center [623, 273] width 122 height 22
type input "********"
click at [625, 294] on input "**********" at bounding box center [670, 303] width 122 height 22
type input "**********"
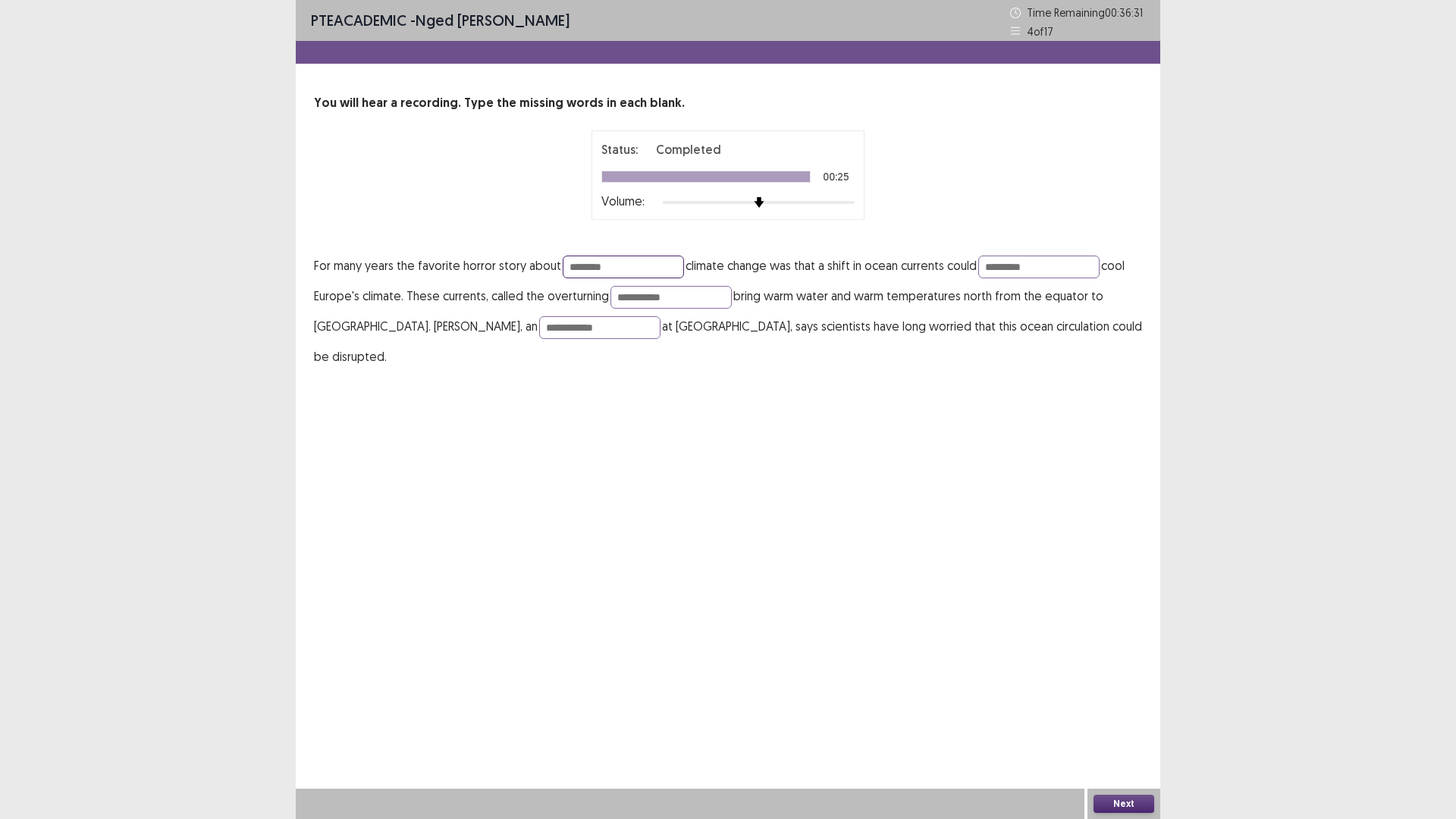
click at [629, 269] on input "********" at bounding box center [623, 266] width 122 height 22
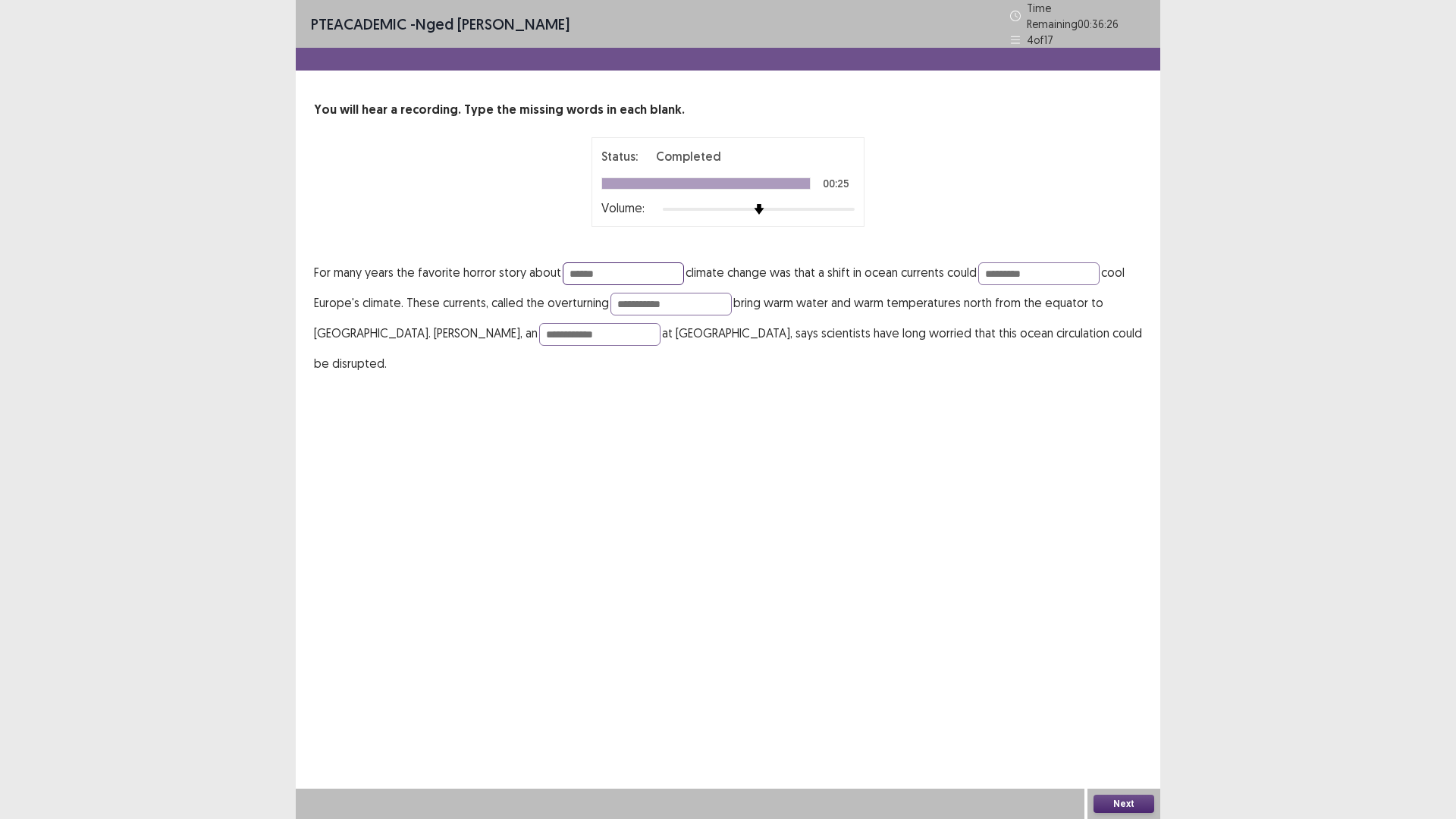
click at [625, 268] on input "******" at bounding box center [623, 273] width 122 height 22
type input "********"
click at [1129, 716] on button "Next" at bounding box center [1123, 804] width 60 height 19
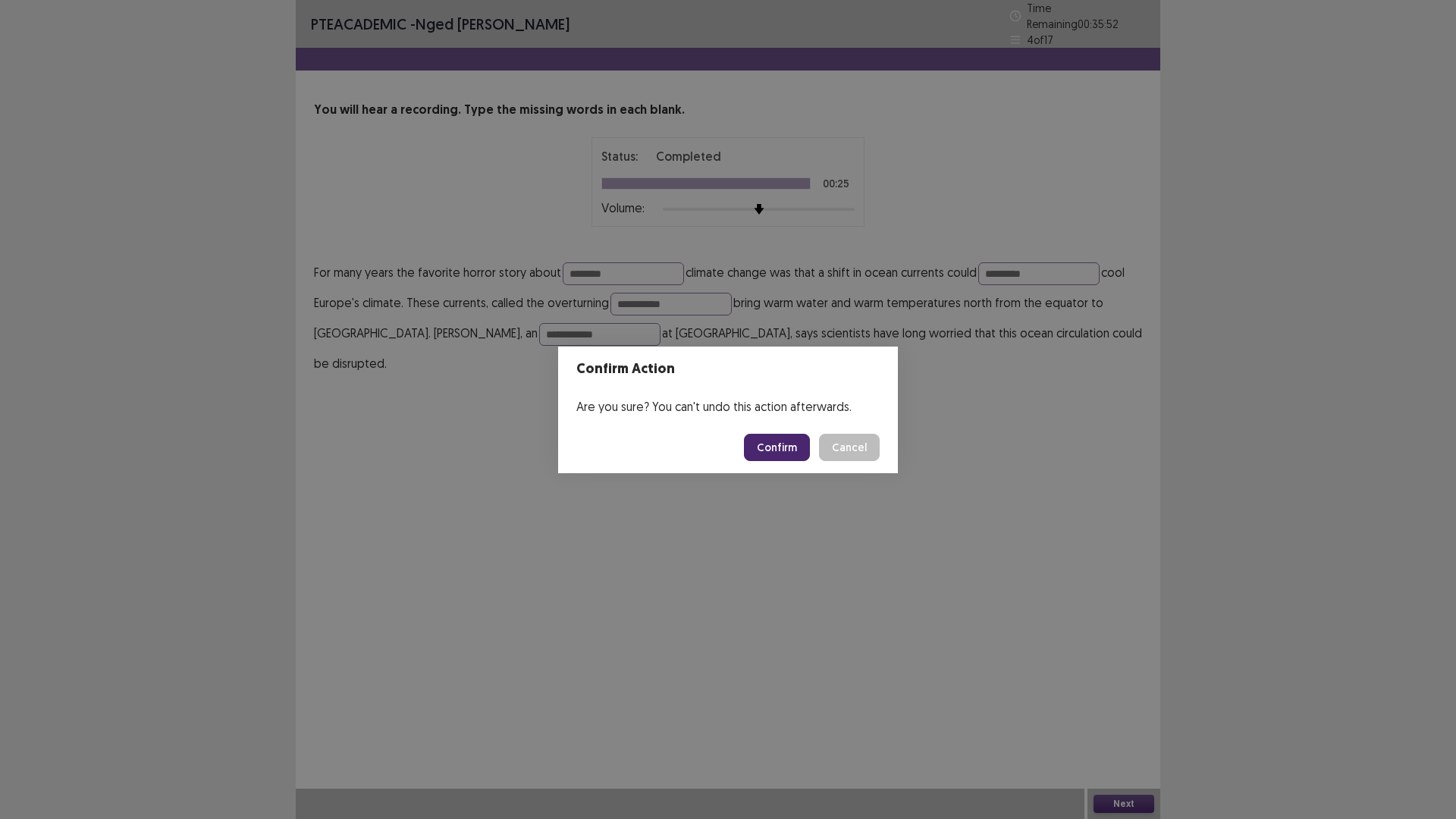
click at [771, 448] on button "Confirm" at bounding box center [776, 447] width 66 height 27
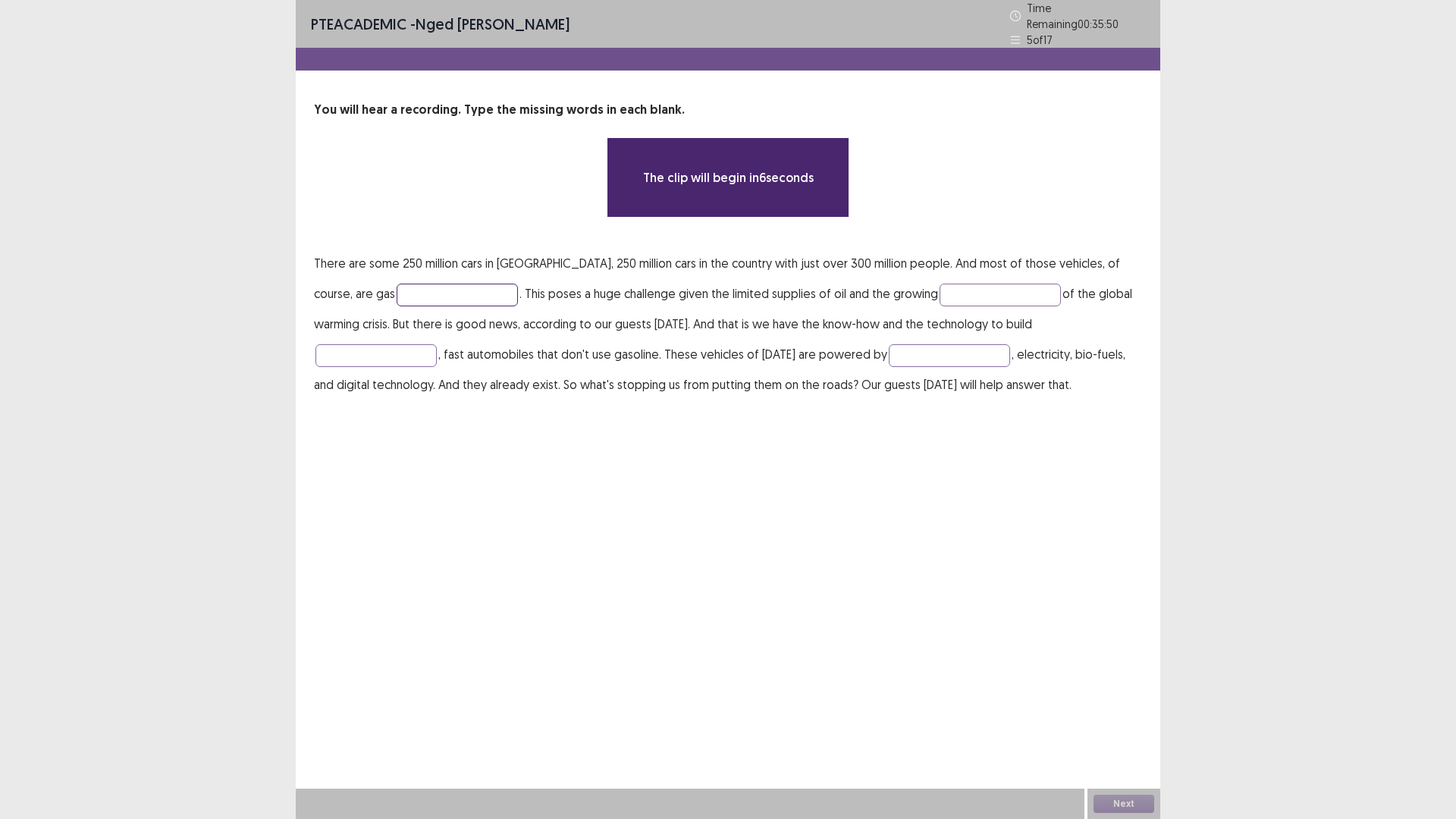
click at [396, 286] on input "text" at bounding box center [457, 294] width 122 height 22
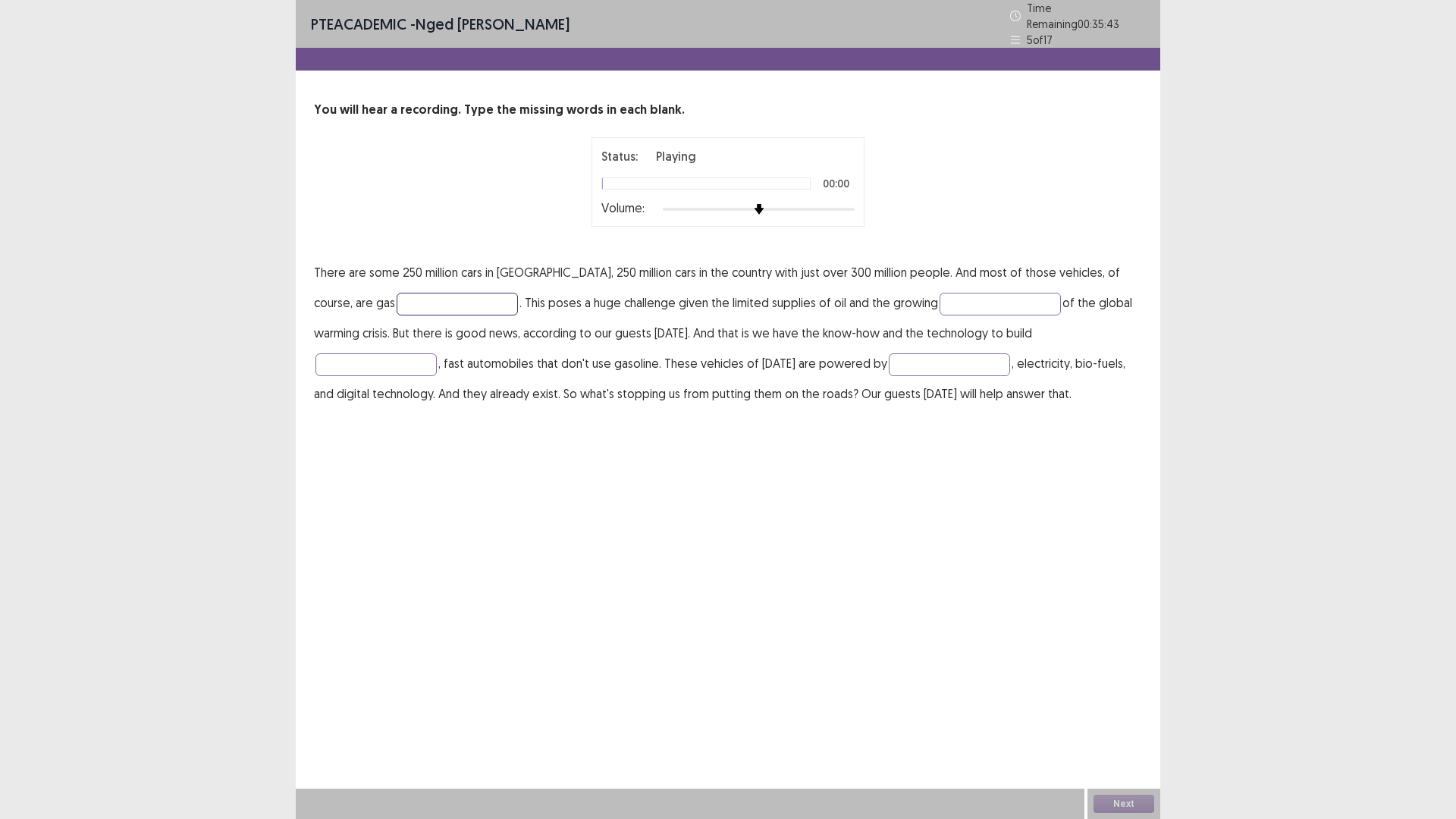
click at [396, 293] on input "text" at bounding box center [457, 303] width 122 height 22
click at [396, 300] on input "text" at bounding box center [457, 303] width 122 height 22
click at [396, 293] on input "text" at bounding box center [457, 303] width 122 height 22
type input "*******"
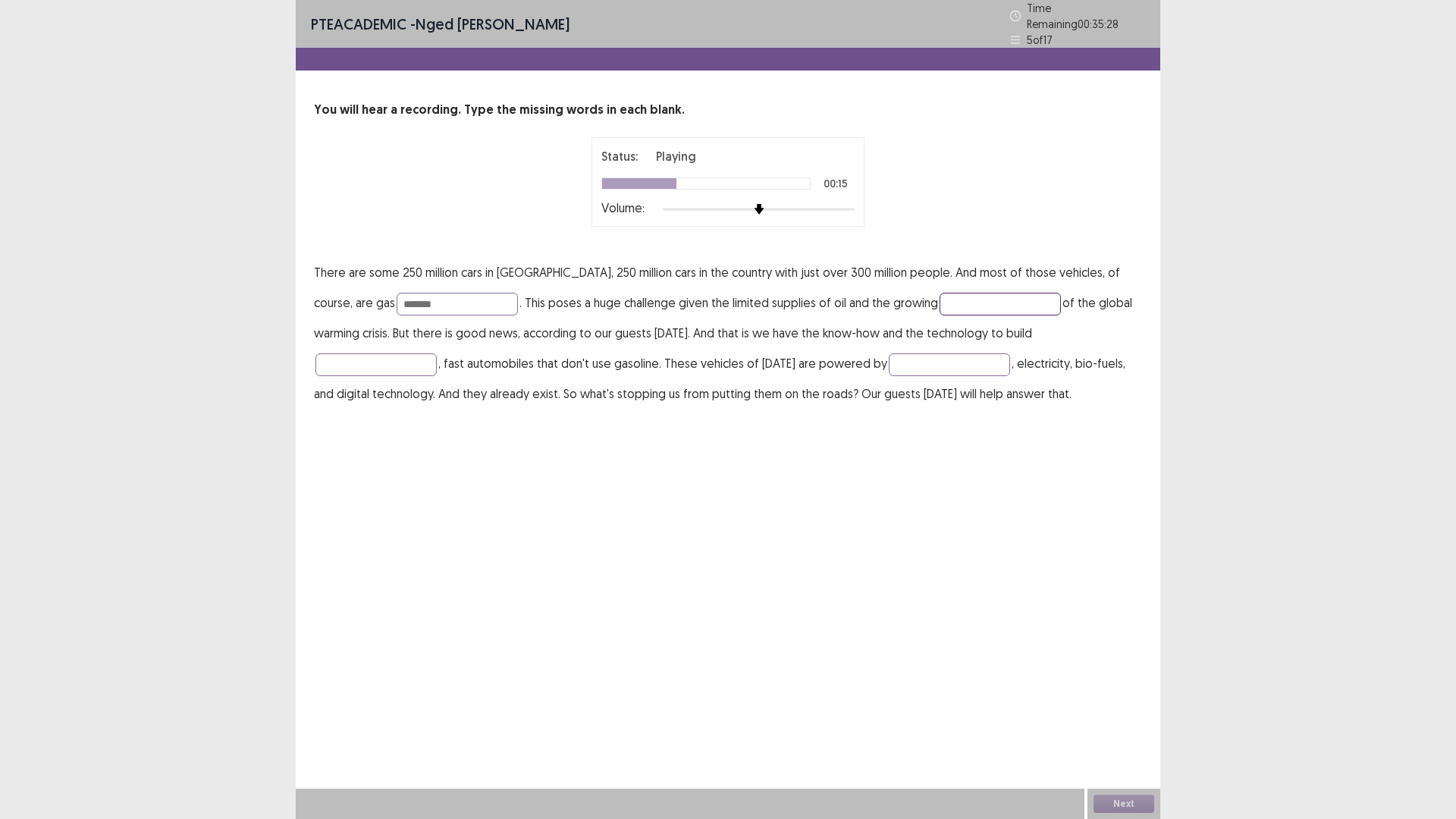
click at [940, 302] on input "text" at bounding box center [1000, 303] width 122 height 22
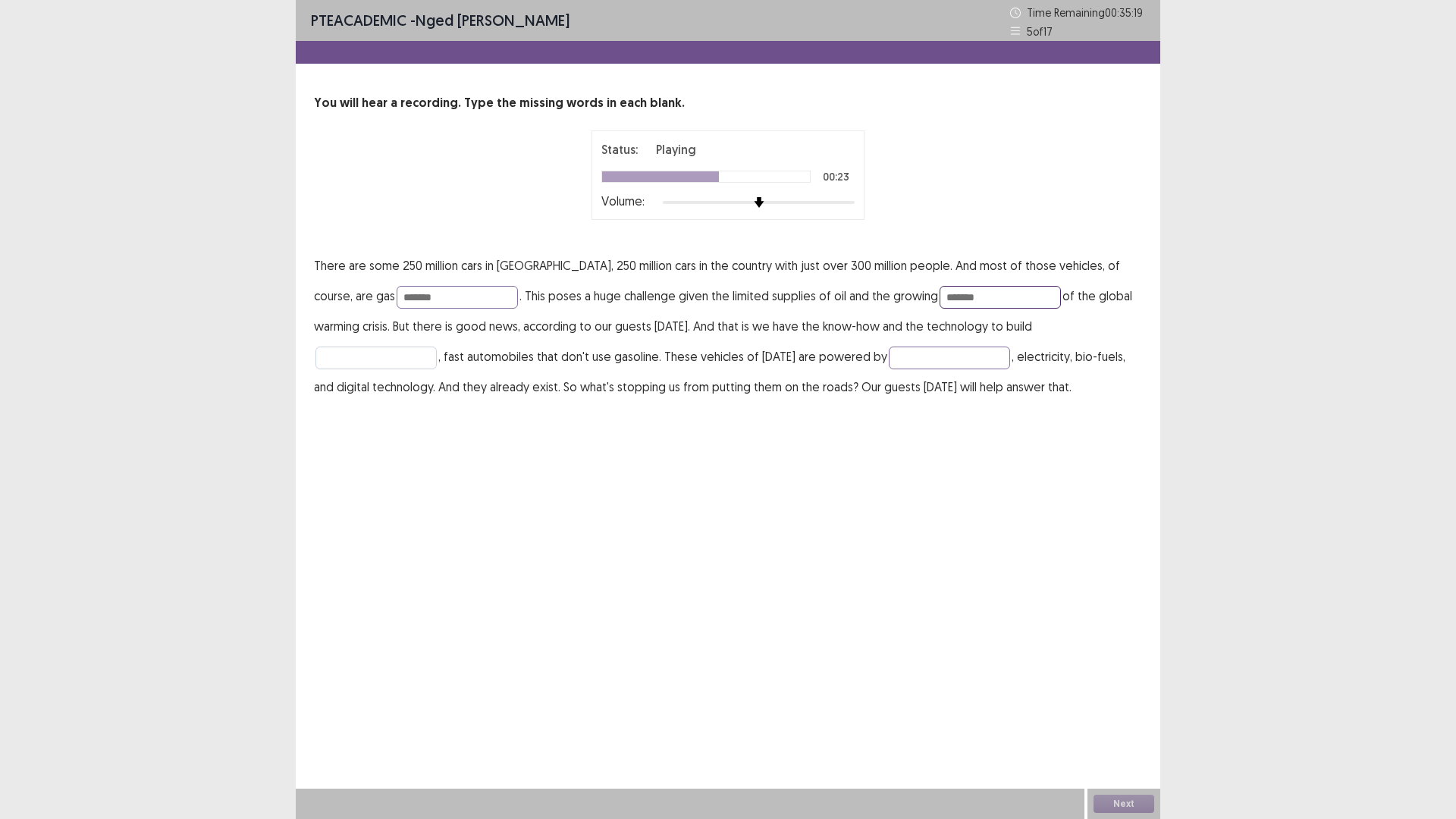
type input "*******"
click at [437, 347] on input "text" at bounding box center [375, 358] width 122 height 22
type input "*****"
click at [889, 351] on input "text" at bounding box center [949, 358] width 122 height 22
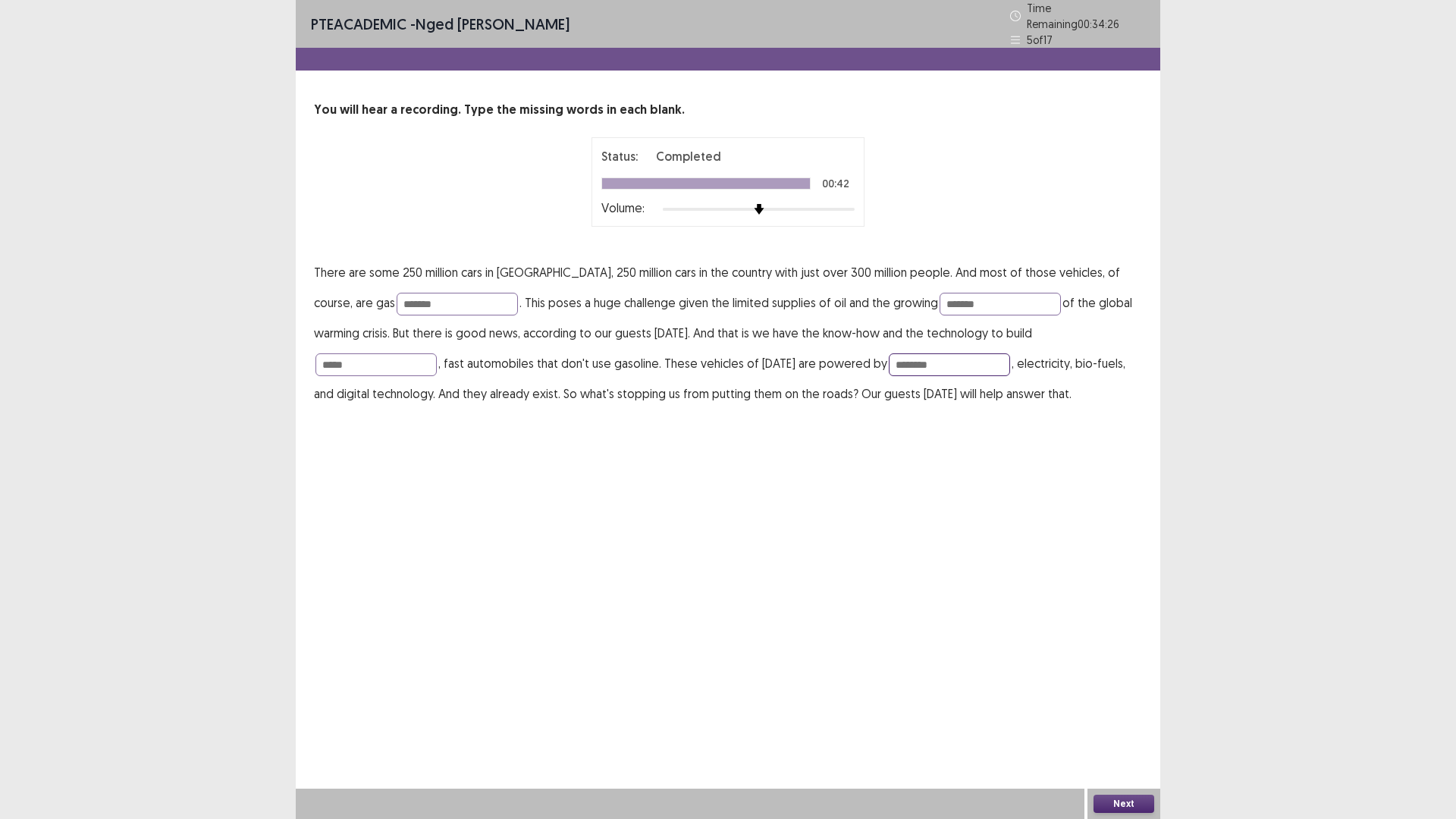
type input "********"
click at [1125, 716] on button "Next" at bounding box center [1123, 804] width 60 height 19
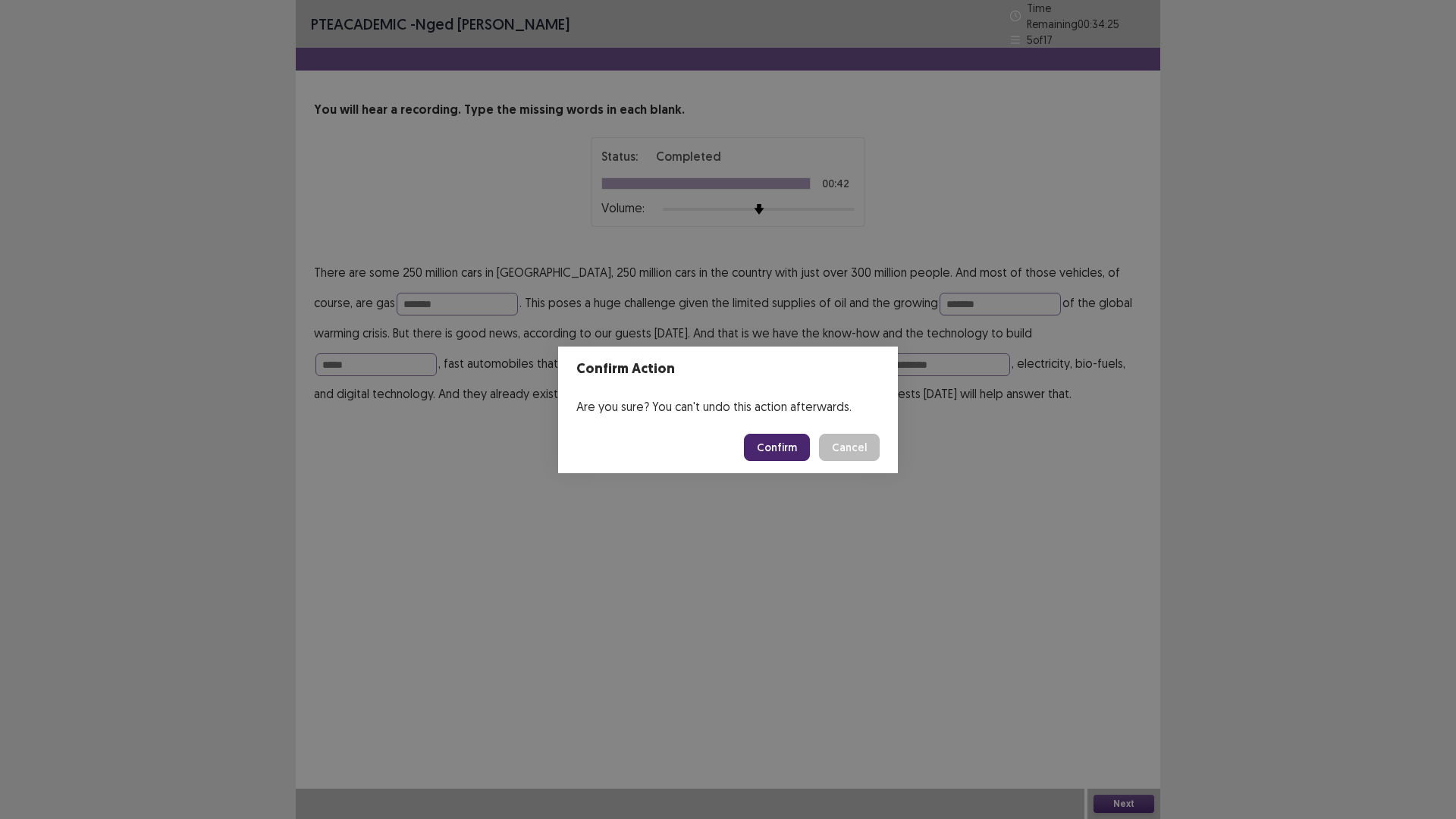
click at [779, 447] on button "Confirm" at bounding box center [776, 447] width 66 height 27
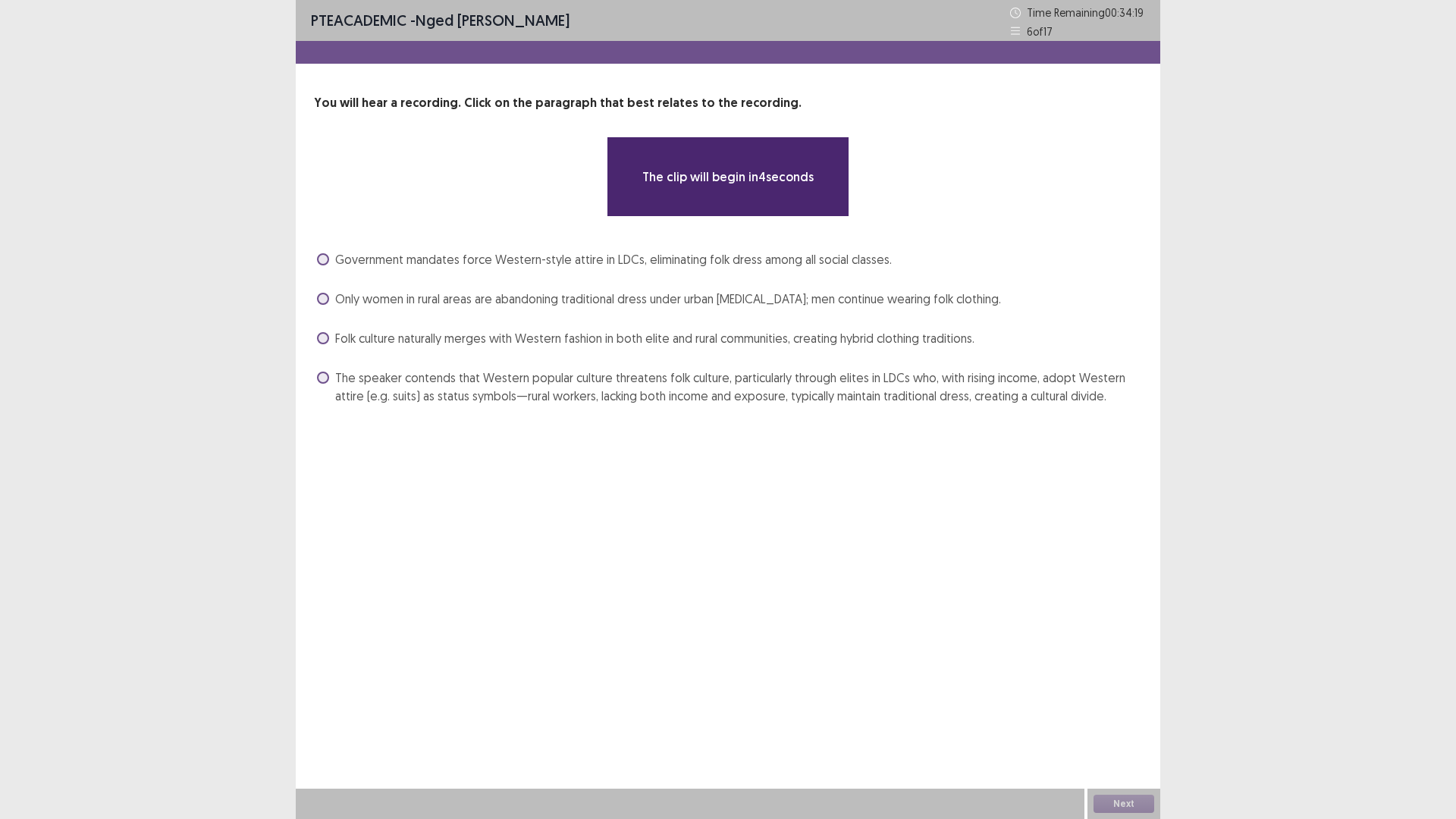
click at [320, 265] on span at bounding box center [323, 259] width 12 height 12
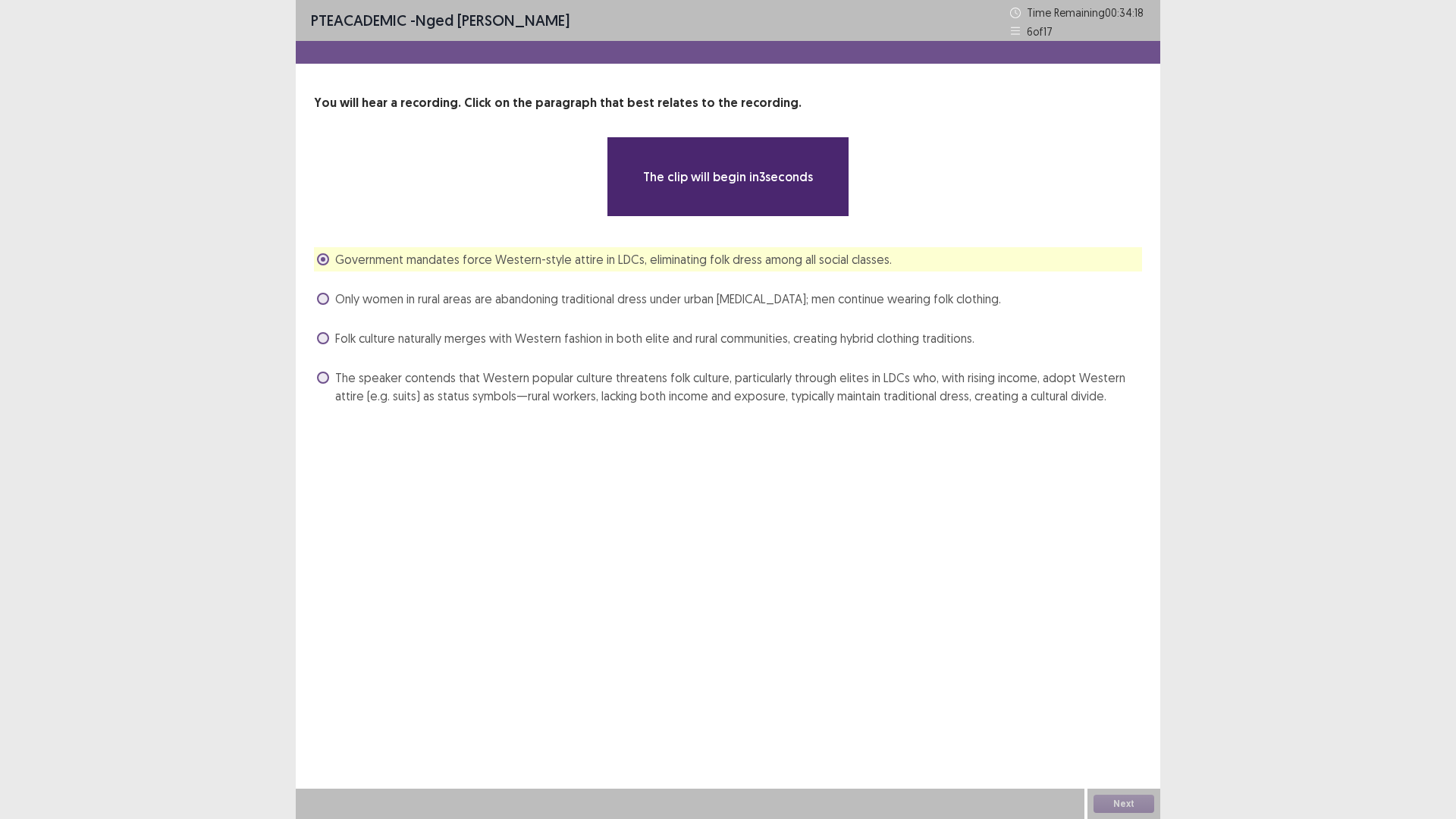
click at [327, 295] on span at bounding box center [323, 299] width 12 height 12
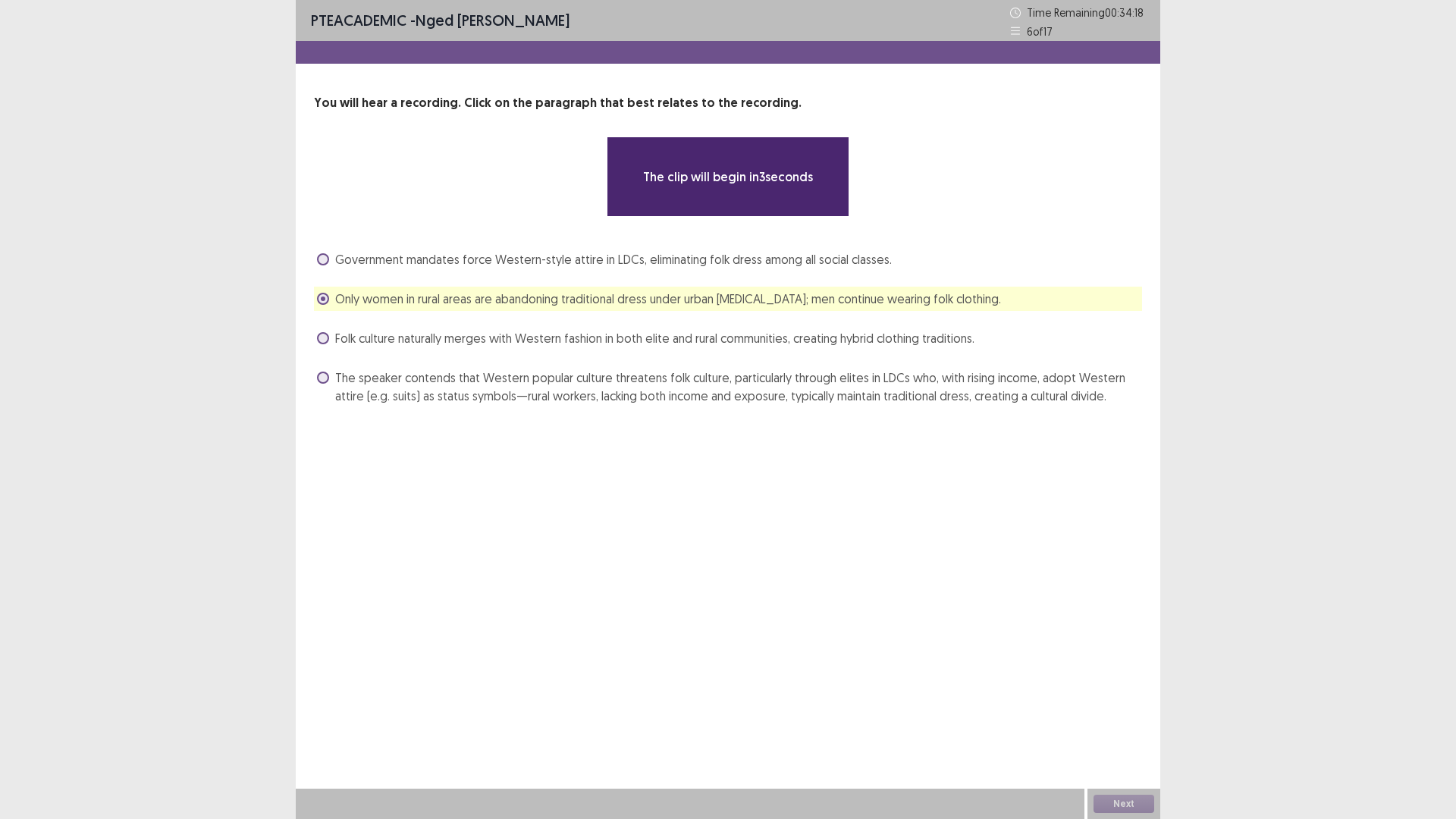
click at [318, 329] on label "Folk culture naturally merges with Western fashion in both elite and rural comm…" at bounding box center [645, 338] width 657 height 19
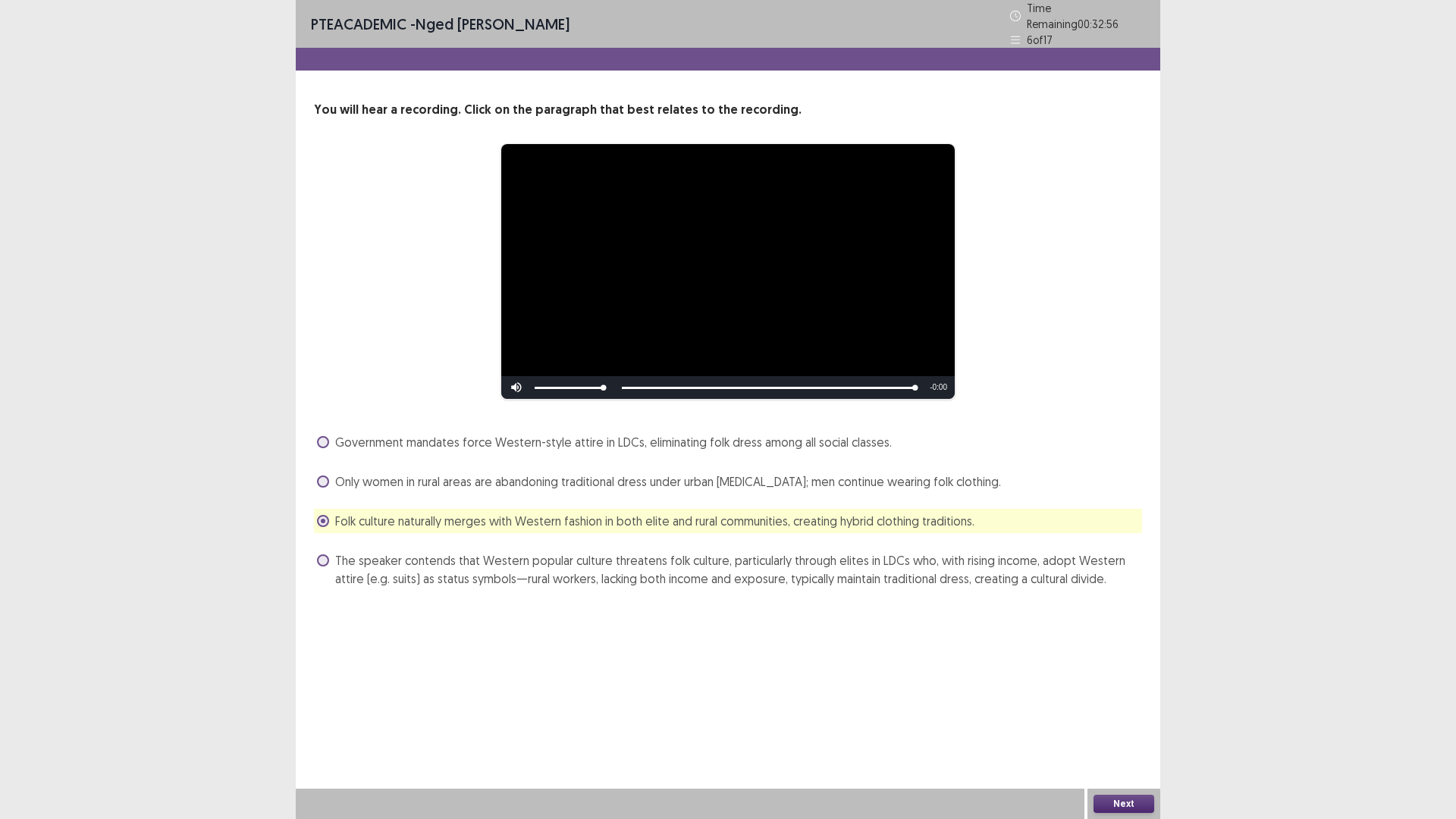
click at [321, 554] on span at bounding box center [323, 560] width 12 height 12
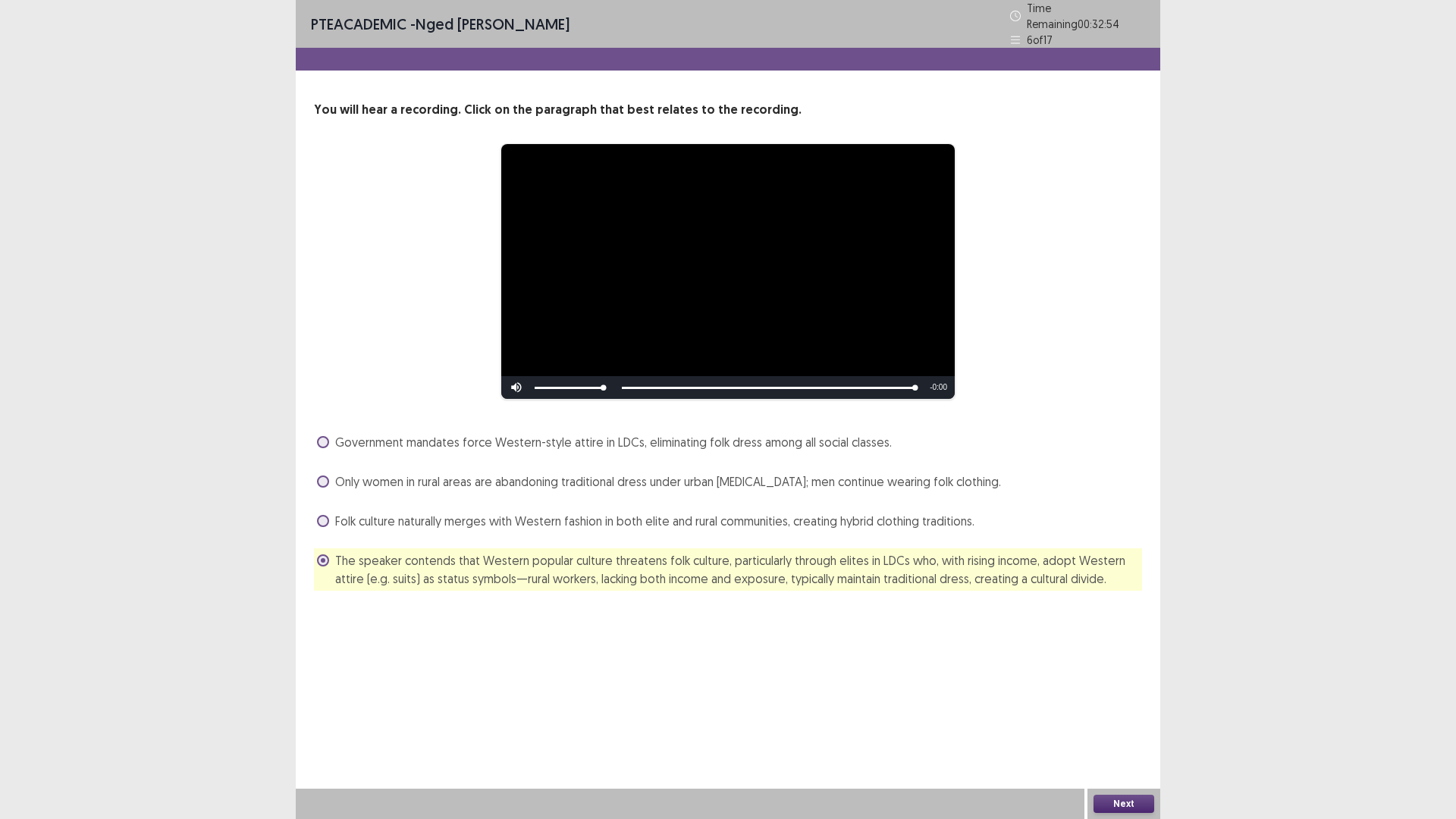
click at [1112, 716] on button "Next" at bounding box center [1123, 804] width 60 height 19
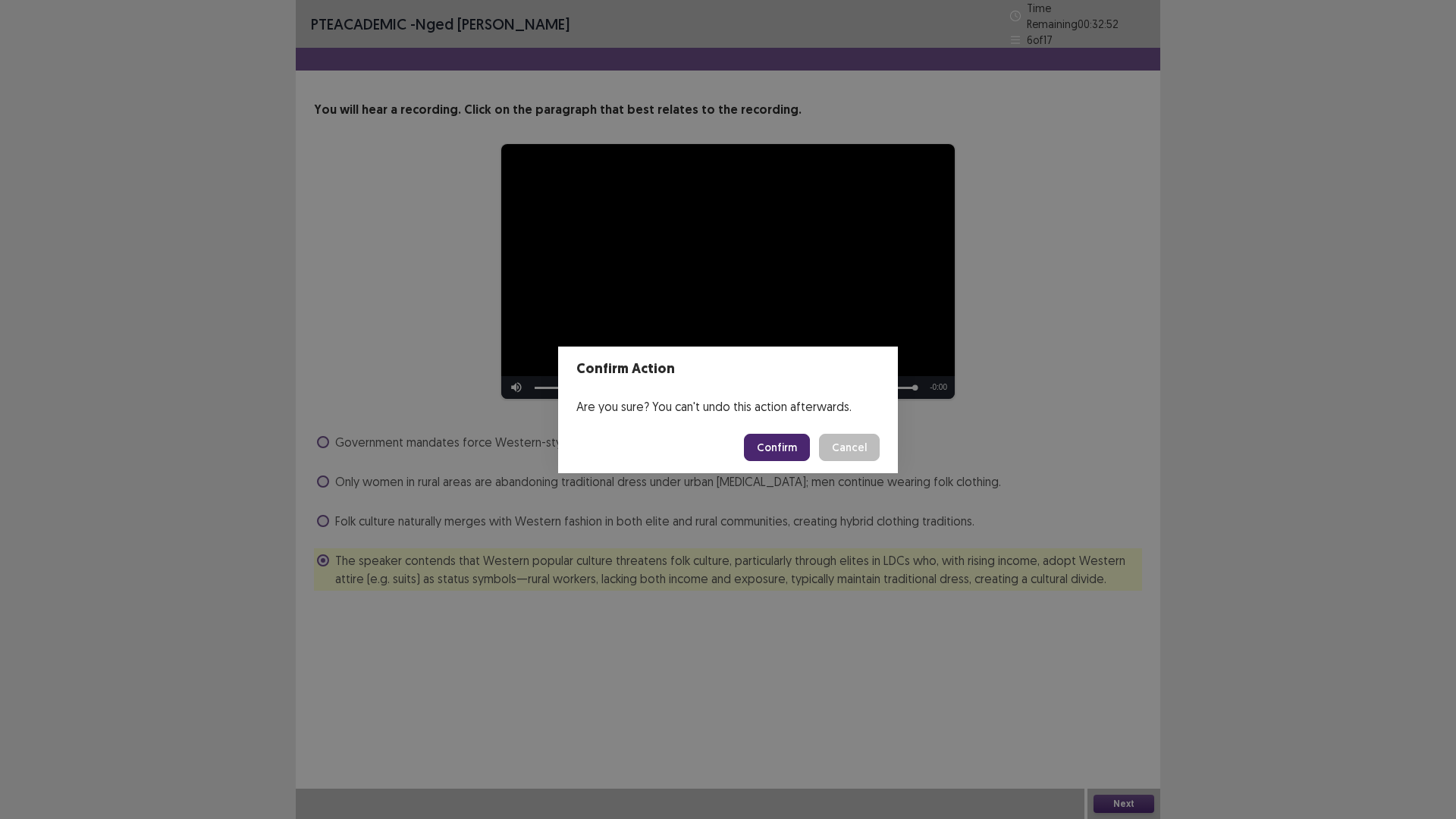
click at [765, 440] on button "Confirm" at bounding box center [776, 447] width 66 height 27
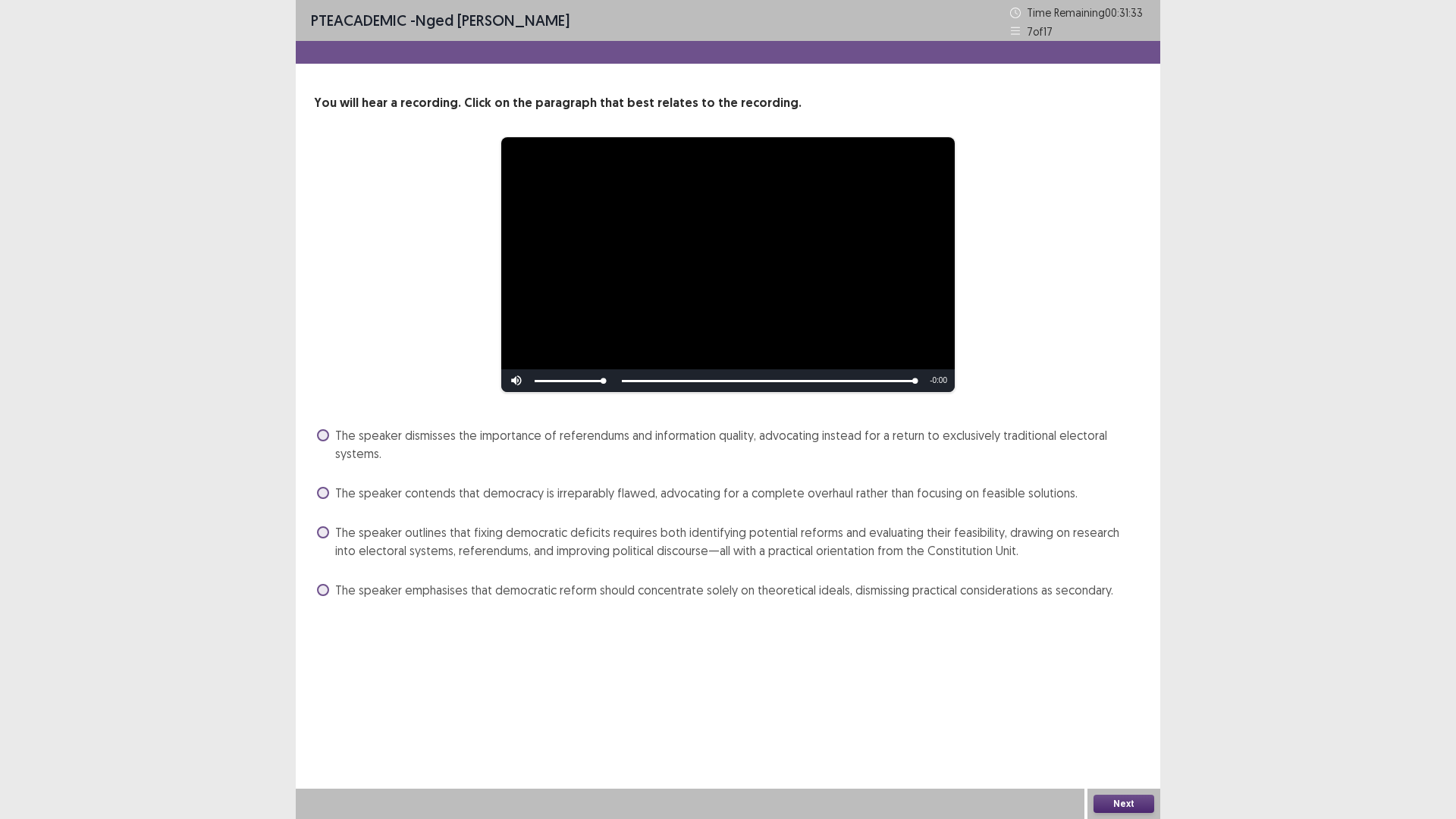
click at [315, 530] on div "The speaker outlines that fixing democratic deficits requires both identifying …" at bounding box center [728, 541] width 828 height 43
click at [317, 533] on span at bounding box center [323, 533] width 12 height 12
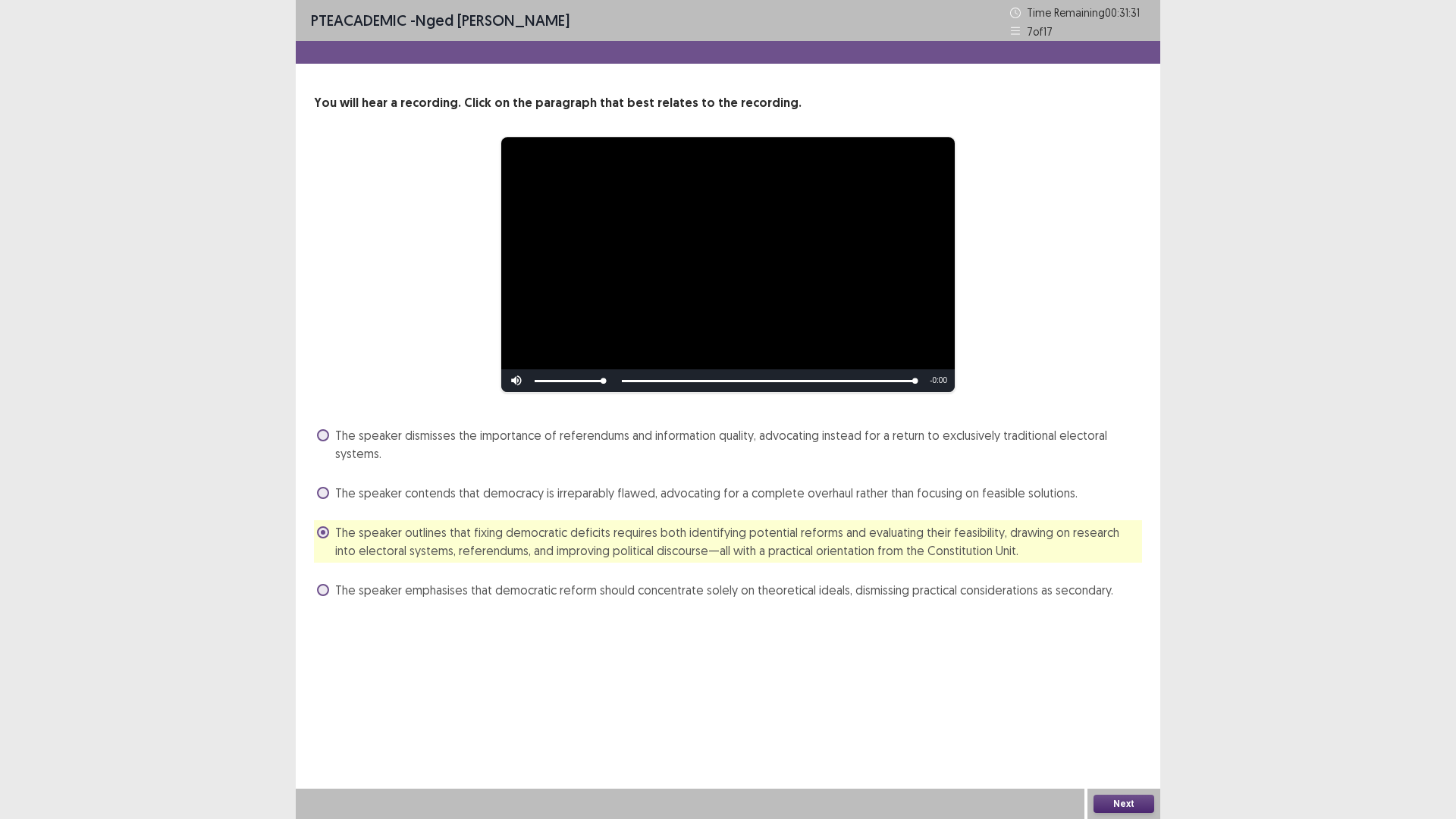
click at [1123, 716] on button "Next" at bounding box center [1123, 804] width 60 height 19
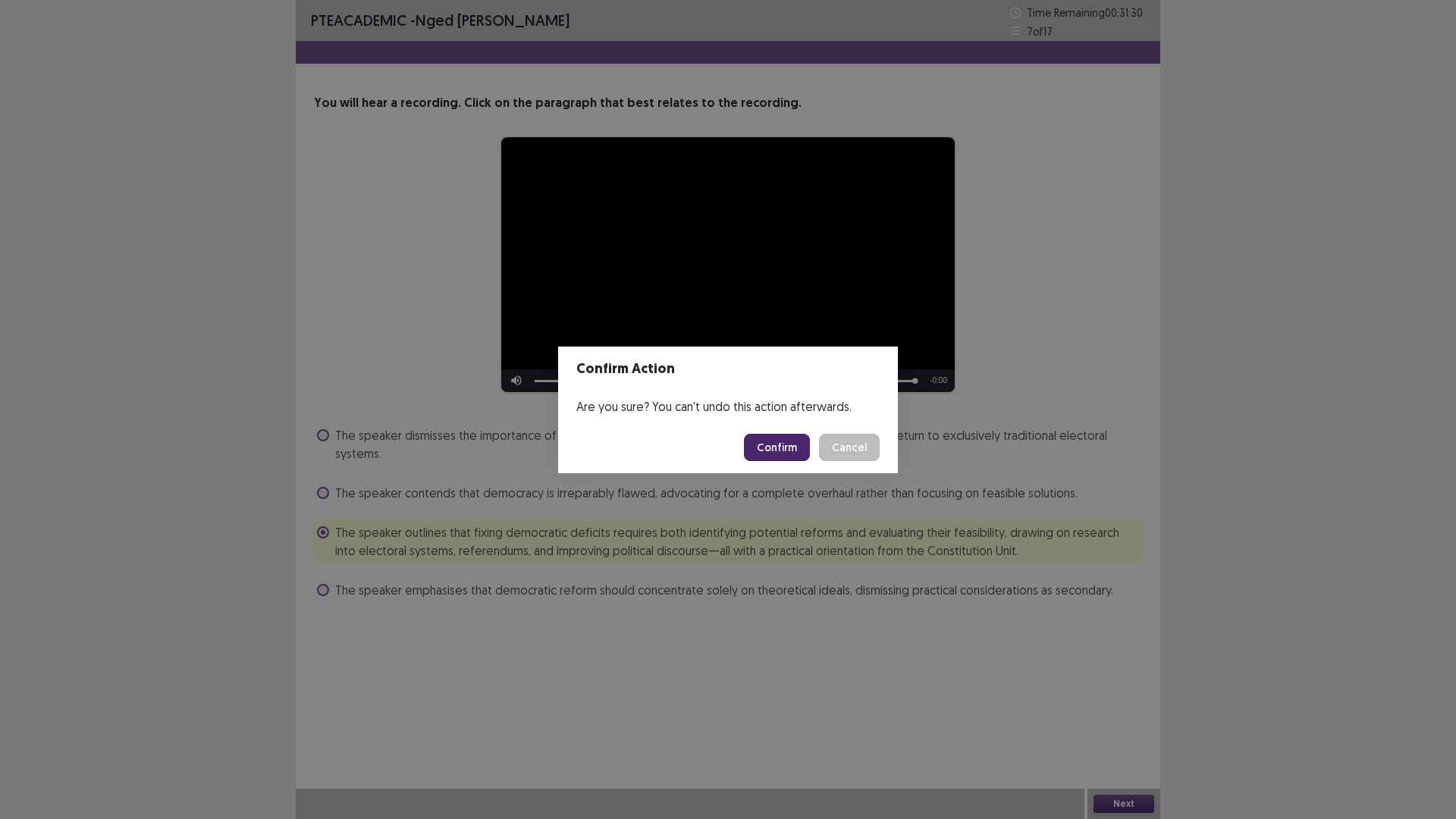
click at [773, 444] on button "Confirm" at bounding box center [776, 447] width 66 height 27
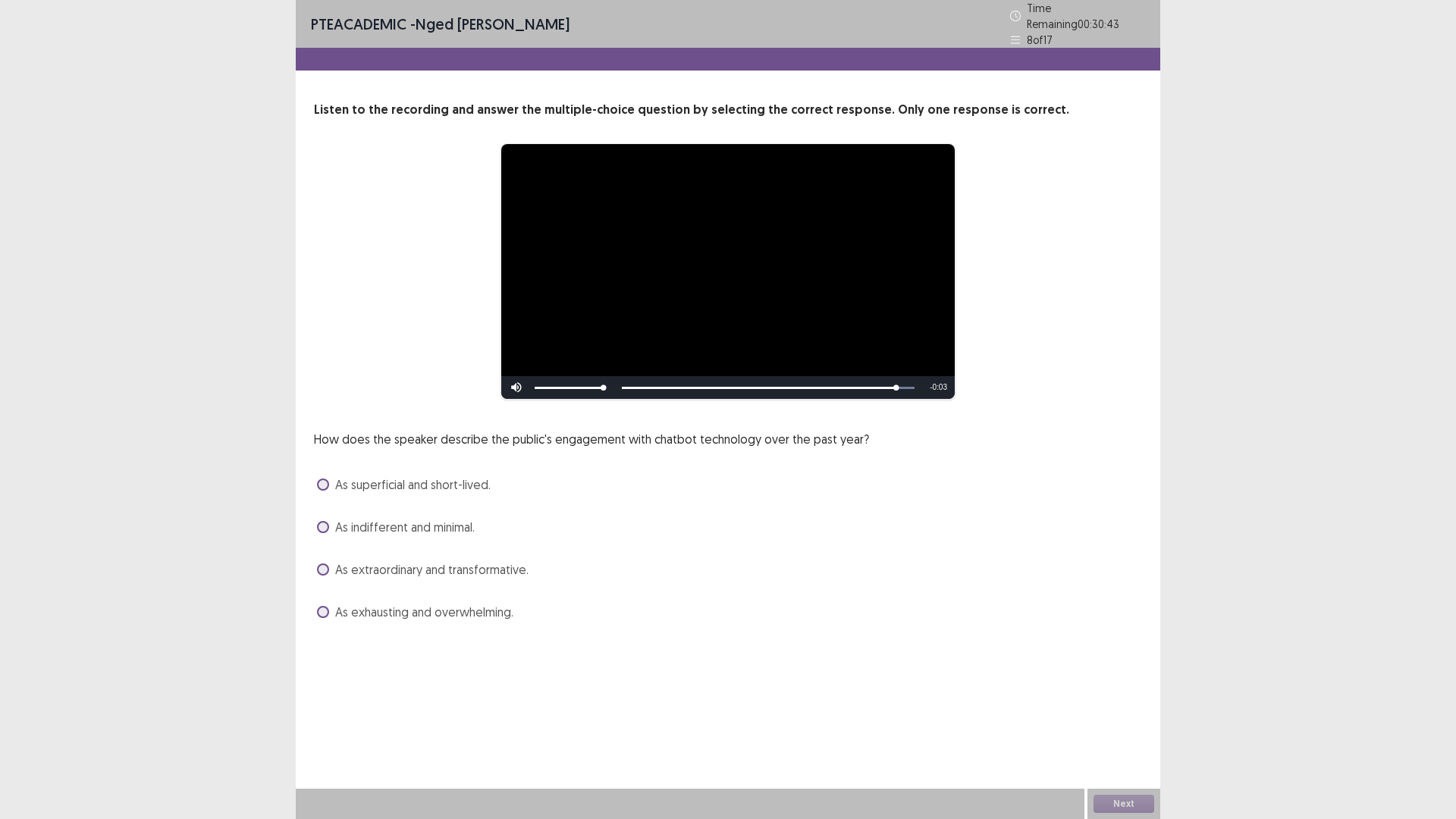
click at [324, 567] on span at bounding box center [323, 570] width 12 height 12
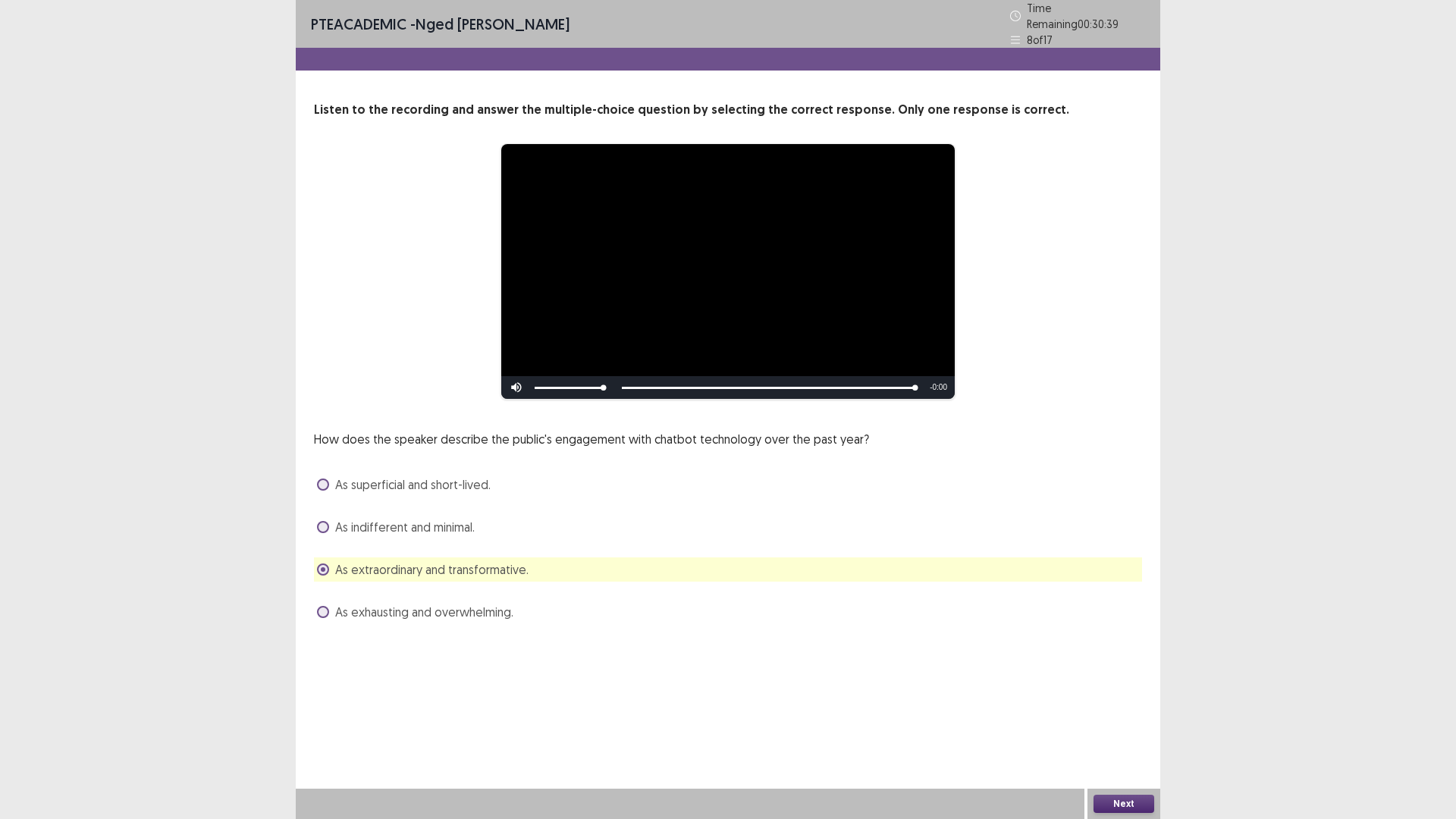
click at [1125, 716] on button "Next" at bounding box center [1123, 804] width 60 height 19
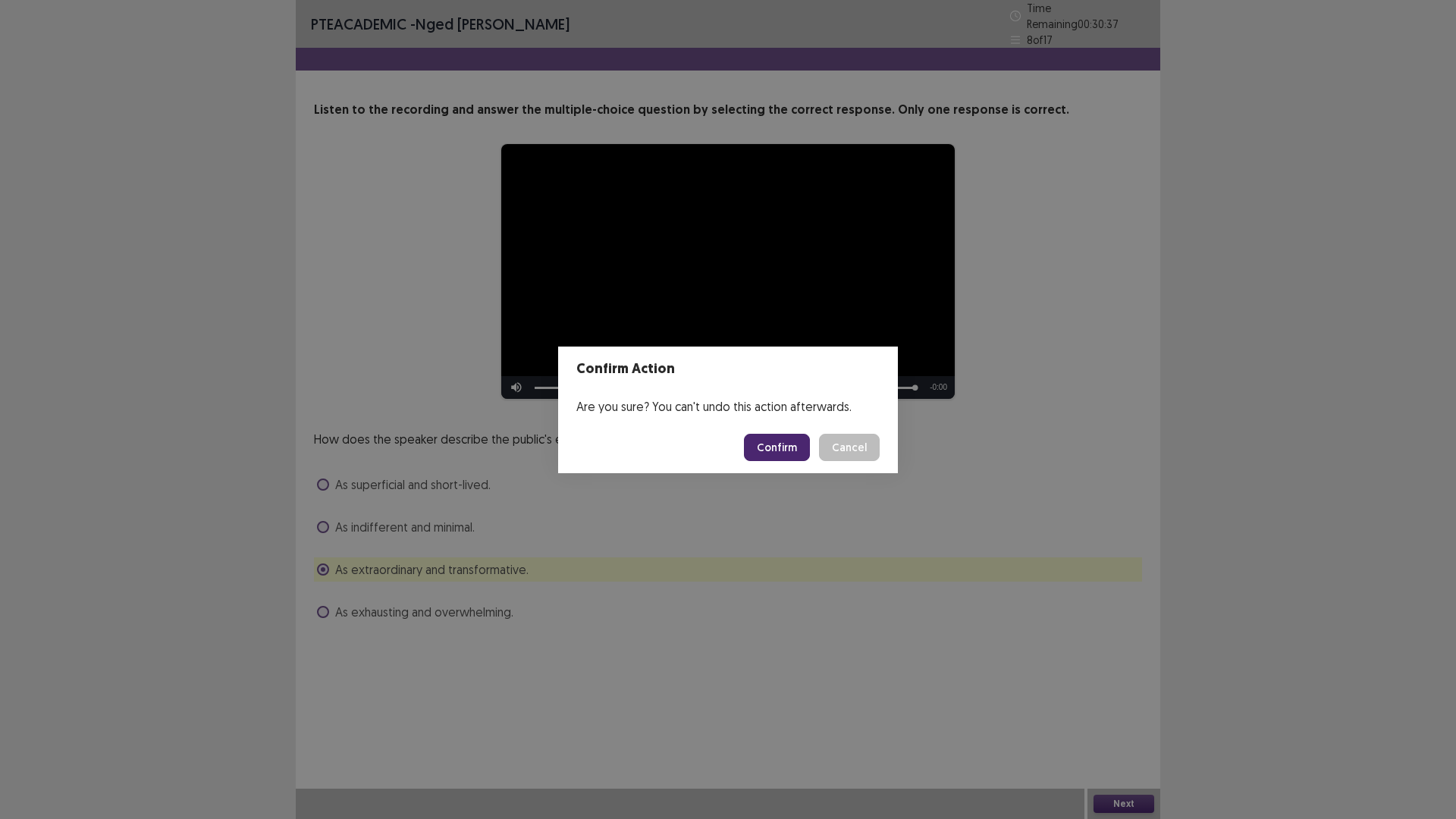
click at [793, 440] on button "Confirm" at bounding box center [776, 447] width 66 height 27
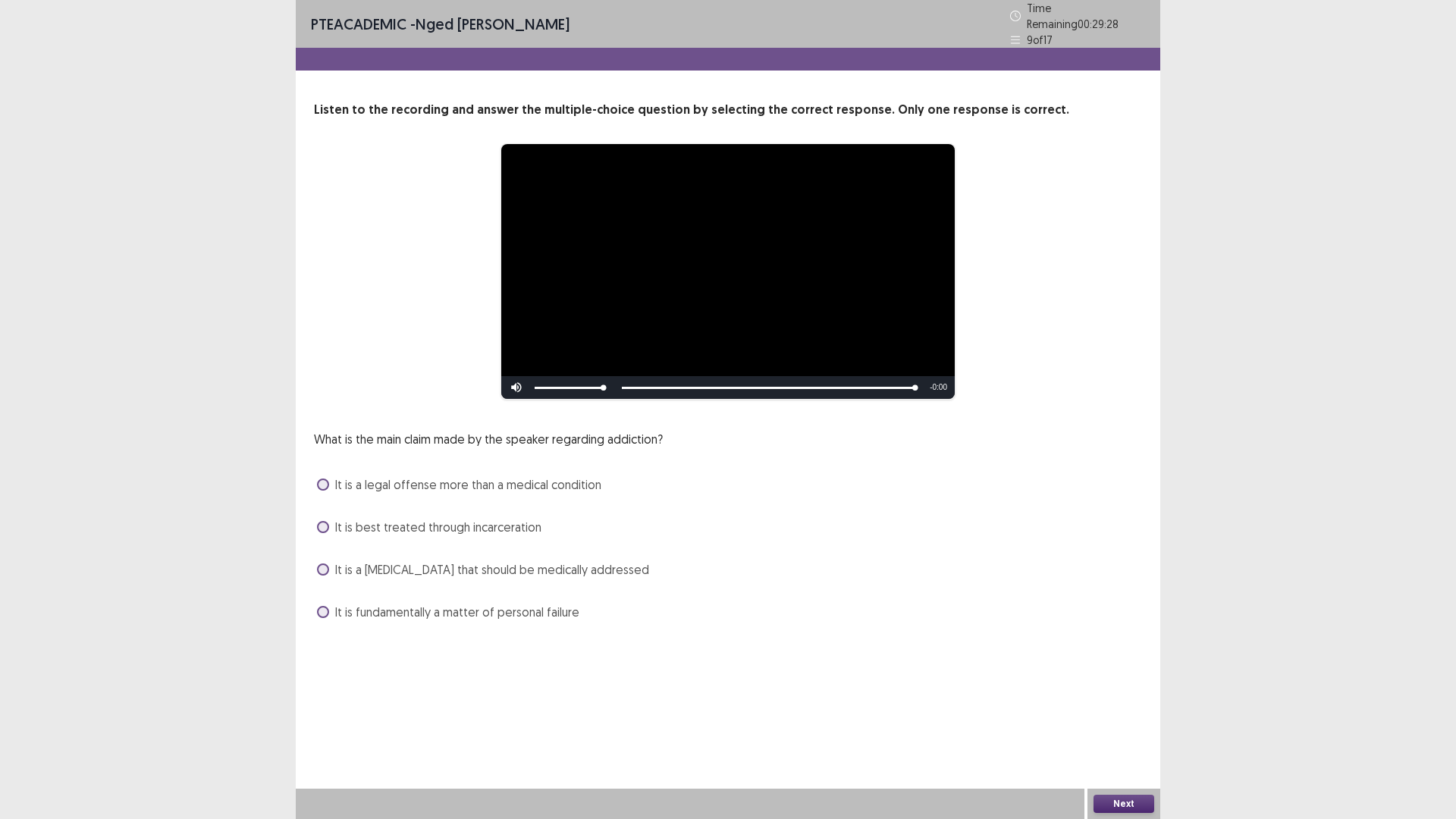
click at [329, 560] on label "It is a [MEDICAL_DATA] that should be medically addressed" at bounding box center [482, 570] width 332 height 19
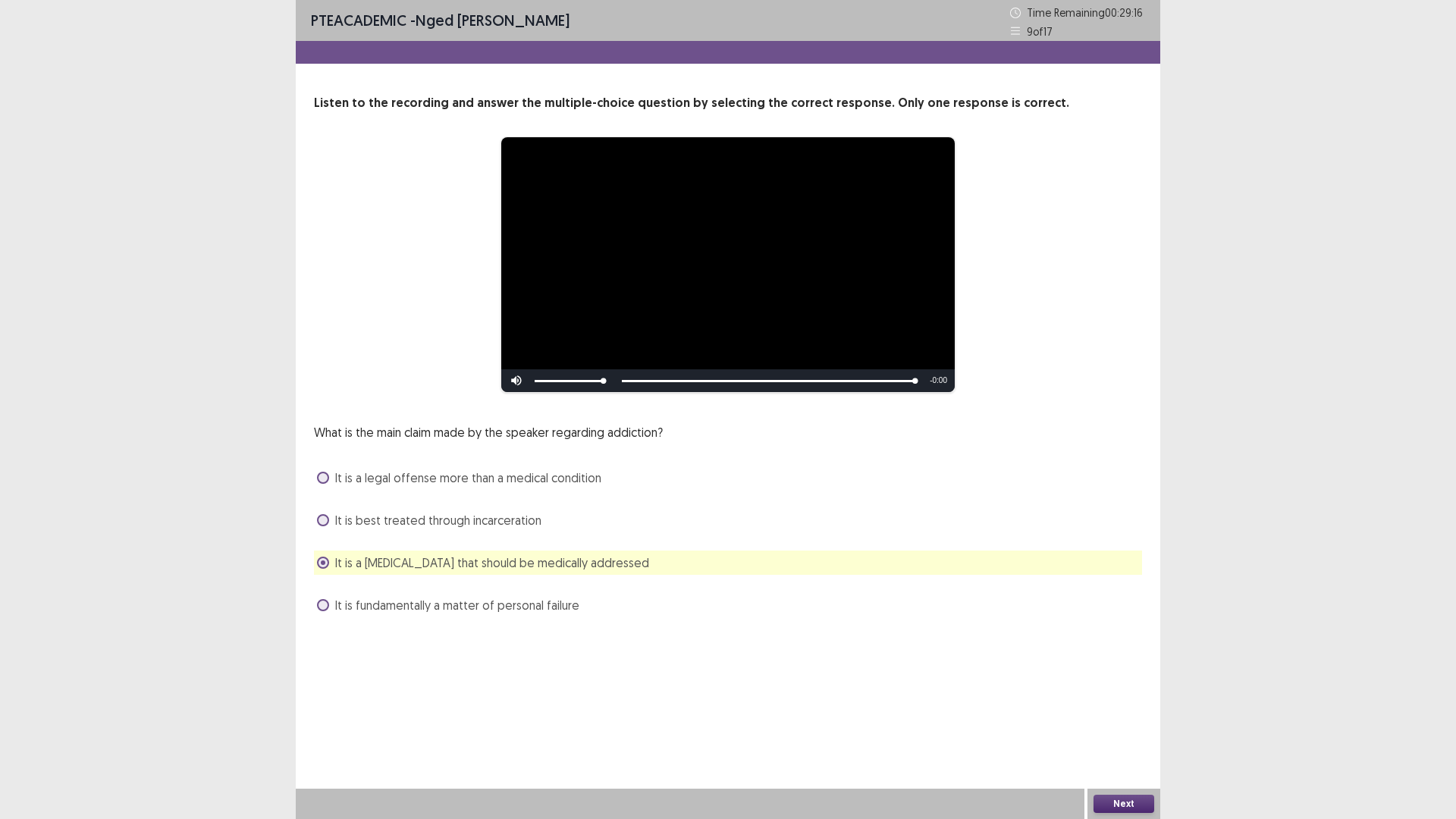
click at [1132, 716] on button "Next" at bounding box center [1123, 804] width 60 height 19
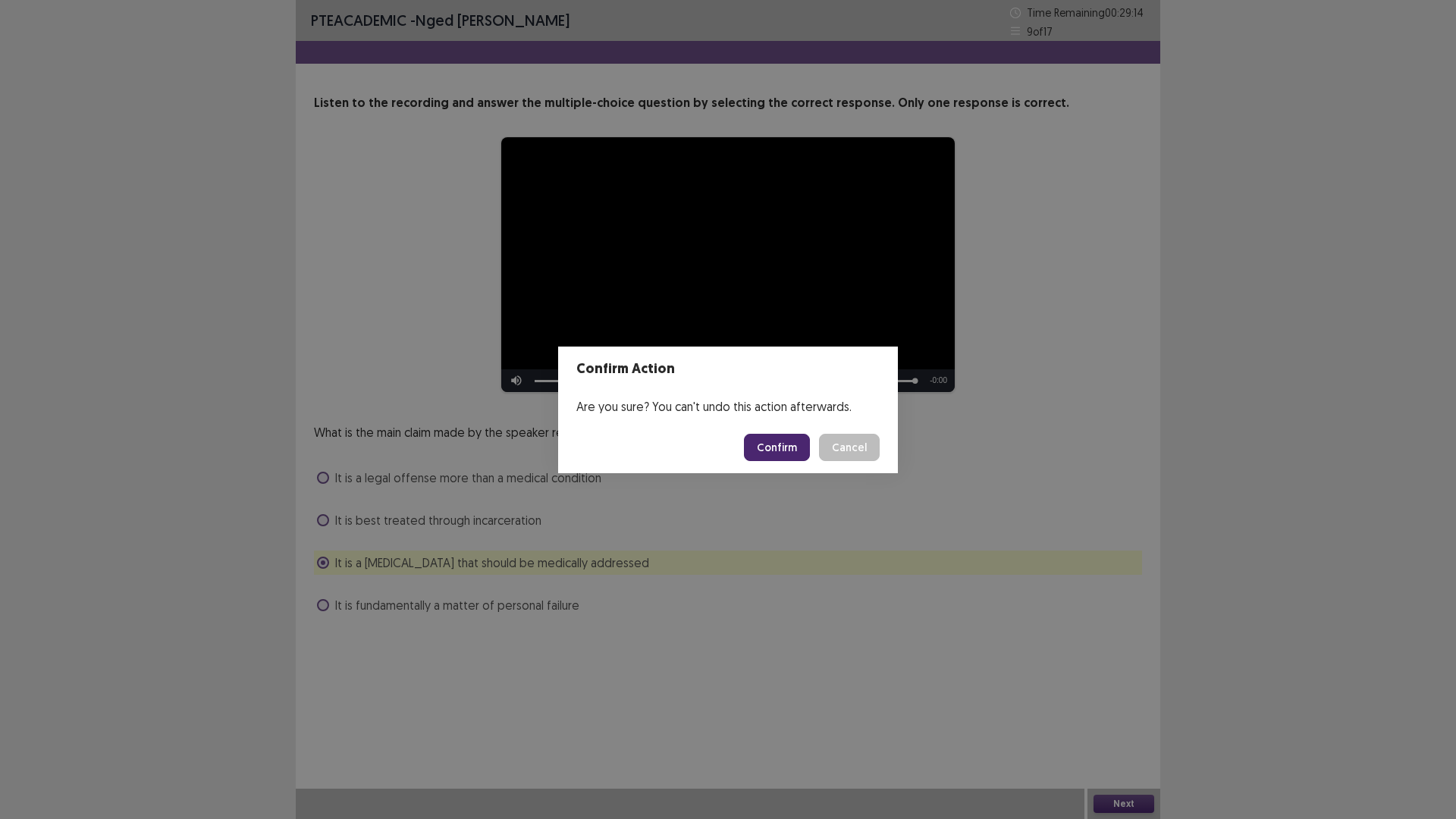
click at [770, 440] on button "Confirm" at bounding box center [776, 447] width 66 height 27
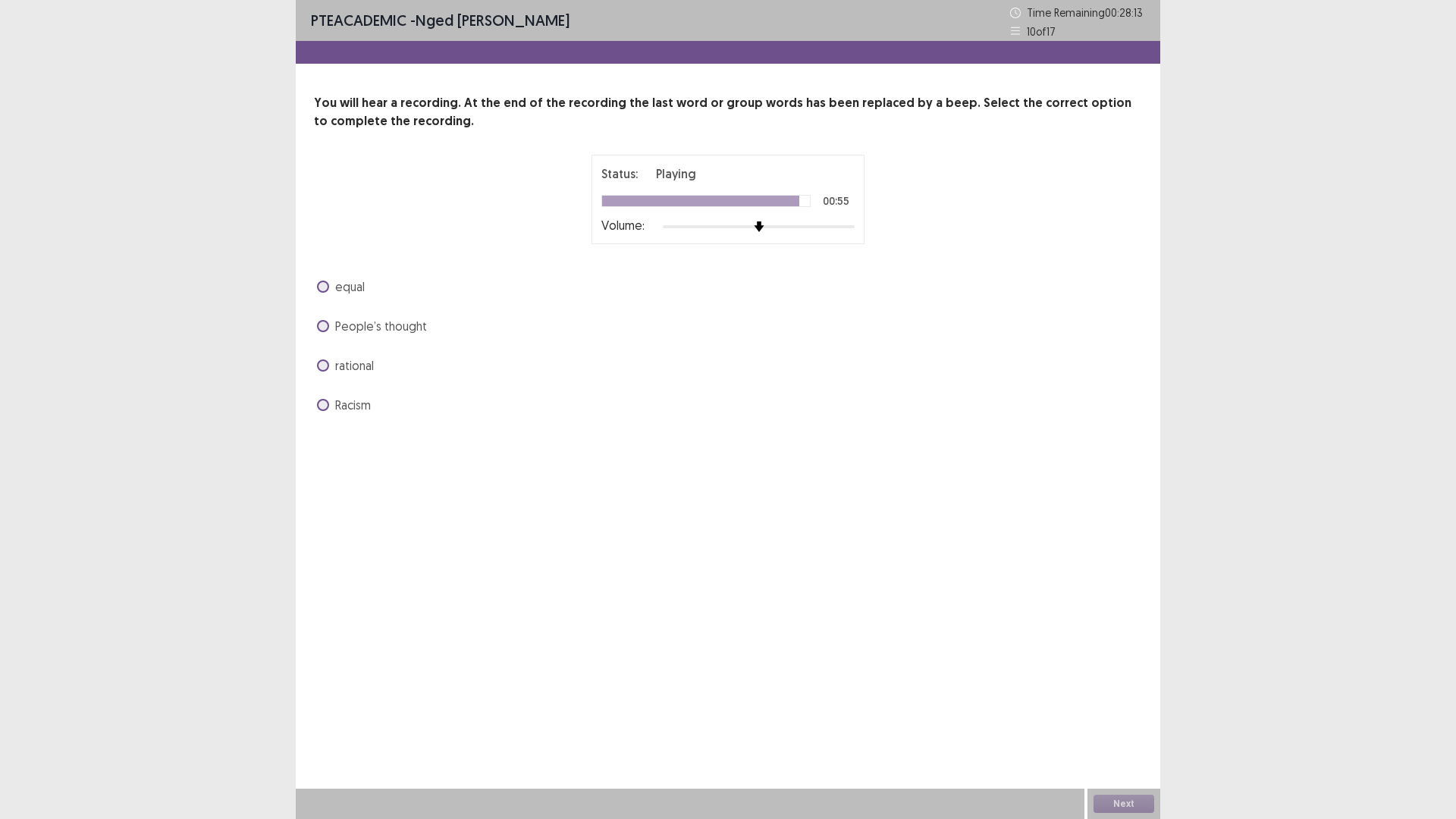
click at [319, 326] on span at bounding box center [323, 326] width 12 height 12
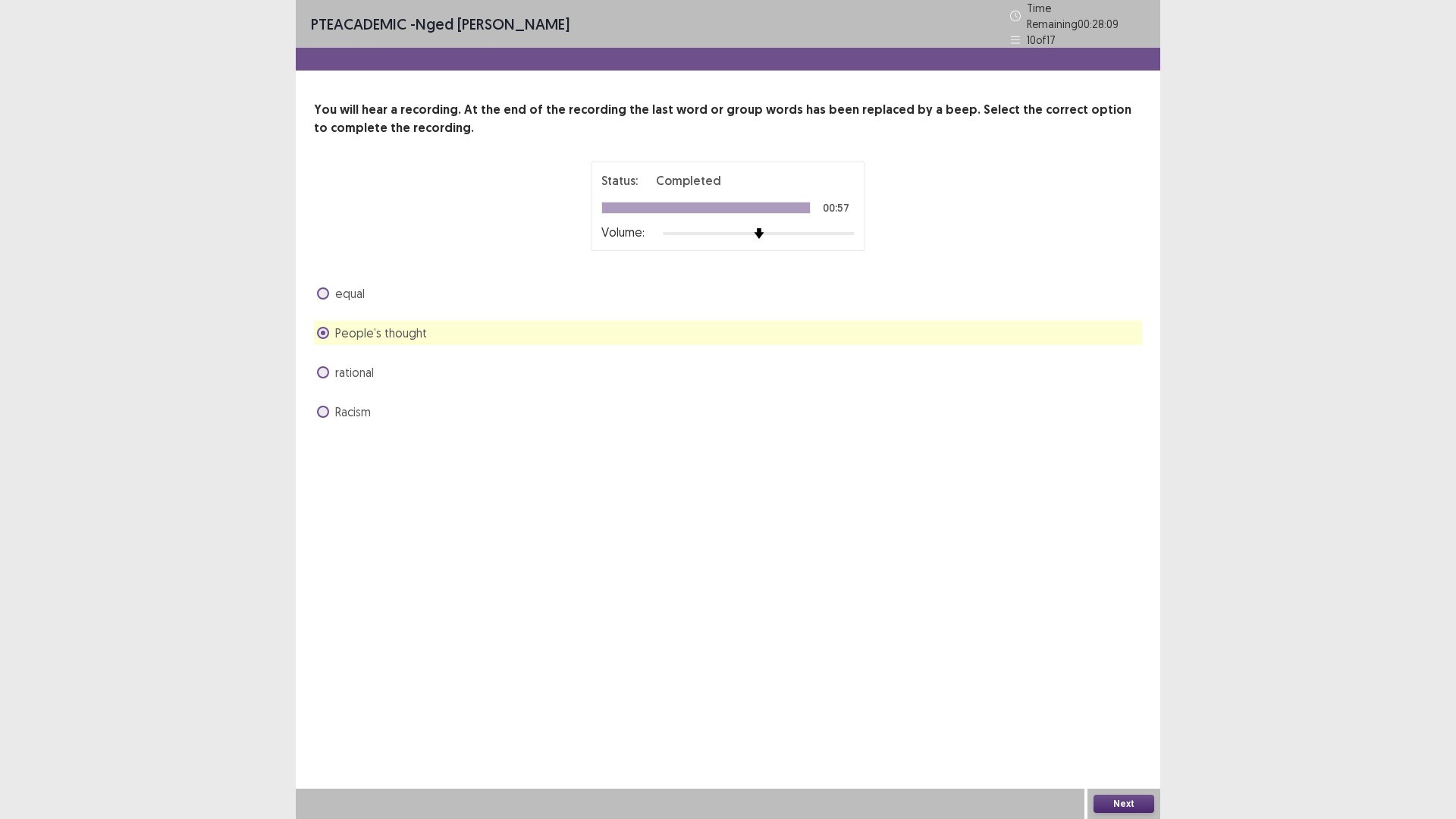
click at [1137, 716] on button "Next" at bounding box center [1123, 804] width 60 height 19
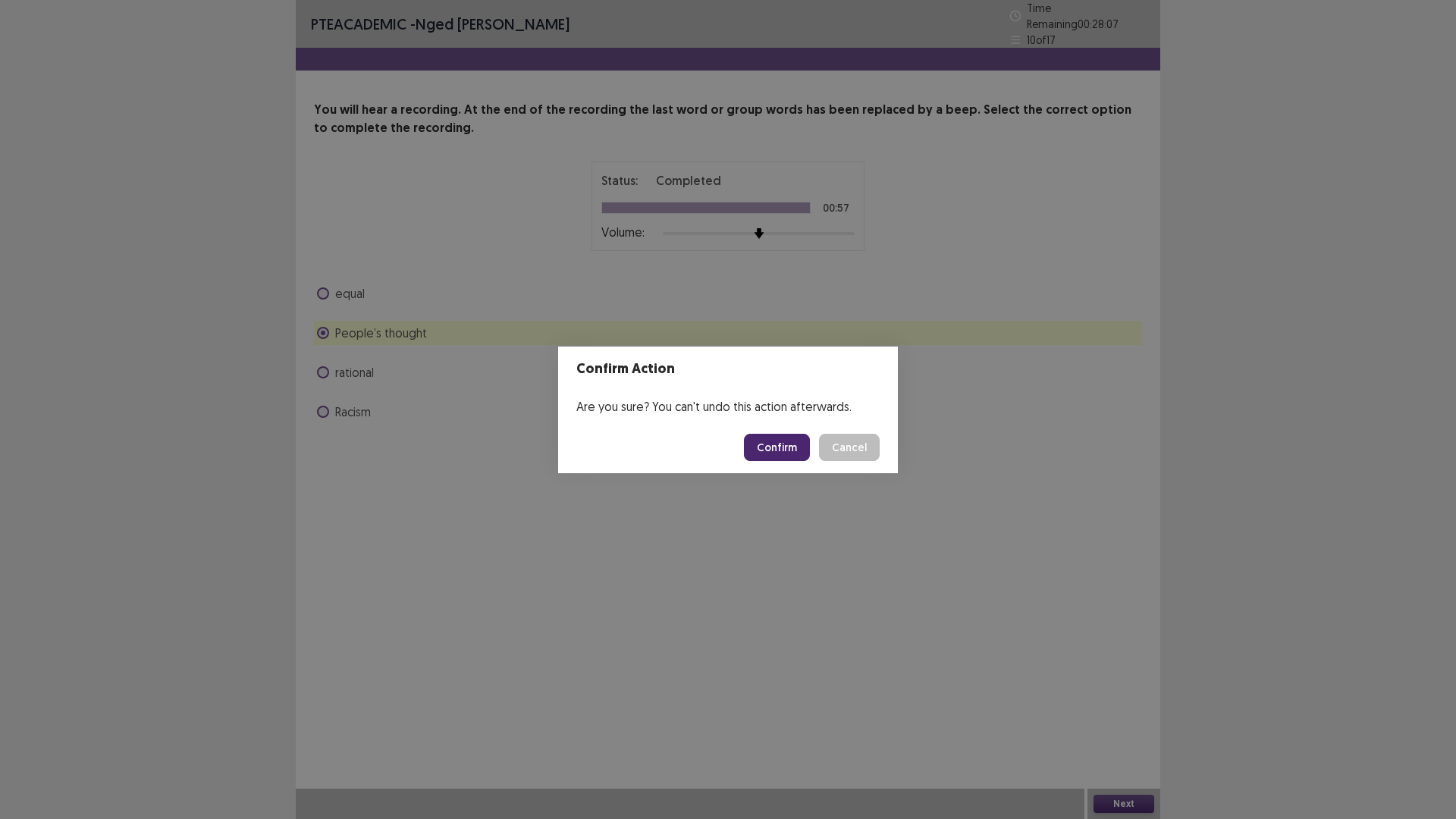
click at [779, 434] on button "Confirm" at bounding box center [776, 447] width 66 height 27
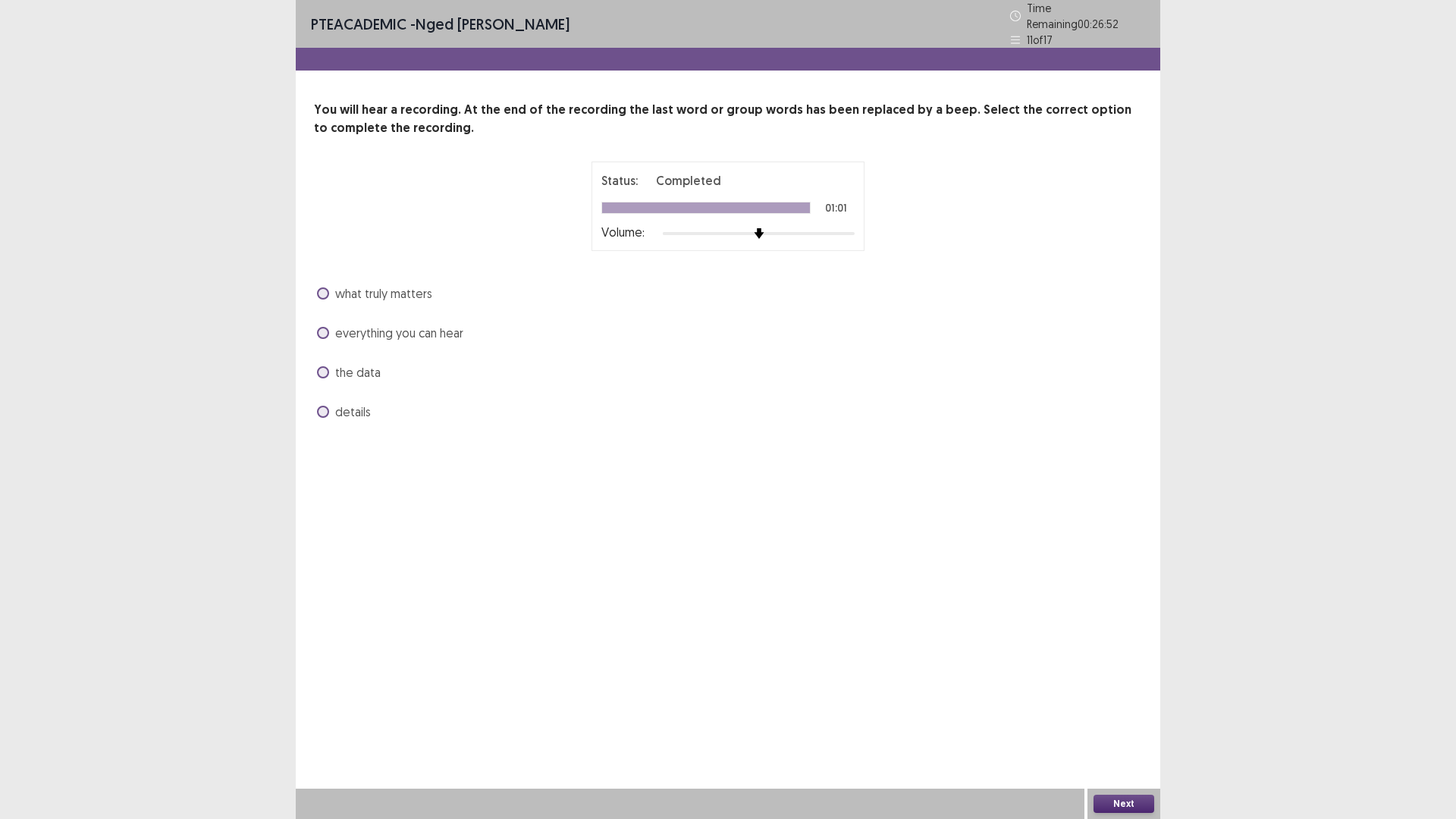
click at [327, 372] on label "the data" at bounding box center [348, 372] width 63 height 19
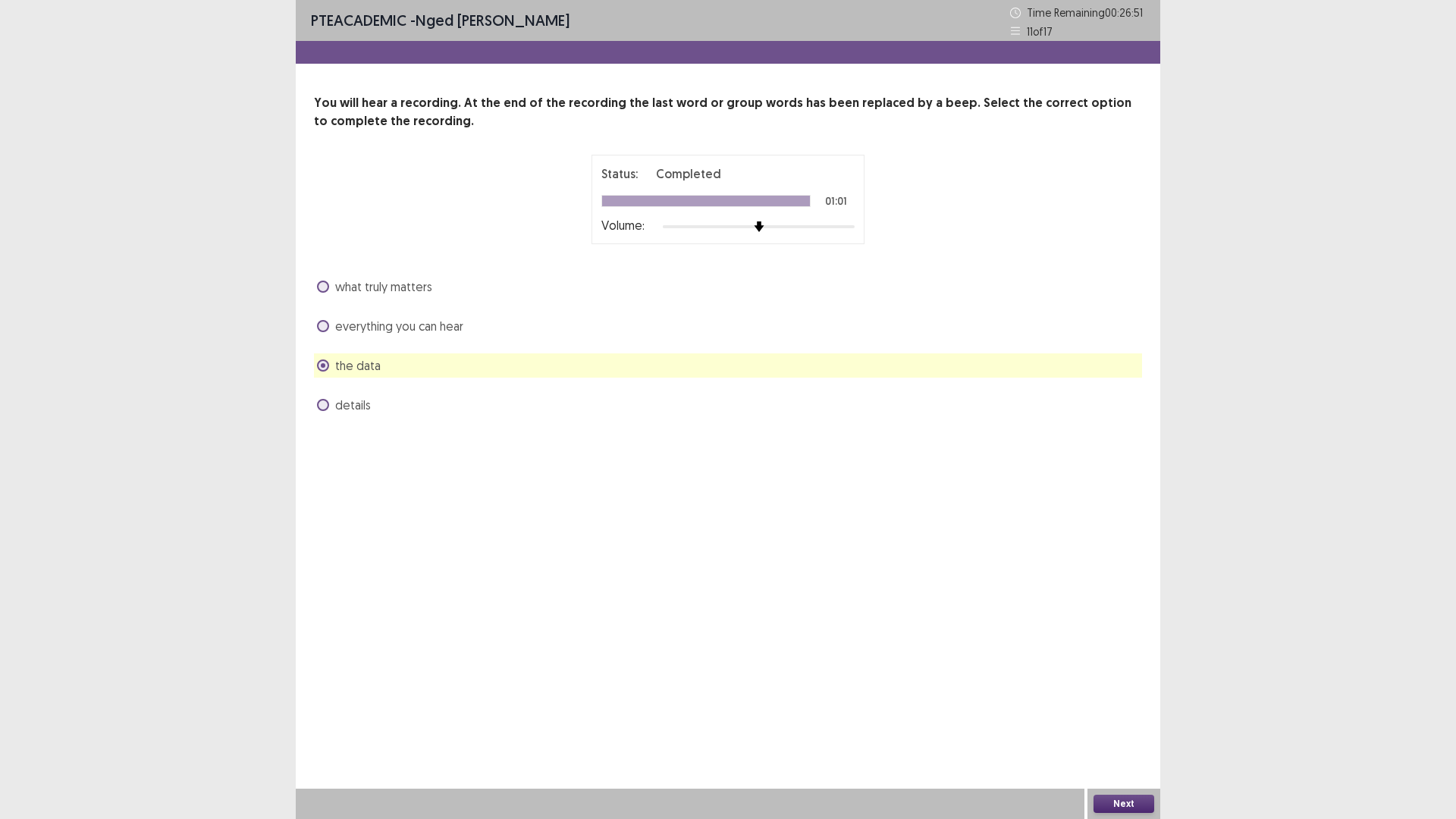
click at [1125, 716] on button "Next" at bounding box center [1123, 804] width 60 height 19
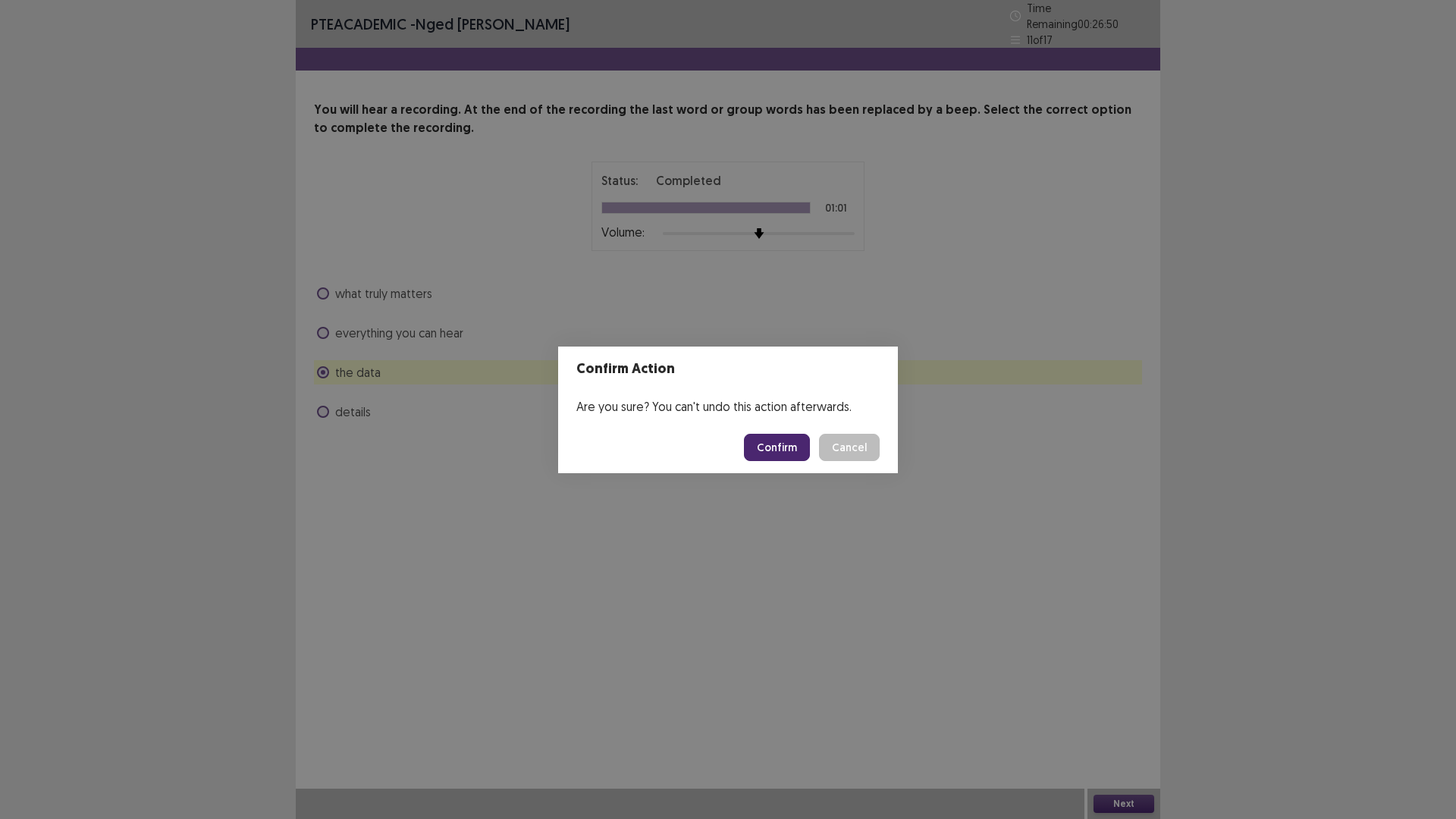
click at [776, 445] on button "Confirm" at bounding box center [776, 447] width 66 height 27
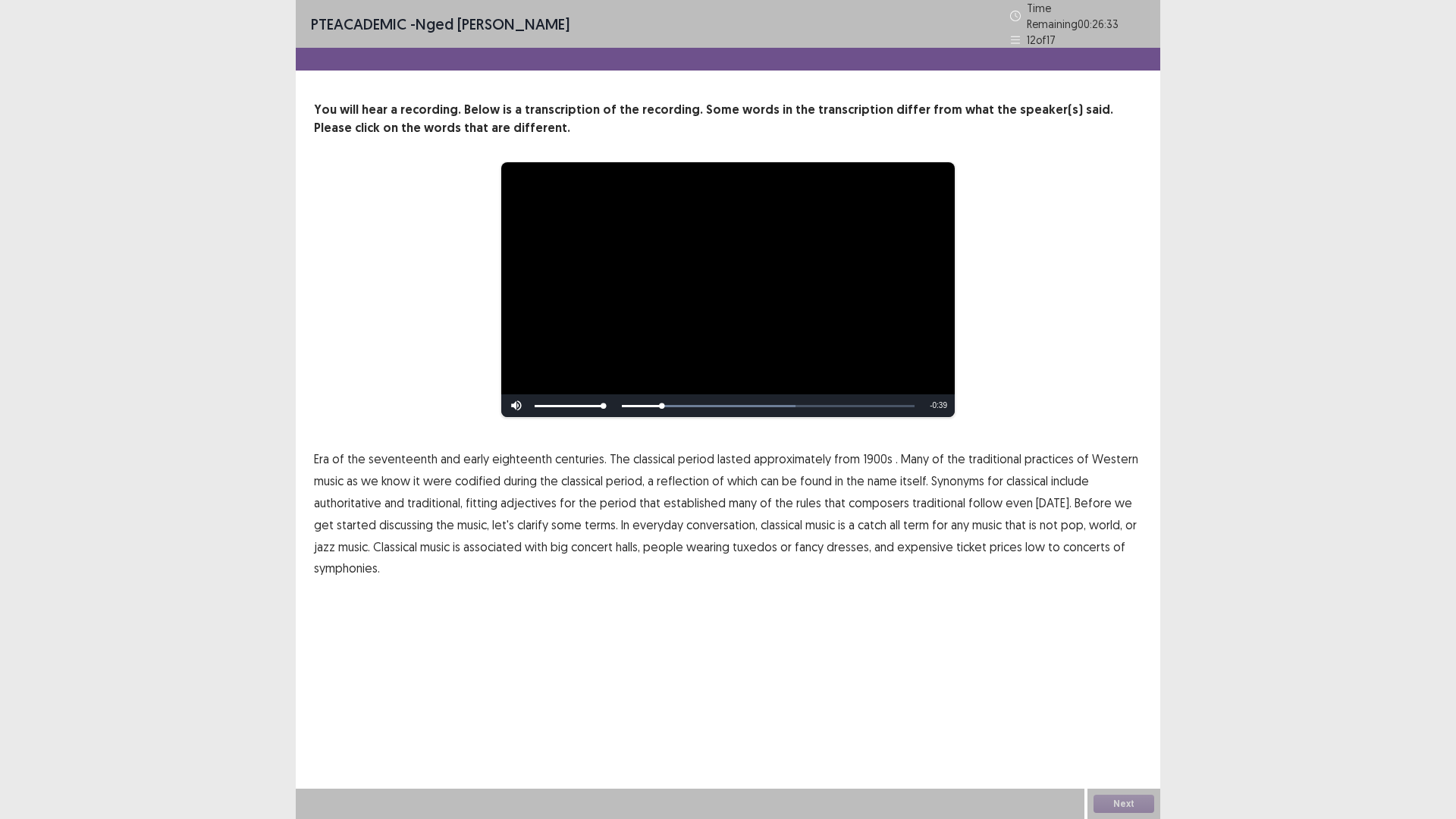
click at [868, 450] on span "1900s" at bounding box center [878, 459] width 29 height 19
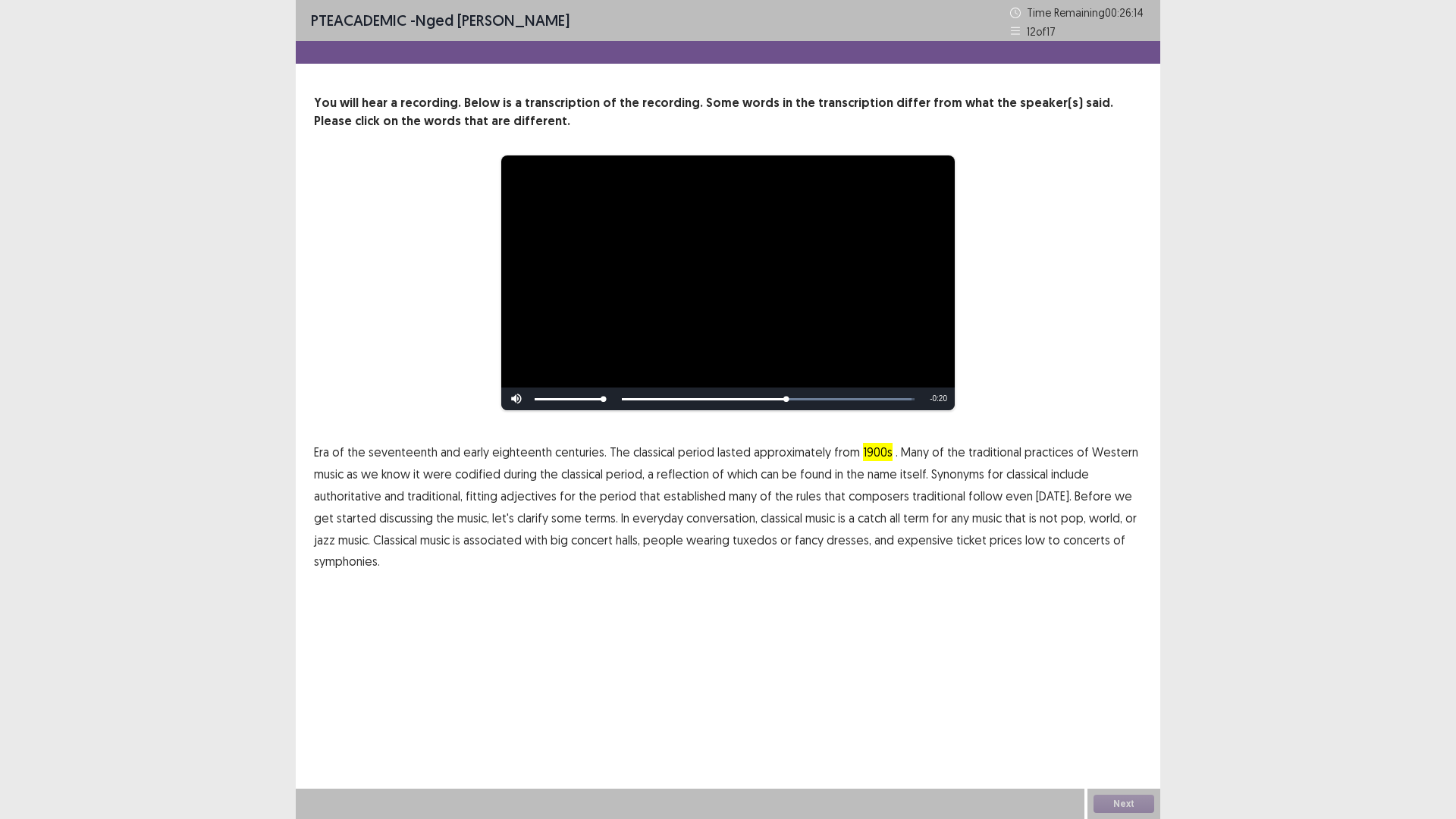
click at [939, 497] on span "traditional" at bounding box center [938, 496] width 53 height 19
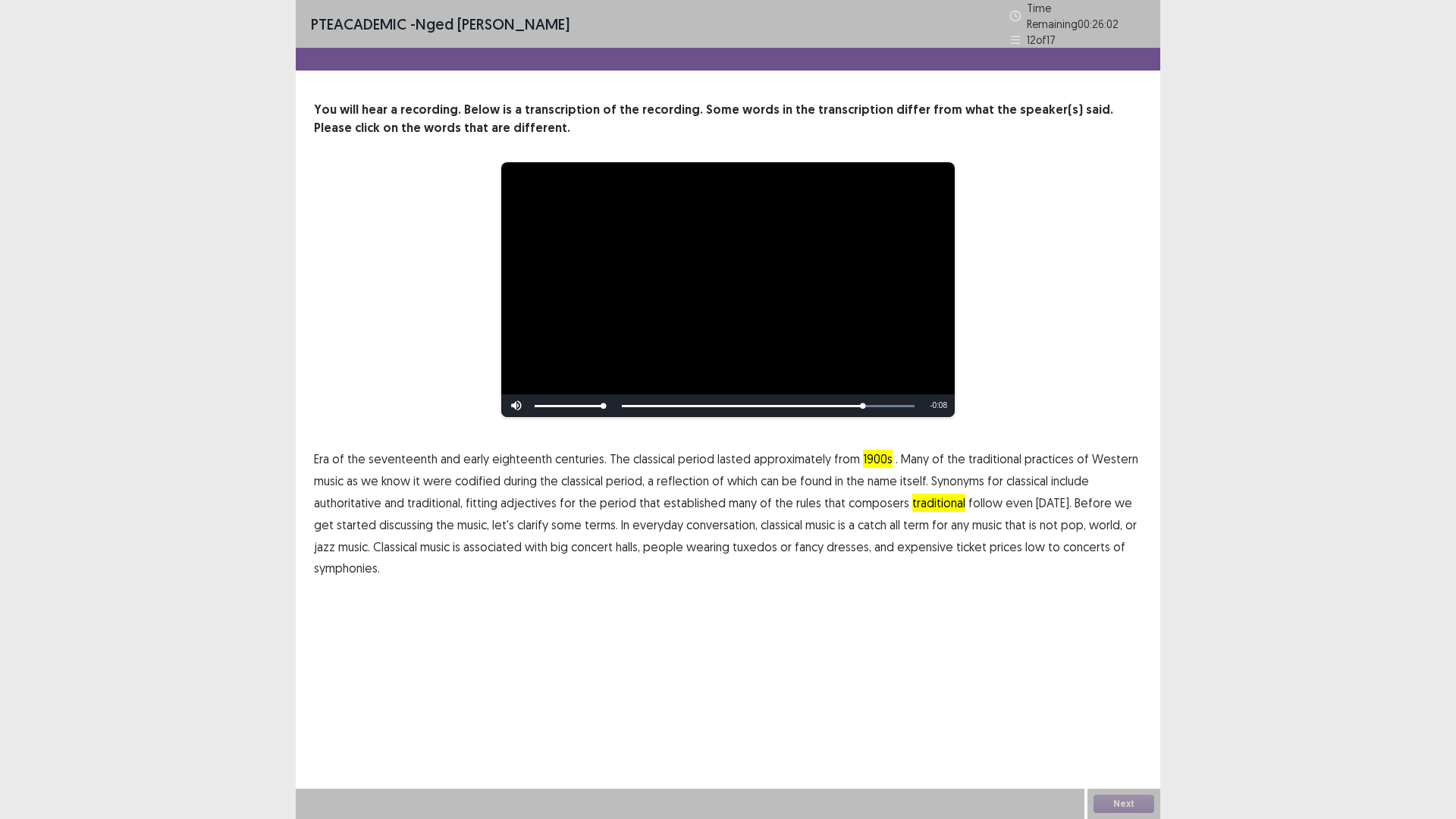
click at [932, 519] on span "for" at bounding box center [940, 525] width 16 height 19
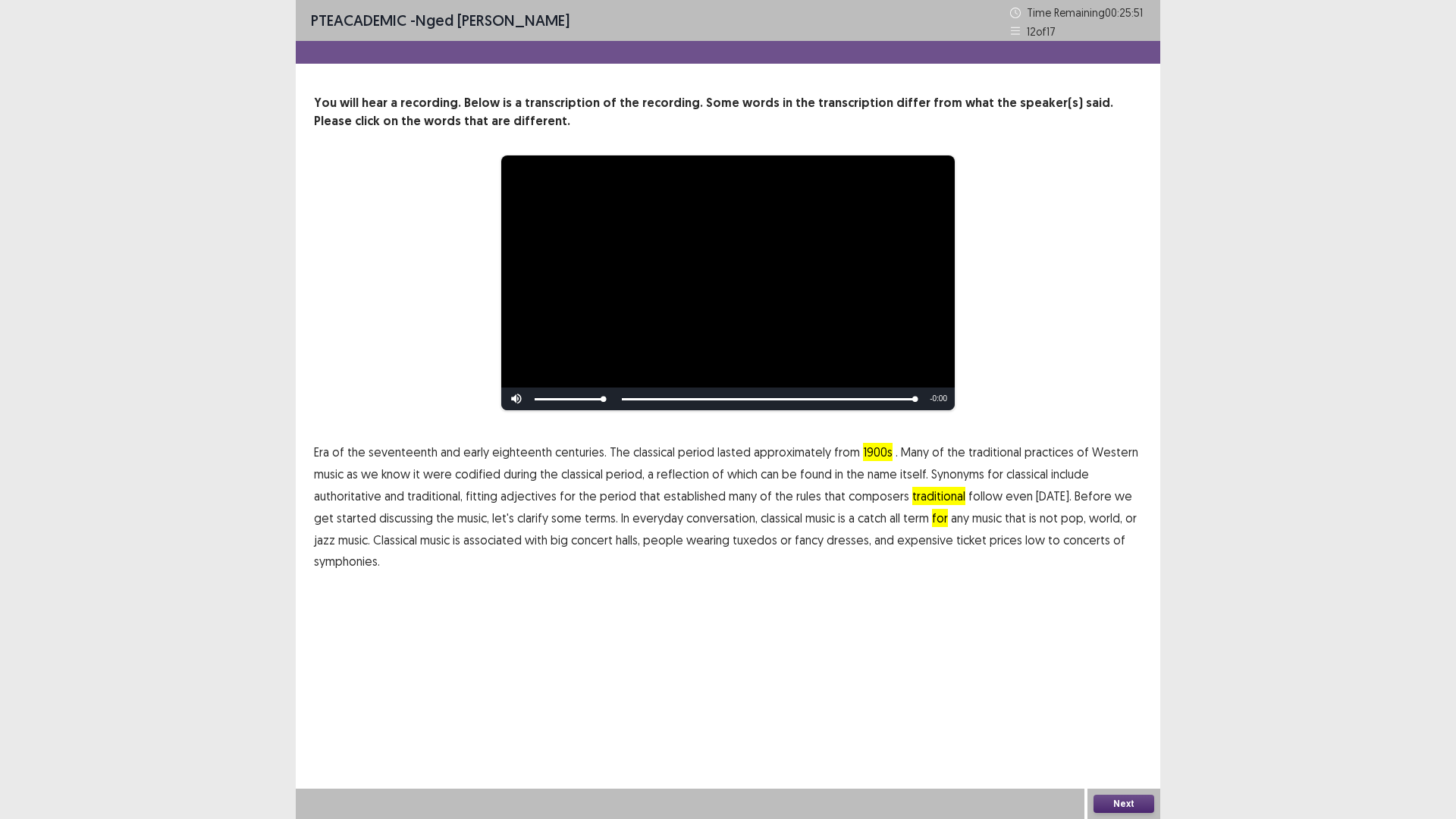
click at [337, 564] on span "symphonies." at bounding box center [346, 561] width 66 height 19
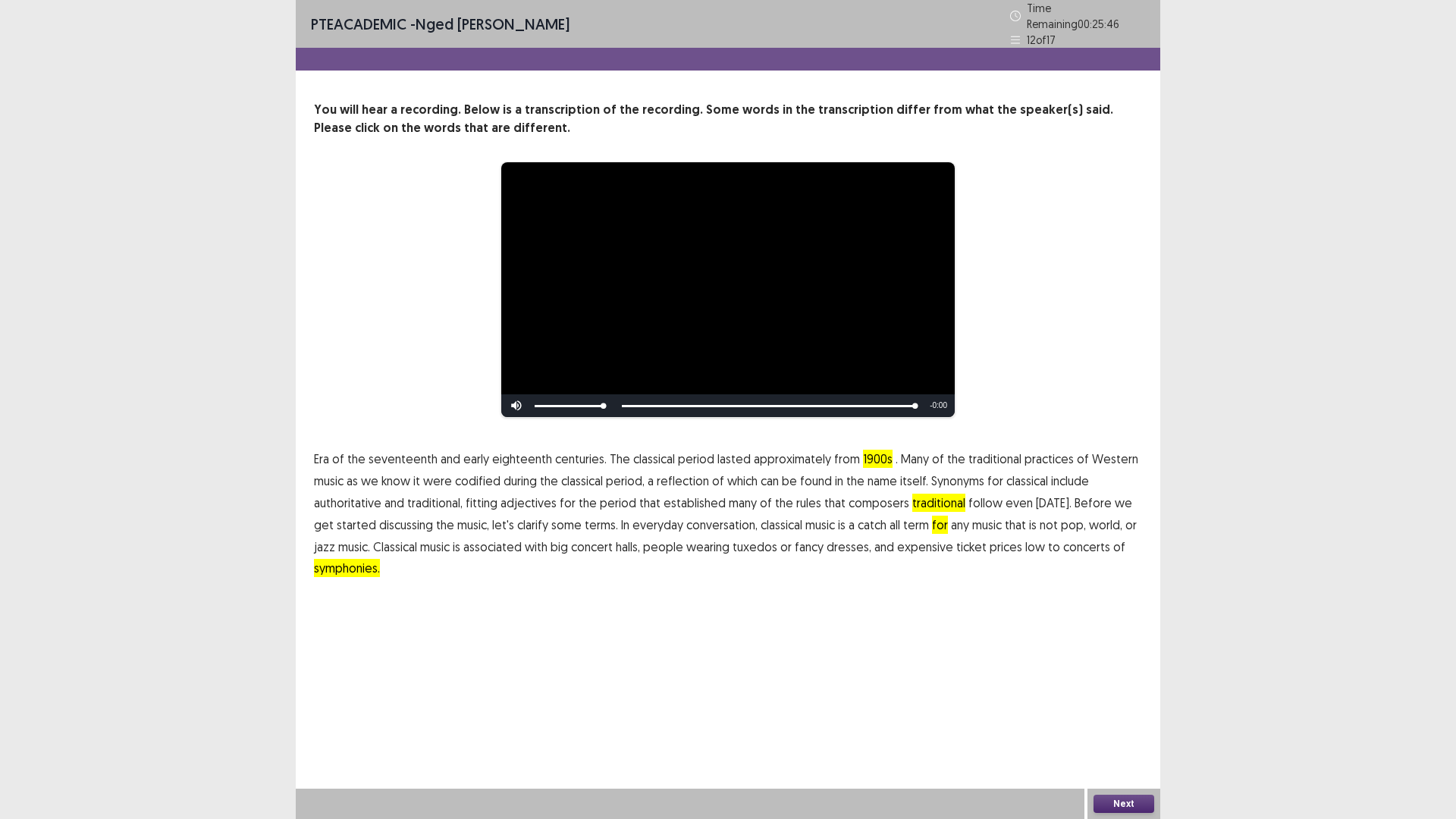
click at [932, 521] on span "for" at bounding box center [940, 525] width 16 height 19
click at [1126, 716] on button "Next" at bounding box center [1123, 804] width 60 height 19
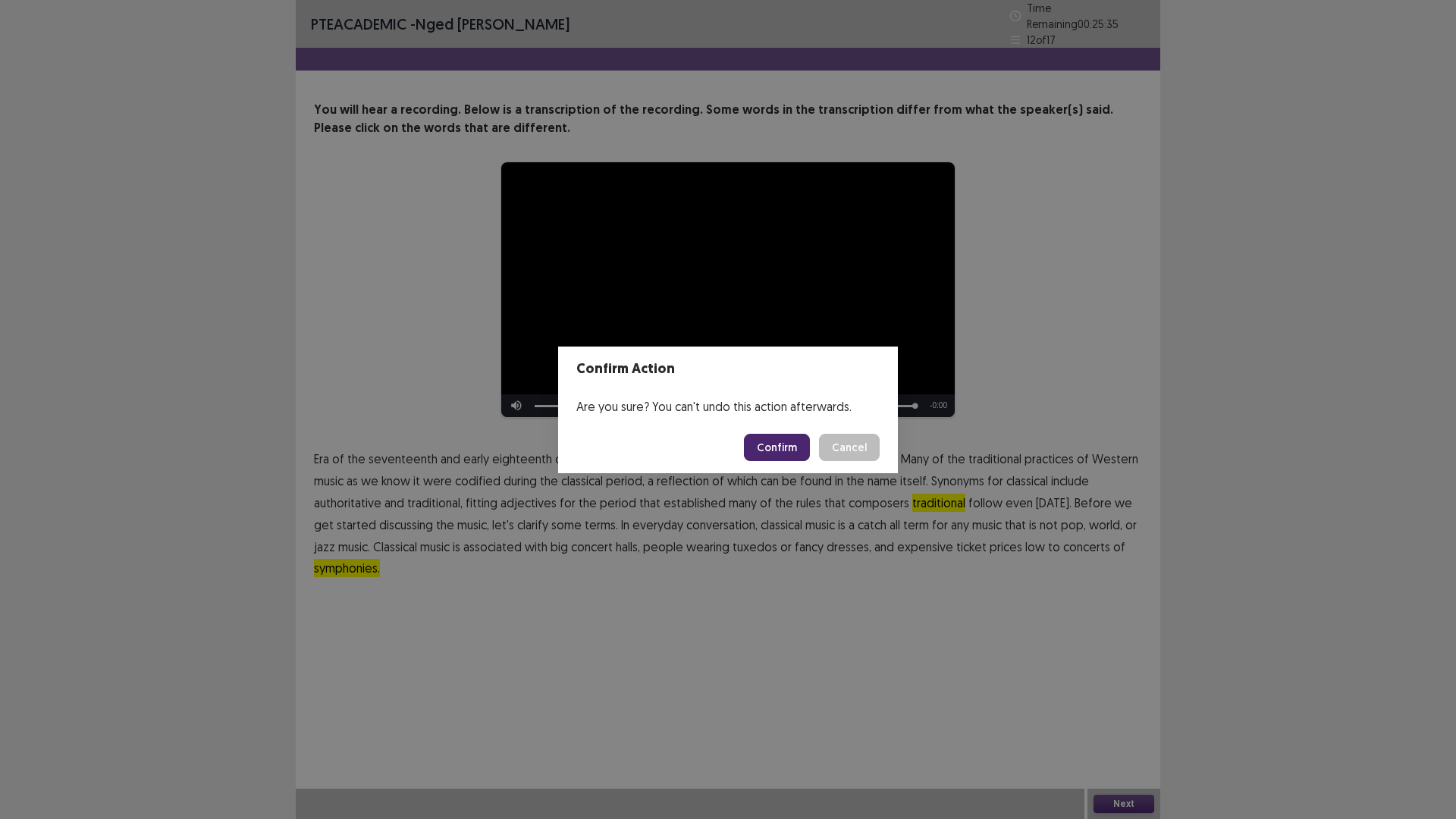
click at [780, 441] on button "Confirm" at bounding box center [776, 447] width 66 height 27
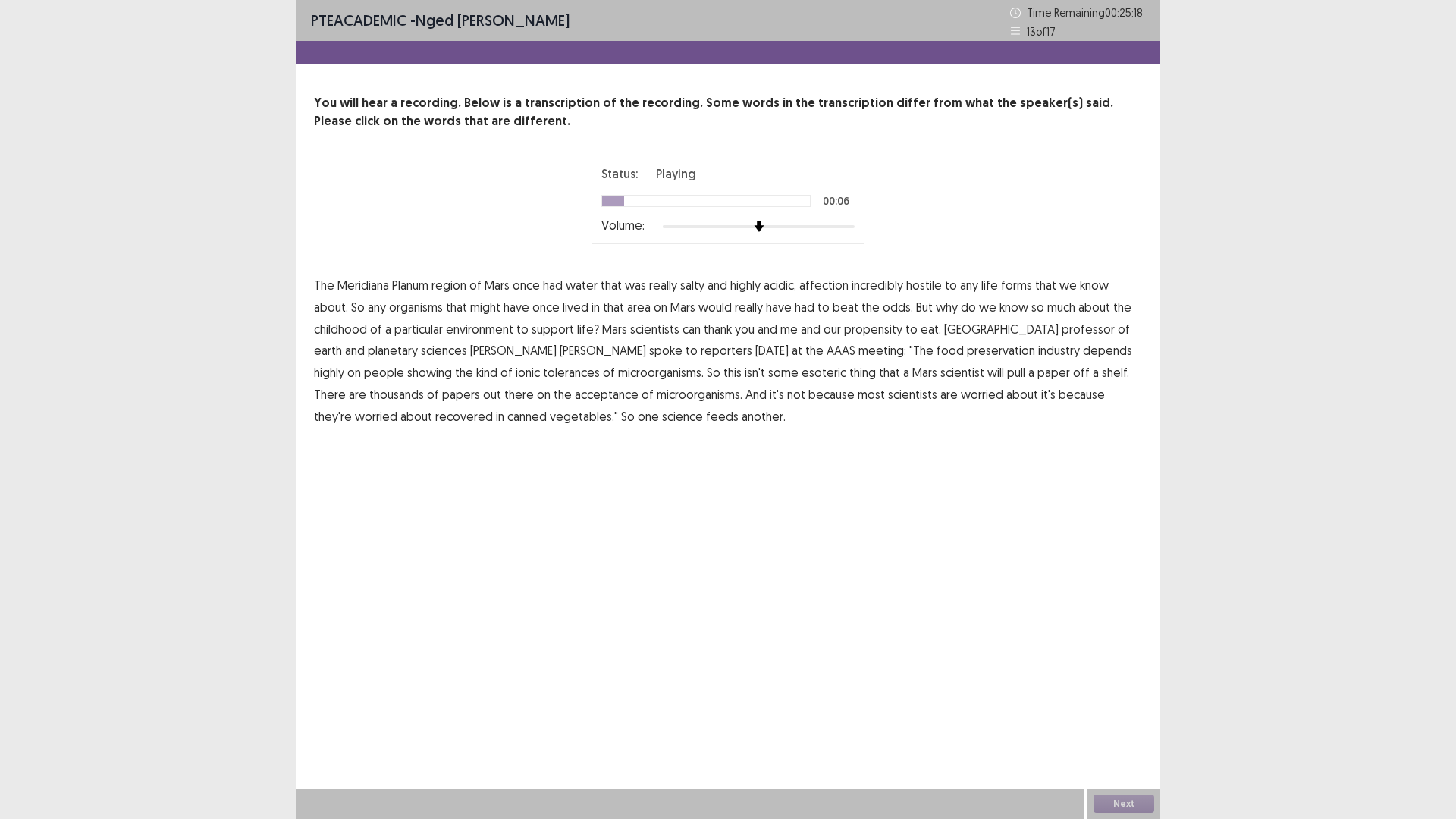
click at [824, 286] on span "affection" at bounding box center [824, 286] width 50 height 19
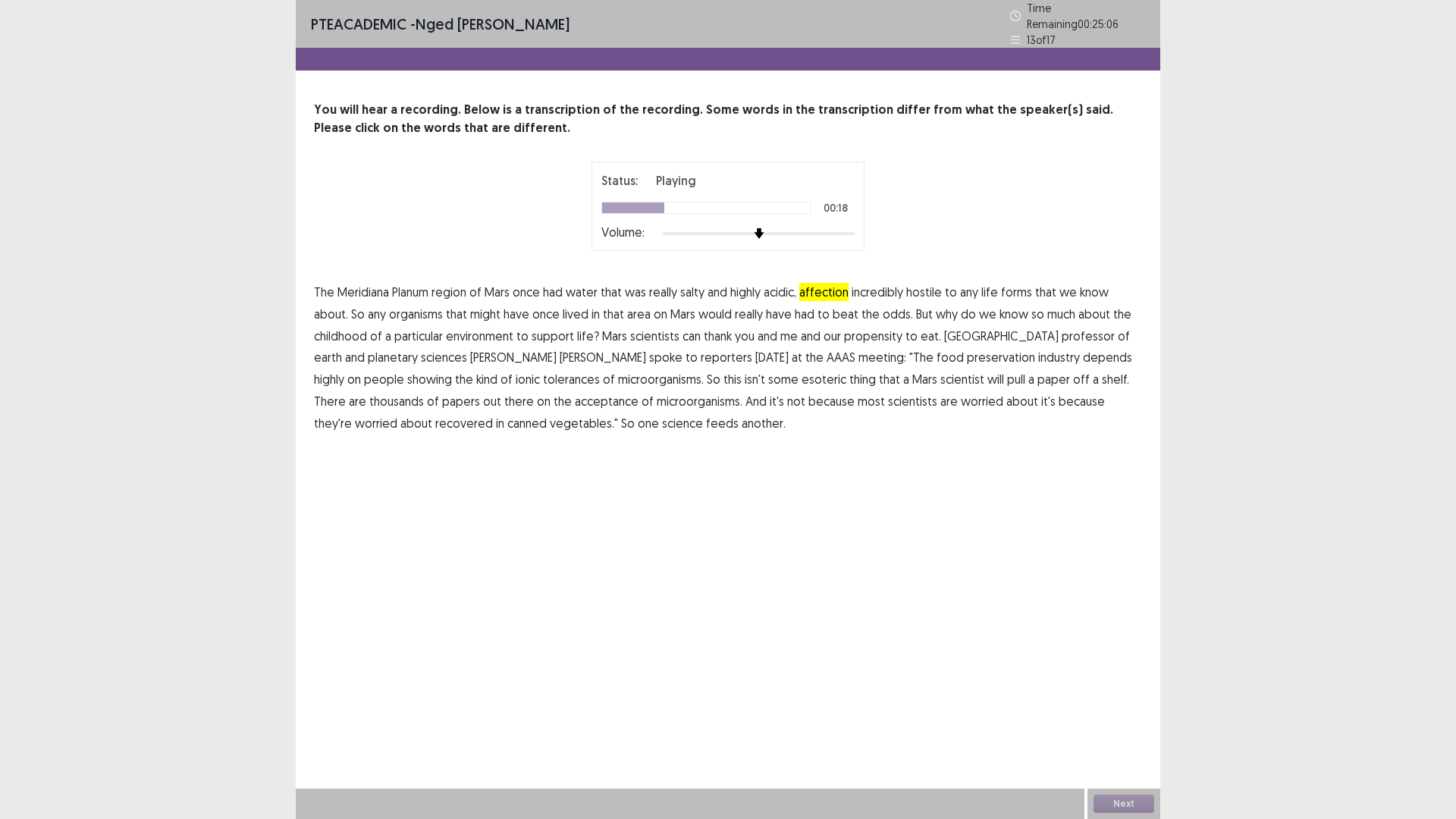
click at [348, 329] on span "childhood" at bounding box center [340, 336] width 53 height 19
click at [452, 370] on span "showing" at bounding box center [430, 379] width 45 height 19
click at [574, 396] on span "acceptance" at bounding box center [606, 401] width 63 height 19
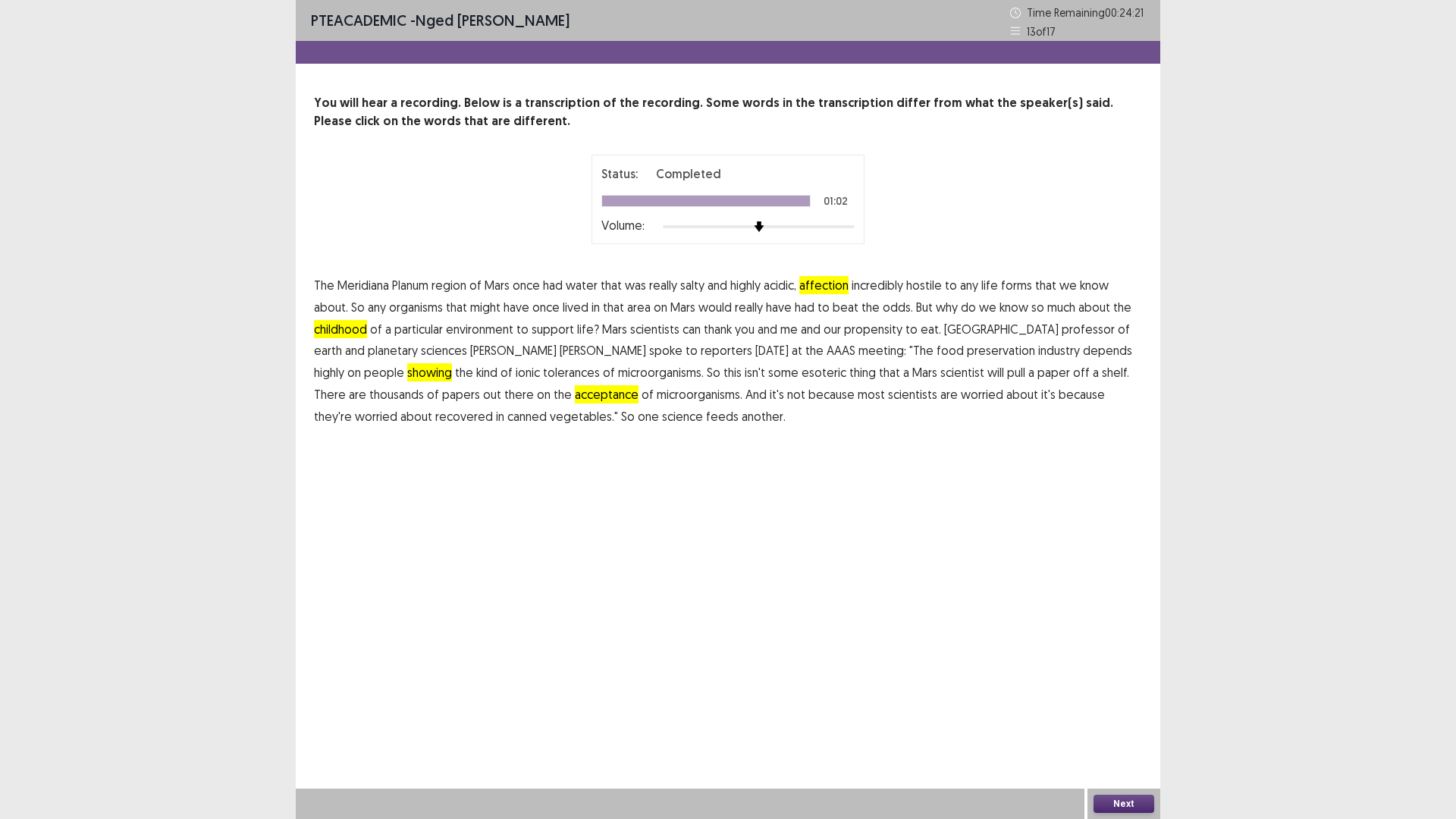
click at [1121, 716] on button "Next" at bounding box center [1123, 804] width 60 height 19
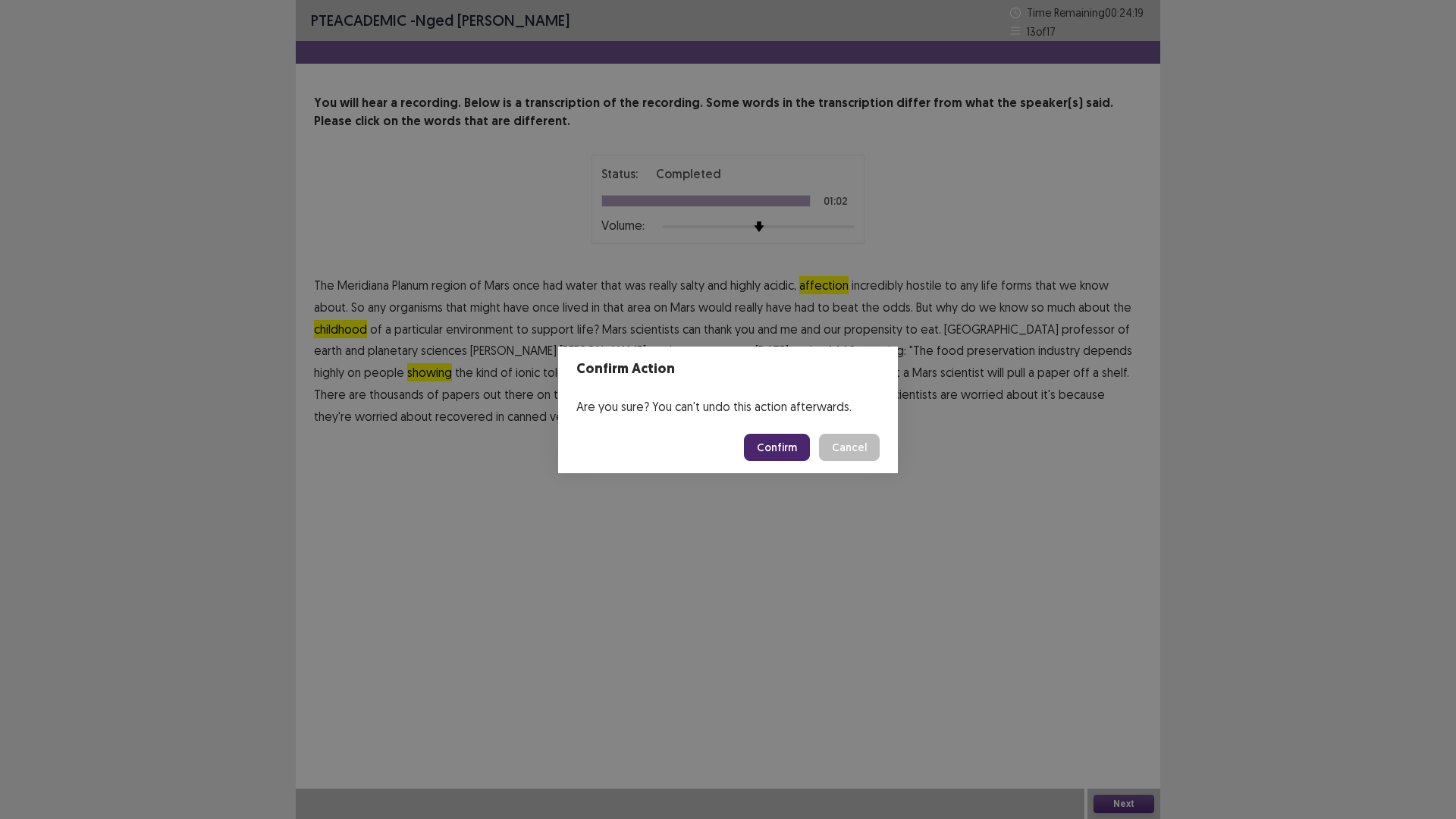
click at [768, 442] on button "Confirm" at bounding box center [776, 447] width 66 height 27
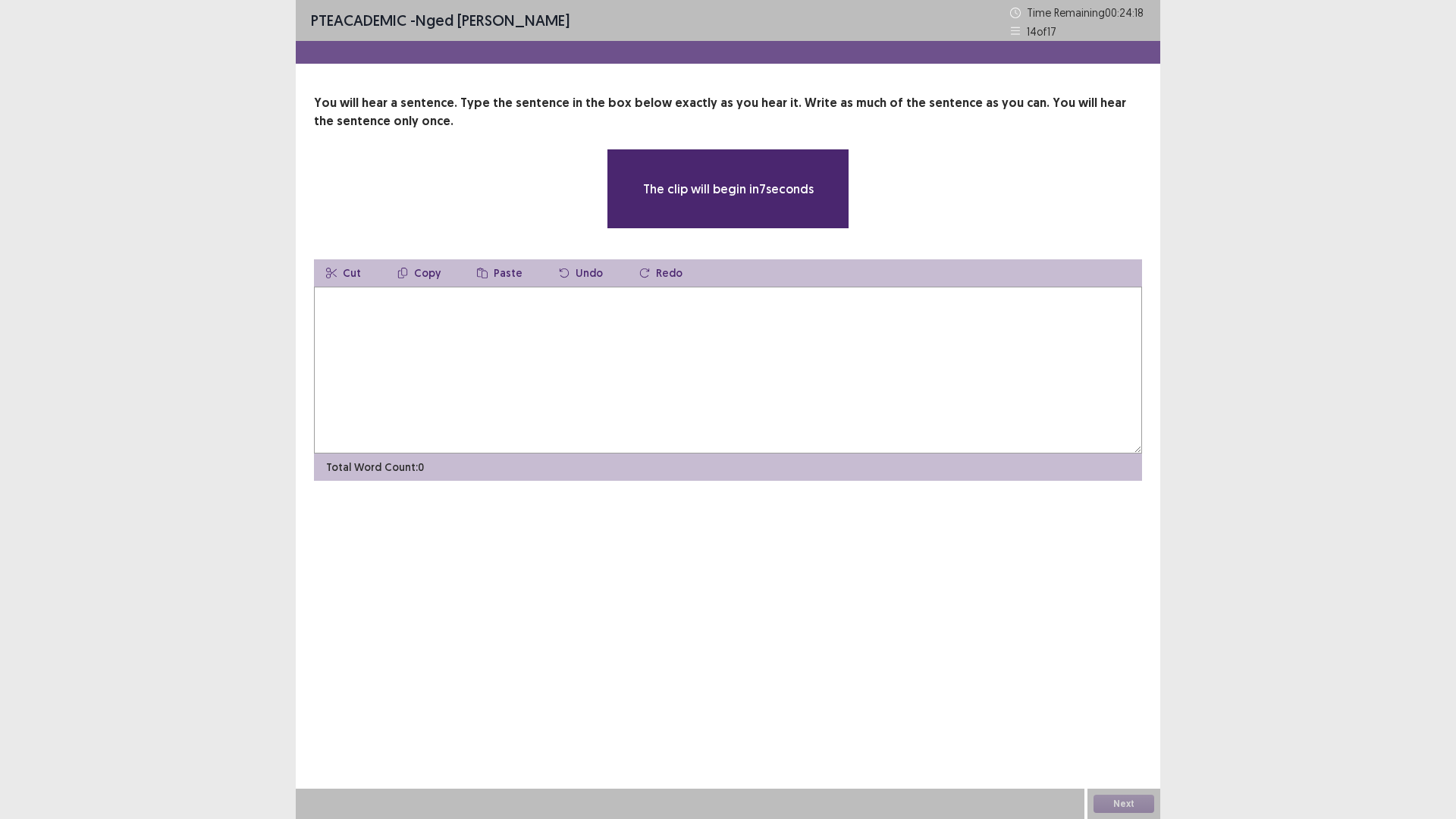
click at [468, 338] on textarea at bounding box center [728, 369] width 828 height 166
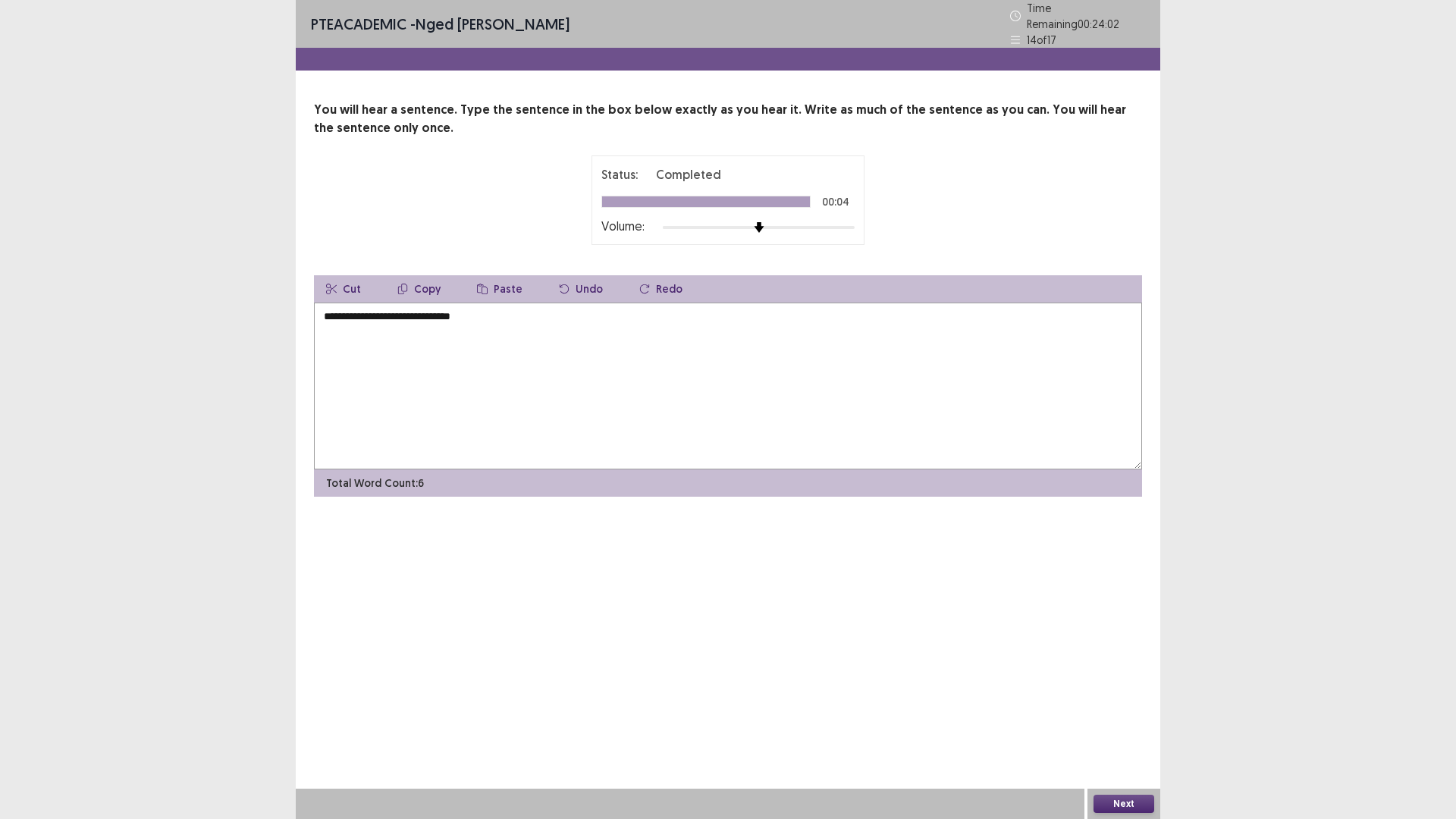
click at [444, 308] on textarea "**********" at bounding box center [728, 386] width 828 height 166
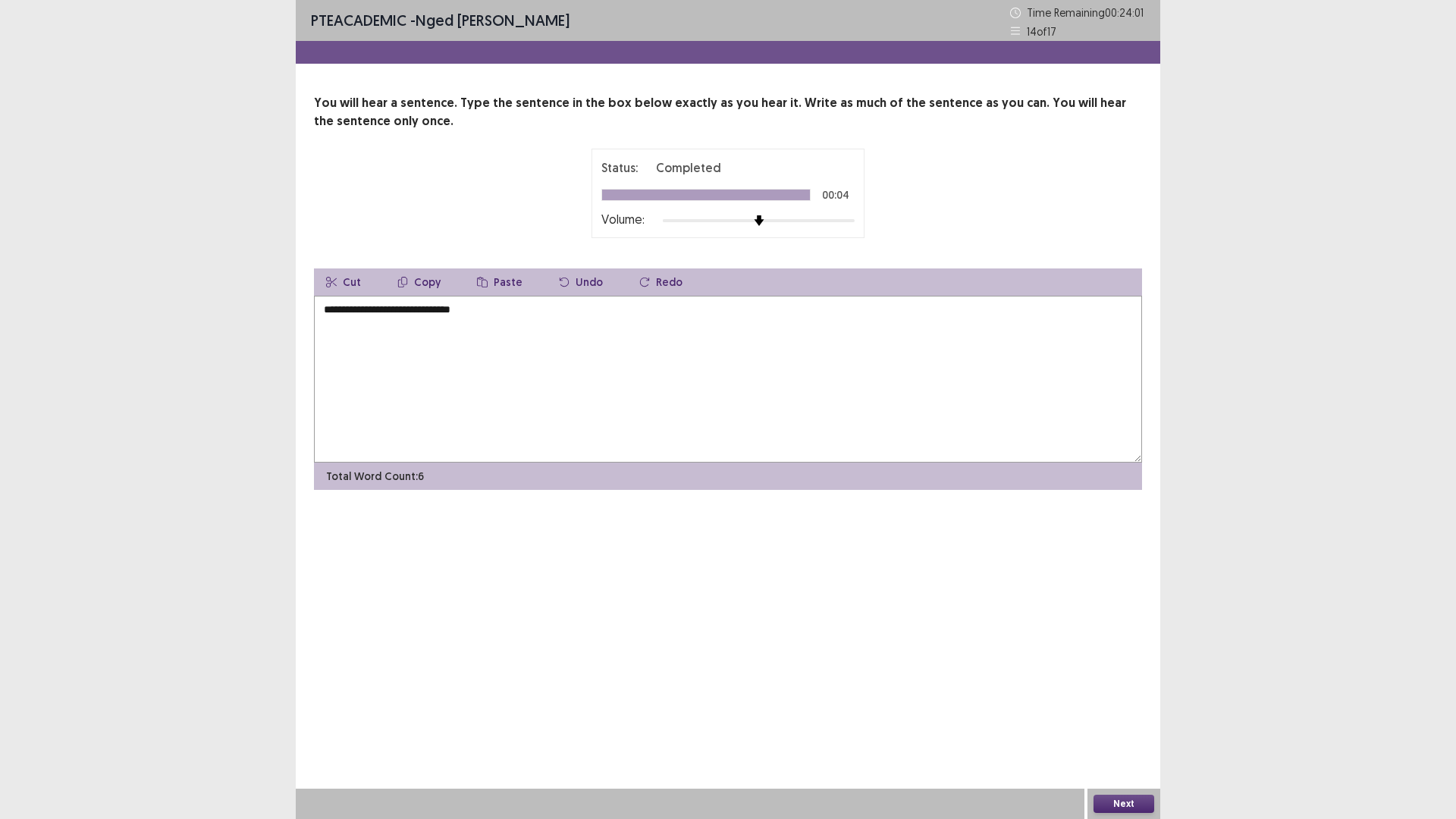
click at [447, 311] on textarea "**********" at bounding box center [728, 379] width 828 height 166
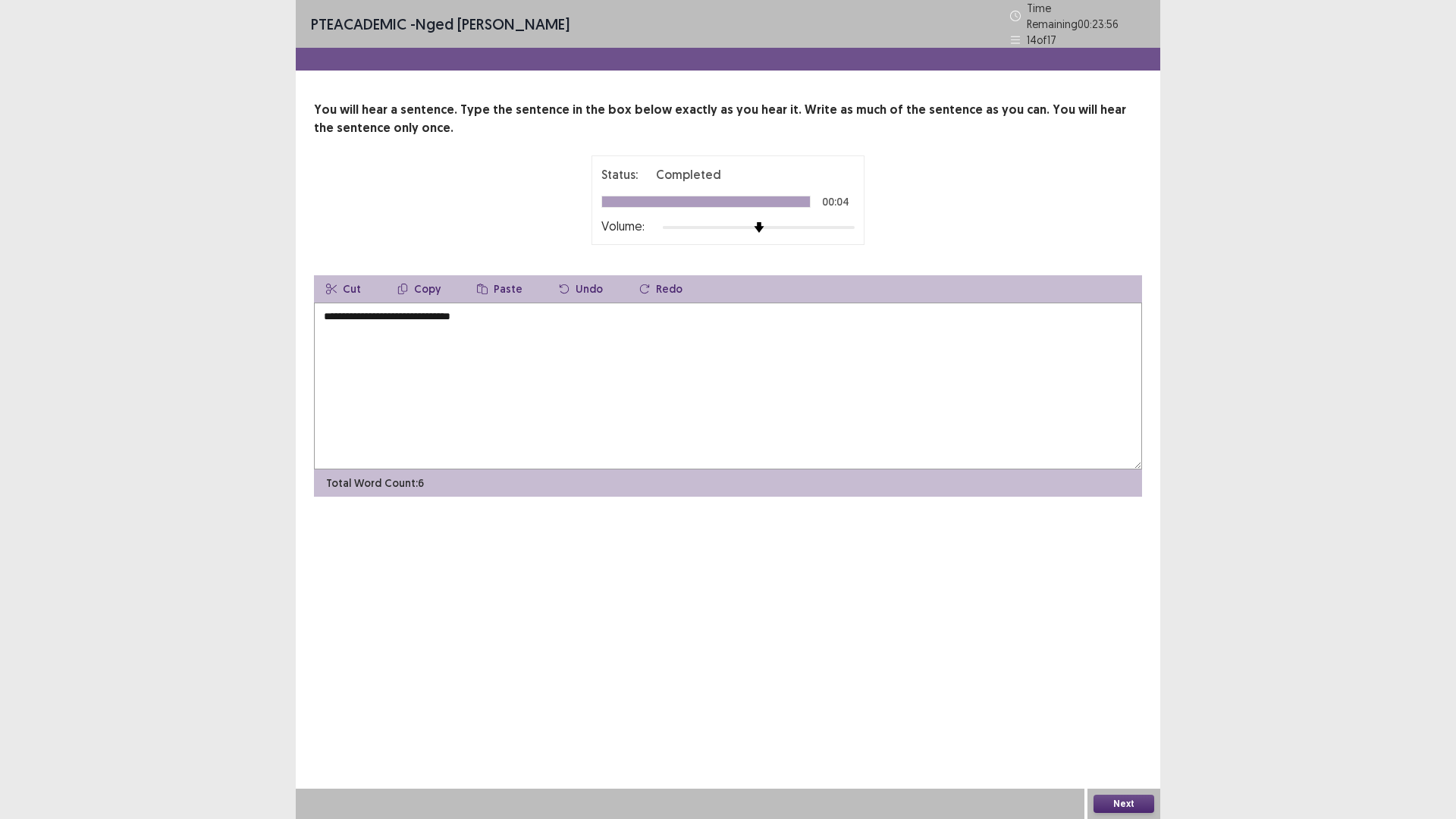
click at [413, 313] on textarea "**********" at bounding box center [728, 386] width 828 height 166
type textarea "**********"
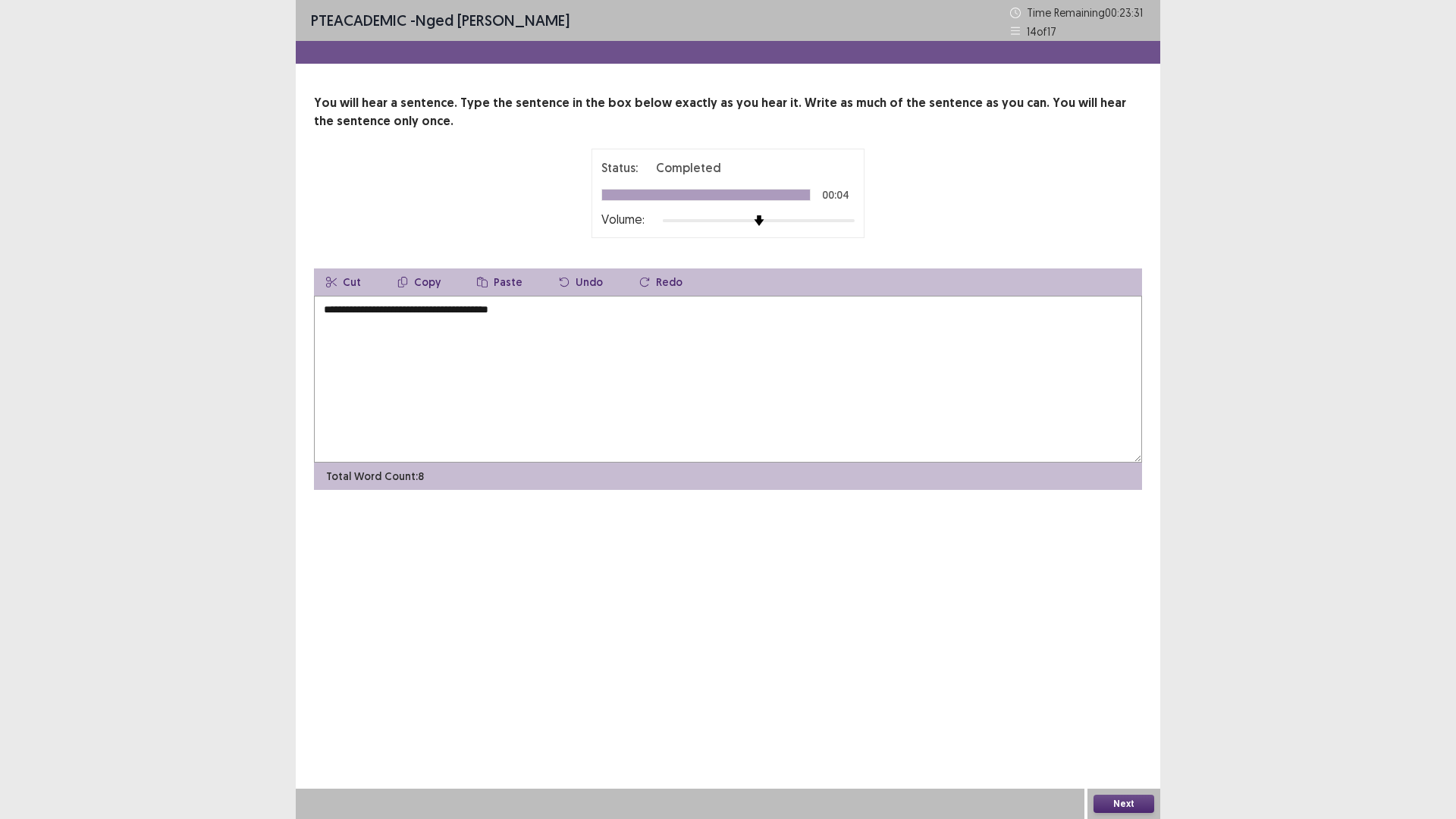
click at [1125, 716] on button "Next" at bounding box center [1123, 804] width 60 height 19
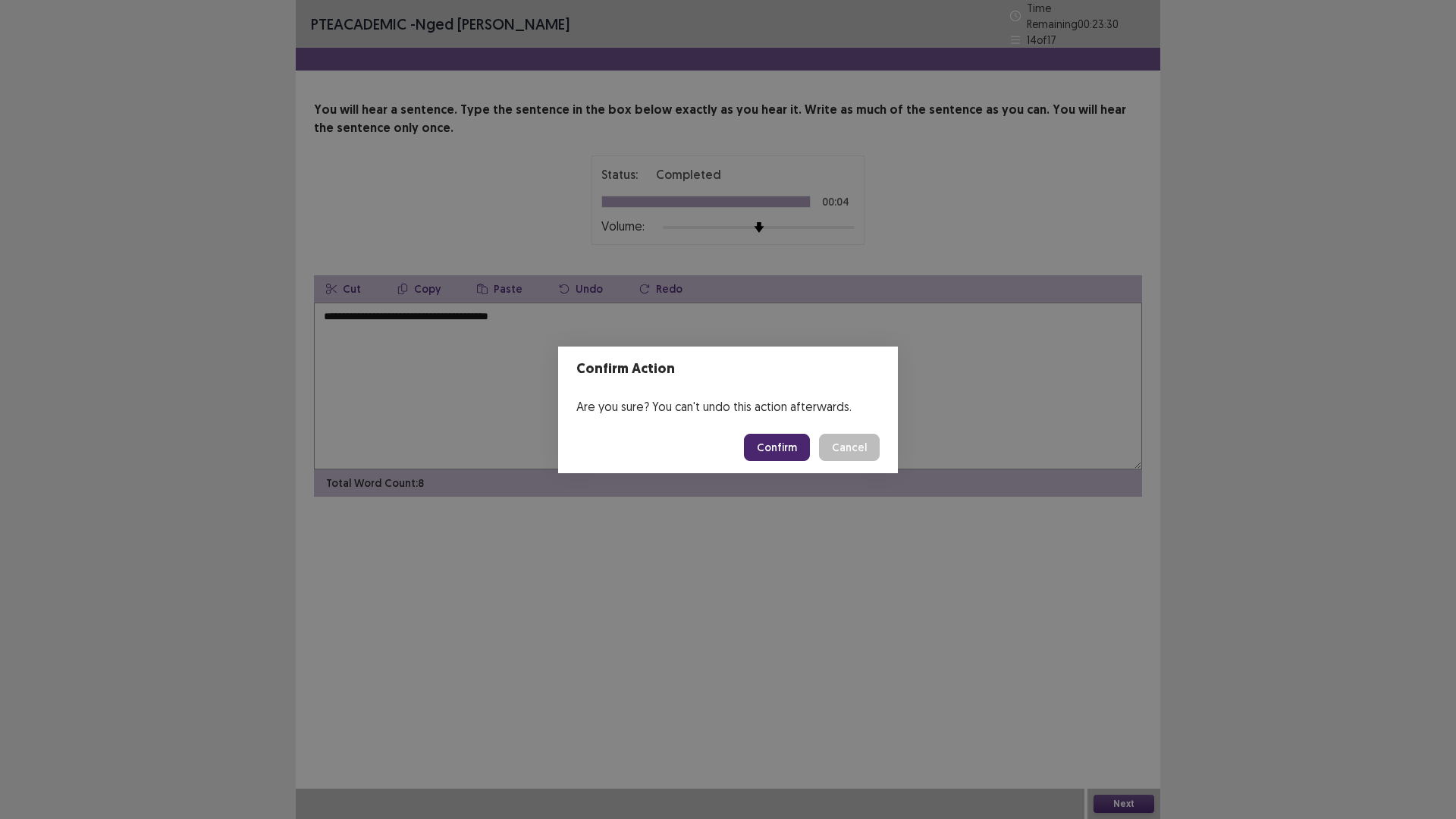
click at [777, 448] on button "Confirm" at bounding box center [776, 447] width 66 height 27
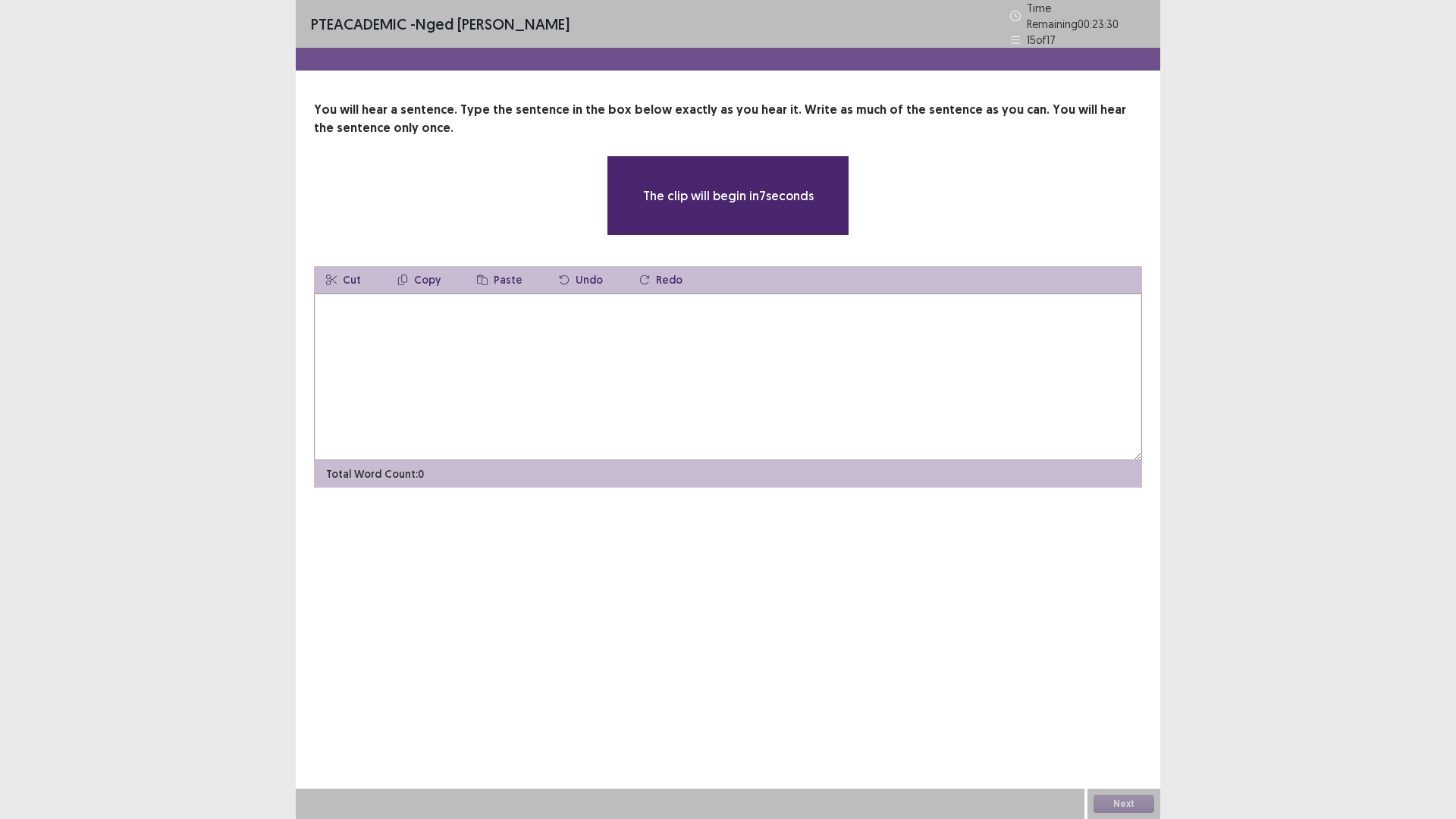
click at [385, 331] on textarea at bounding box center [728, 376] width 828 height 166
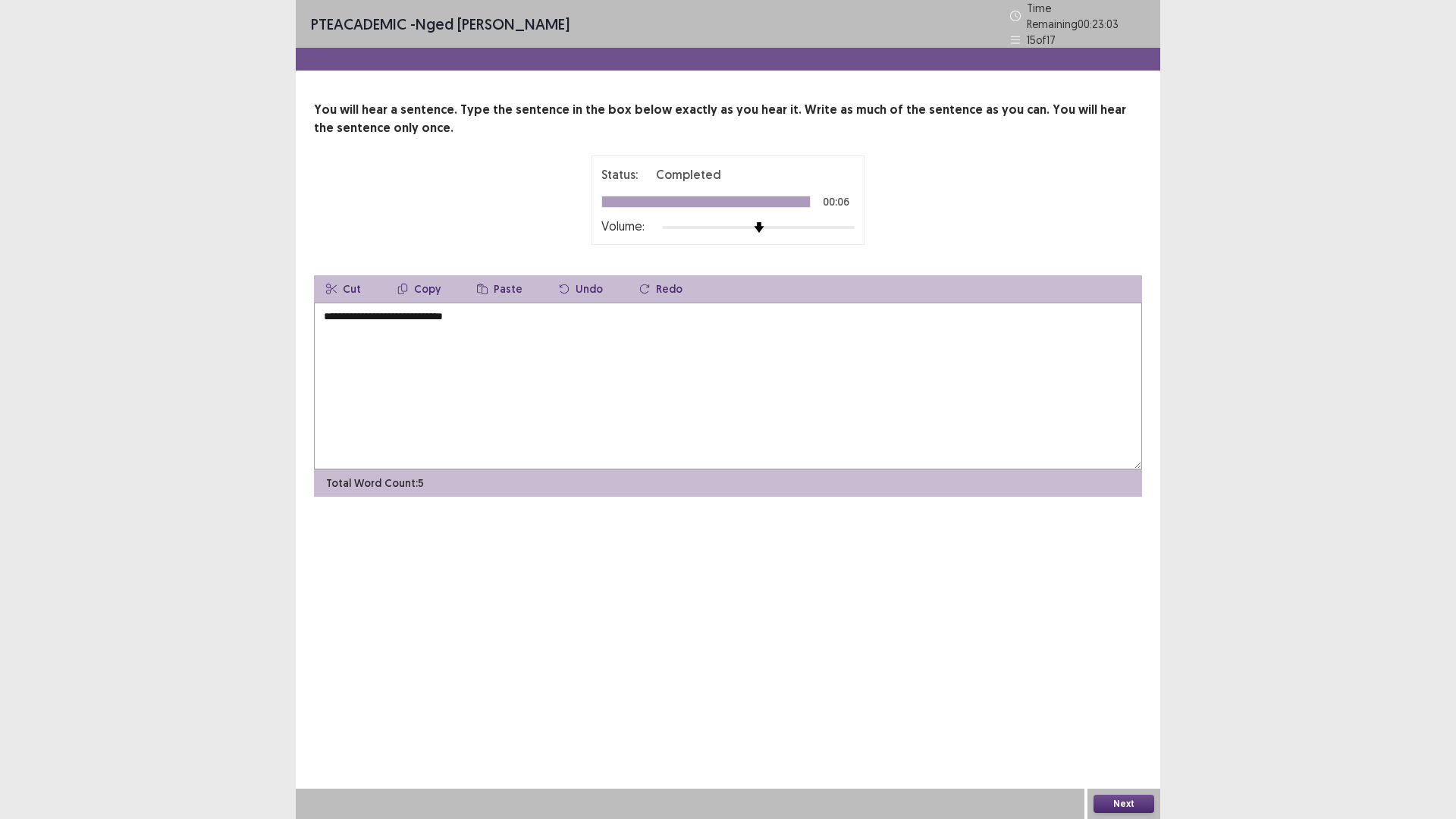
click at [325, 310] on textarea "**********" at bounding box center [728, 386] width 828 height 166
click at [436, 314] on textarea "**********" at bounding box center [728, 386] width 828 height 166
type textarea "**********"
click at [1130, 716] on button "Next" at bounding box center [1123, 804] width 60 height 19
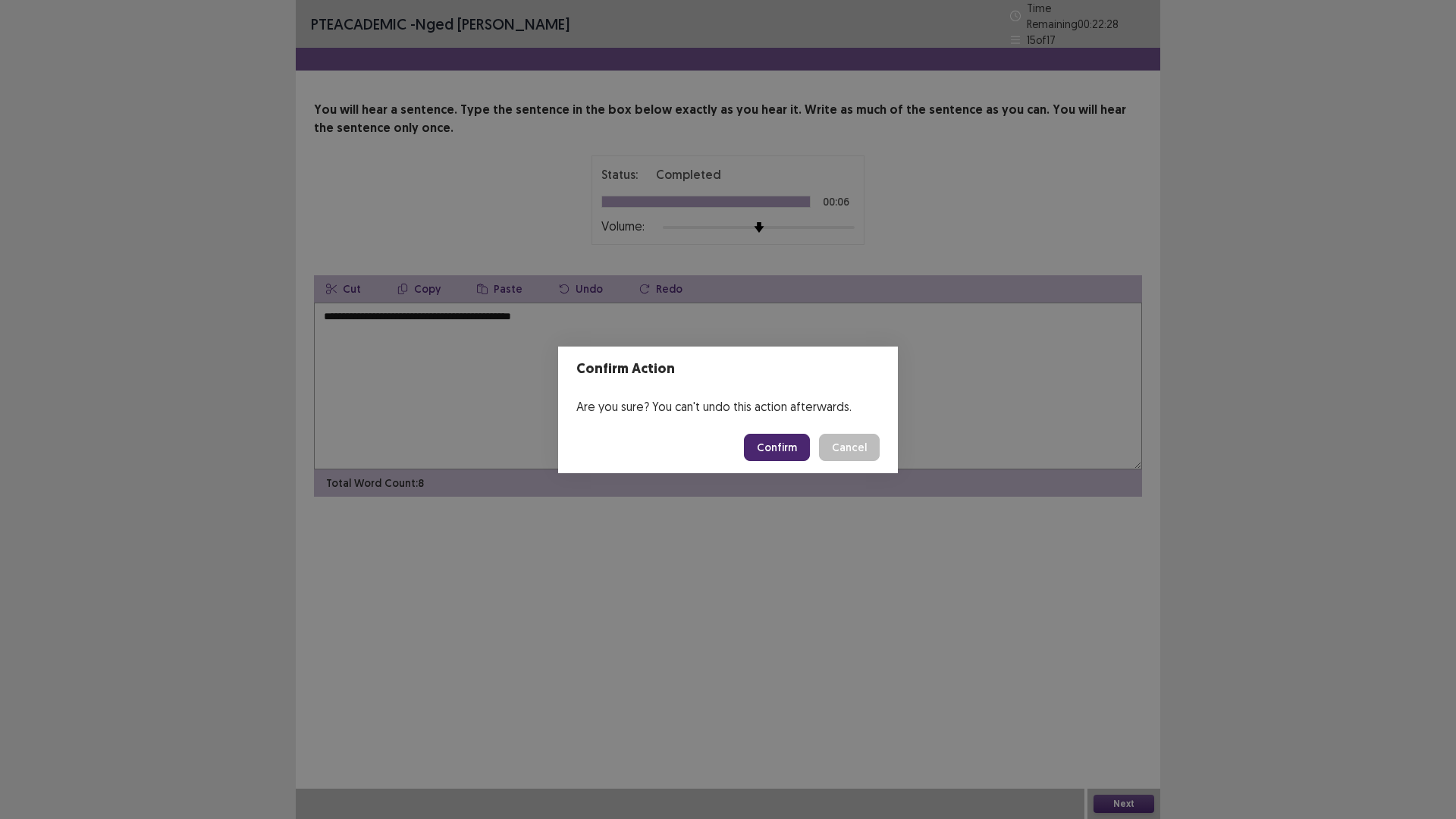
click at [775, 453] on button "Confirm" at bounding box center [776, 447] width 66 height 27
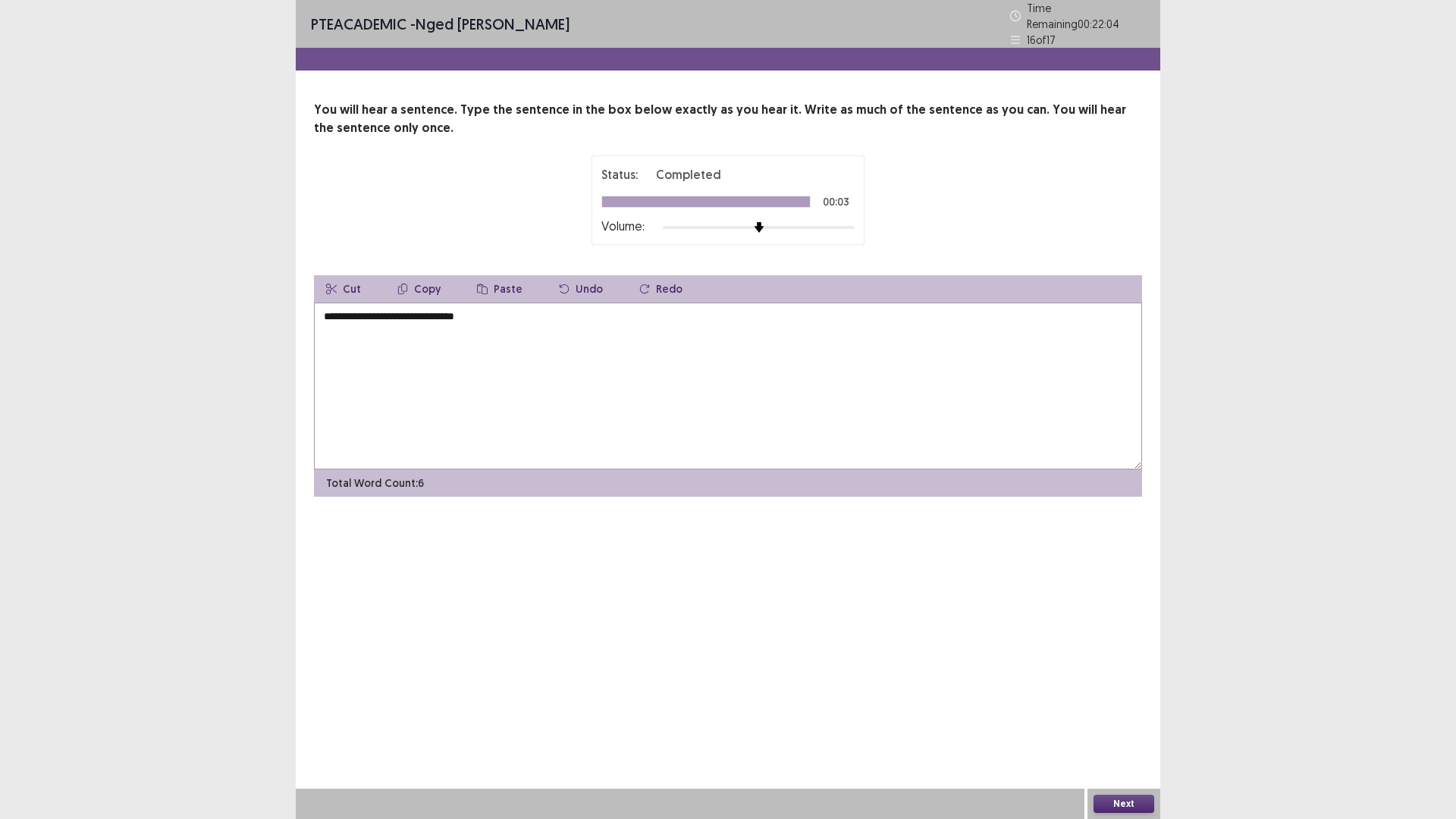
click at [328, 313] on textarea "**********" at bounding box center [728, 386] width 828 height 166
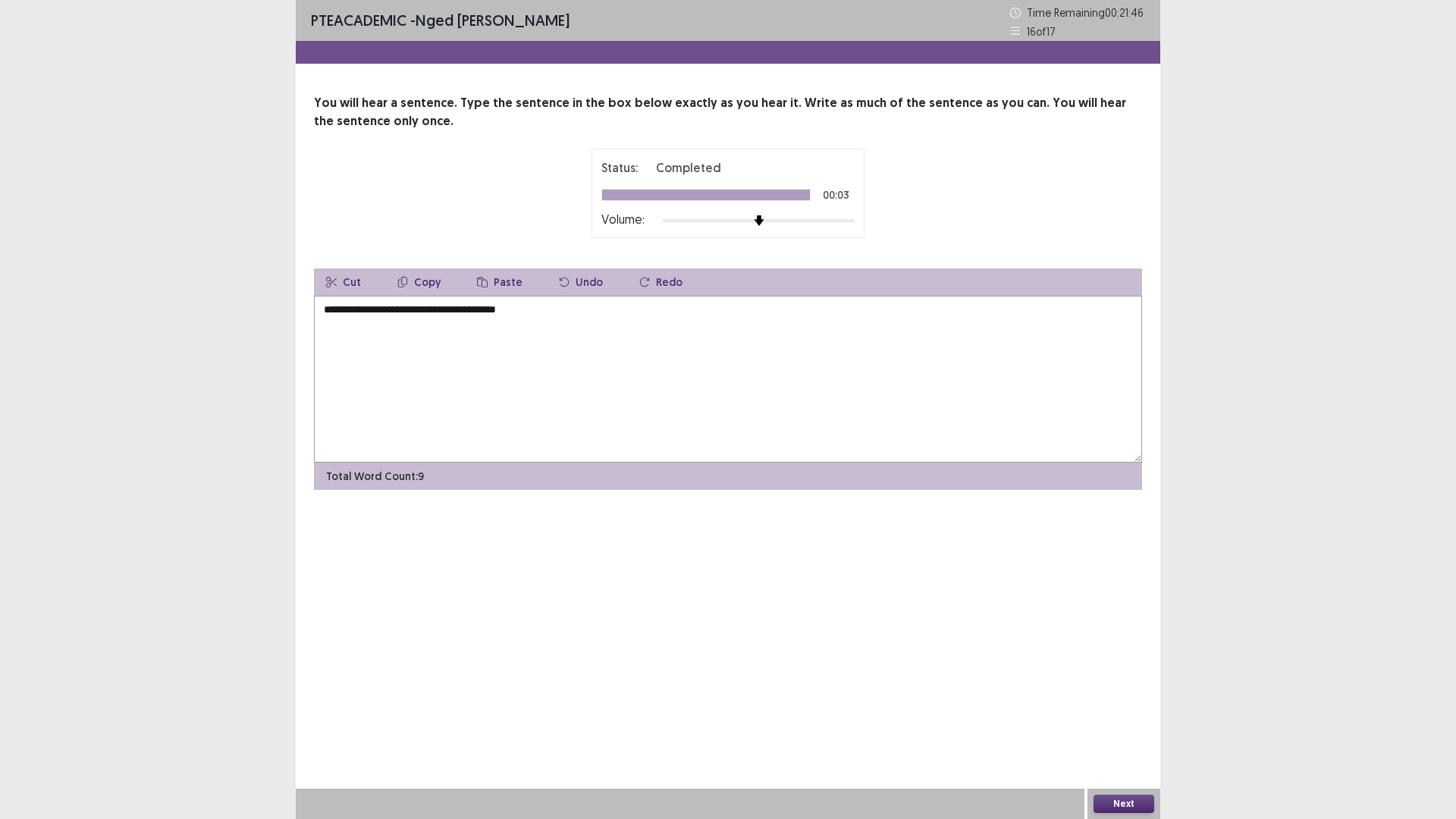
click at [526, 315] on textarea "**********" at bounding box center [728, 379] width 828 height 166
click at [321, 312] on textarea "**********" at bounding box center [728, 379] width 828 height 166
type textarea "**********"
click at [1126, 716] on button "Next" at bounding box center [1123, 804] width 60 height 19
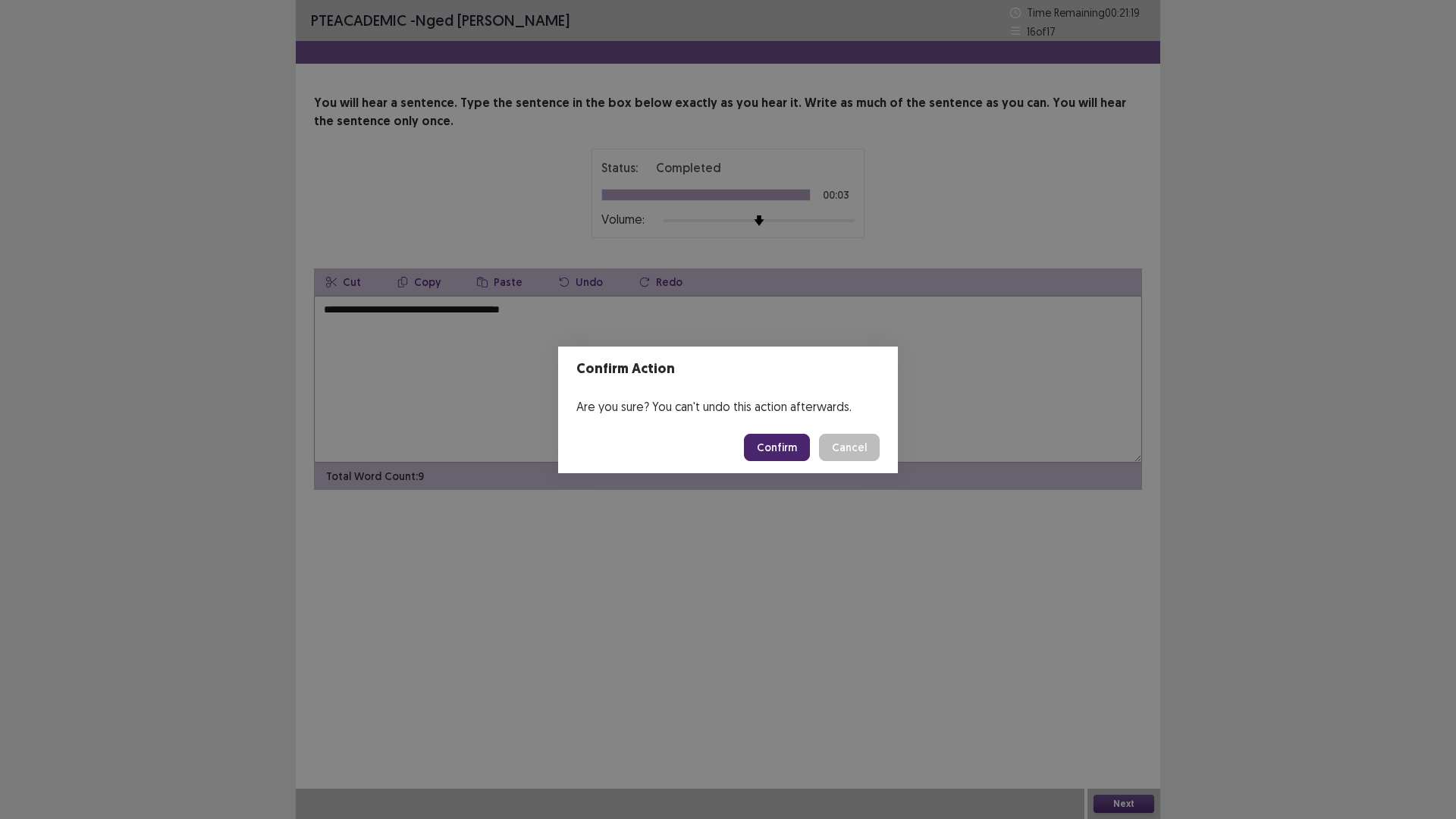
click at [767, 441] on button "Confirm" at bounding box center [776, 447] width 66 height 27
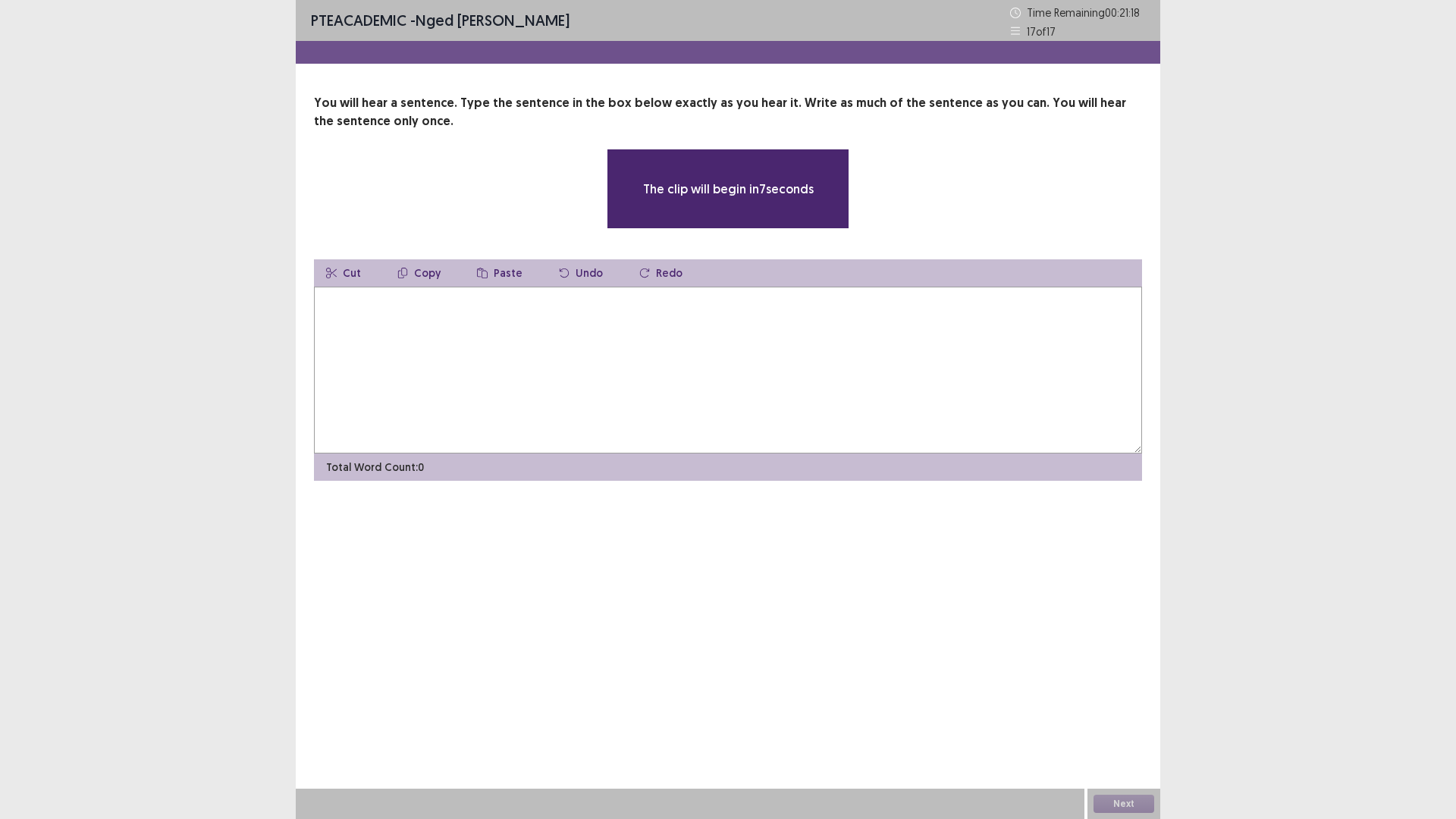
click at [423, 329] on textarea at bounding box center [728, 369] width 828 height 166
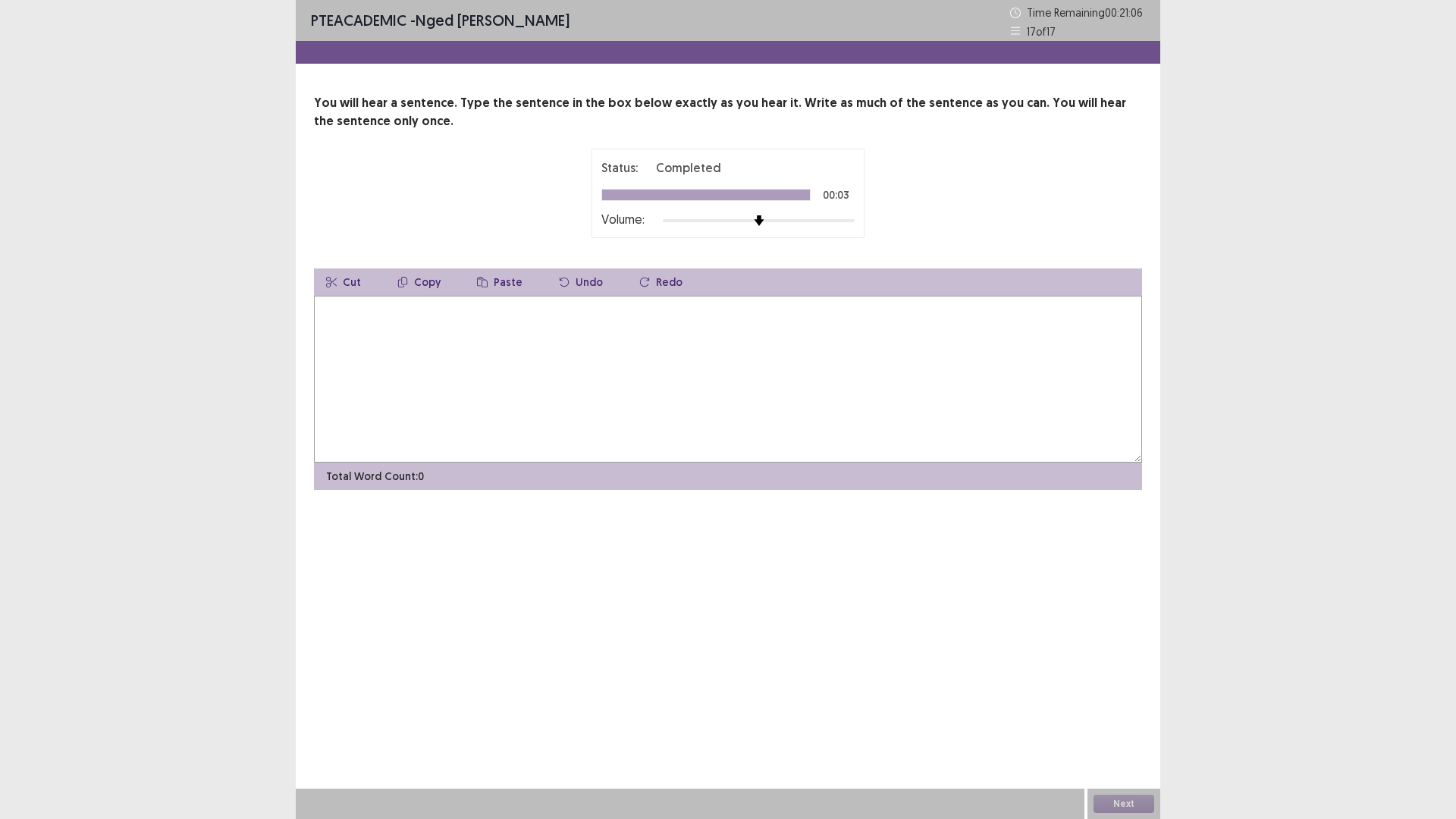
type textarea "*"
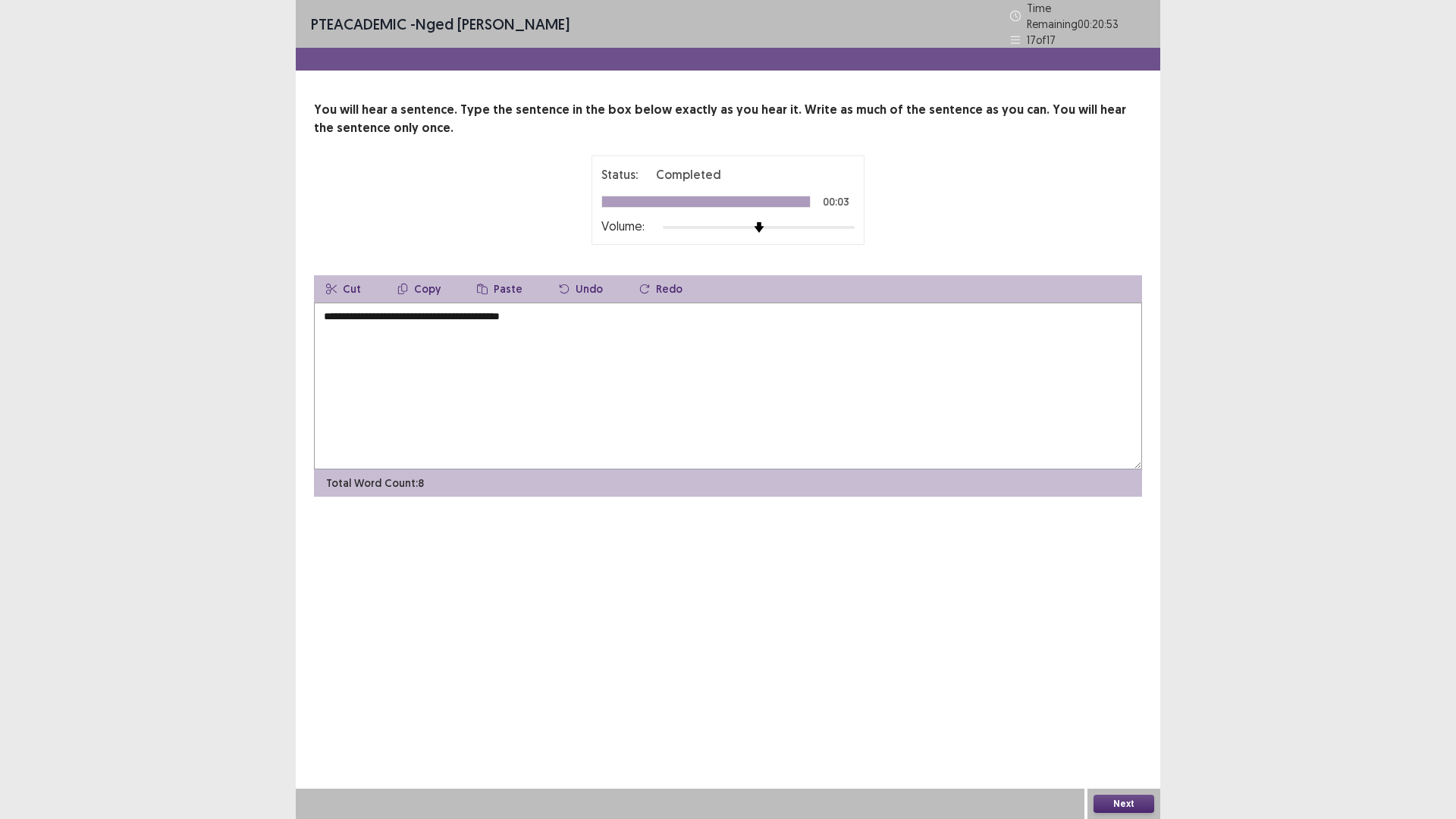
click at [322, 313] on textarea "**********" at bounding box center [728, 386] width 828 height 166
click at [323, 314] on textarea "**********" at bounding box center [728, 386] width 828 height 166
click at [357, 308] on textarea "**********" at bounding box center [728, 386] width 828 height 166
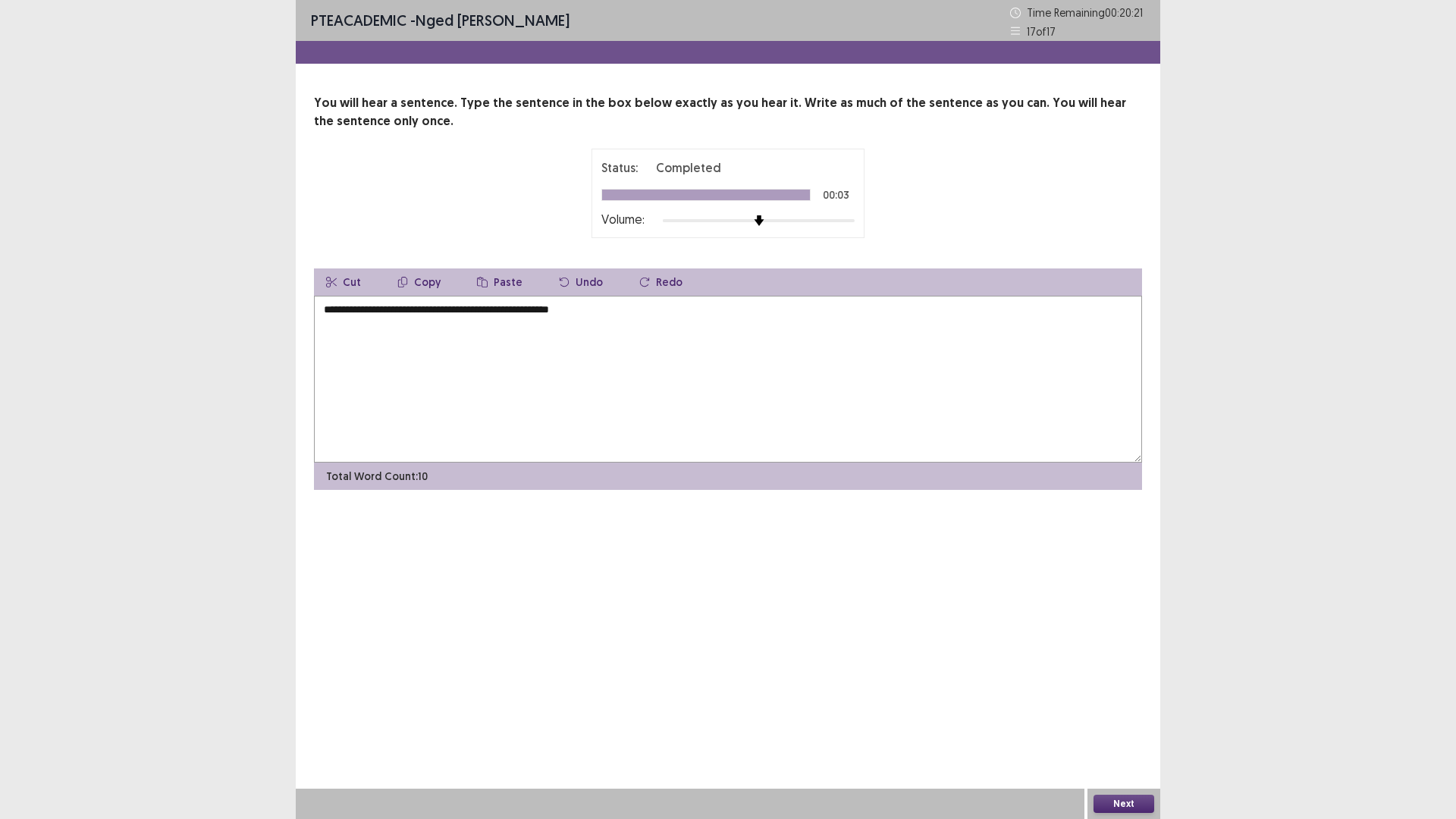
click at [318, 314] on textarea "**********" at bounding box center [728, 379] width 828 height 166
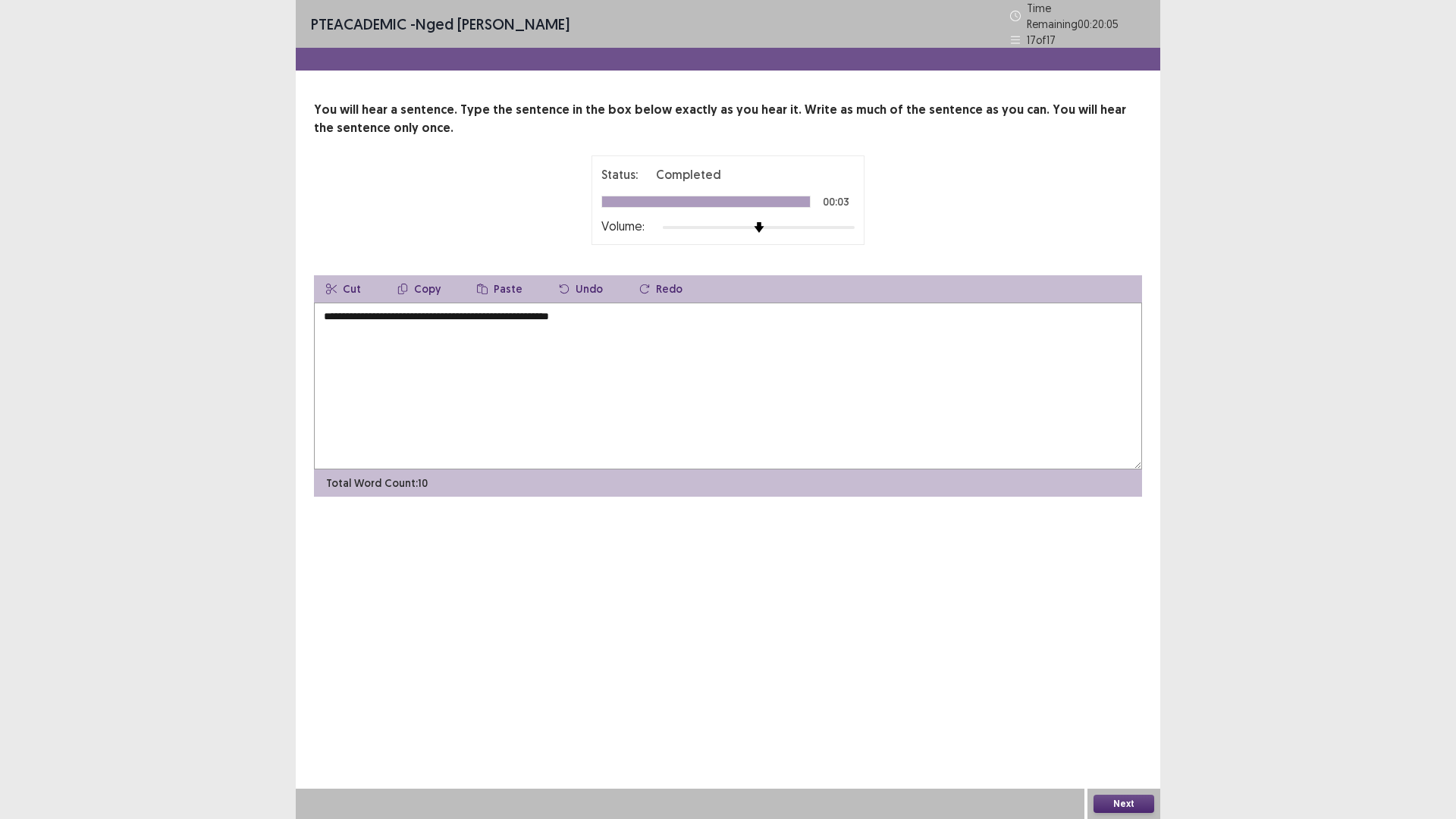
type textarea "**********"
click at [1112, 716] on button "Next" at bounding box center [1123, 804] width 60 height 19
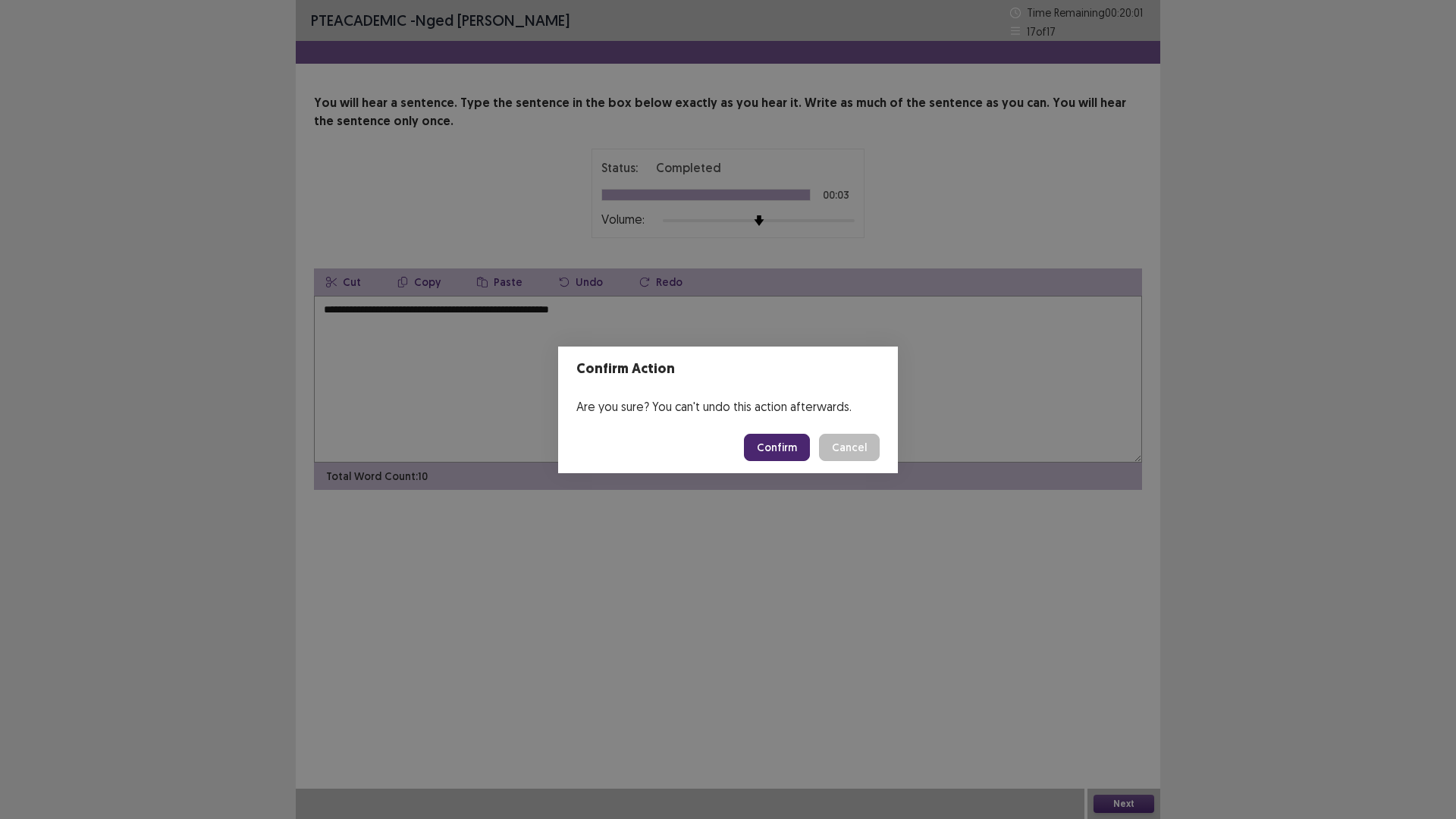
click at [790, 443] on button "Confirm" at bounding box center [776, 447] width 66 height 27
